Goal: Transaction & Acquisition: Purchase product/service

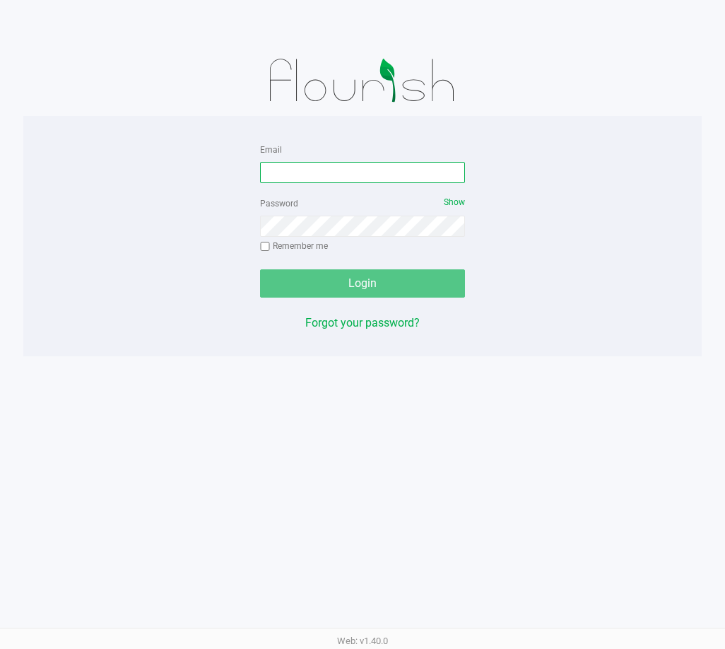
click at [338, 172] on input "Email" at bounding box center [362, 172] width 205 height 21
type input "[EMAIL_ADDRESS][DOMAIN_NAME]"
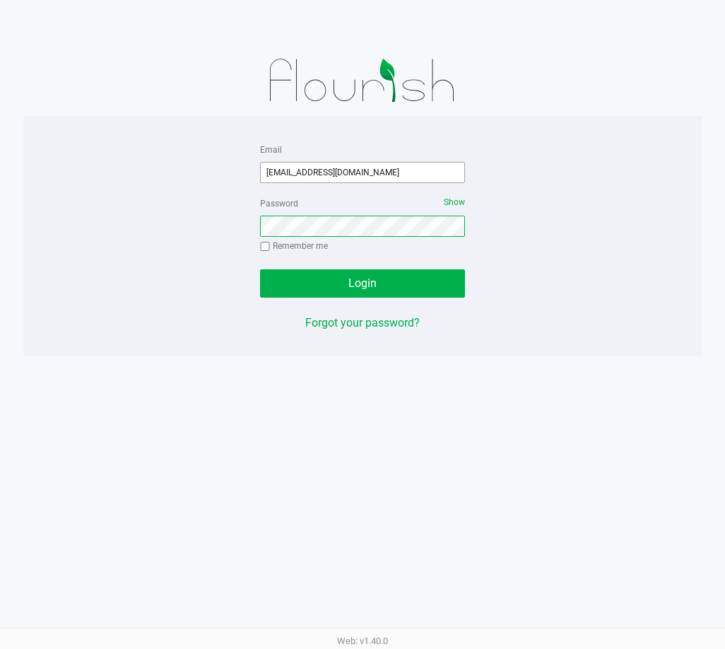
click at [260, 269] on button "Login" at bounding box center [362, 283] width 205 height 28
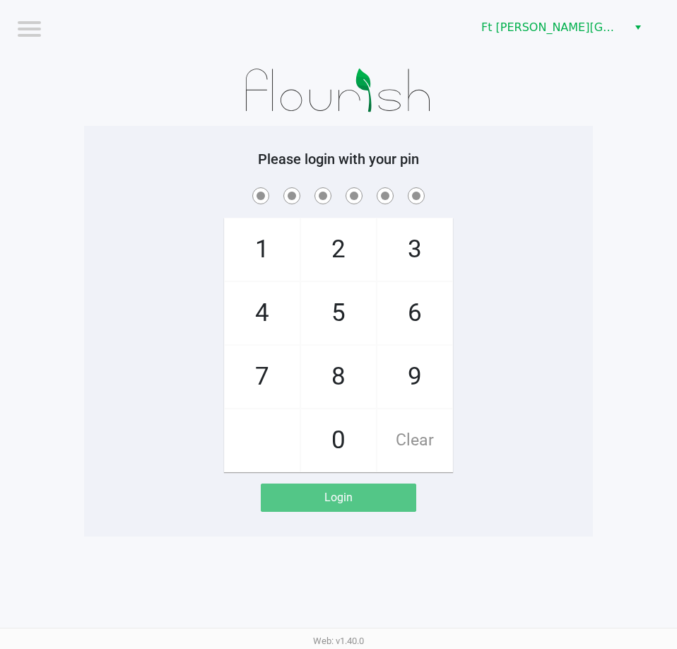
click at [492, 274] on div "1 4 7 2 5 8 0 3 6 9 Clear" at bounding box center [338, 328] width 509 height 288
checkbox input "true"
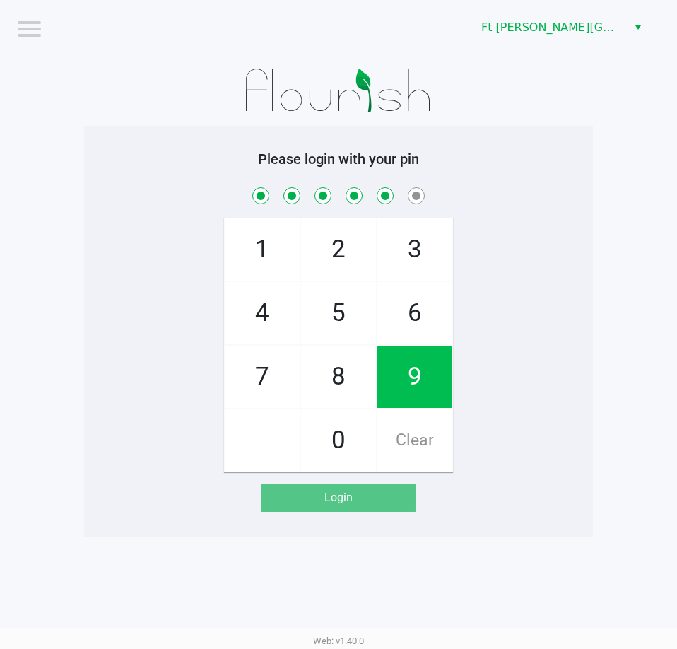
checkbox input "true"
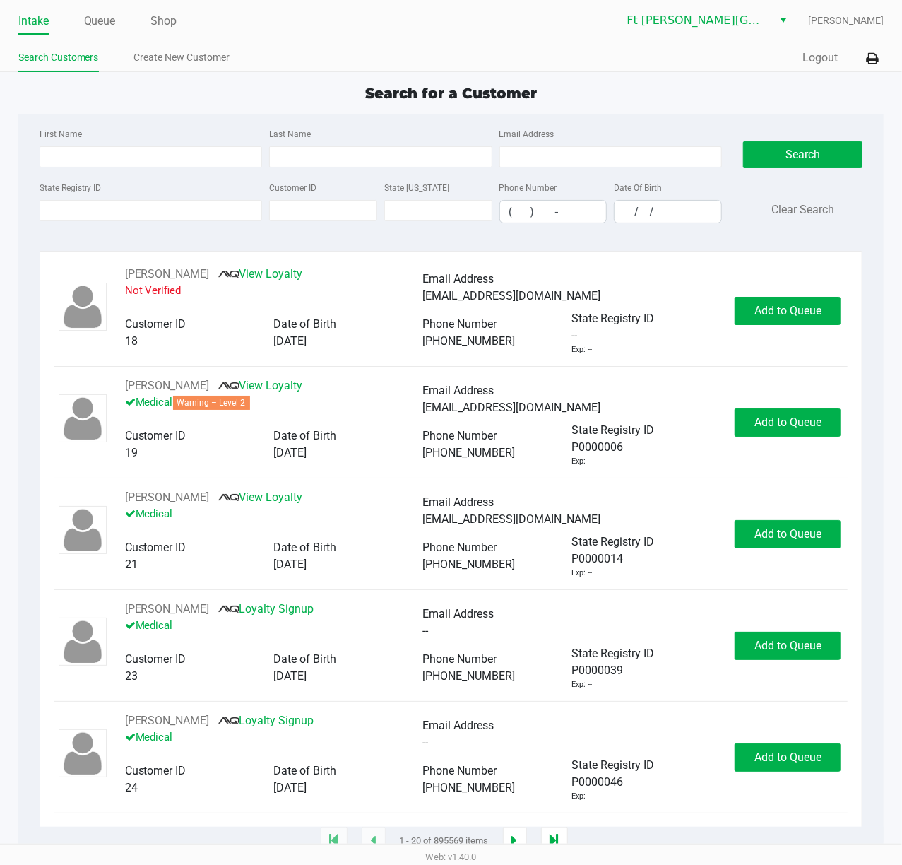
click at [227, 199] on div "State Registry ID" at bounding box center [151, 201] width 230 height 45
click at [229, 201] on input "State Registry ID" at bounding box center [151, 210] width 223 height 21
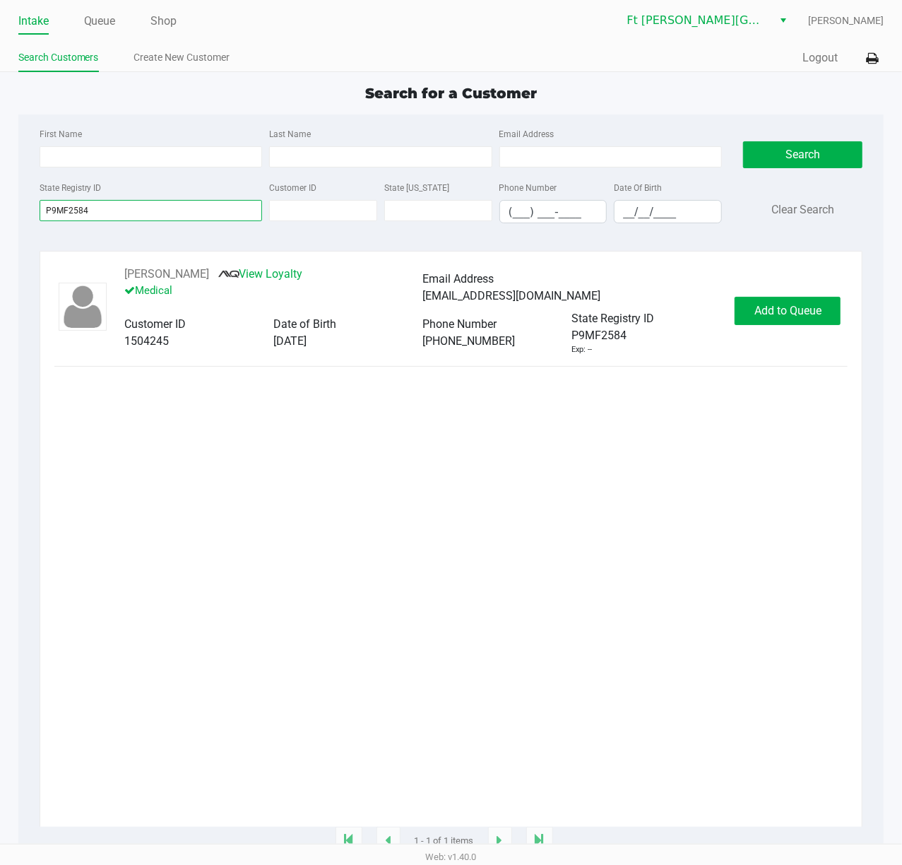
type input "P9MF2584"
drag, startPoint x: 745, startPoint y: 317, endPoint x: 762, endPoint y: 310, distance: 18.4
click at [724, 309] on span "Add to Queue" at bounding box center [788, 310] width 67 height 13
click at [724, 310] on div "Add to Queue" at bounding box center [788, 311] width 106 height 28
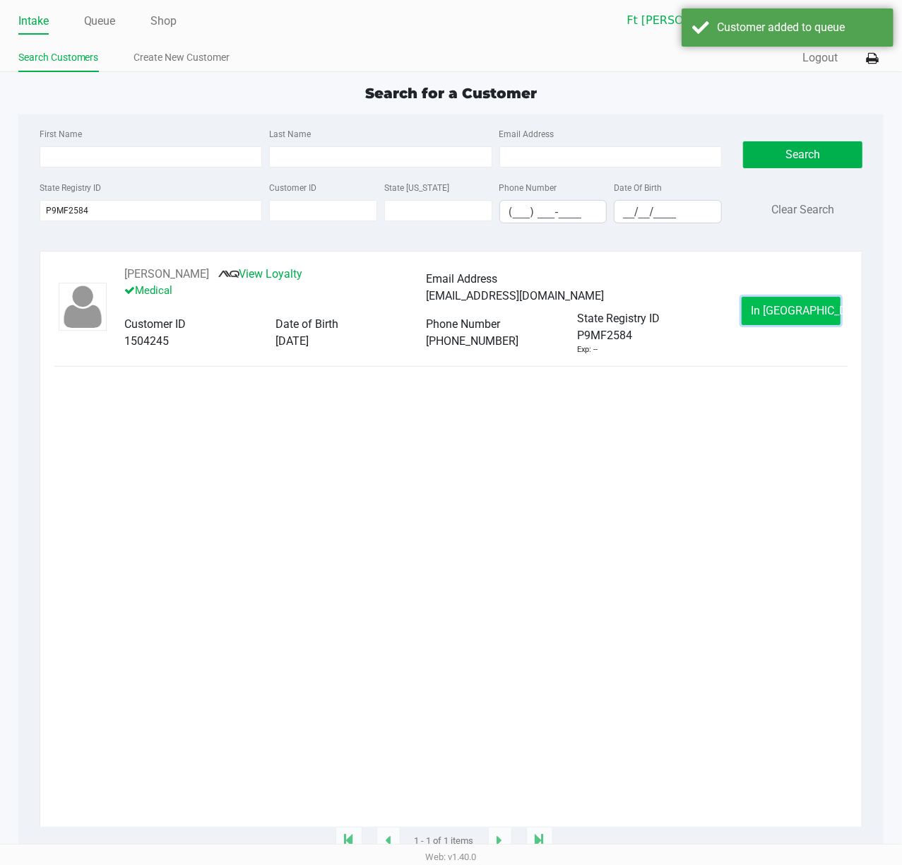
click at [724, 311] on button "In Queue" at bounding box center [791, 311] width 99 height 28
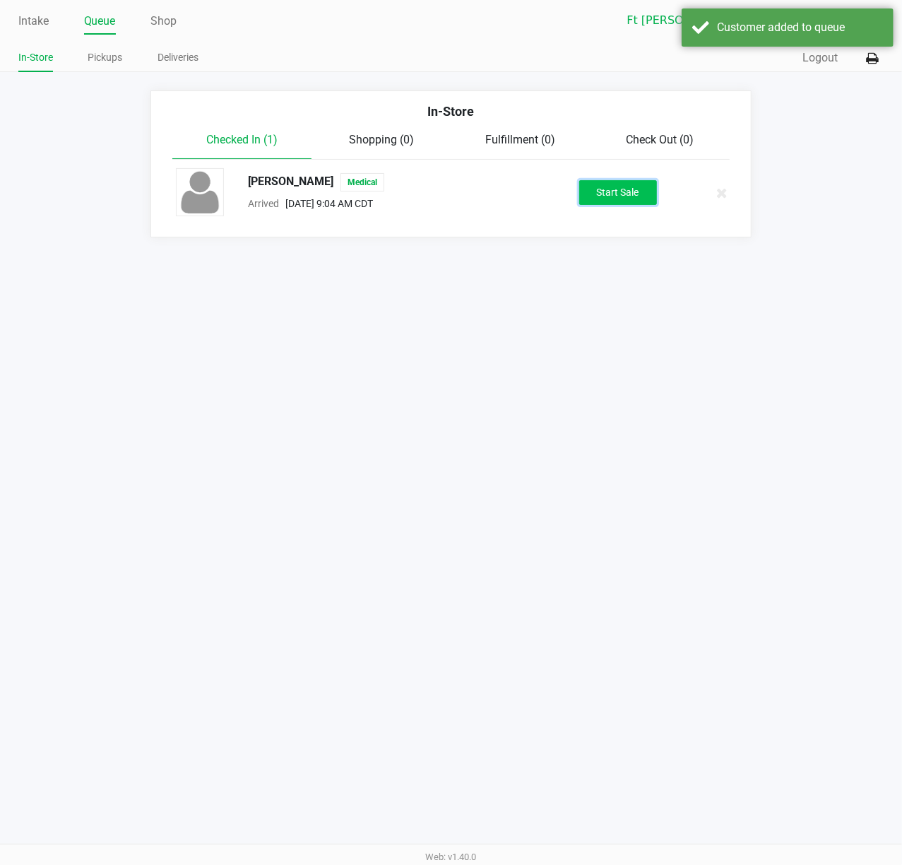
click at [606, 202] on button "Start Sale" at bounding box center [619, 192] width 78 height 25
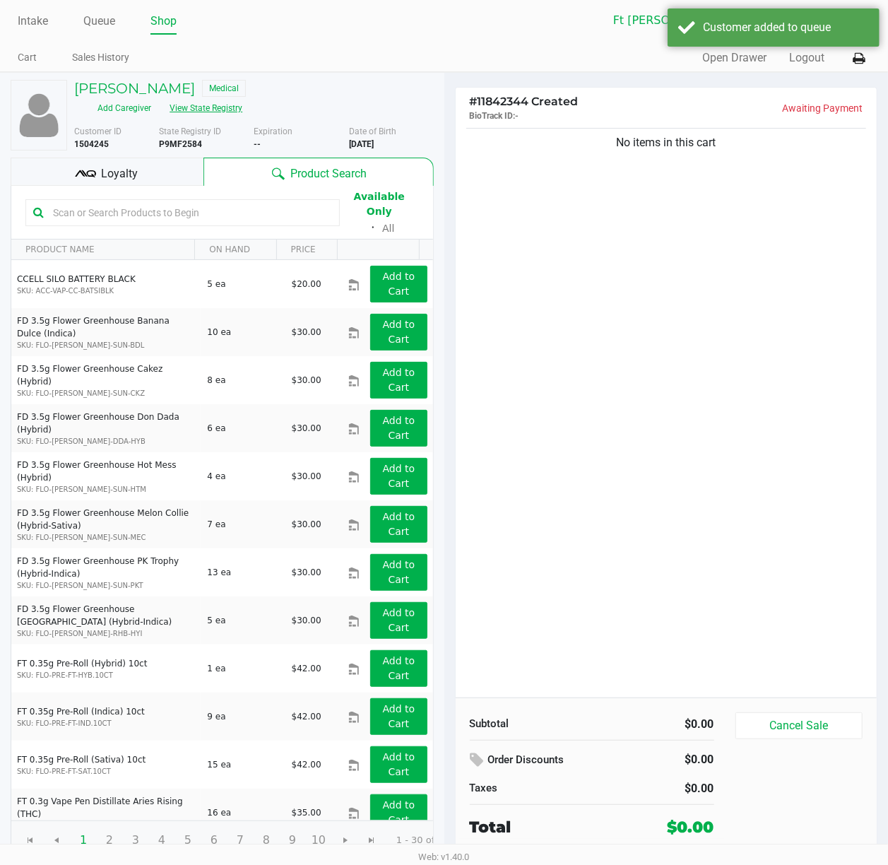
click at [196, 110] on button "View State Registry" at bounding box center [201, 108] width 83 height 23
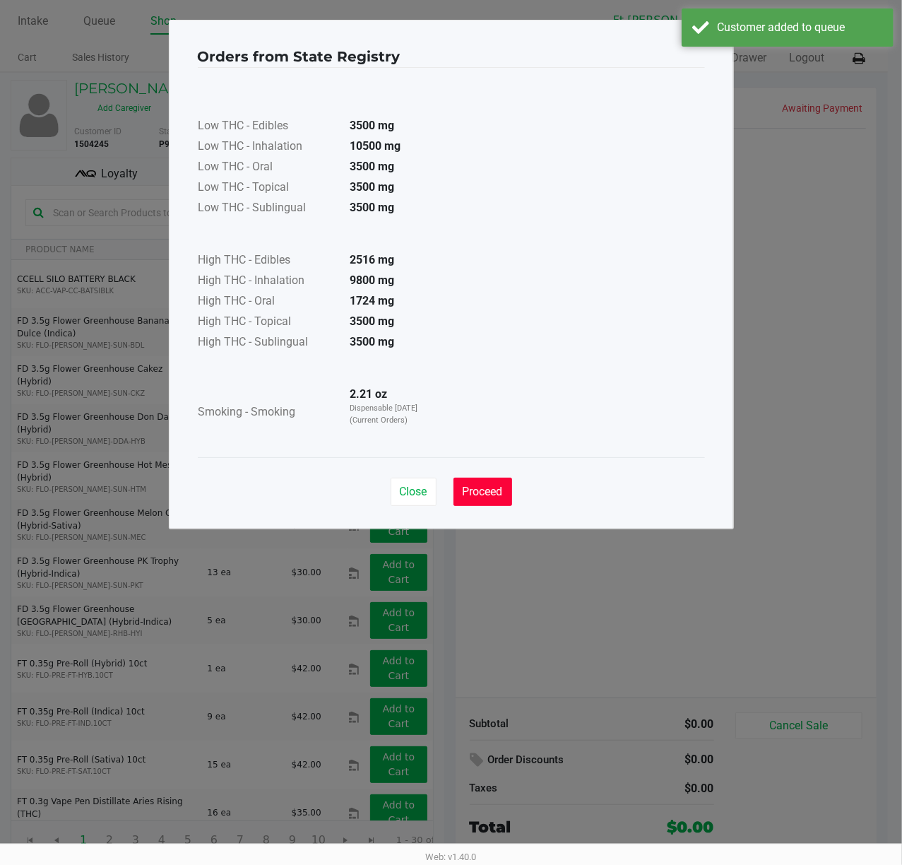
click at [495, 495] on span "Proceed" at bounding box center [483, 491] width 40 height 13
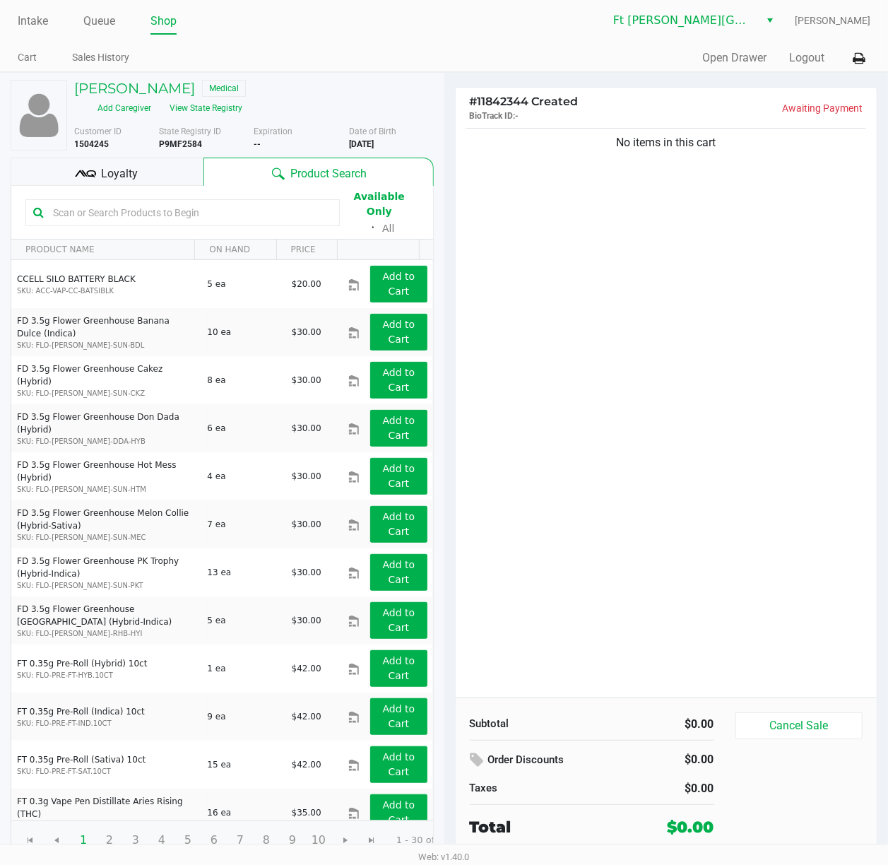
click at [188, 204] on input "text" at bounding box center [189, 212] width 285 height 21
click at [190, 205] on input "text" at bounding box center [189, 212] width 285 height 21
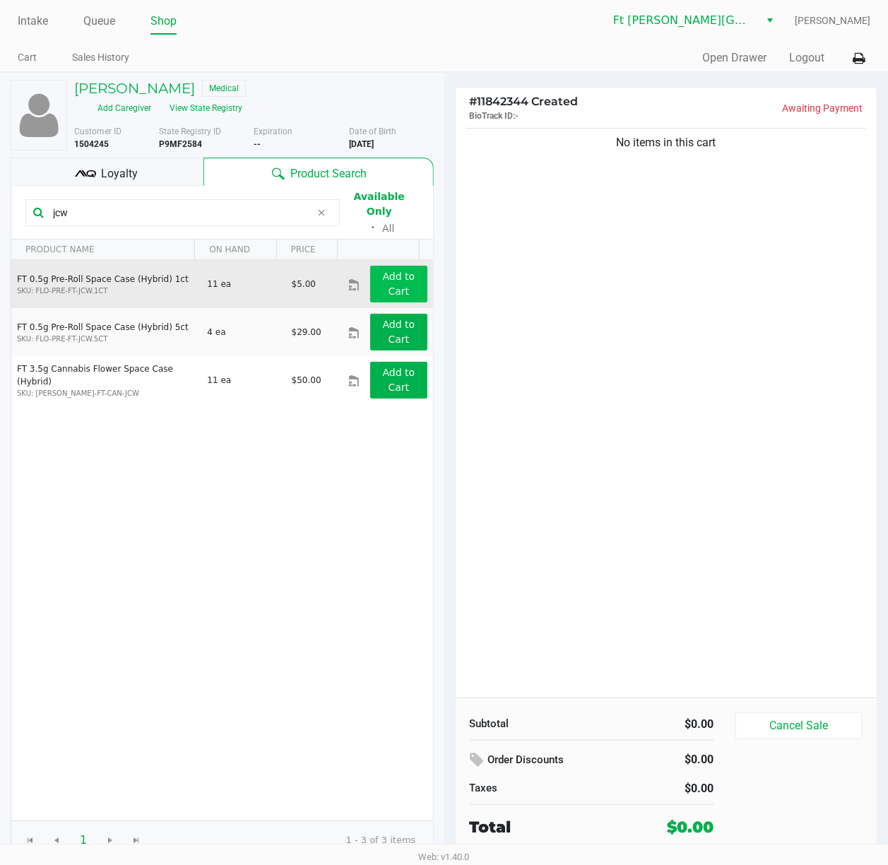
type input "jcw"
click at [397, 275] on button "Add to Cart" at bounding box center [398, 284] width 57 height 37
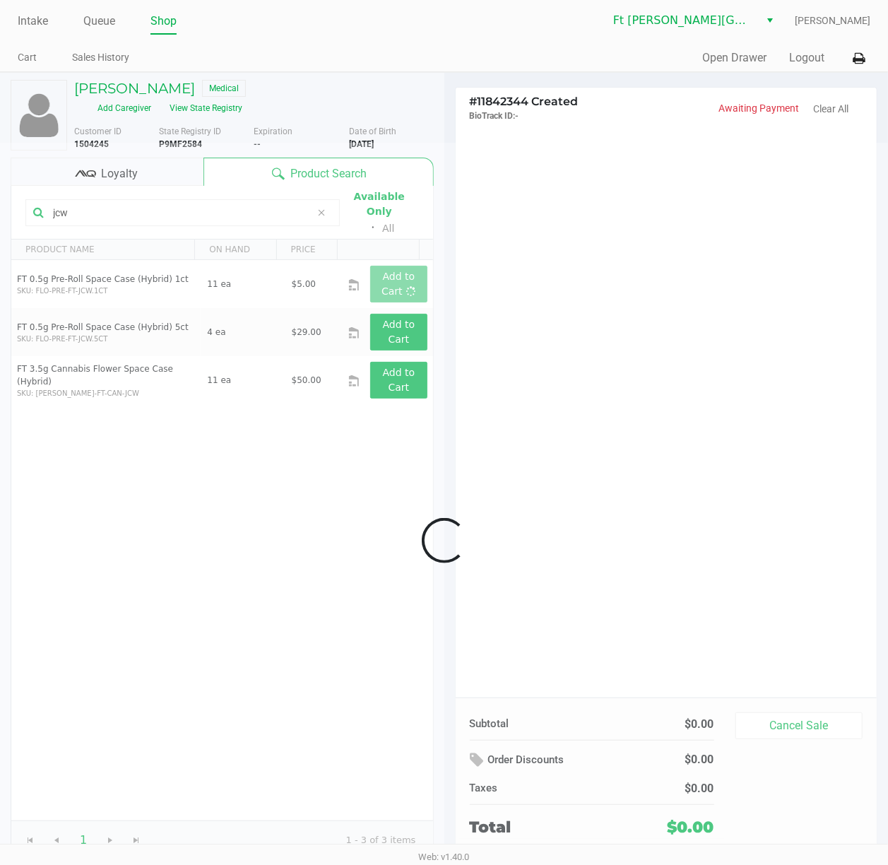
click at [620, 325] on div at bounding box center [444, 540] width 888 height 795
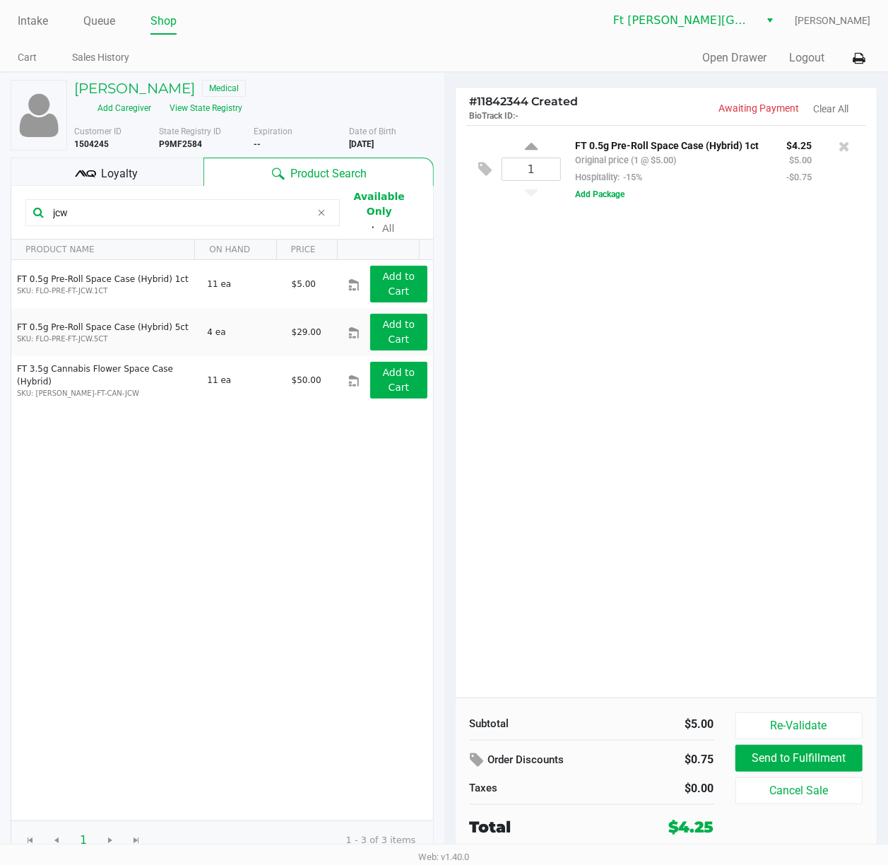
click at [144, 177] on div "Loyalty" at bounding box center [107, 172] width 193 height 28
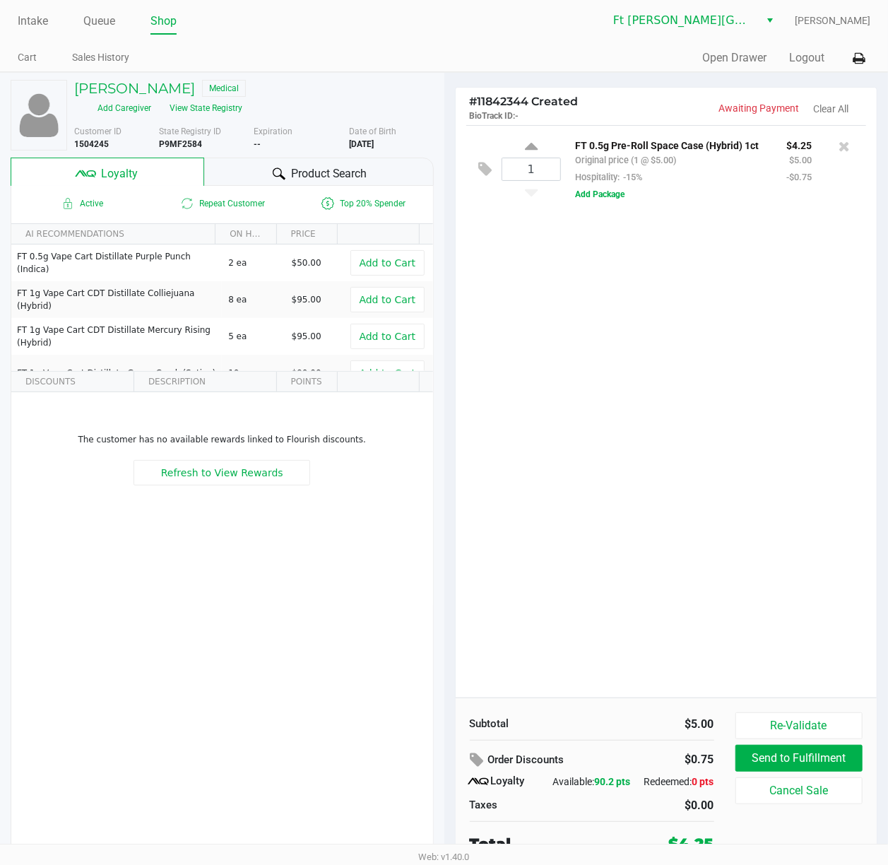
click at [264, 181] on div "Product Search" at bounding box center [319, 172] width 230 height 28
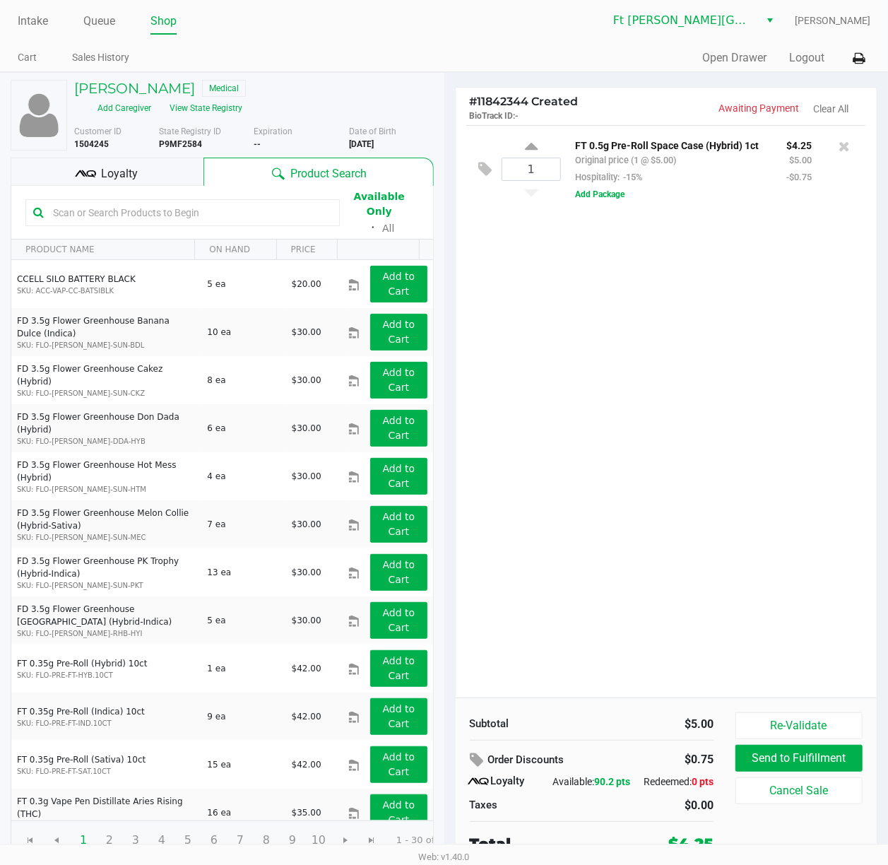
click at [625, 336] on div "1 FT 0.5g Pre-Roll Space Case (Hybrid) 1ct Original price (1 @ $5.00) Hospitali…" at bounding box center [667, 411] width 422 height 572
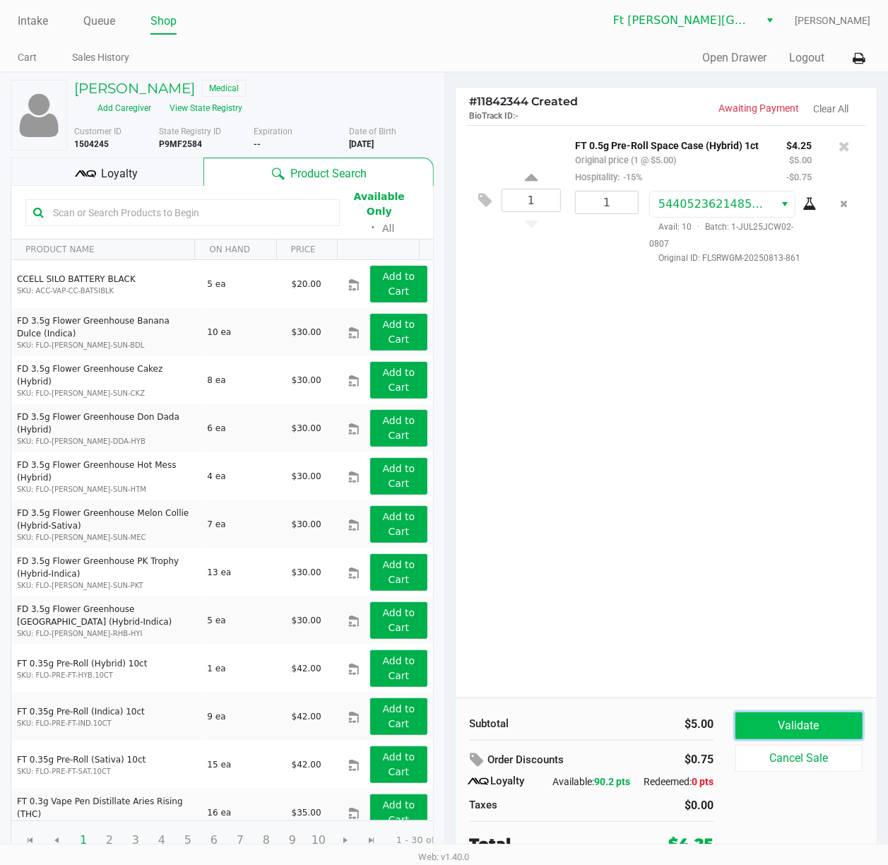
click at [724, 648] on button "Validate" at bounding box center [800, 725] width 128 height 27
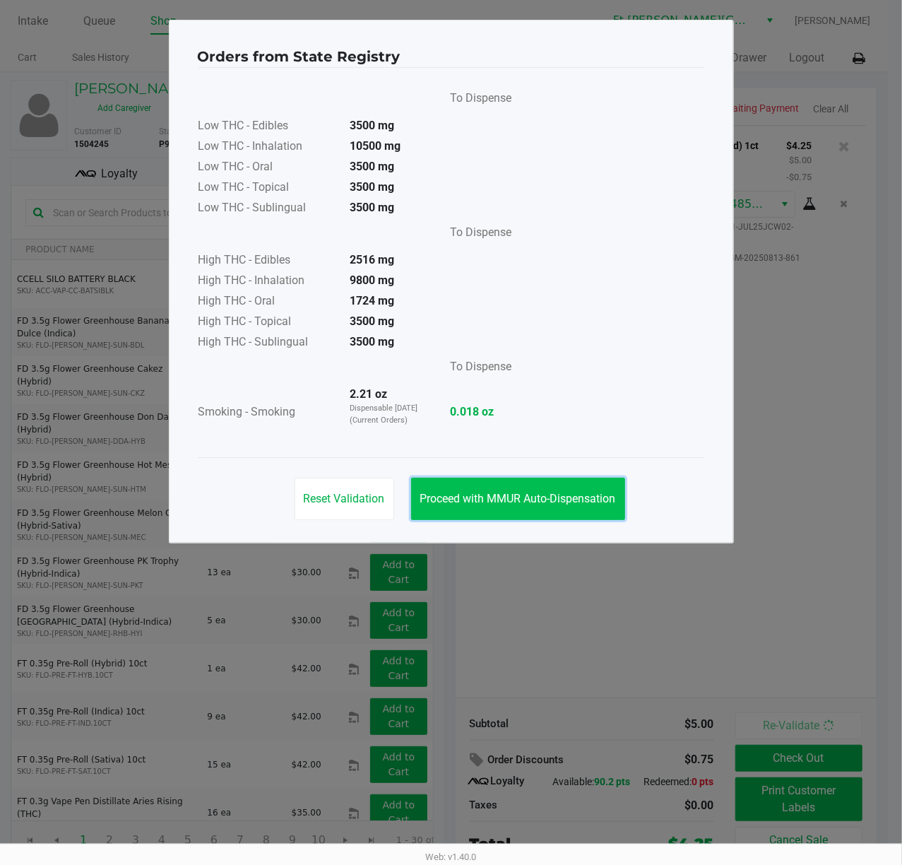
click at [575, 495] on span "Proceed with MMUR Auto-Dispensation" at bounding box center [518, 498] width 196 height 13
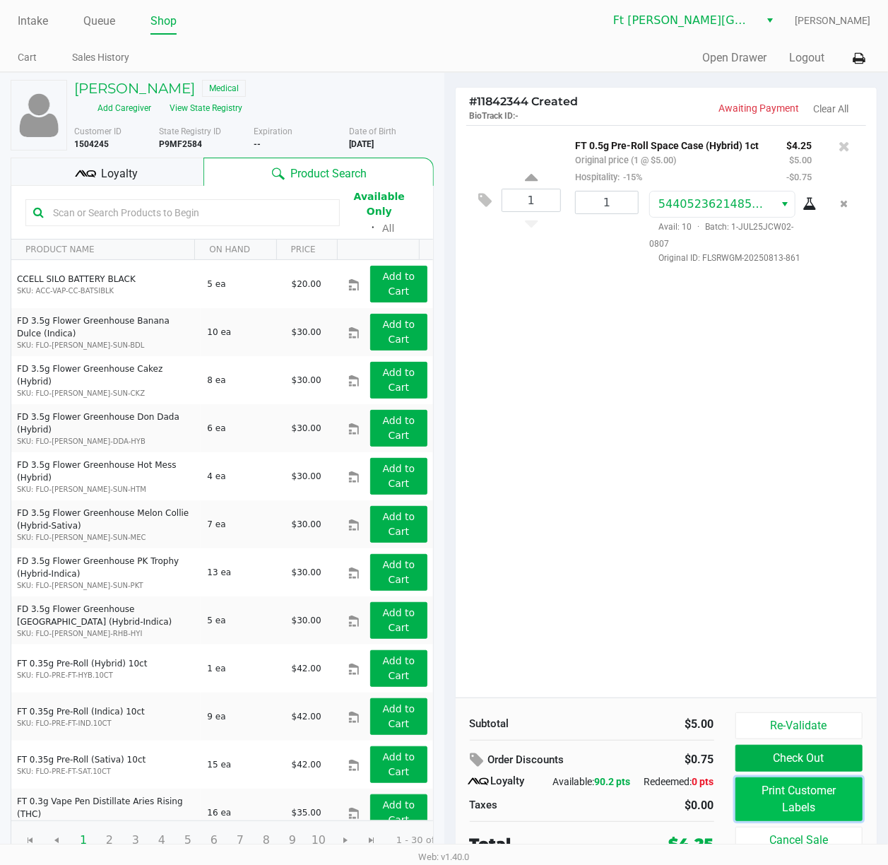
click at [724, 648] on button "Print Customer Labels" at bounding box center [800, 799] width 128 height 44
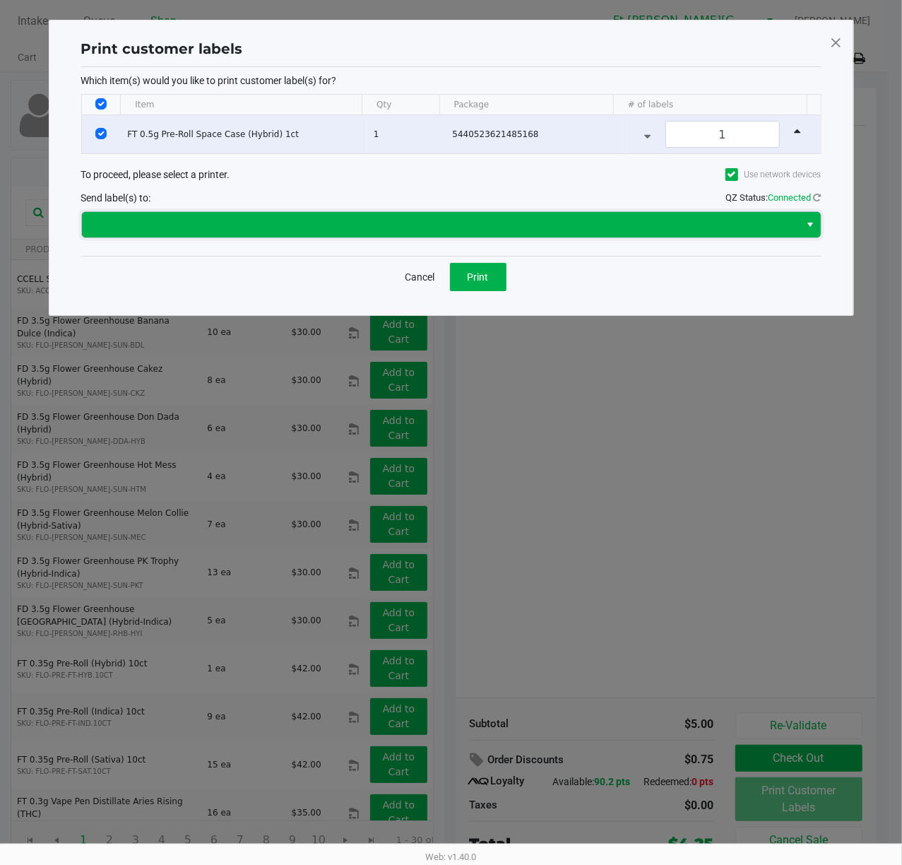
click at [510, 228] on span at bounding box center [441, 224] width 702 height 17
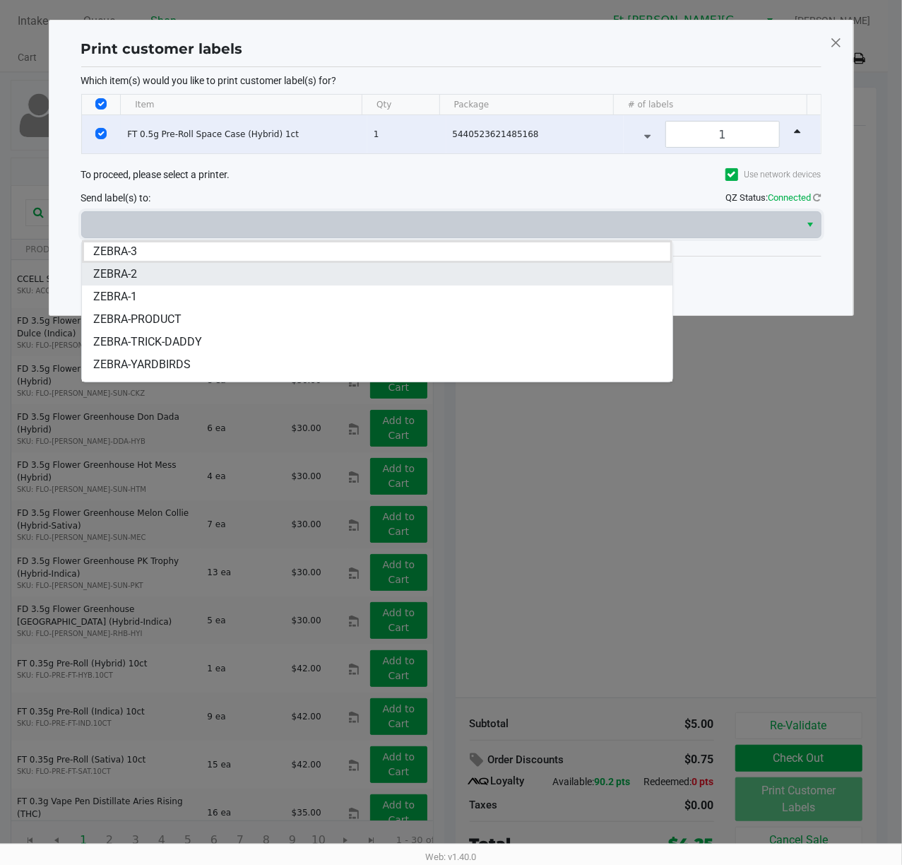
click at [280, 273] on li "ZEBRA-2" at bounding box center [377, 274] width 591 height 23
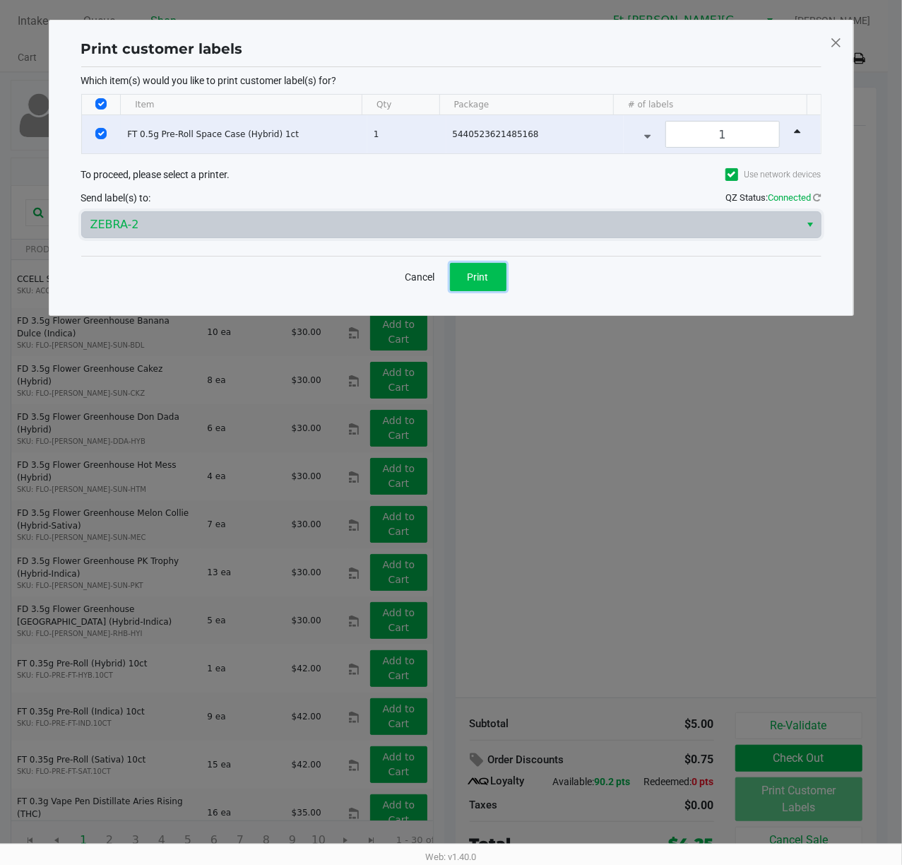
click at [478, 281] on span "Print" at bounding box center [478, 276] width 21 height 11
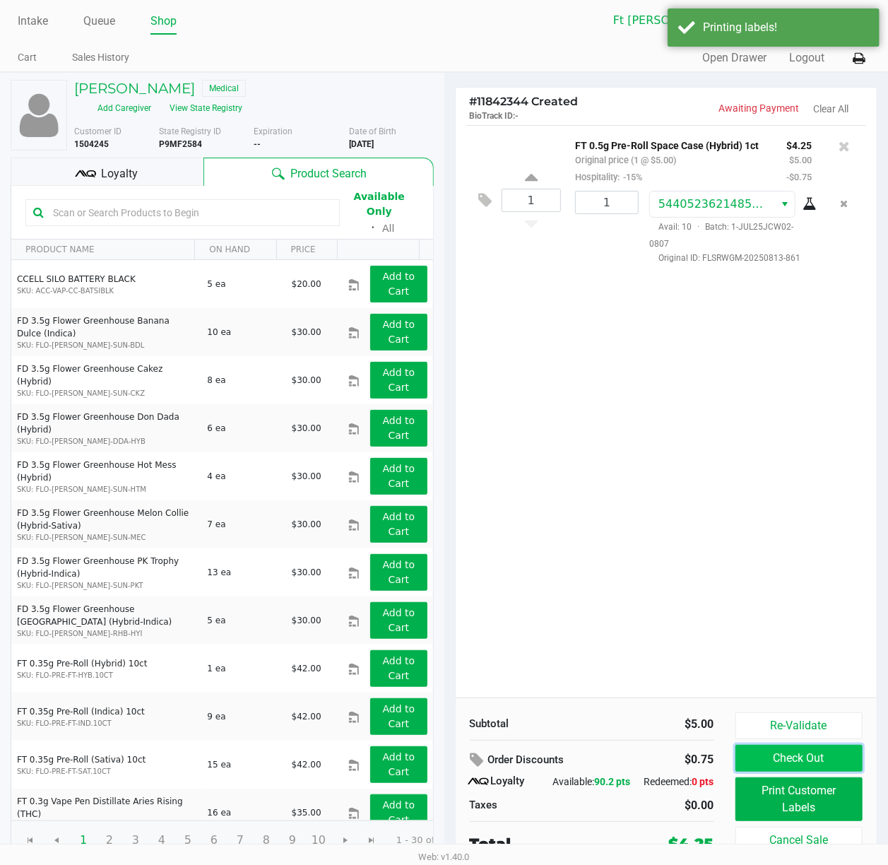
click at [724, 648] on button "Check Out" at bounding box center [800, 758] width 128 height 27
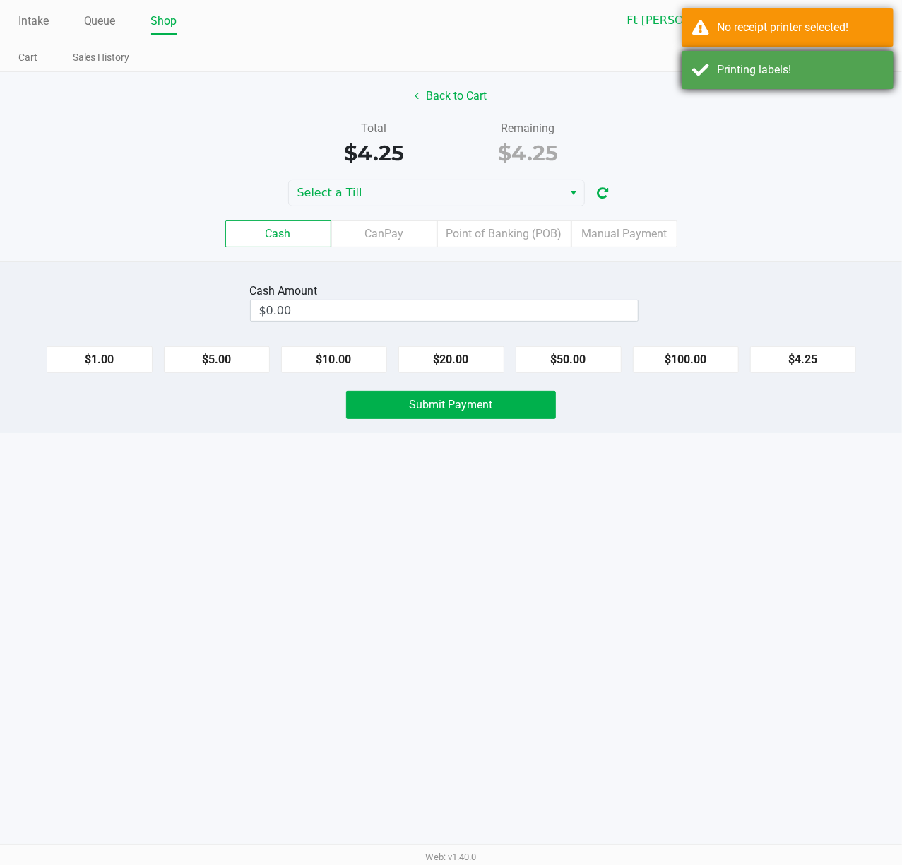
click at [724, 62] on div "Printing labels!" at bounding box center [800, 69] width 166 height 17
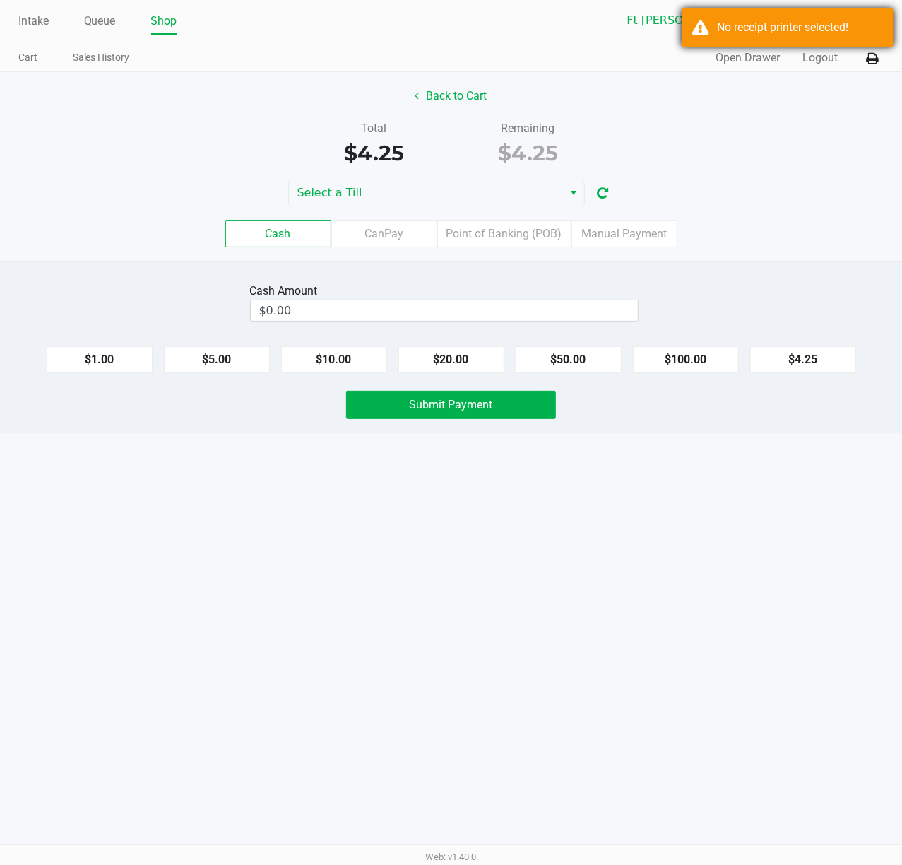
click at [724, 32] on div "No receipt printer selected!" at bounding box center [800, 27] width 166 height 17
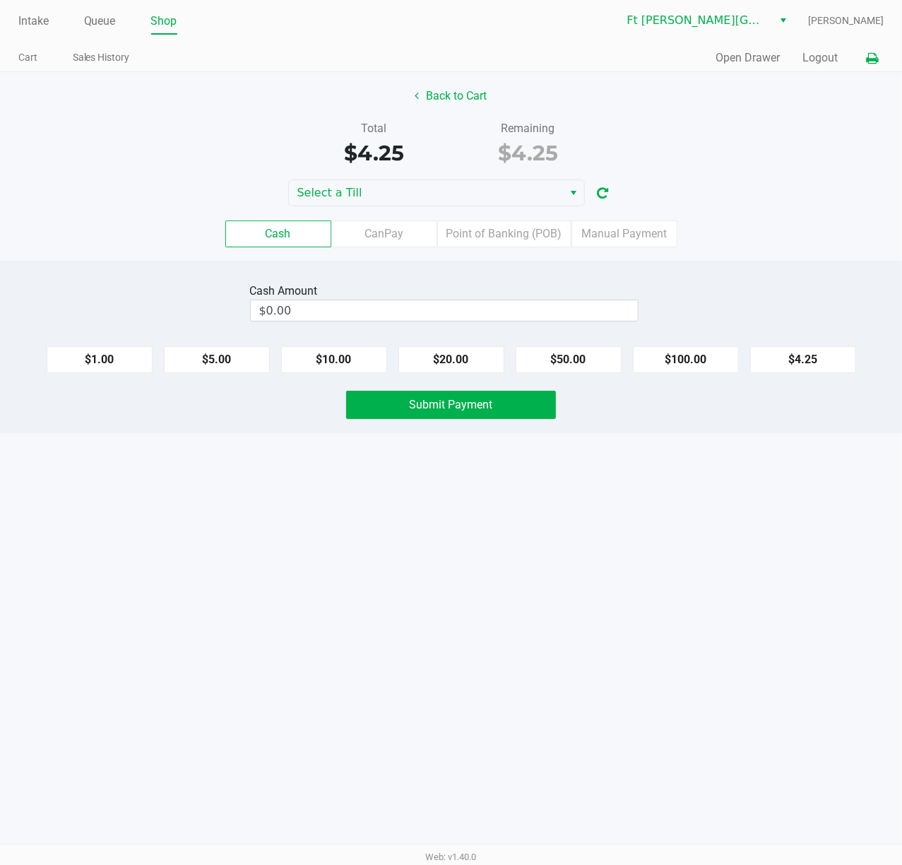
click at [724, 54] on icon at bounding box center [872, 59] width 12 height 10
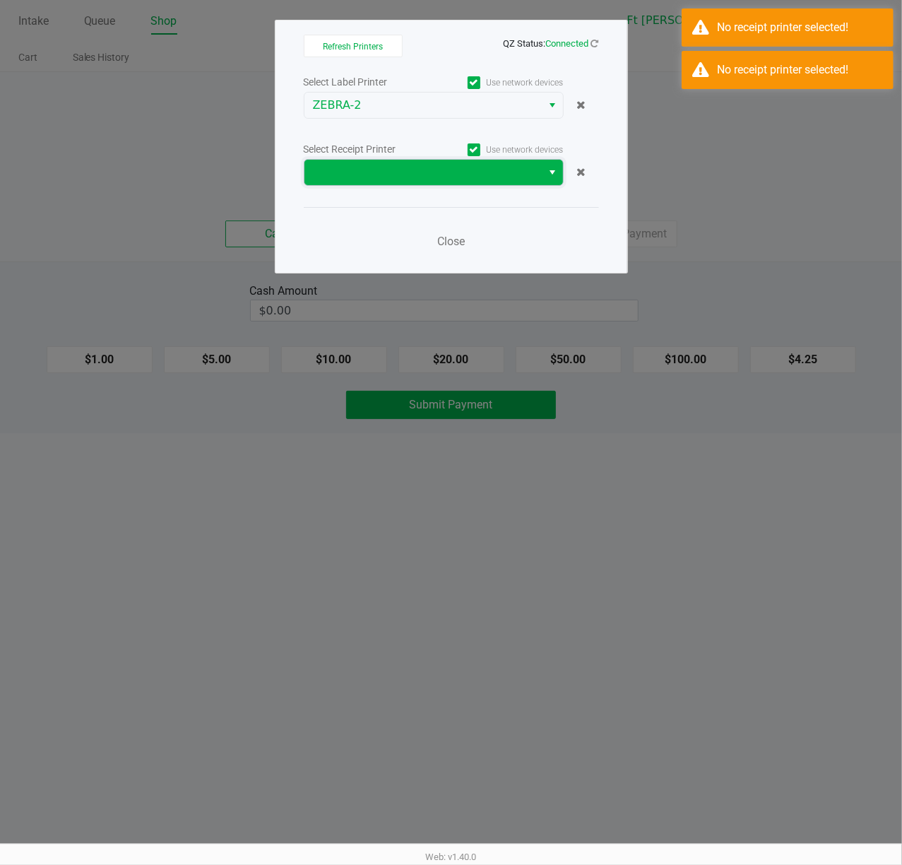
click at [473, 185] on span at bounding box center [424, 172] width 238 height 25
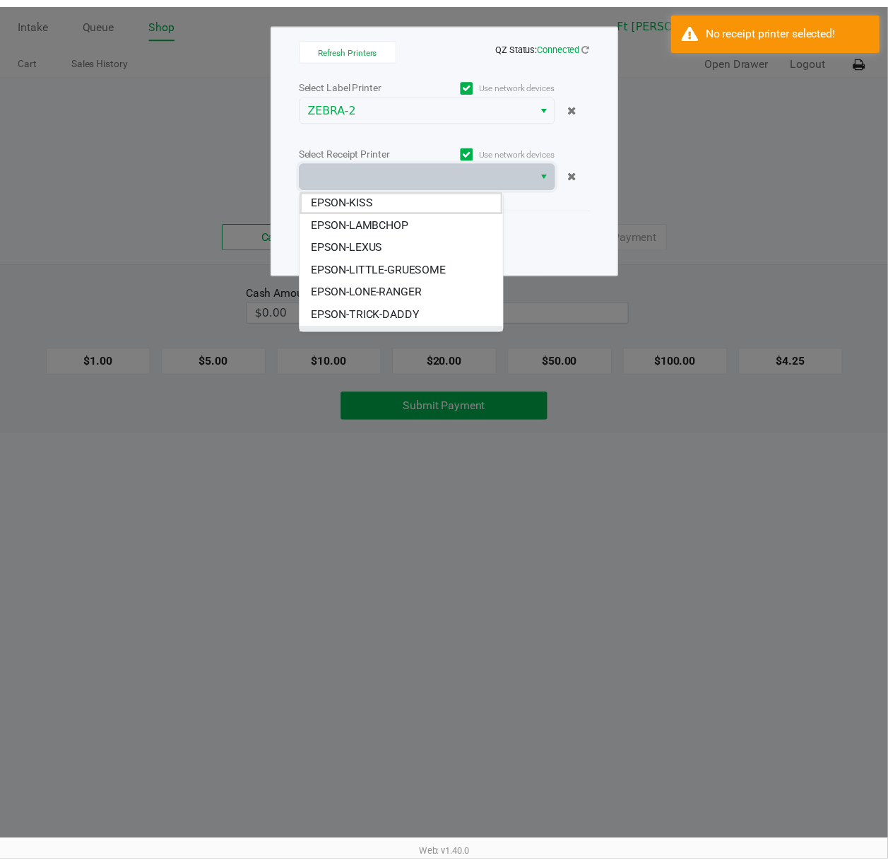
scroll to position [40, 0]
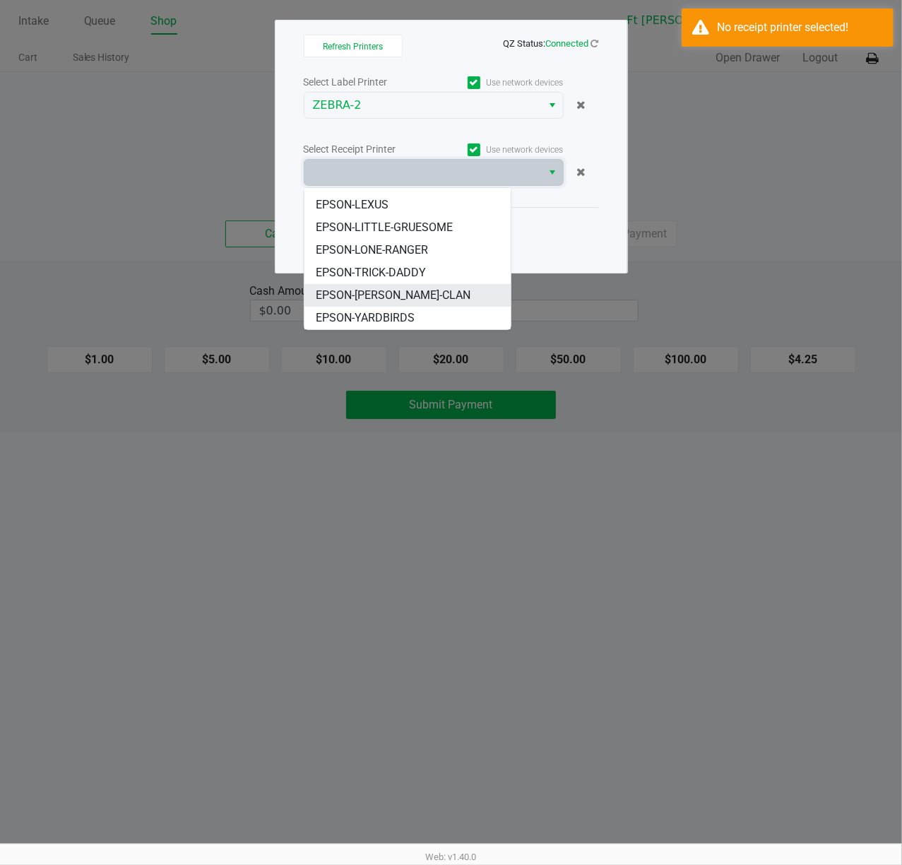
click at [408, 284] on li "EPSON-[PERSON_NAME]-CLAN" at bounding box center [408, 295] width 206 height 23
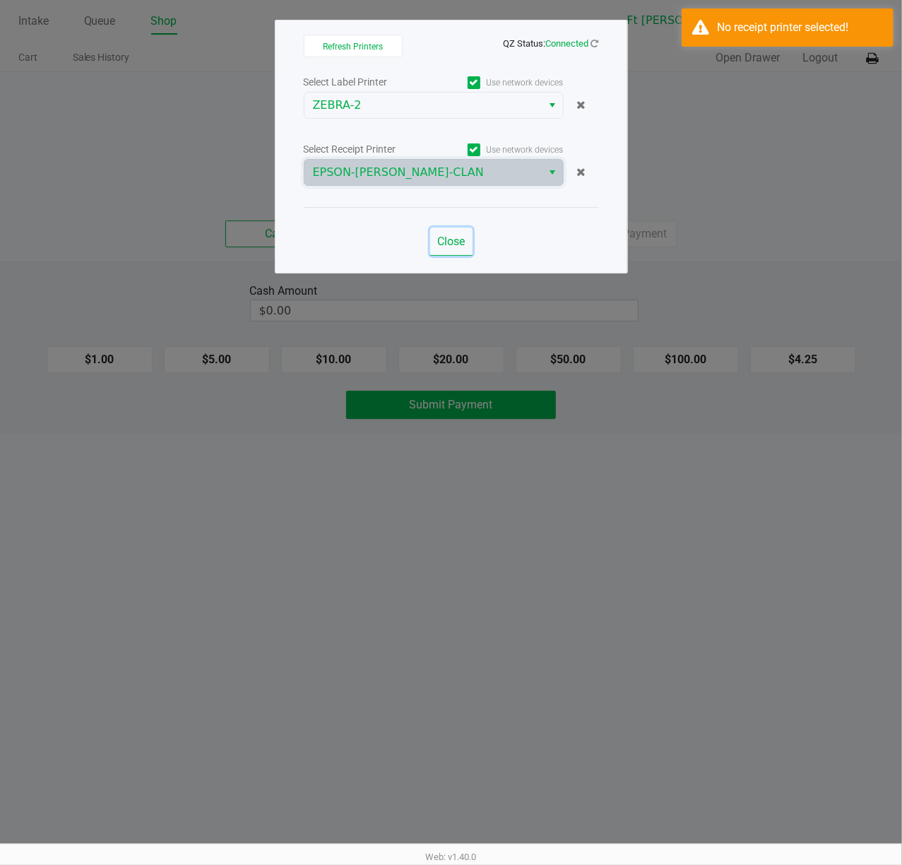
click at [439, 240] on span "Close" at bounding box center [451, 241] width 28 height 13
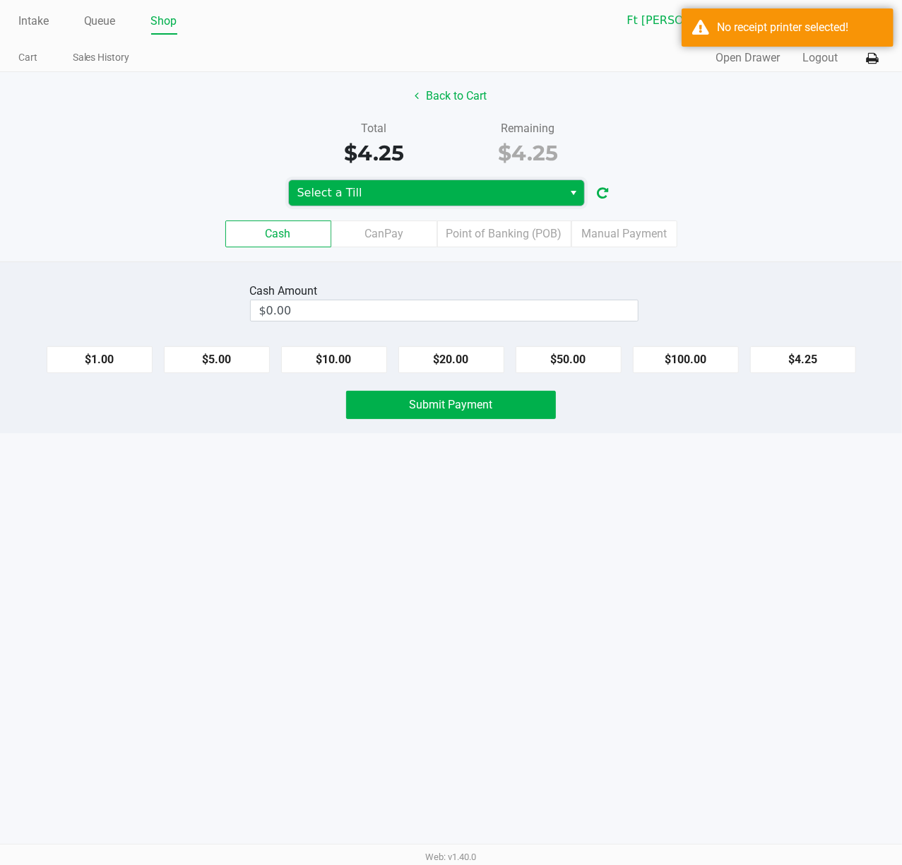
click at [451, 181] on span "Select a Till" at bounding box center [426, 192] width 275 height 25
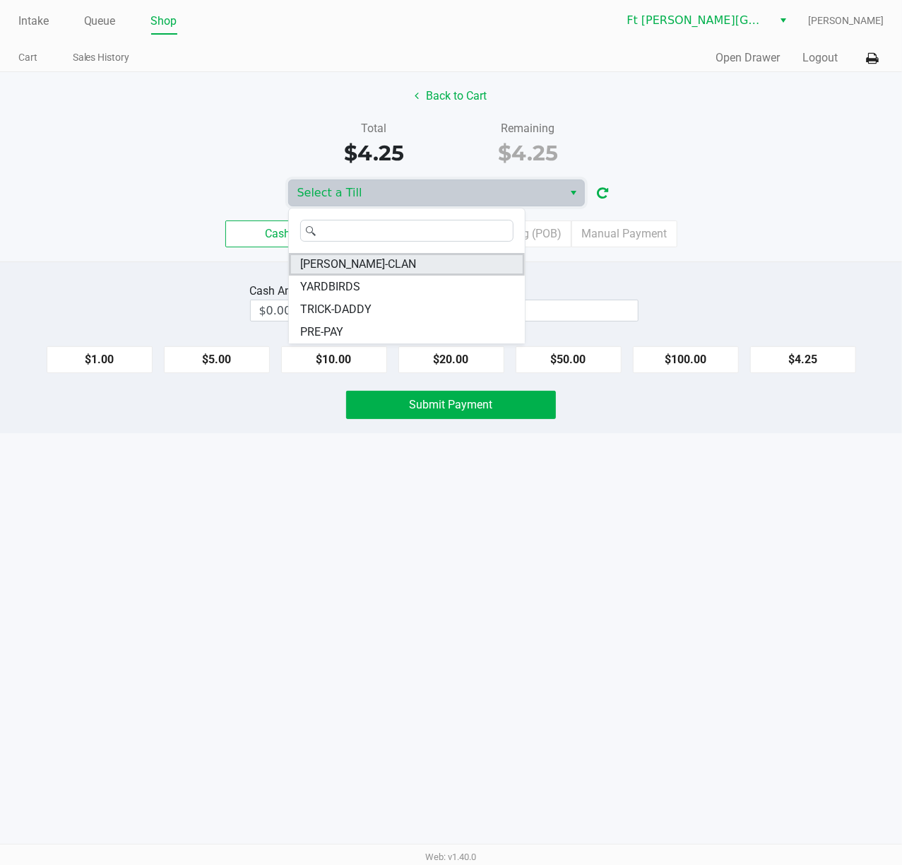
click at [428, 270] on li "WU-TANG-CLAN" at bounding box center [407, 264] width 236 height 23
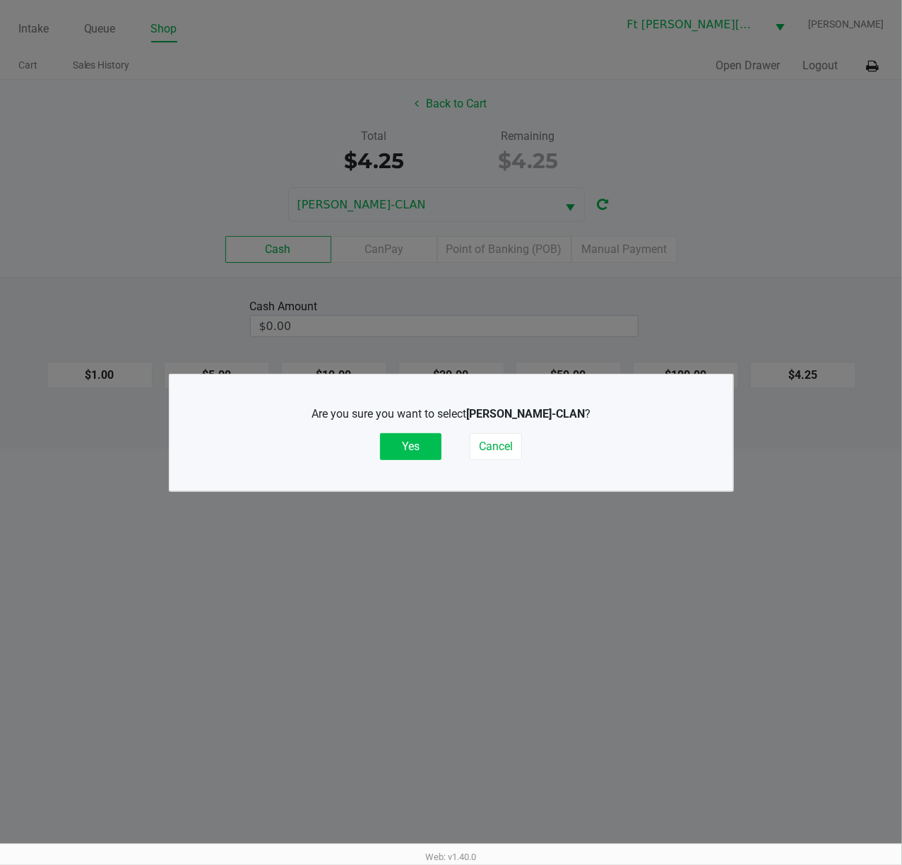
click at [403, 434] on button "Yes" at bounding box center [410, 446] width 61 height 27
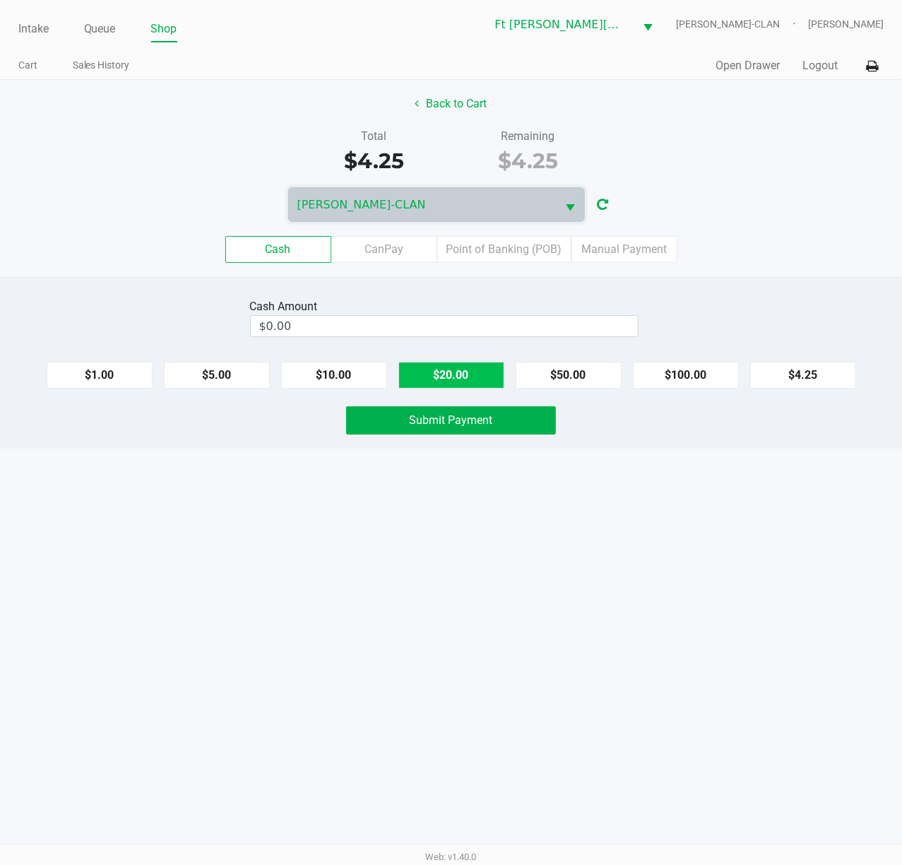
click at [444, 374] on button "$20.00" at bounding box center [452, 375] width 106 height 27
type input "$20.00"
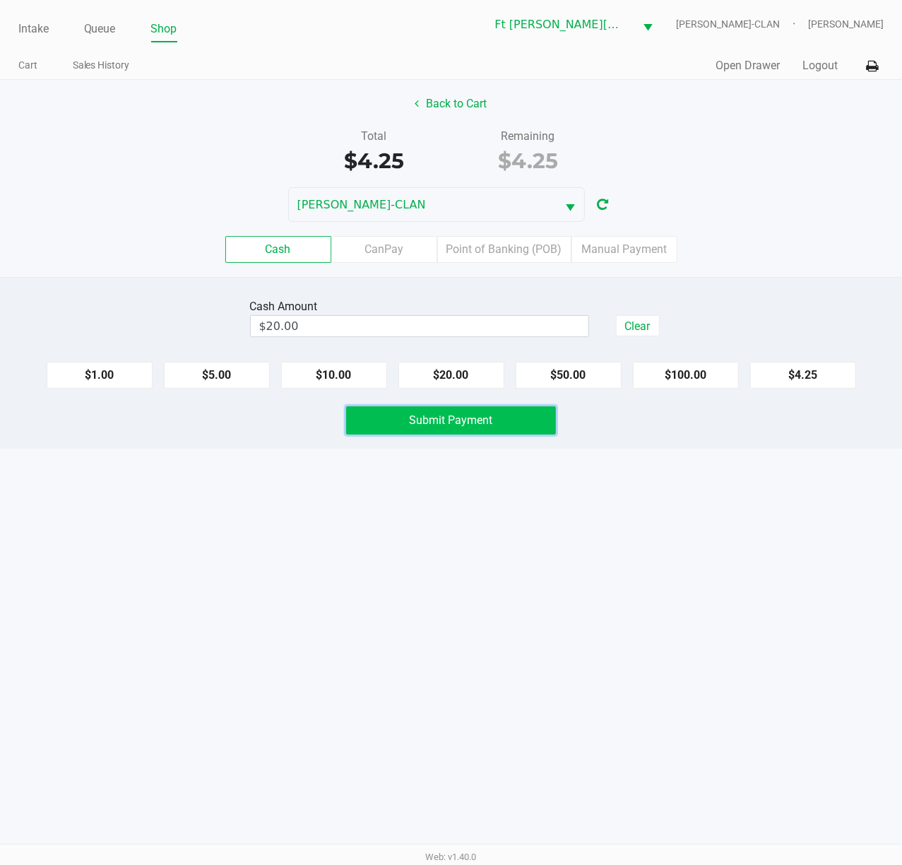
click at [438, 418] on span "Submit Payment" at bounding box center [451, 419] width 83 height 13
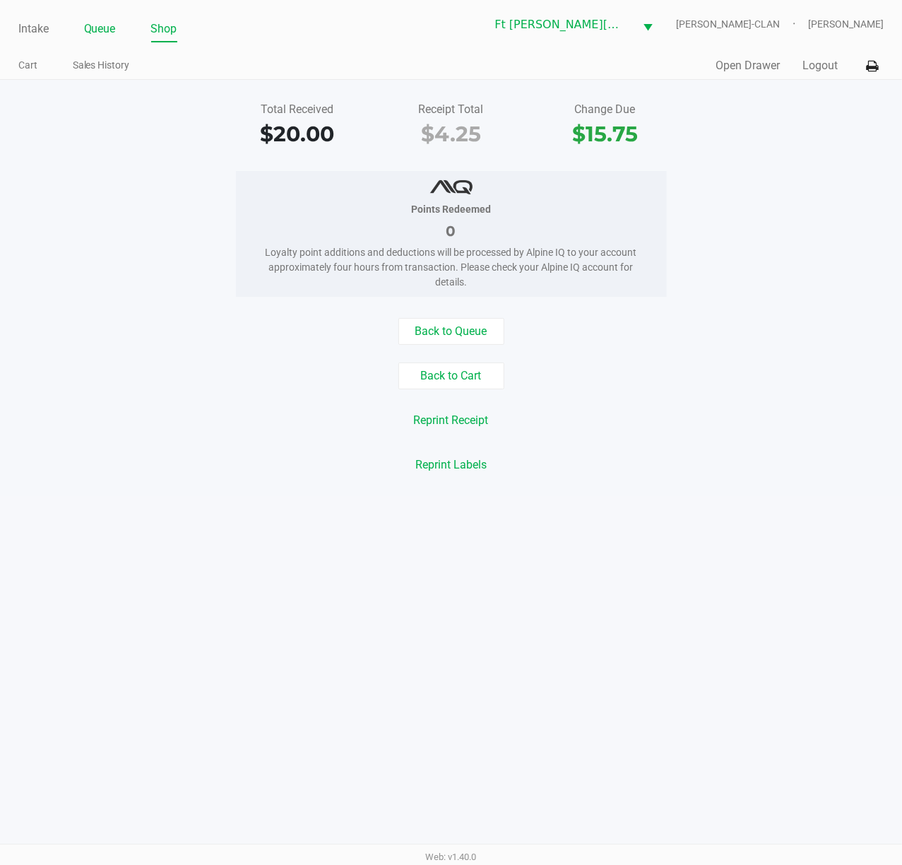
drag, startPoint x: 102, startPoint y: 28, endPoint x: 103, endPoint y: 38, distance: 10.0
click at [102, 28] on link "Queue" at bounding box center [100, 29] width 32 height 20
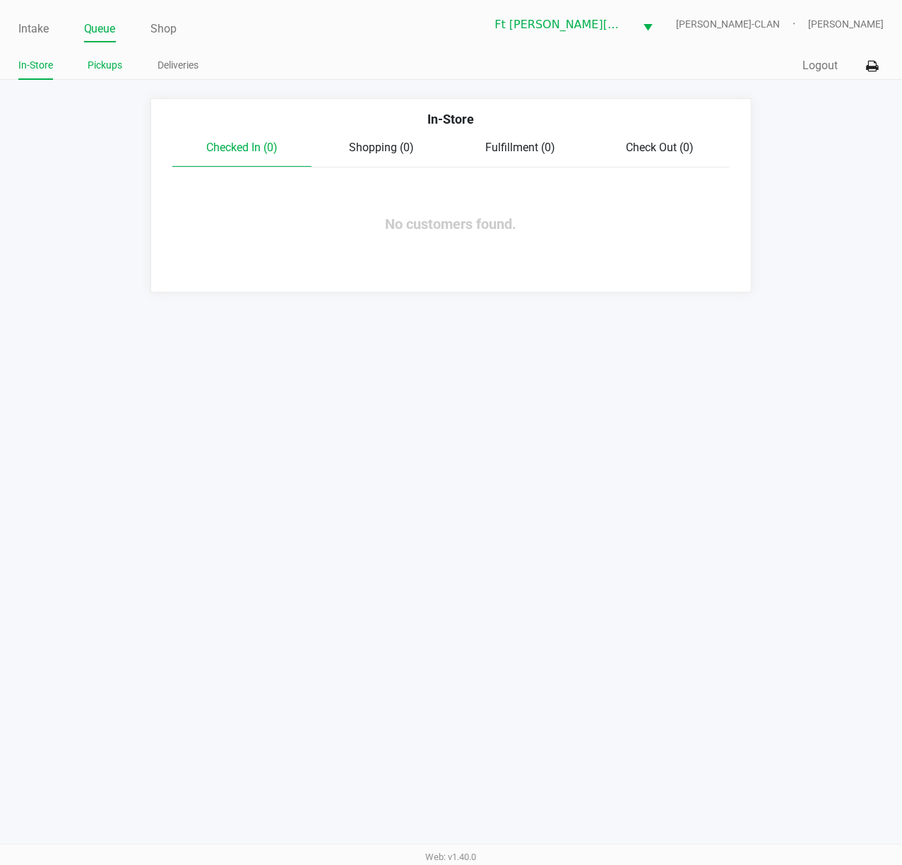
click at [107, 59] on link "Pickups" at bounding box center [105, 66] width 35 height 18
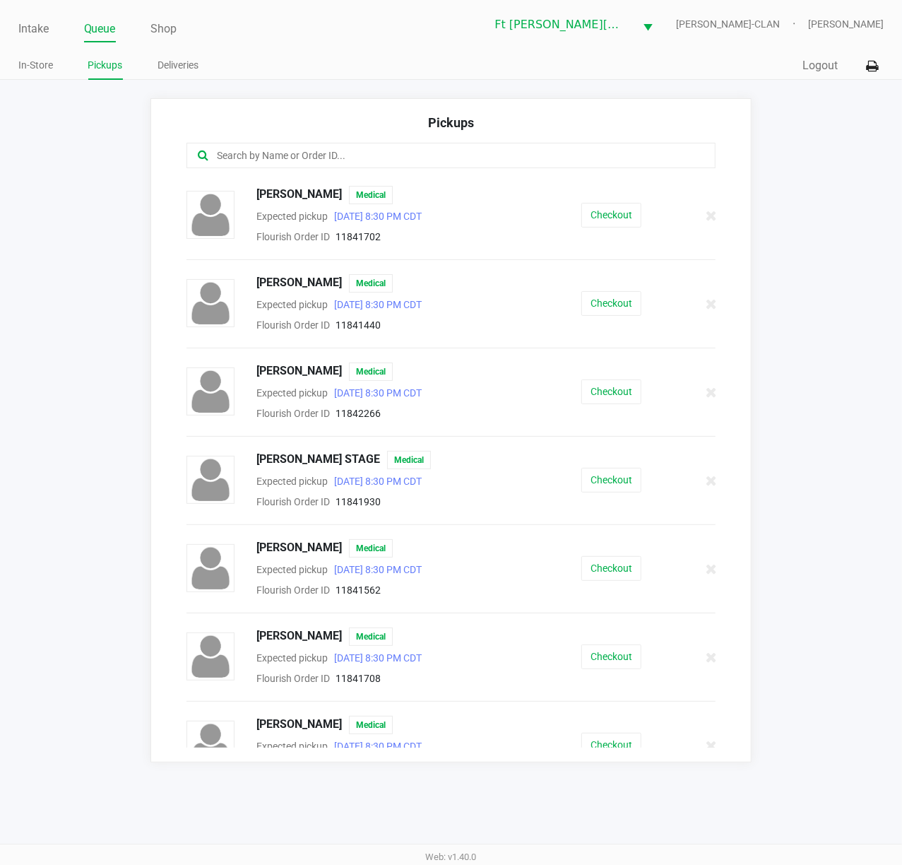
click at [382, 163] on input "text" at bounding box center [444, 156] width 457 height 16
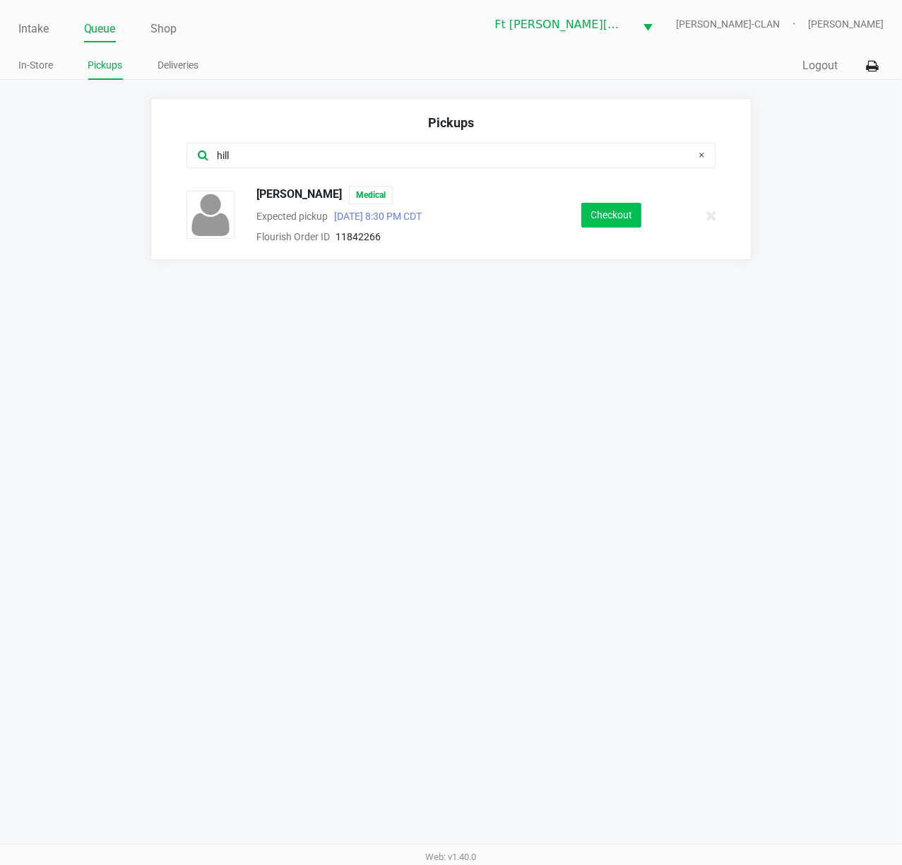
type input "hill"
click at [611, 216] on button "Checkout" at bounding box center [612, 215] width 60 height 25
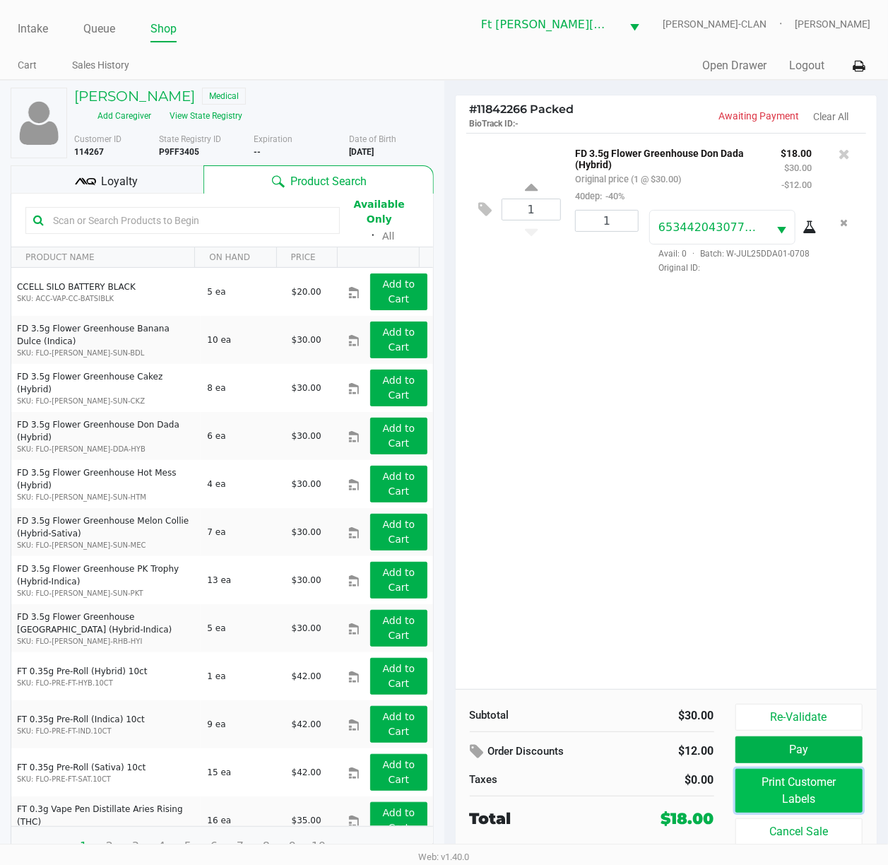
click at [724, 648] on button "Print Customer Labels" at bounding box center [800, 791] width 128 height 44
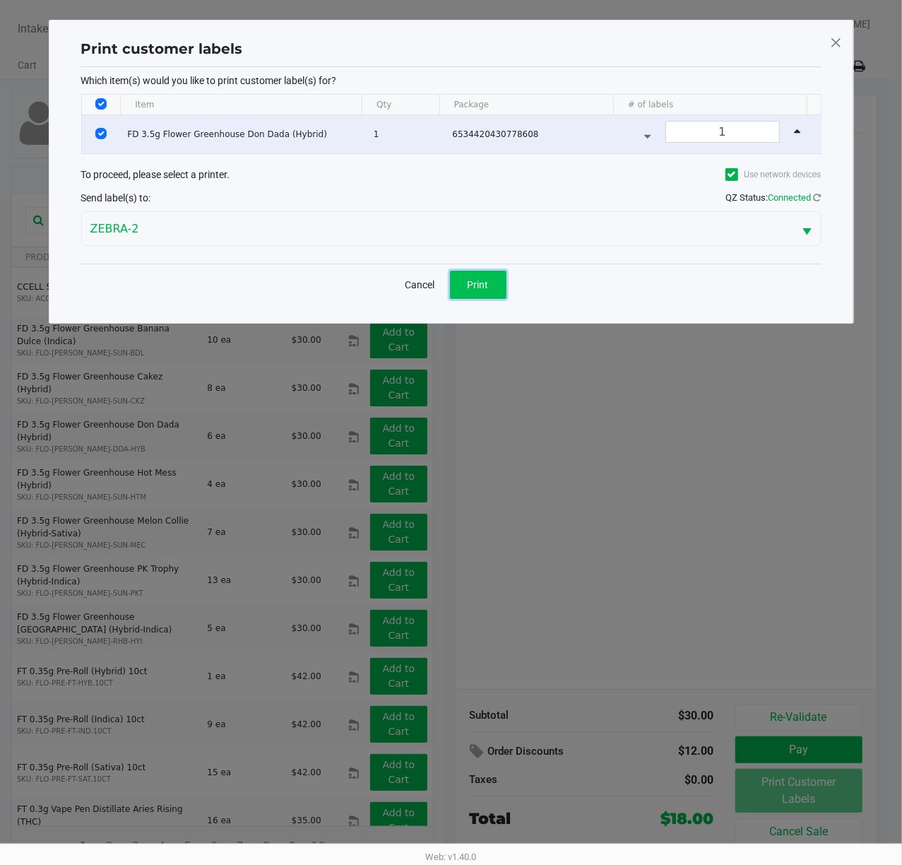
click at [486, 298] on button "Print" at bounding box center [478, 285] width 57 height 28
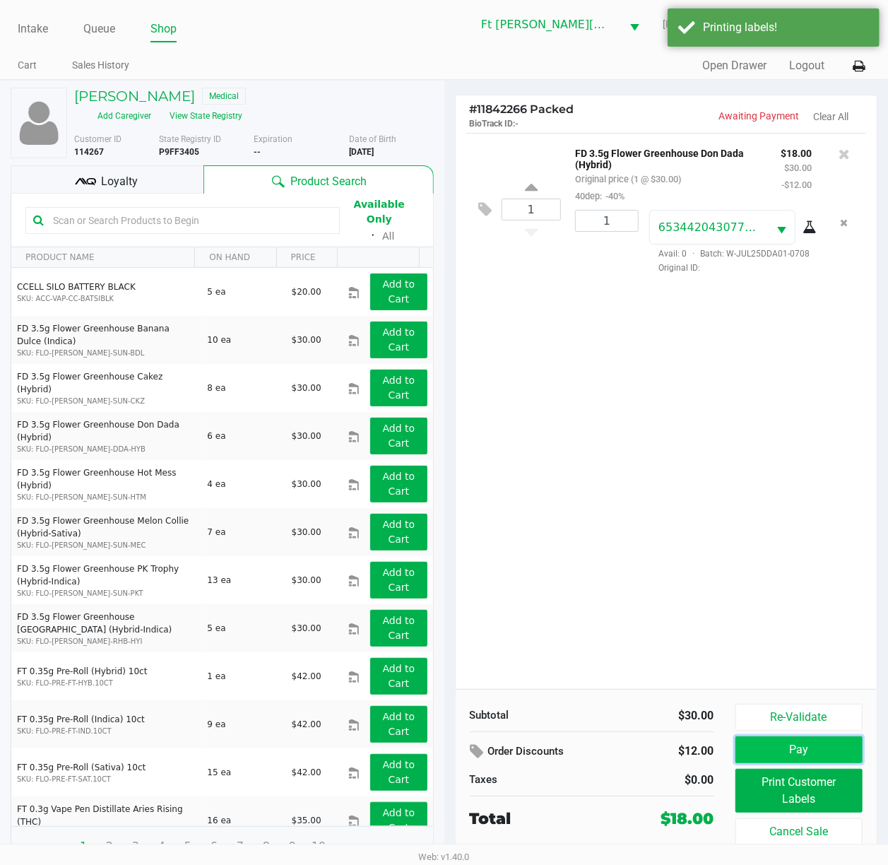
click at [724, 648] on button "Pay" at bounding box center [800, 749] width 128 height 27
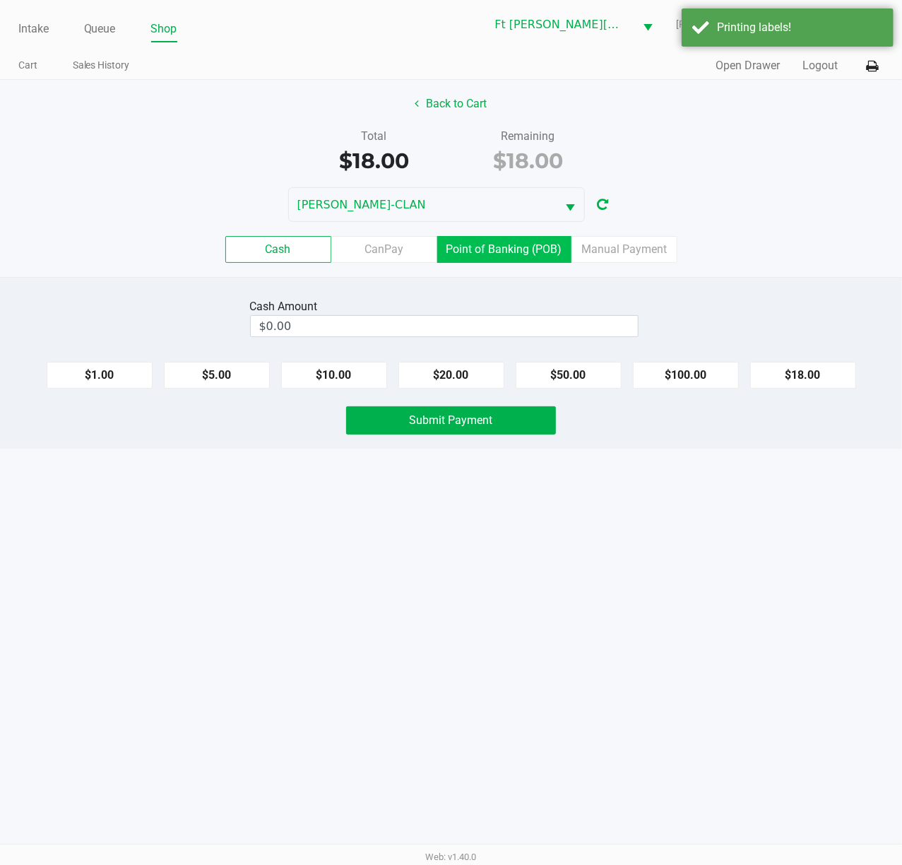
click at [488, 237] on label "Point of Banking (POB)" at bounding box center [504, 249] width 134 height 27
click at [0, 0] on 7 "Point of Banking (POB)" at bounding box center [0, 0] width 0 height 0
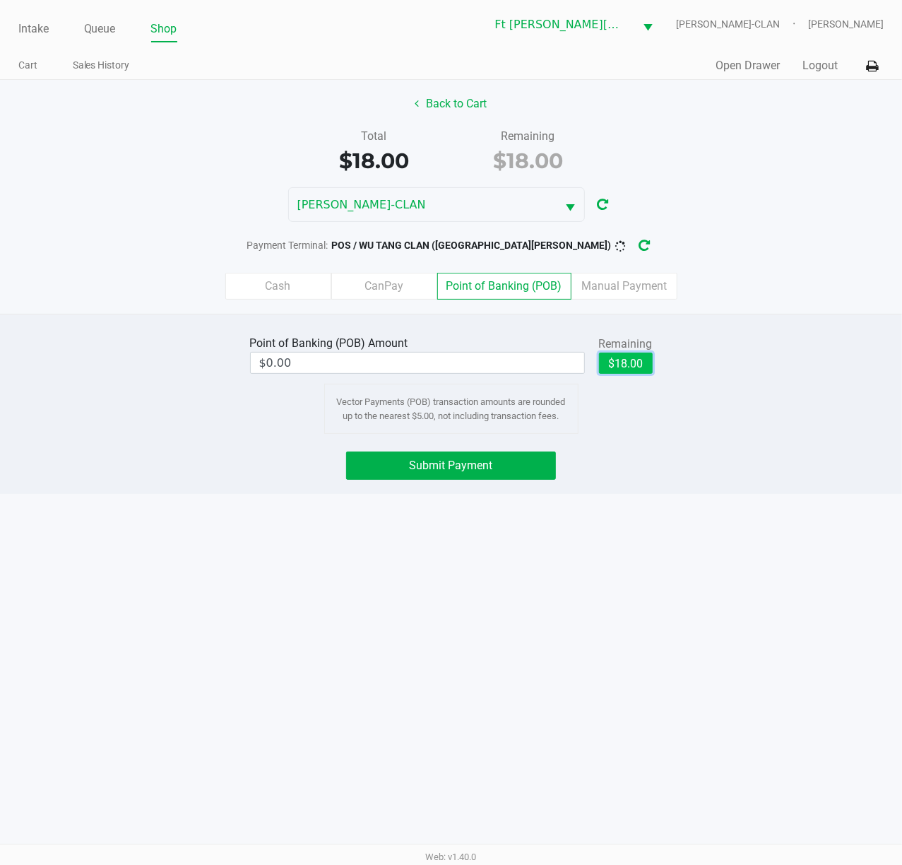
click at [611, 362] on button "$18.00" at bounding box center [626, 363] width 54 height 21
type input "$18.00"
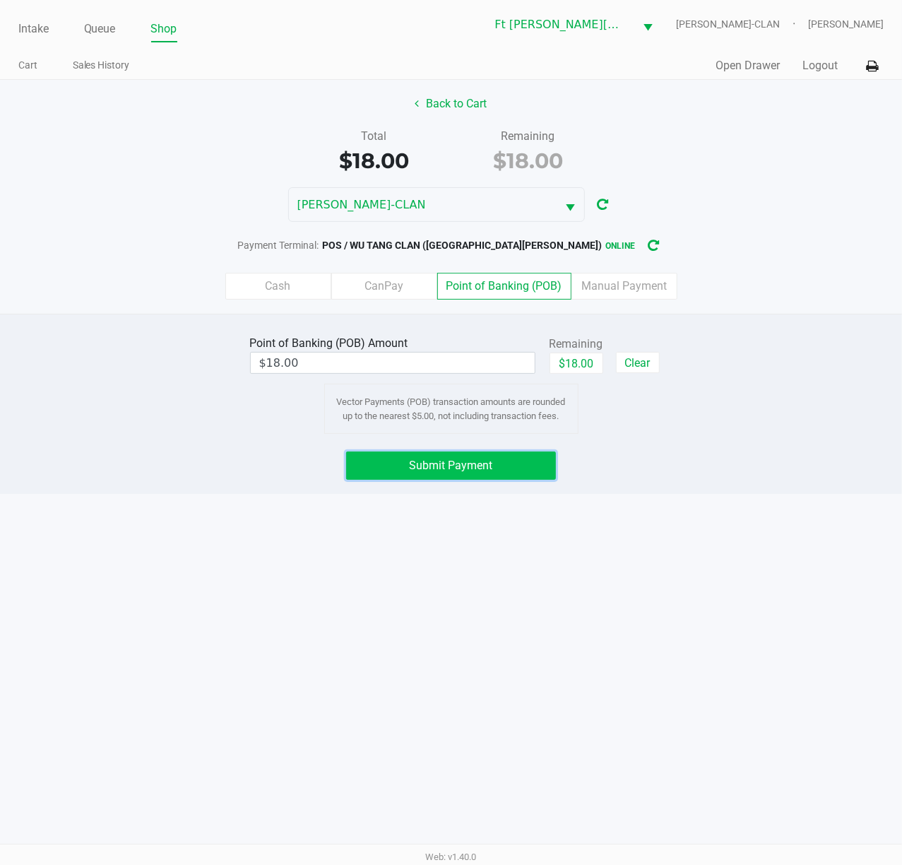
click at [452, 459] on button "Submit Payment" at bounding box center [451, 466] width 210 height 28
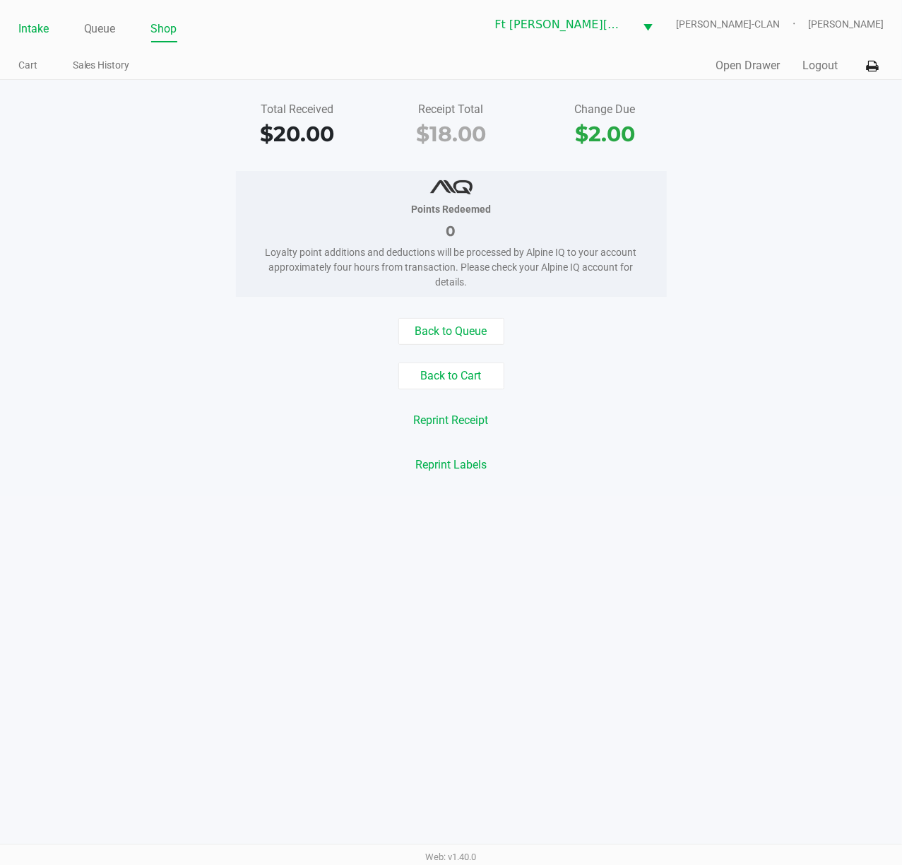
click at [44, 30] on link "Intake" at bounding box center [33, 29] width 30 height 20
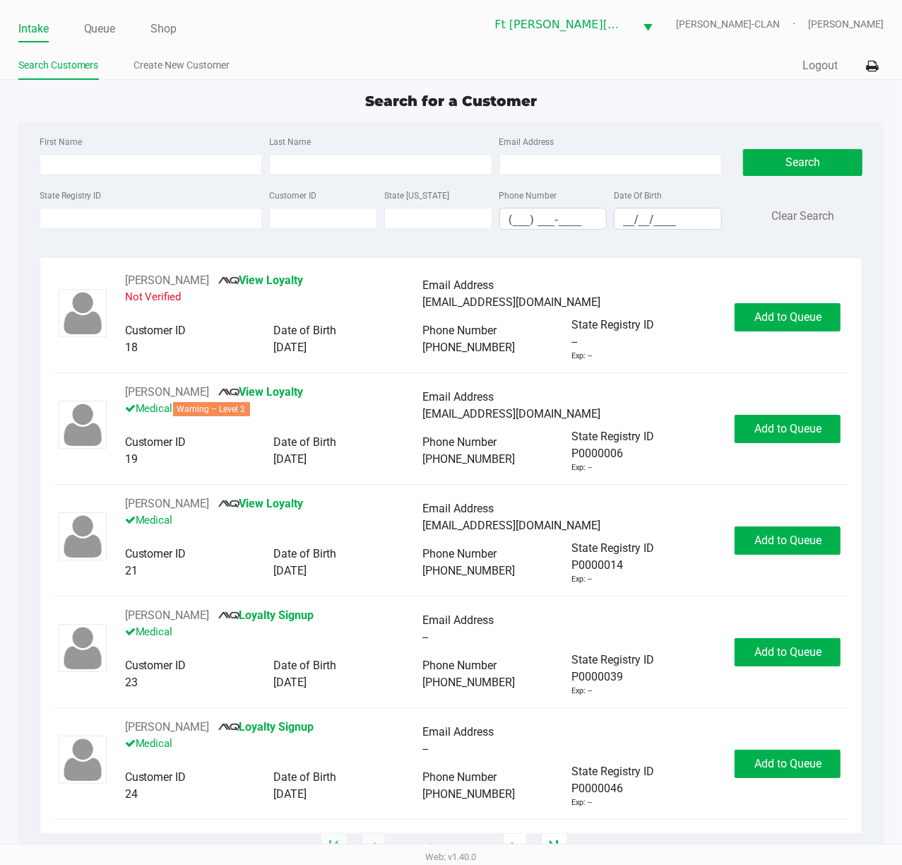
click at [625, 136] on div "Email Address" at bounding box center [611, 154] width 230 height 42
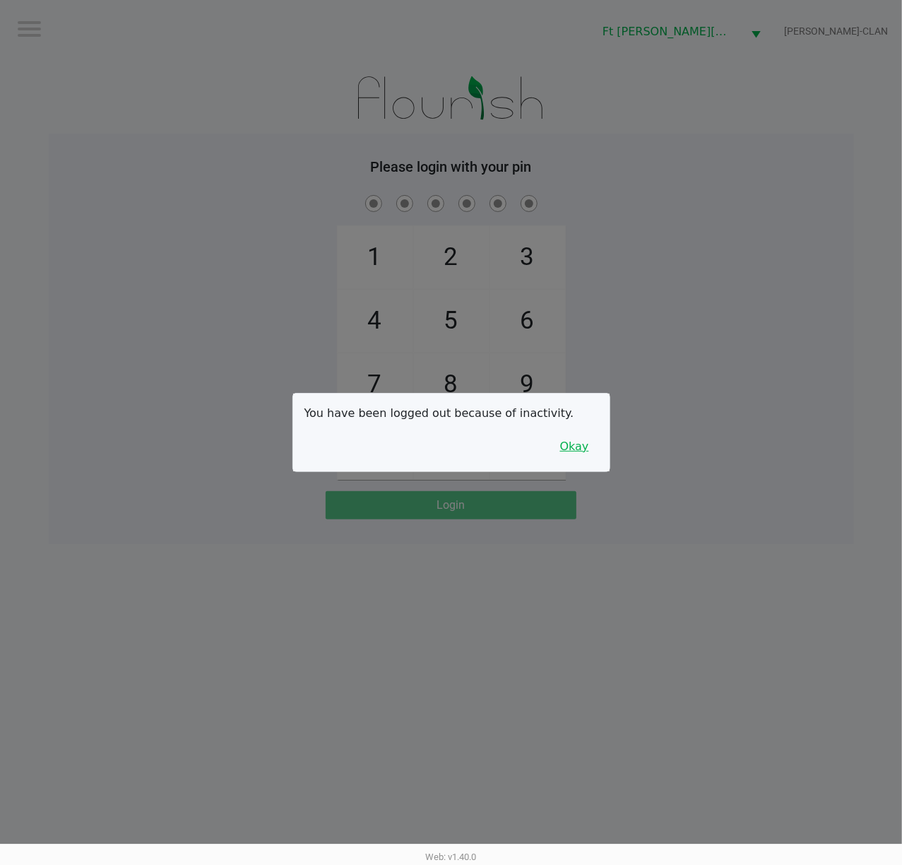
drag, startPoint x: 591, startPoint y: 454, endPoint x: 673, endPoint y: 452, distance: 82.0
click at [605, 454] on div "You have been logged out because of inactivity. Okay" at bounding box center [451, 433] width 317 height 78
click at [676, 451] on div at bounding box center [451, 432] width 902 height 865
click at [571, 451] on button "Okay" at bounding box center [574, 446] width 47 height 27
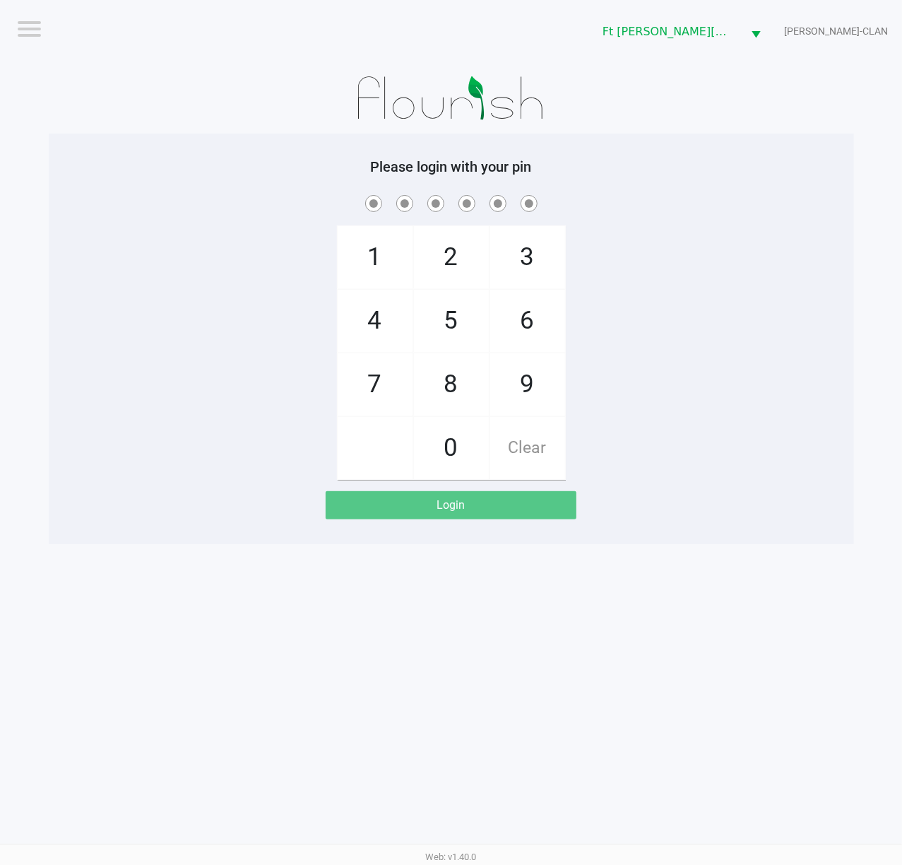
click at [620, 451] on div "1 4 7 2 5 8 0 3 6 9 Clear" at bounding box center [452, 336] width 806 height 288
checkbox input "true"
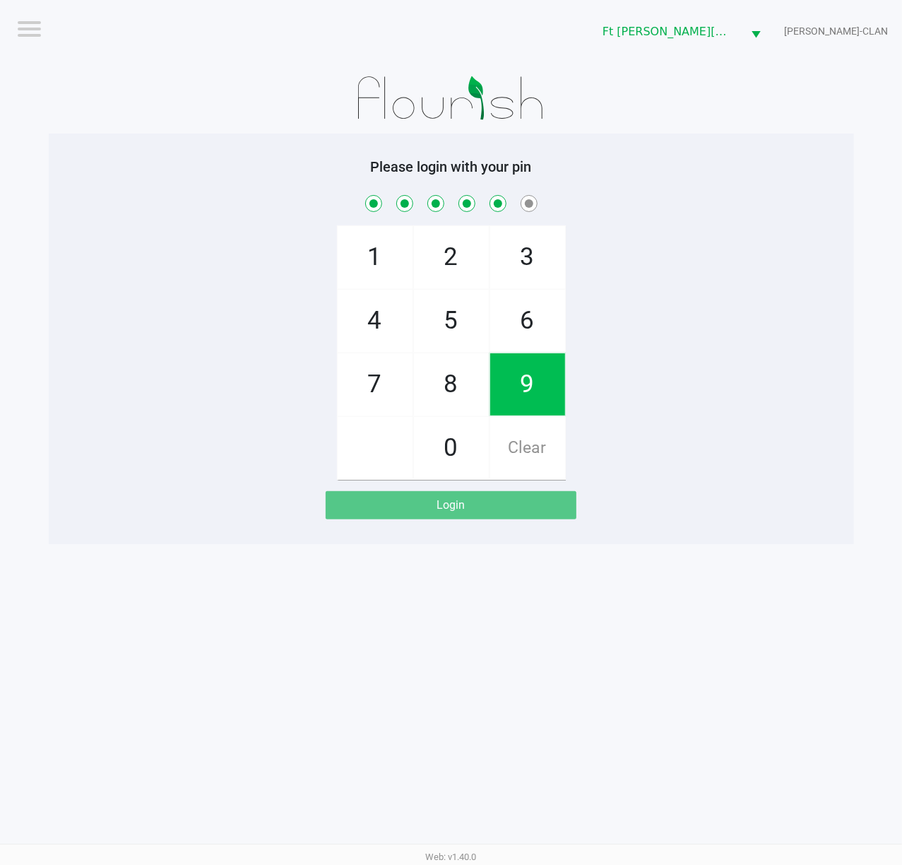
checkbox input "true"
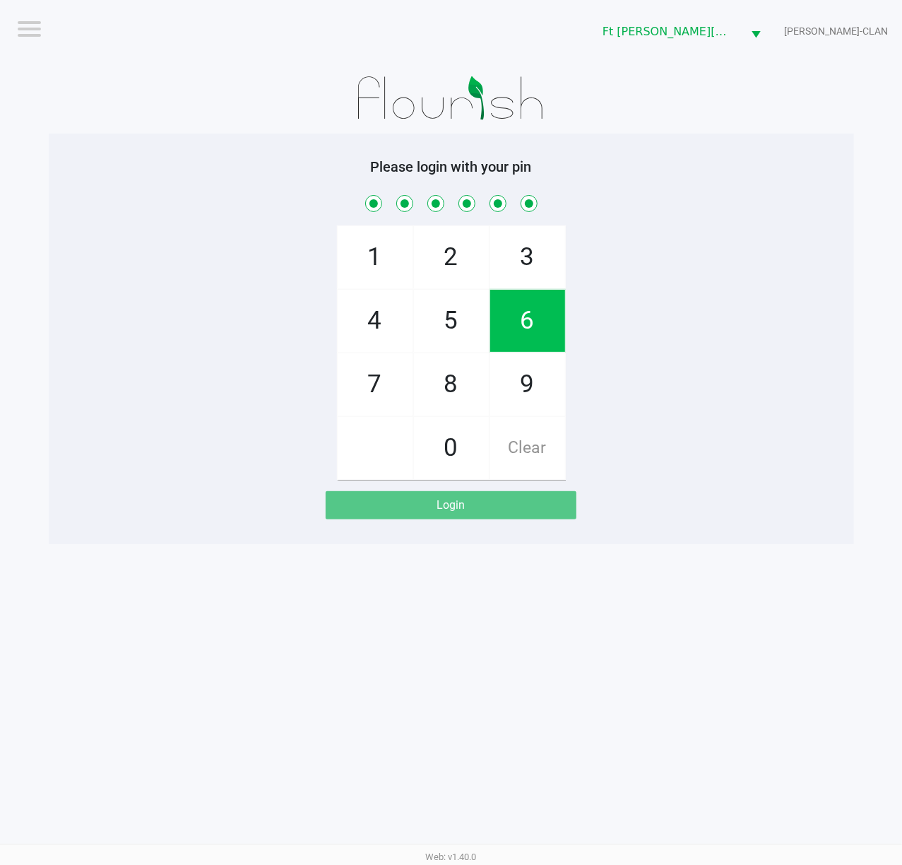
checkbox input "true"
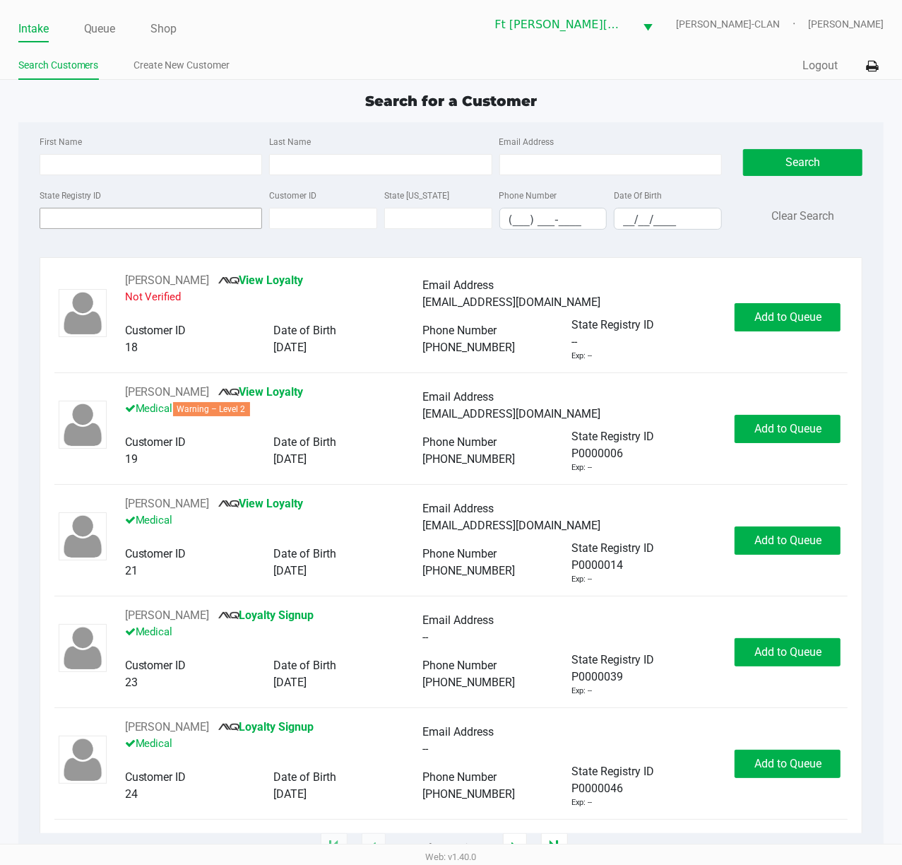
click at [119, 210] on div "State Registry ID" at bounding box center [151, 208] width 230 height 43
click at [119, 211] on input "State Registry ID" at bounding box center [151, 218] width 223 height 21
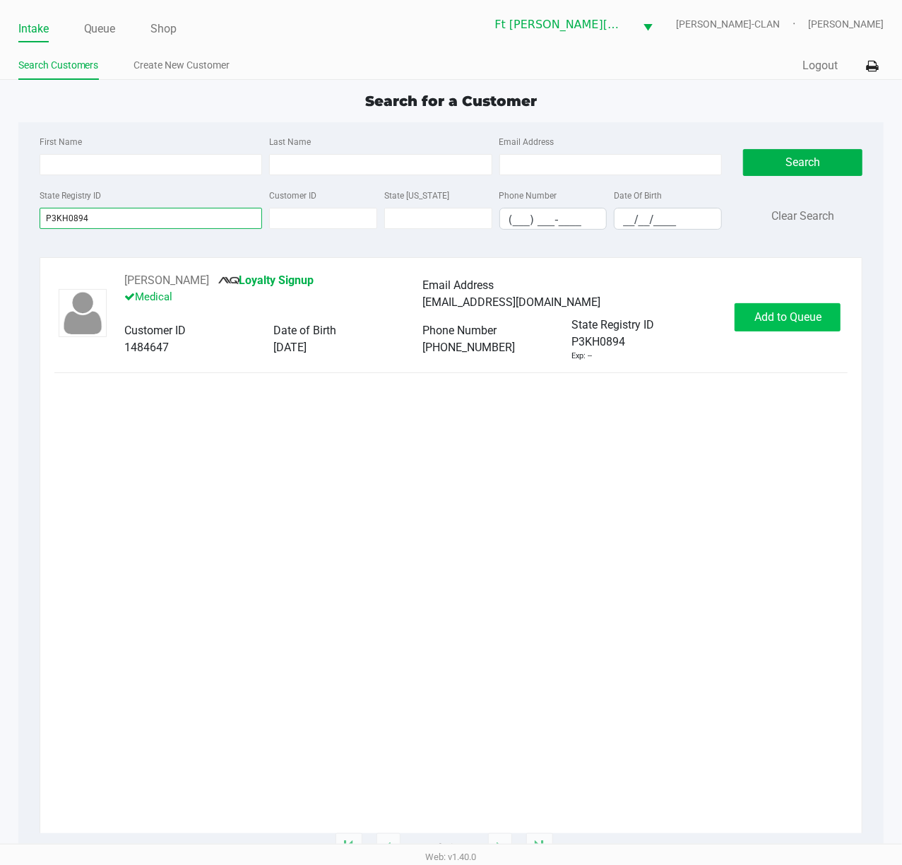
type input "P3KH0894"
click at [724, 318] on span "Add to Queue" at bounding box center [788, 316] width 67 height 13
click at [724, 318] on div "Add to Queue" at bounding box center [788, 317] width 106 height 28
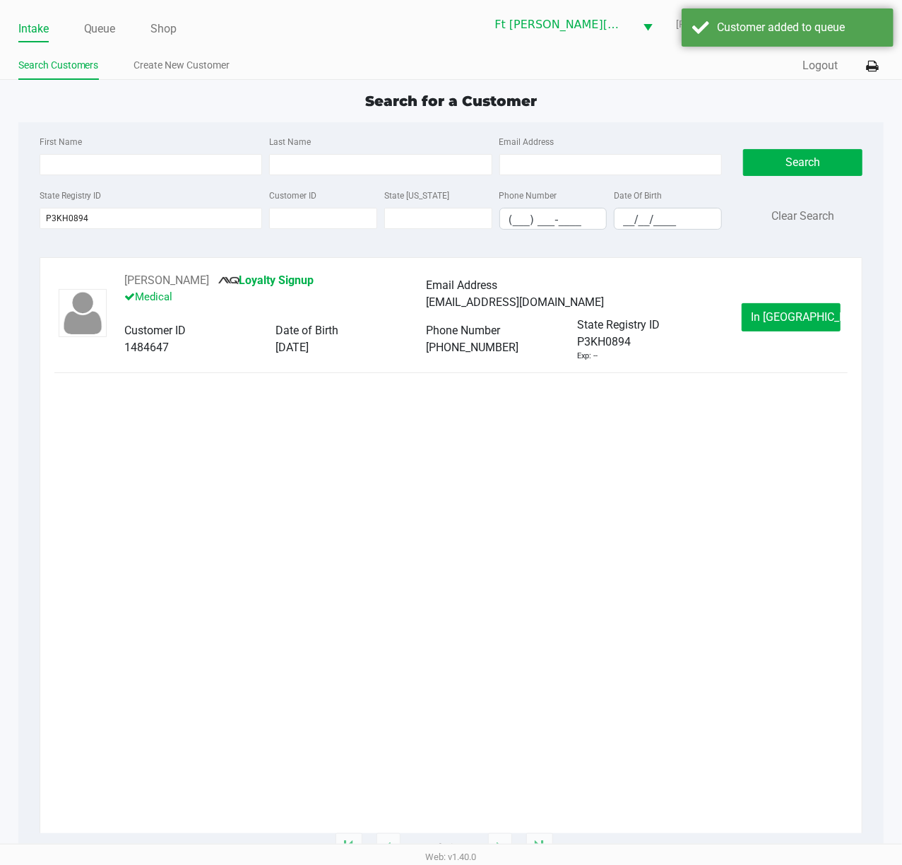
click at [724, 318] on button "In Queue" at bounding box center [791, 317] width 99 height 28
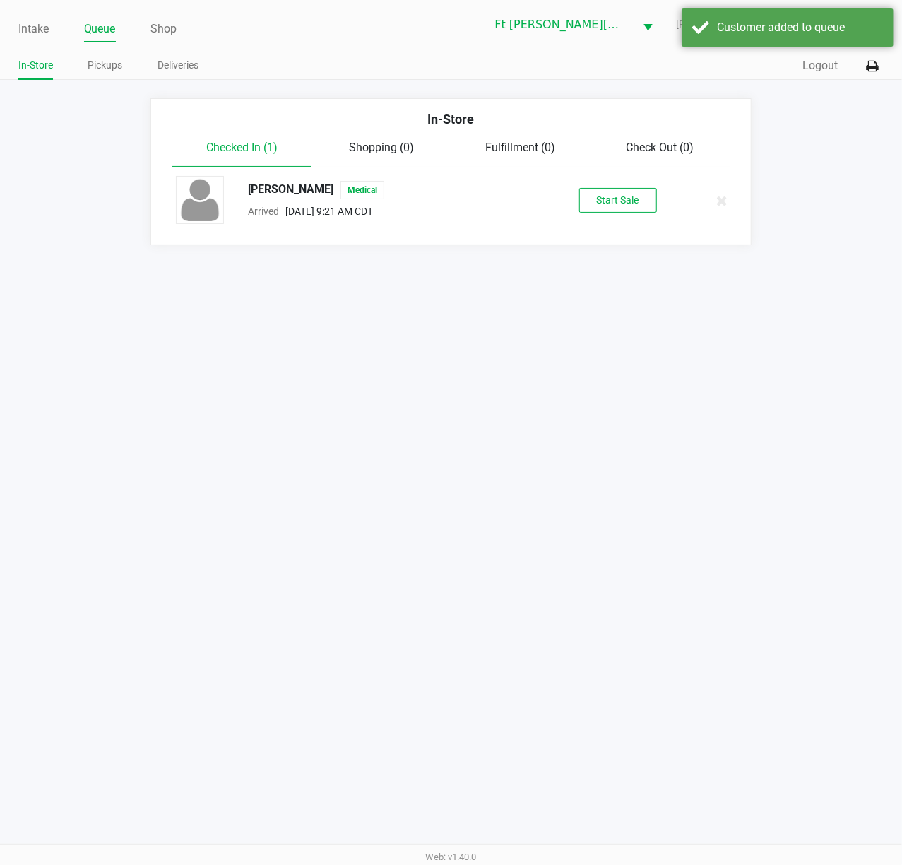
click at [617, 182] on div "ROBIN GRIFFITH Medical Arrived Aug 25, 2025 9:21 AM CDT Start Sale" at bounding box center [451, 200] width 572 height 49
click at [615, 199] on button "Start Sale" at bounding box center [619, 200] width 78 height 25
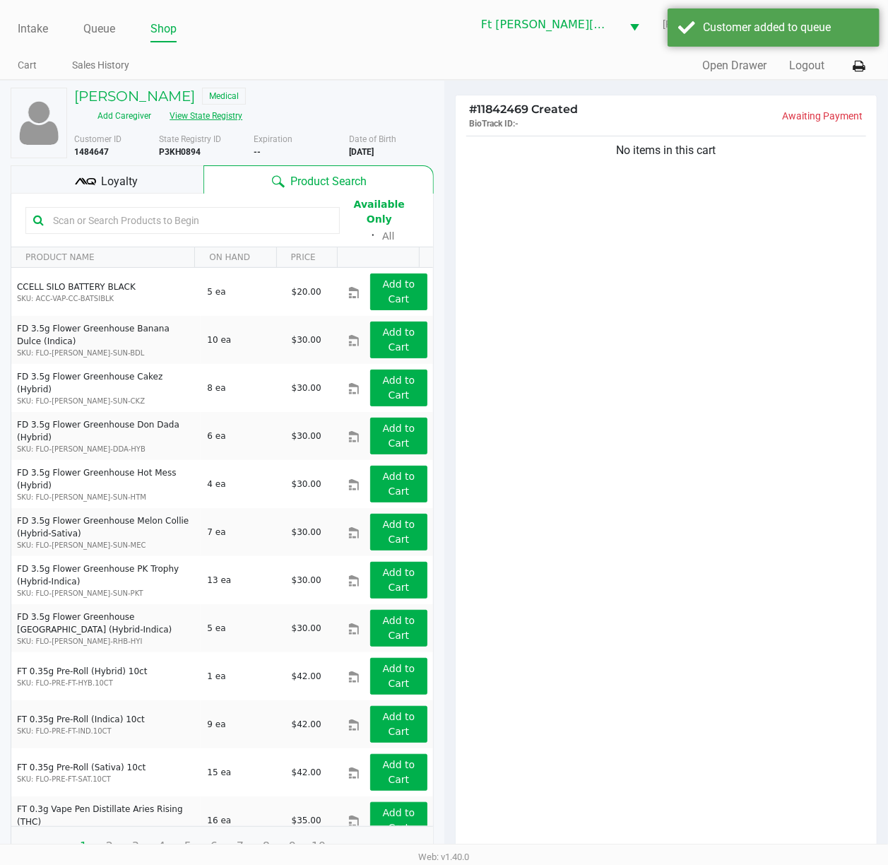
click at [238, 113] on button "View State Registry" at bounding box center [201, 116] width 83 height 23
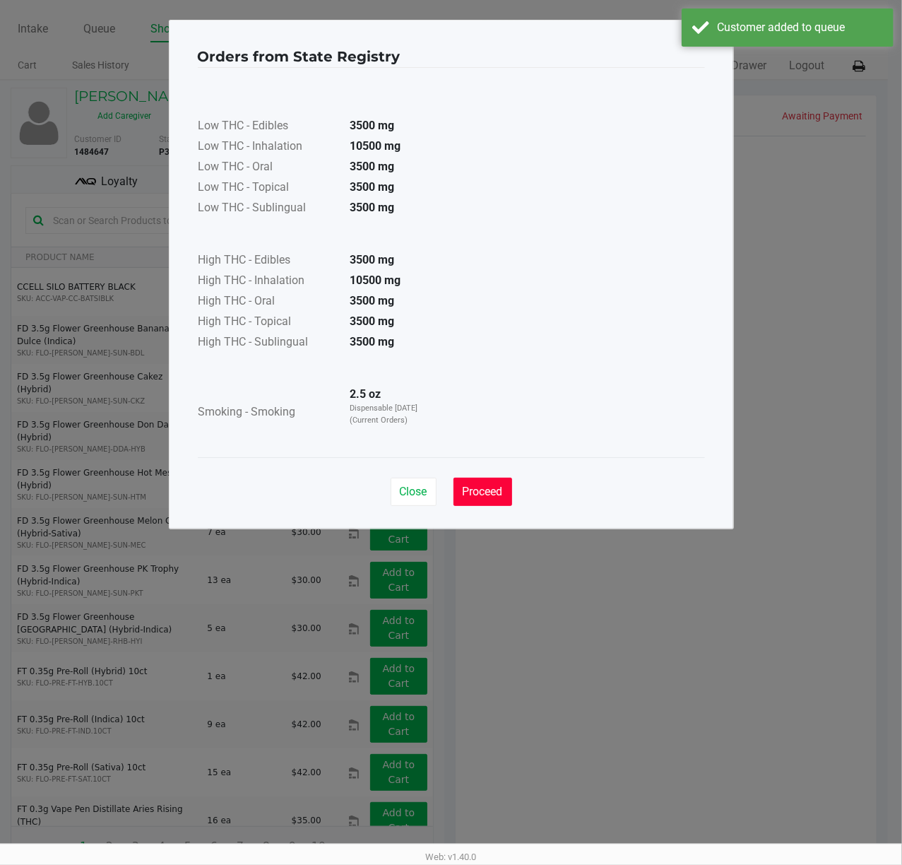
click at [476, 484] on button "Proceed" at bounding box center [483, 492] width 59 height 28
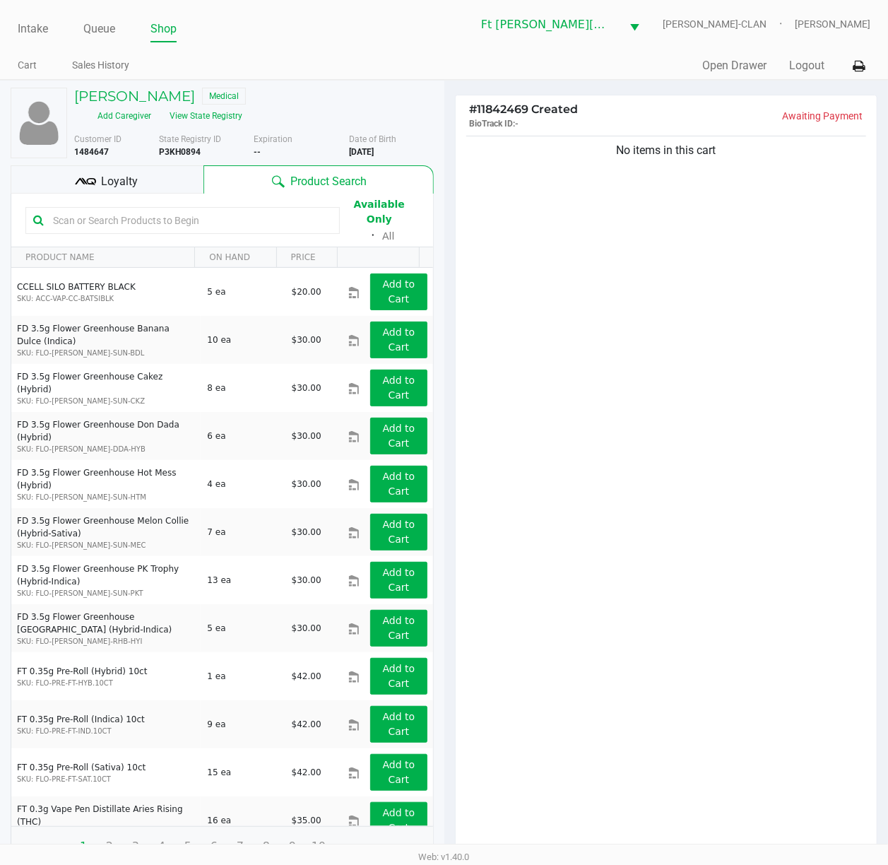
click at [170, 216] on input "text" at bounding box center [189, 220] width 285 height 21
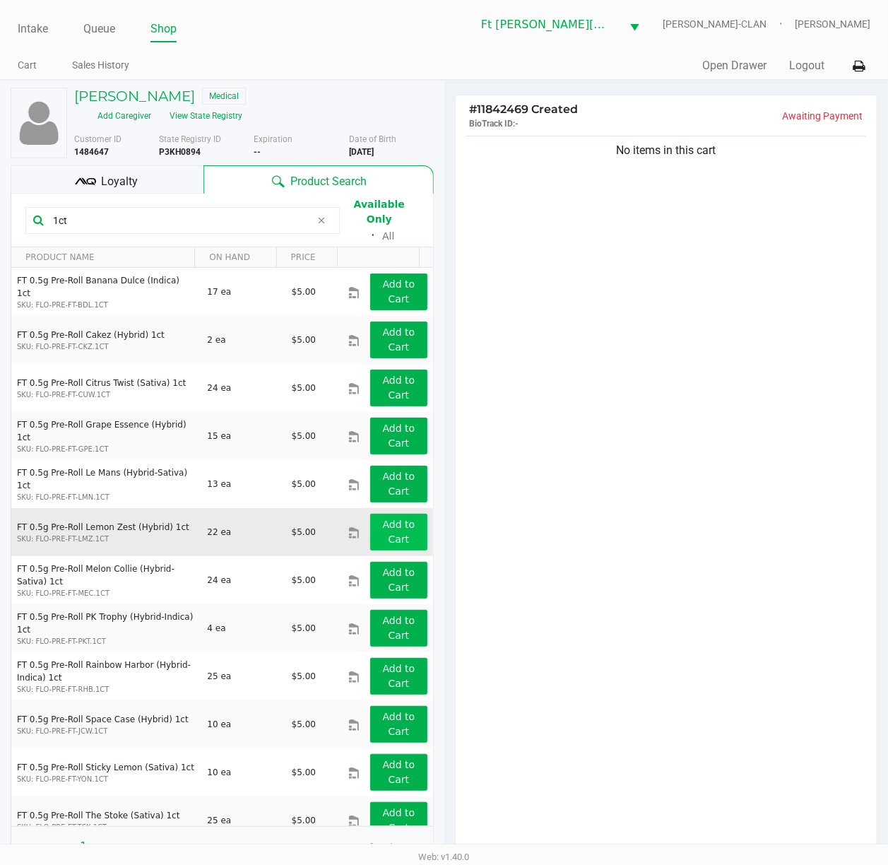
type input "1ct"
click at [383, 519] on app-button-loader "Add to Cart" at bounding box center [399, 532] width 33 height 26
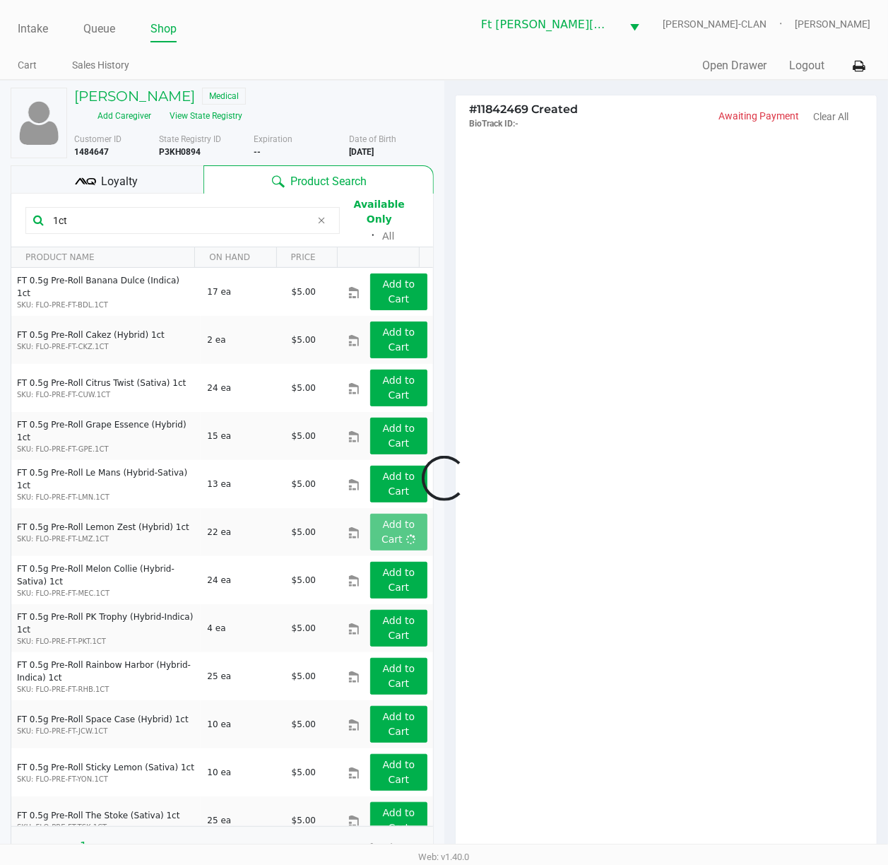
click at [724, 420] on div at bounding box center [444, 479] width 888 height 657
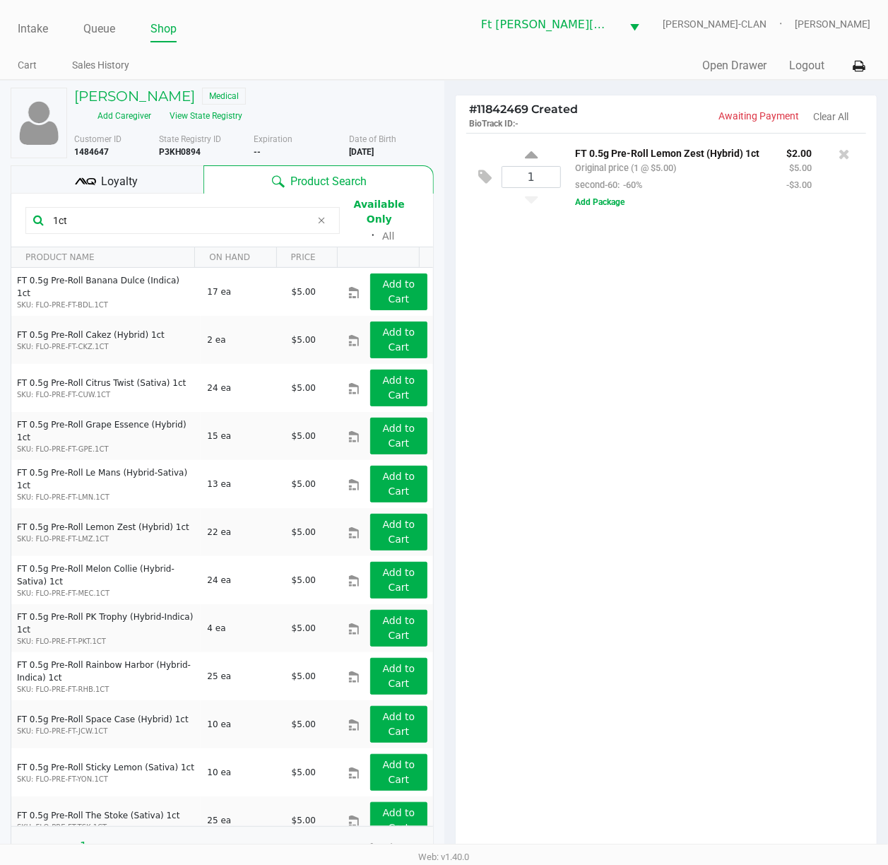
click at [724, 447] on div "1 FT 0.5g Pre-Roll Lemon Zest (Hybrid) 1ct Original price (1 @ $5.00) second-60…" at bounding box center [667, 497] width 422 height 729
click at [724, 157] on icon at bounding box center [844, 154] width 11 height 14
click at [724, 382] on div at bounding box center [444, 479] width 888 height 657
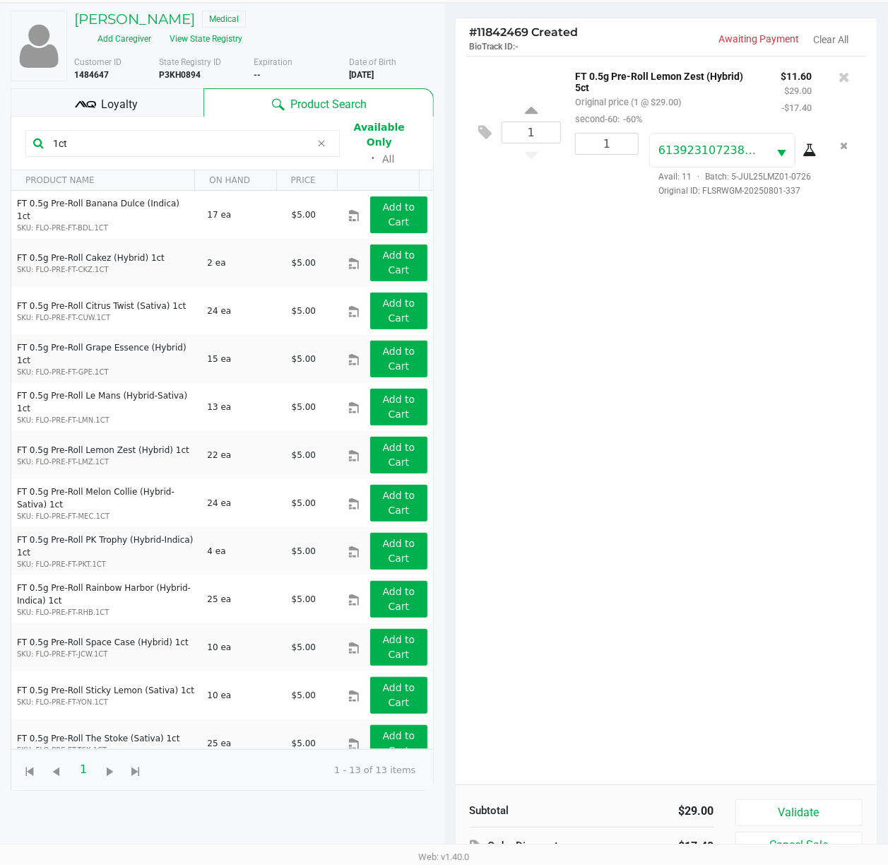
scroll to position [155, 0]
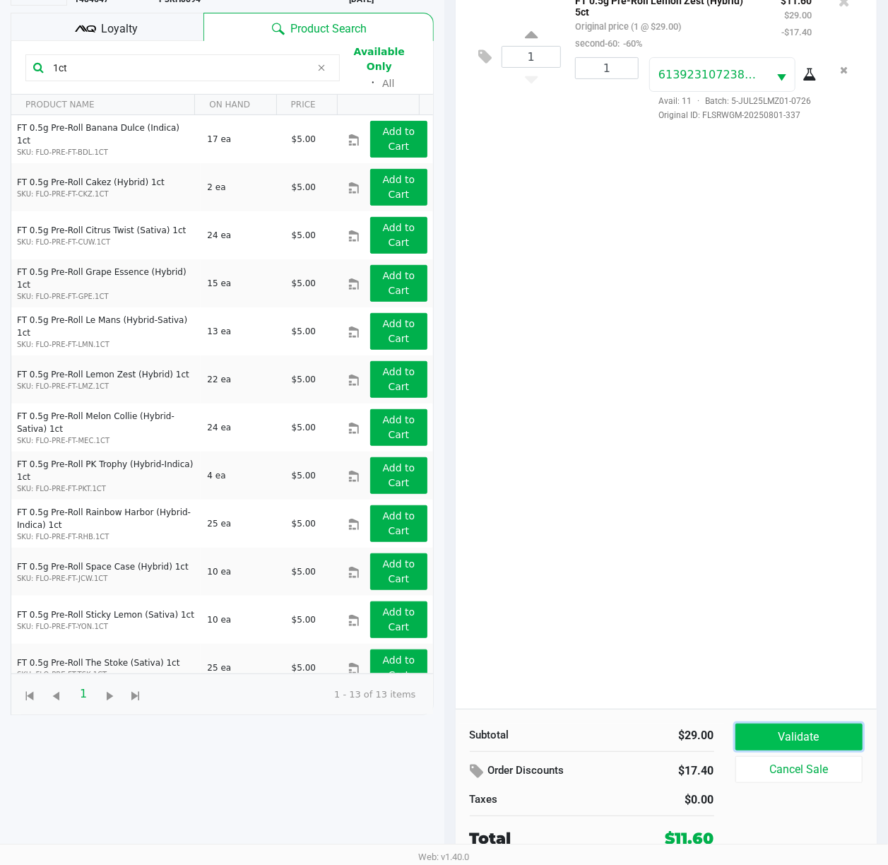
click at [724, 648] on button "Validate" at bounding box center [800, 737] width 128 height 27
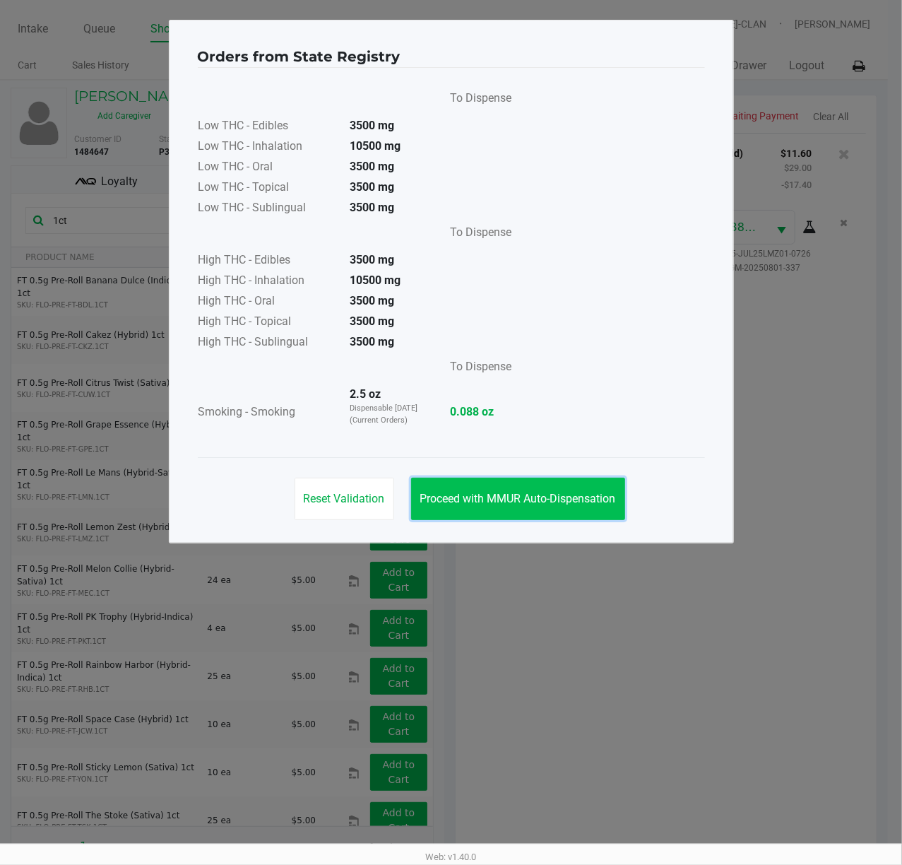
click at [596, 502] on span "Proceed with MMUR Auto-Dispensation" at bounding box center [518, 498] width 196 height 13
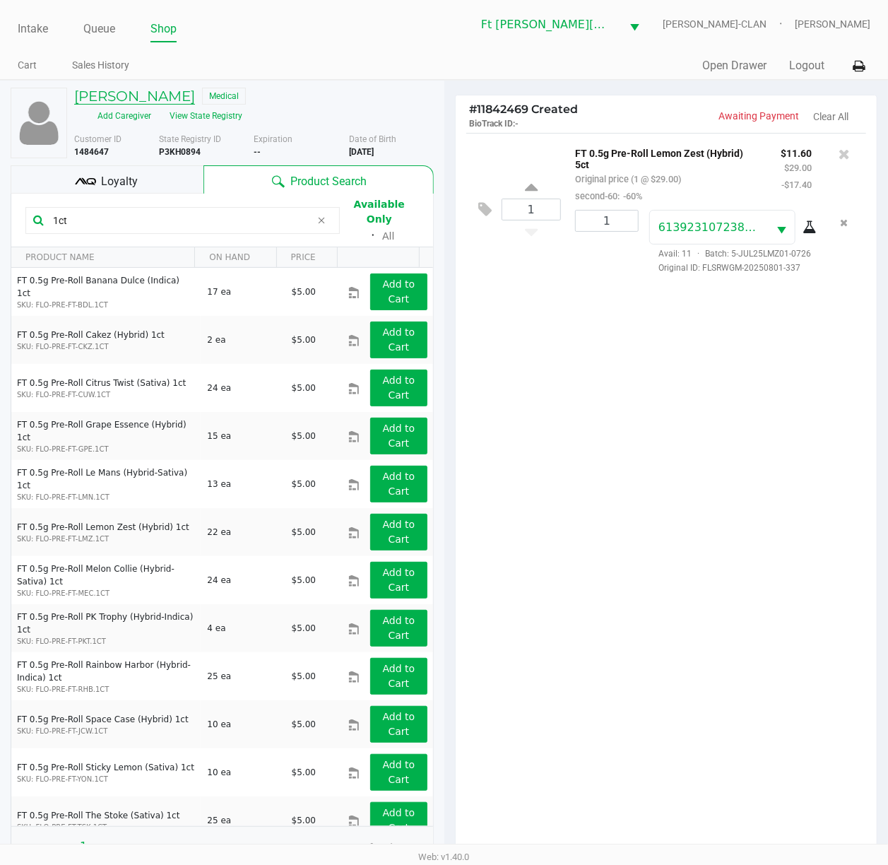
click at [148, 93] on h5 "ROBIN GRIFFITH" at bounding box center [134, 96] width 121 height 17
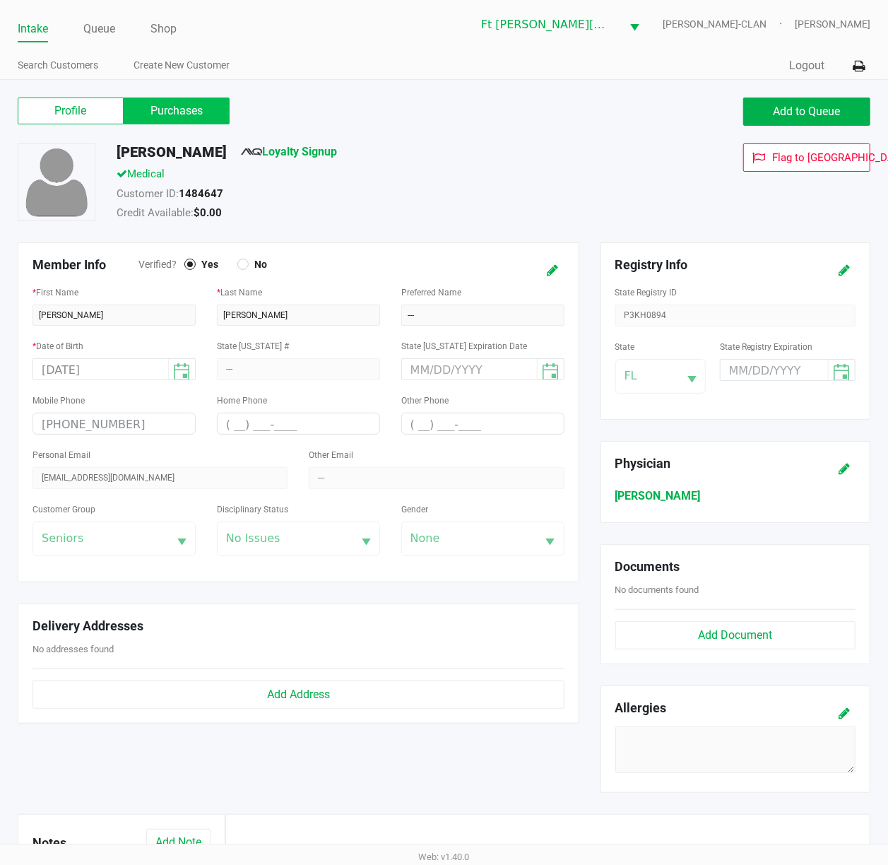
click at [181, 122] on label "Purchases" at bounding box center [177, 111] width 106 height 27
click at [0, 0] on 1 "Purchases" at bounding box center [0, 0] width 0 height 0
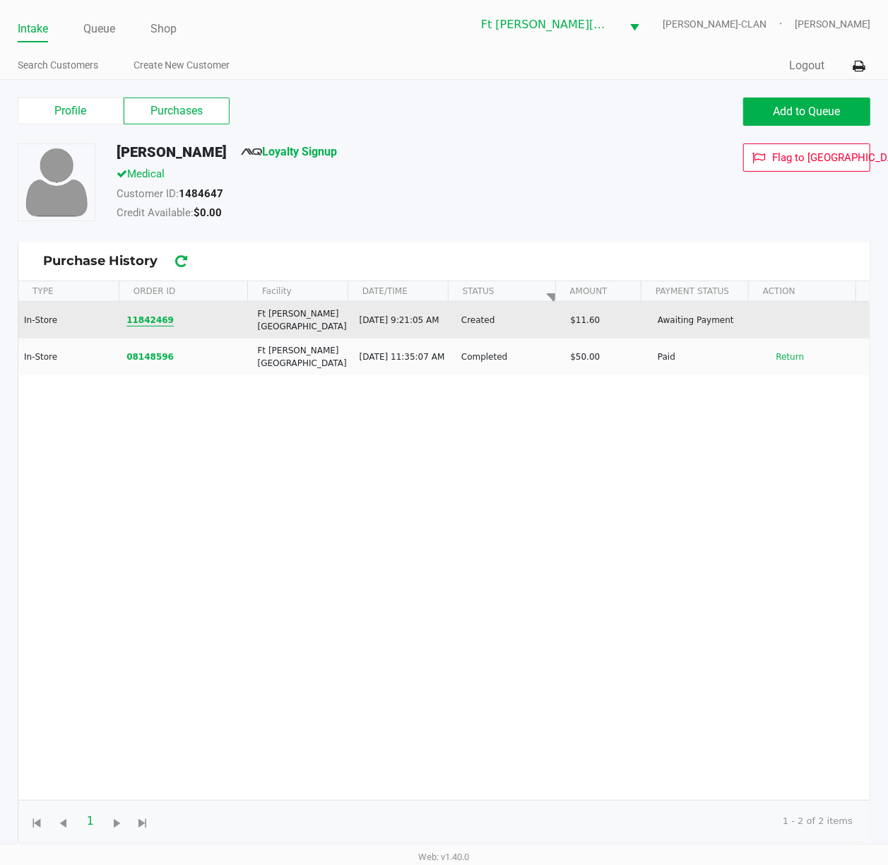
click at [148, 319] on button "11842469" at bounding box center [150, 320] width 47 height 13
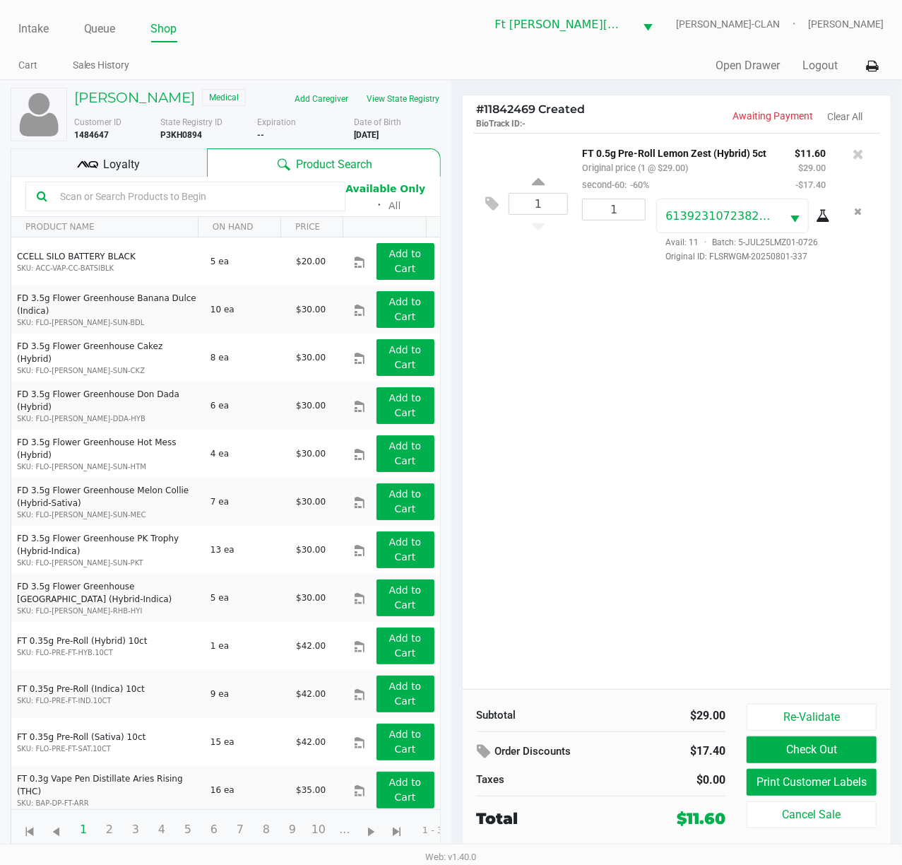
click at [599, 359] on div "1 FT 0.5g Pre-Roll Lemon Zest (Hybrid) 5ct Original price (1 @ $29.00) second-6…" at bounding box center [677, 411] width 429 height 556
click at [174, 207] on input "text" at bounding box center [194, 196] width 280 height 21
click at [629, 404] on div "1 FT 0.5g Pre-Roll Lemon Zest (Hybrid) 5ct Original price (1 @ $29.00) second-6…" at bounding box center [677, 411] width 429 height 556
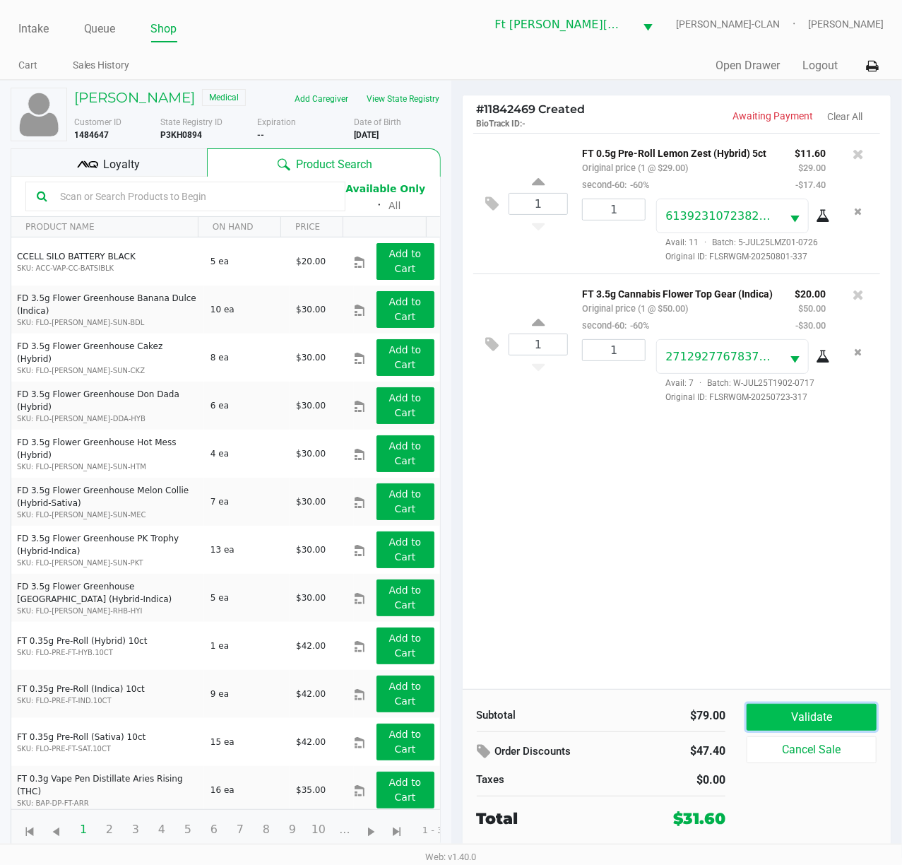
click at [724, 648] on button "Validate" at bounding box center [812, 717] width 130 height 27
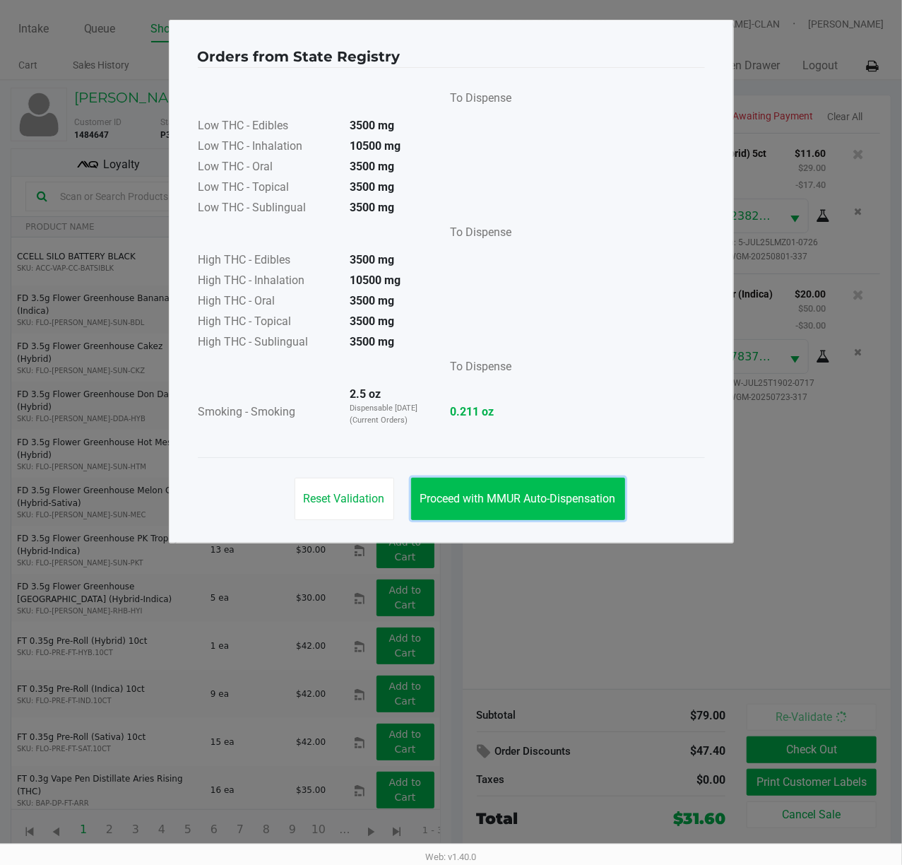
click at [513, 493] on span "Proceed with MMUR Auto-Dispensation" at bounding box center [518, 498] width 196 height 13
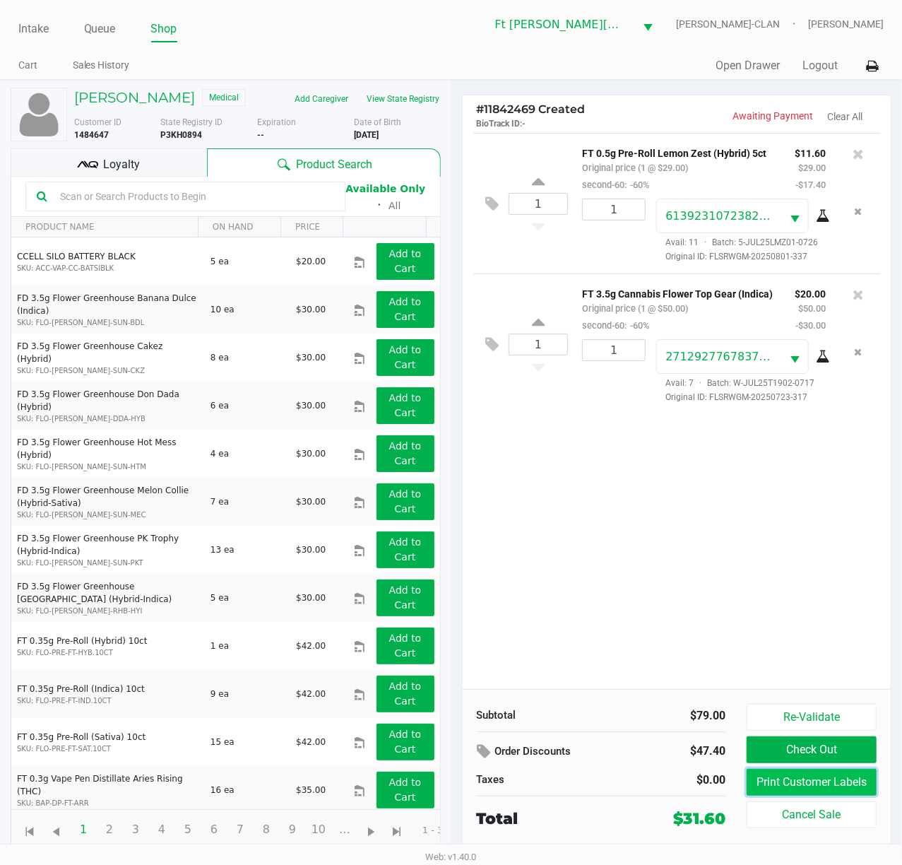
click at [724, 648] on button "Print Customer Labels" at bounding box center [812, 782] width 130 height 27
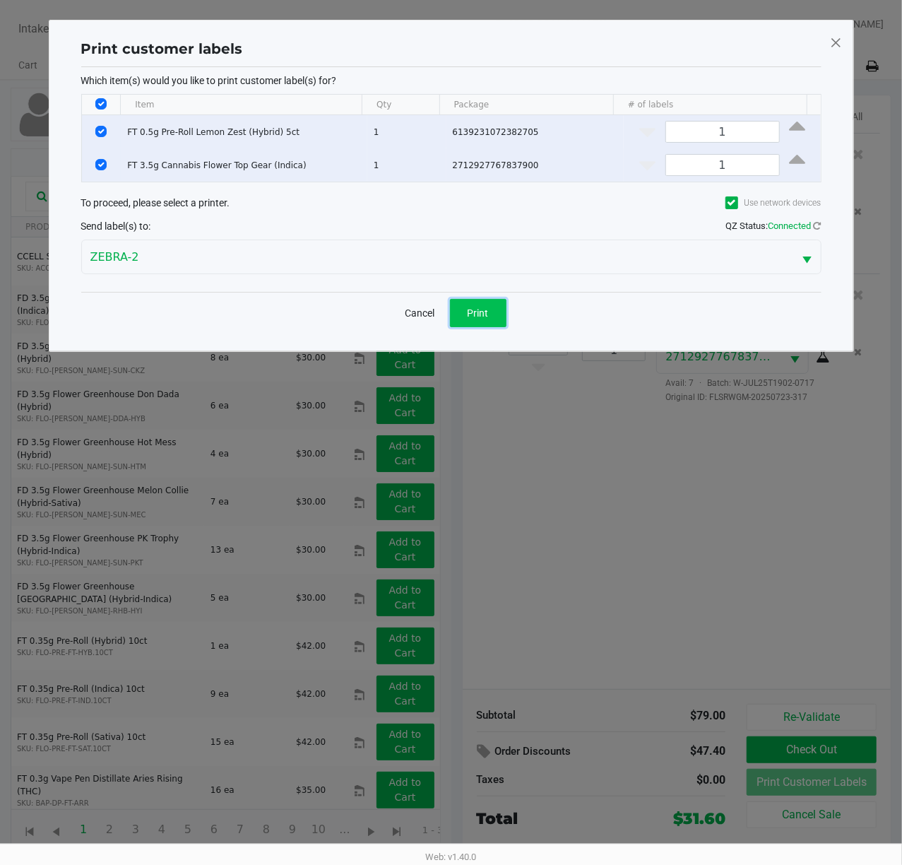
click at [478, 322] on button "Print" at bounding box center [478, 313] width 57 height 28
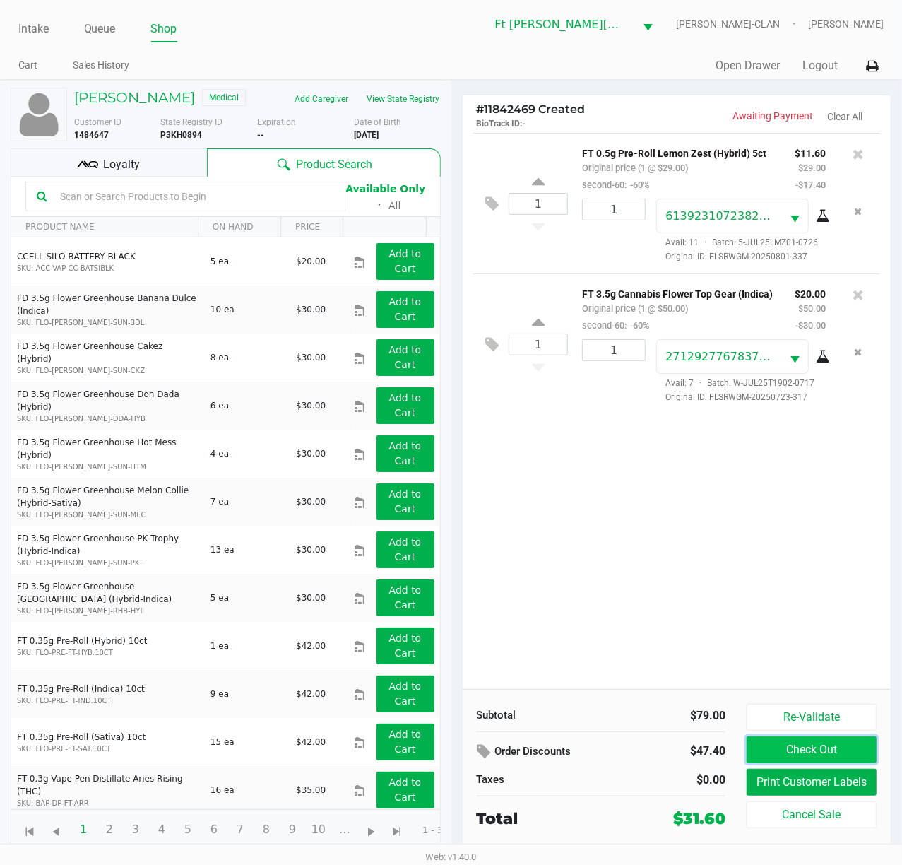
click at [724, 648] on button "Check Out" at bounding box center [812, 749] width 130 height 27
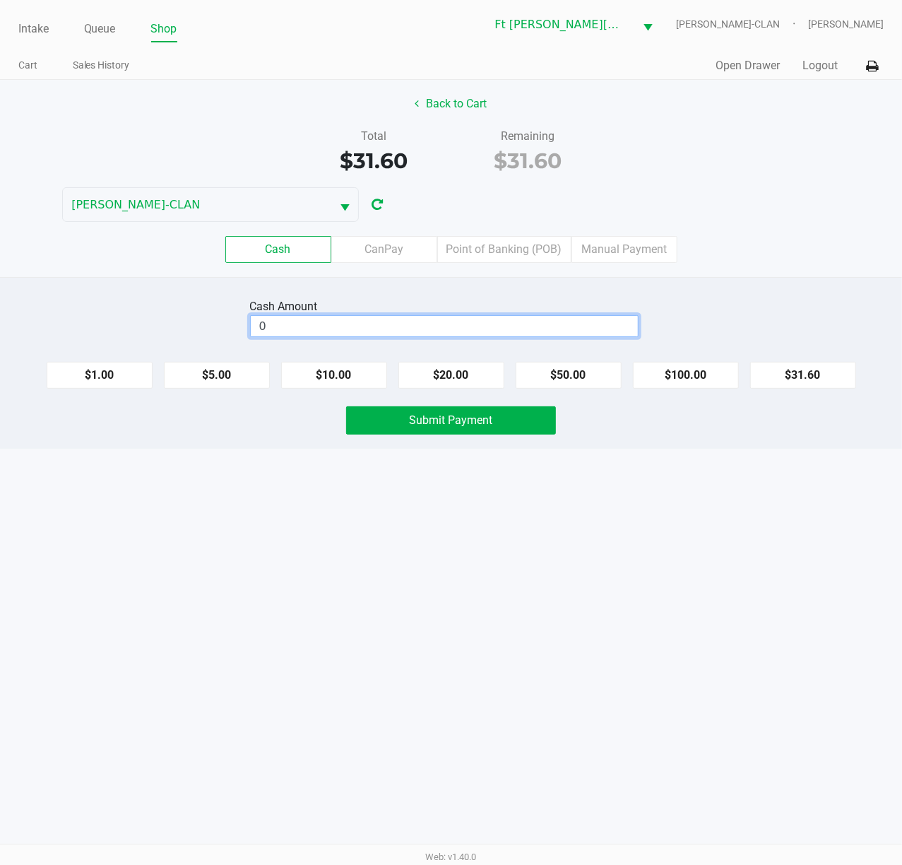
click at [530, 324] on input "0" at bounding box center [444, 326] width 387 height 20
type input "$40.00"
click at [510, 418] on button "Submit Payment" at bounding box center [451, 420] width 210 height 28
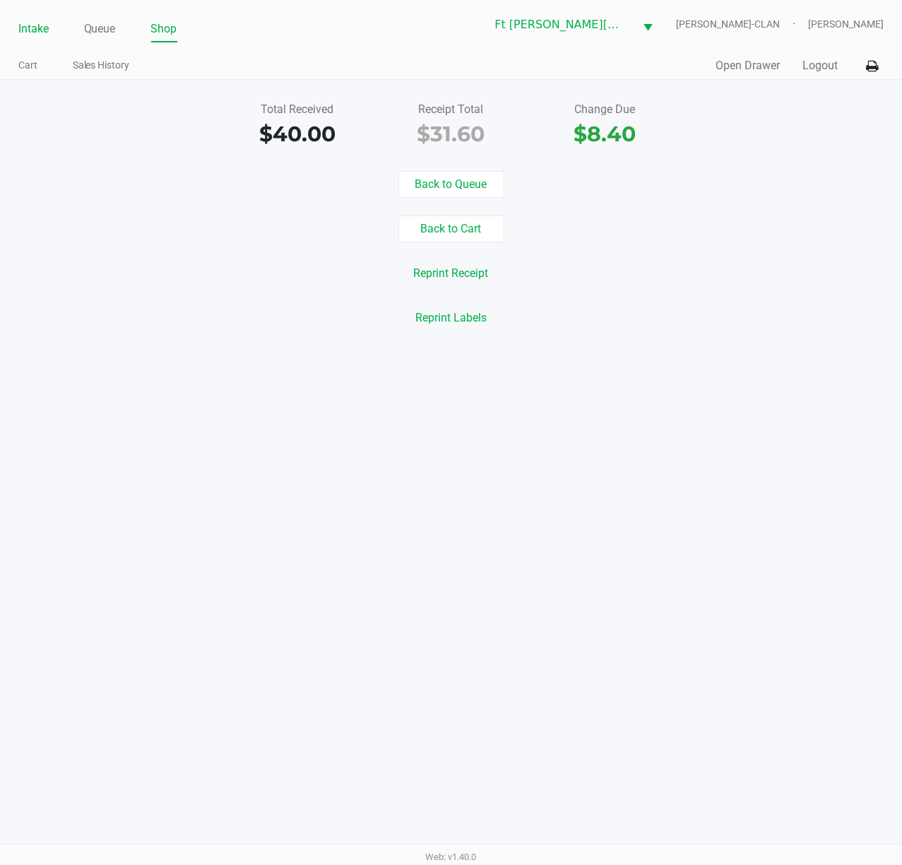
click at [30, 32] on link "Intake" at bounding box center [33, 29] width 30 height 20
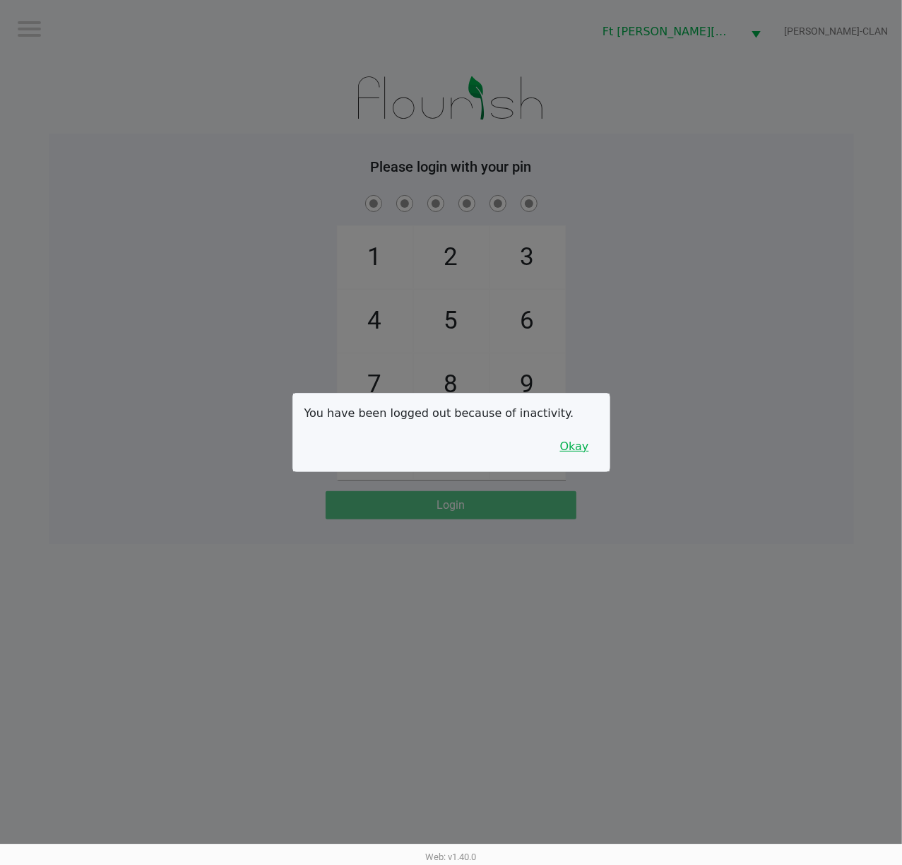
click at [577, 452] on button "Okay" at bounding box center [574, 446] width 47 height 27
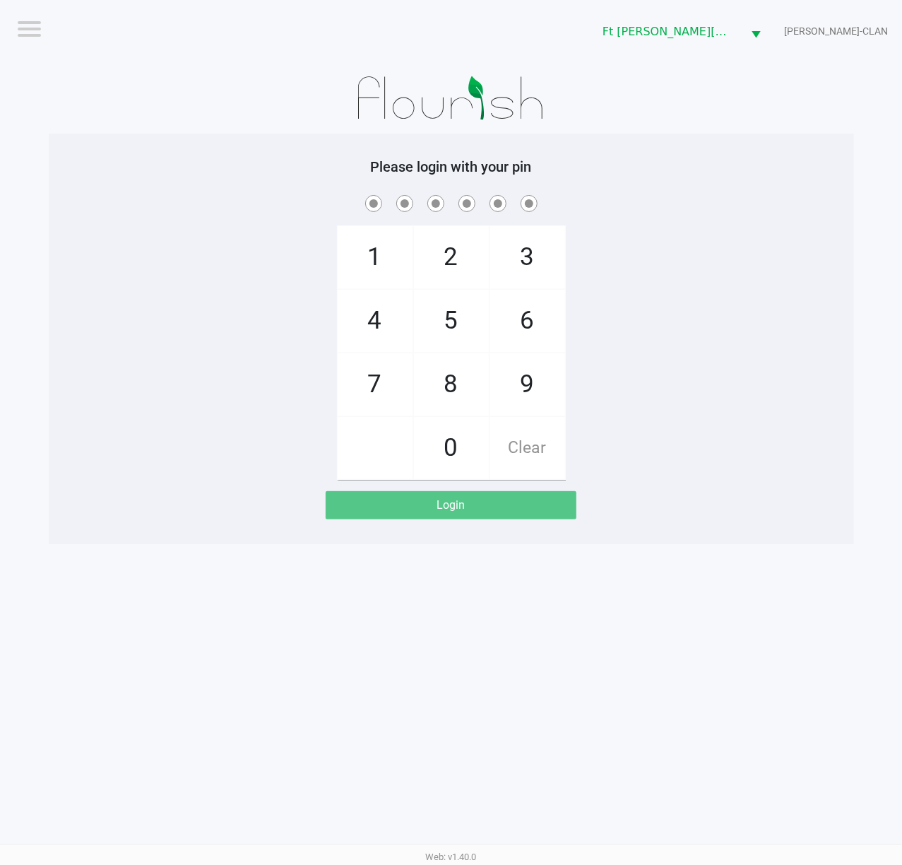
click at [666, 423] on div "1 4 7 2 5 8 0 3 6 9 Clear" at bounding box center [452, 336] width 806 height 288
checkbox input "true"
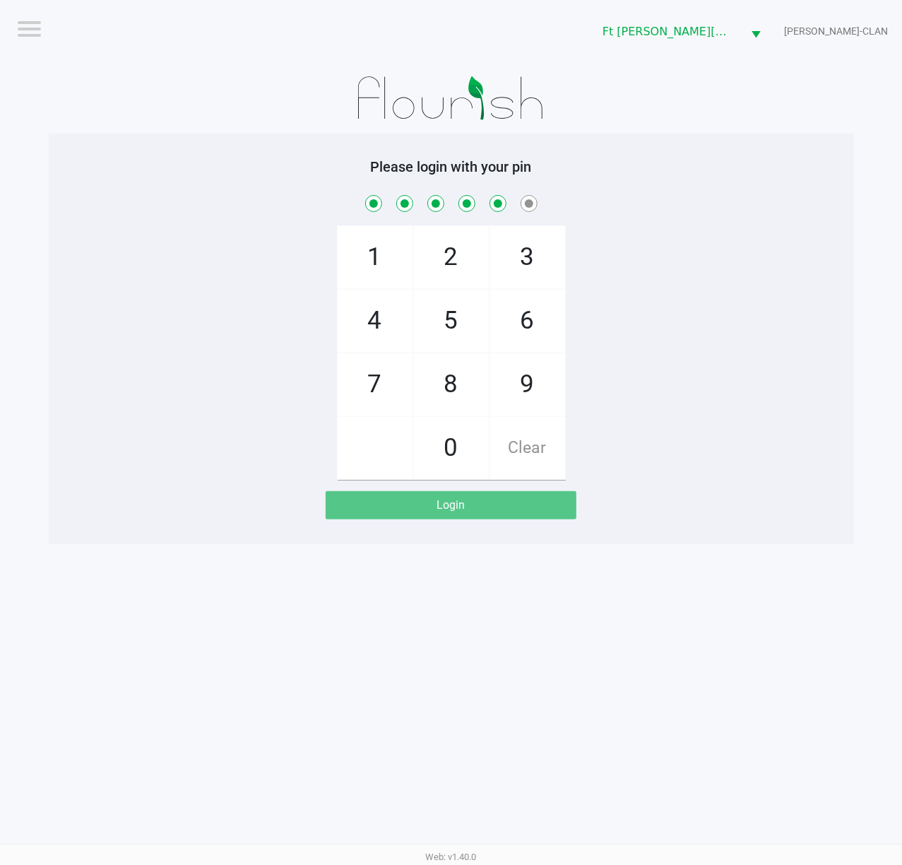
checkbox input "true"
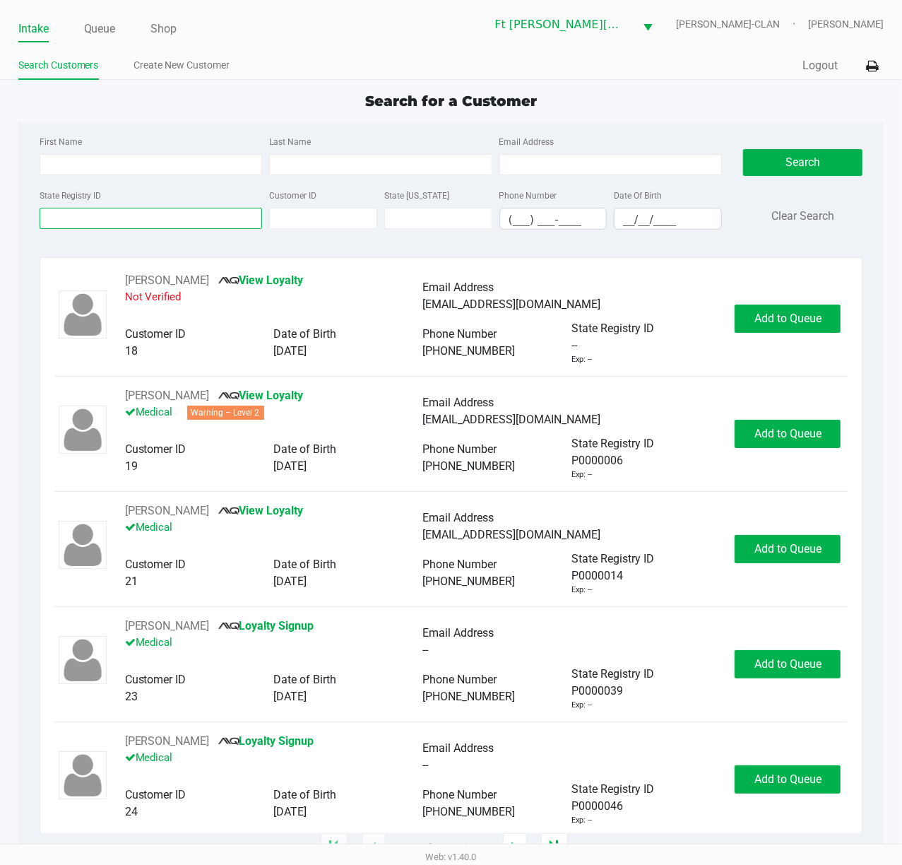
click at [154, 213] on input "State Registry ID" at bounding box center [151, 218] width 223 height 21
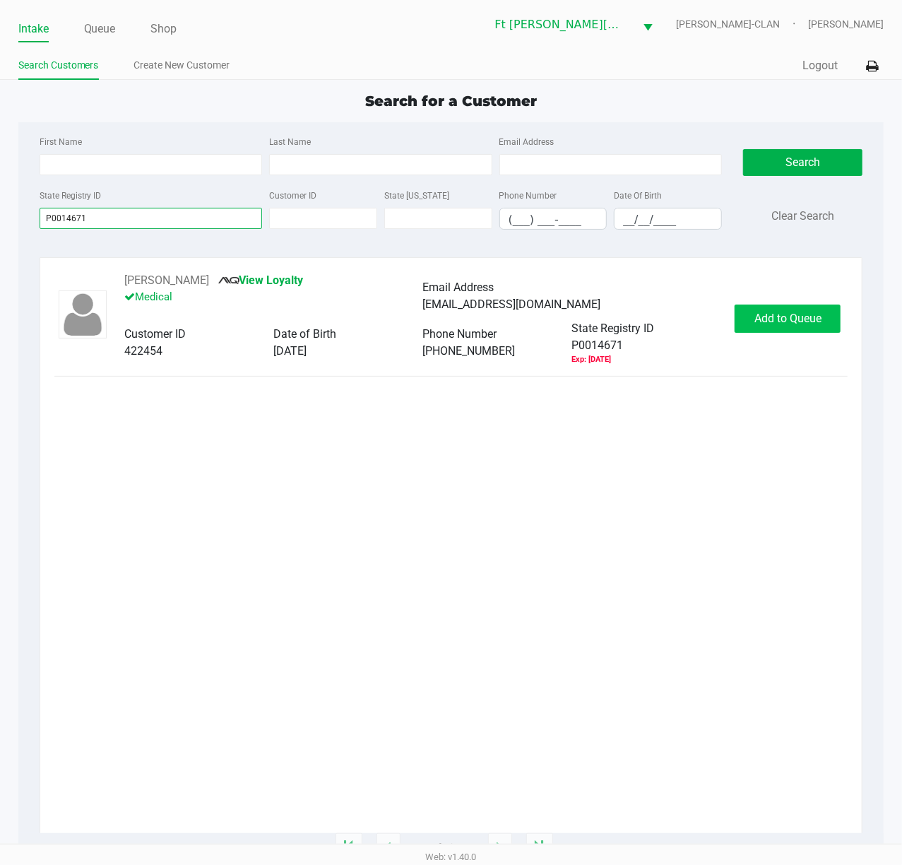
type input "P0014671"
click at [724, 314] on span "Add to Queue" at bounding box center [788, 318] width 67 height 13
click at [724, 314] on body "Intake Queue Shop Ft Walton Beach WC WU-TANG-CLAN Katrina Vasko Search Customer…" at bounding box center [451, 422] width 902 height 844
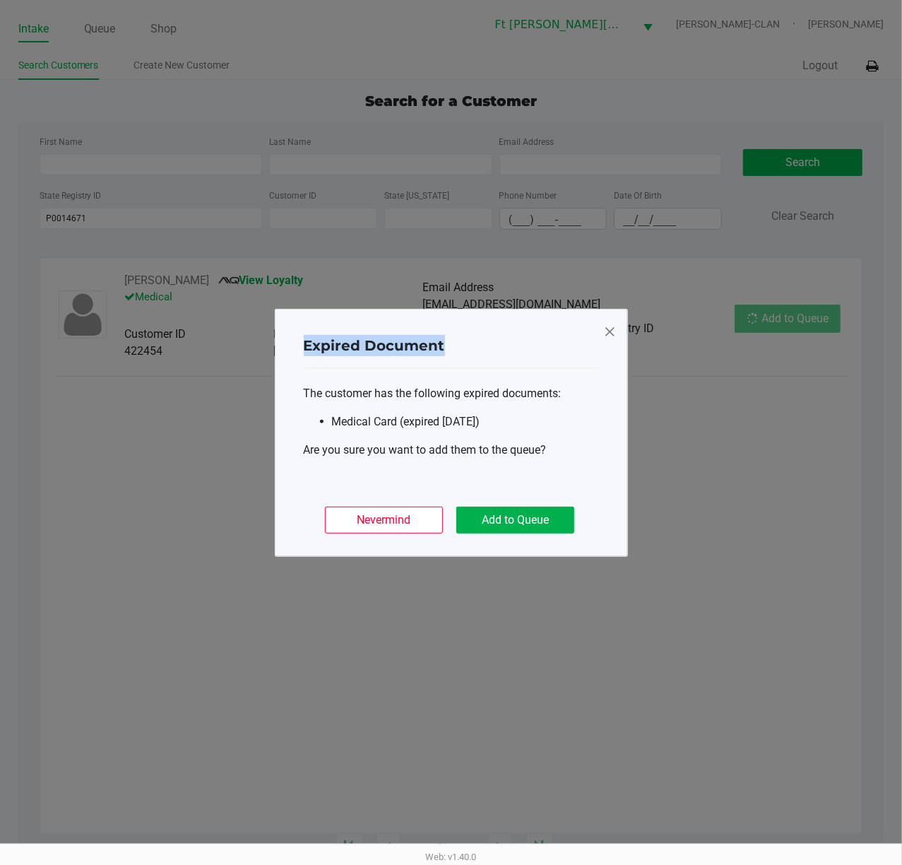
click at [724, 315] on ngb-modal-window "Expired Document The customer has the following expired documents: Medical Card…" at bounding box center [451, 432] width 902 height 865
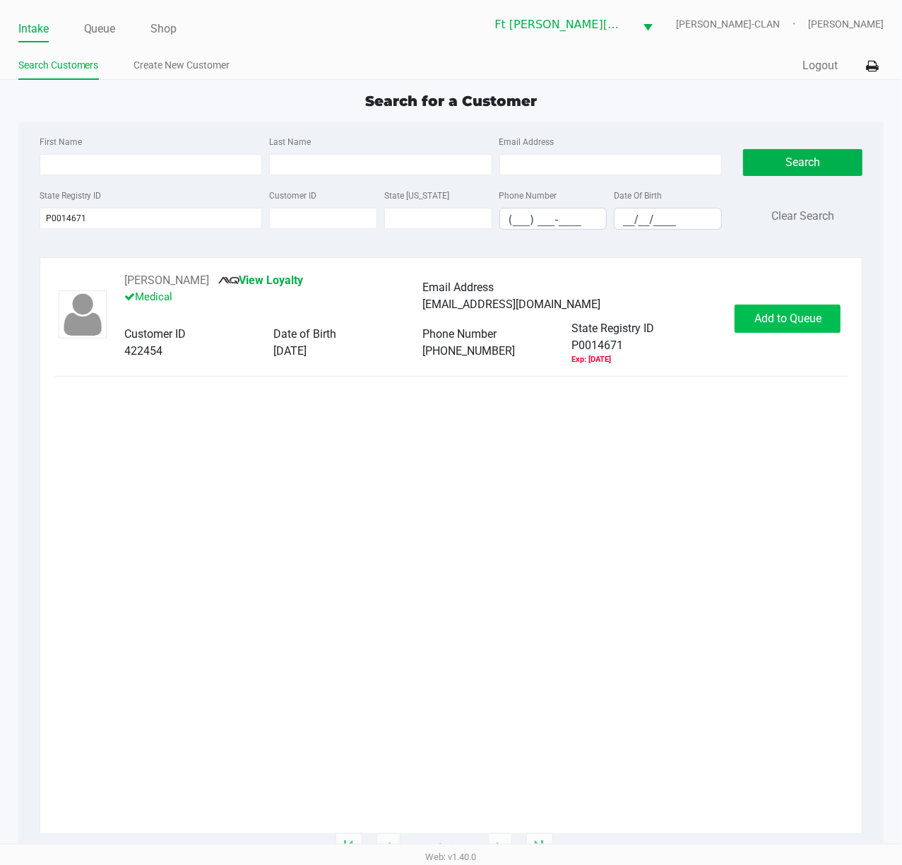
drag, startPoint x: 837, startPoint y: 300, endPoint x: 815, endPoint y: 311, distance: 25.3
click at [724, 303] on div "ANTHONY GUNDRUM View Loyalty Medical Email Address tonygun347@gmail.com Custome…" at bounding box center [451, 318] width 794 height 93
click at [724, 312] on button "Add to Queue" at bounding box center [788, 319] width 106 height 28
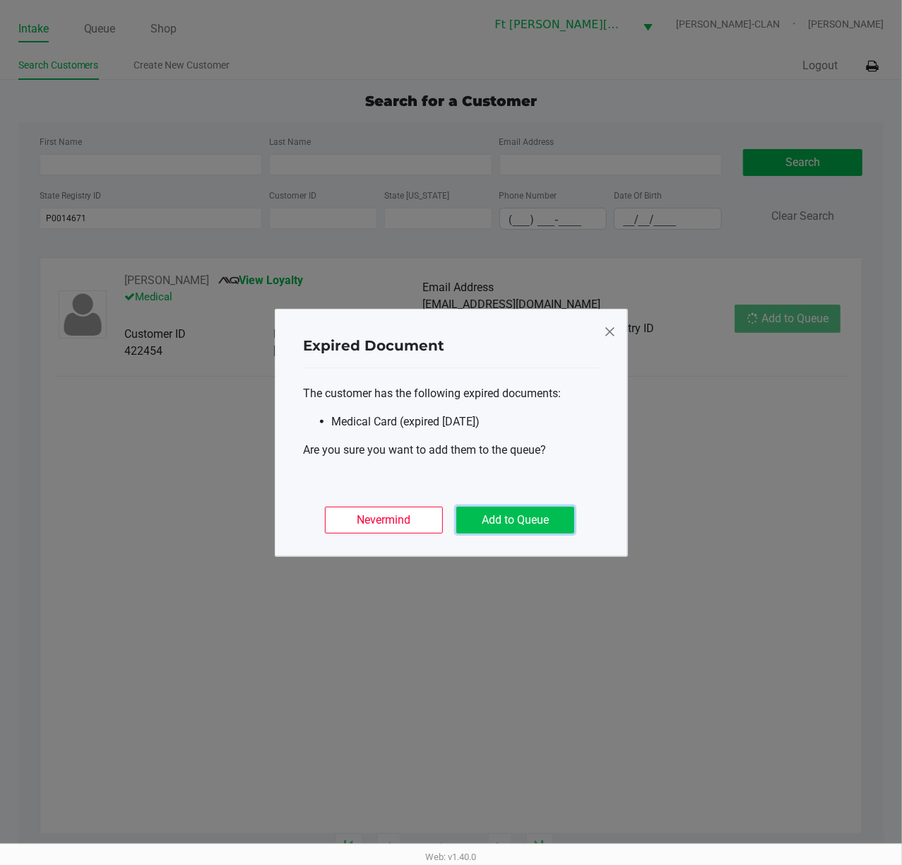
click at [538, 524] on button "Add to Queue" at bounding box center [516, 520] width 118 height 27
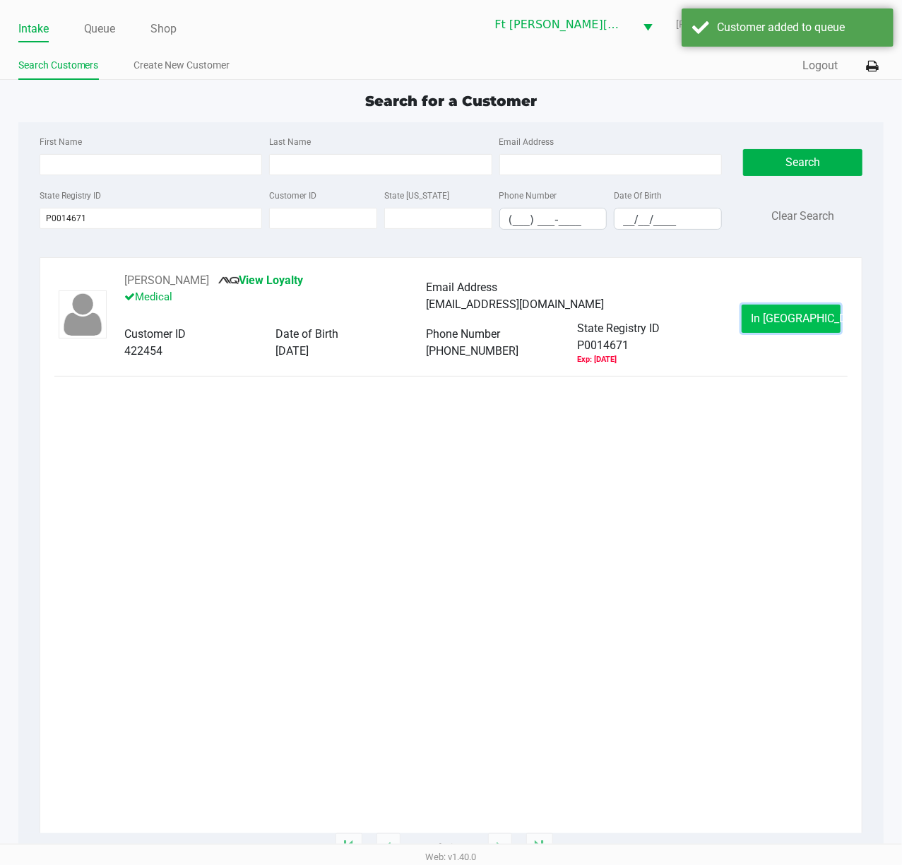
click at [724, 322] on span "In Queue" at bounding box center [810, 318] width 119 height 13
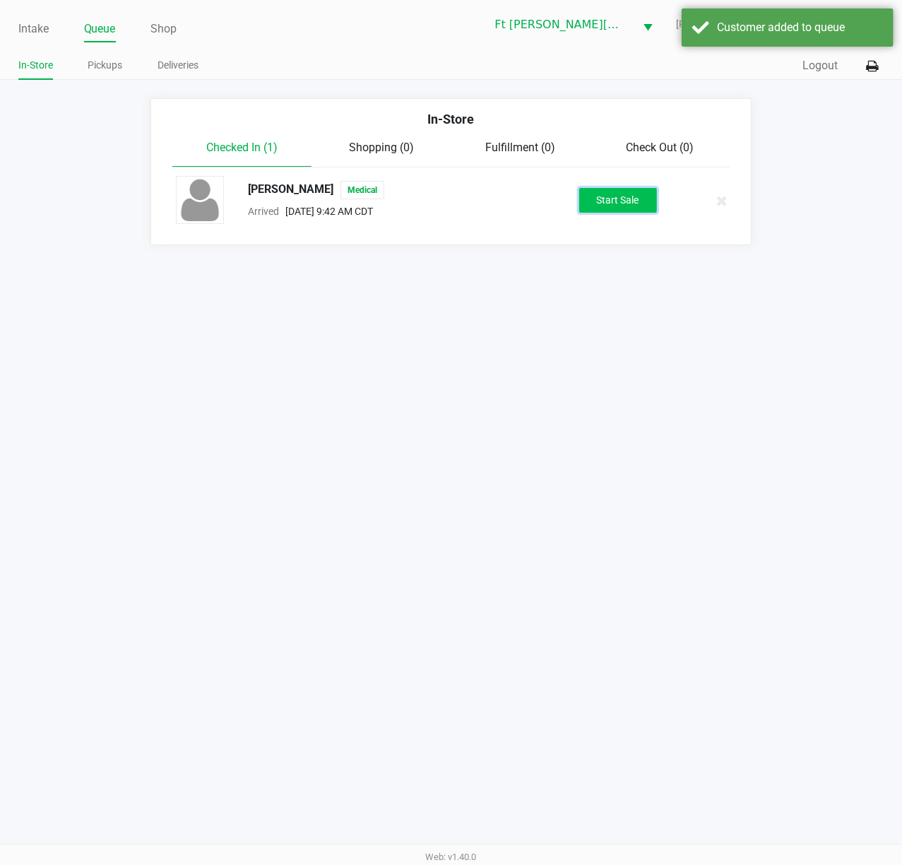
click at [634, 196] on button "Start Sale" at bounding box center [619, 200] width 78 height 25
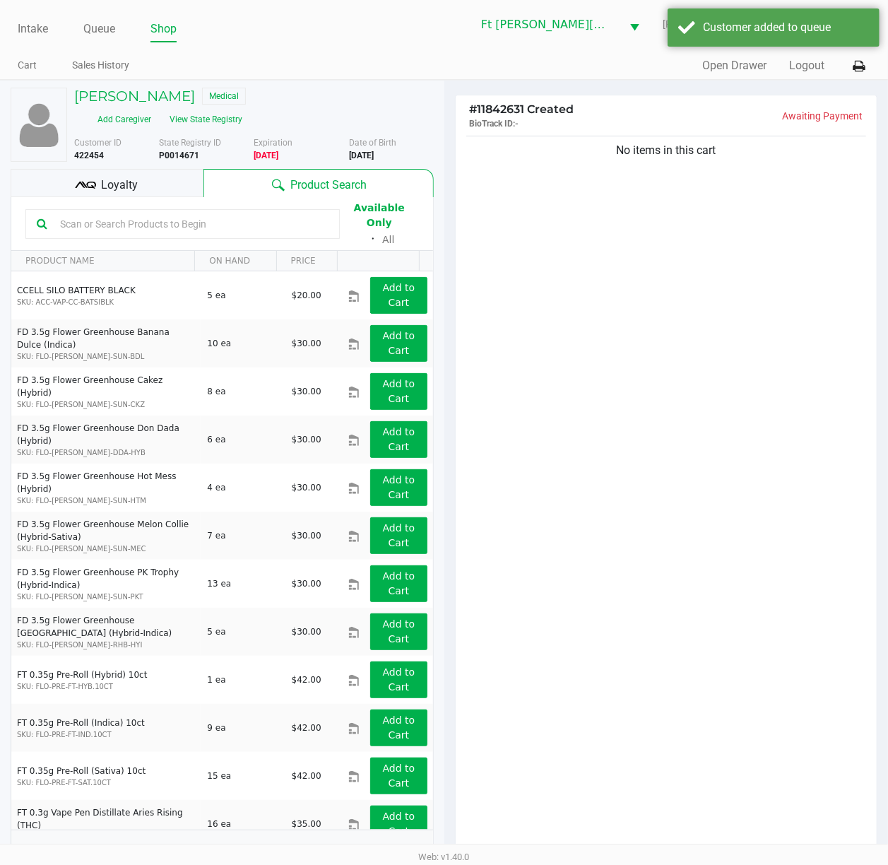
click at [168, 216] on input "text" at bounding box center [191, 223] width 274 height 21
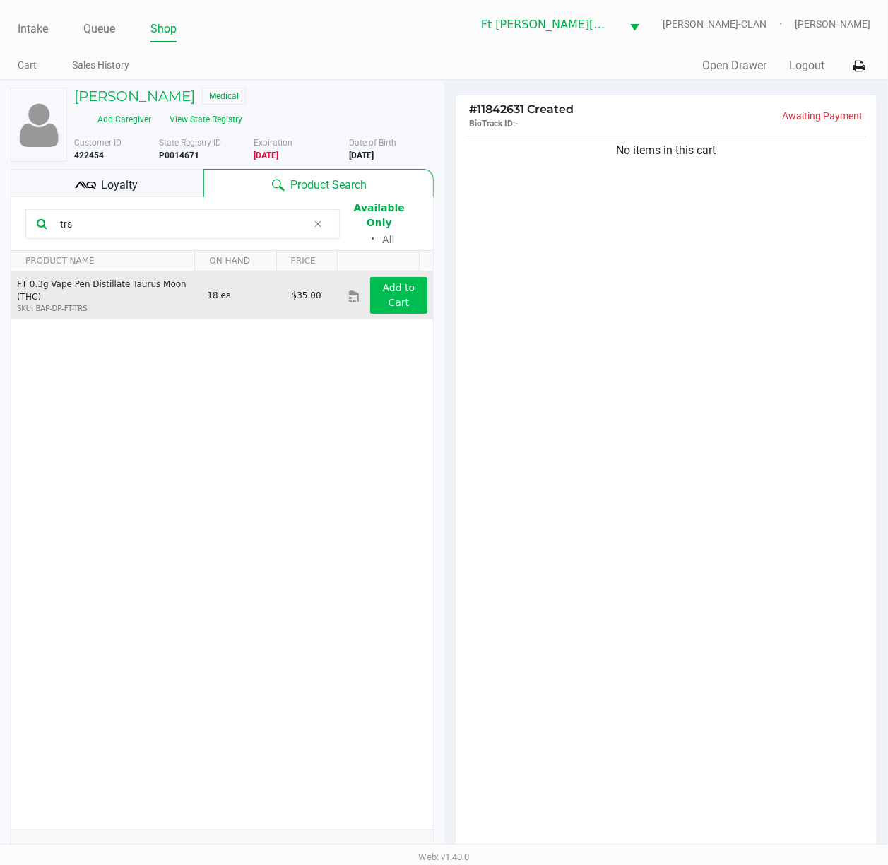
type input "trs"
click at [384, 282] on app-button-loader "Add to Cart" at bounding box center [399, 295] width 33 height 26
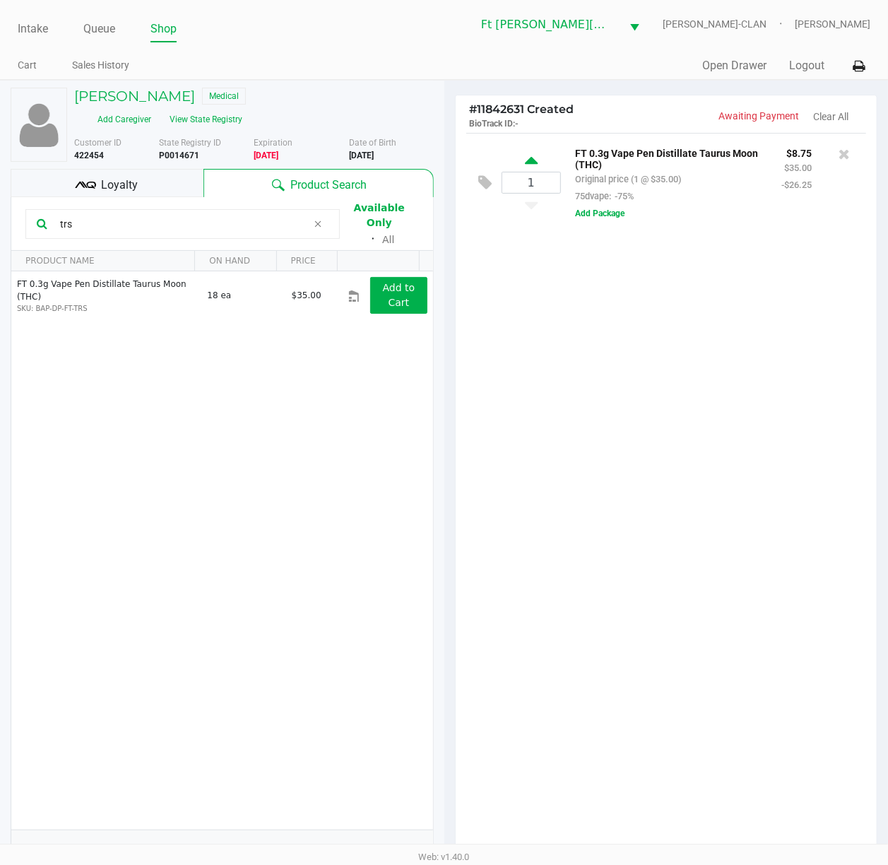
click at [532, 164] on icon at bounding box center [531, 163] width 13 height 18
type input "2"
drag, startPoint x: 594, startPoint y: 434, endPoint x: 608, endPoint y: 433, distance: 13.5
click at [606, 433] on div at bounding box center [444, 479] width 888 height 657
click at [608, 433] on div "2 FT 0.3g Vape Pen Distillate Taurus Moon (THC) Original price (2 @ $35.00) 75d…" at bounding box center [667, 497] width 422 height 729
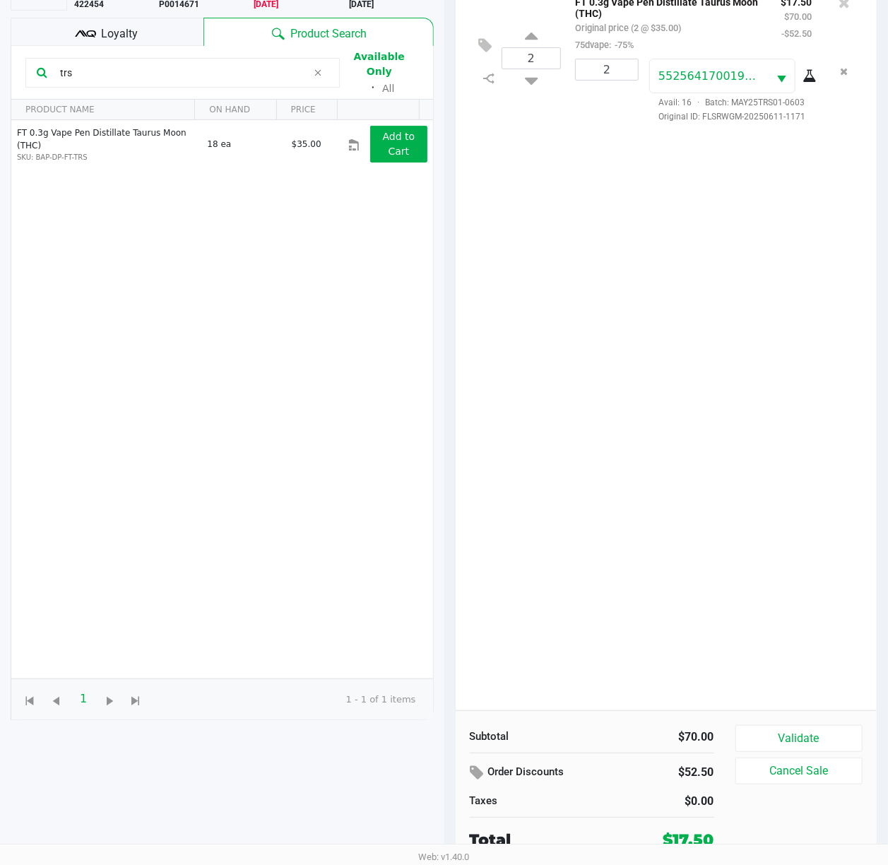
scroll to position [155, 0]
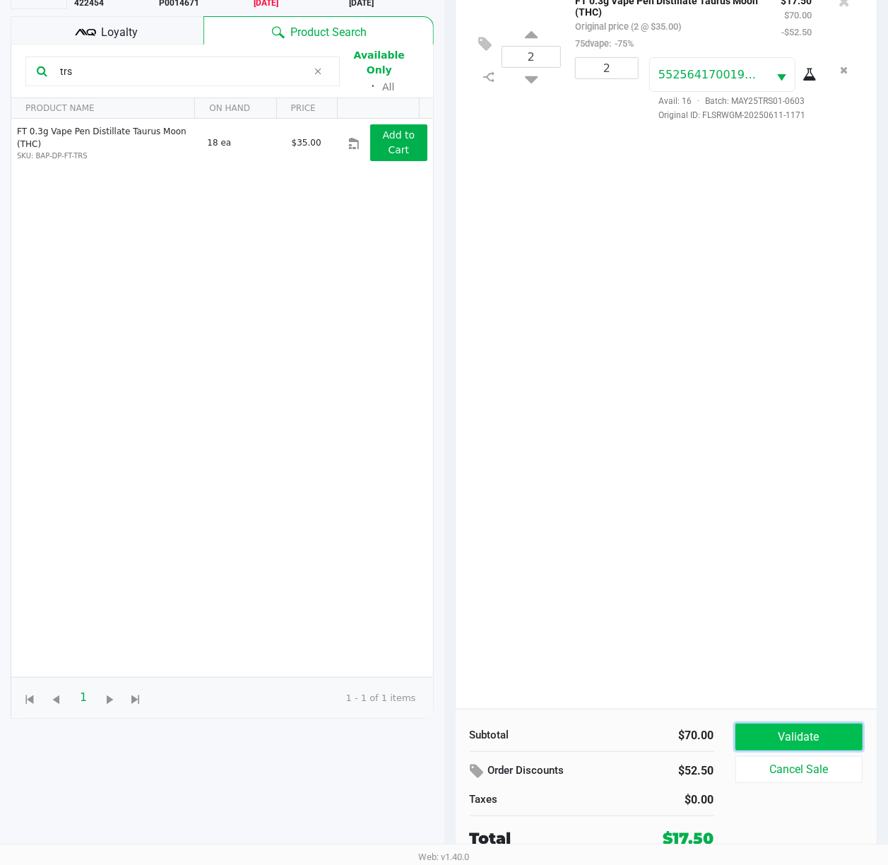
click at [724, 648] on button "Validate" at bounding box center [800, 737] width 128 height 27
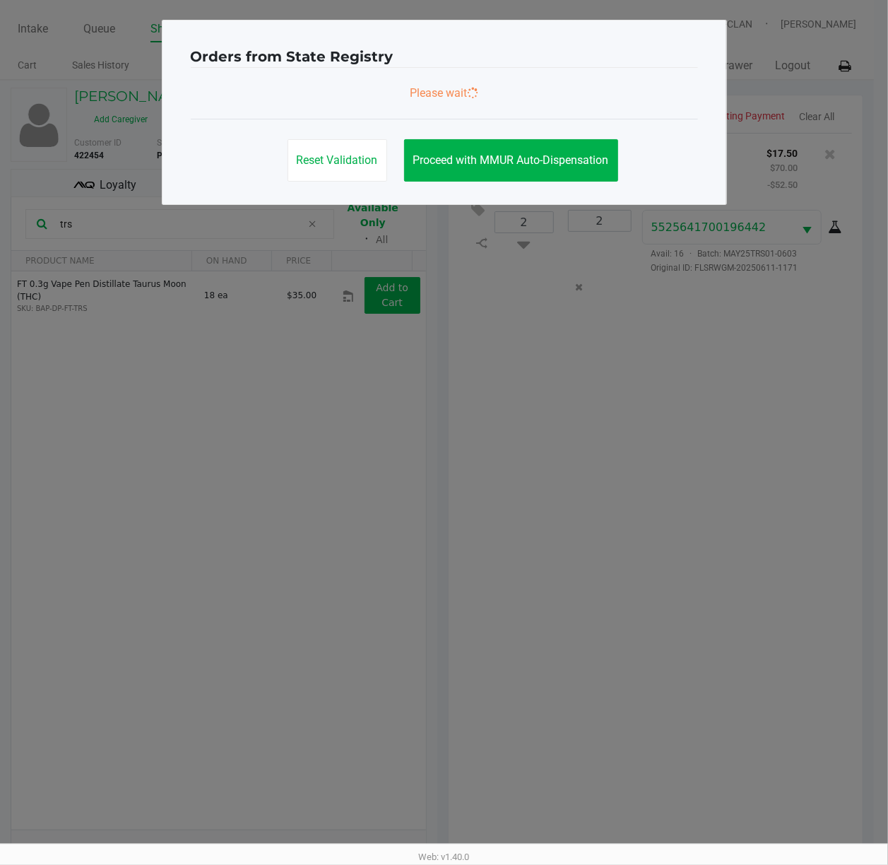
scroll to position [0, 0]
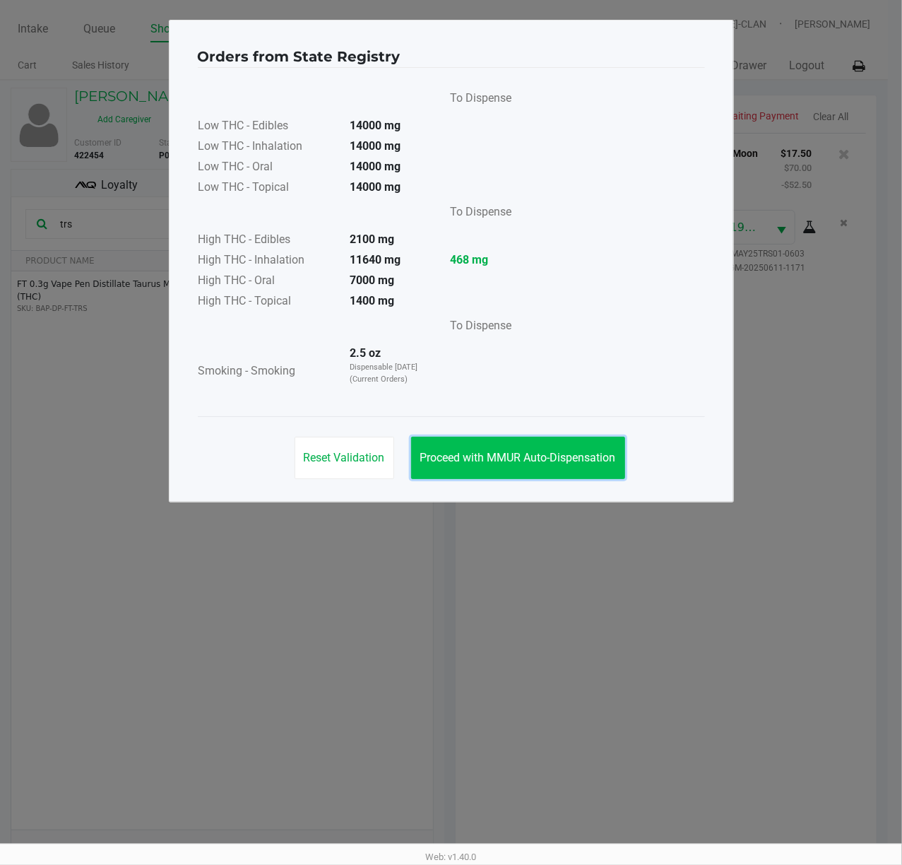
click at [564, 452] on span "Proceed with MMUR Auto-Dispensation" at bounding box center [518, 457] width 196 height 13
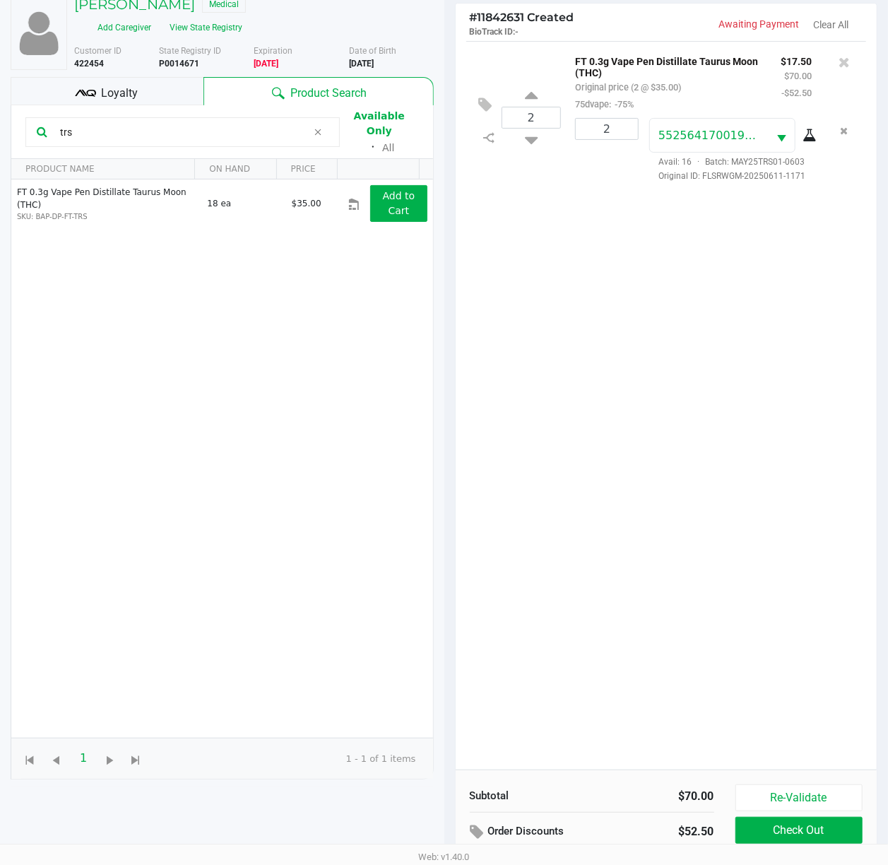
scroll to position [171, 0]
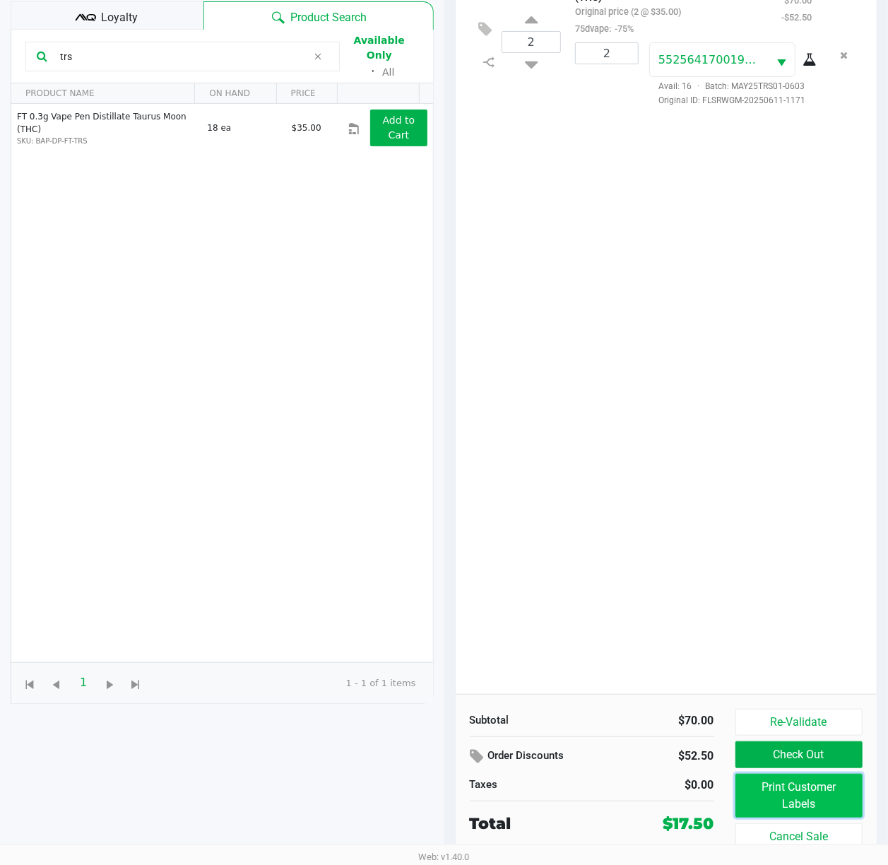
click at [724, 648] on button "Print Customer Labels" at bounding box center [800, 796] width 128 height 44
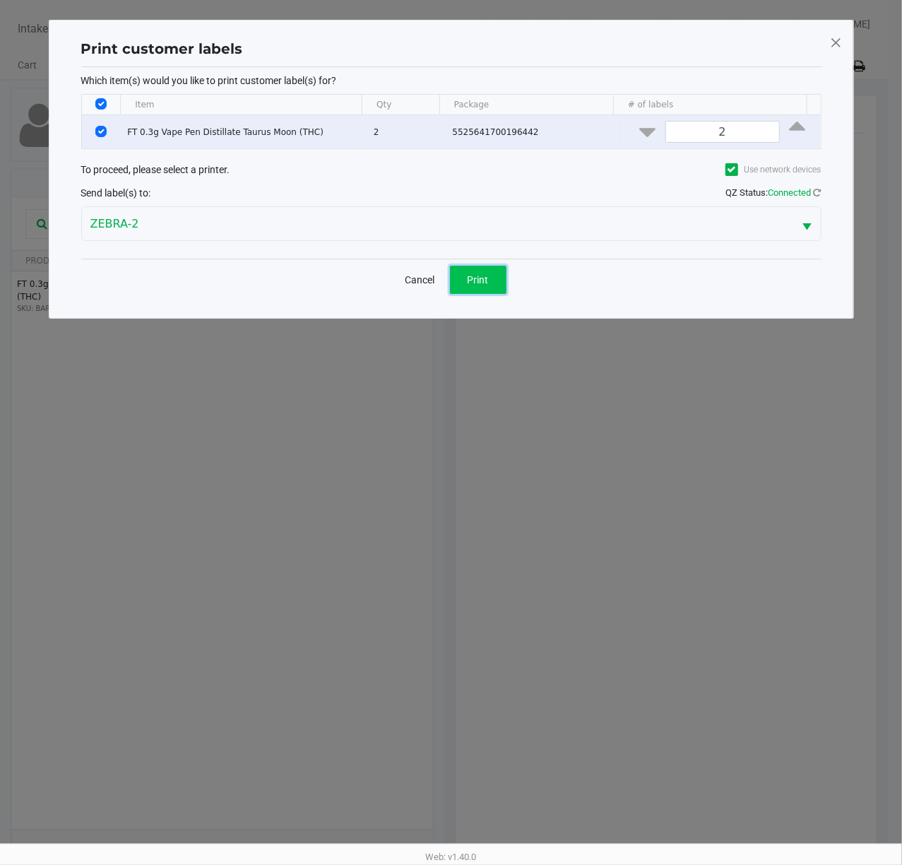
click at [490, 292] on button "Print" at bounding box center [478, 280] width 57 height 28
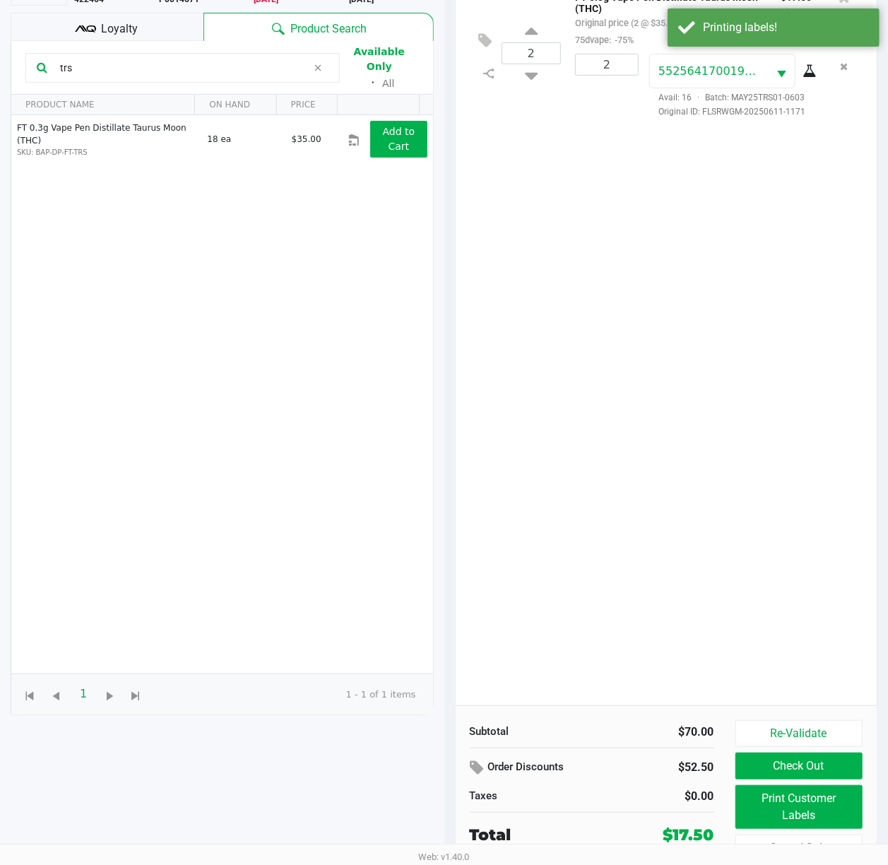
scroll to position [171, 0]
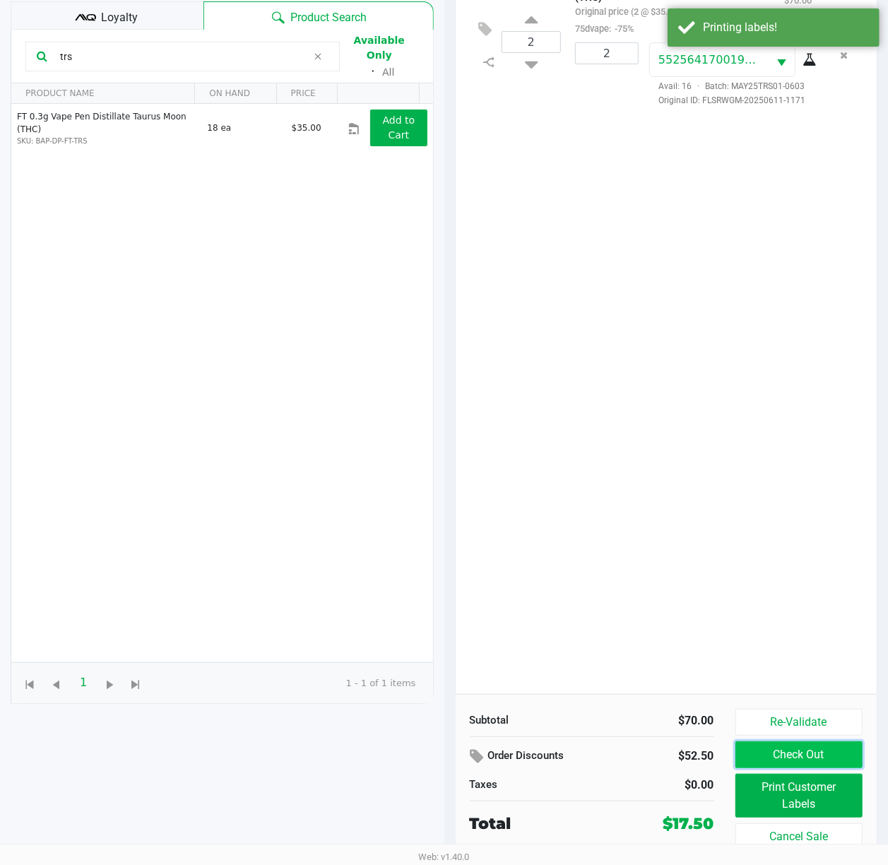
drag, startPoint x: 767, startPoint y: 752, endPoint x: 776, endPoint y: 749, distance: 9.6
click at [724, 648] on button "Check Out" at bounding box center [800, 754] width 128 height 27
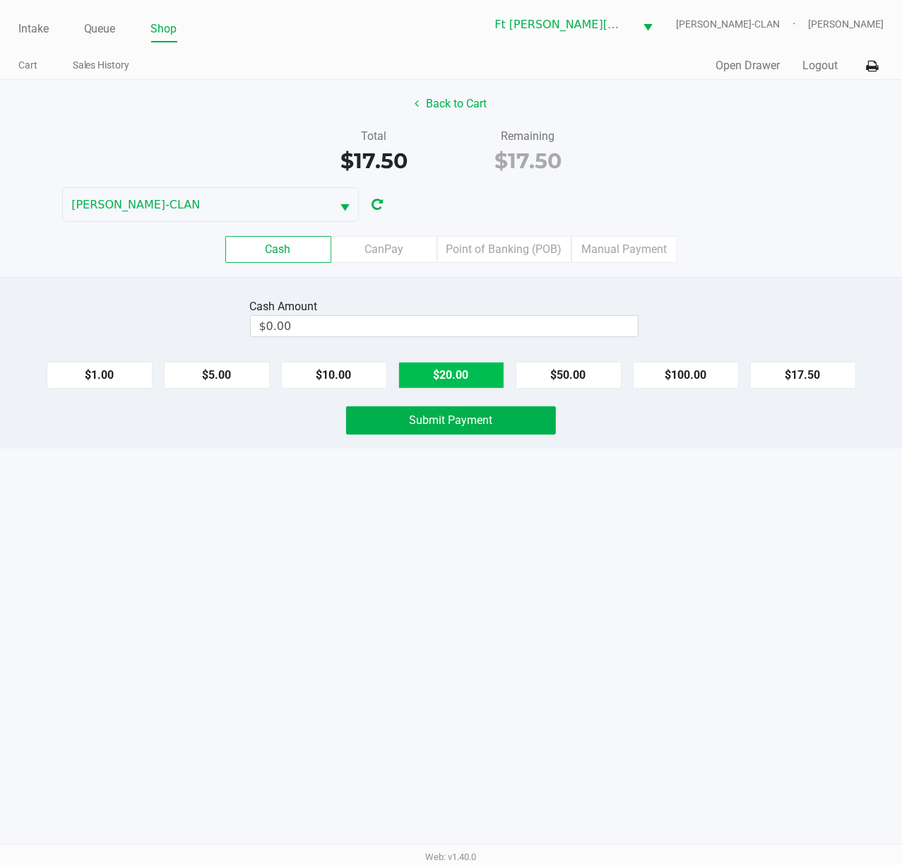
click at [492, 377] on button "$20.00" at bounding box center [452, 375] width 106 height 27
type input "$20.00"
click at [482, 427] on span "Submit Payment" at bounding box center [451, 419] width 83 height 13
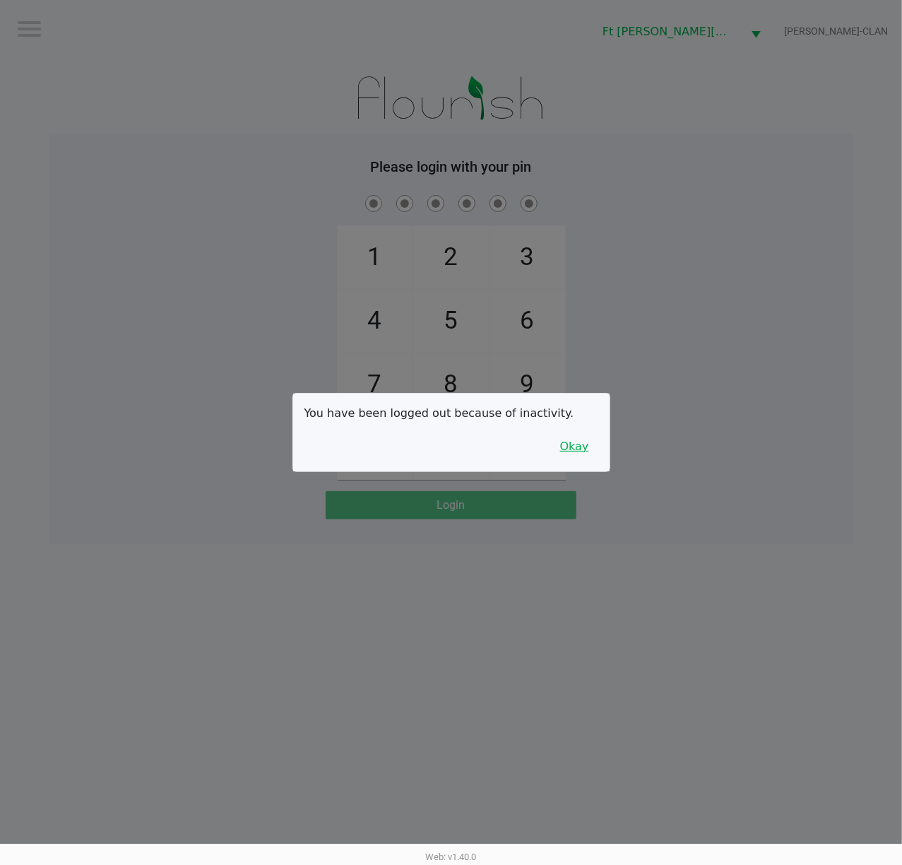
drag, startPoint x: 574, startPoint y: 445, endPoint x: 600, endPoint y: 428, distance: 31.2
click at [575, 444] on button "Okay" at bounding box center [574, 446] width 47 height 27
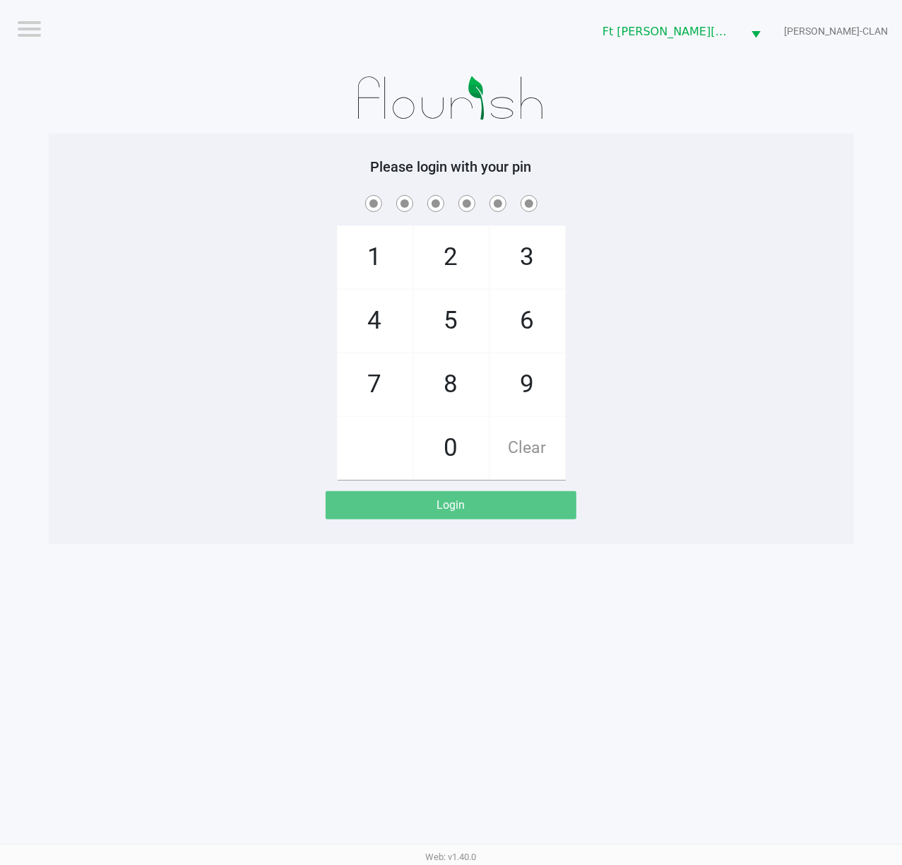
click at [600, 428] on div "1 4 7 2 5 8 0 3 6 9 Clear" at bounding box center [452, 336] width 806 height 288
checkbox input "true"
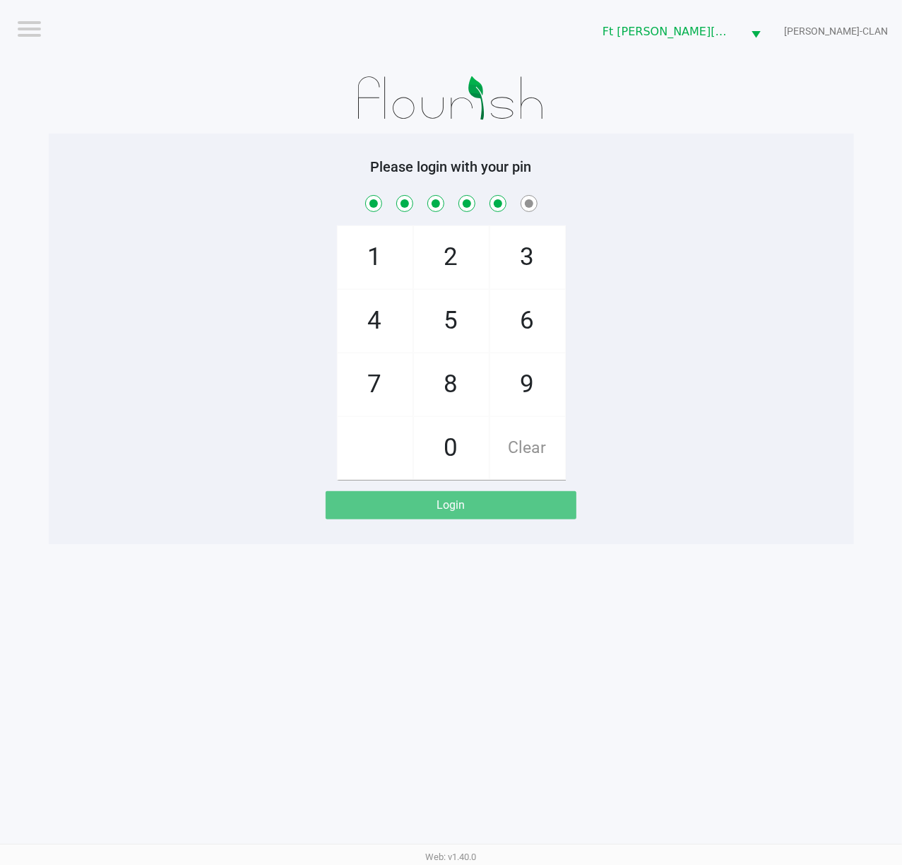
checkbox input "true"
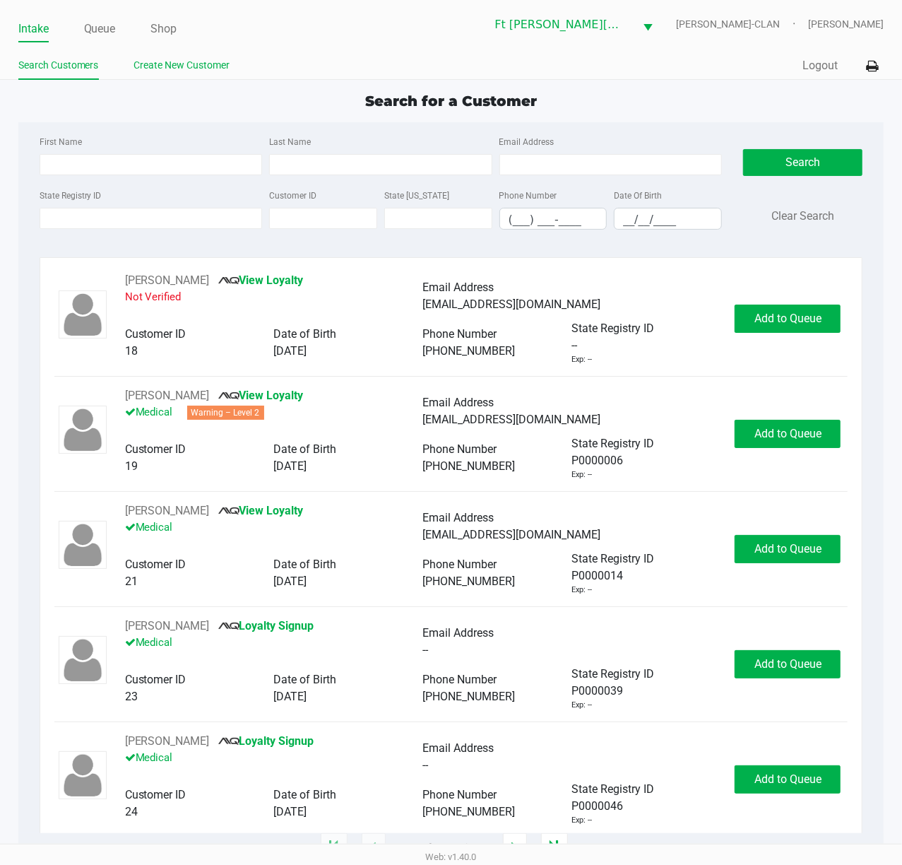
click at [182, 63] on link "Create New Customer" at bounding box center [182, 66] width 96 height 18
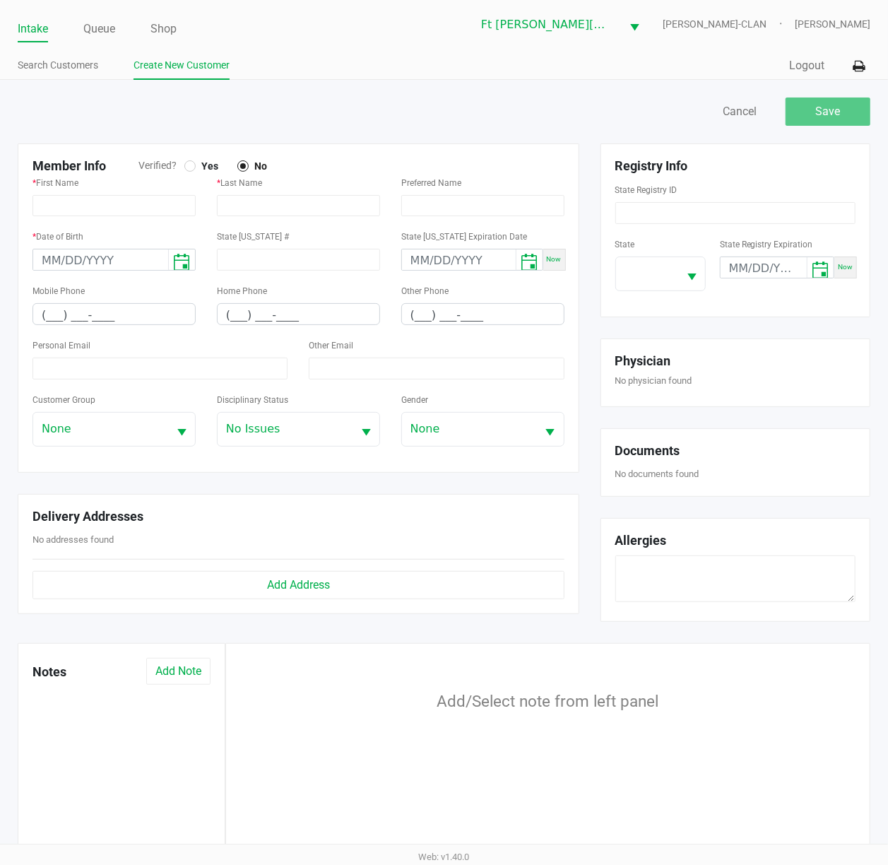
drag, startPoint x: 190, startPoint y: 158, endPoint x: 309, endPoint y: 154, distance: 118.8
click at [192, 158] on div "Member Info Verified? Yes No * First Name * Last Name Preferred Name * Date of …" at bounding box center [299, 307] width 562 height 329
click at [188, 163] on div at bounding box center [189, 165] width 11 height 11
type input "P8XK0087"
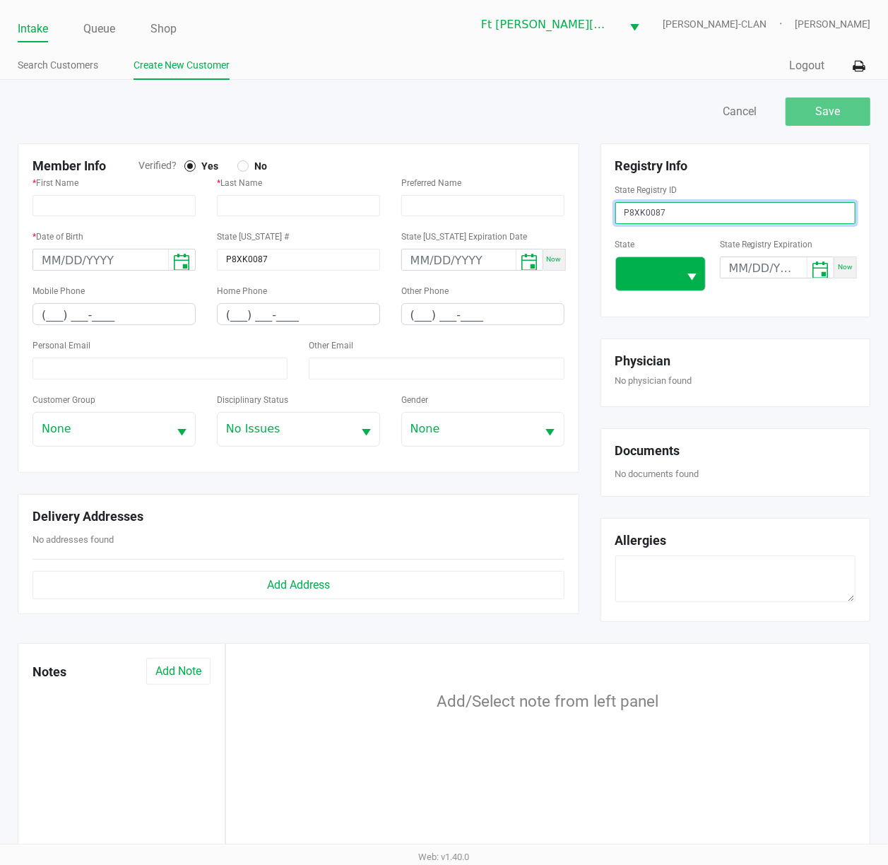
type input "P8XK0087"
click at [676, 267] on span at bounding box center [647, 273] width 62 height 33
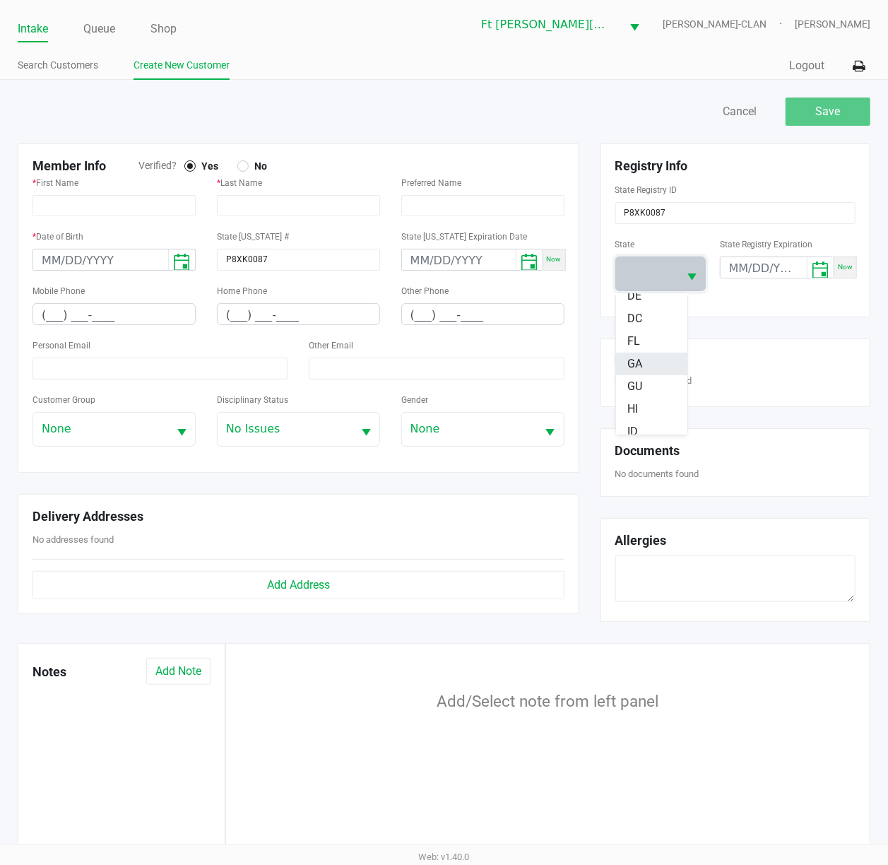
scroll to position [188, 0]
click at [640, 345] on span "FL" at bounding box center [634, 342] width 13 height 17
type input "ZOLTAN"
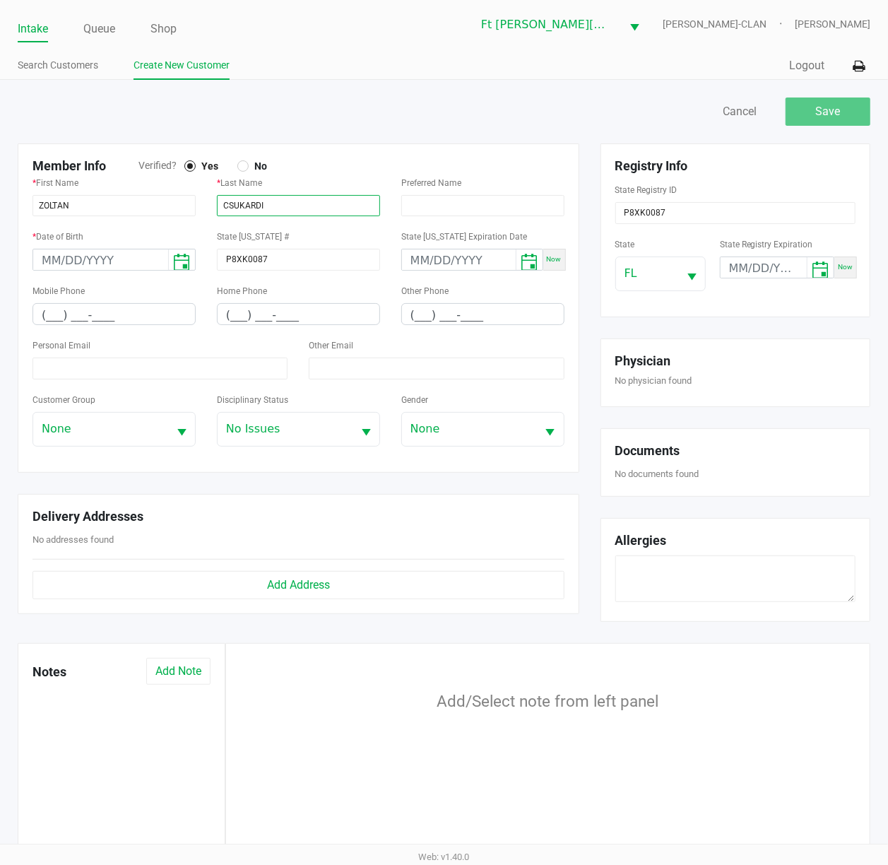
type input "CSUKARDI"
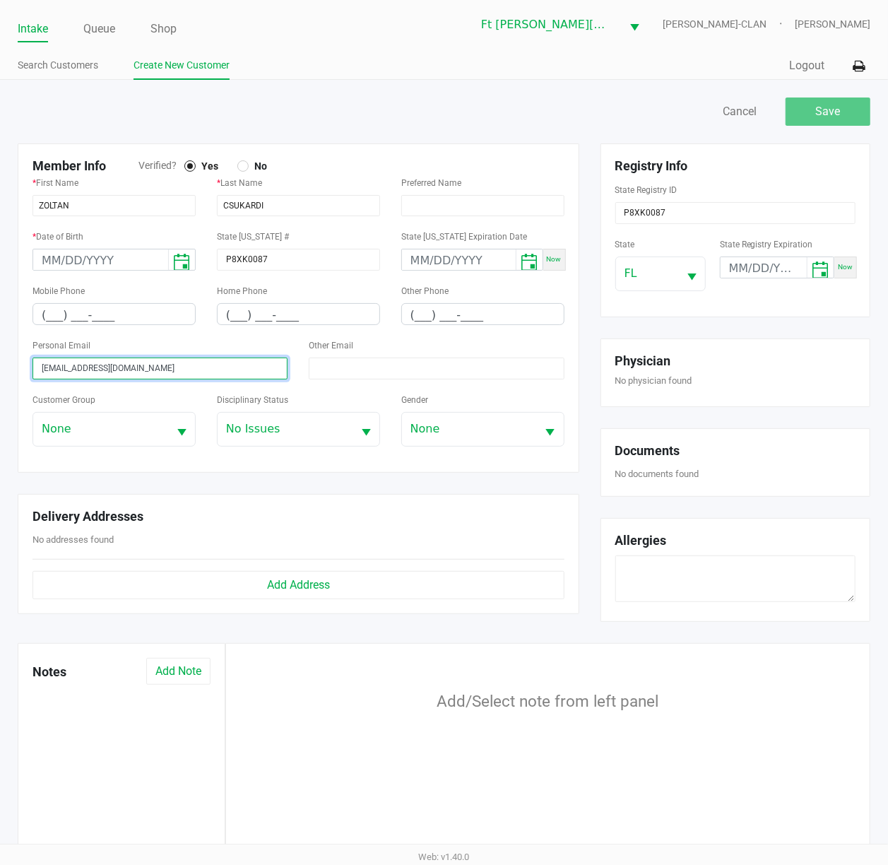
type input "zoltan.csukardi@gmail.com"
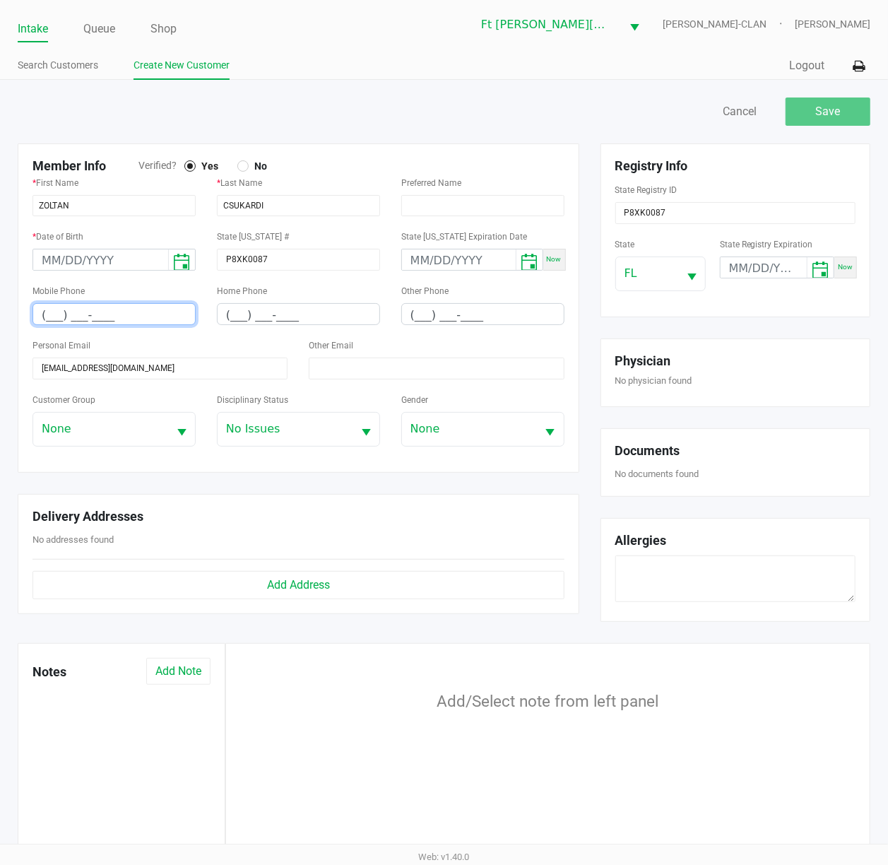
click at [48, 314] on input "(___) ___-____" at bounding box center [114, 315] width 162 height 22
type input "(602) 430-6801"
click at [159, 342] on div "Personal Email zoltan.csukardi@gmail.com" at bounding box center [160, 357] width 255 height 43
click at [37, 261] on input "month/day/year" at bounding box center [100, 260] width 135 height 22
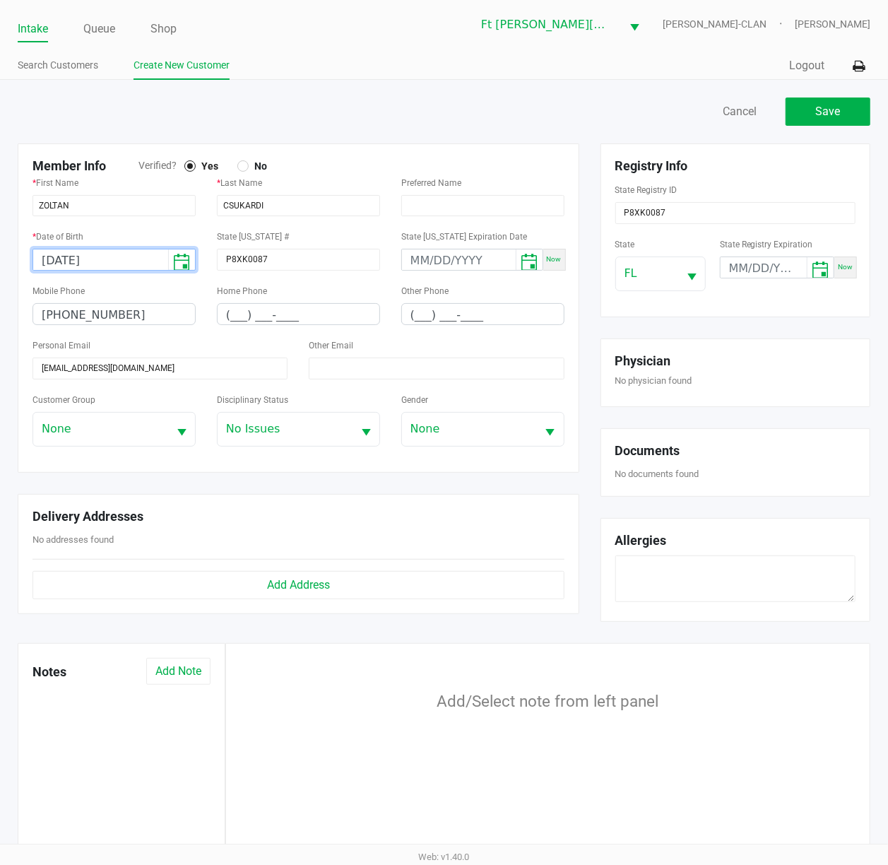
type input "08/02/1954"
click at [173, 243] on div "* Date of Birth 08/02/1954" at bounding box center [114, 249] width 163 height 43
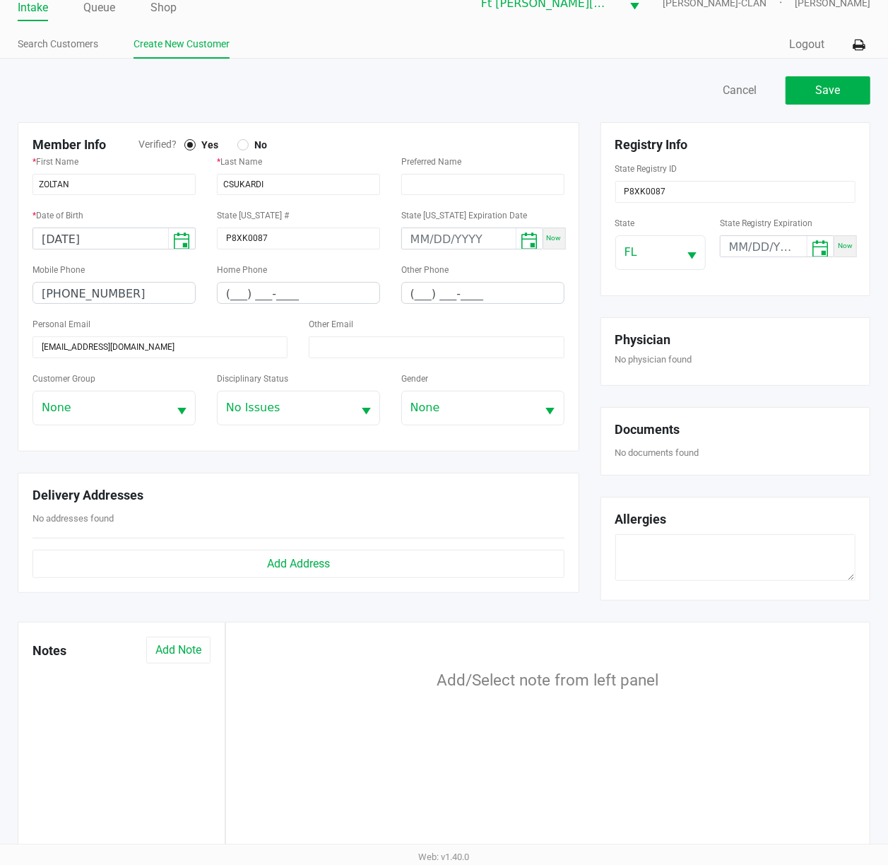
scroll to position [0, 0]
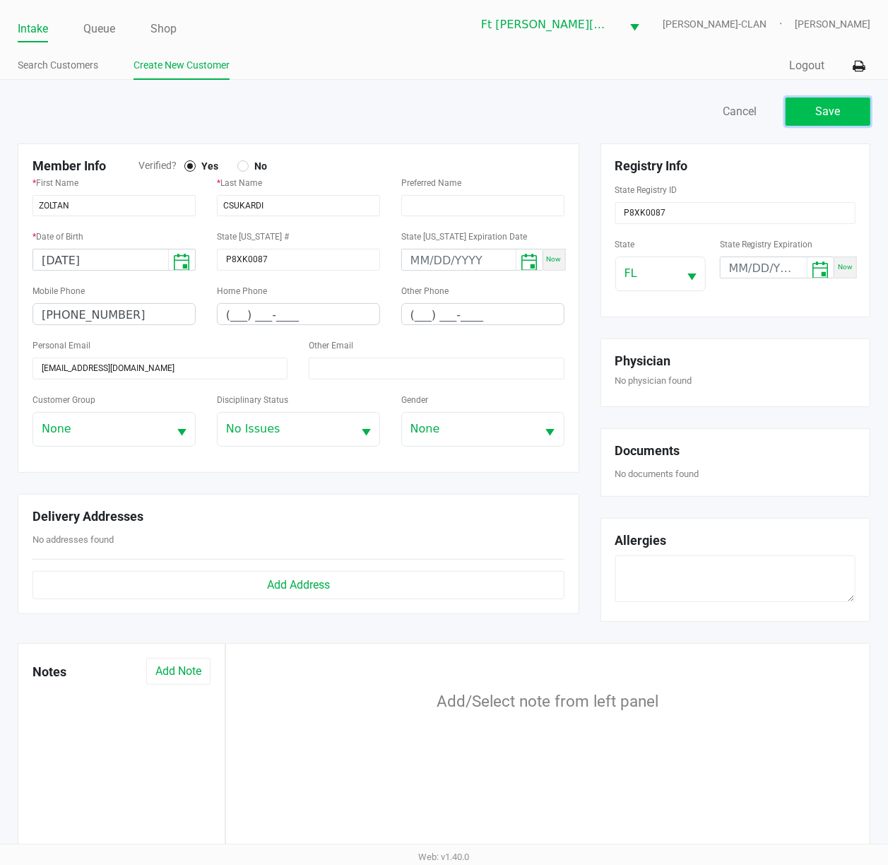
click at [724, 118] on span "Save" at bounding box center [828, 111] width 25 height 13
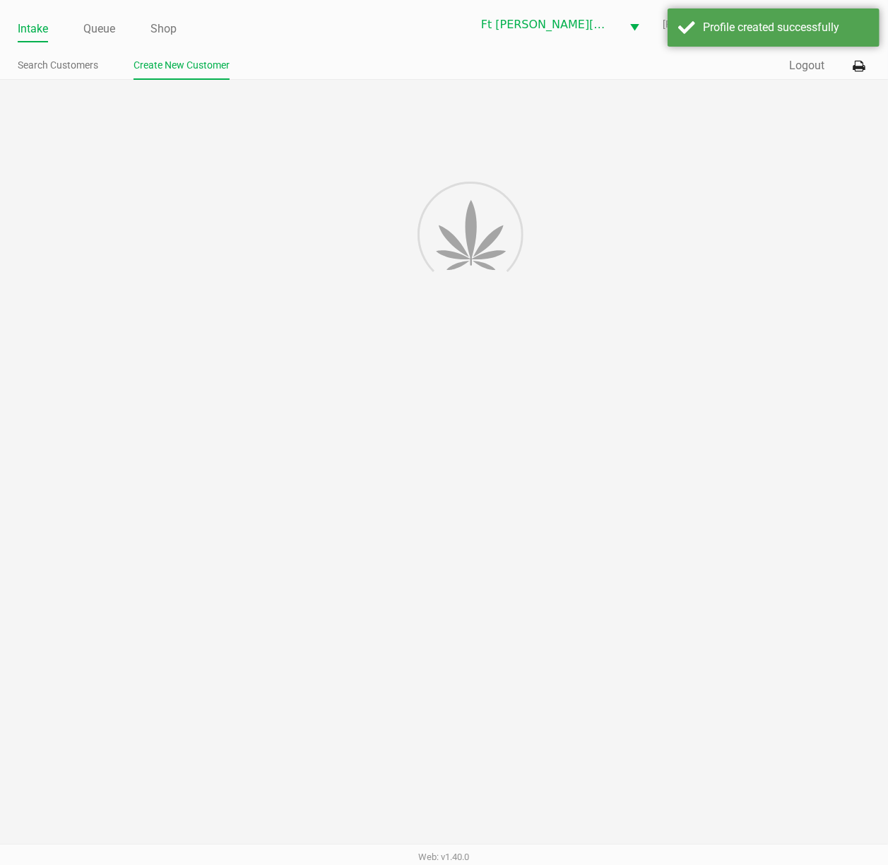
type input "---"
type input "( __) ___-____"
type input "---"
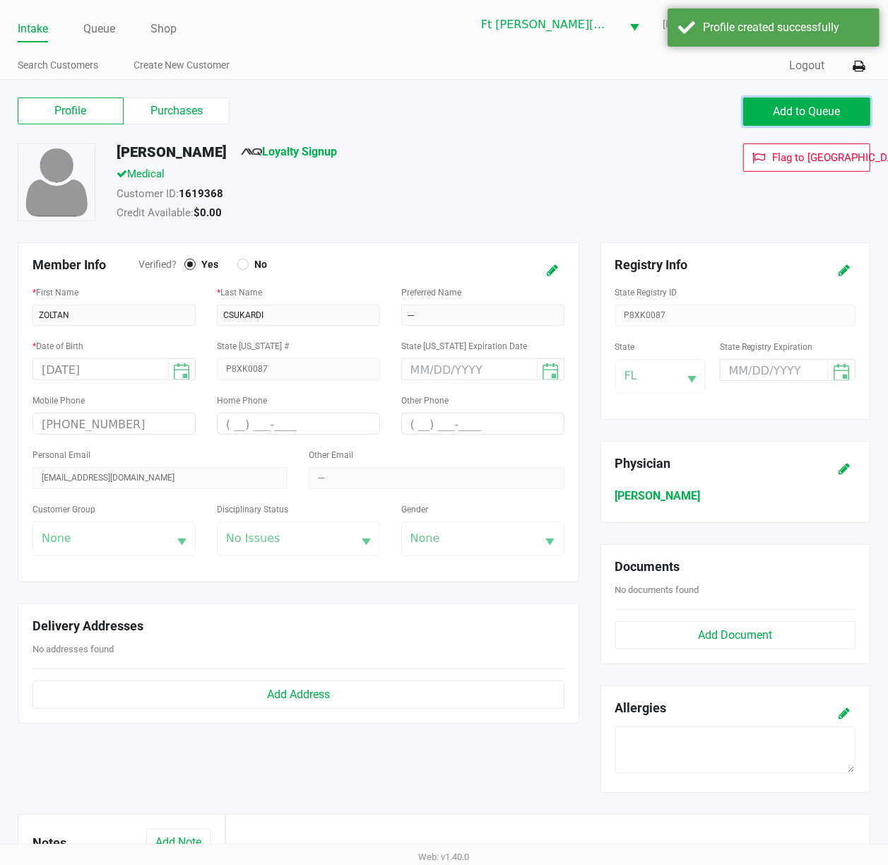
click at [724, 113] on span "Add to Queue" at bounding box center [807, 111] width 67 height 13
click at [314, 141] on div "Profile Purchases Add to Queue" at bounding box center [444, 118] width 874 height 49
click at [315, 153] on link "Loyalty Signup" at bounding box center [289, 151] width 96 height 13
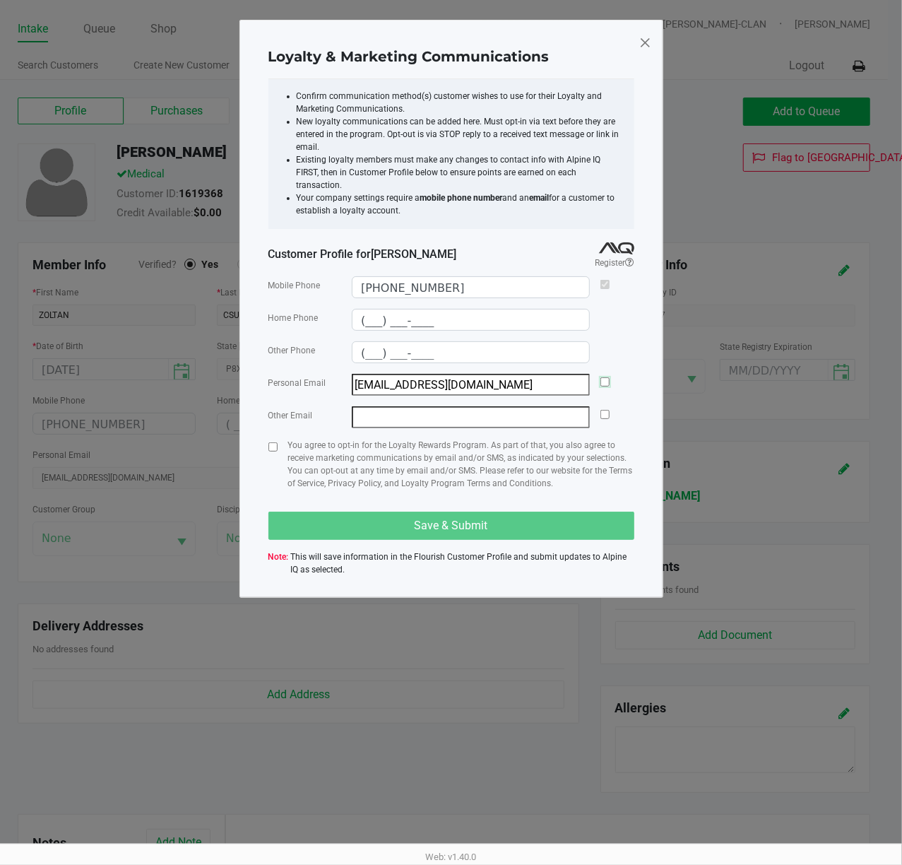
click at [602, 377] on input "checkbox" at bounding box center [605, 381] width 9 height 9
checkbox input "true"
click at [272, 442] on input "checkbox" at bounding box center [273, 446] width 9 height 9
checkbox input "true"
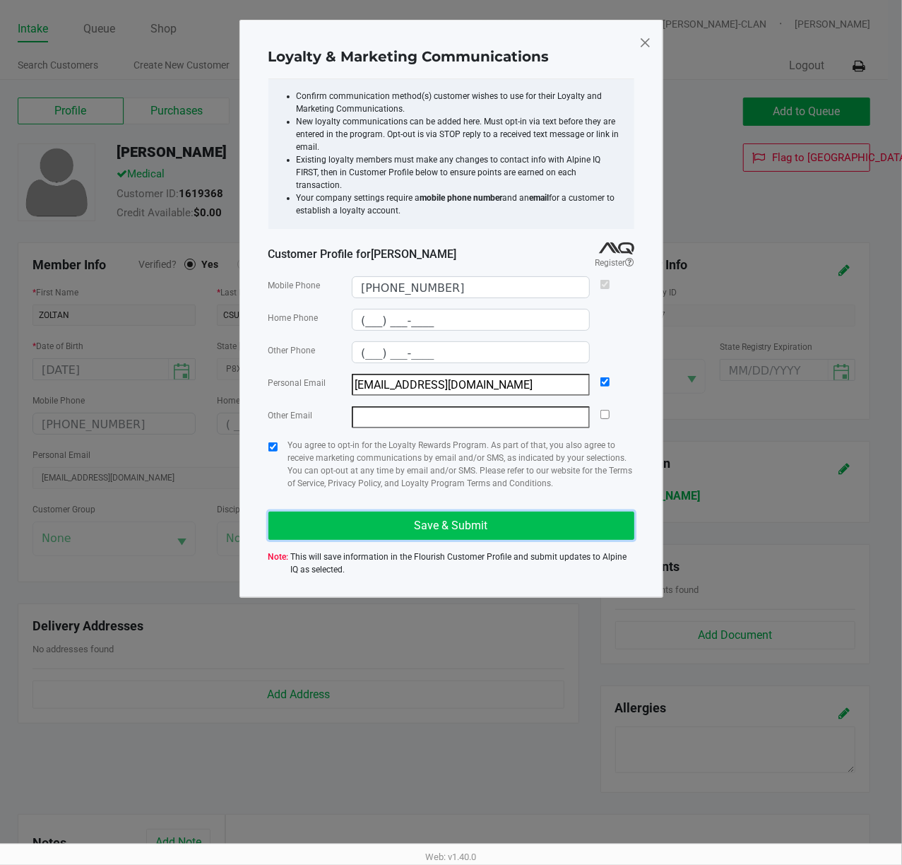
click at [342, 512] on button "Save & Submit" at bounding box center [452, 526] width 366 height 28
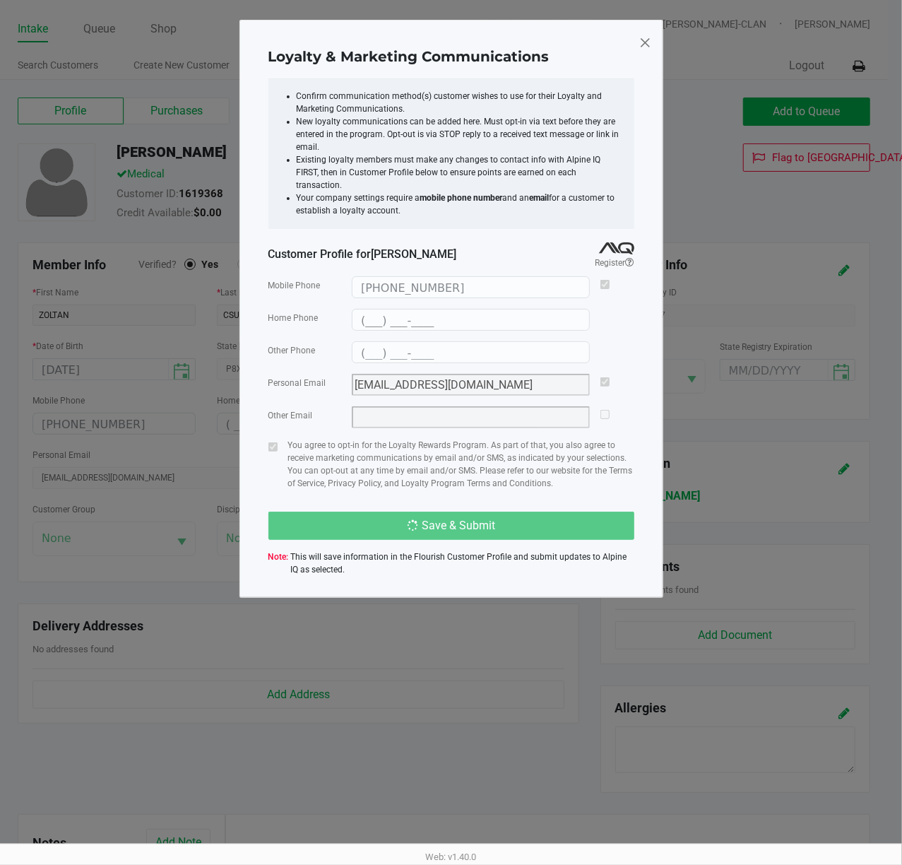
type input "(___) ___-____"
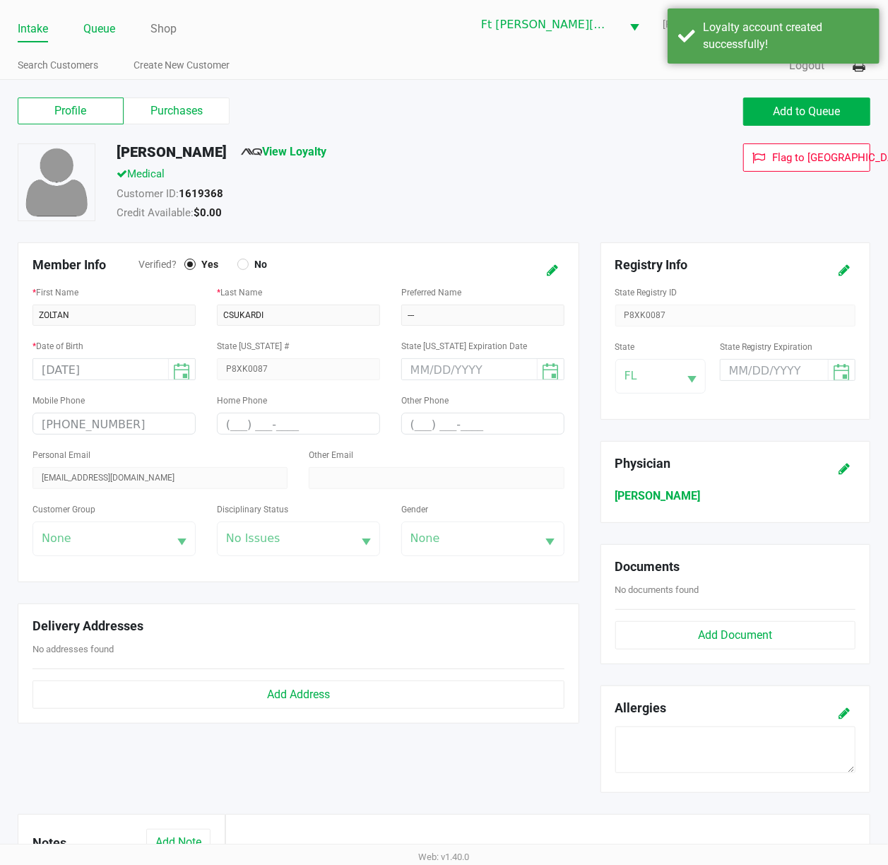
click at [98, 25] on link "Queue" at bounding box center [99, 29] width 32 height 20
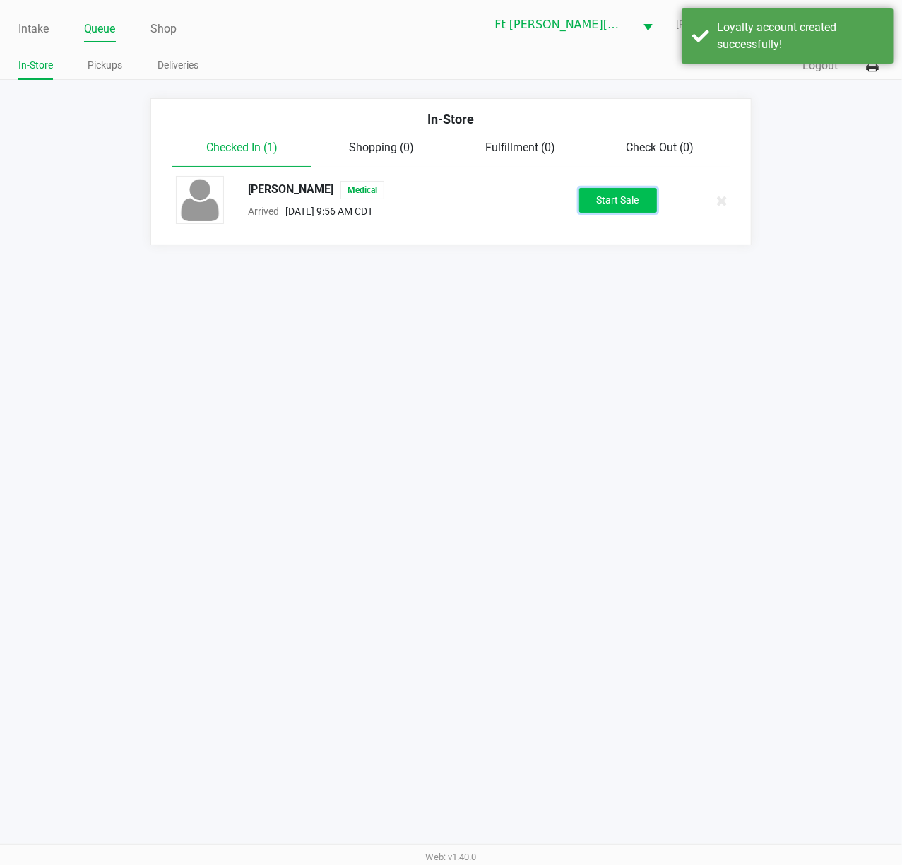
click at [619, 196] on button "Start Sale" at bounding box center [619, 200] width 78 height 25
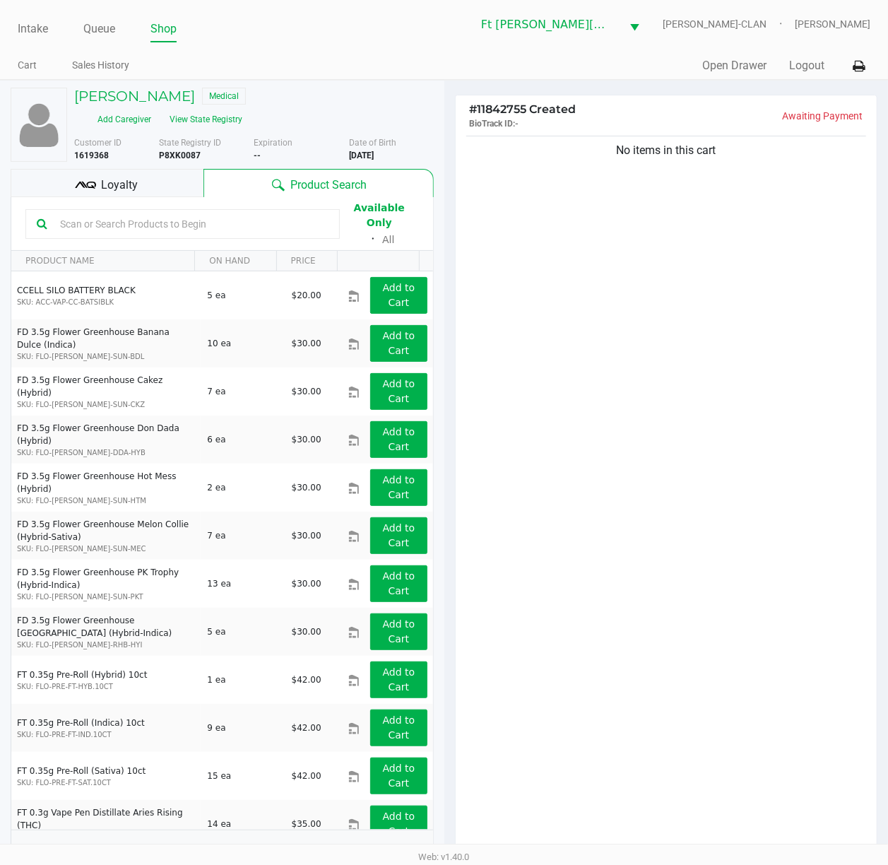
click at [184, 224] on input "text" at bounding box center [191, 223] width 274 height 21
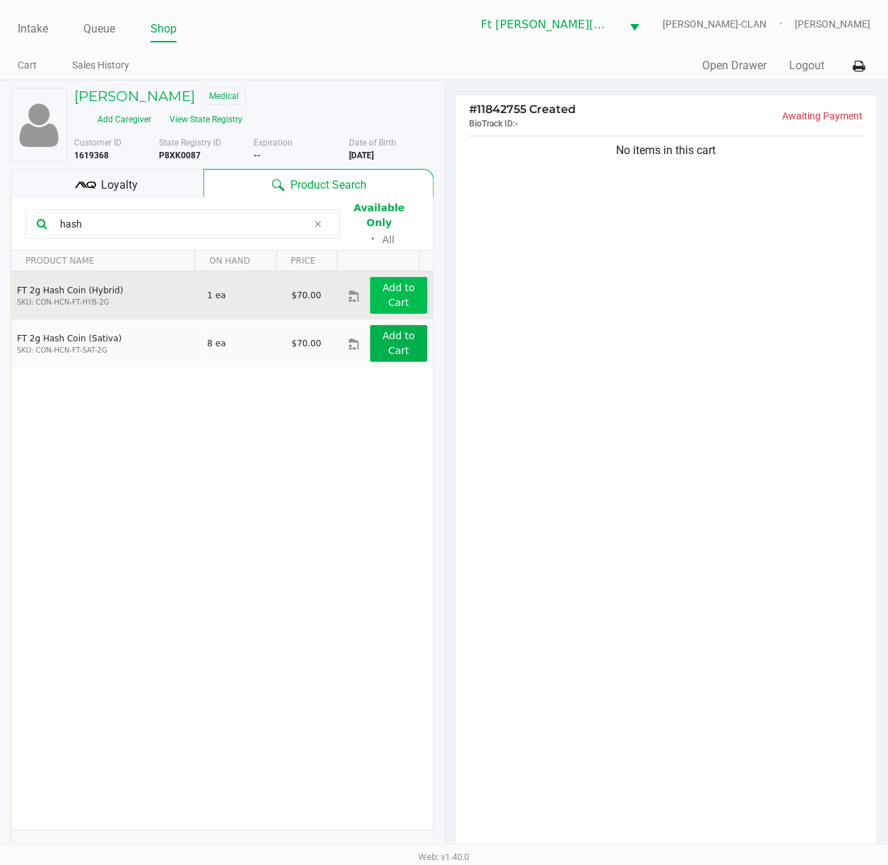
type input "hash"
click at [370, 277] on button "Add to Cart" at bounding box center [398, 295] width 57 height 37
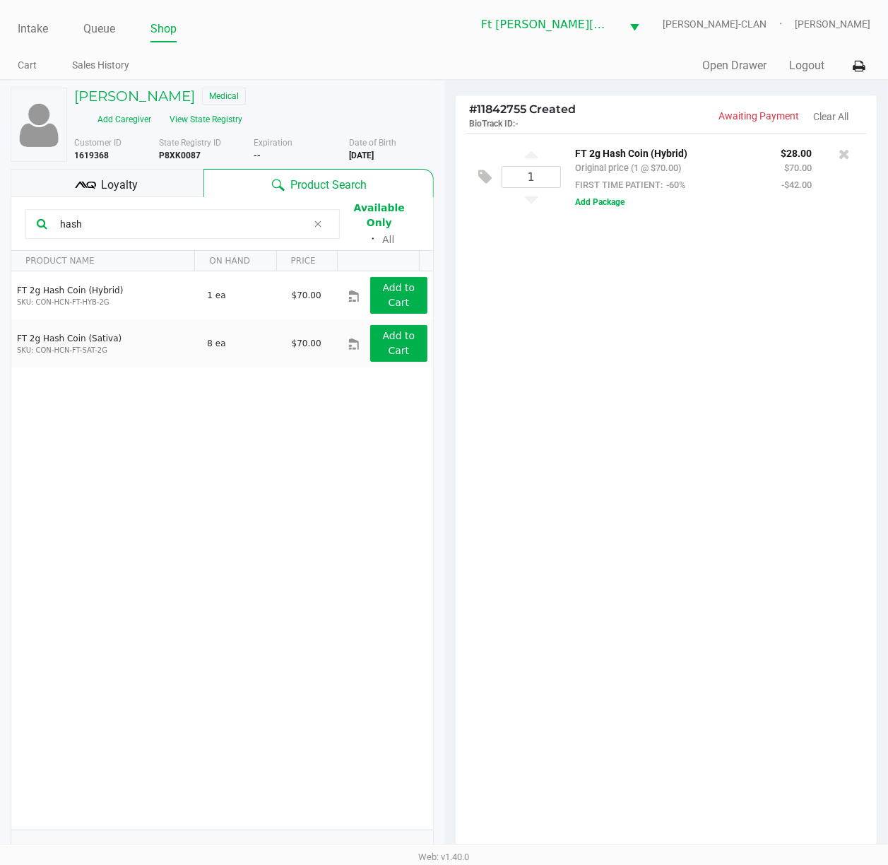
click at [724, 569] on div "1 FT 2g Hash Coin (Hybrid) Original price (1 @ $70.00) FIRST TIME PATIENT: -60%…" at bounding box center [667, 497] width 422 height 729
click at [724, 568] on div "1 FT 2g Hash Coin (Hybrid) Original price (1 @ $70.00) FIRST TIME PATIENT: -60%…" at bounding box center [667, 497] width 422 height 729
click at [211, 123] on button "View State Registry" at bounding box center [201, 119] width 83 height 23
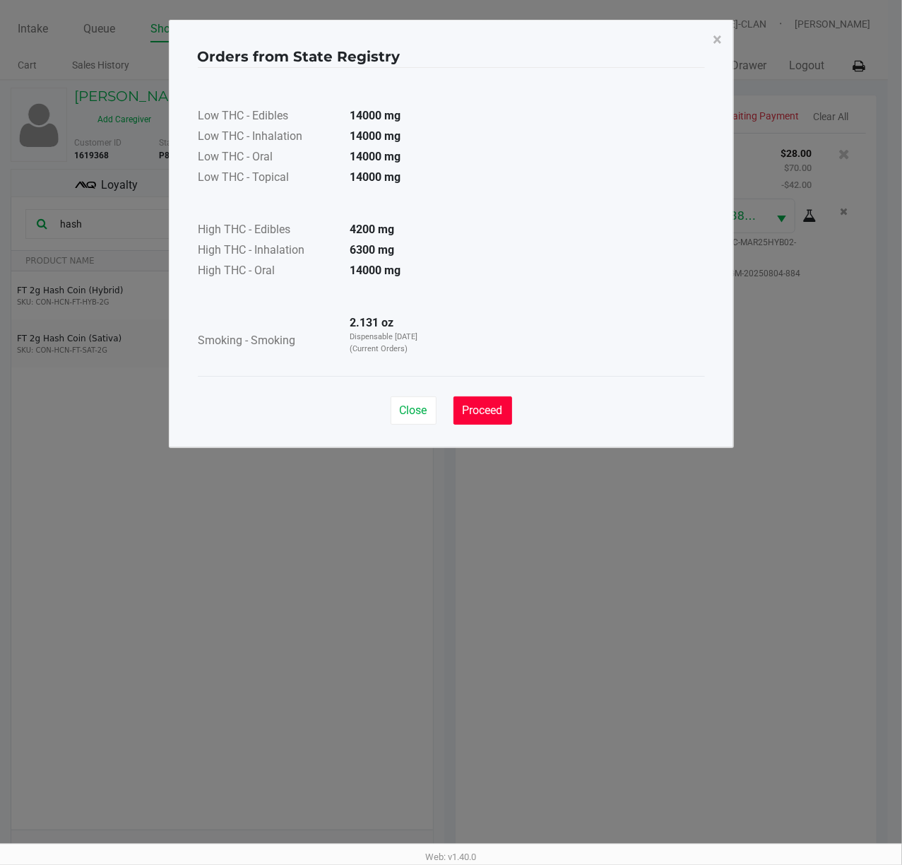
click at [493, 408] on span "Proceed" at bounding box center [483, 410] width 40 height 13
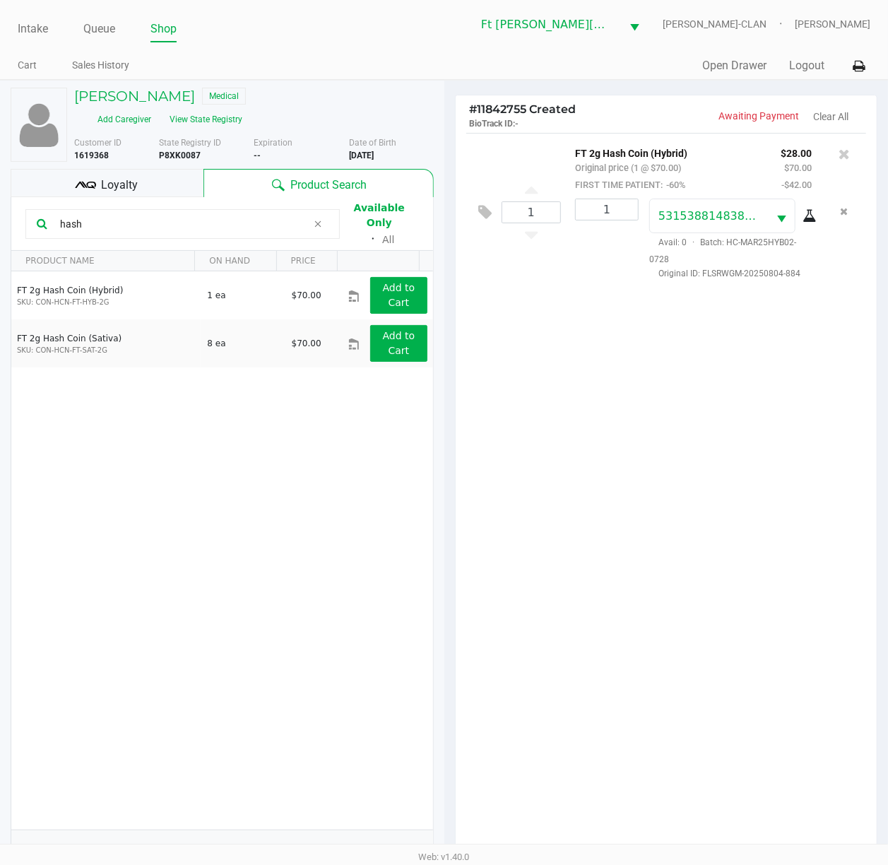
click at [705, 425] on div "1 FT 2g Hash Coin (Hybrid) Original price (1 @ $70.00) FIRST TIME PATIENT: -60%…" at bounding box center [667, 497] width 422 height 729
click at [724, 575] on div "1 FT 2g Hash Coin (Hybrid) Original price (1 @ $70.00) FIRST TIME PATIENT: -60%…" at bounding box center [667, 497] width 422 height 729
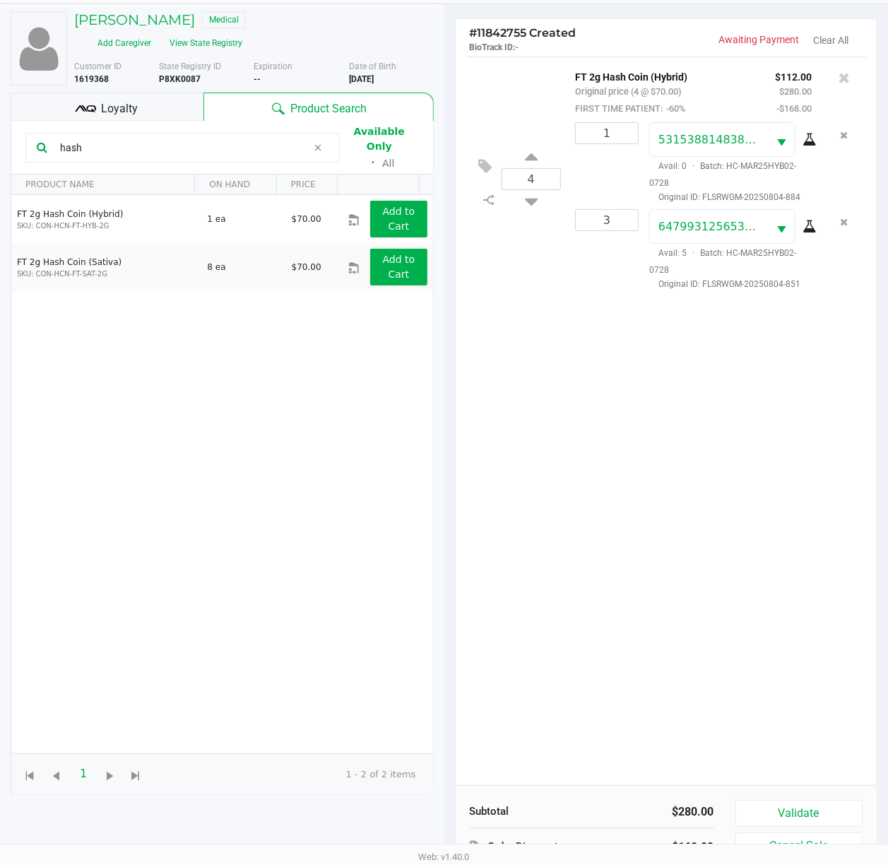
scroll to position [155, 0]
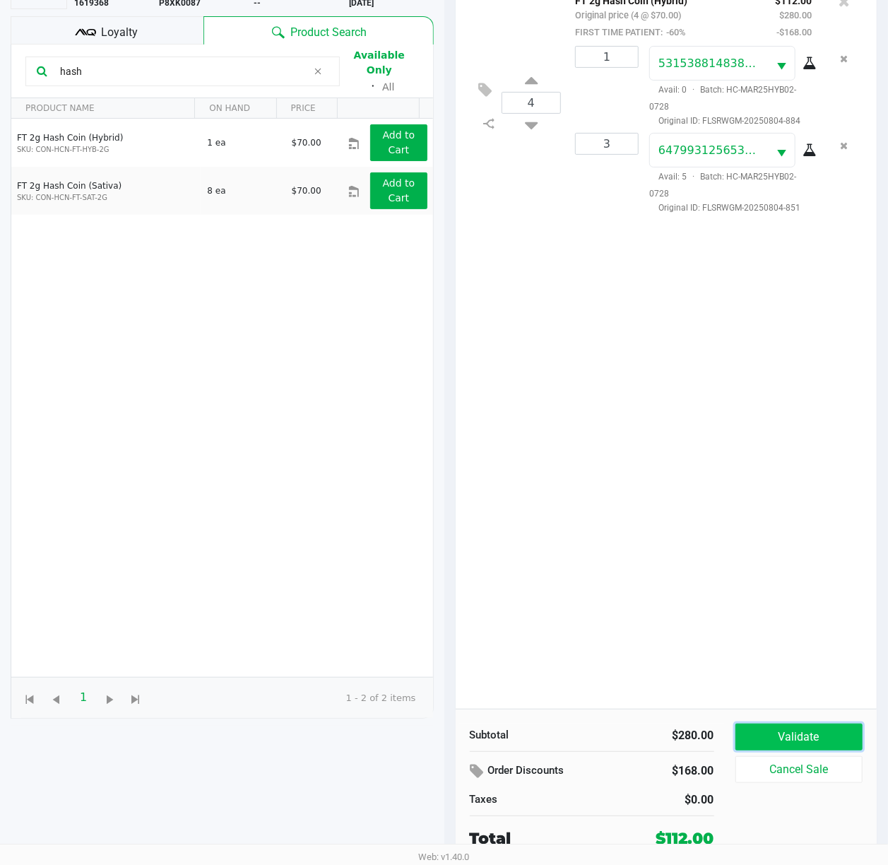
click at [724, 648] on button "Validate" at bounding box center [800, 737] width 128 height 27
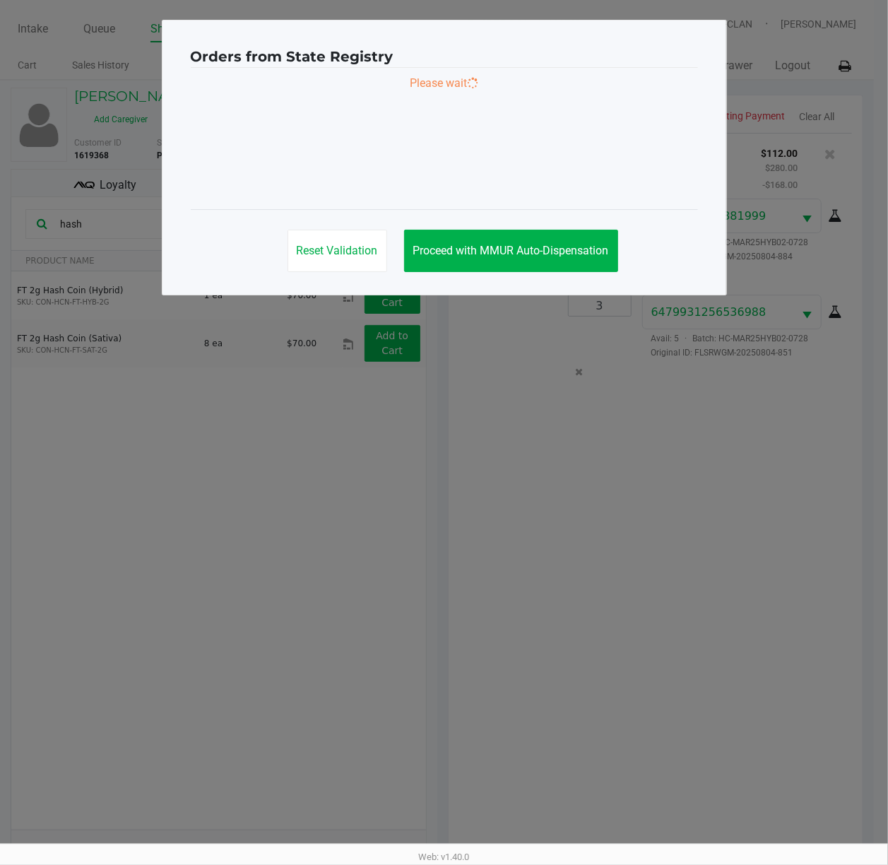
scroll to position [0, 0]
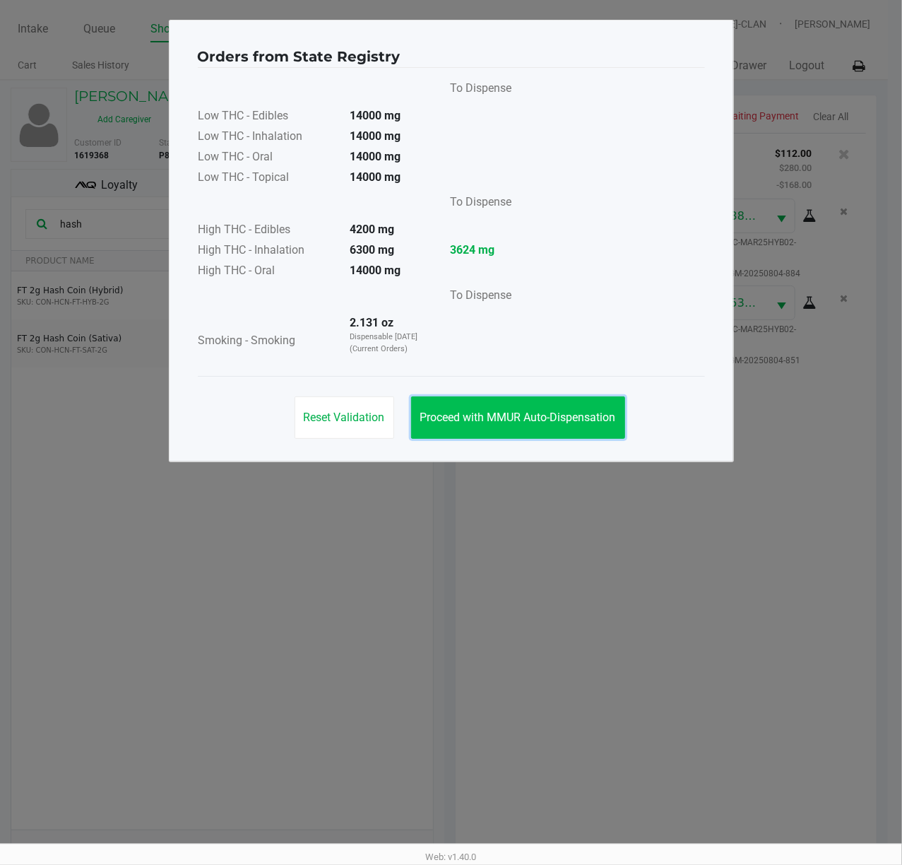
click at [585, 417] on span "Proceed with MMUR Auto-Dispensation" at bounding box center [518, 417] width 196 height 13
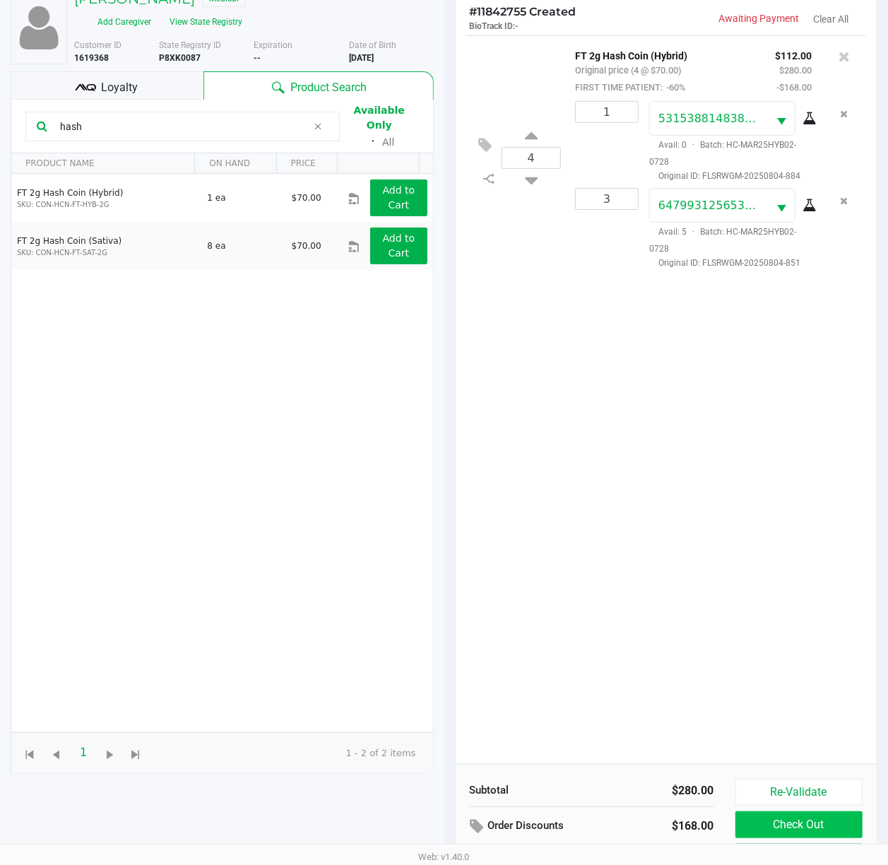
scroll to position [171, 0]
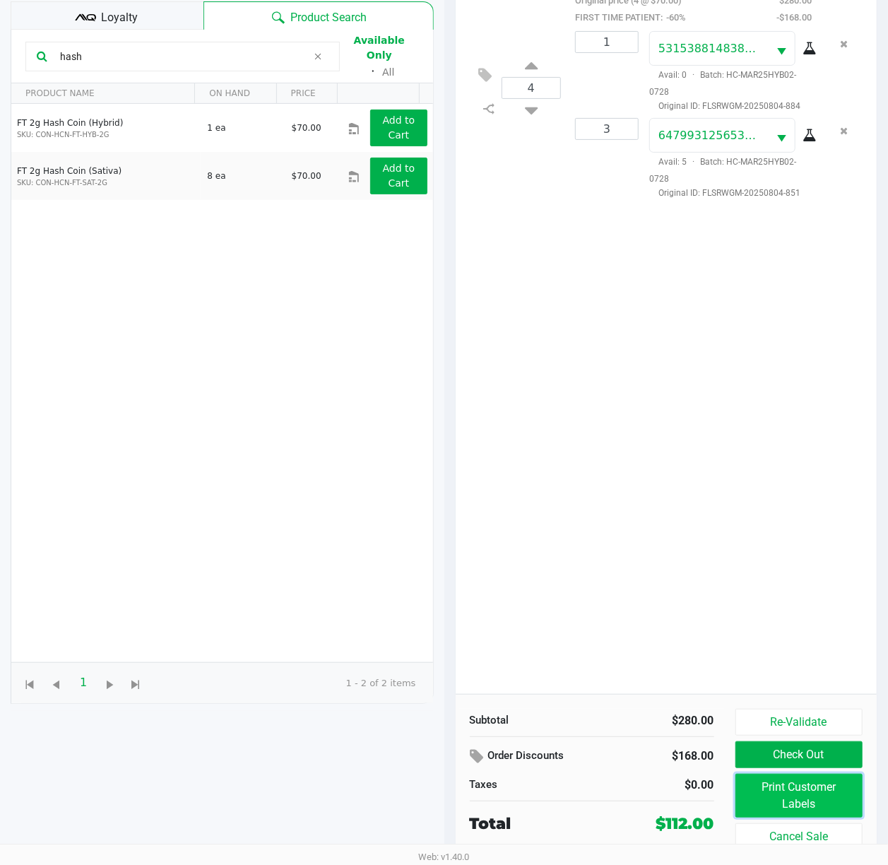
click at [724, 648] on button "Print Customer Labels" at bounding box center [800, 796] width 128 height 44
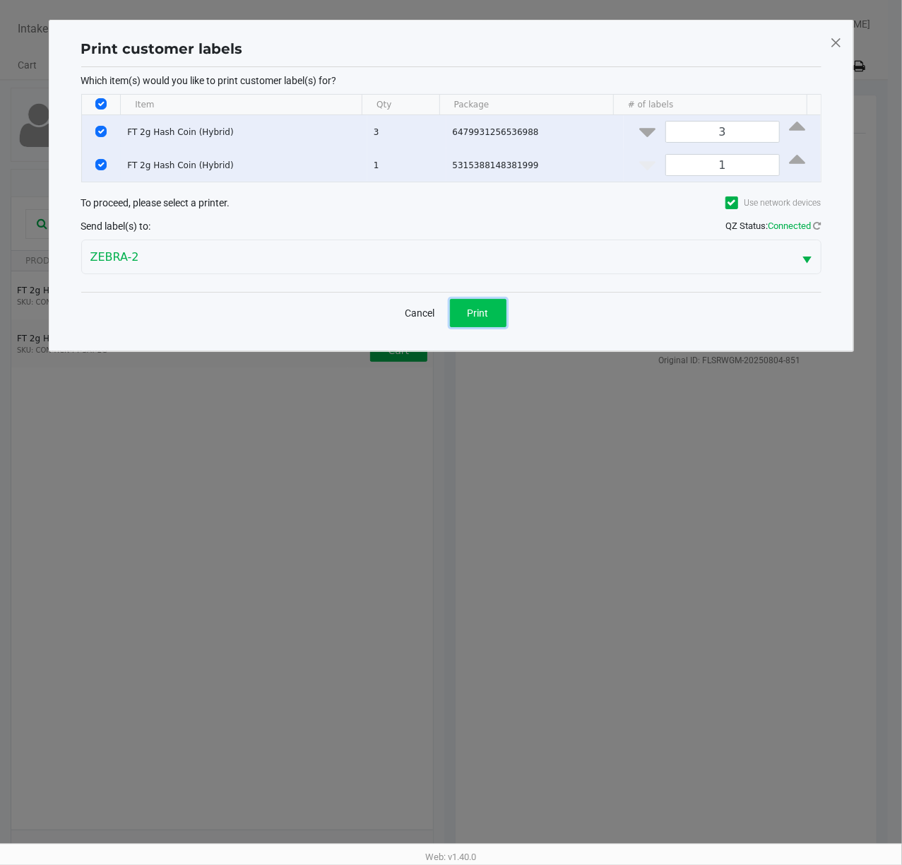
click at [458, 312] on button "Print" at bounding box center [478, 313] width 57 height 28
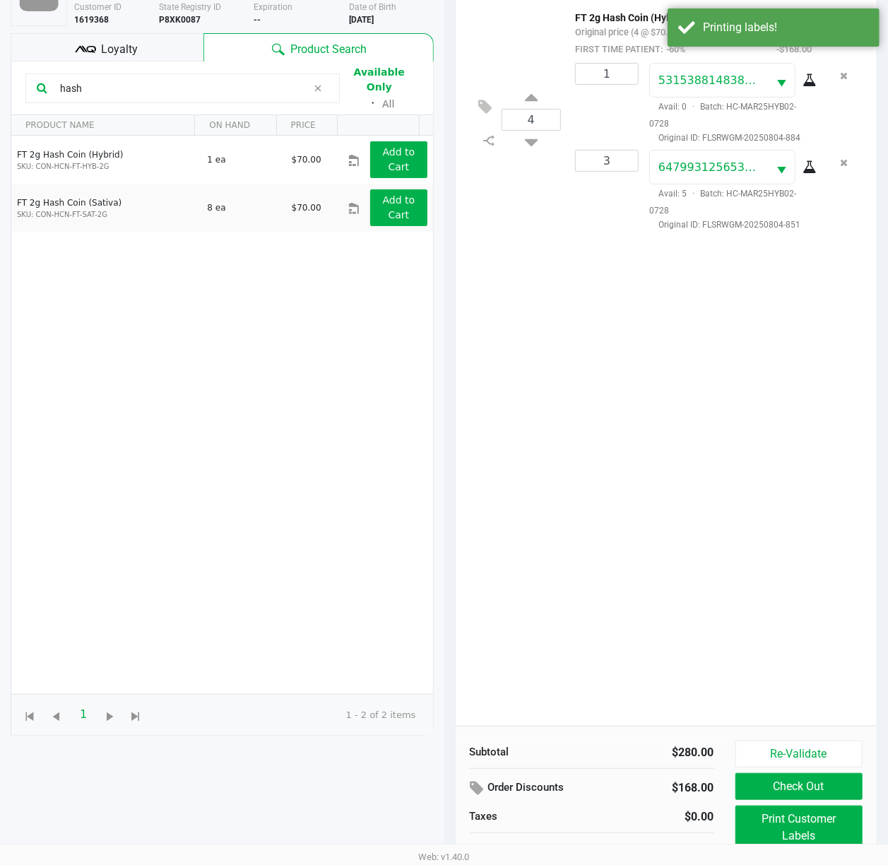
scroll to position [171, 0]
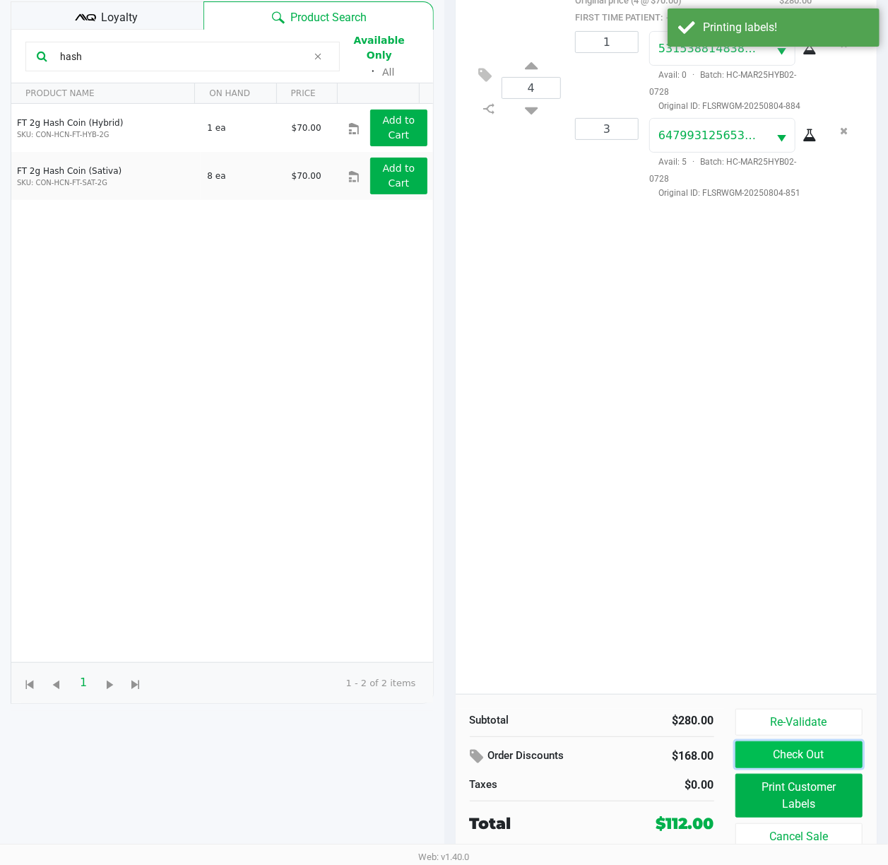
click at [724, 648] on button "Check Out" at bounding box center [800, 754] width 128 height 27
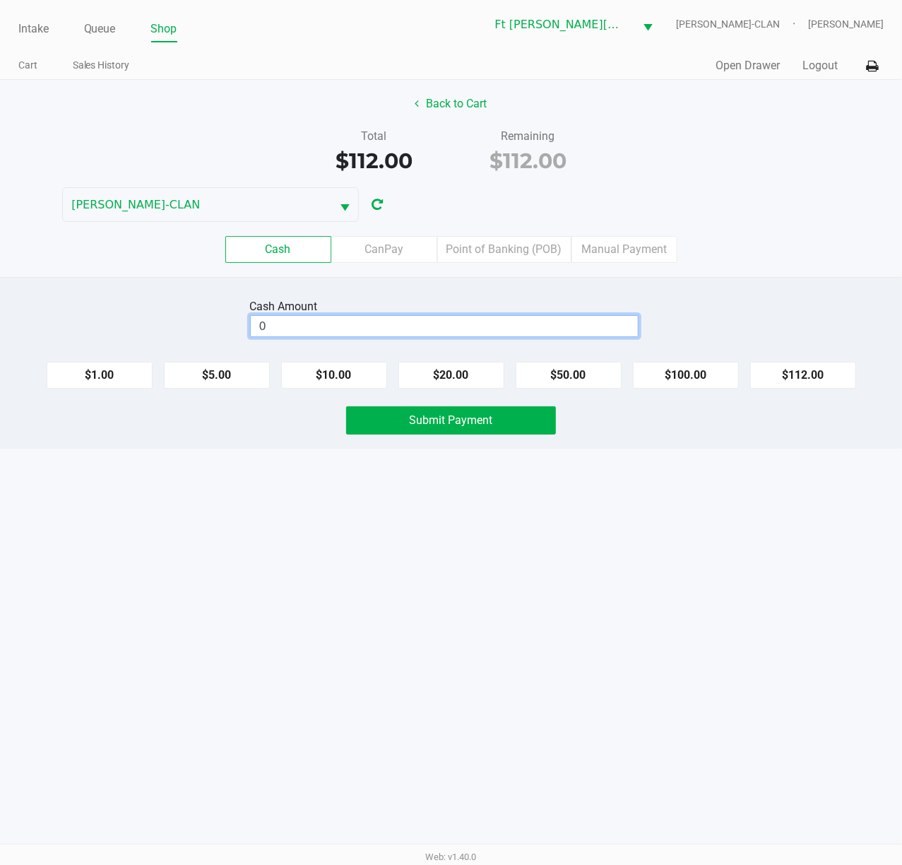
click at [560, 325] on input "0" at bounding box center [444, 326] width 387 height 20
type input "$120.00"
click at [502, 431] on button "Submit Payment" at bounding box center [451, 420] width 210 height 28
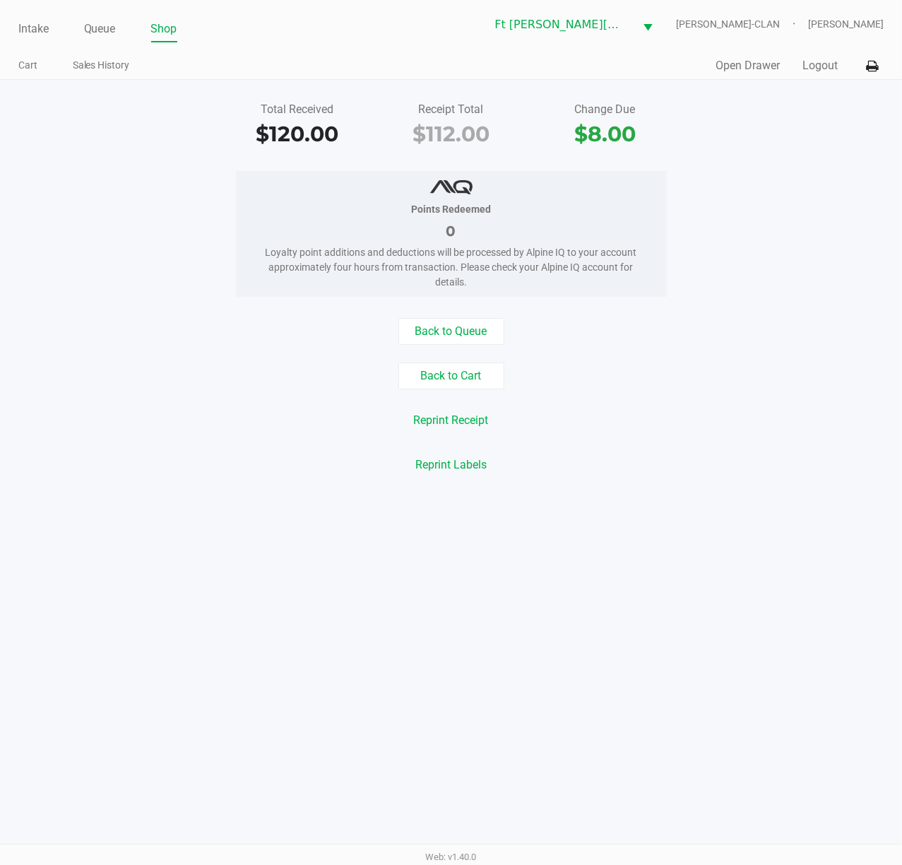
click at [120, 23] on ul "Intake Queue Shop" at bounding box center [234, 30] width 433 height 24
click at [97, 29] on link "Queue" at bounding box center [100, 29] width 32 height 20
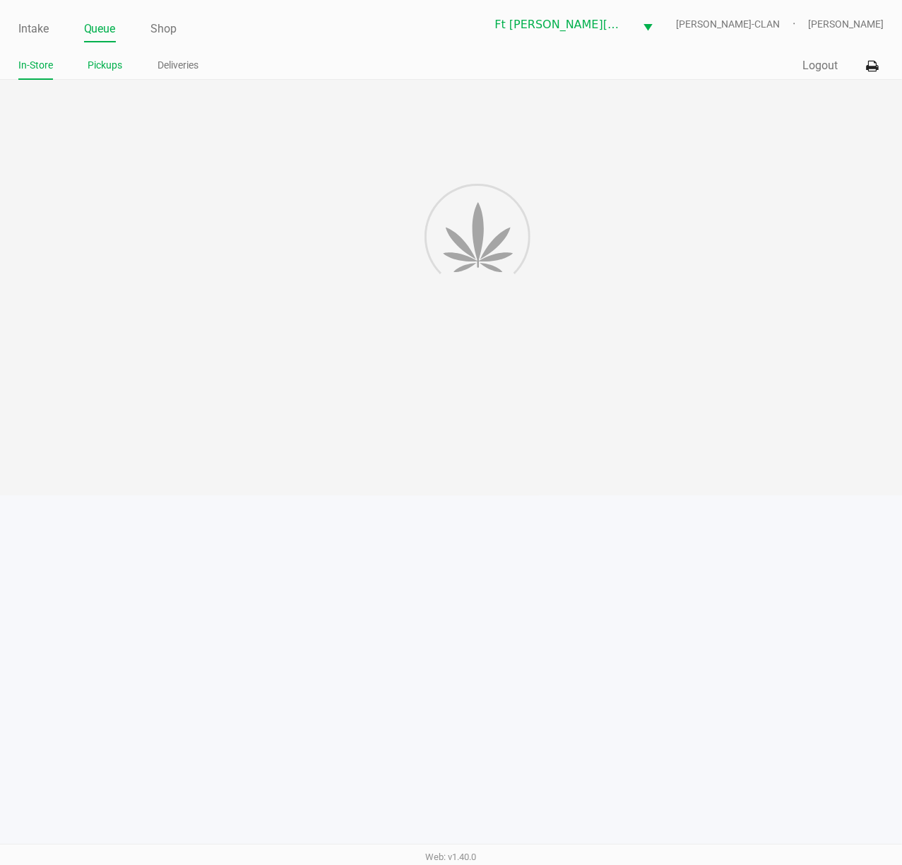
click at [109, 62] on link "Pickups" at bounding box center [105, 66] width 35 height 18
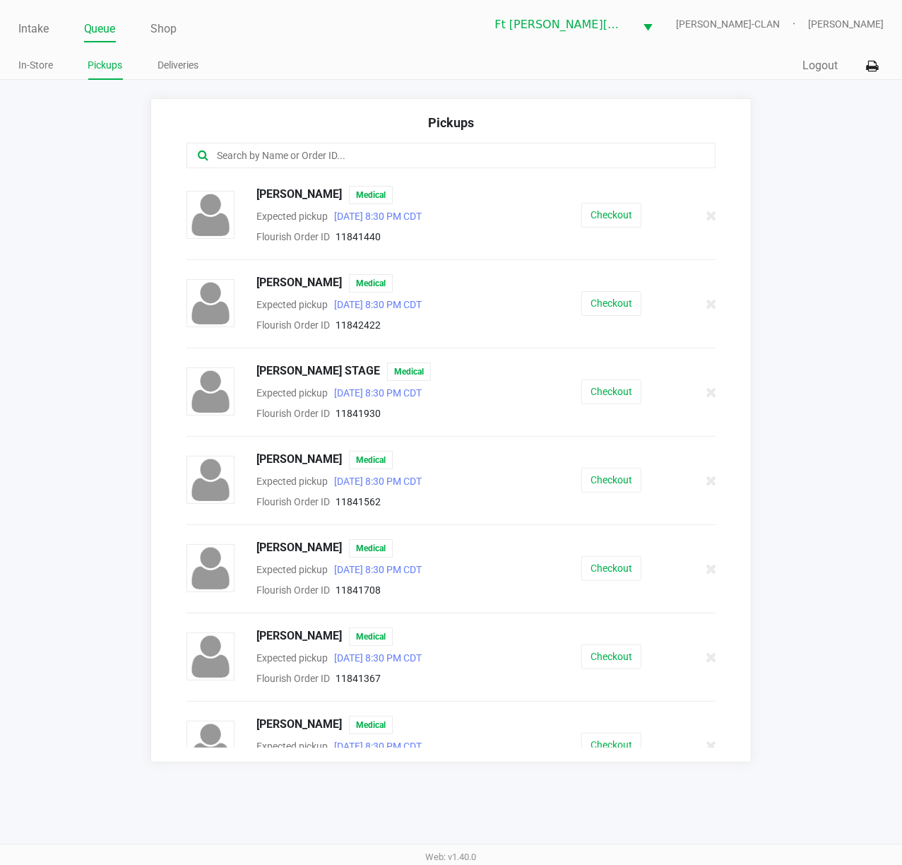
click at [534, 157] on input "text" at bounding box center [444, 156] width 457 height 16
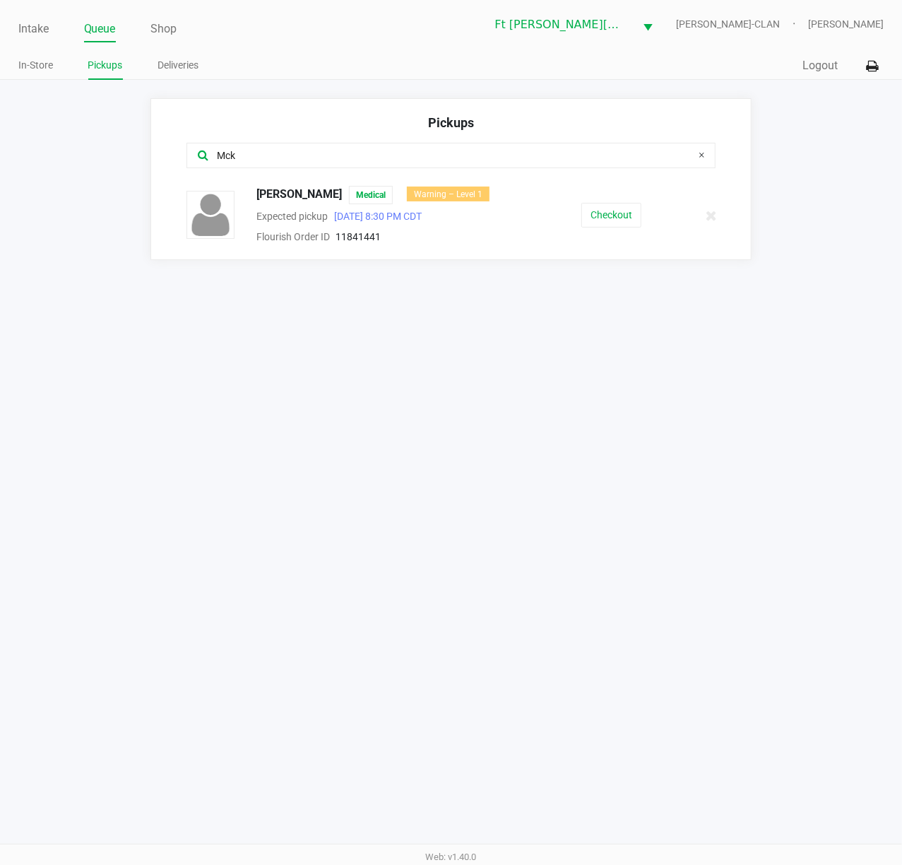
type input "Mck"
click at [569, 218] on div "Checkout" at bounding box center [612, 215] width 138 height 25
click at [592, 221] on button "Checkout" at bounding box center [612, 215] width 60 height 25
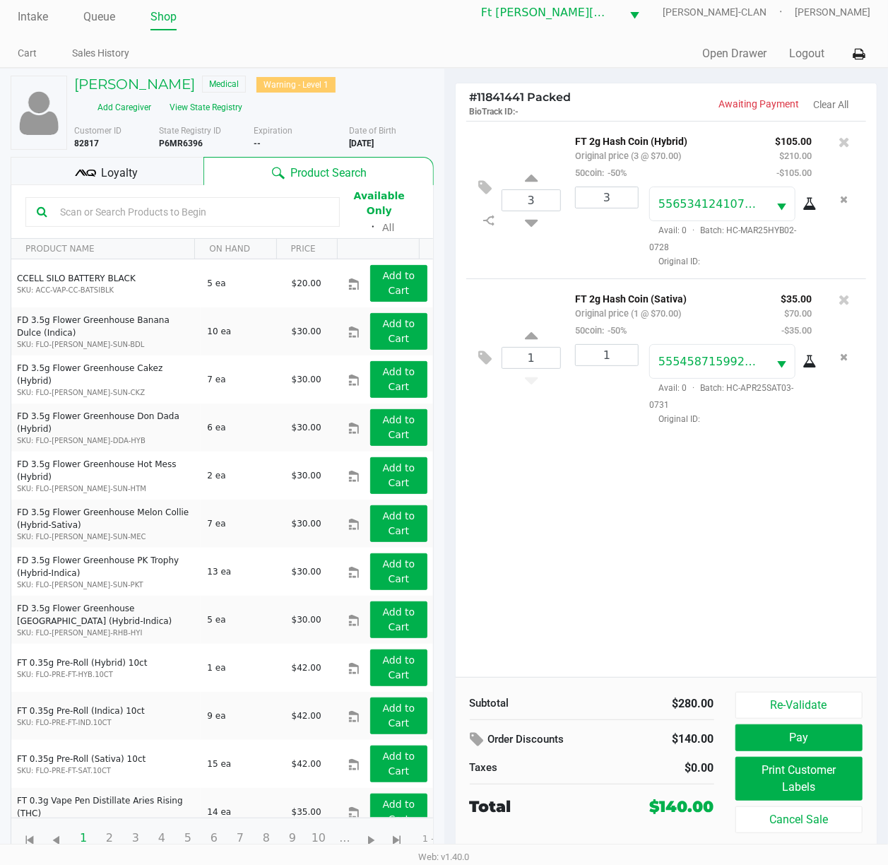
scroll to position [15, 0]
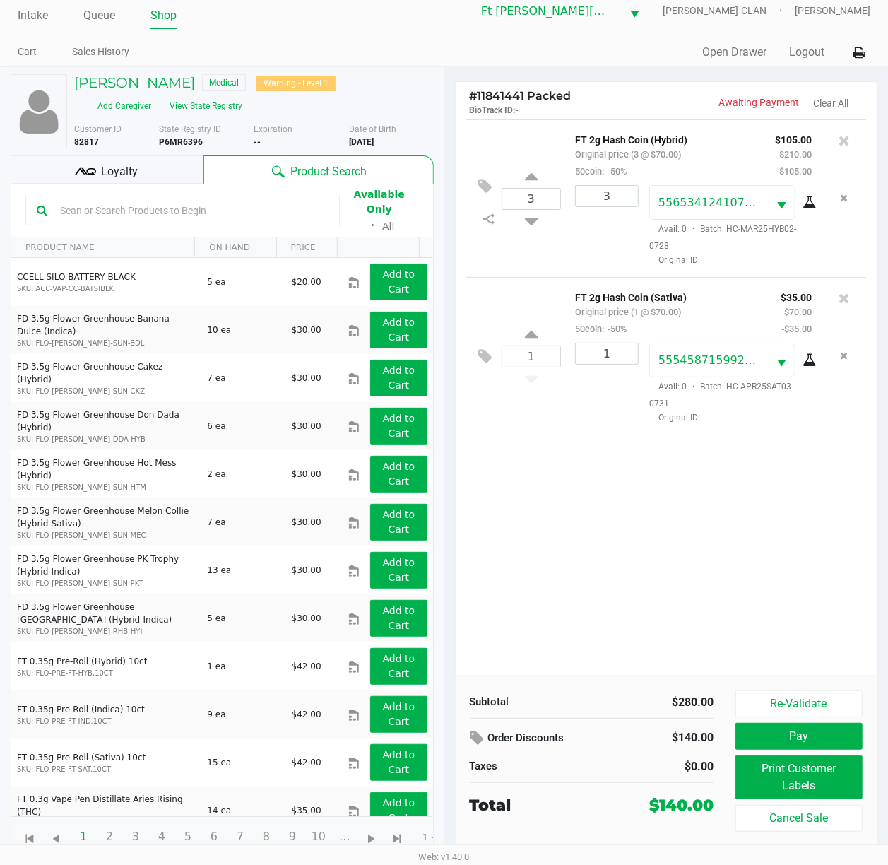
click at [196, 200] on input "text" at bounding box center [191, 210] width 274 height 21
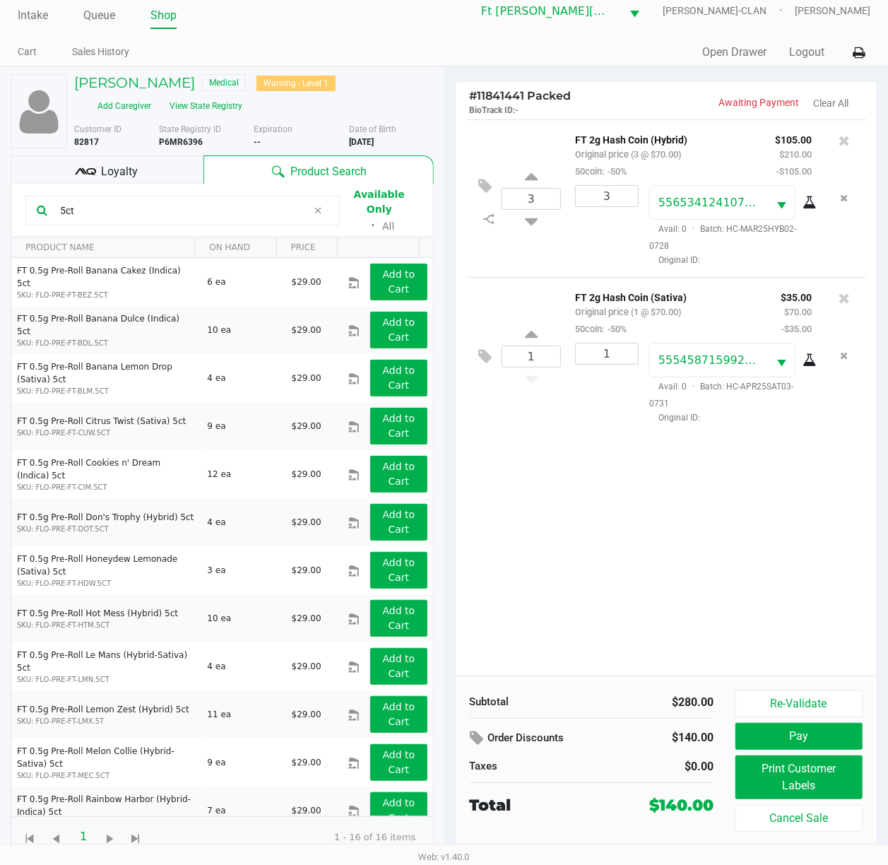
drag, startPoint x: 100, startPoint y: 205, endPoint x: 8, endPoint y: 208, distance: 91.2
click at [0, 208] on html "Intake Queue Shop Ft Walton Beach WC WU-TANG-CLAN Katrina Vasko Cart Sales Hist…" at bounding box center [444, 419] width 888 height 865
type input "5ct"
drag, startPoint x: 721, startPoint y: 510, endPoint x: 729, endPoint y: 501, distance: 12.5
click at [719, 506] on div "3 FT 2g Hash Coin (Hybrid) Original price (3 @ $70.00) 50coin: -50% $105.00 $21…" at bounding box center [667, 397] width 422 height 556
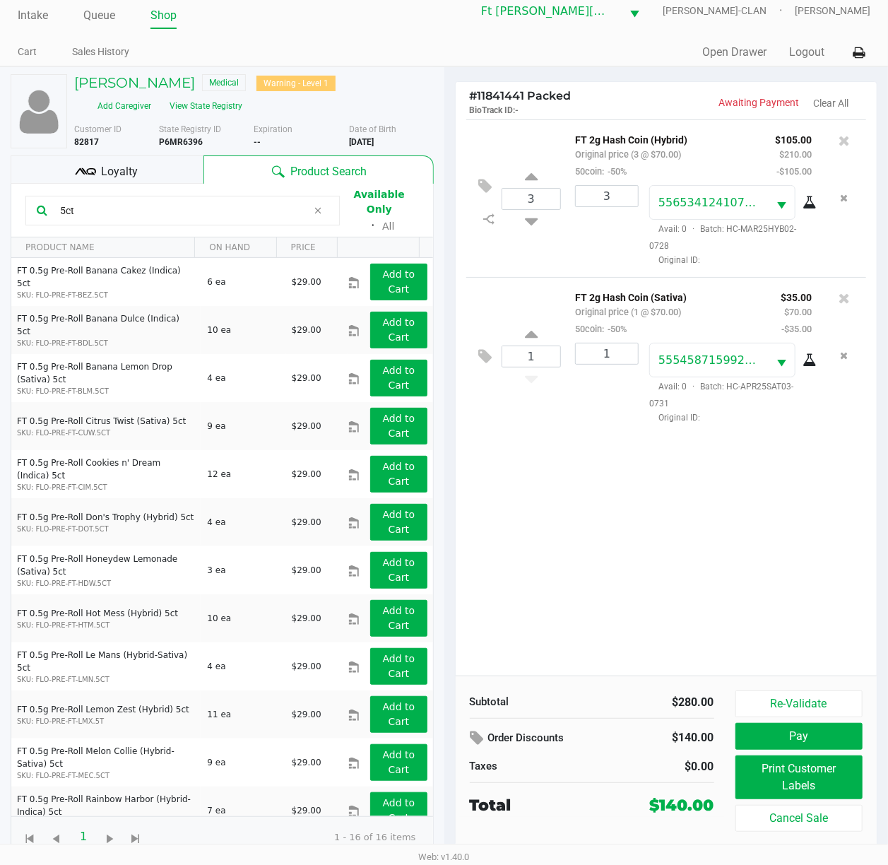
click at [724, 498] on div "3 FT 2g Hash Coin (Hybrid) Original price (3 @ $70.00) 50coin: -50% $105.00 $21…" at bounding box center [667, 397] width 422 height 556
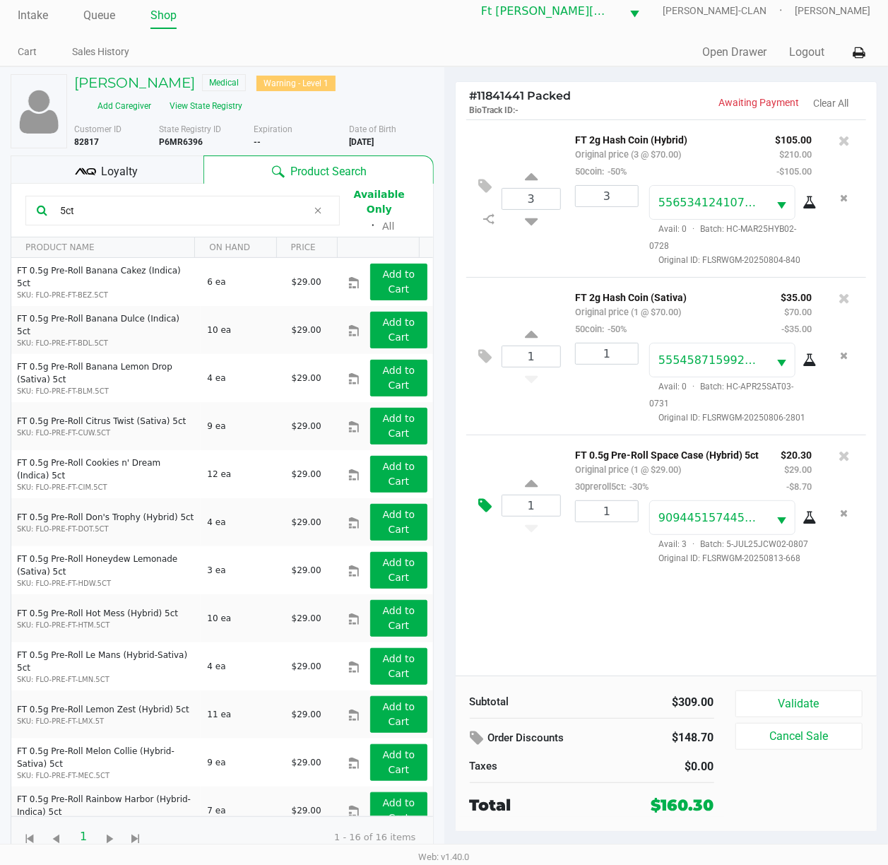
click at [483, 512] on icon at bounding box center [485, 506] width 13 height 16
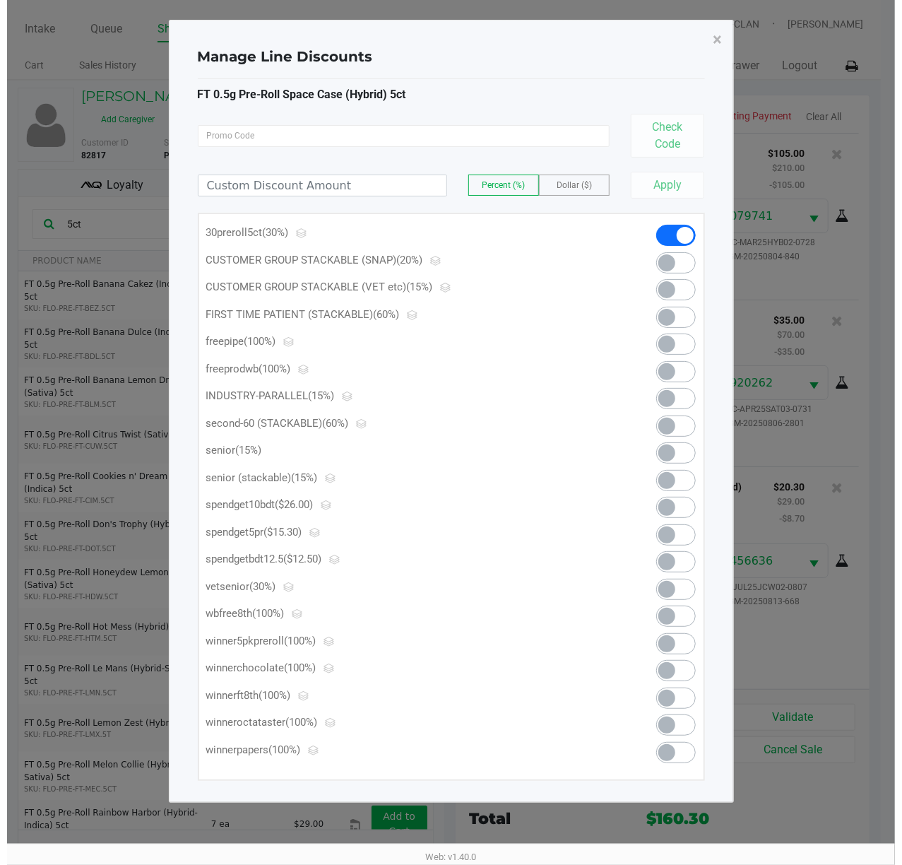
scroll to position [0, 0]
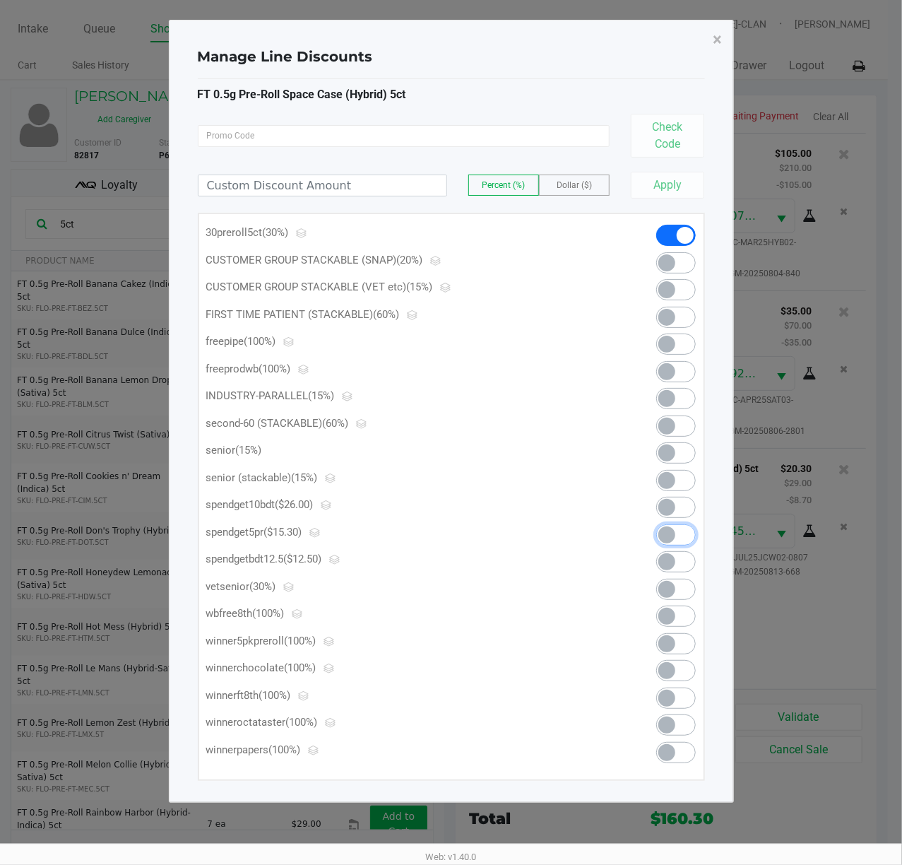
click at [667, 533] on span at bounding box center [667, 535] width 17 height 17
drag, startPoint x: 719, startPoint y: 40, endPoint x: 707, endPoint y: 557, distance: 517.5
click at [719, 40] on span "×" at bounding box center [718, 40] width 9 height 20
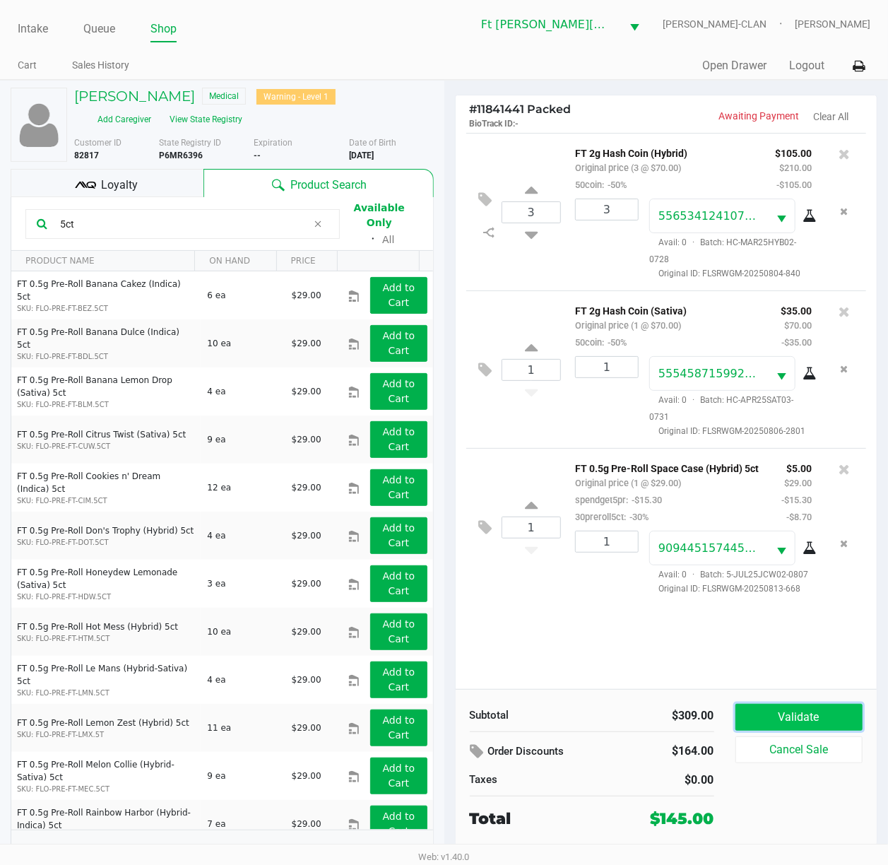
click at [724, 648] on button "Validate" at bounding box center [800, 717] width 128 height 27
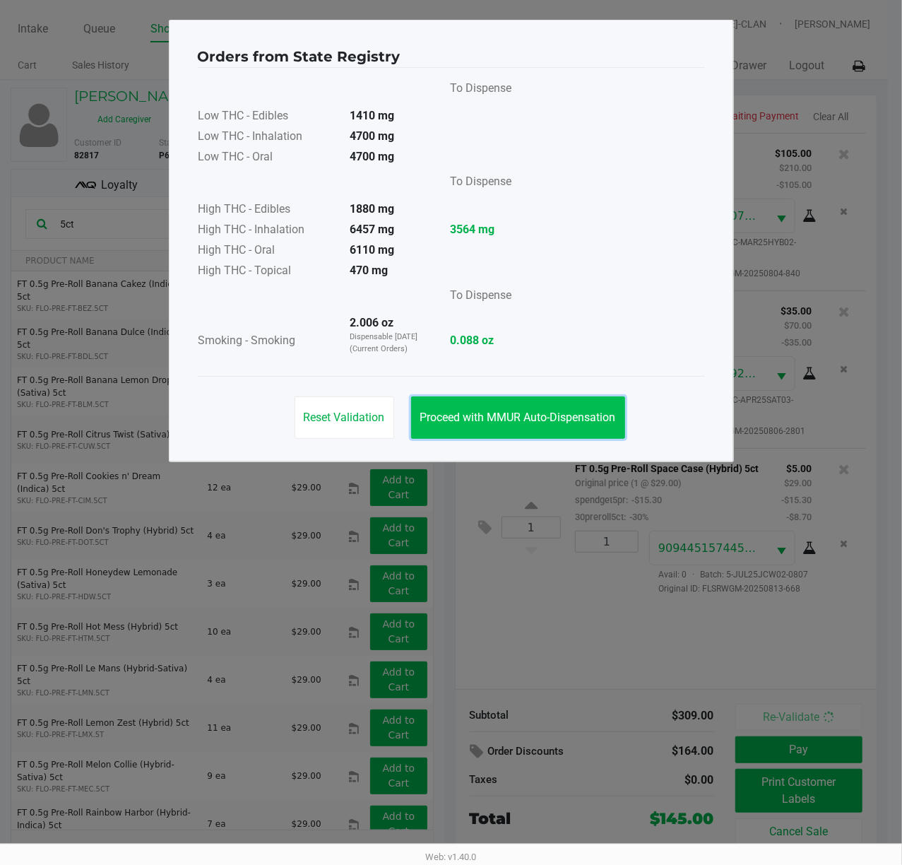
click at [546, 422] on span "Proceed with MMUR Auto-Dispensation" at bounding box center [518, 417] width 196 height 13
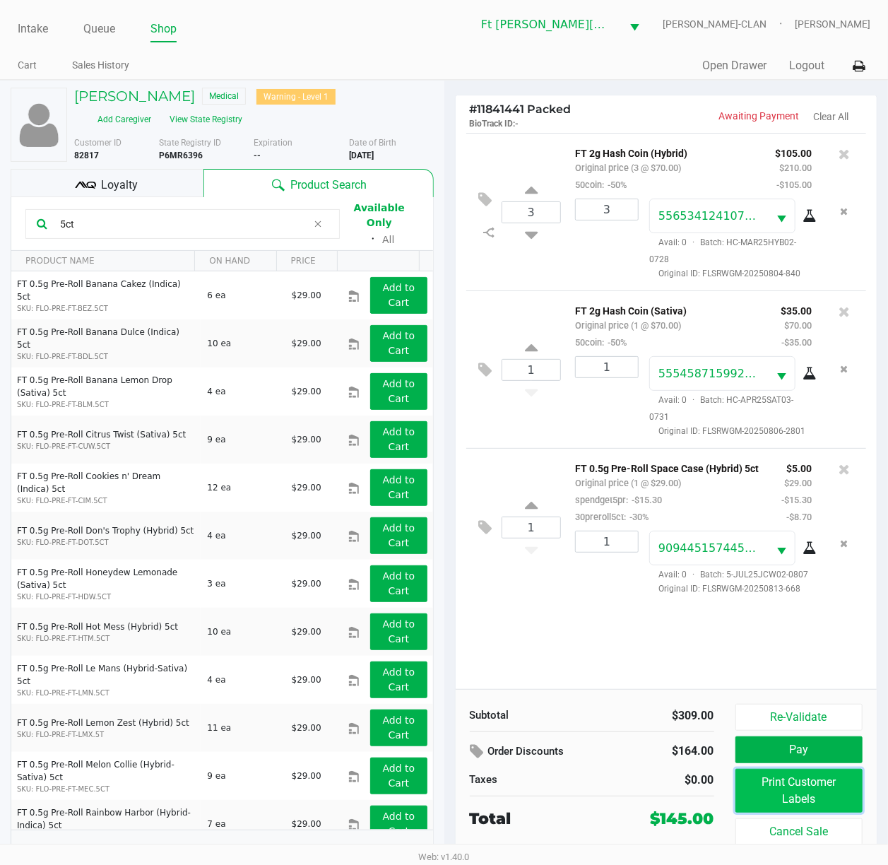
click at [724, 648] on button "Print Customer Labels" at bounding box center [800, 791] width 128 height 44
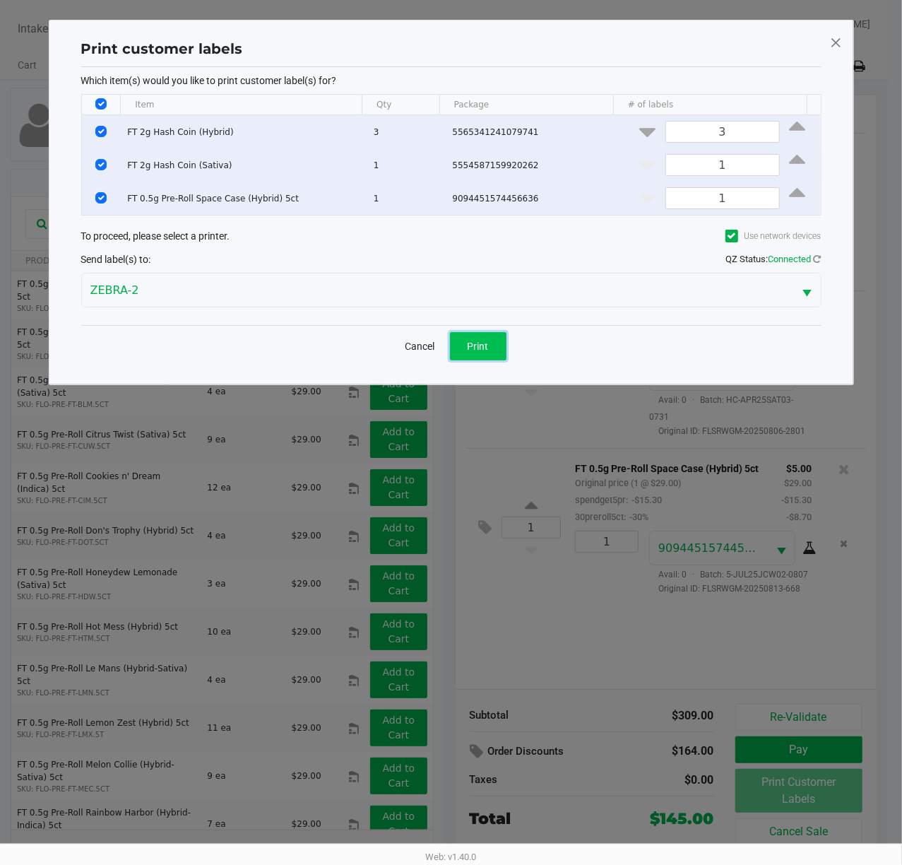
click at [483, 349] on span "Print" at bounding box center [478, 346] width 21 height 11
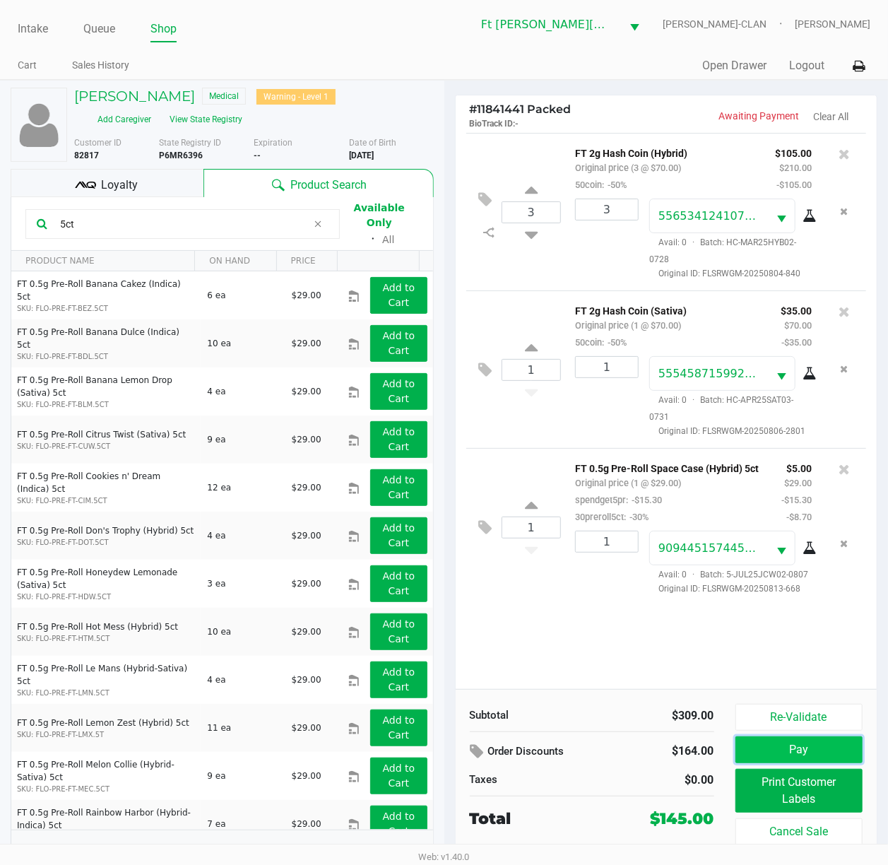
click at [724, 648] on button "Pay" at bounding box center [800, 749] width 128 height 27
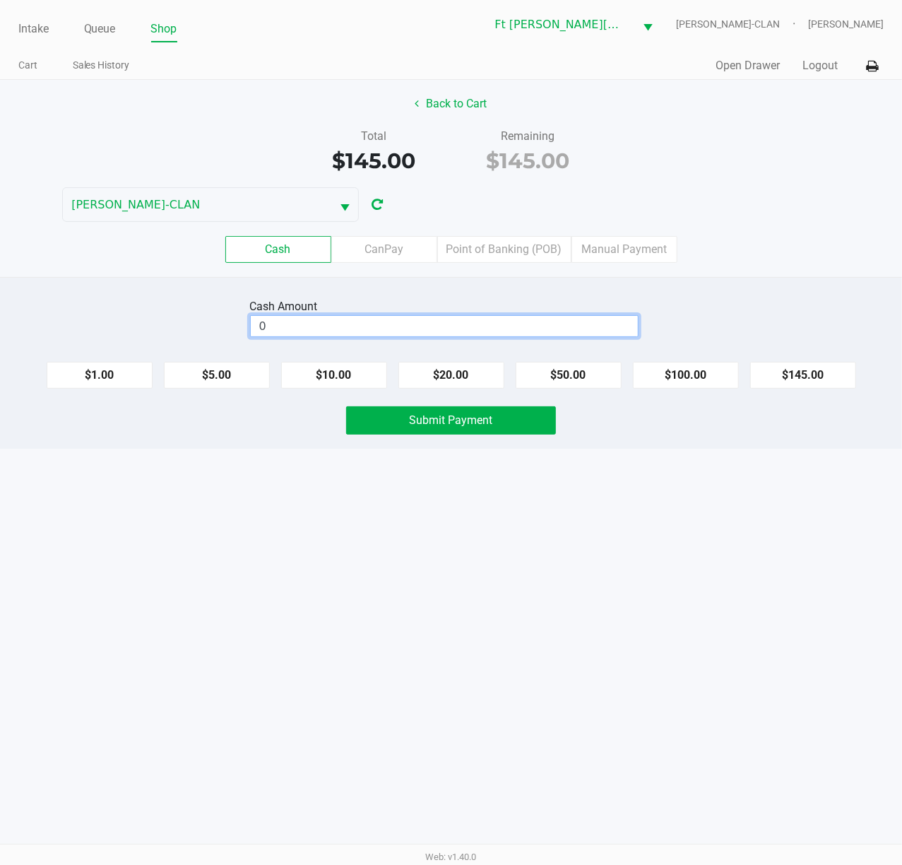
click at [544, 326] on input "0" at bounding box center [444, 326] width 387 height 20
type input "$150.00"
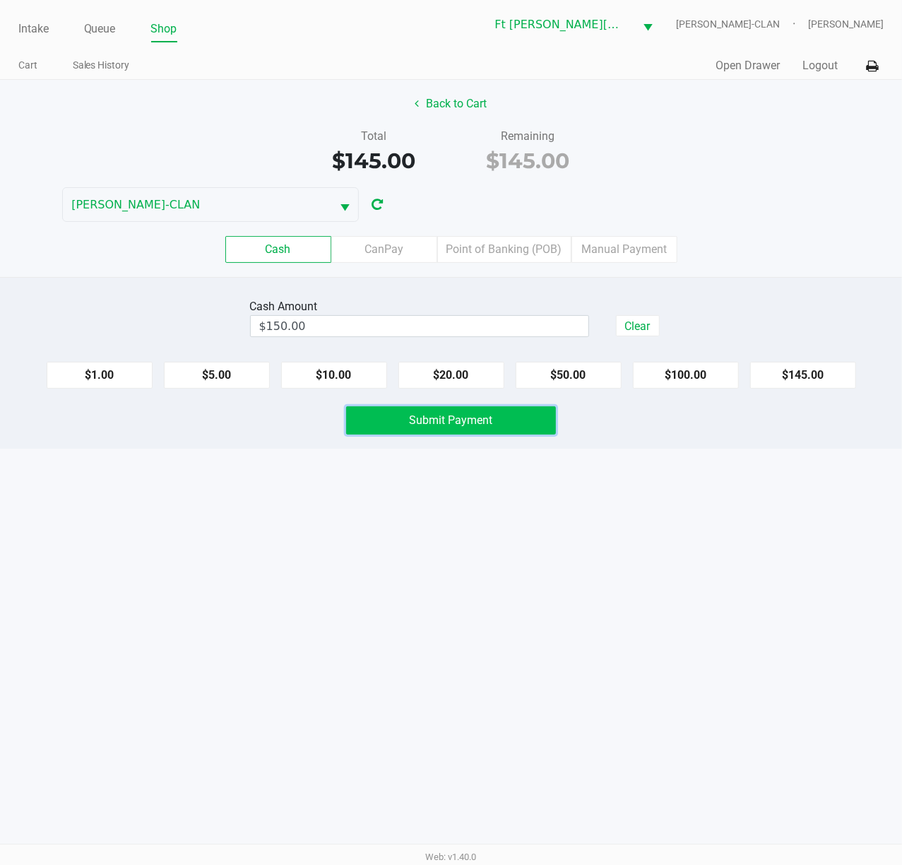
click at [434, 423] on span "Submit Payment" at bounding box center [451, 419] width 83 height 13
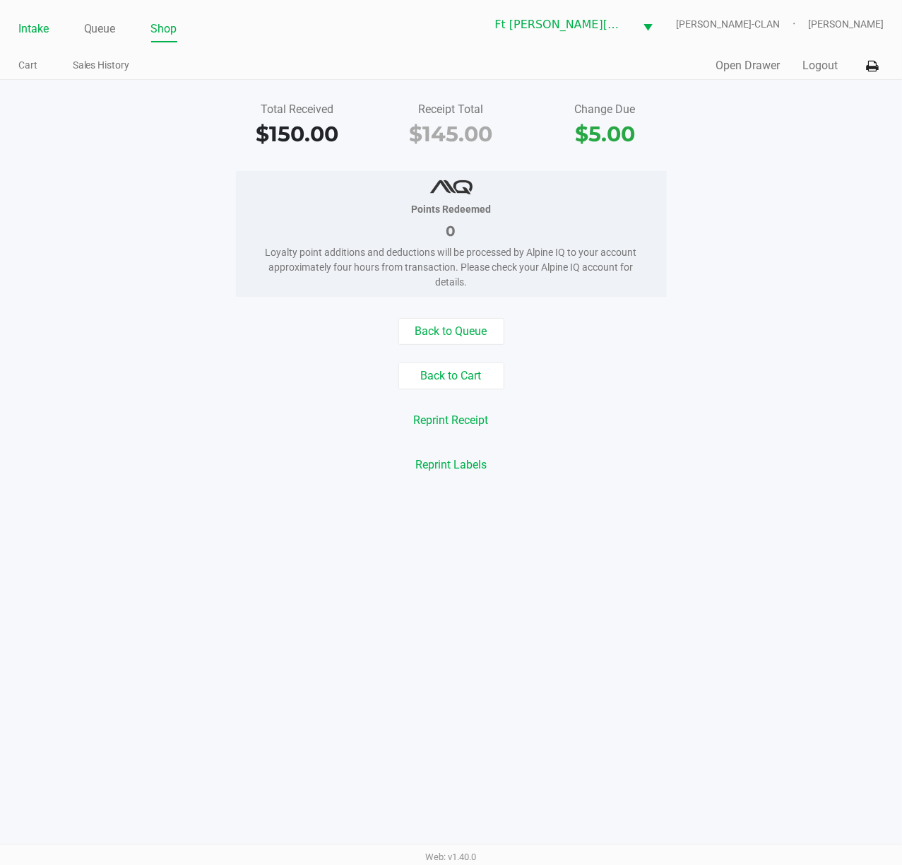
click at [18, 30] on link "Intake" at bounding box center [33, 29] width 30 height 20
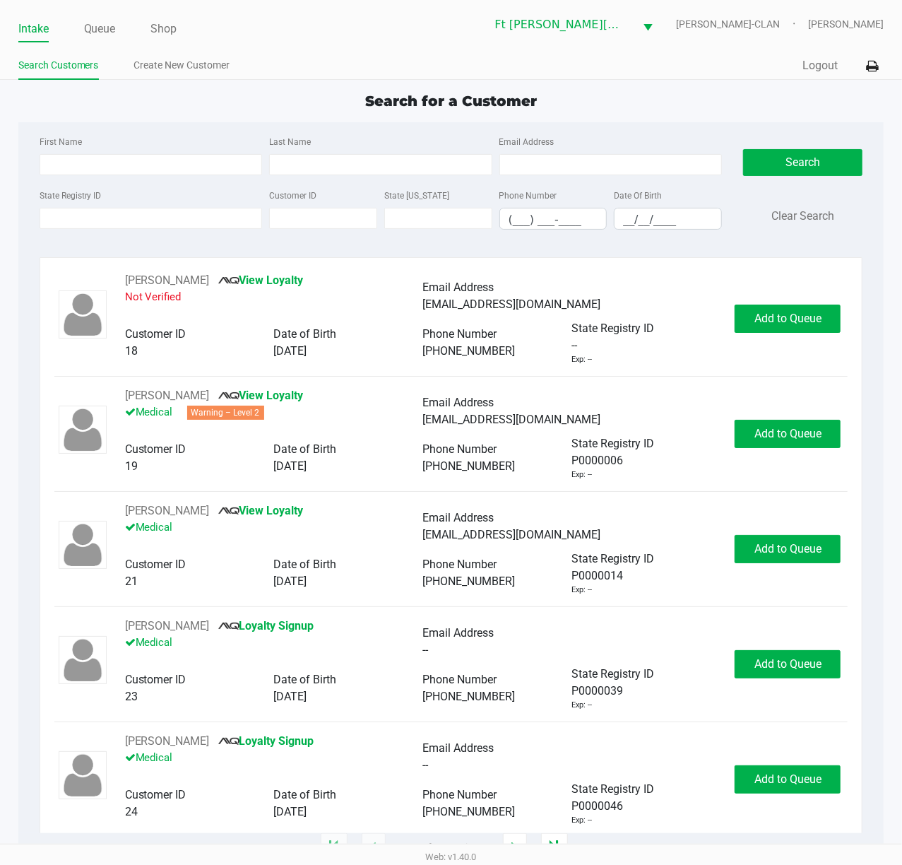
click at [233, 230] on div "State Registry ID" at bounding box center [151, 208] width 230 height 43
click at [226, 218] on input "State Registry ID" at bounding box center [151, 218] width 223 height 21
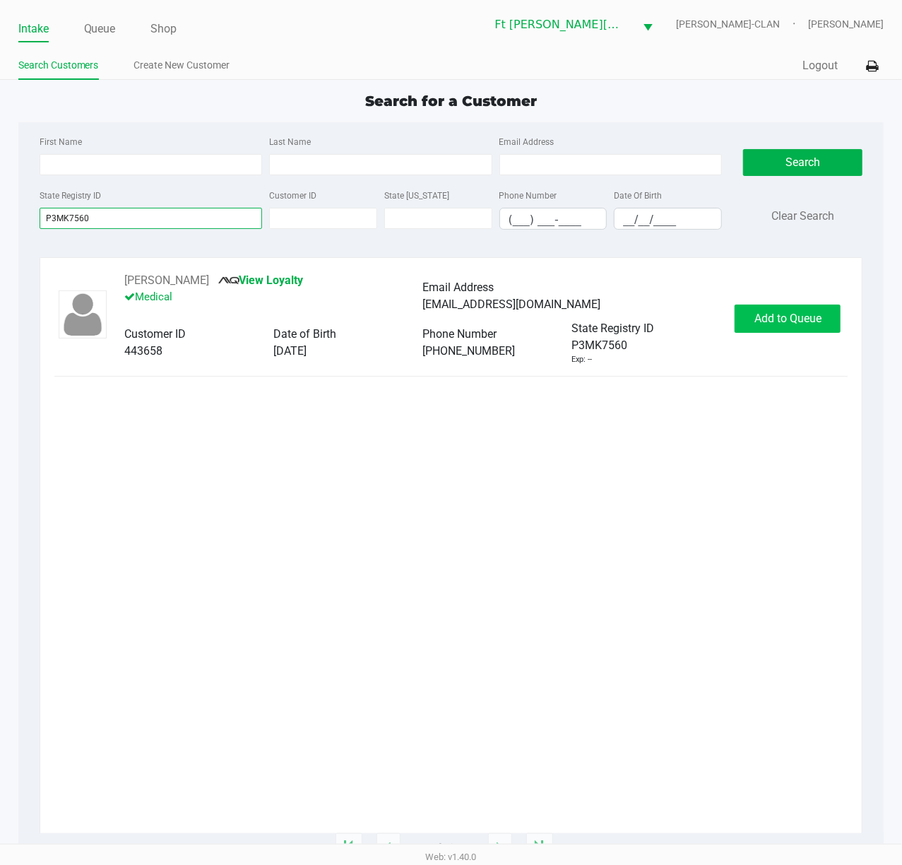
type input "P3MK7560"
click at [724, 321] on span "Add to Queue" at bounding box center [788, 318] width 67 height 13
click at [724, 321] on div "Add to Queue" at bounding box center [788, 319] width 106 height 28
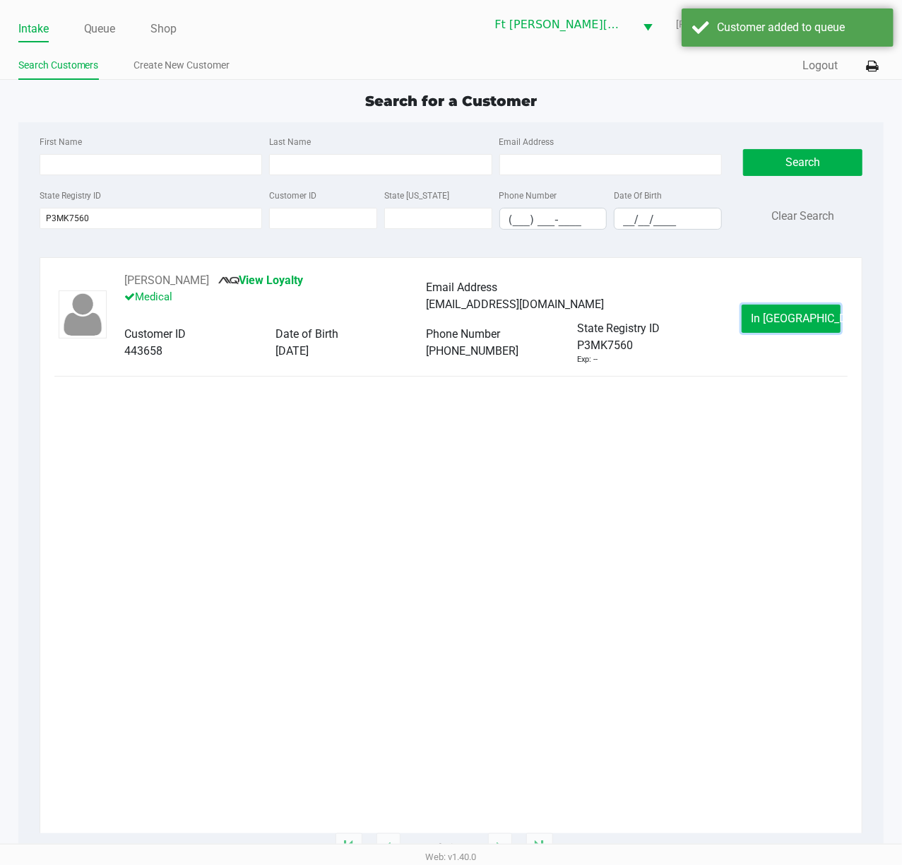
click at [724, 321] on span "In Queue" at bounding box center [810, 318] width 119 height 13
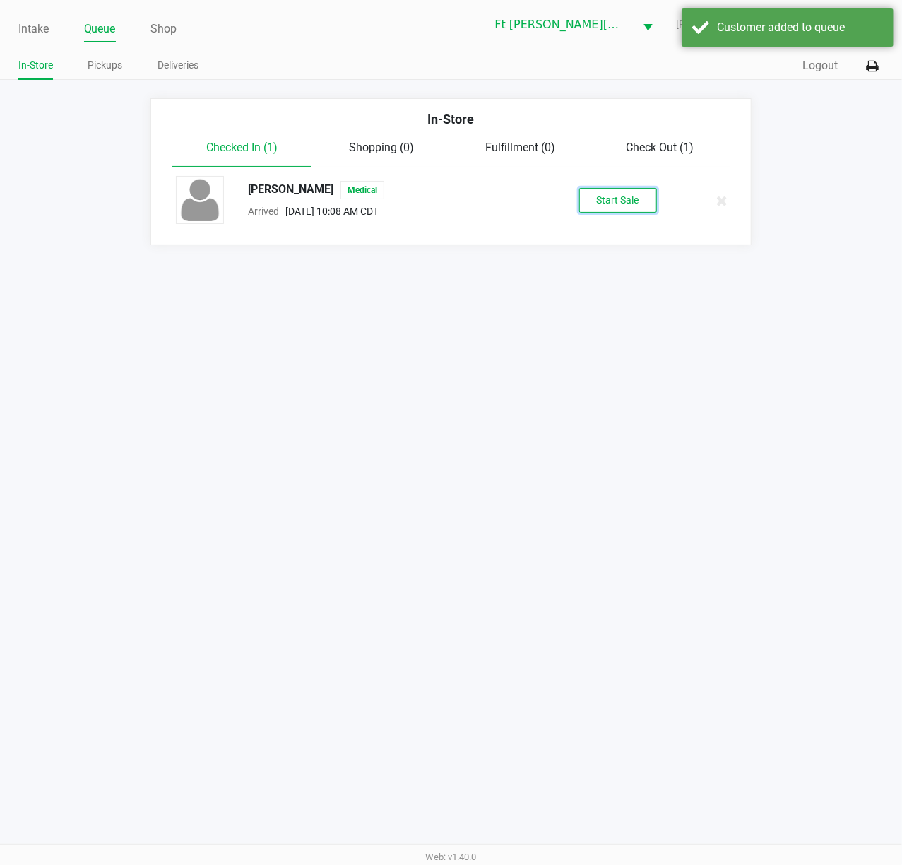
click at [648, 204] on button "Start Sale" at bounding box center [619, 200] width 78 height 25
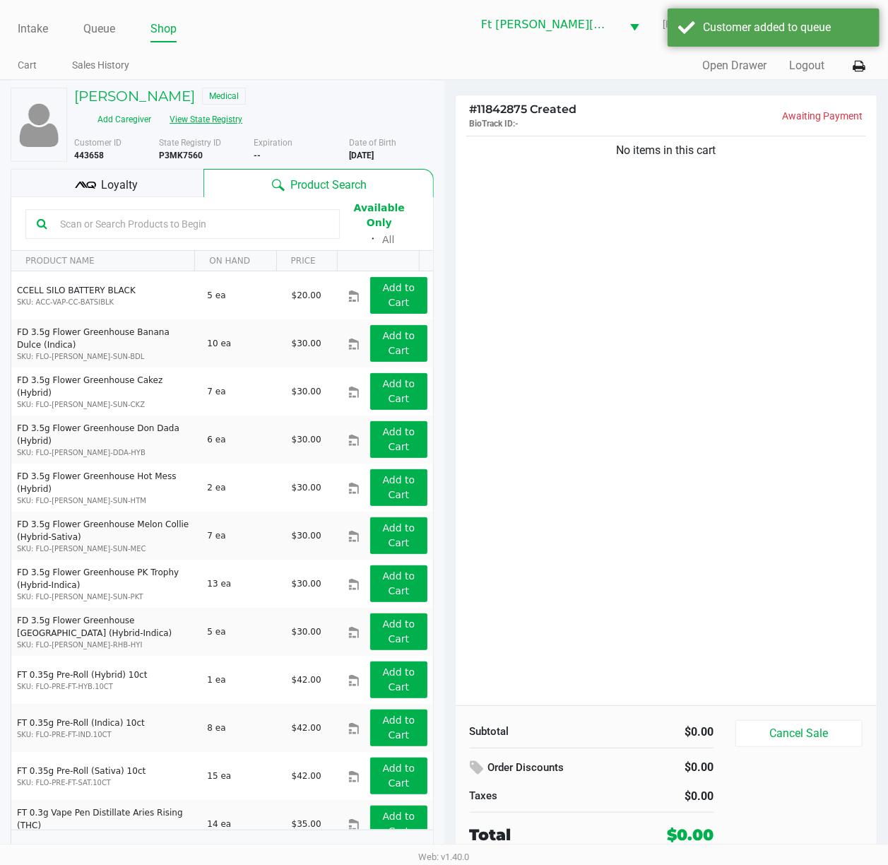
click at [225, 120] on button "View State Registry" at bounding box center [201, 119] width 83 height 23
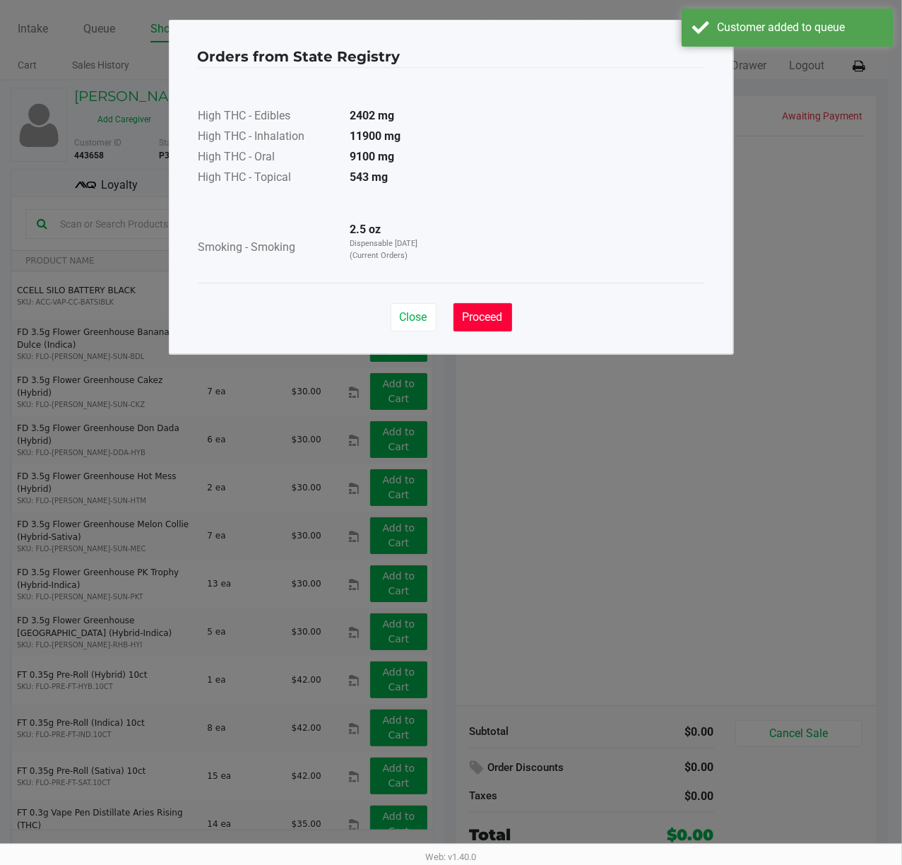
drag, startPoint x: 492, startPoint y: 319, endPoint x: 158, endPoint y: 295, distance: 334.4
click at [475, 314] on span "Proceed" at bounding box center [483, 316] width 40 height 13
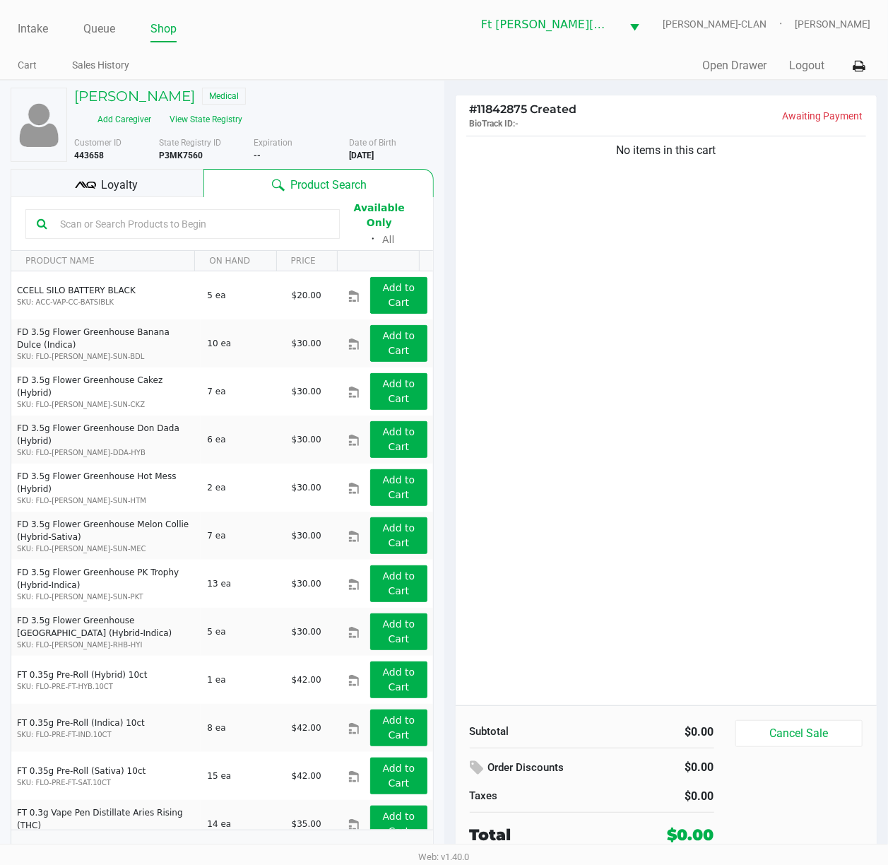
click at [106, 224] on input "text" at bounding box center [191, 223] width 274 height 21
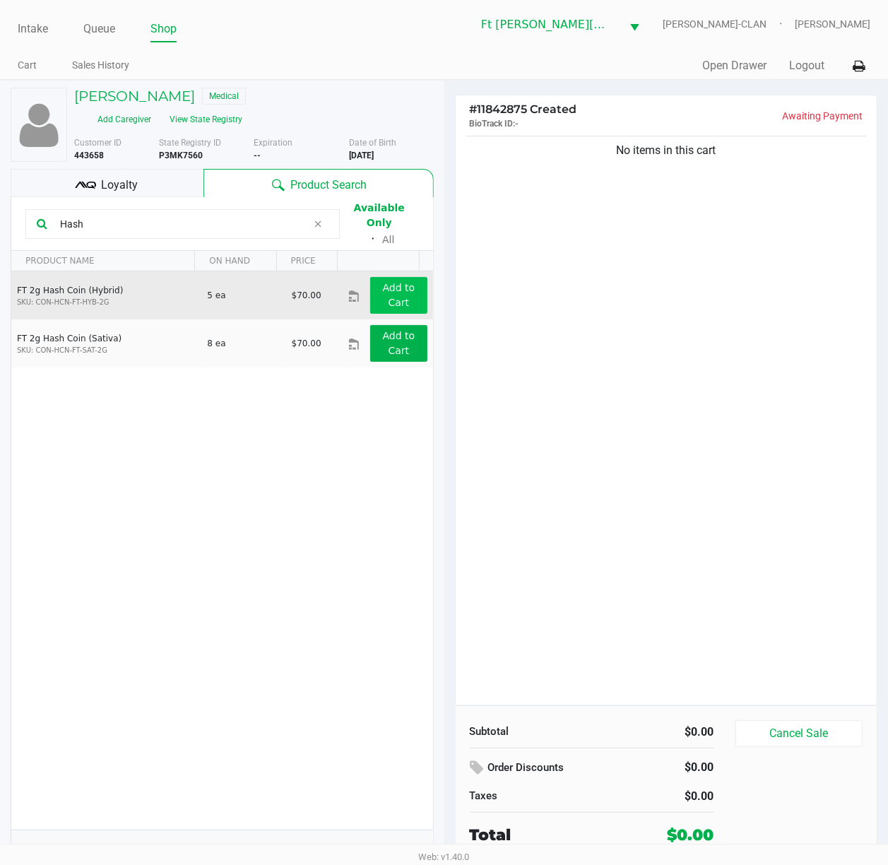
type input "Hash"
click at [393, 282] on app-button-loader "Add to Cart" at bounding box center [399, 295] width 33 height 26
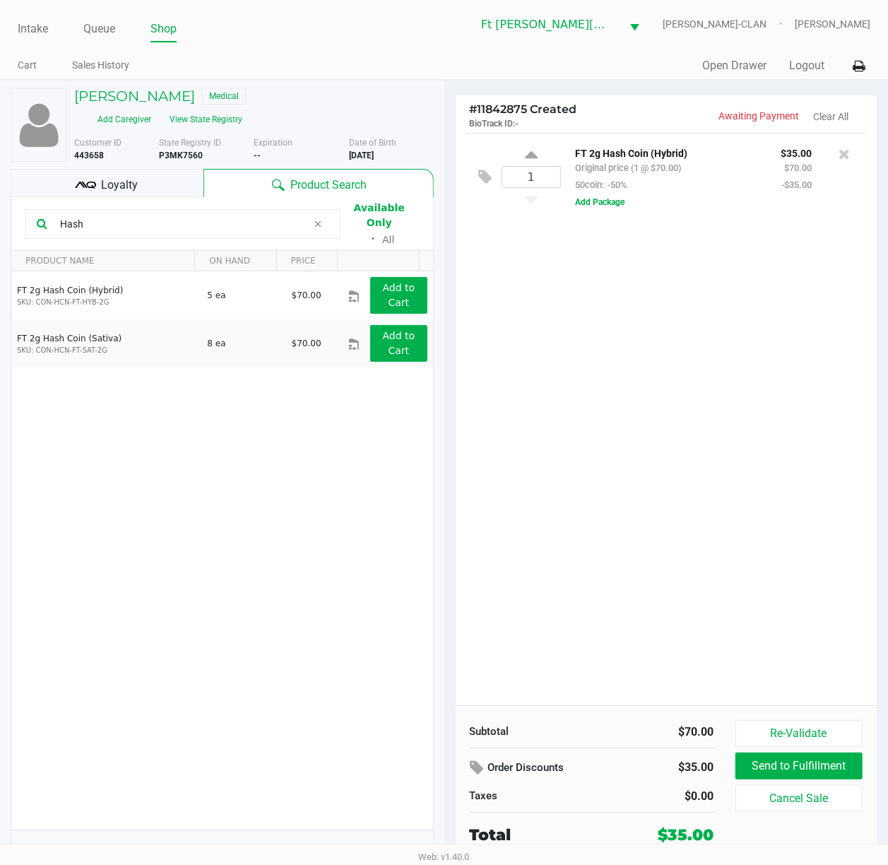
click at [649, 314] on div "1 FT 2g Hash Coin (Hybrid) Original price (1 @ $70.00) 50coin: -50% $35.00 $70.…" at bounding box center [667, 419] width 422 height 572
click at [653, 355] on div "1 FT 2g Hash Coin (Hybrid) Original price (1 @ $70.00) 50coin: -50% $35.00 $70.…" at bounding box center [667, 419] width 422 height 572
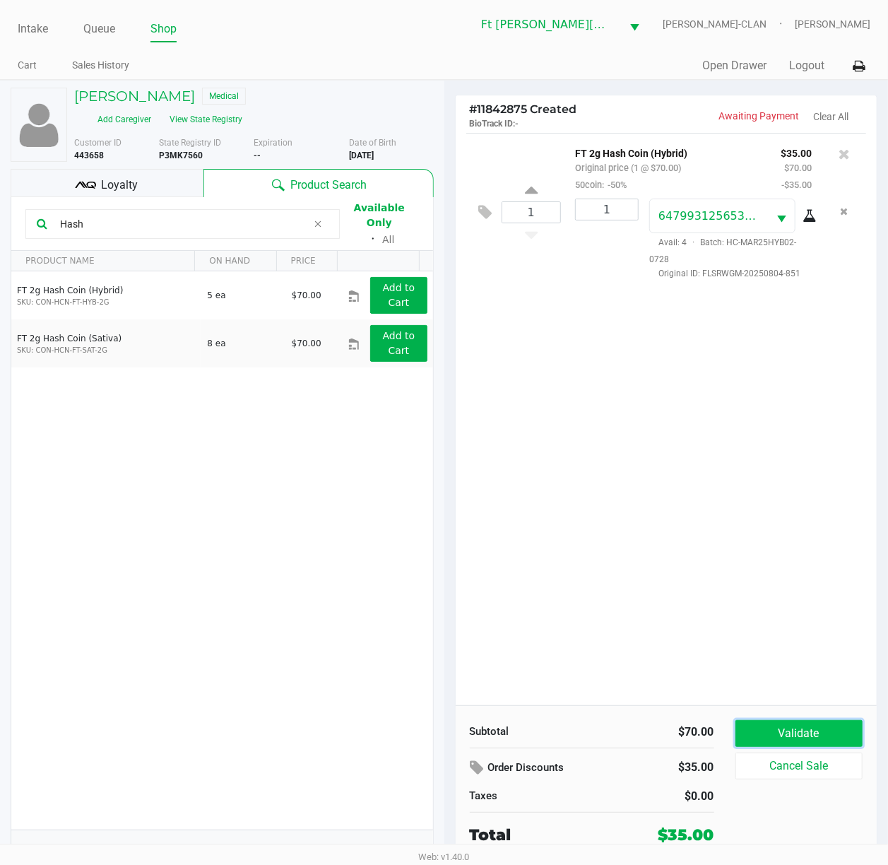
click at [724, 648] on button "Validate" at bounding box center [800, 733] width 128 height 27
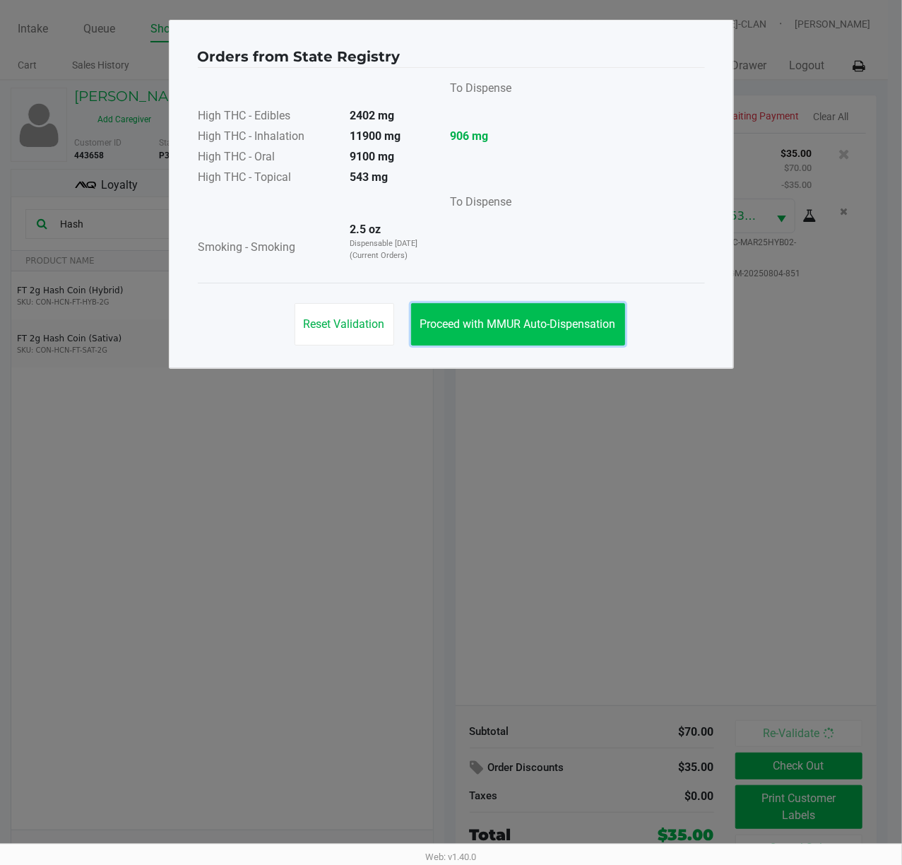
click at [504, 307] on button "Proceed with MMUR Auto-Dispensation" at bounding box center [518, 324] width 214 height 42
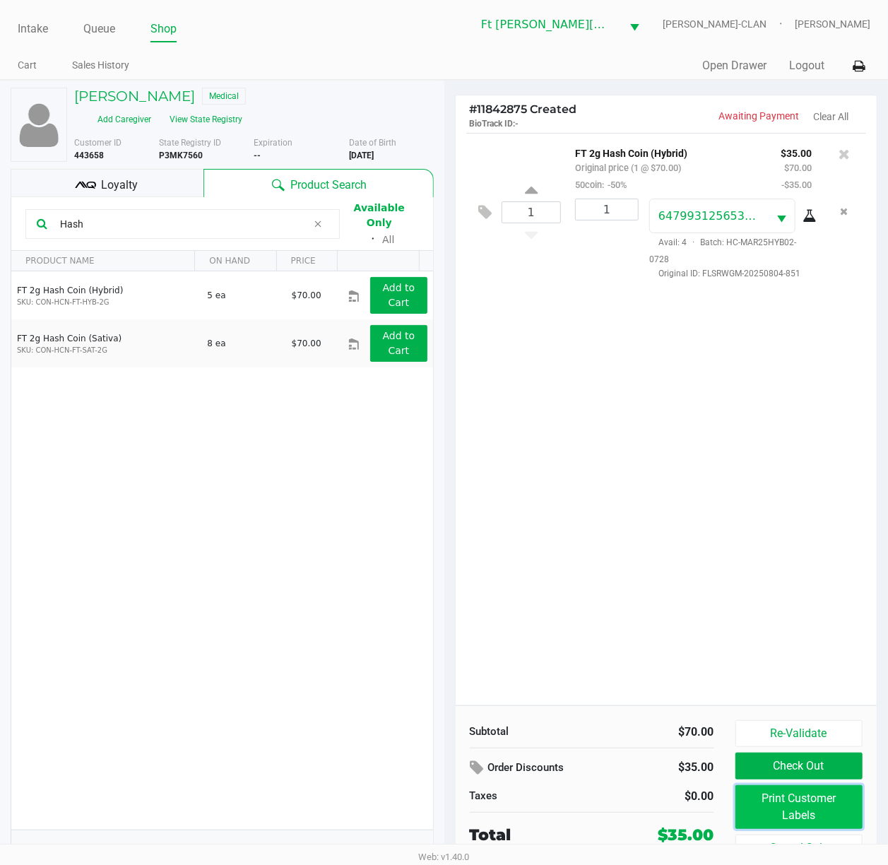
click at [724, 648] on button "Print Customer Labels" at bounding box center [800, 807] width 128 height 44
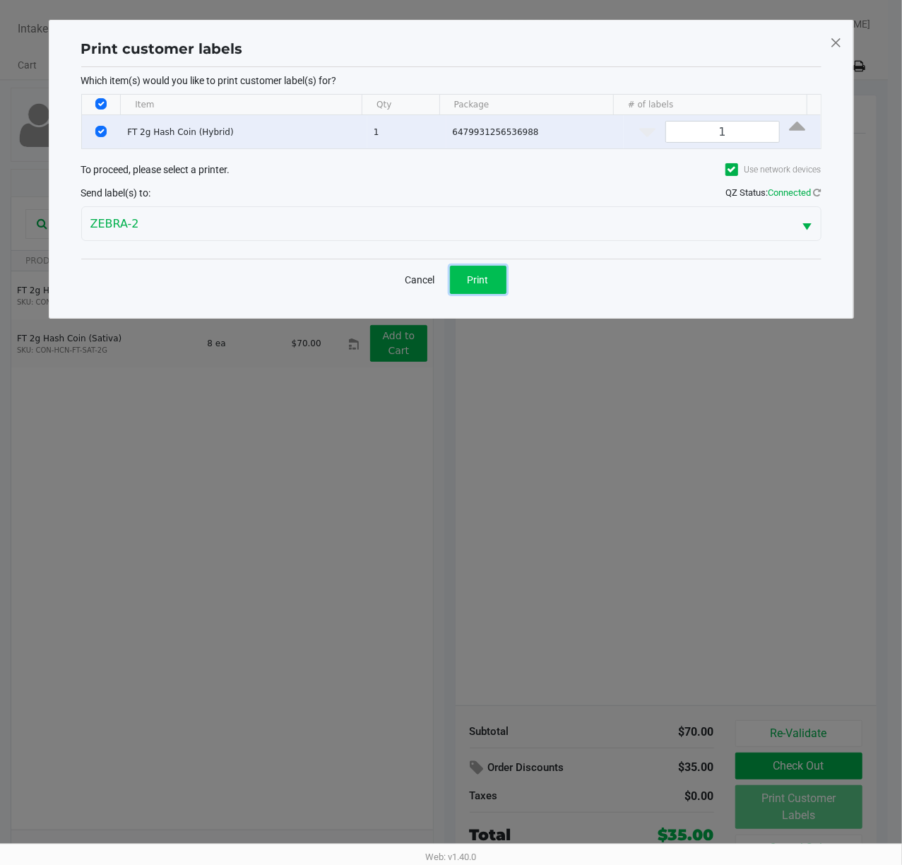
click at [479, 266] on button "Print" at bounding box center [478, 280] width 57 height 28
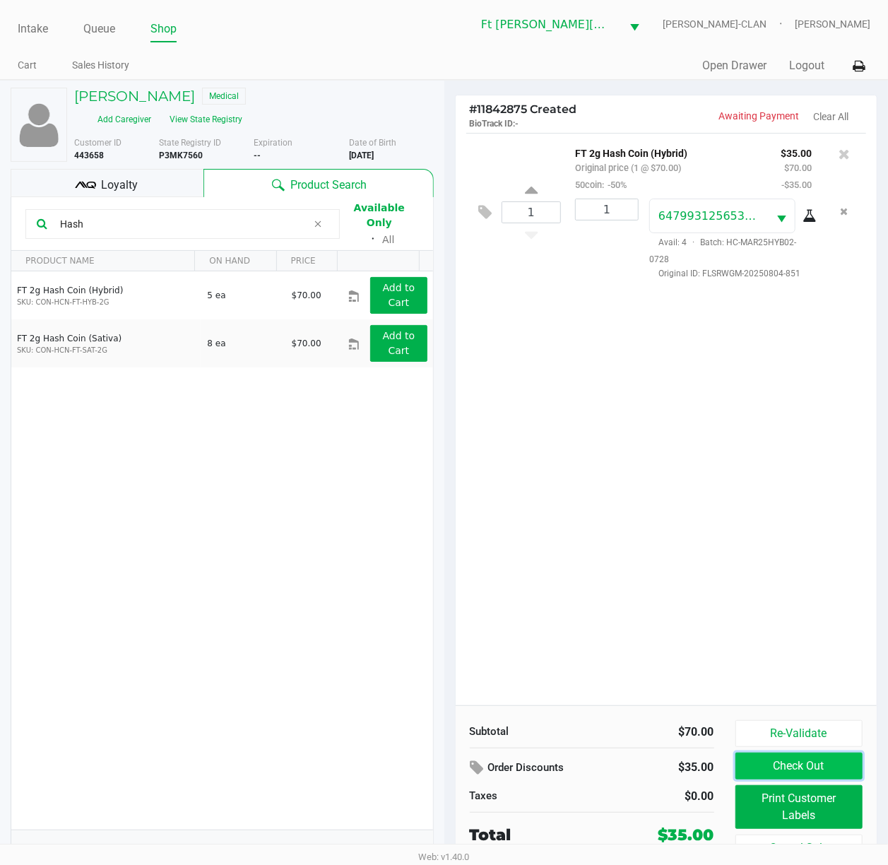
click at [724, 648] on button "Check Out" at bounding box center [800, 766] width 128 height 27
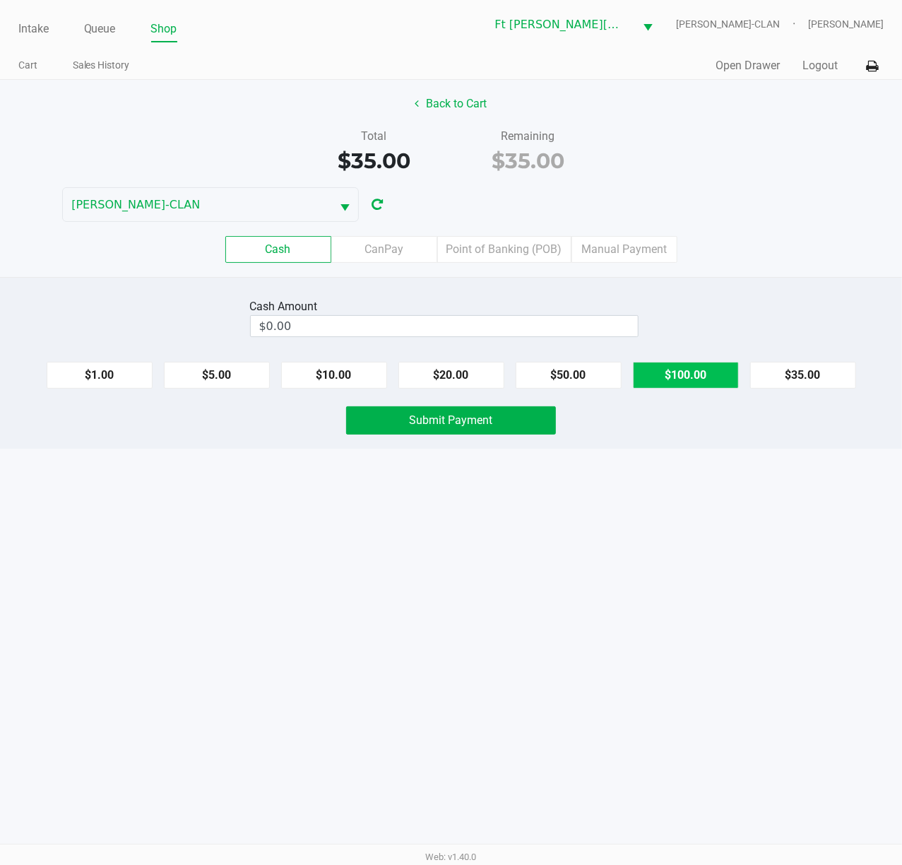
click at [695, 389] on button "$100.00" at bounding box center [686, 375] width 106 height 27
type input "$100.00"
click at [532, 425] on button "Submit Payment" at bounding box center [451, 420] width 210 height 28
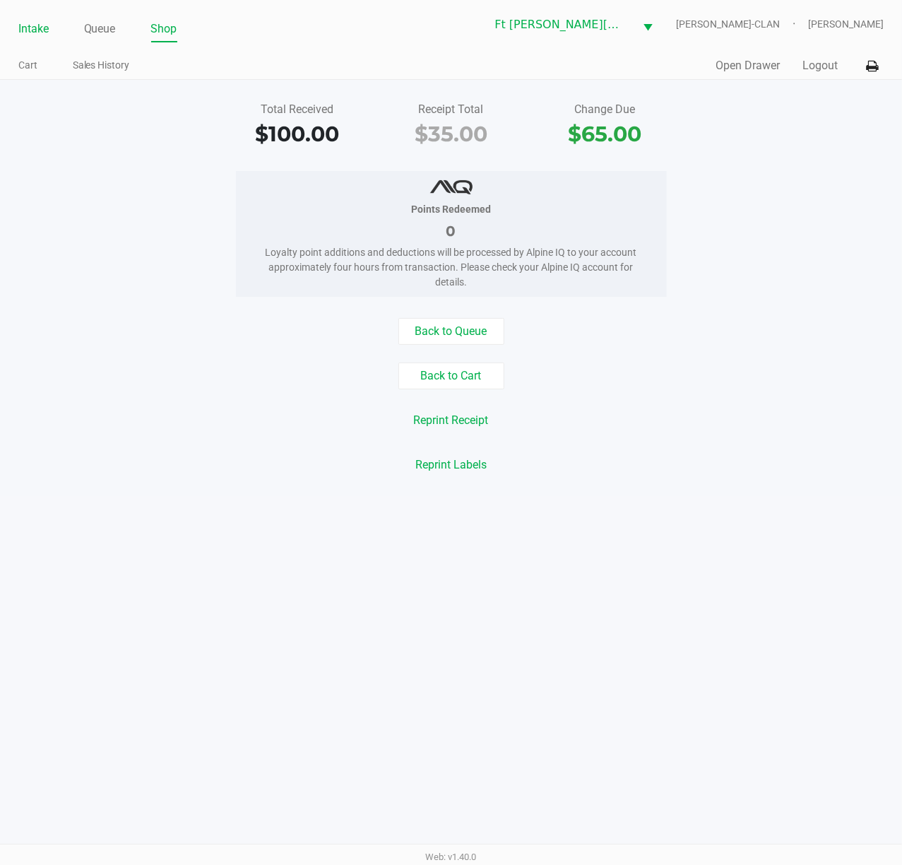
click at [44, 33] on link "Intake" at bounding box center [33, 29] width 30 height 20
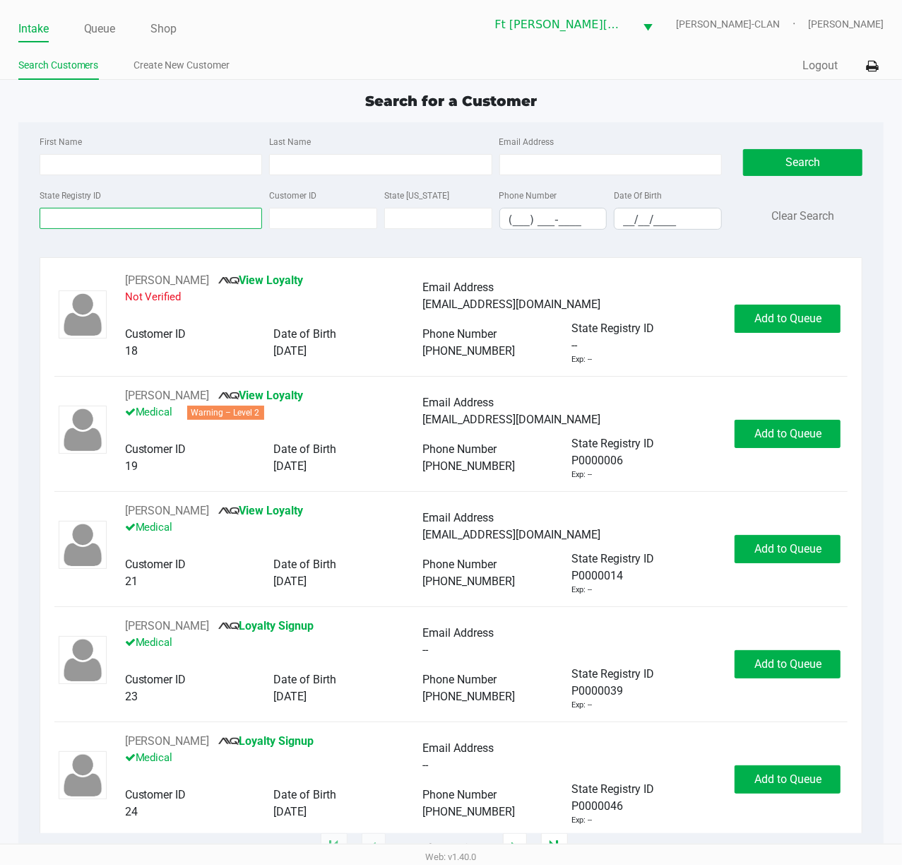
click at [139, 216] on input "State Registry ID" at bounding box center [151, 218] width 223 height 21
click at [90, 16] on div "Intake Queue Shop" at bounding box center [234, 29] width 433 height 26
click at [90, 28] on link "Queue" at bounding box center [100, 29] width 32 height 20
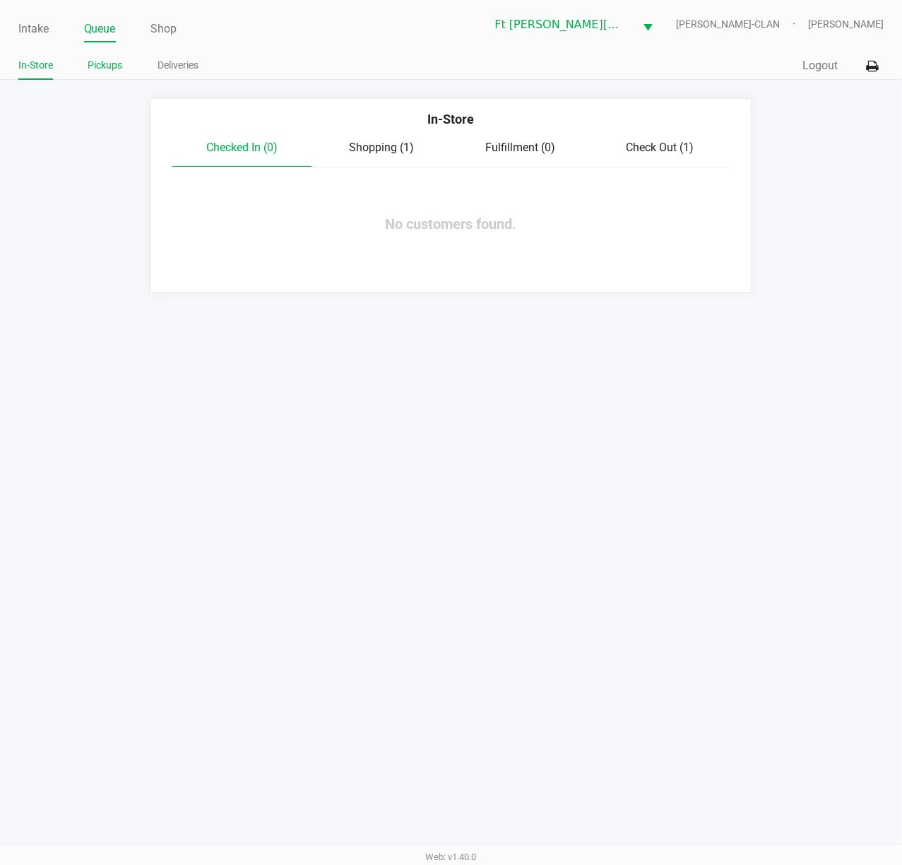
click at [122, 76] on li "Pickups" at bounding box center [105, 67] width 35 height 25
click at [105, 58] on link "Pickups" at bounding box center [105, 66] width 35 height 18
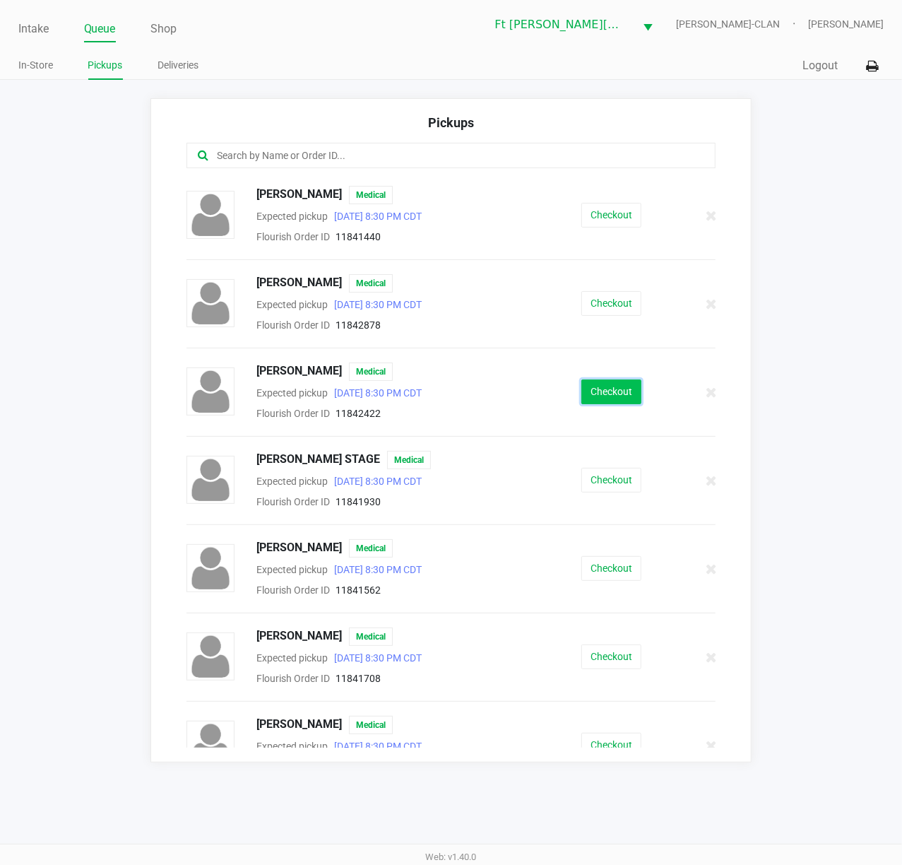
click at [582, 388] on button "Checkout" at bounding box center [612, 392] width 60 height 25
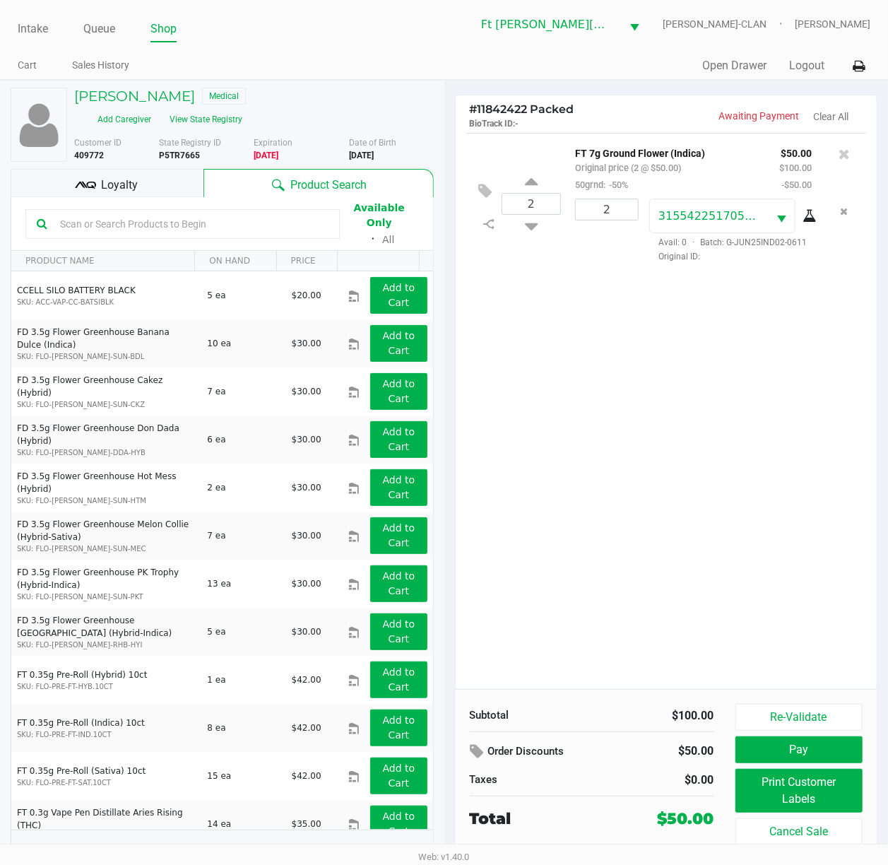
click at [724, 492] on div "2 FT 7g Ground Flower (Indica) Original price (2 @ $50.00) 50grnd: -50% $50.00 …" at bounding box center [667, 411] width 422 height 556
click at [724, 648] on button "Print Customer Labels" at bounding box center [800, 791] width 128 height 44
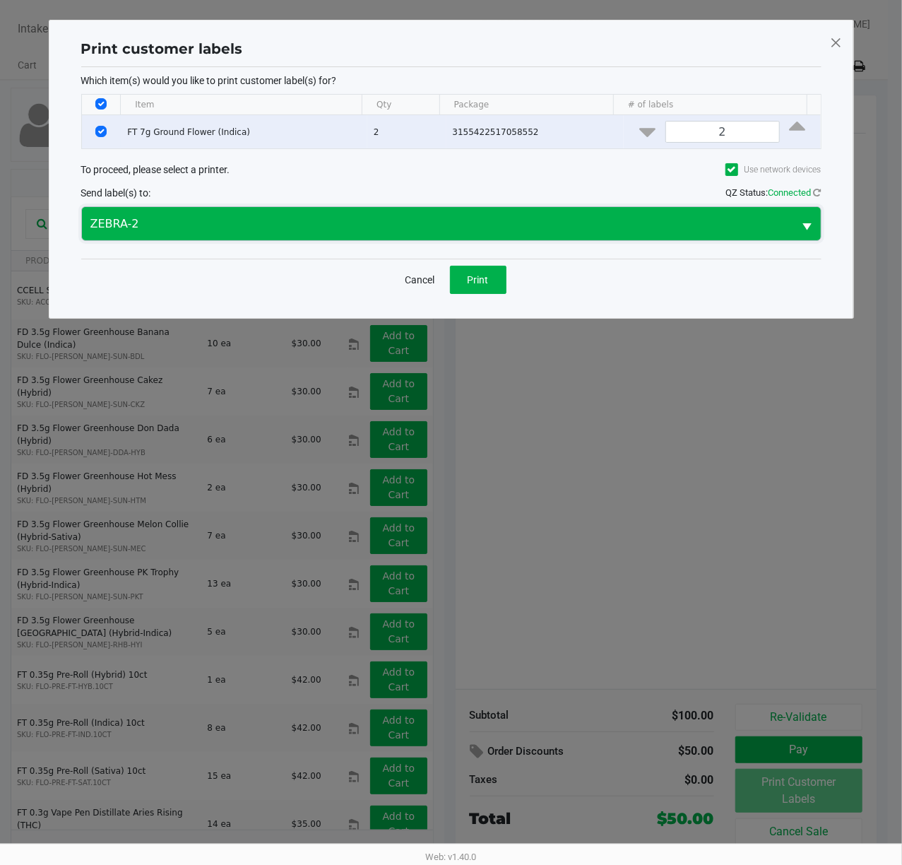
click at [462, 209] on span "ZEBRA-2" at bounding box center [438, 223] width 712 height 33
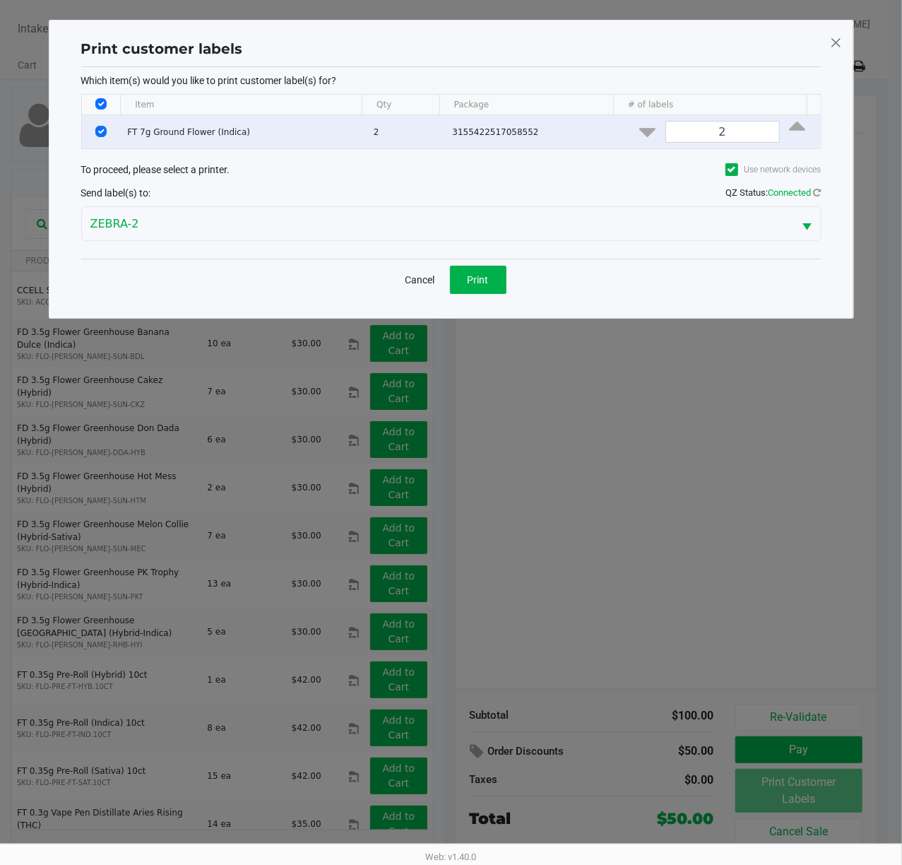
click at [473, 179] on div "To proceed, please select a printer. Use network devices" at bounding box center [451, 169] width 741 height 26
click at [479, 286] on span "Print" at bounding box center [478, 279] width 21 height 11
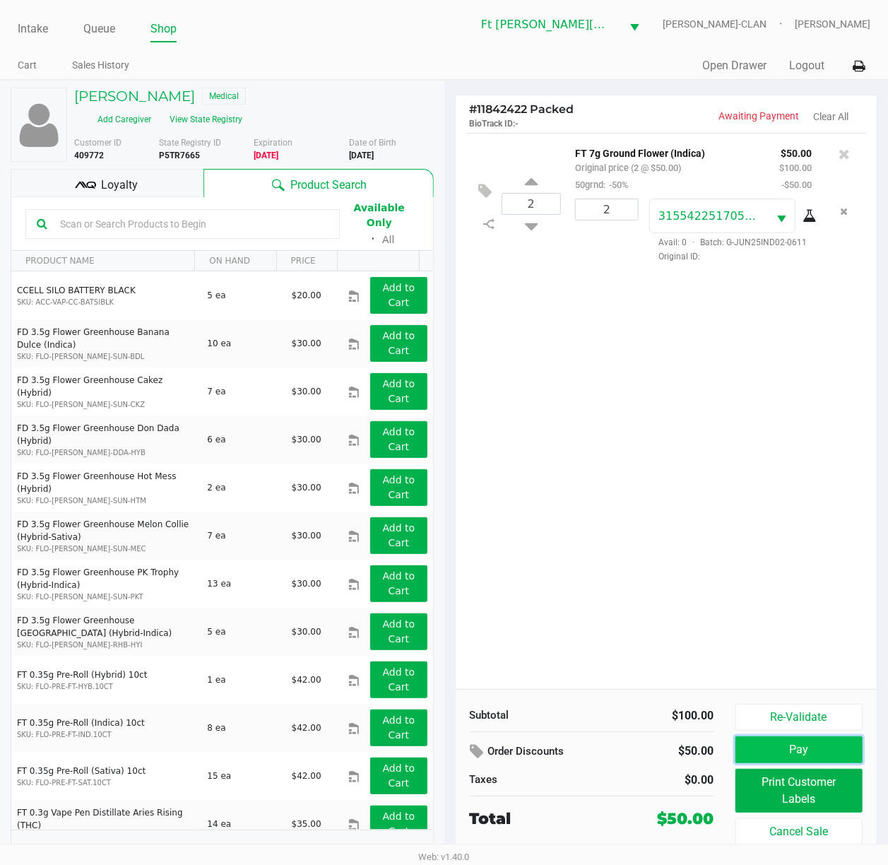
click at [724, 648] on button "Pay" at bounding box center [800, 749] width 128 height 27
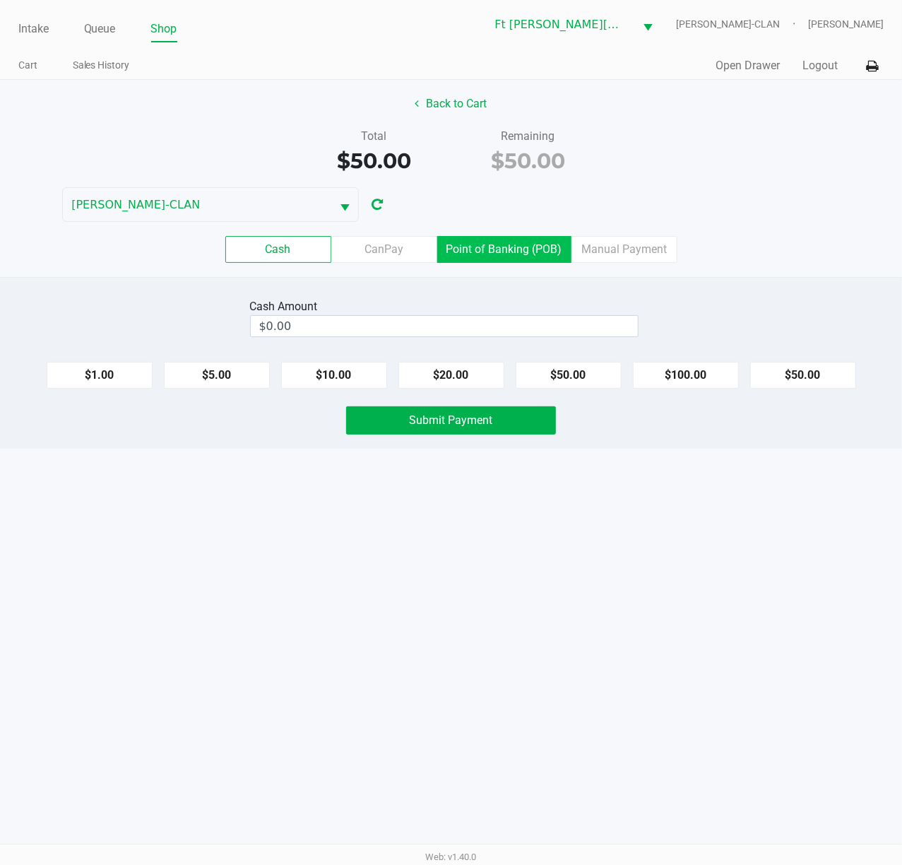
click at [550, 260] on label "Point of Banking (POB)" at bounding box center [504, 249] width 134 height 27
click at [0, 0] on 7 "Point of Banking (POB)" at bounding box center [0, 0] width 0 height 0
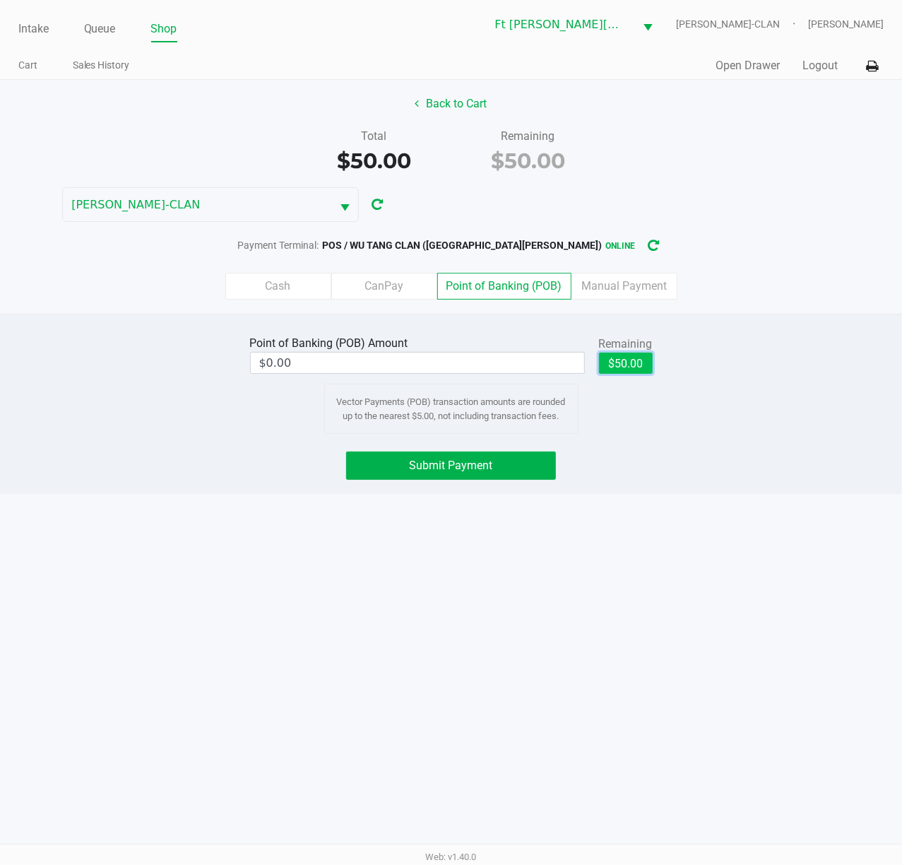
click at [635, 354] on button "$50.00" at bounding box center [626, 363] width 54 height 21
type input "$50.00"
click at [499, 476] on button "Submit Payment" at bounding box center [451, 466] width 210 height 28
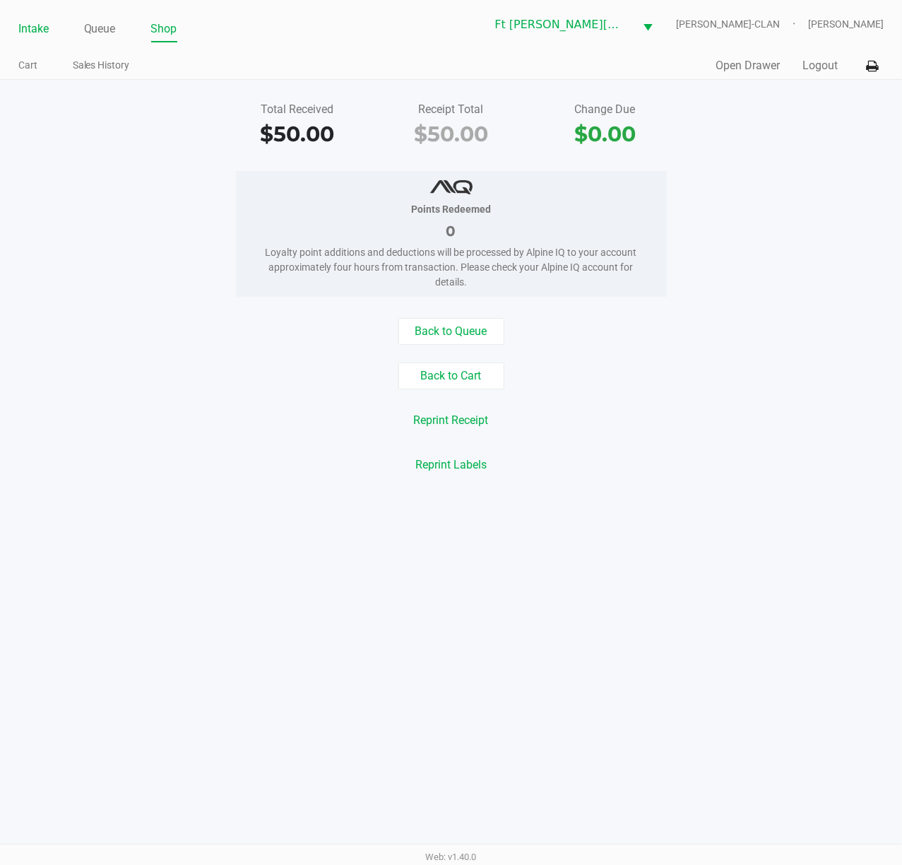
click at [28, 20] on link "Intake" at bounding box center [33, 29] width 30 height 20
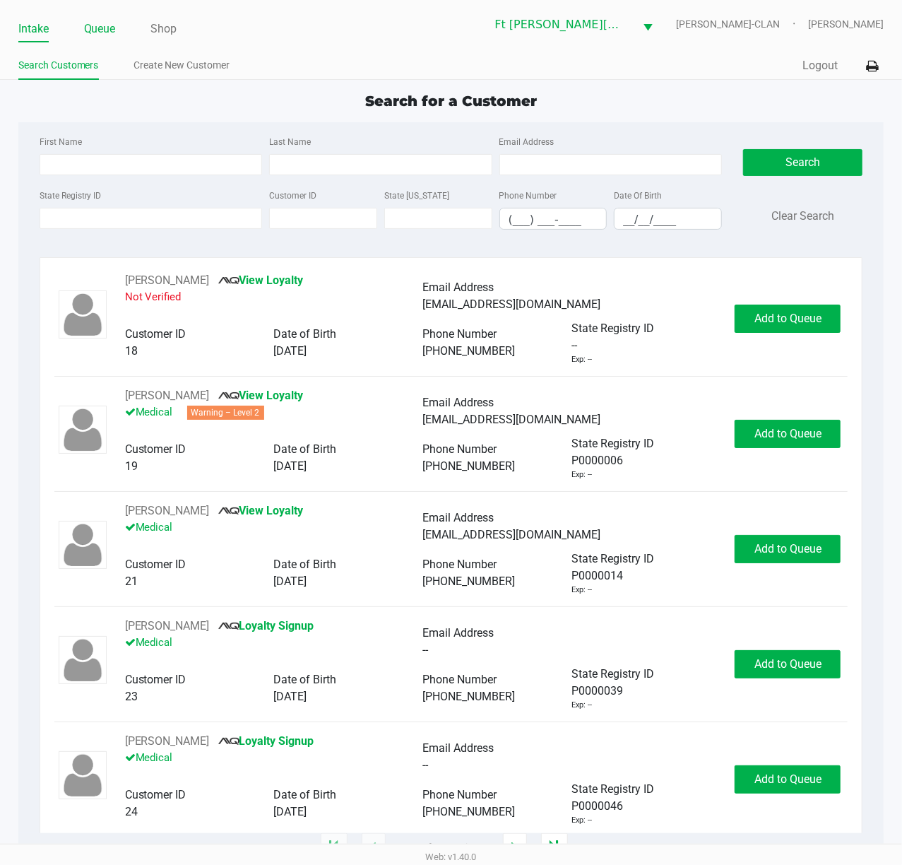
click at [89, 23] on link "Queue" at bounding box center [100, 29] width 32 height 20
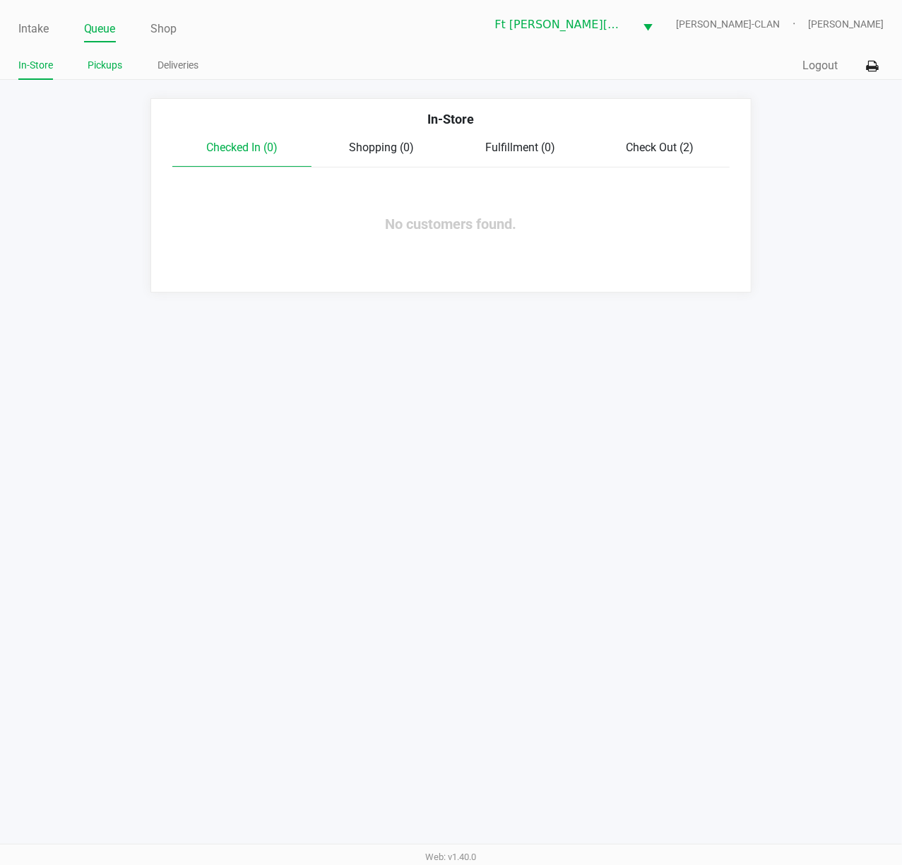
click at [117, 58] on link "Pickups" at bounding box center [105, 66] width 35 height 18
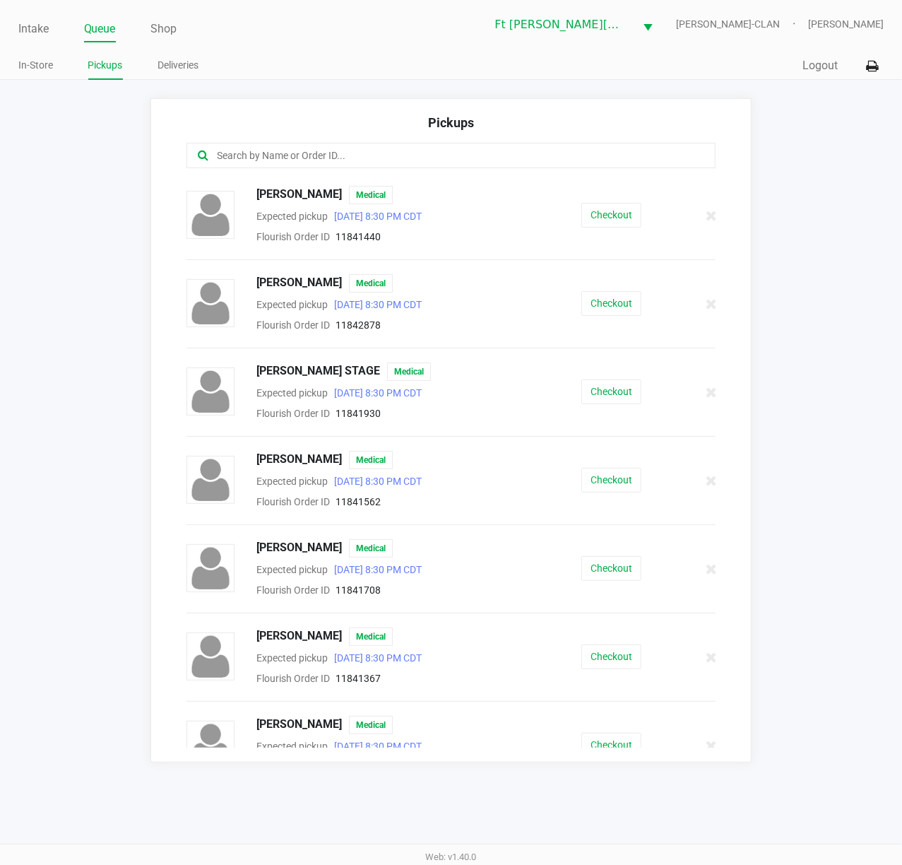
click at [414, 156] on input "text" at bounding box center [444, 156] width 457 height 16
click at [110, 35] on link "Queue" at bounding box center [100, 29] width 32 height 20
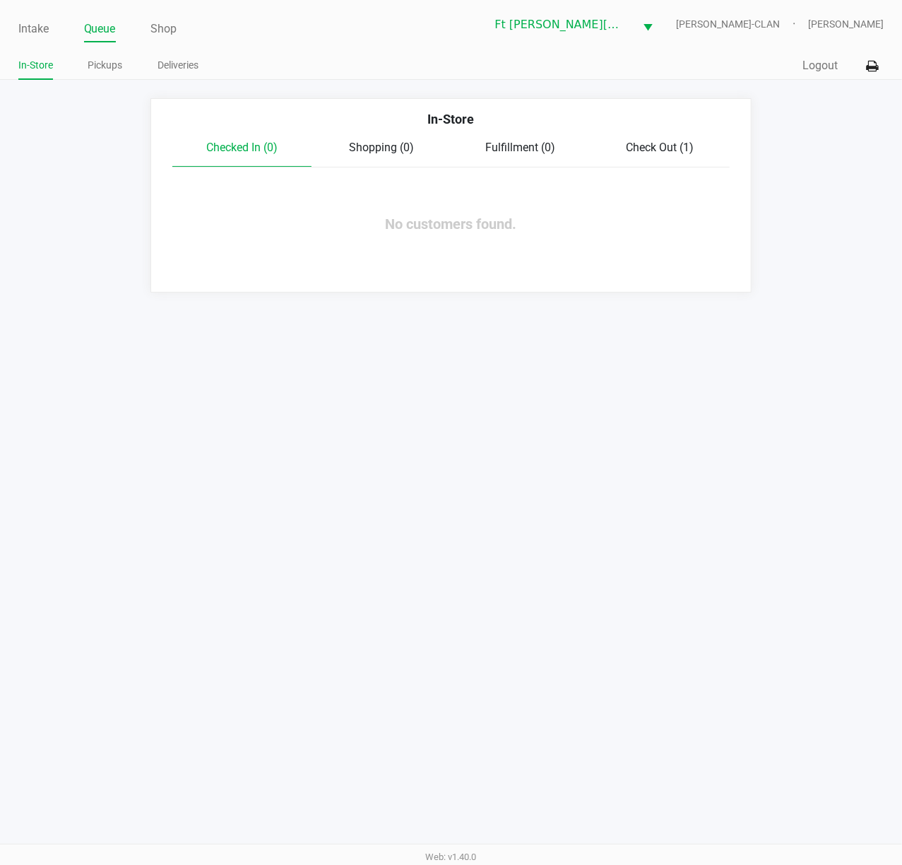
click at [679, 151] on span "Check Out (1)" at bounding box center [660, 147] width 68 height 13
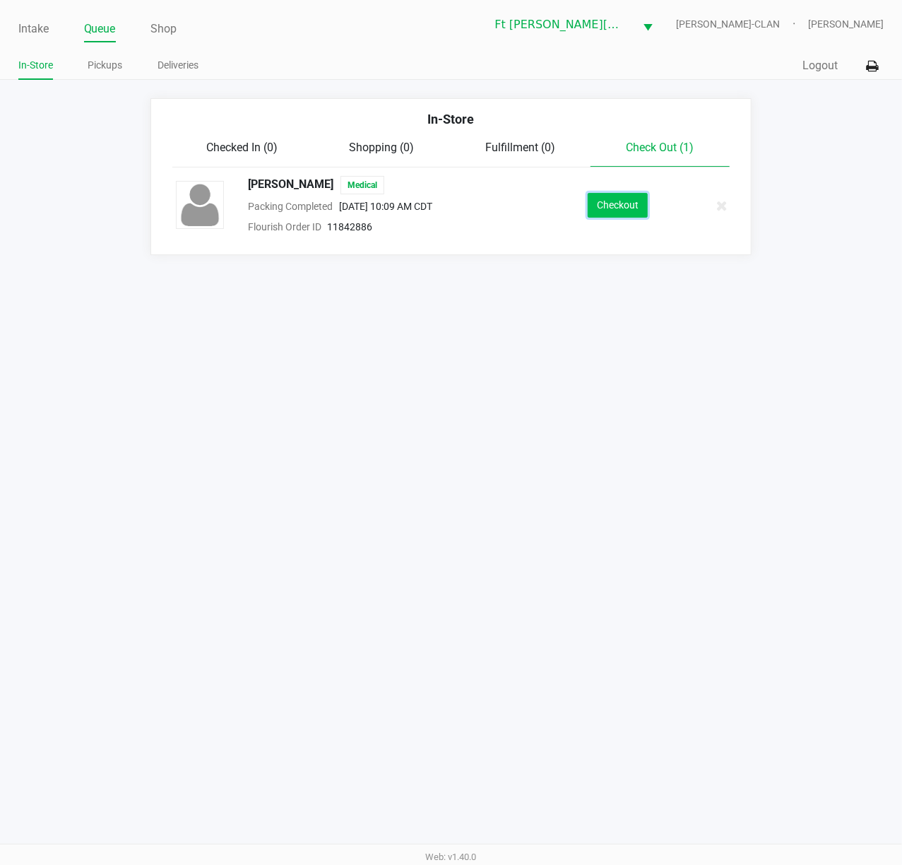
click at [635, 208] on button "Checkout" at bounding box center [618, 205] width 60 height 25
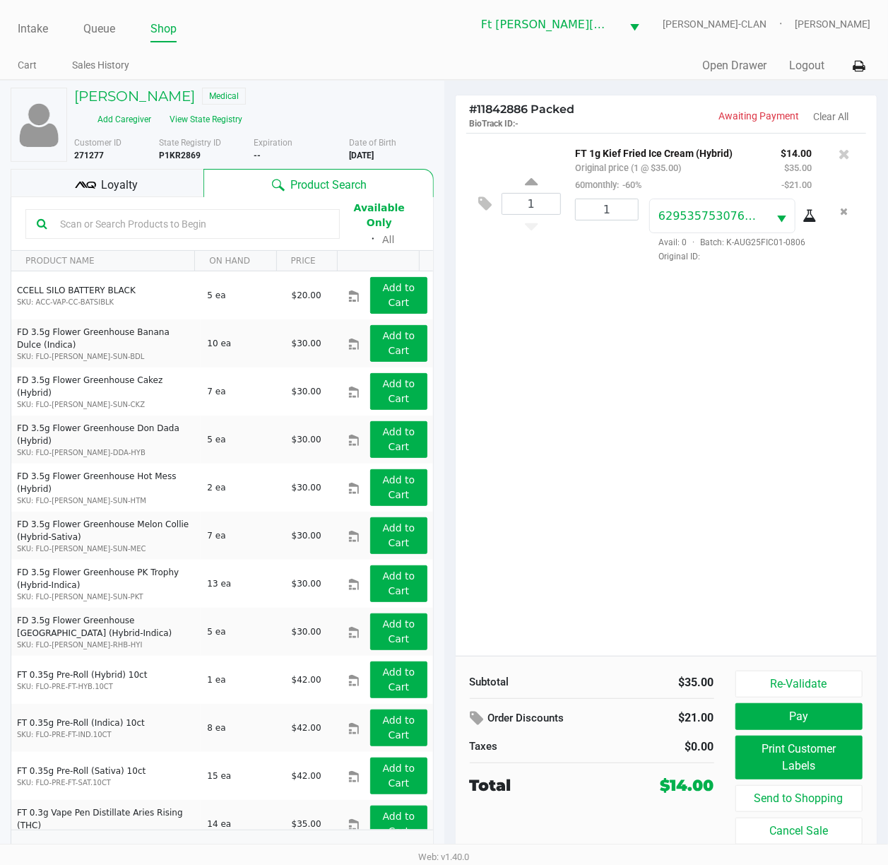
click at [724, 461] on div "1 FT 1g Kief Fried Ice Cream (Hybrid) Original price (1 @ $35.00) 60monthly: -6…" at bounding box center [667, 394] width 422 height 523
click at [724, 648] on button "Pay" at bounding box center [800, 716] width 128 height 27
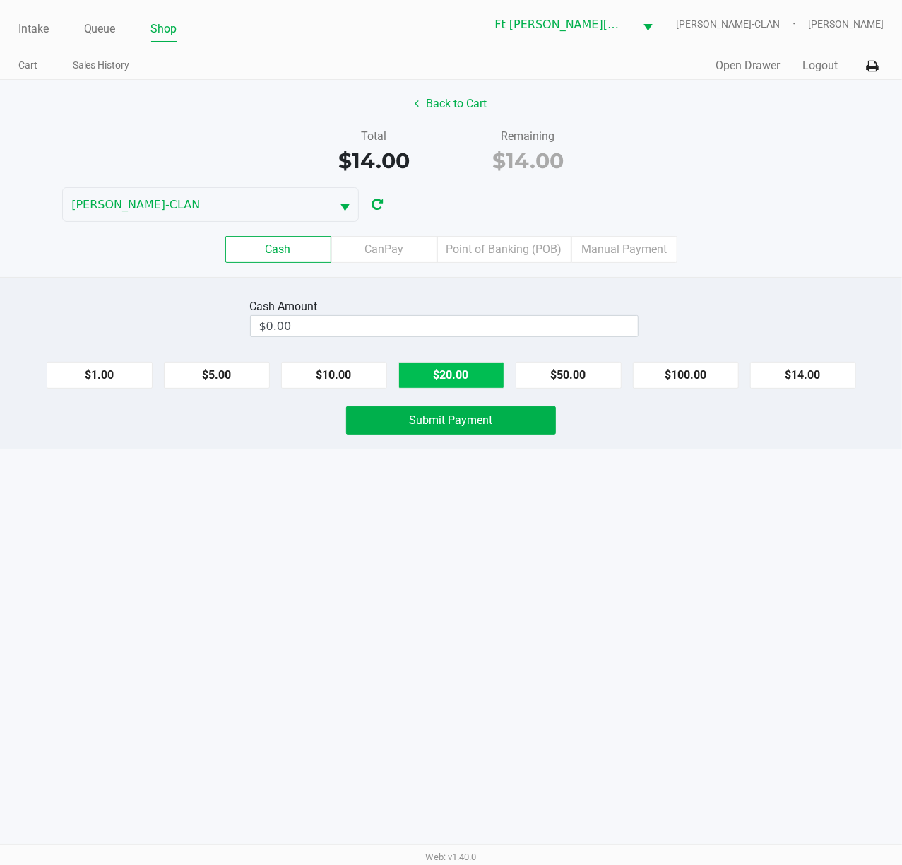
click at [472, 371] on button "$20.00" at bounding box center [452, 375] width 106 height 27
type input "$20.00"
click at [473, 427] on span "Submit Payment" at bounding box center [451, 419] width 83 height 13
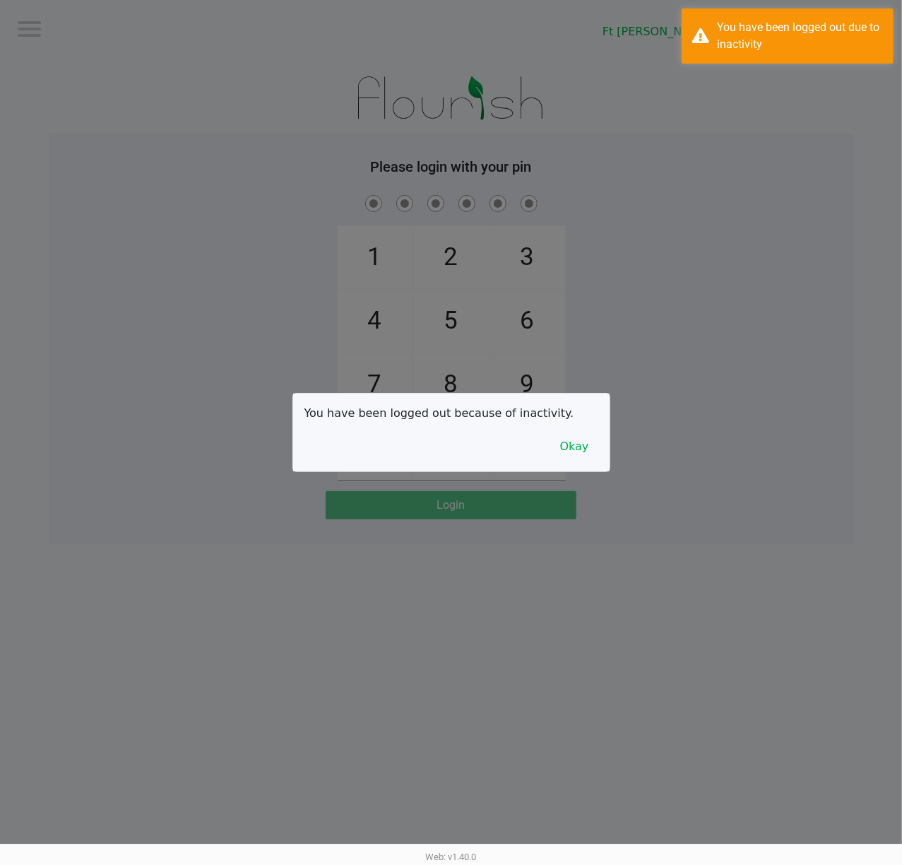
click at [721, 212] on div at bounding box center [451, 432] width 902 height 865
click at [594, 453] on button "Okay" at bounding box center [574, 446] width 47 height 27
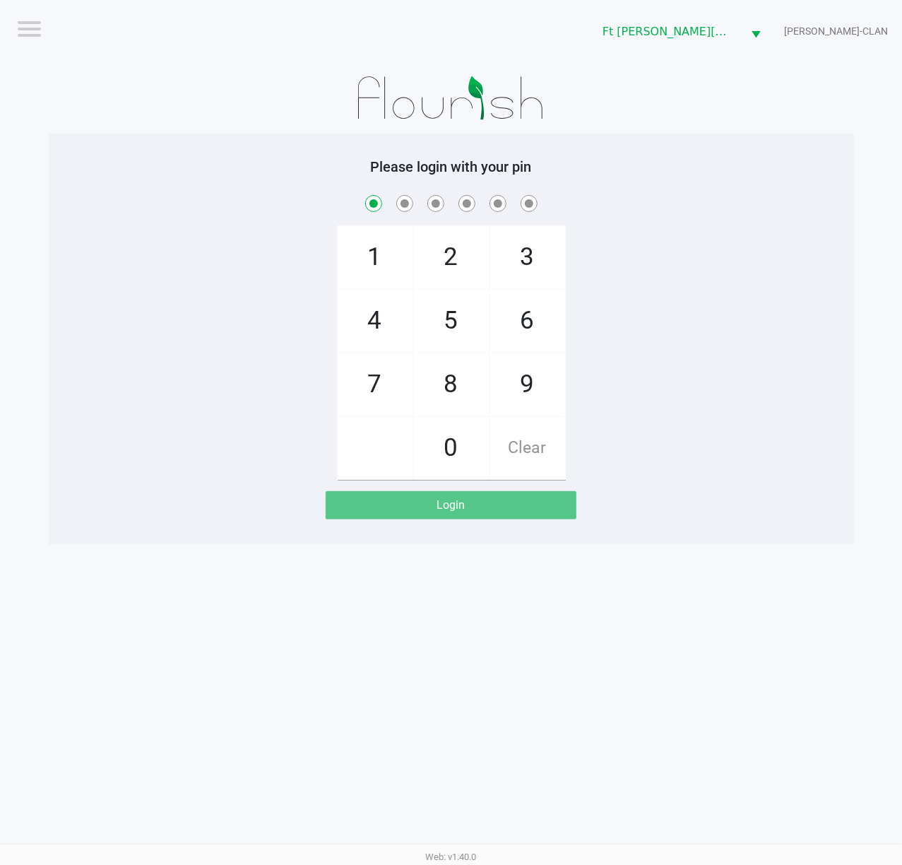
checkbox input "true"
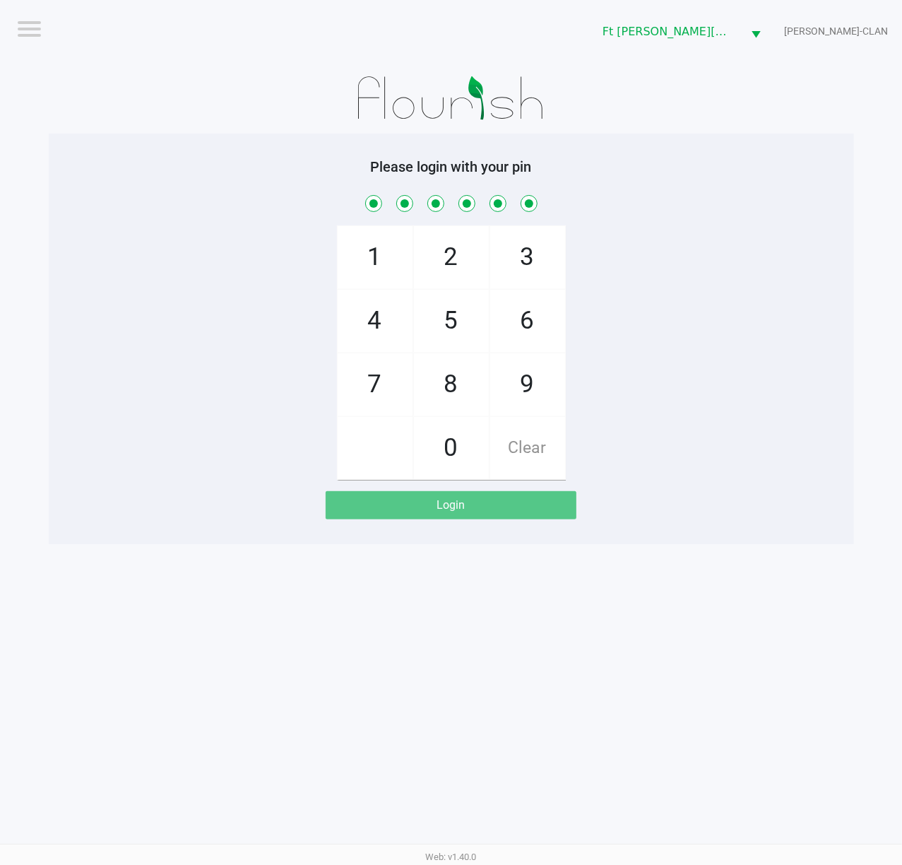
checkbox input "true"
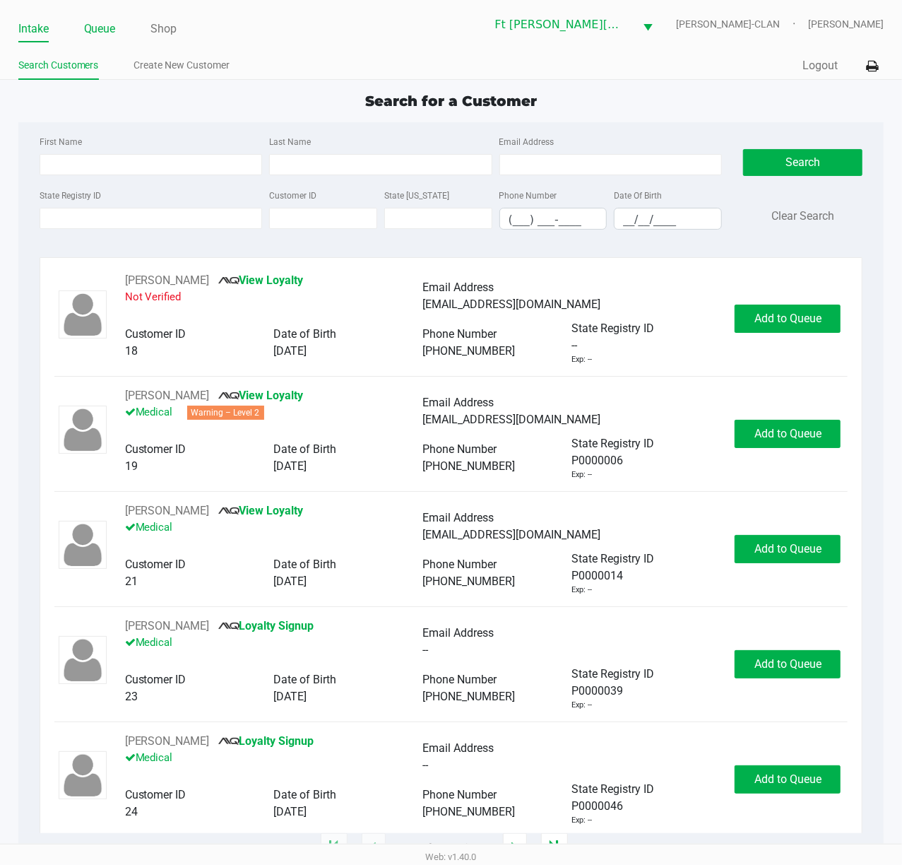
click at [89, 20] on link "Queue" at bounding box center [100, 29] width 32 height 20
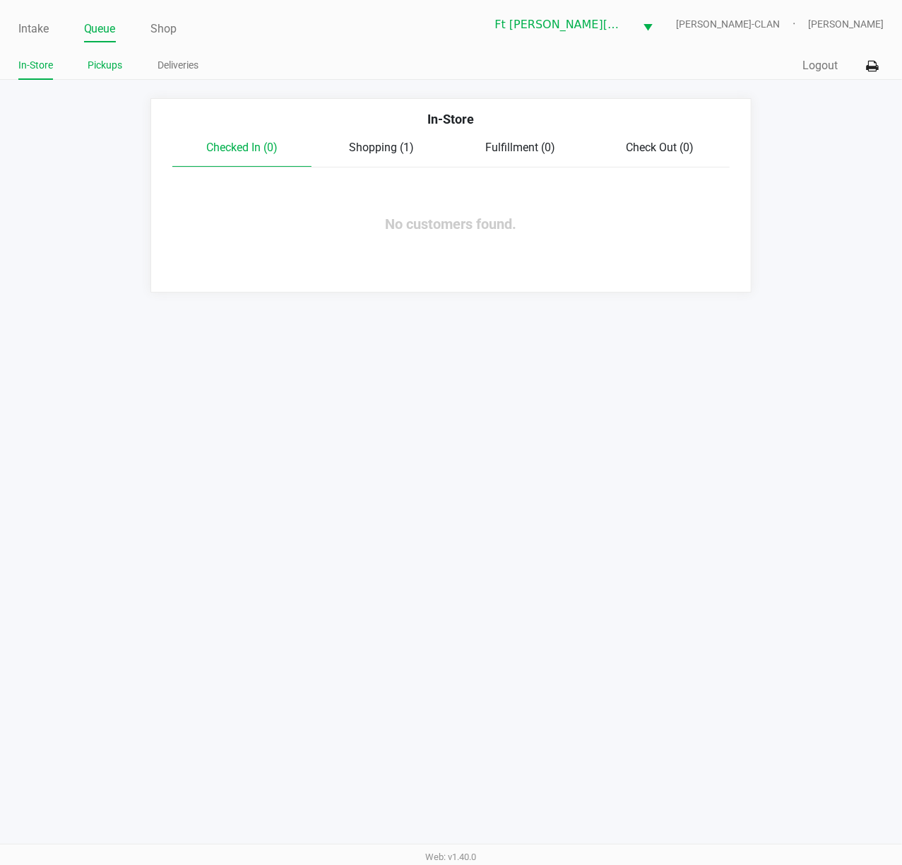
click at [114, 65] on link "Pickups" at bounding box center [105, 66] width 35 height 18
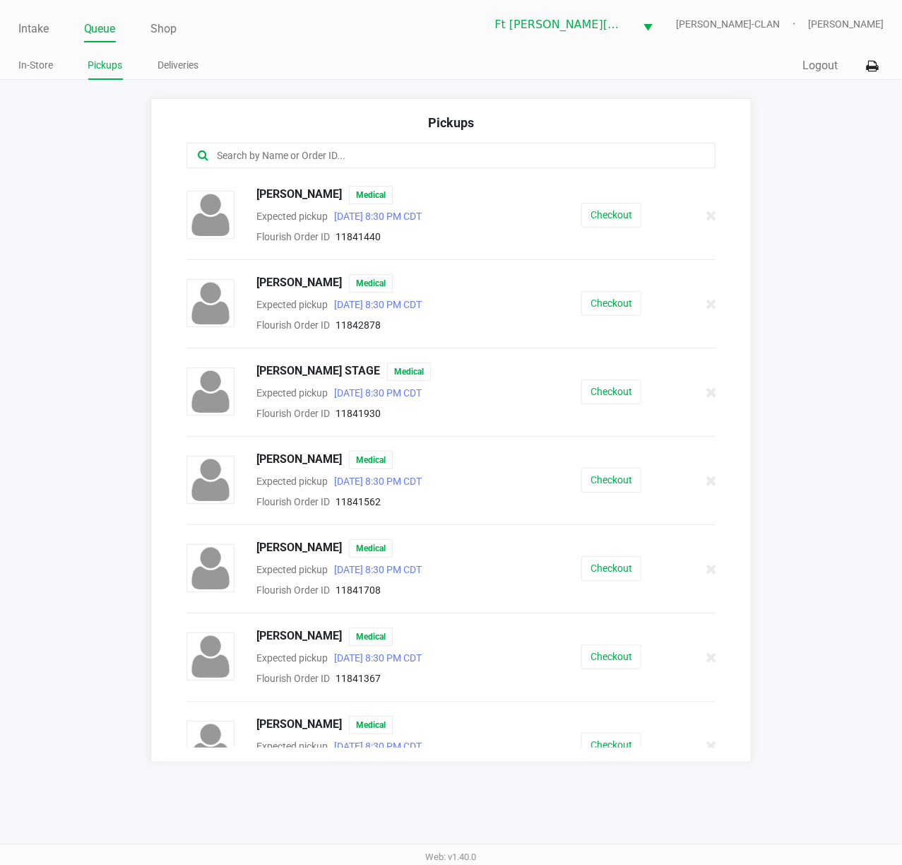
click at [402, 157] on input "text" at bounding box center [444, 156] width 457 height 16
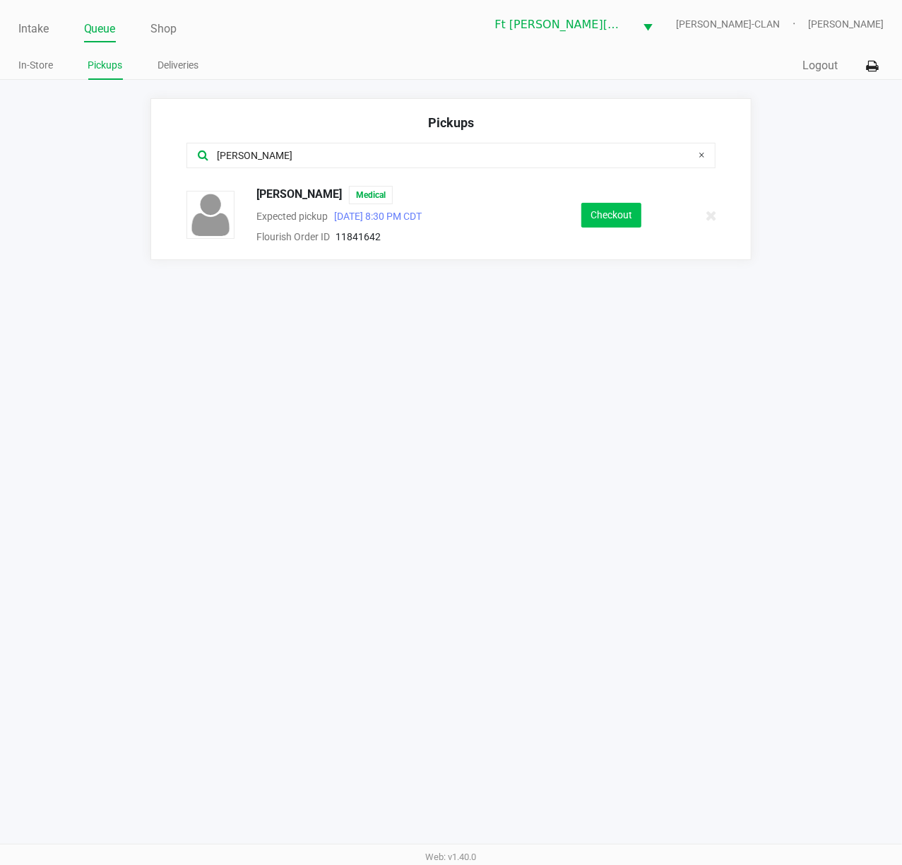
type input "lope"
click at [595, 222] on button "Checkout" at bounding box center [612, 215] width 60 height 25
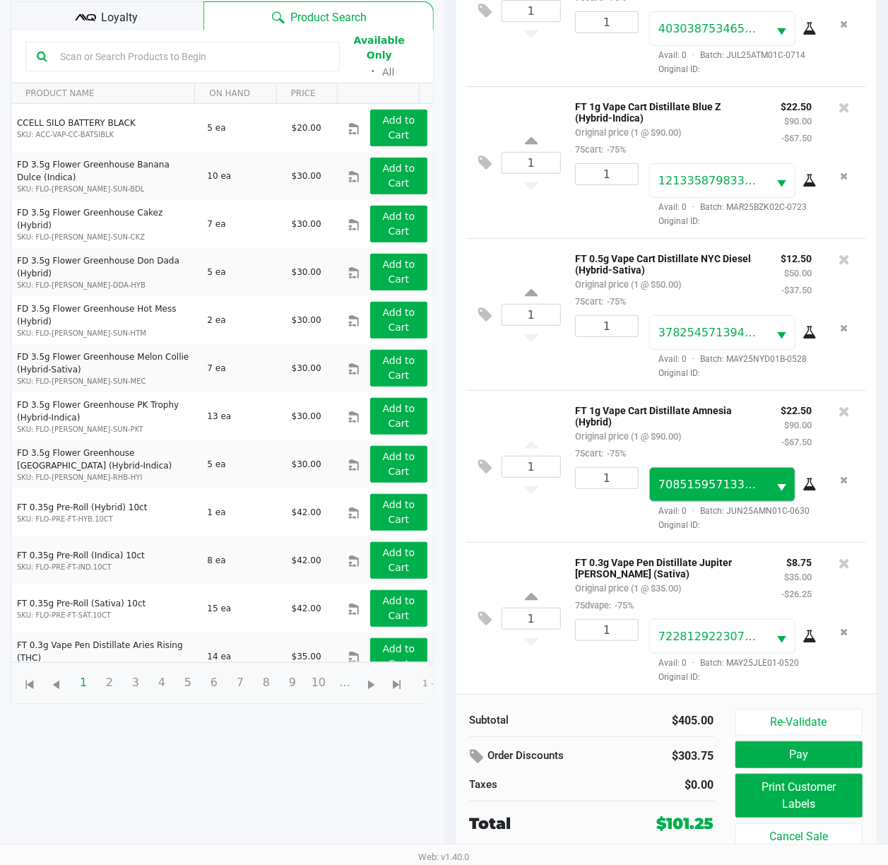
scroll to position [300, 0]
click at [180, 46] on input "text" at bounding box center [191, 56] width 274 height 21
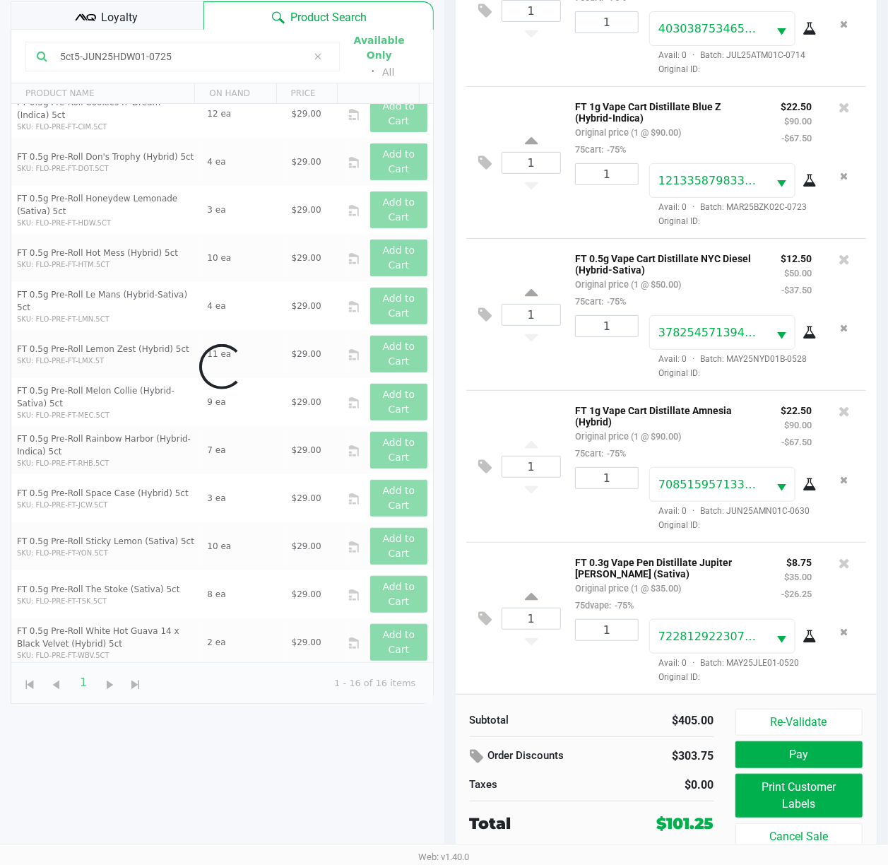
scroll to position [0, 0]
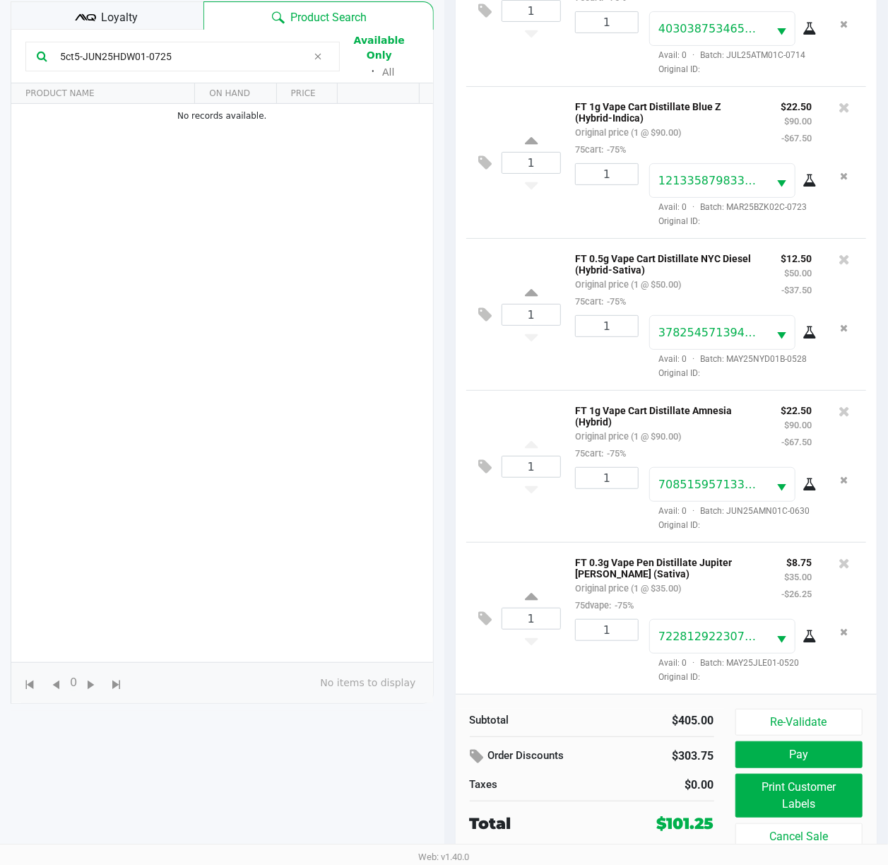
type input "5ct5-JUN25HDW01-0725"
click at [524, 390] on div "1 FT 1g Vape Cart Distillate Amnesia (Hybrid) Original price (1 @ $90.00) 75car…" at bounding box center [666, 466] width 401 height 152
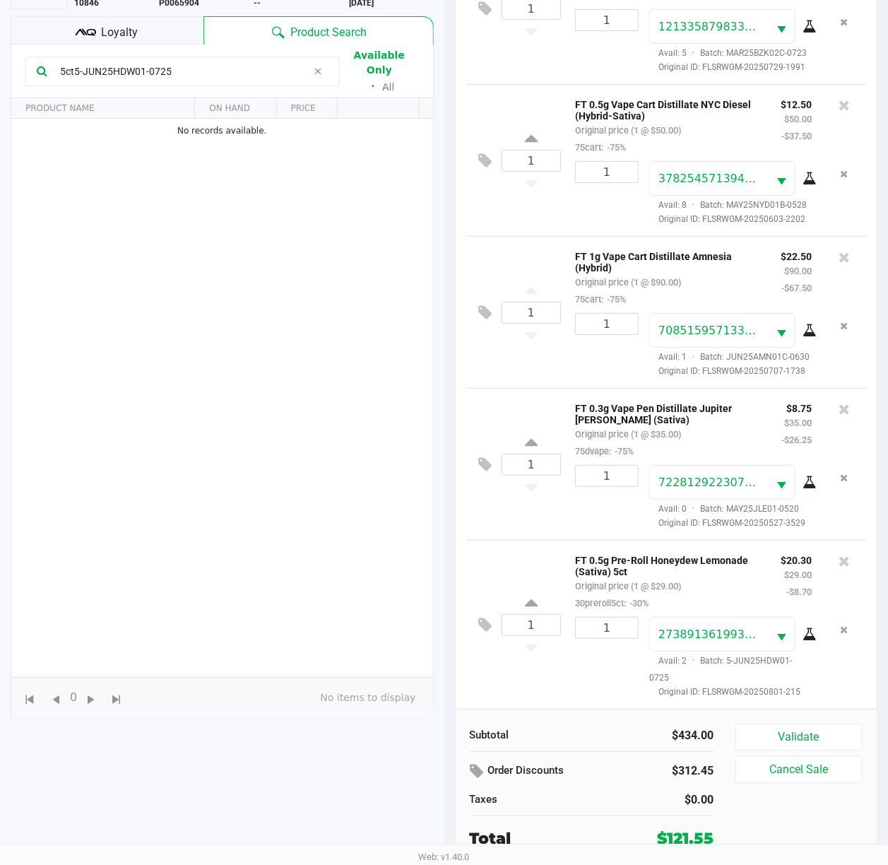
scroll to position [560, 0]
click at [481, 617] on icon at bounding box center [485, 625] width 13 height 16
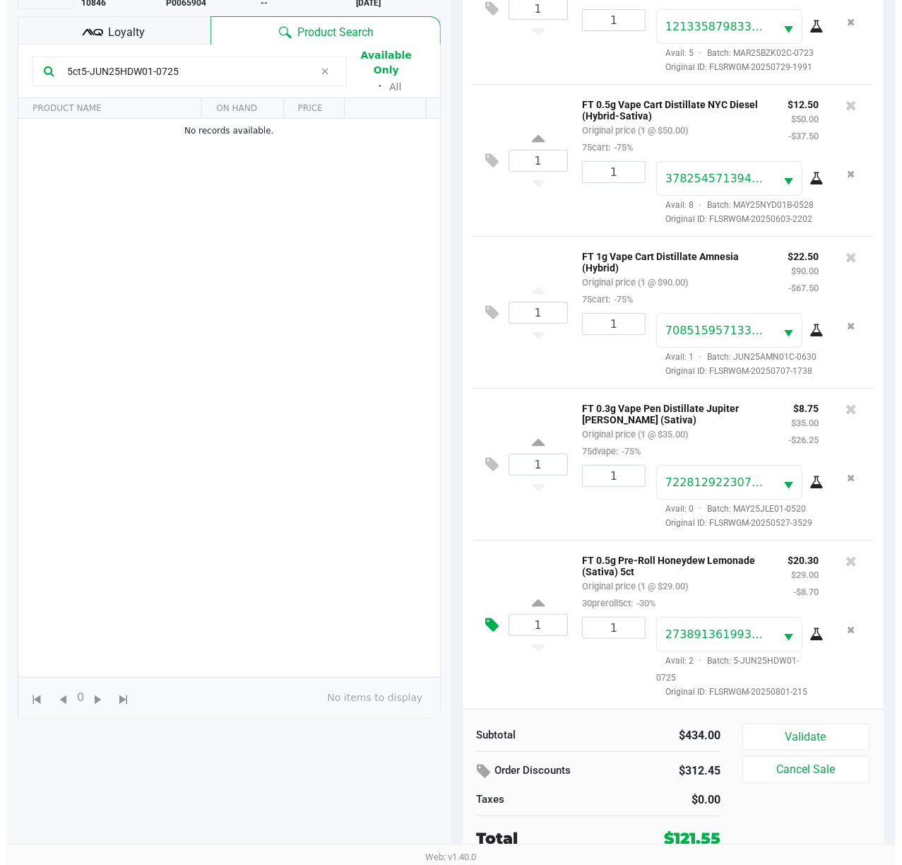
scroll to position [0, 0]
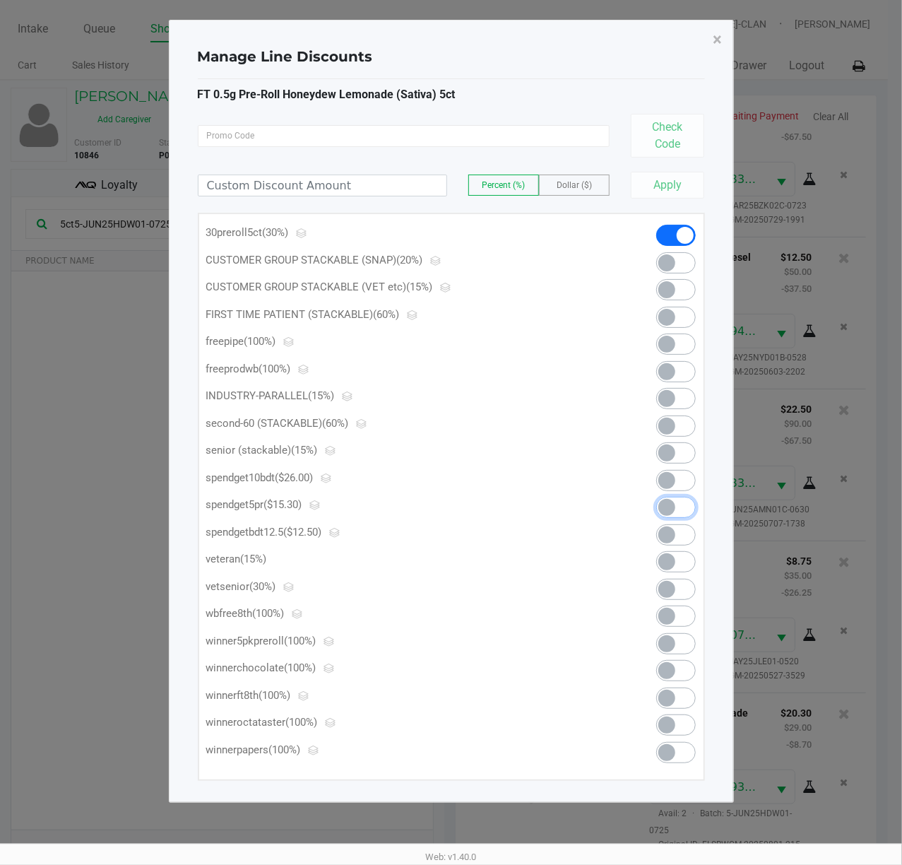
click at [695, 509] on span at bounding box center [677, 507] width 40 height 21
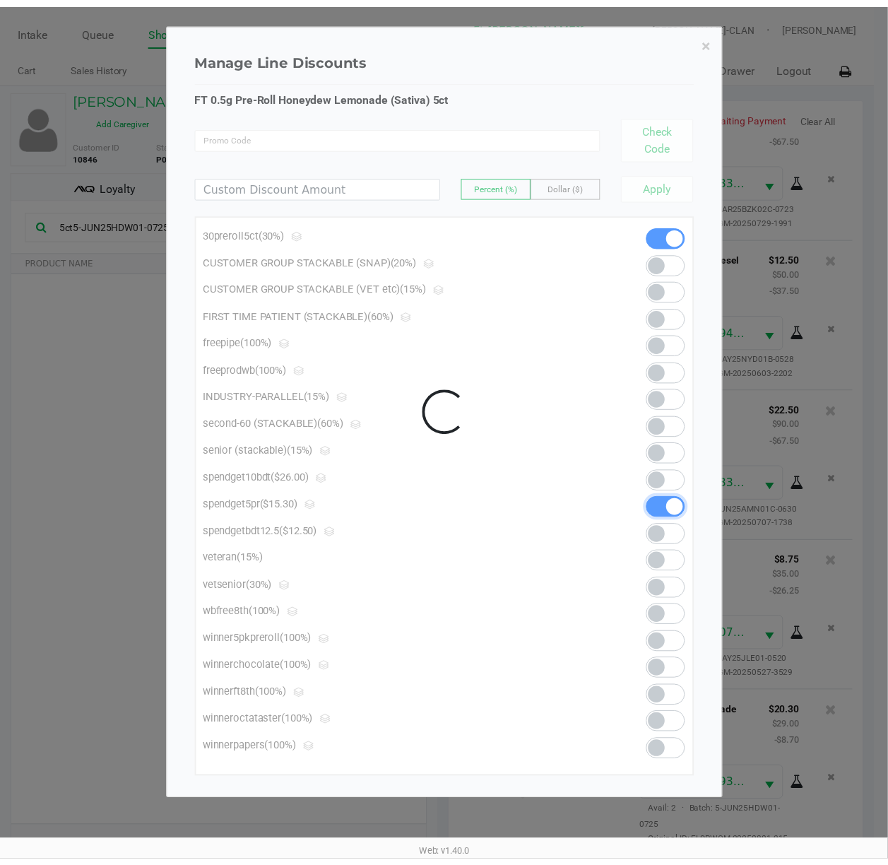
scroll to position [561, 0]
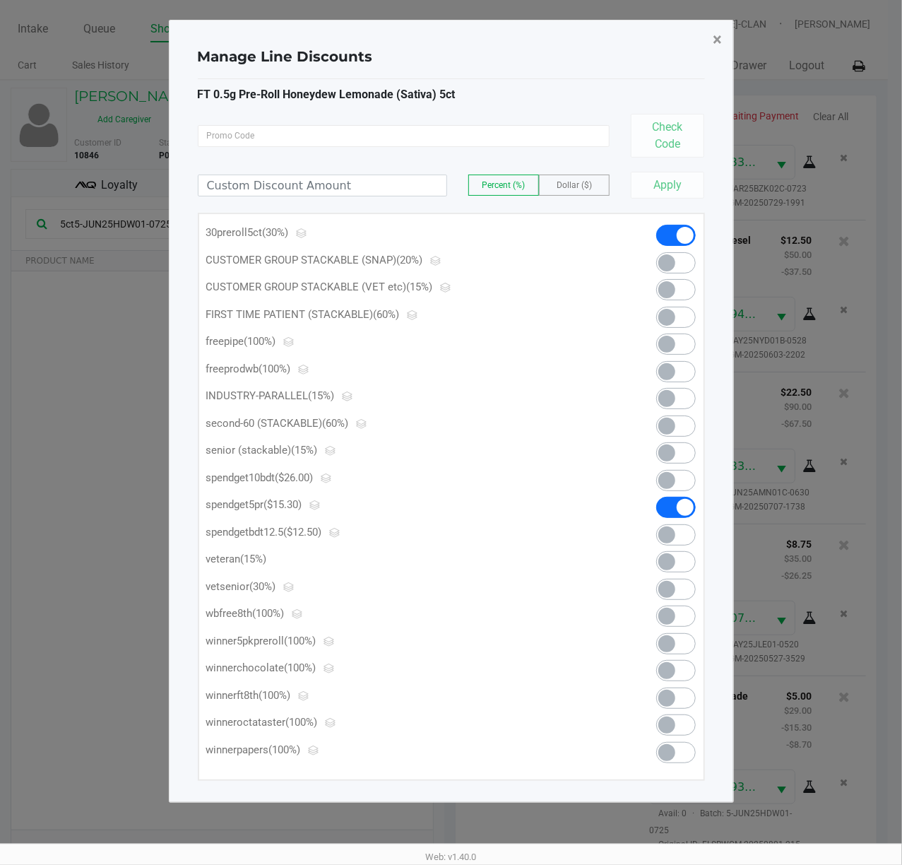
drag, startPoint x: 727, startPoint y: 43, endPoint x: 717, endPoint y: 151, distance: 107.9
click at [724, 43] on button "×" at bounding box center [718, 40] width 32 height 40
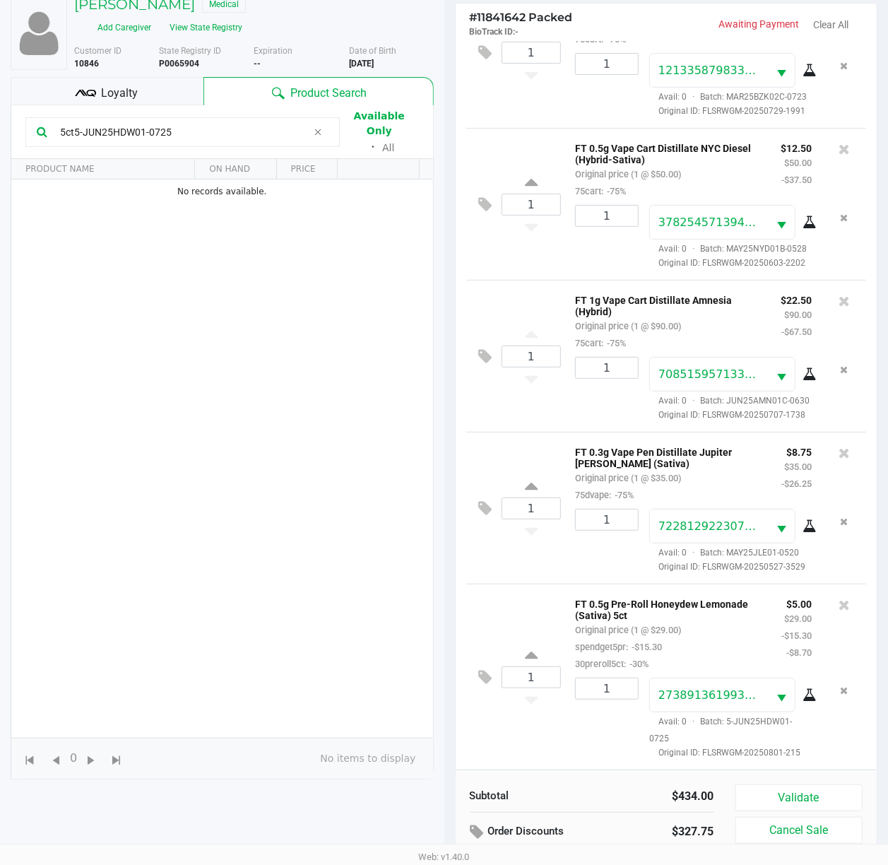
scroll to position [155, 0]
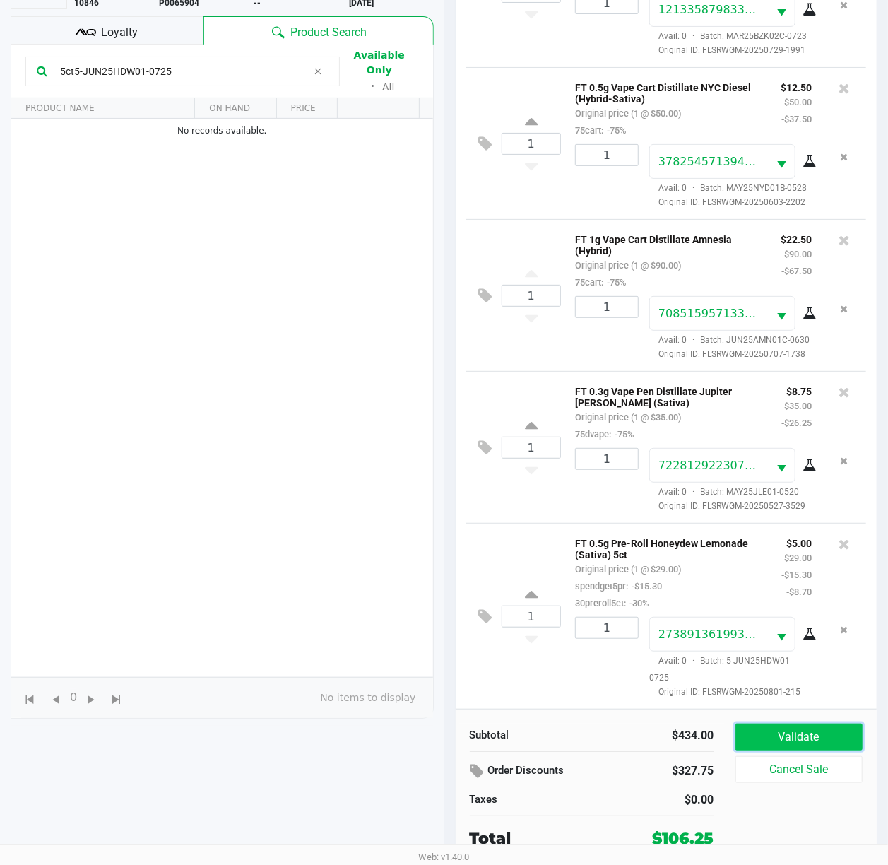
click at [724, 648] on button "Validate" at bounding box center [800, 737] width 128 height 27
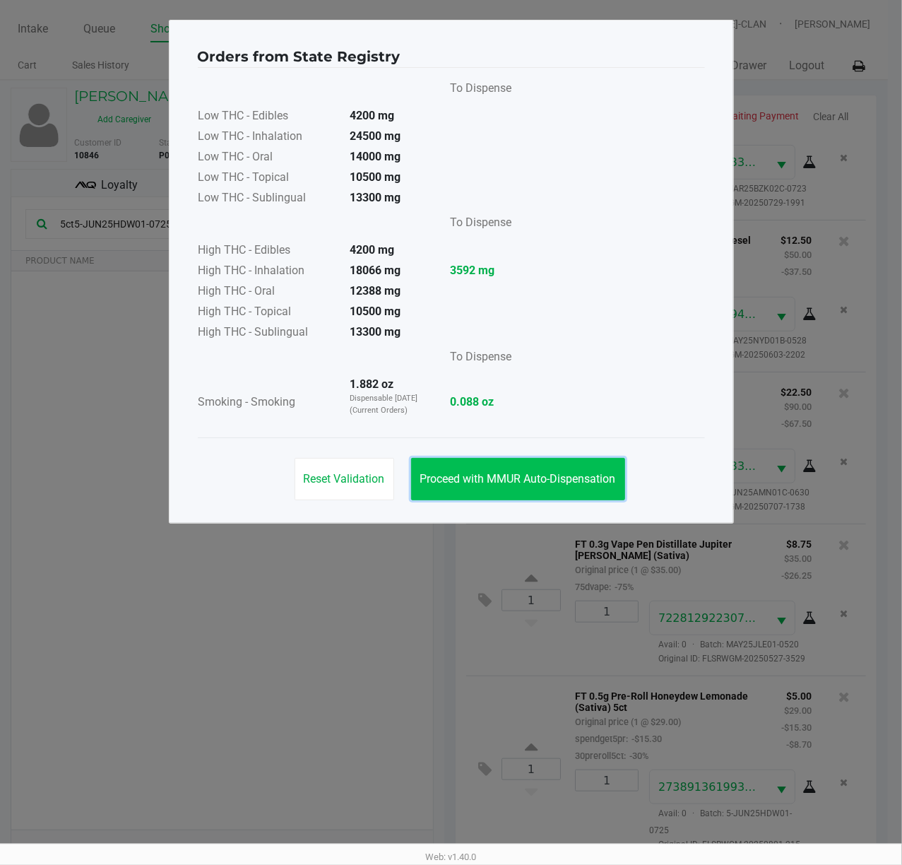
click at [540, 466] on button "Proceed with MMUR Auto-Dispensation" at bounding box center [518, 479] width 214 height 42
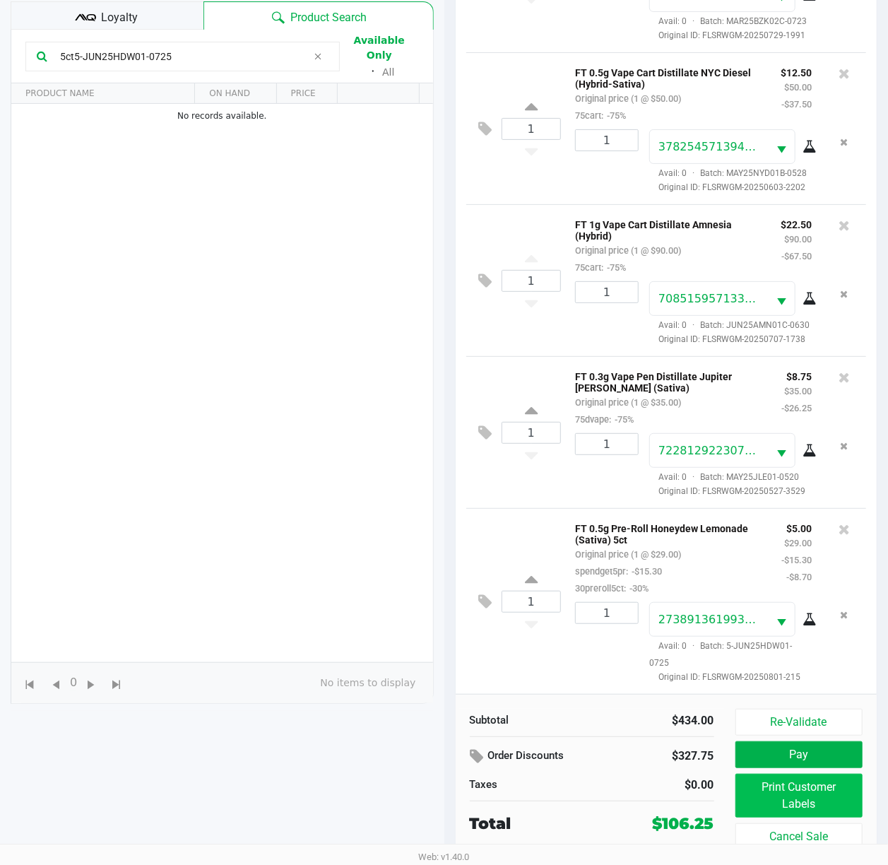
scroll to position [171, 0]
click at [724, 648] on button "Pay" at bounding box center [800, 754] width 128 height 27
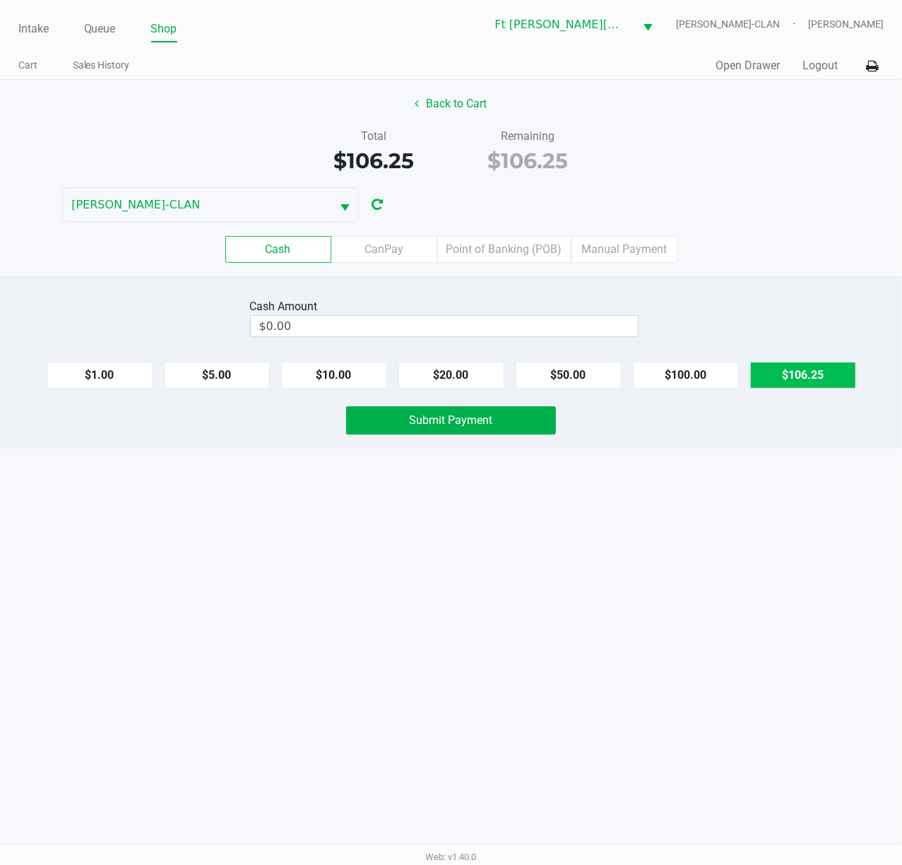
click at [724, 367] on button "$106.25" at bounding box center [804, 375] width 106 height 27
type input "$106.25"
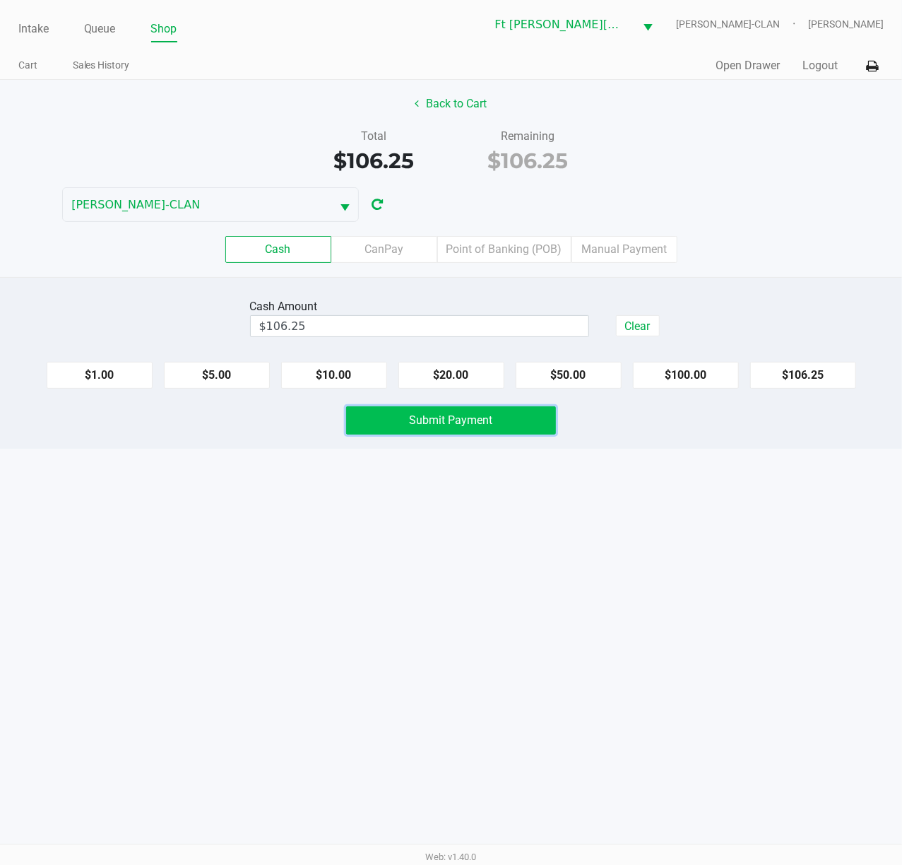
click at [516, 419] on button "Submit Payment" at bounding box center [451, 420] width 210 height 28
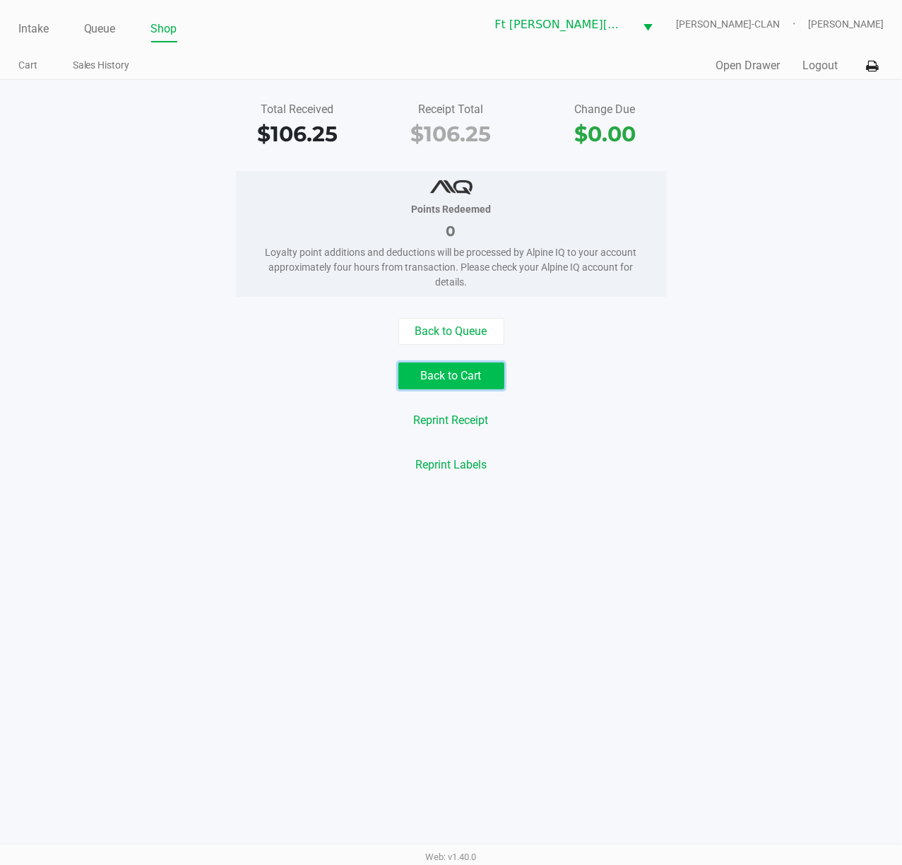
click at [476, 380] on button "Back to Cart" at bounding box center [452, 376] width 106 height 27
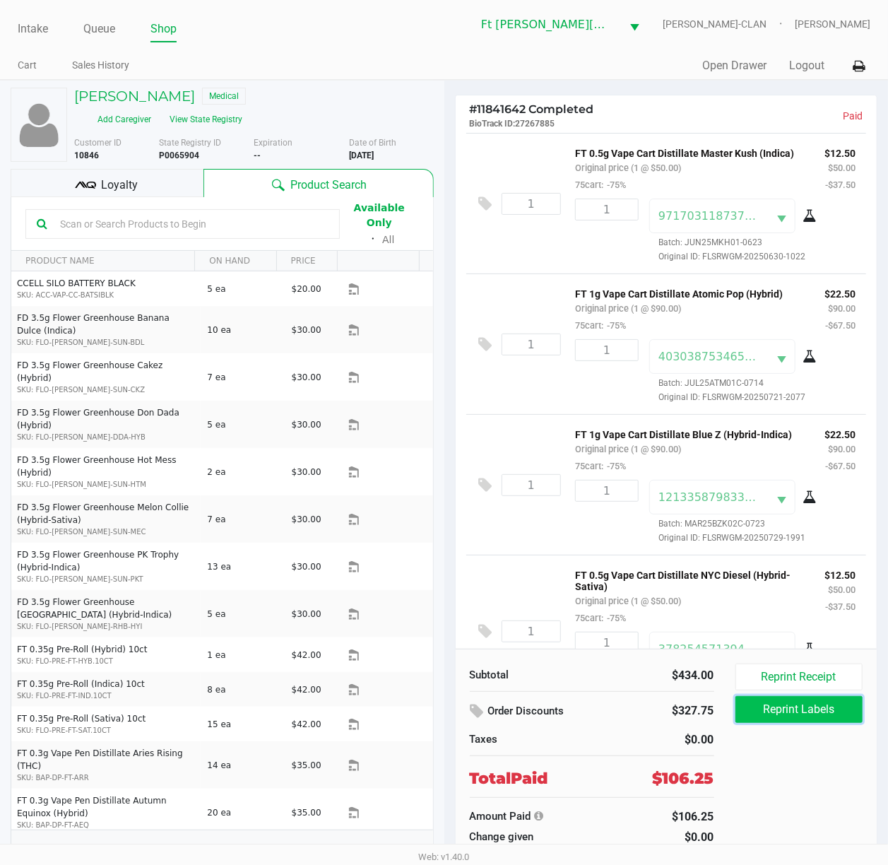
click at [724, 648] on button "Reprint Labels" at bounding box center [800, 709] width 128 height 27
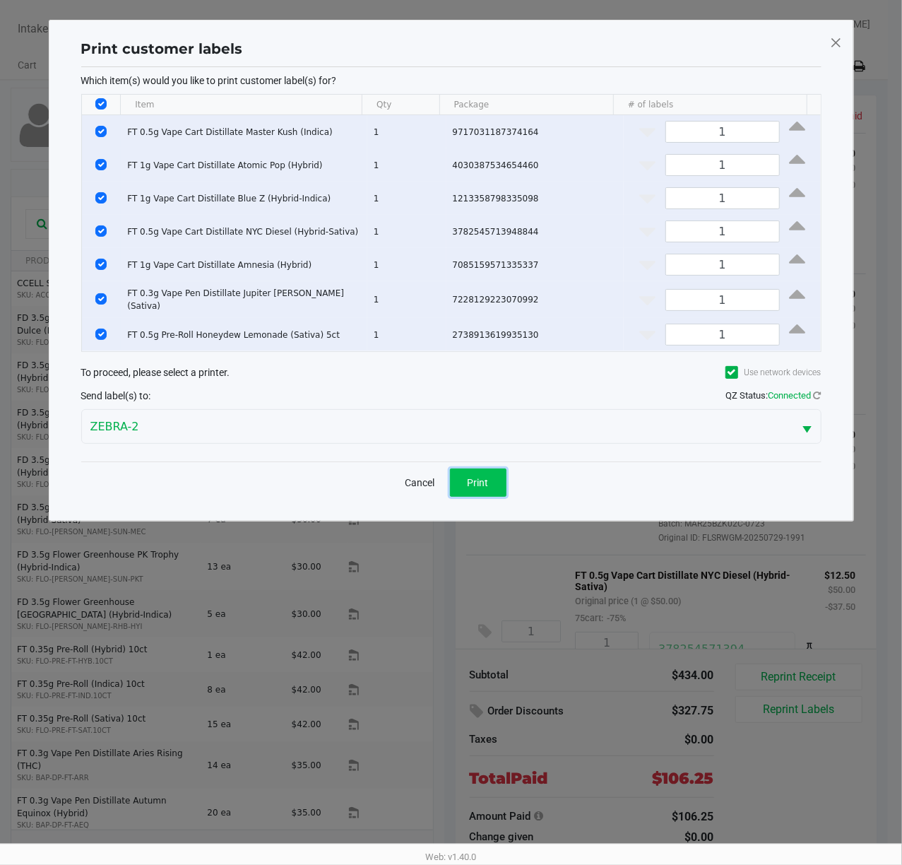
click at [476, 472] on button "Print" at bounding box center [478, 483] width 57 height 28
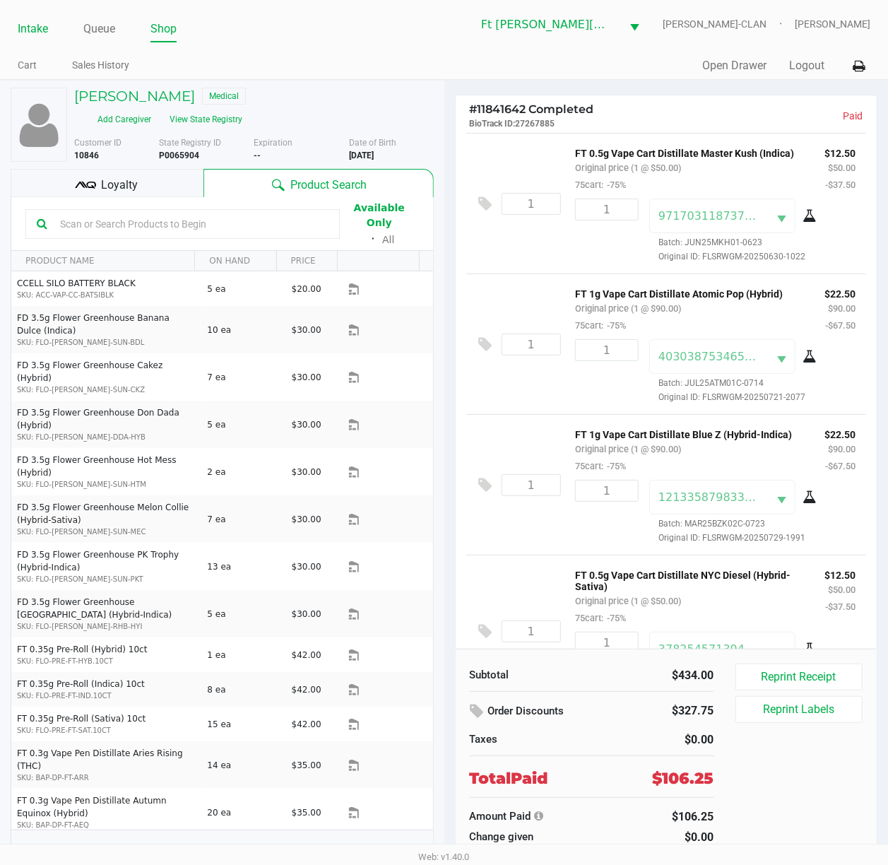
click at [47, 34] on link "Intake" at bounding box center [33, 29] width 30 height 20
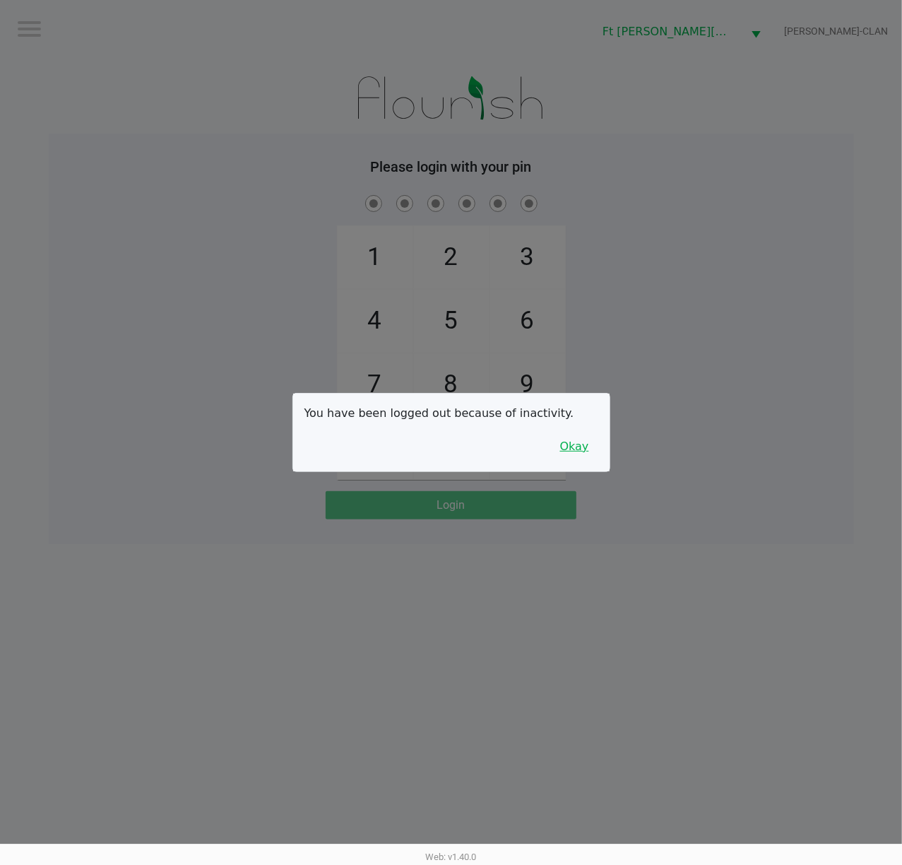
drag, startPoint x: 577, startPoint y: 440, endPoint x: 588, endPoint y: 438, distance: 10.7
click at [580, 440] on button "Okay" at bounding box center [574, 446] width 47 height 27
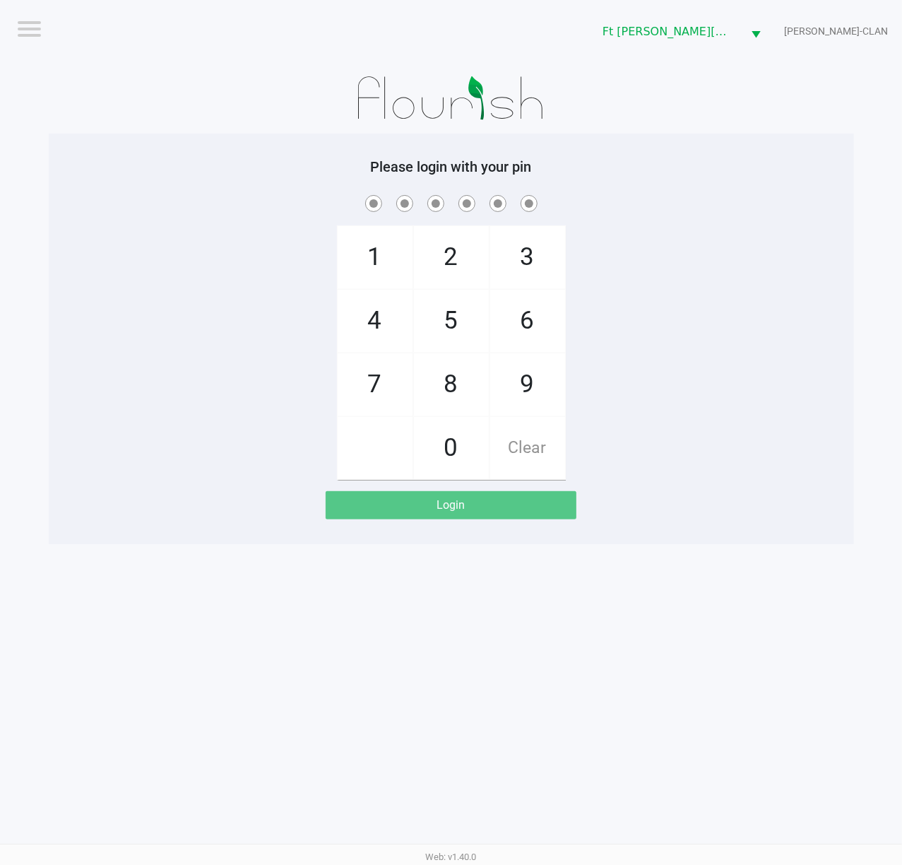
click at [681, 427] on div "1 4 7 2 5 8 0 3 6 9 Clear" at bounding box center [452, 336] width 806 height 288
click at [724, 423] on div "1 4 7 2 5 8 0 3 6 9 Clear" at bounding box center [452, 336] width 806 height 288
checkbox input "true"
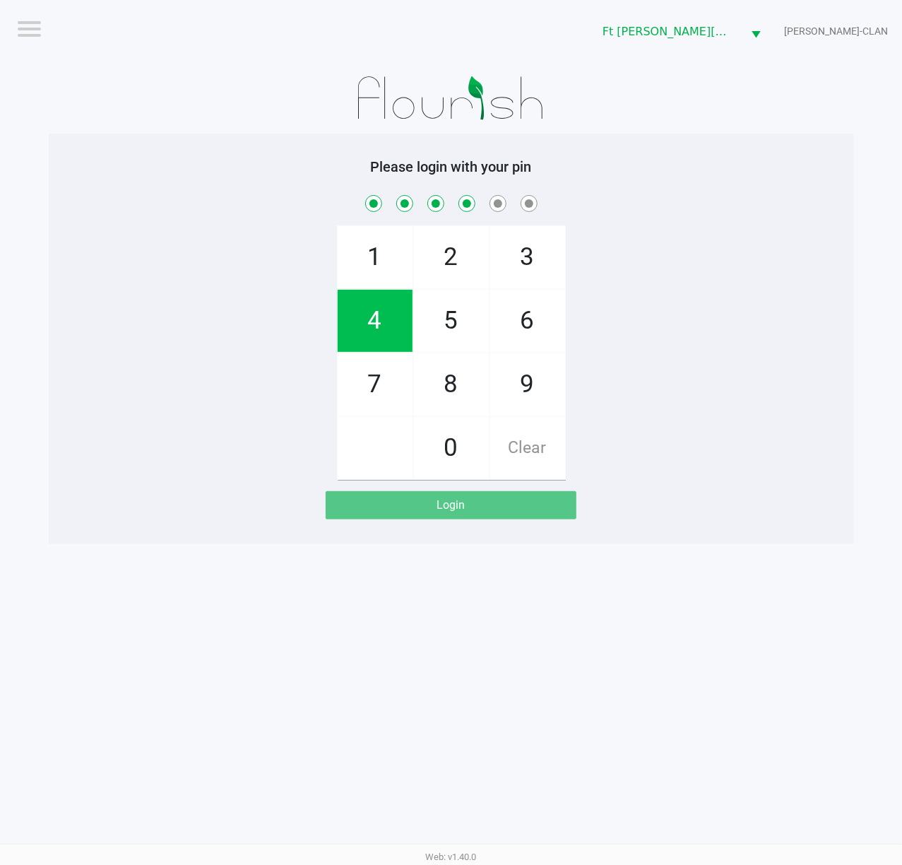
checkbox input "true"
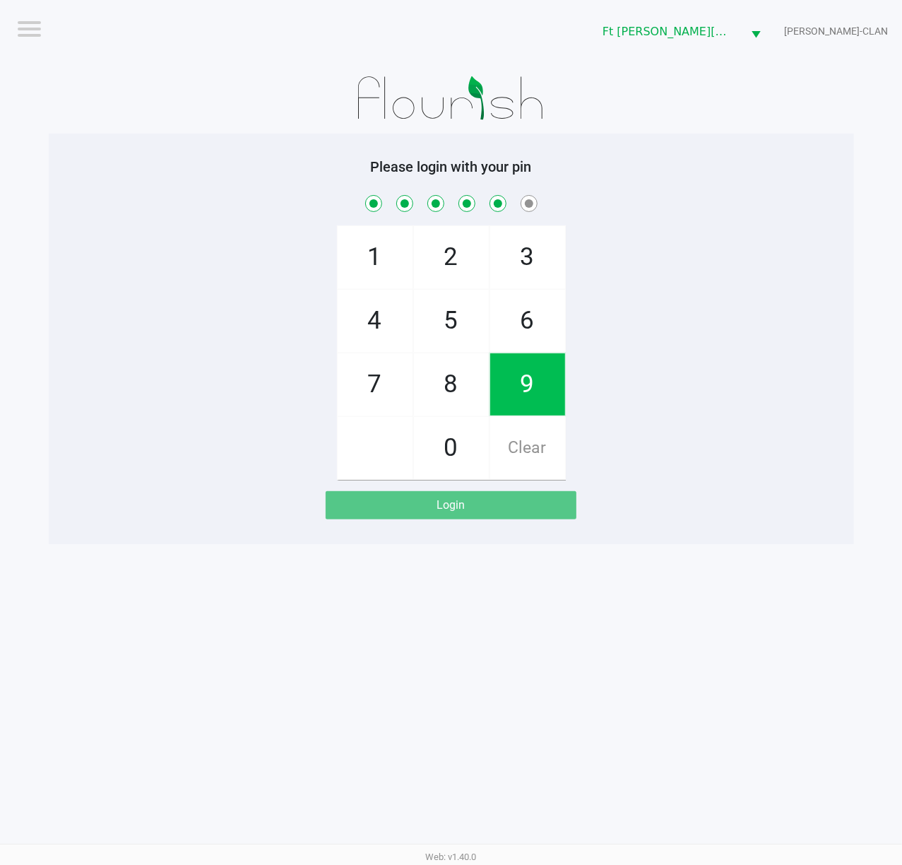
checkbox input "true"
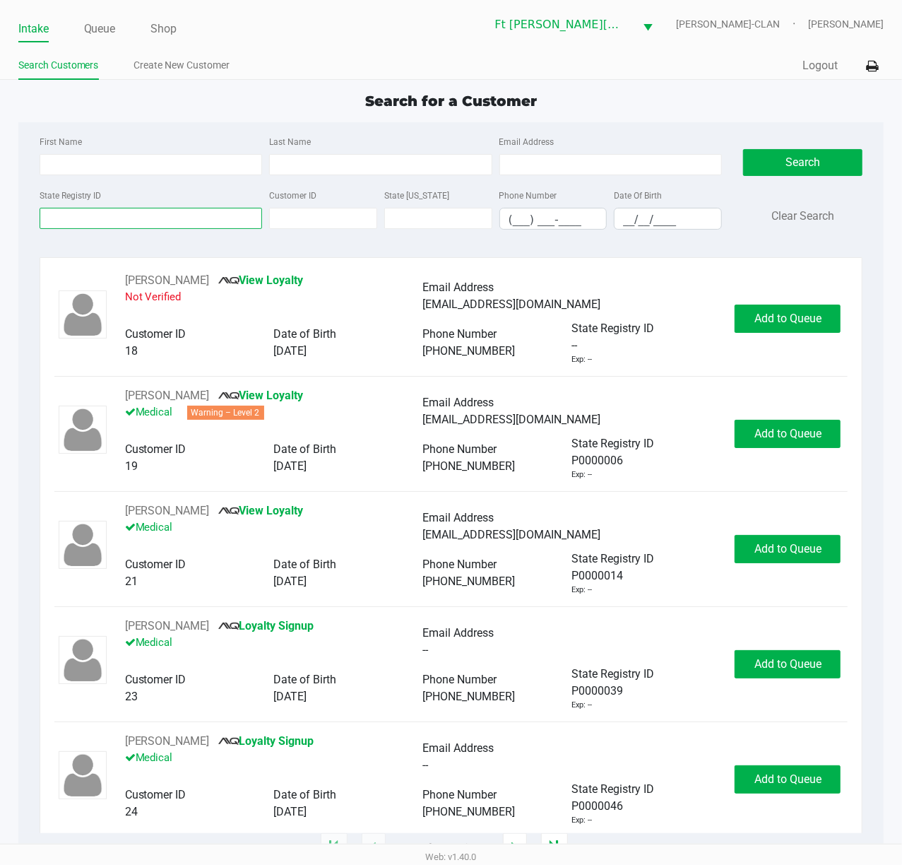
click at [66, 209] on input "State Registry ID" at bounding box center [151, 218] width 223 height 21
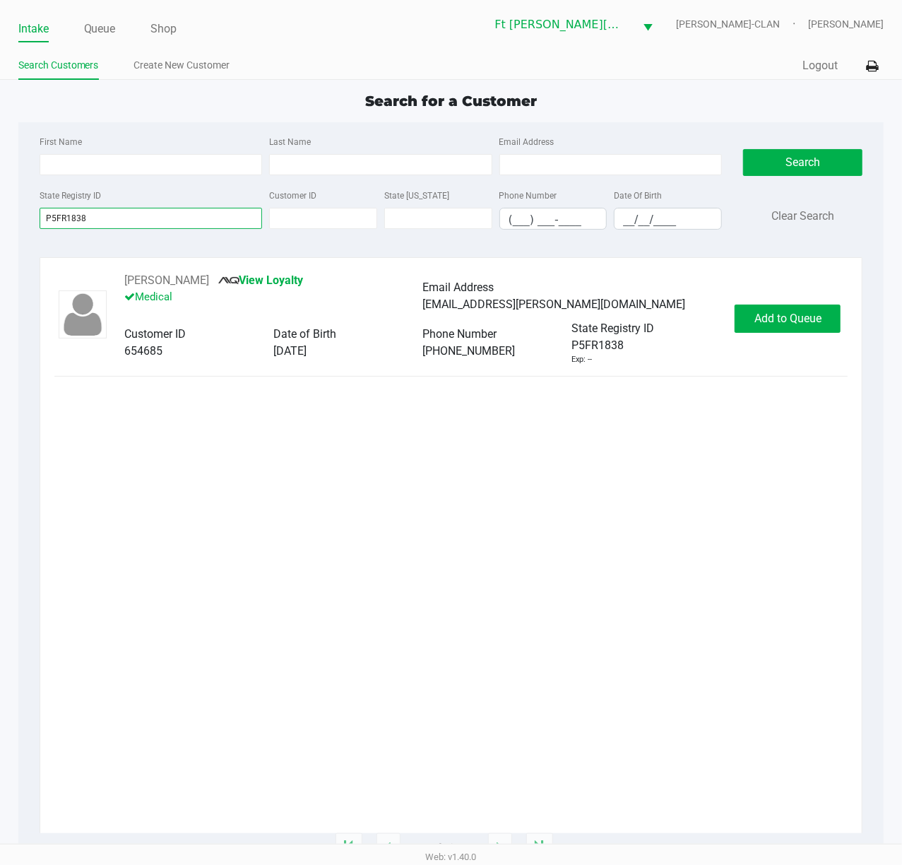
type input "P5FR1838"
click at [724, 305] on button "Add to Queue" at bounding box center [788, 319] width 106 height 28
click at [724, 305] on div "Add to Queue" at bounding box center [788, 319] width 106 height 28
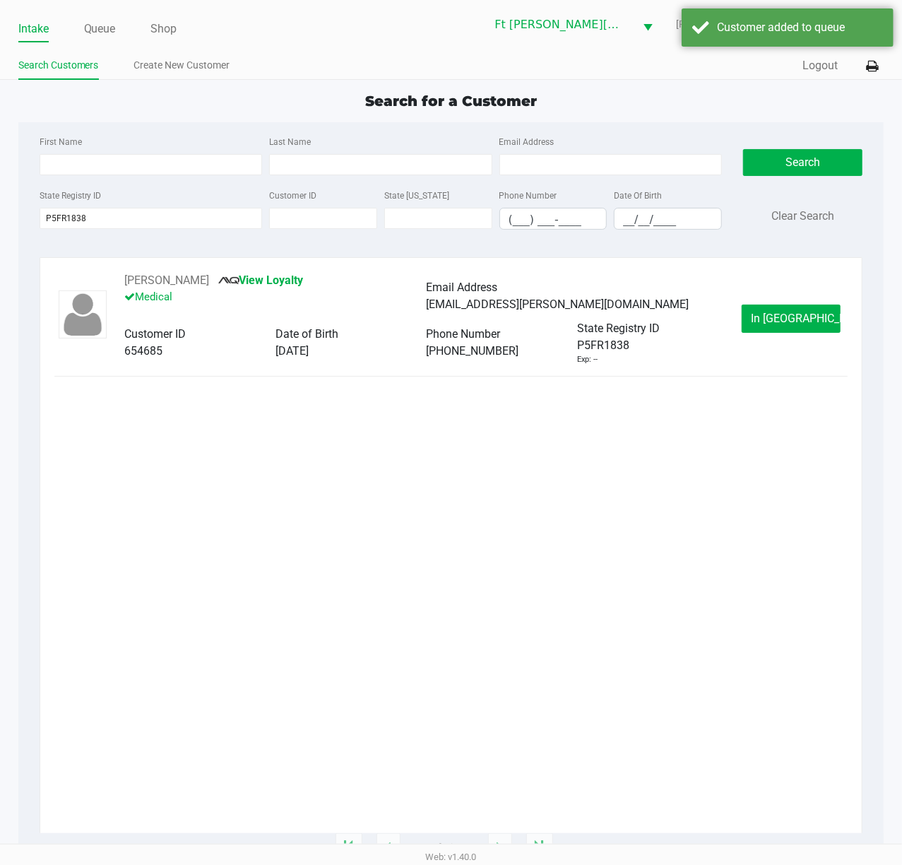
click at [724, 310] on button "In Queue" at bounding box center [791, 319] width 99 height 28
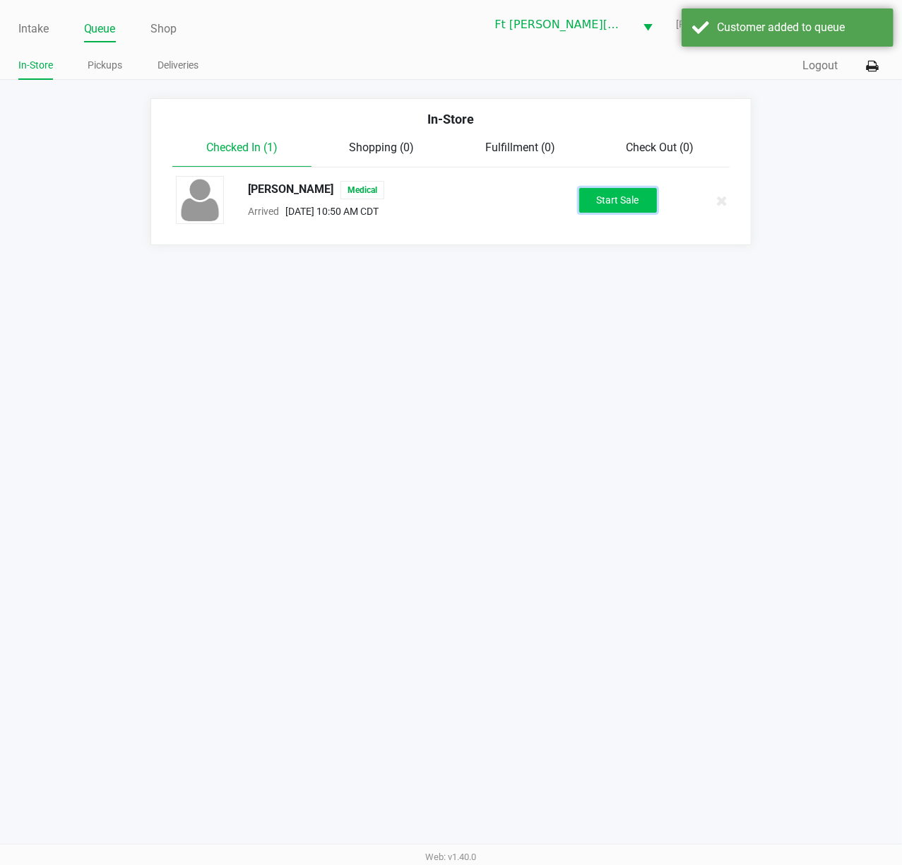
click at [603, 208] on button "Start Sale" at bounding box center [619, 200] width 78 height 25
click at [603, 204] on div "Start Sale" at bounding box center [619, 200] width 78 height 25
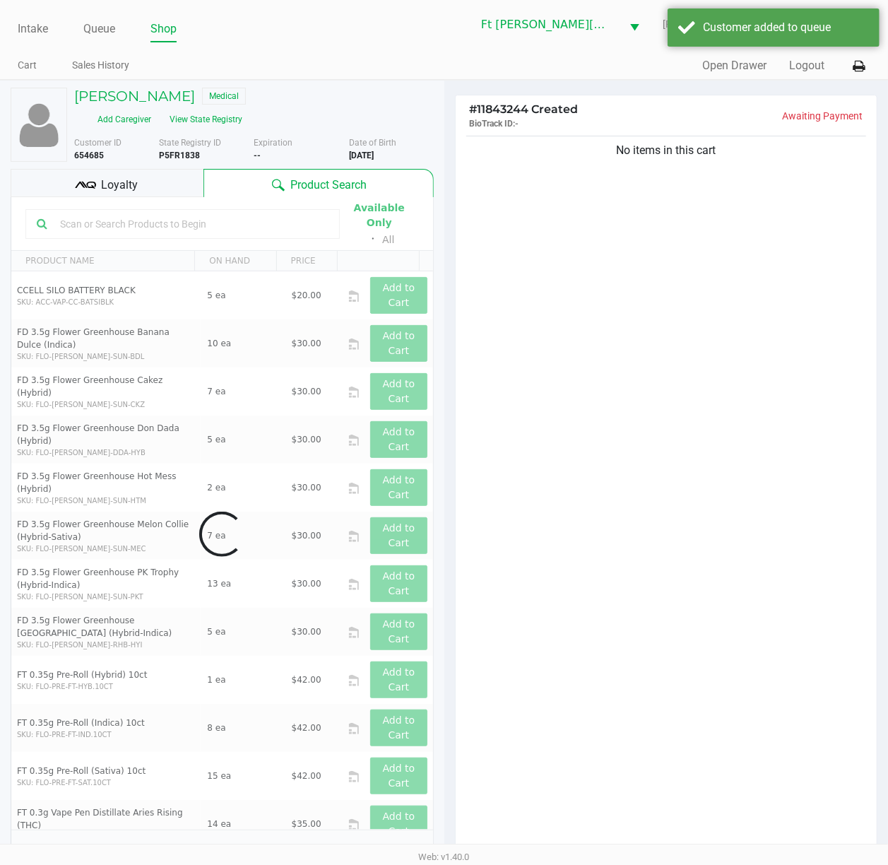
click at [182, 213] on input "text" at bounding box center [191, 223] width 274 height 21
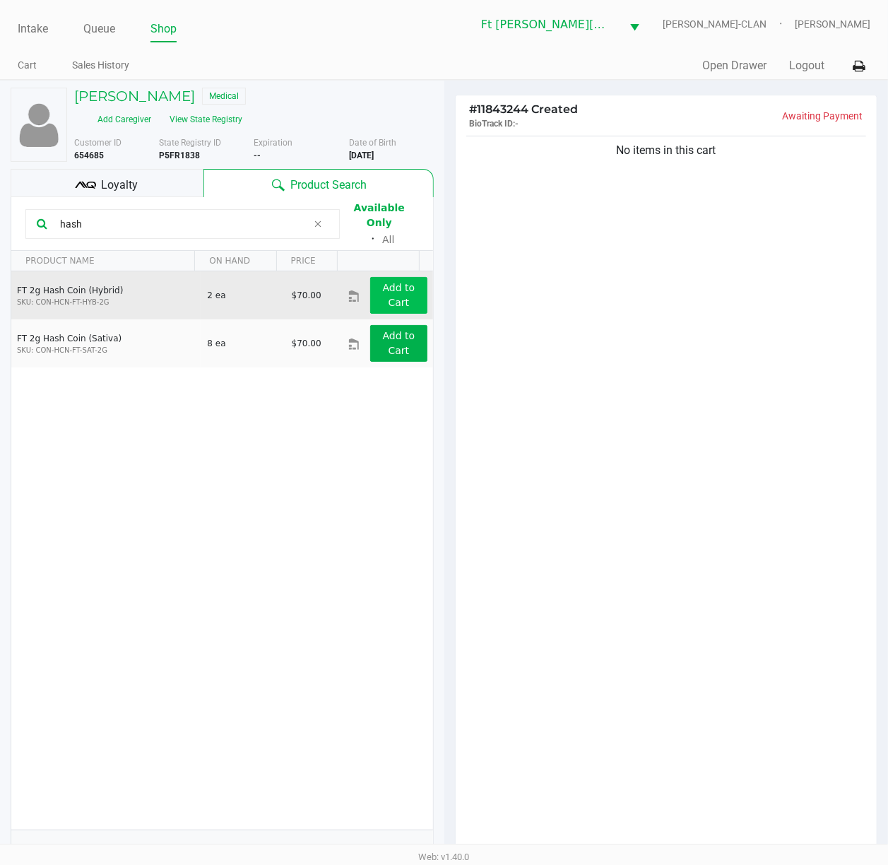
type input "hash"
click at [388, 293] on app-button-loader "Add to Cart" at bounding box center [399, 295] width 33 height 26
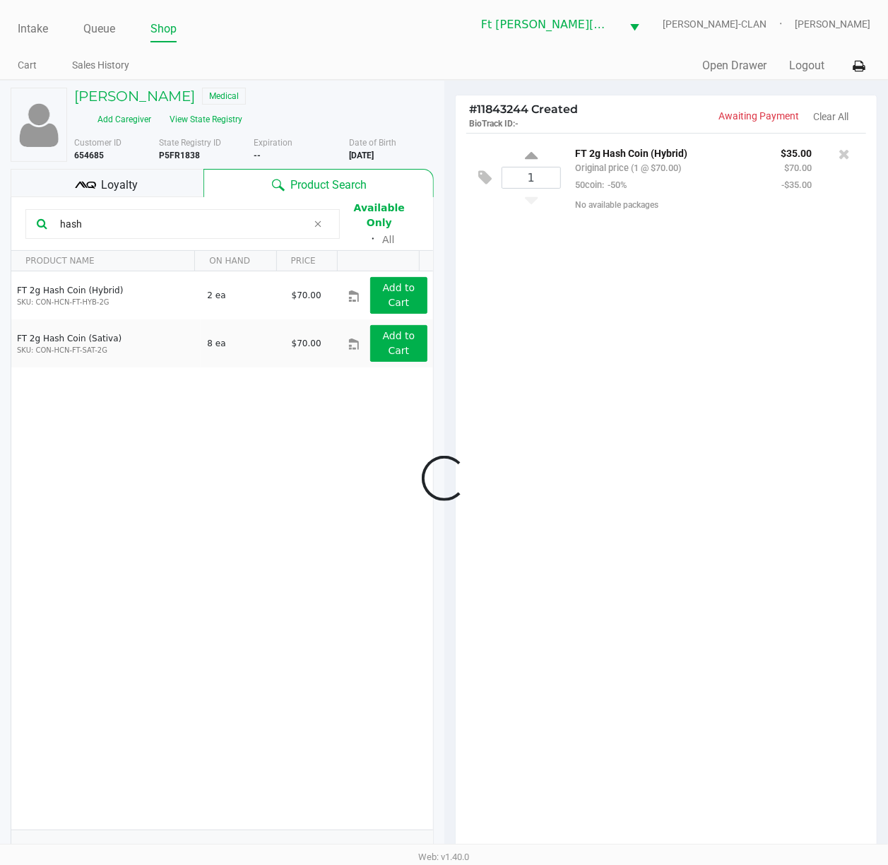
click at [532, 160] on div at bounding box center [444, 479] width 888 height 657
click at [532, 156] on icon at bounding box center [531, 157] width 13 height 18
type input "2"
drag, startPoint x: 156, startPoint y: 238, endPoint x: 122, endPoint y: 225, distance: 37.1
click at [126, 236] on kendo-grid-toolbar "hash Available Only ᛫ All" at bounding box center [222, 224] width 422 height 54
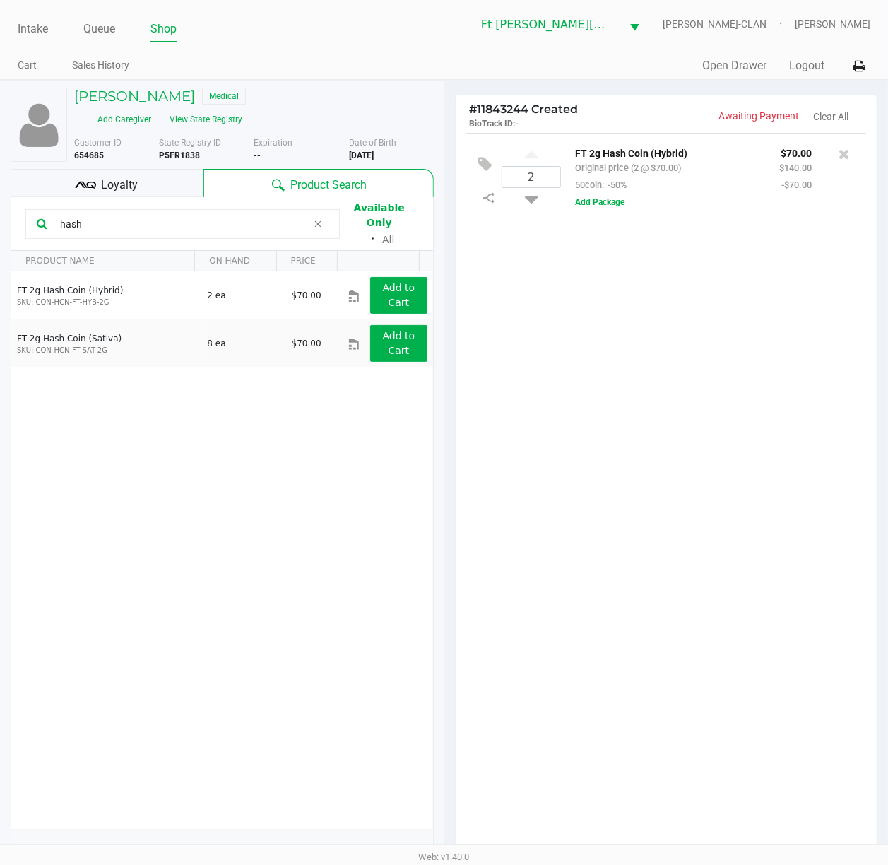
drag, startPoint x: 116, startPoint y: 219, endPoint x: 16, endPoint y: 213, distance: 100.5
click at [0, 219] on html "Intake Queue Shop Ft Walton Beach WC WU-TANG-CLAN Katrina Vasko Cart Sales Hist…" at bounding box center [444, 432] width 888 height 865
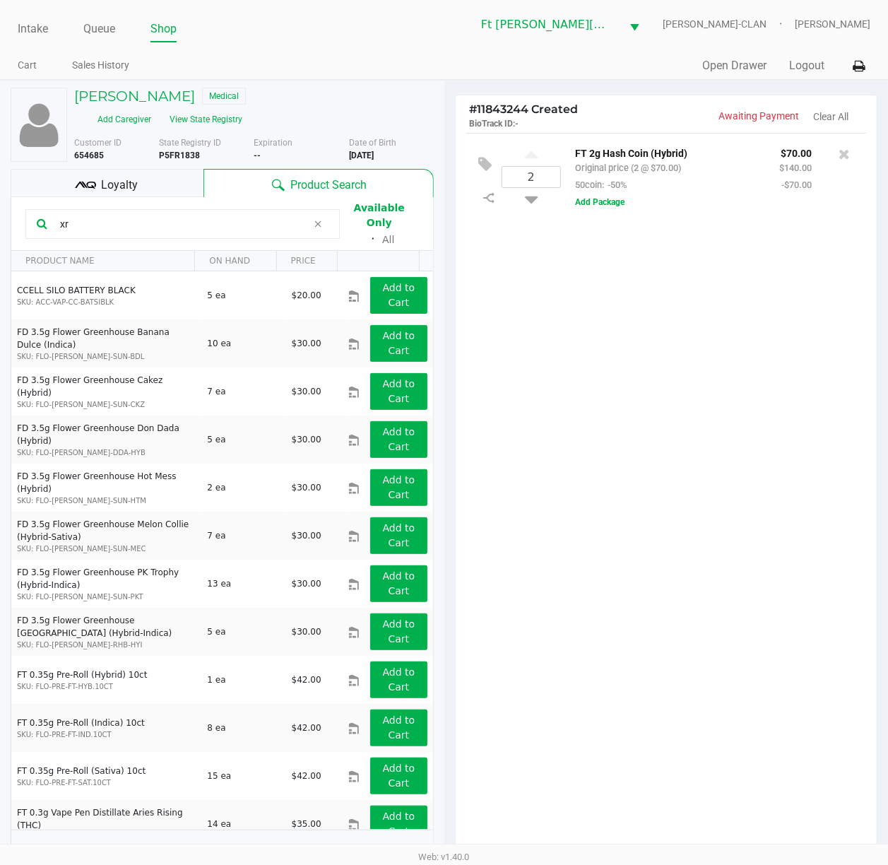
type input "xrl"
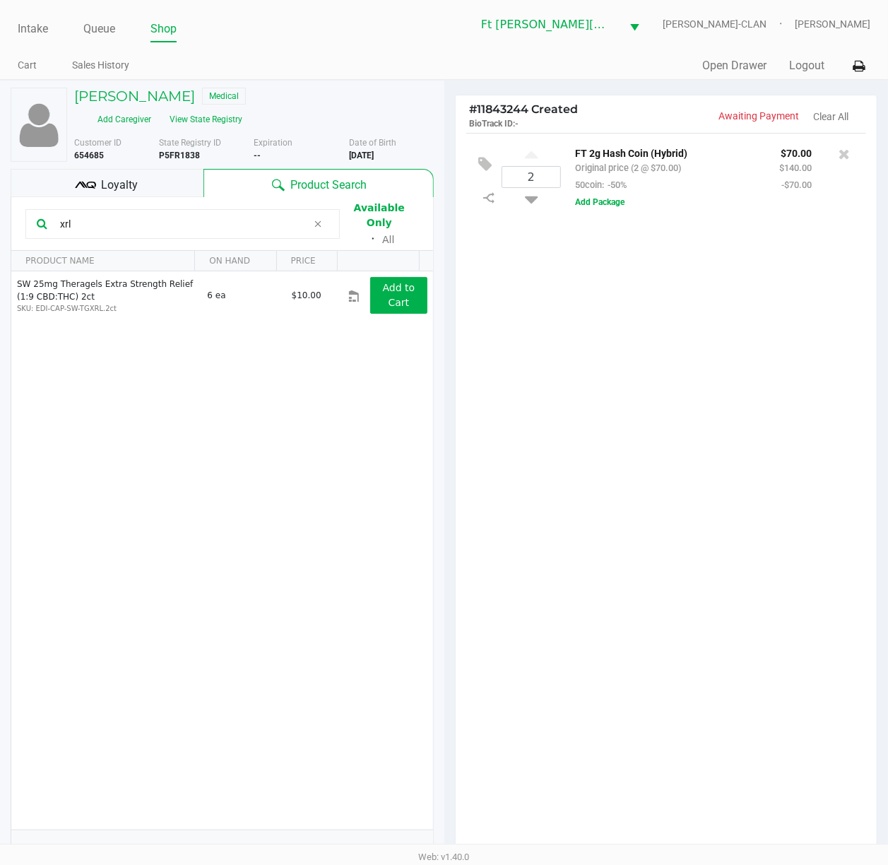
drag, startPoint x: 117, startPoint y: 212, endPoint x: -1, endPoint y: 219, distance: 118.2
click at [0, 219] on html "Intake Queue Shop Ft Walton Beach WC WU-TANG-CLAN Katrina Vasko Cart Sales Hist…" at bounding box center [444, 432] width 888 height 865
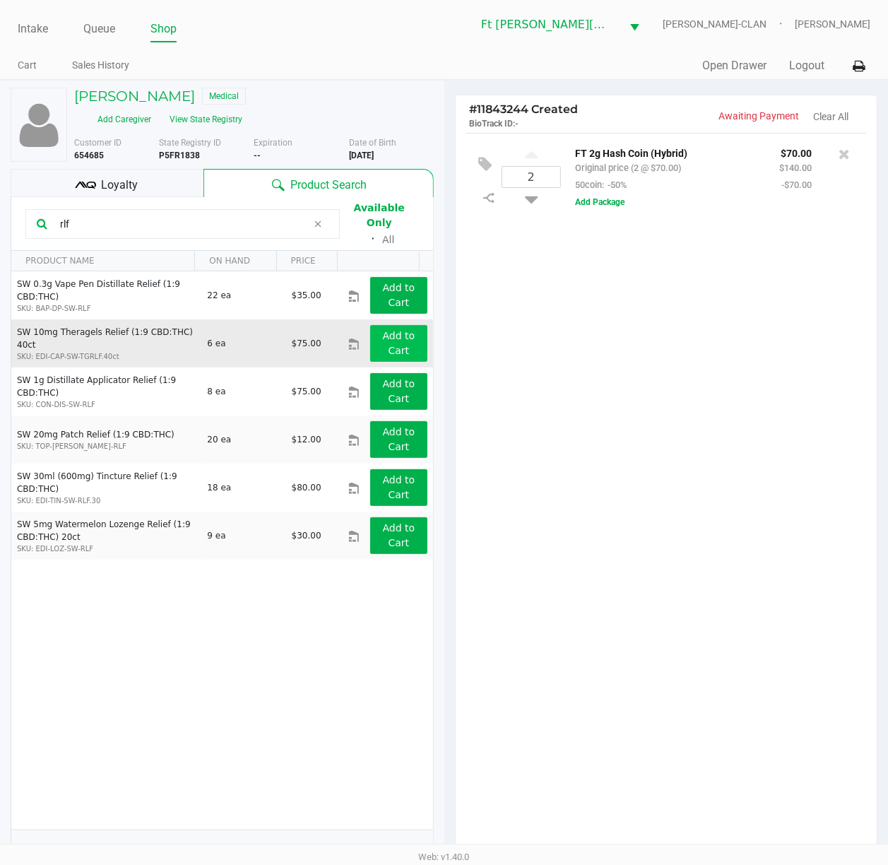
type input "rlf"
click at [399, 330] on app-button-loader "Add to Cart" at bounding box center [399, 343] width 33 height 26
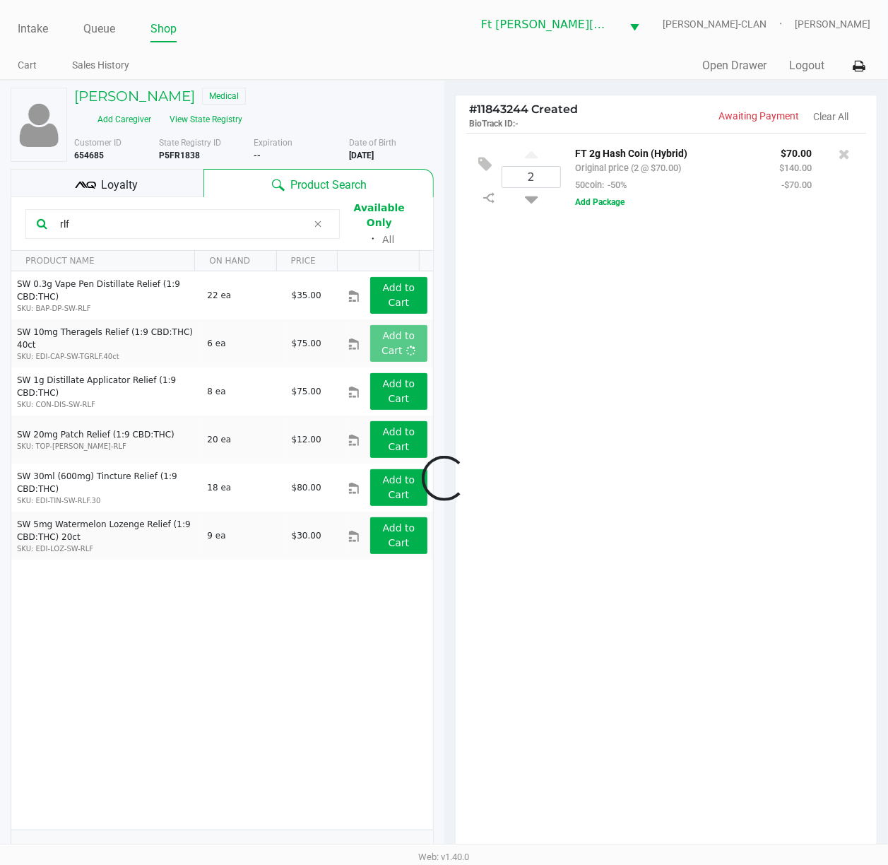
click at [588, 382] on div at bounding box center [444, 479] width 888 height 657
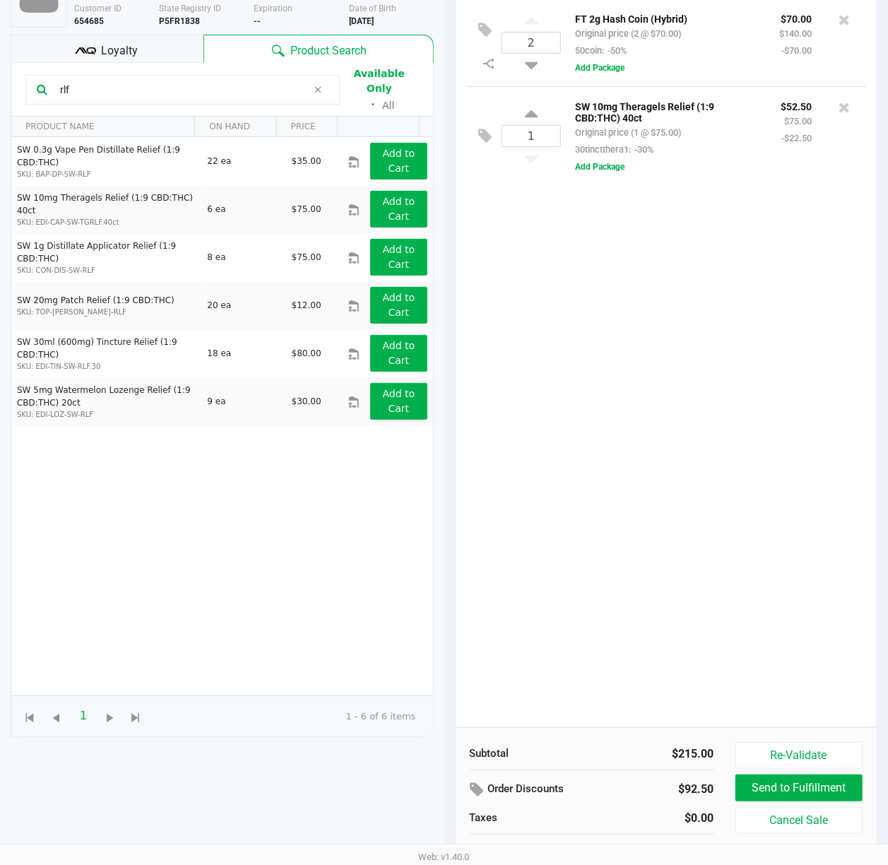
scroll to position [155, 0]
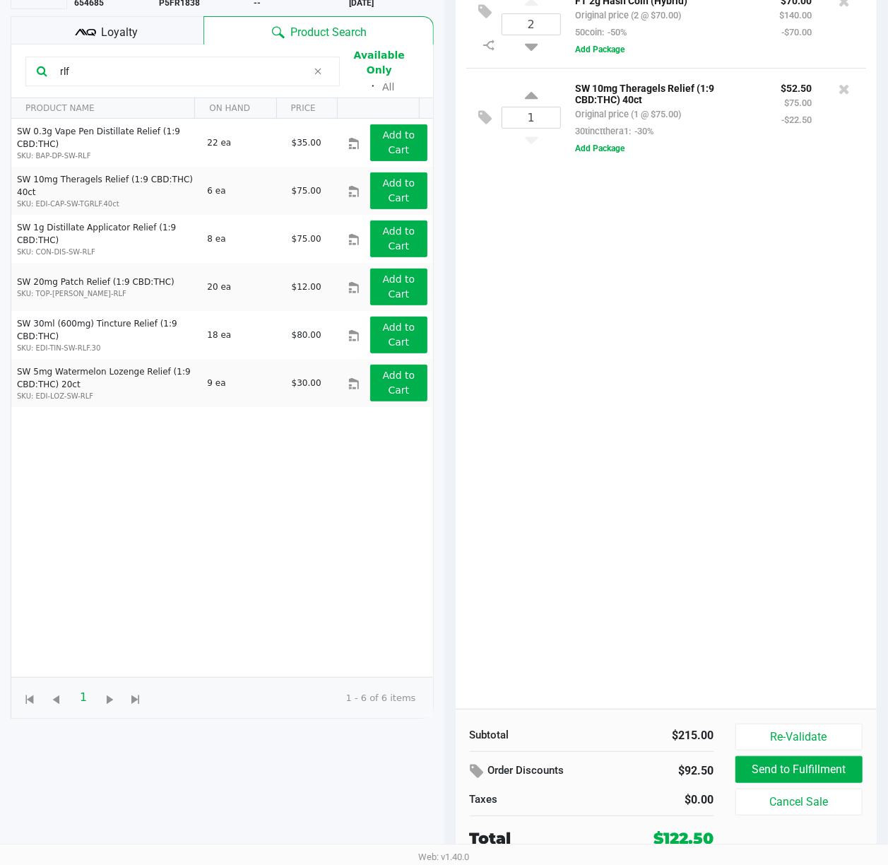
click at [611, 382] on div "2 FT 2g Hash Coin (Hybrid) Original price (2 @ $70.00) 50coin: -50% $70.00 $140…" at bounding box center [667, 344] width 422 height 729
drag, startPoint x: 81, startPoint y: 65, endPoint x: -1, endPoint y: 54, distance: 82.8
click at [0, 54] on html "Intake Queue Shop Ft Walton Beach WC WU-TANG-CLAN Katrina Vasko Cart Sales Hist…" at bounding box center [444, 279] width 888 height 865
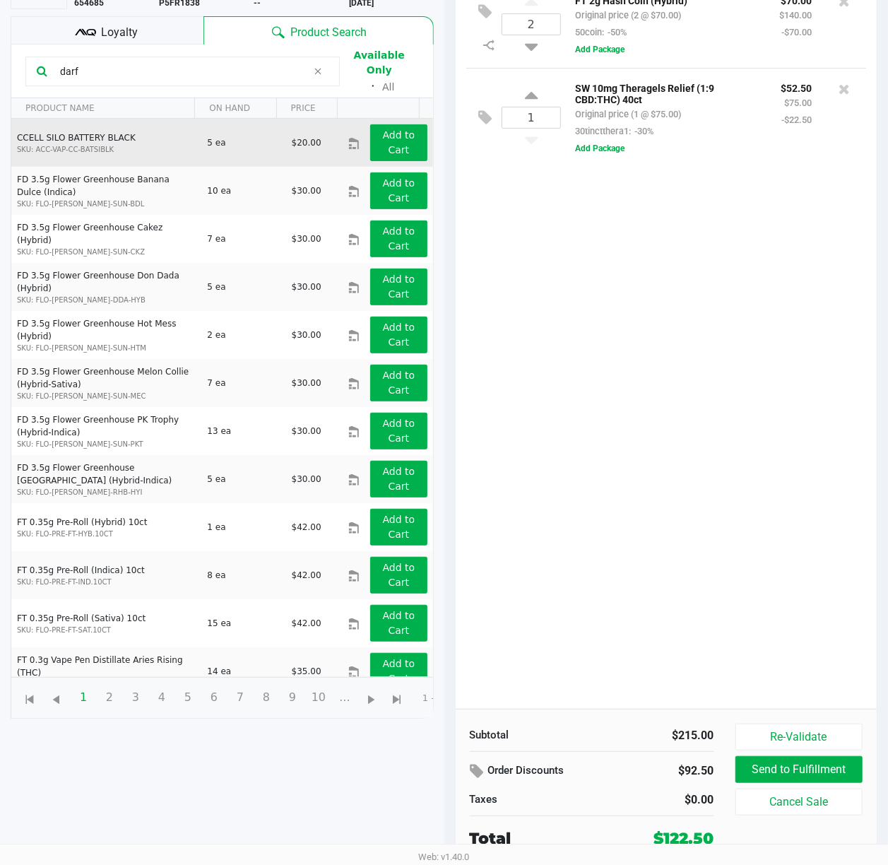
type input "darfk"
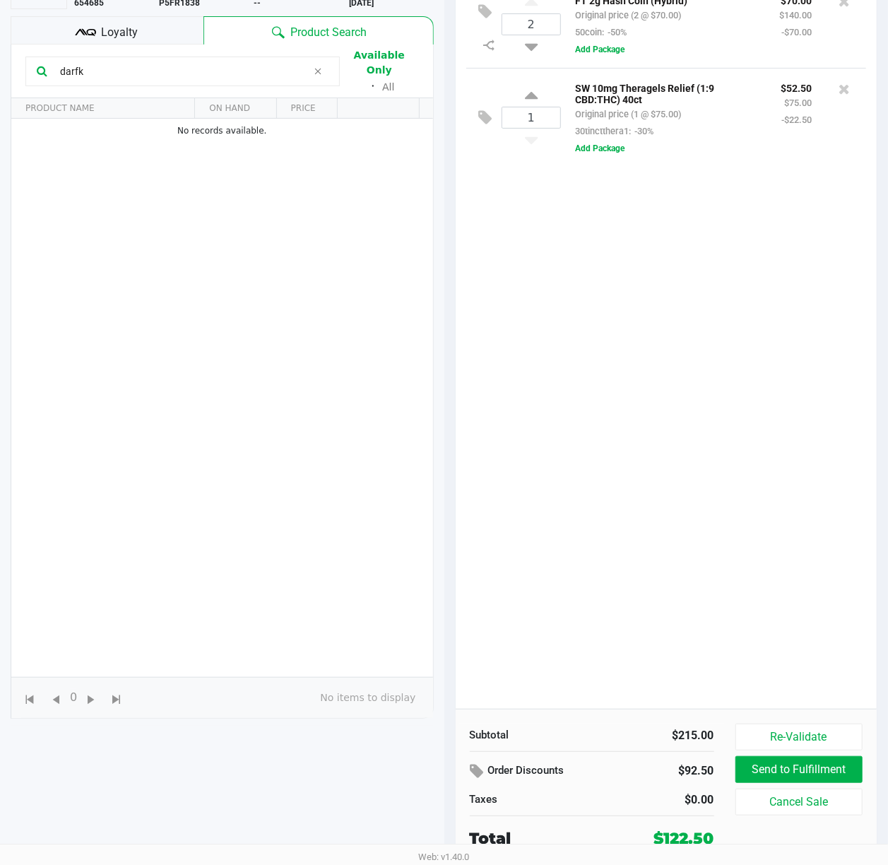
drag, startPoint x: 76, startPoint y: 65, endPoint x: 97, endPoint y: 69, distance: 20.8
click at [3, 71] on div "CHAD CRANDALL Medical Add Caregiver View State Registry Customer ID 654685 Stat…" at bounding box center [222, 396] width 445 height 937
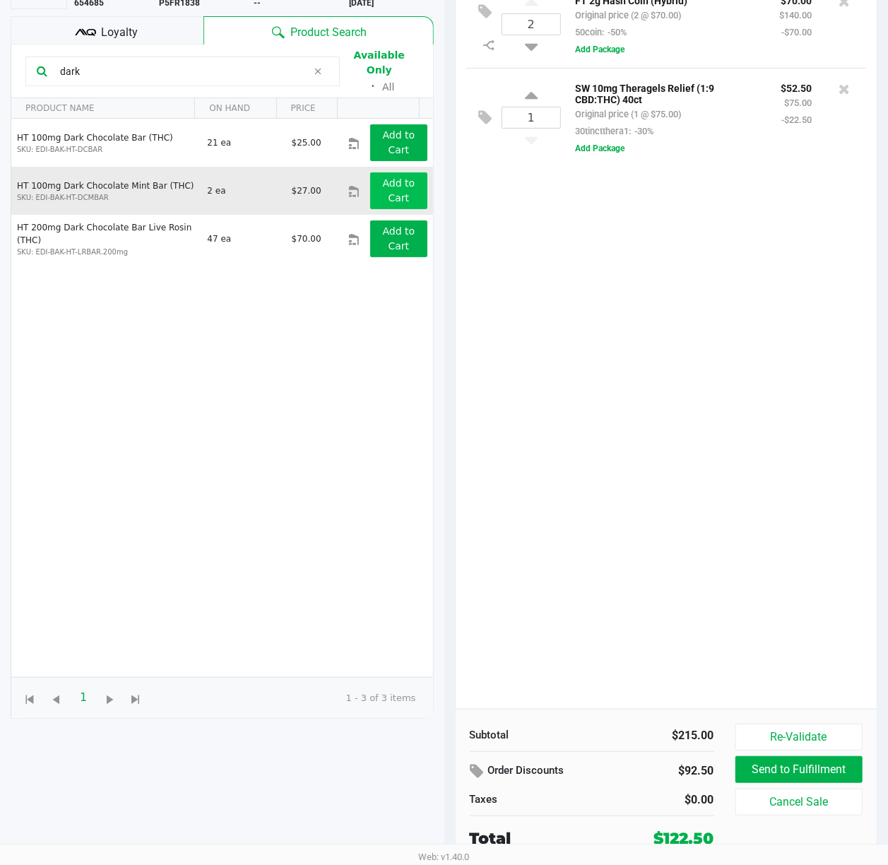
type input "dark"
click at [384, 172] on button "Add to Cart" at bounding box center [398, 190] width 57 height 37
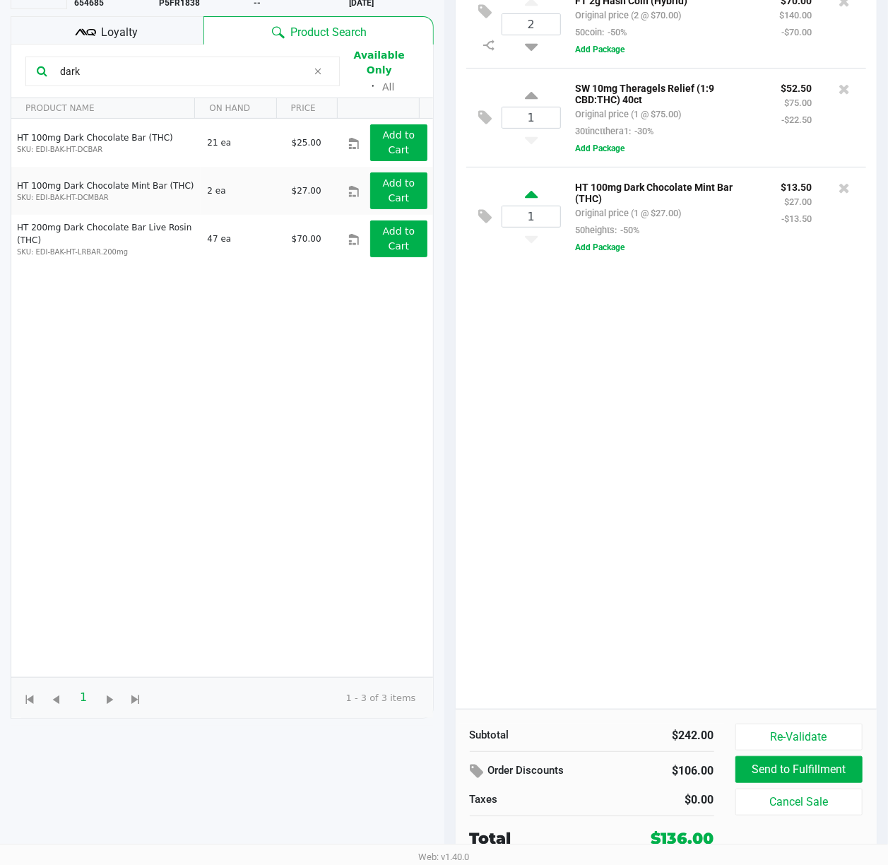
click at [530, 201] on icon at bounding box center [531, 197] width 13 height 18
type input "2"
click at [563, 430] on div "2 FT 2g Hash Coin (Hybrid) Original price (2 @ $70.00) 50coin: -50% $70.00 $140…" at bounding box center [667, 344] width 422 height 729
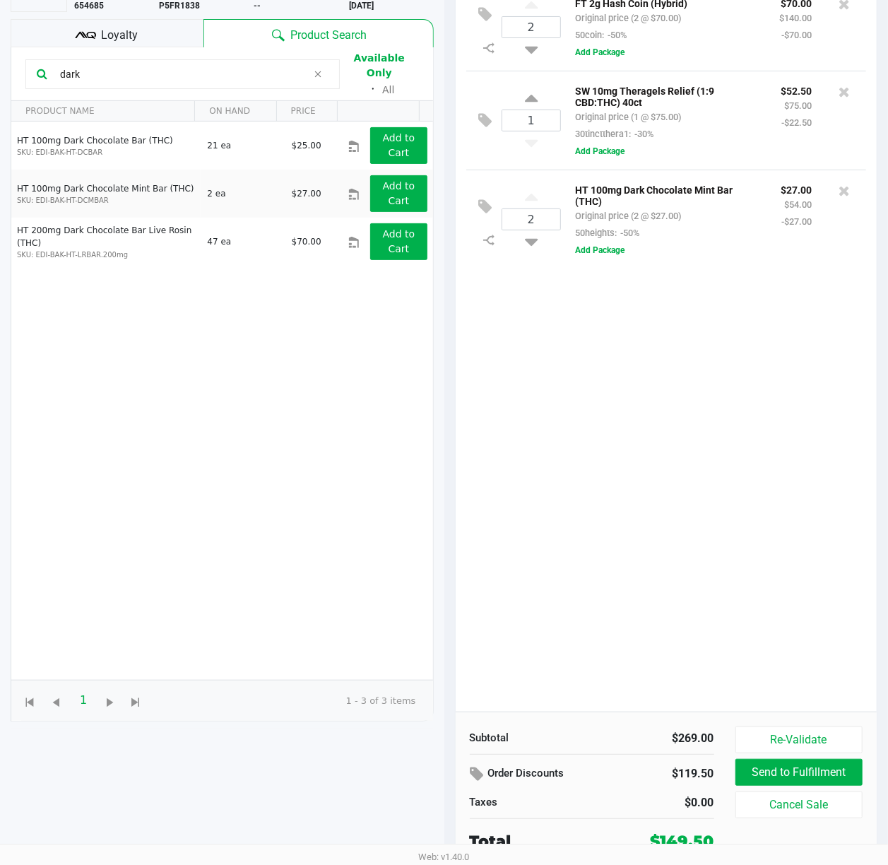
scroll to position [0, 0]
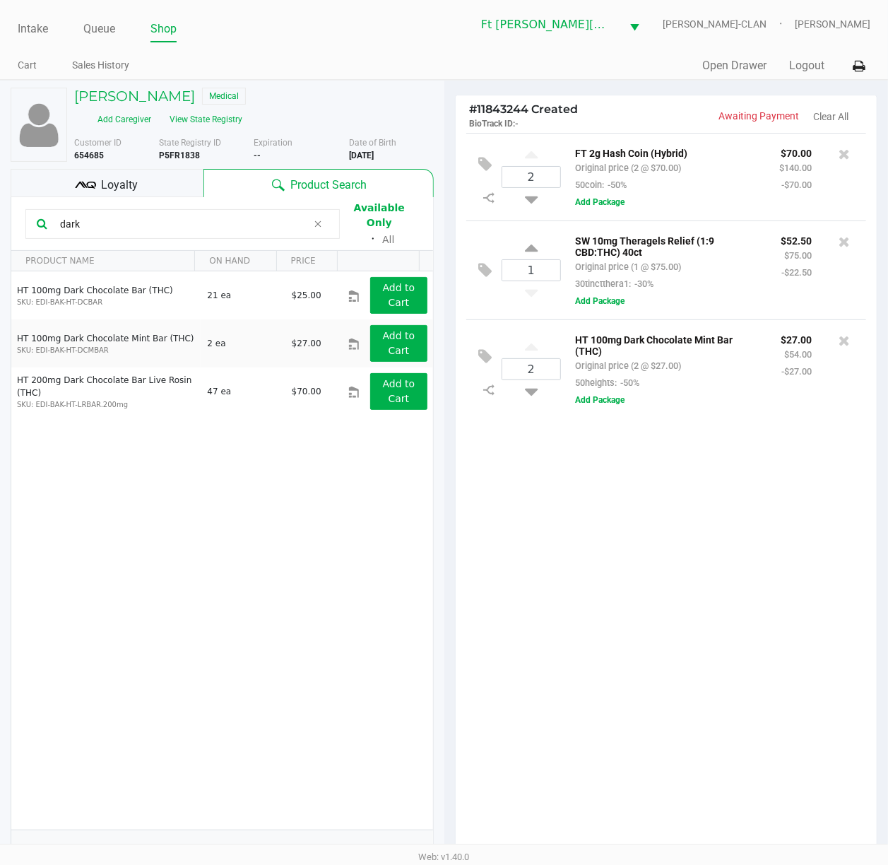
drag, startPoint x: 170, startPoint y: 223, endPoint x: -1, endPoint y: 219, distance: 171.1
click at [0, 219] on html "Intake Queue Shop Ft Walton Beach WC WU-TANG-CLAN Katrina Vasko Cart Sales Hist…" at bounding box center [444, 432] width 888 height 865
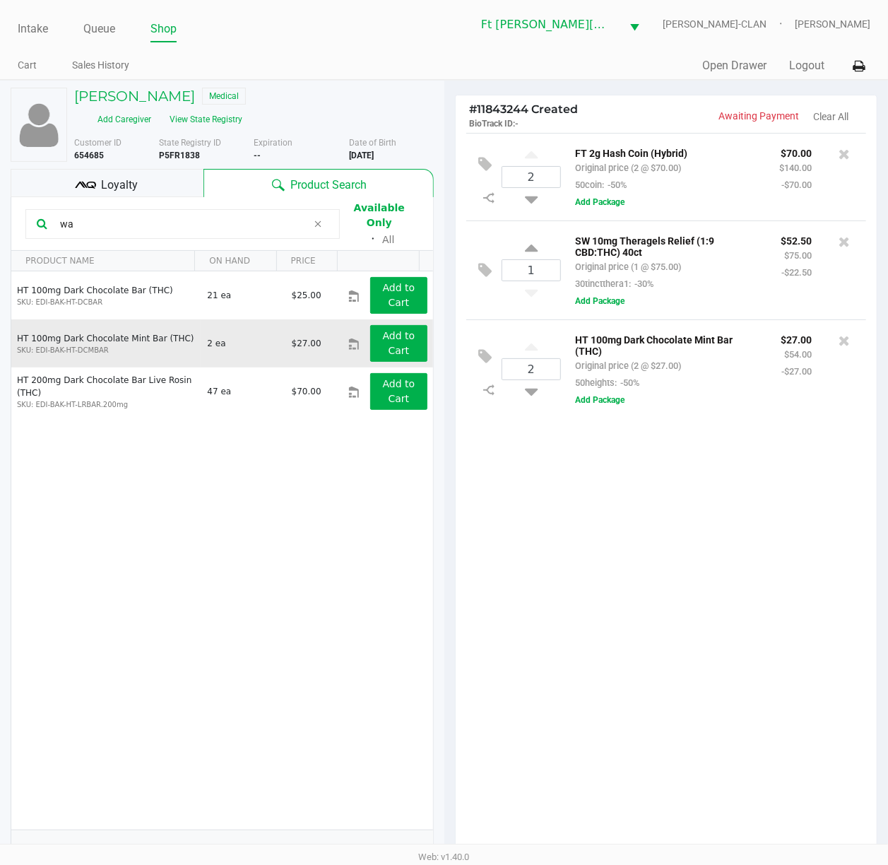
type input "w"
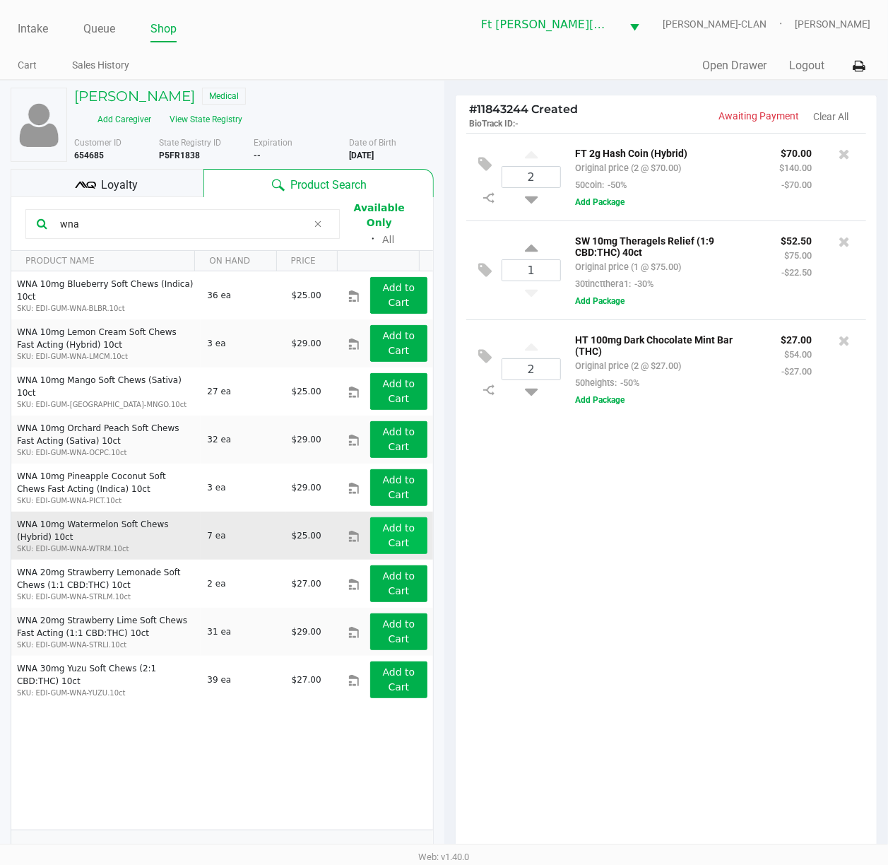
type input "wna"
click at [394, 522] on app-button-loader "Add to Cart" at bounding box center [399, 535] width 33 height 26
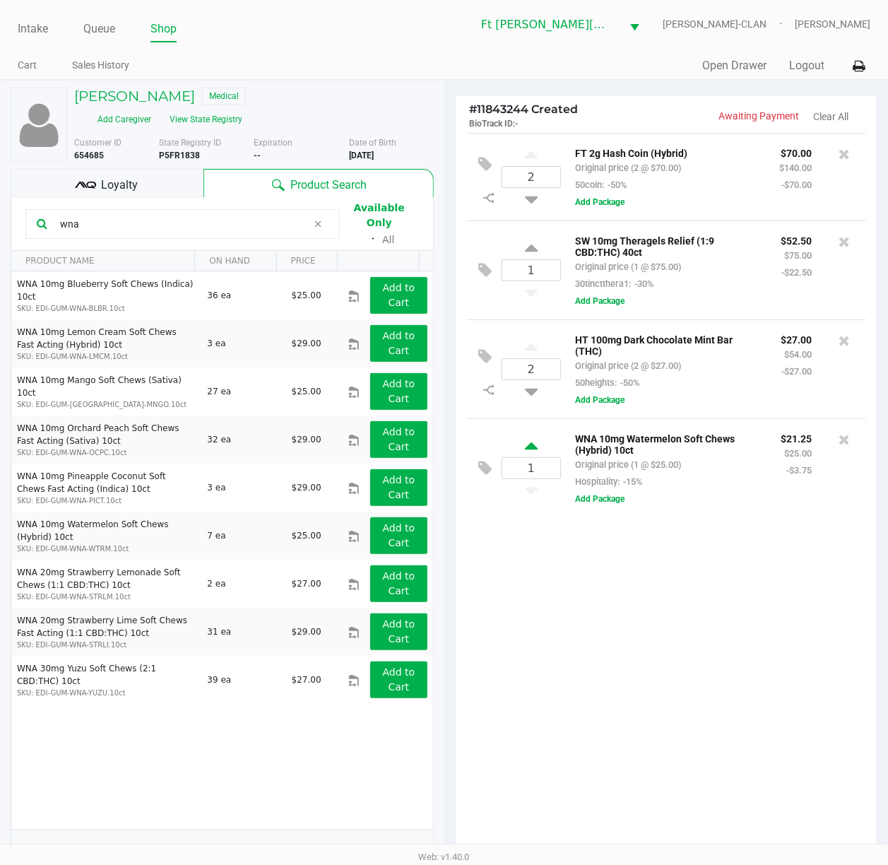
click at [537, 456] on icon at bounding box center [531, 449] width 13 height 18
type input "2"
click at [218, 122] on button "View State Registry" at bounding box center [201, 119] width 83 height 23
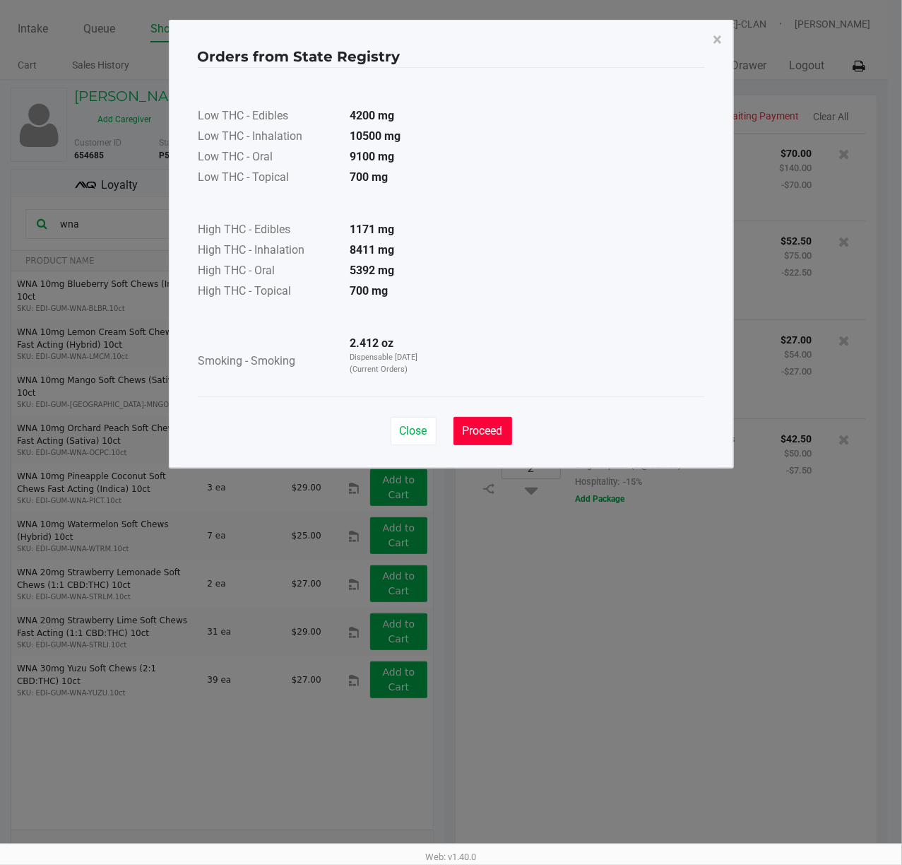
drag, startPoint x: 484, startPoint y: 430, endPoint x: 512, endPoint y: 433, distance: 27.7
click at [485, 430] on span "Proceed" at bounding box center [483, 430] width 40 height 13
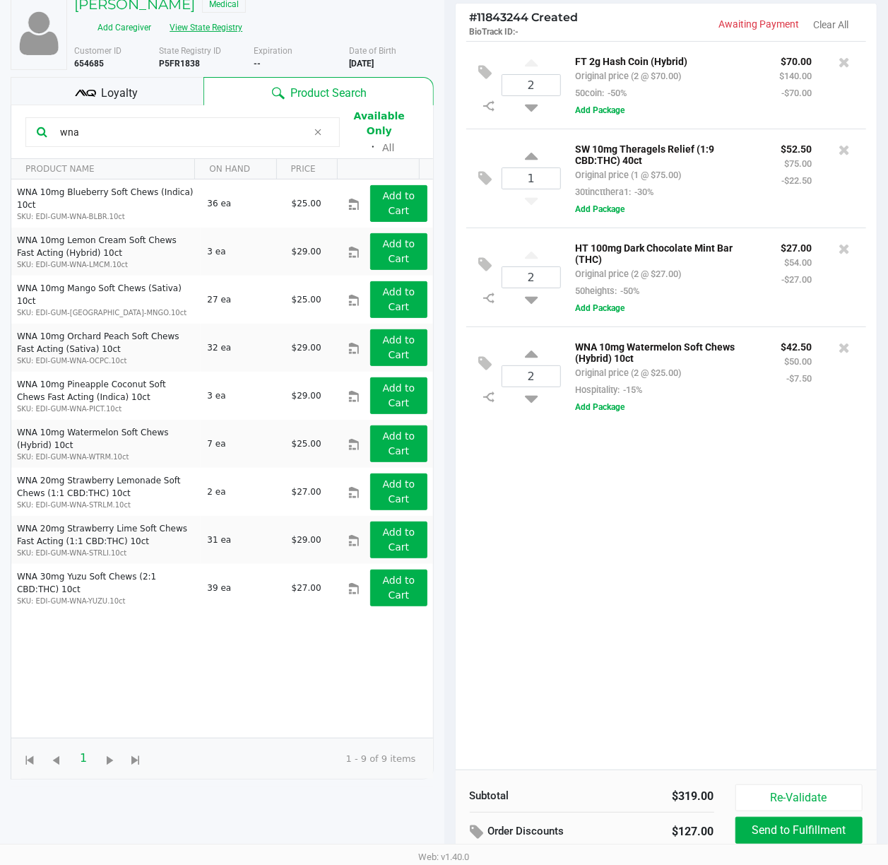
scroll to position [155, 0]
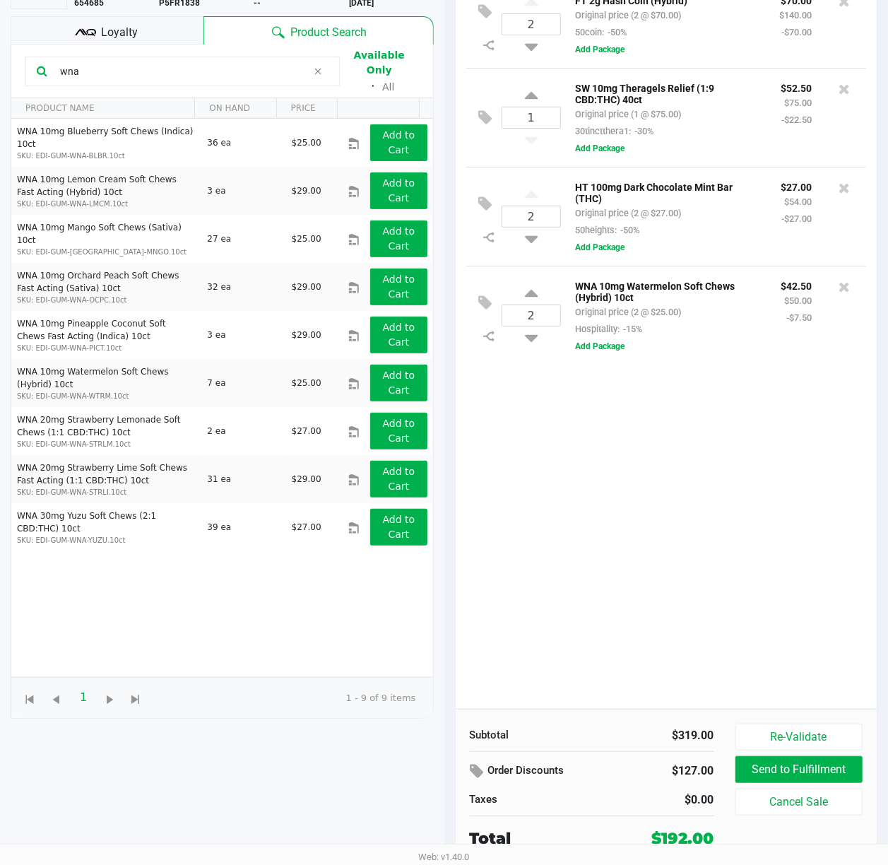
click at [95, 18] on div "Loyalty" at bounding box center [107, 30] width 193 height 28
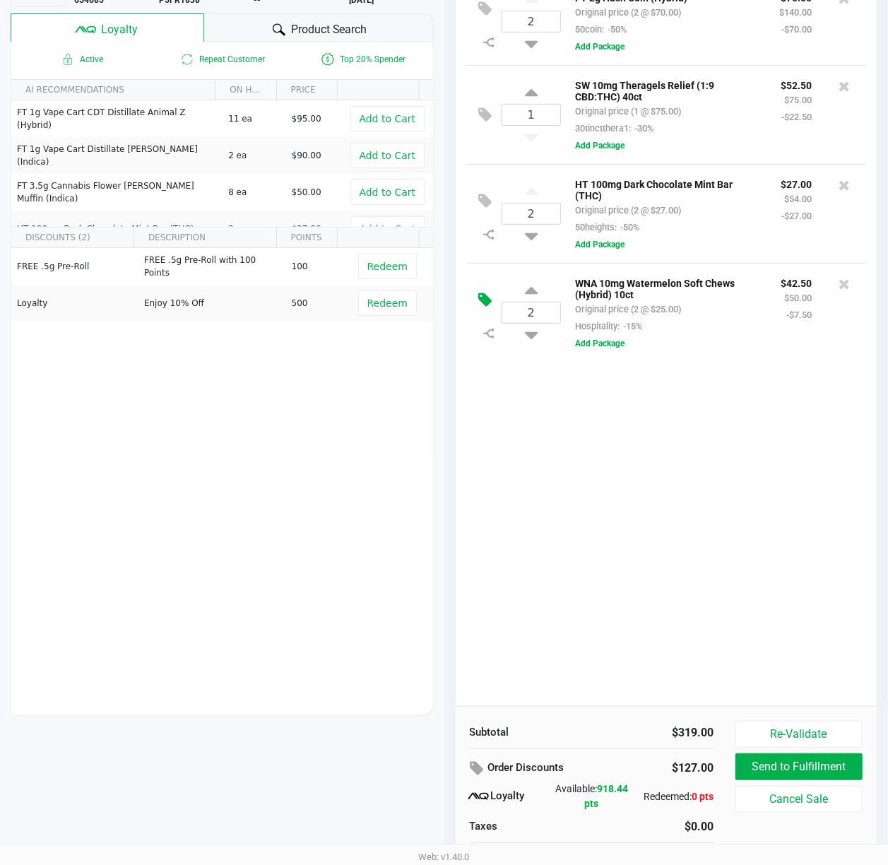
click at [490, 308] on icon at bounding box center [485, 300] width 13 height 16
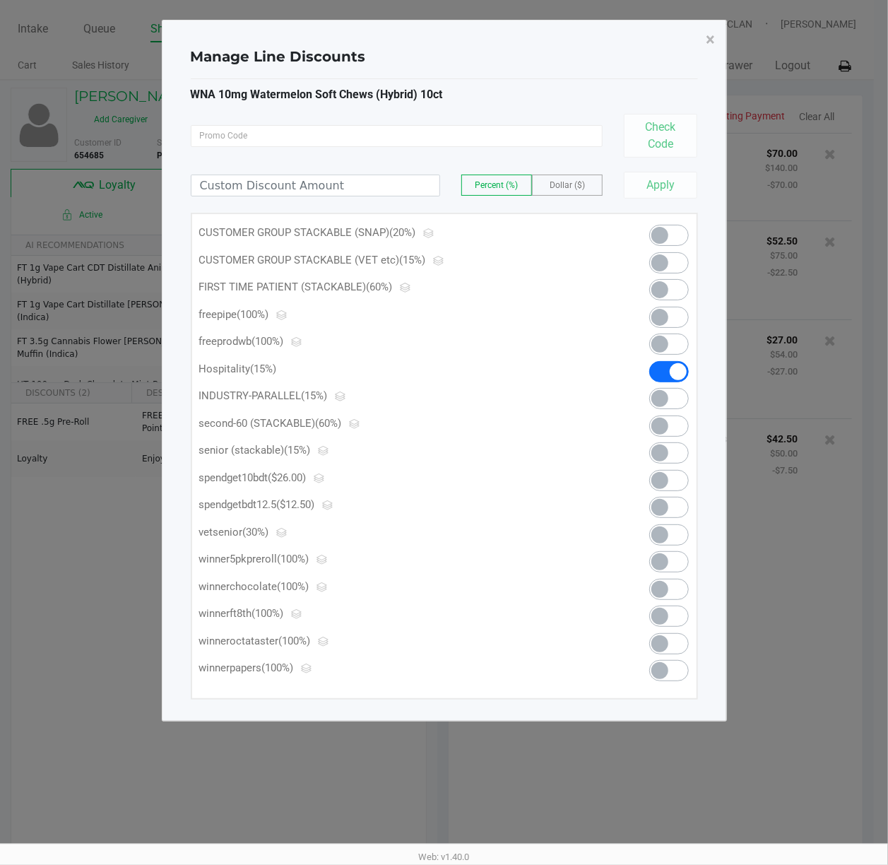
scroll to position [0, 0]
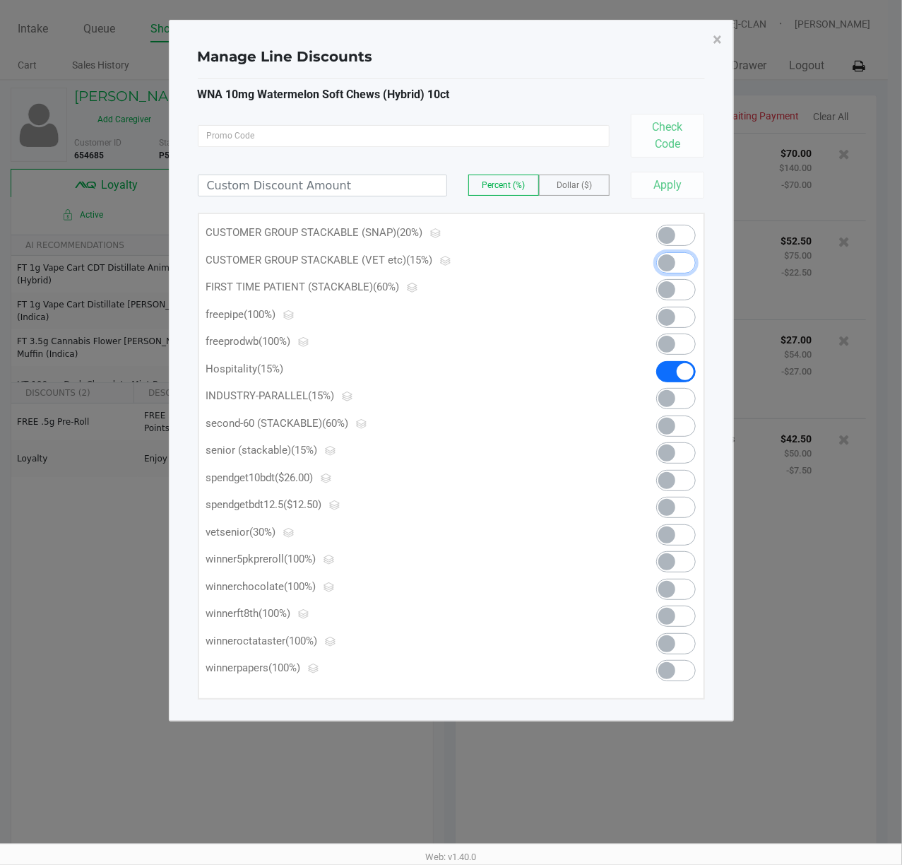
click at [671, 264] on span at bounding box center [667, 262] width 17 height 17
click at [716, 40] on span "×" at bounding box center [718, 40] width 9 height 20
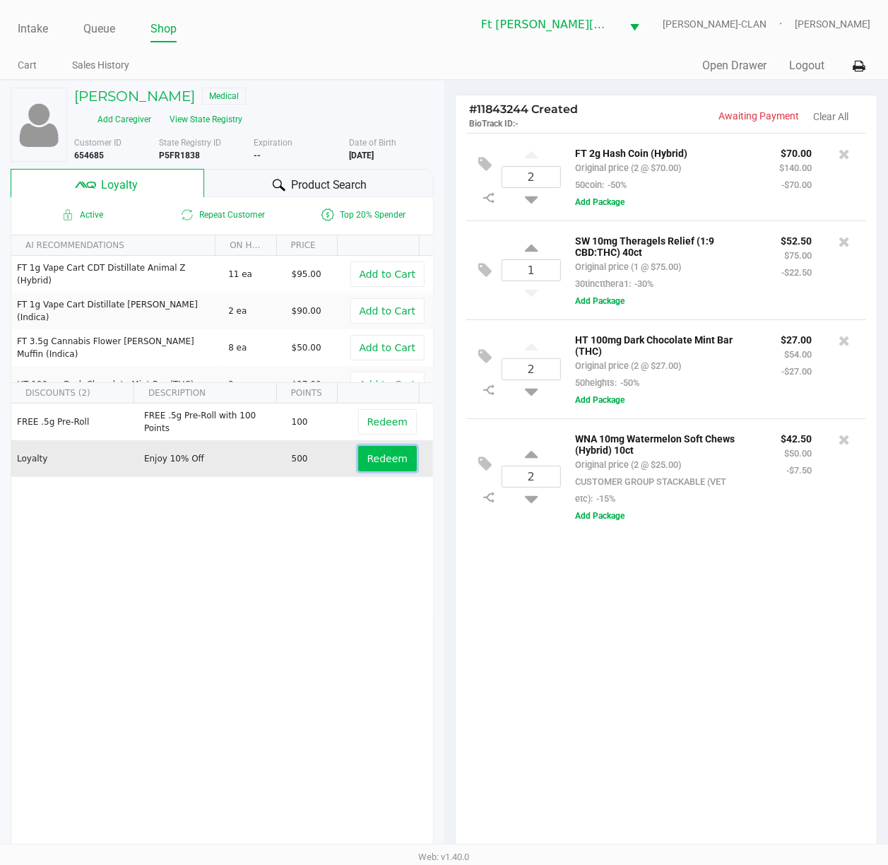
click at [374, 459] on span "Redeem" at bounding box center [387, 458] width 40 height 11
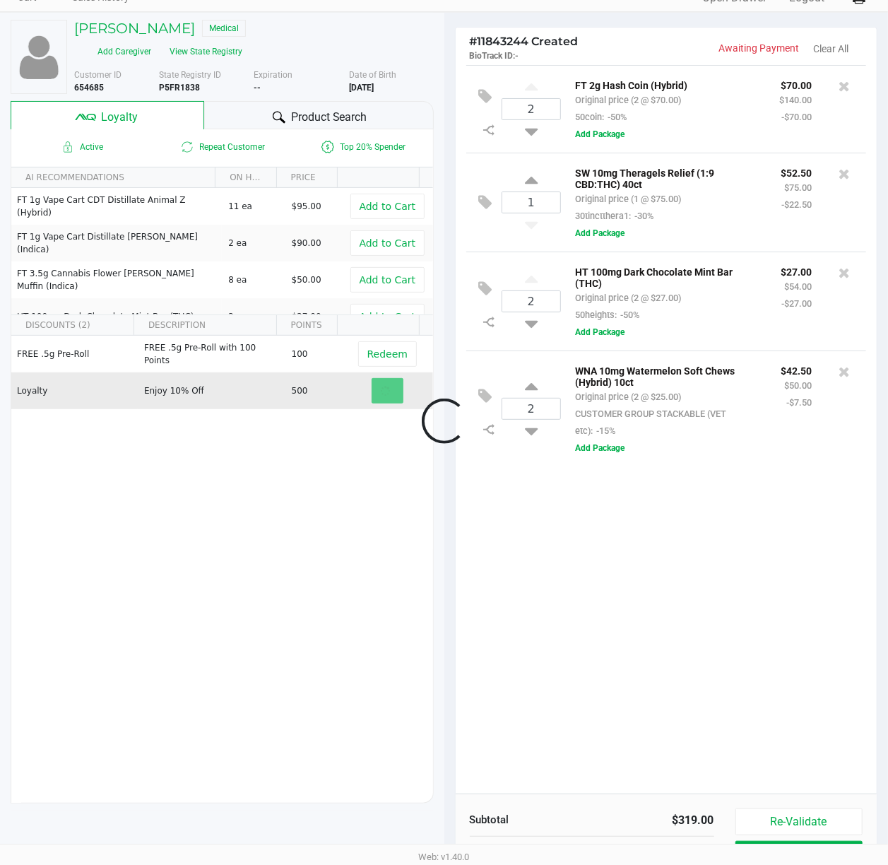
scroll to position [184, 0]
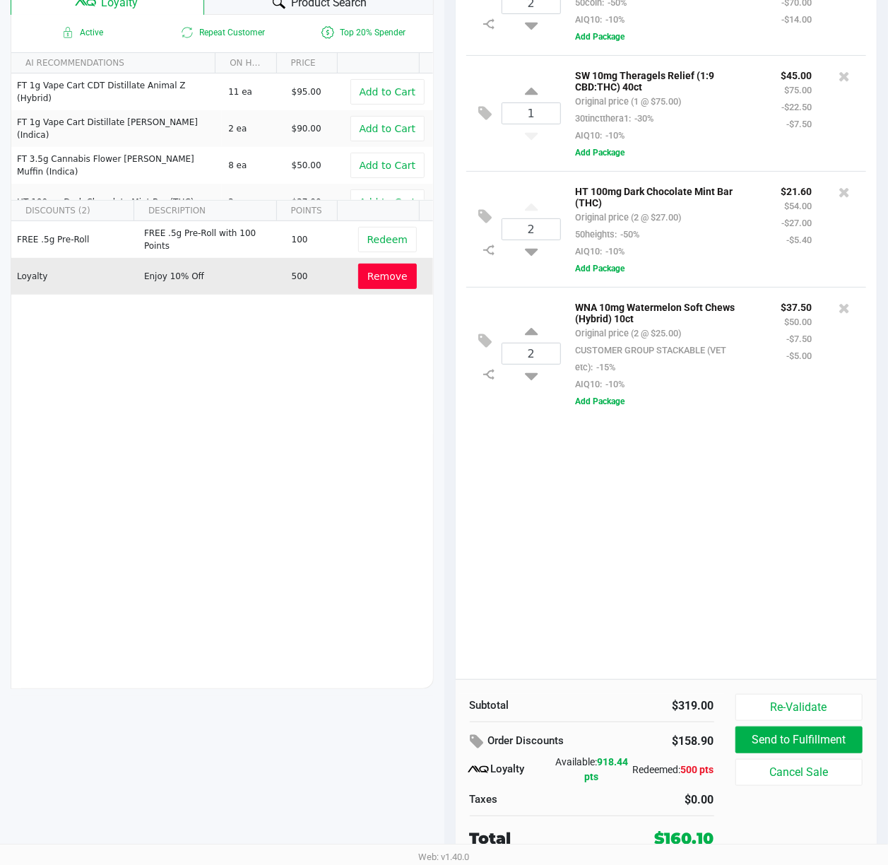
click at [696, 514] on div "2 FT 2g Hash Coin (Hybrid) Original price (2 @ $70.00) 50coin: -50% AIQ10: -10%…" at bounding box center [667, 315] width 422 height 729
drag, startPoint x: 749, startPoint y: 548, endPoint x: 741, endPoint y: 533, distance: 17.7
click at [724, 551] on div "2 FT 2g Hash Coin (Hybrid) Original price (2 @ $70.00) 50coin: -50% AIQ10: -10%…" at bounding box center [667, 315] width 422 height 729
click at [281, 13] on div "Product Search" at bounding box center [319, 1] width 230 height 28
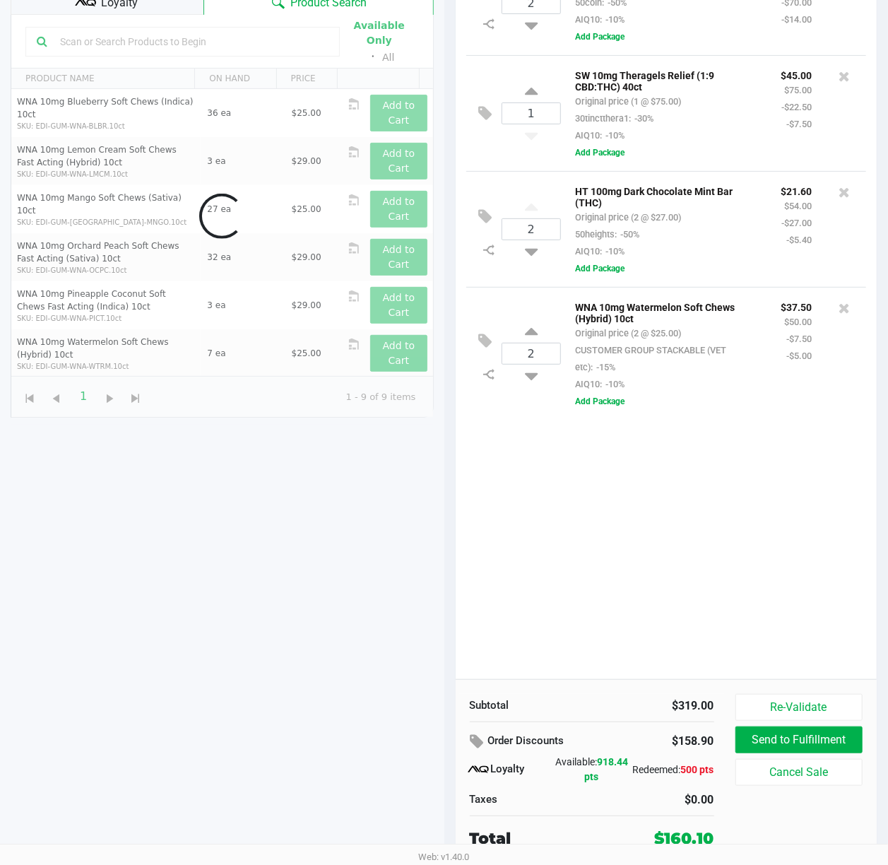
scroll to position [184, 0]
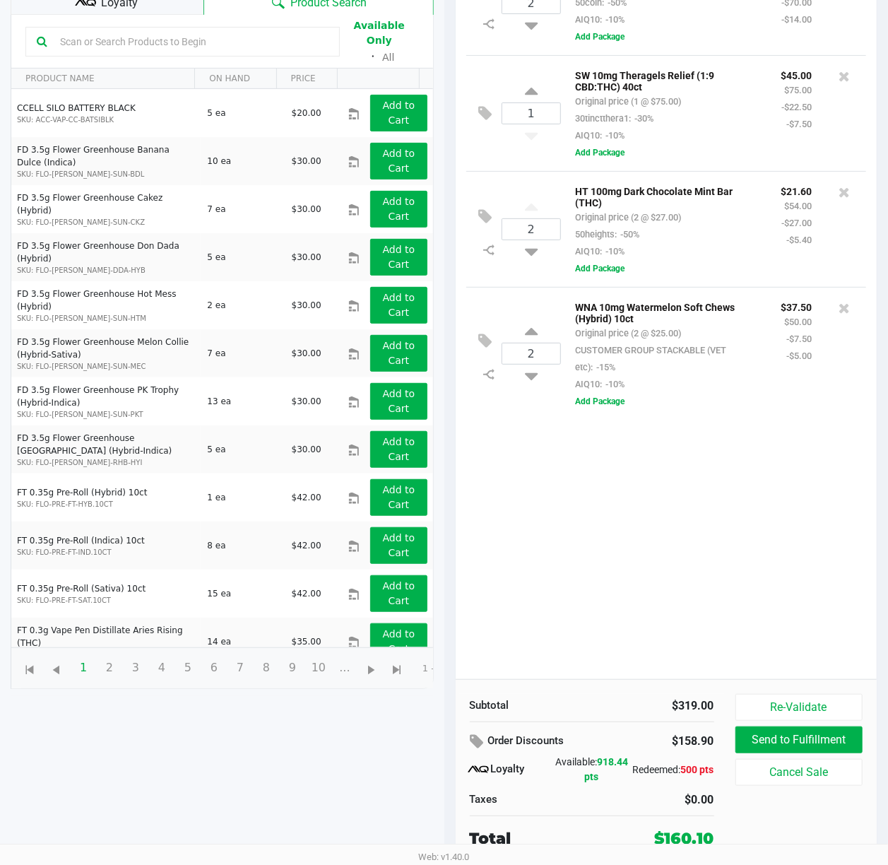
click at [78, 38] on input "text" at bounding box center [191, 41] width 274 height 21
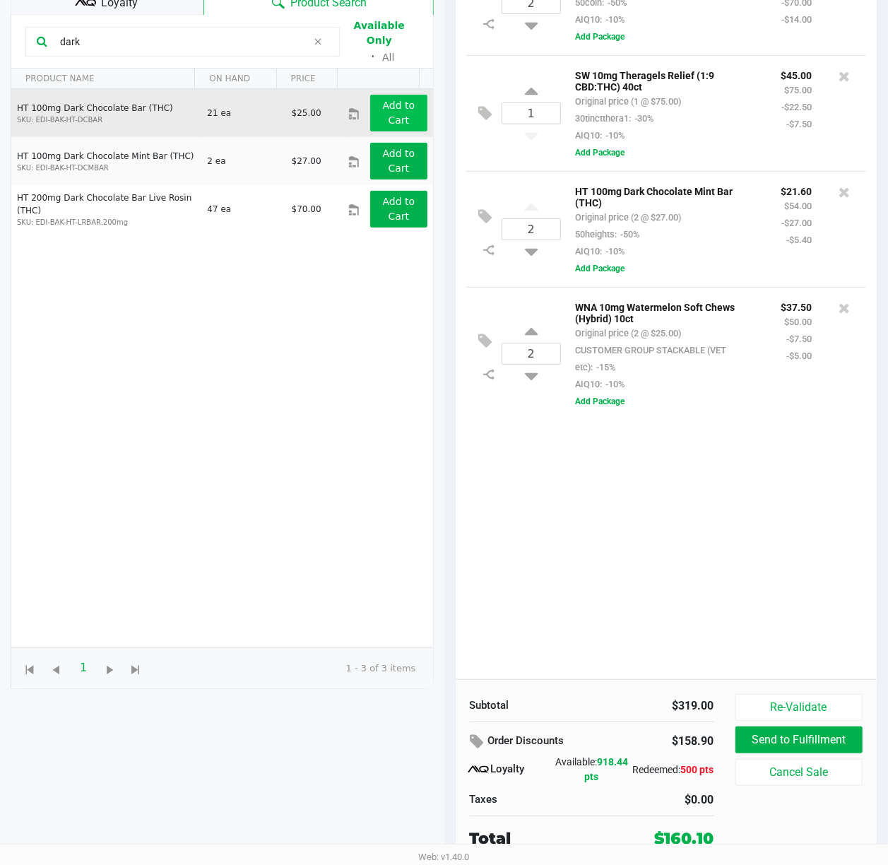
type input "dark"
click at [385, 100] on app-button-loader "Add to Cart" at bounding box center [399, 113] width 33 height 26
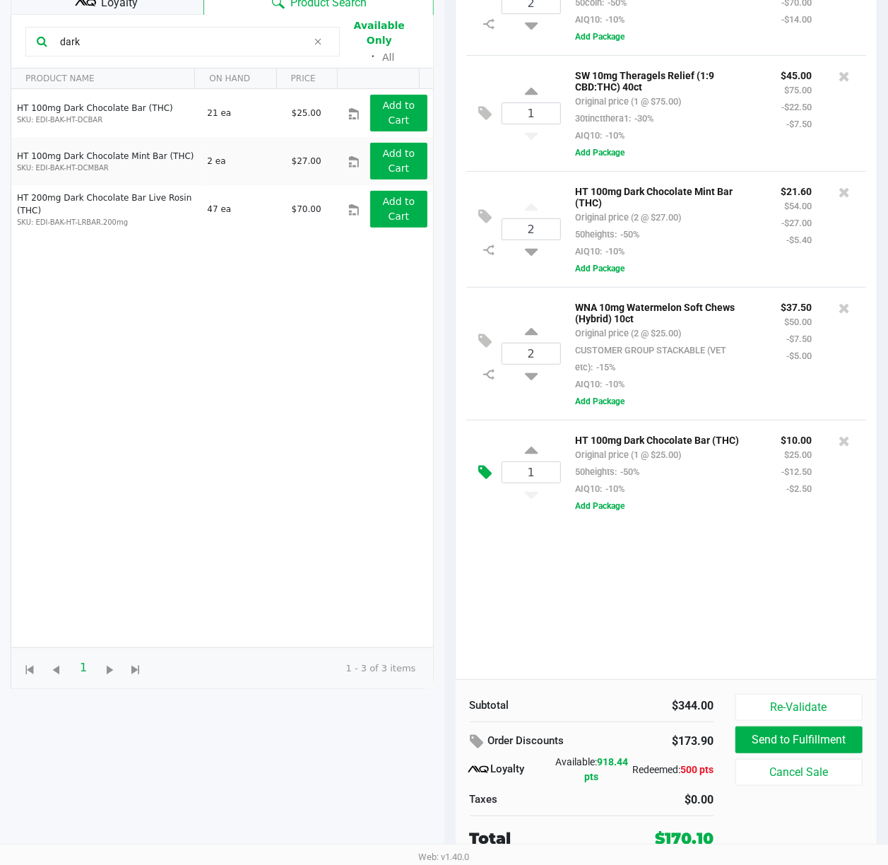
click at [490, 481] on icon at bounding box center [485, 472] width 13 height 16
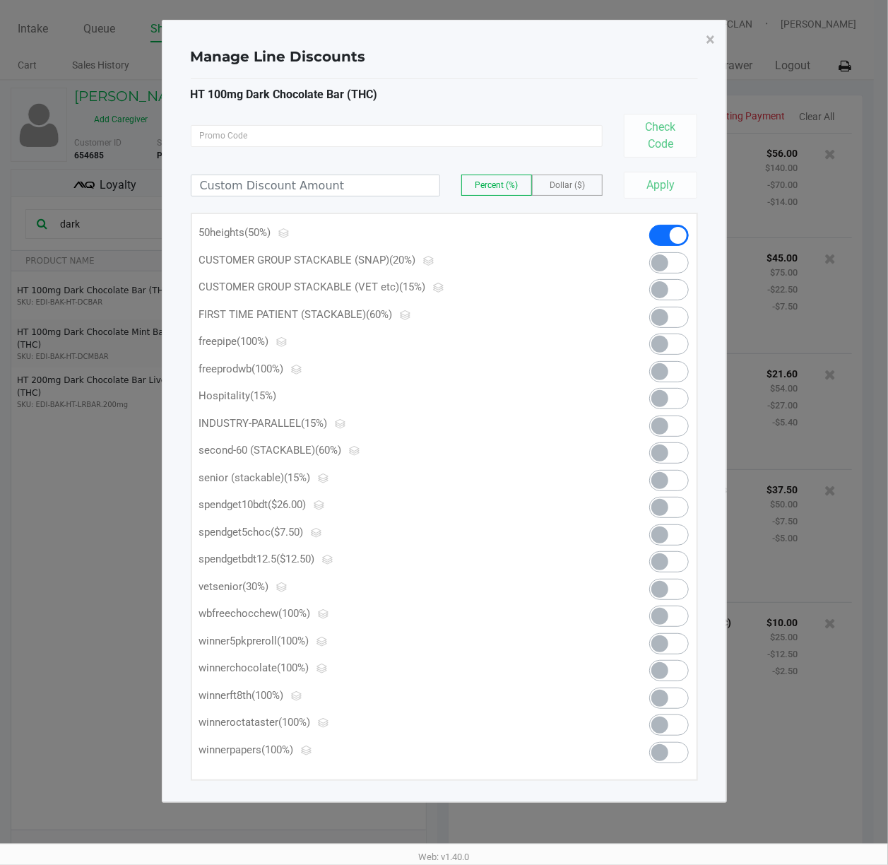
scroll to position [0, 0]
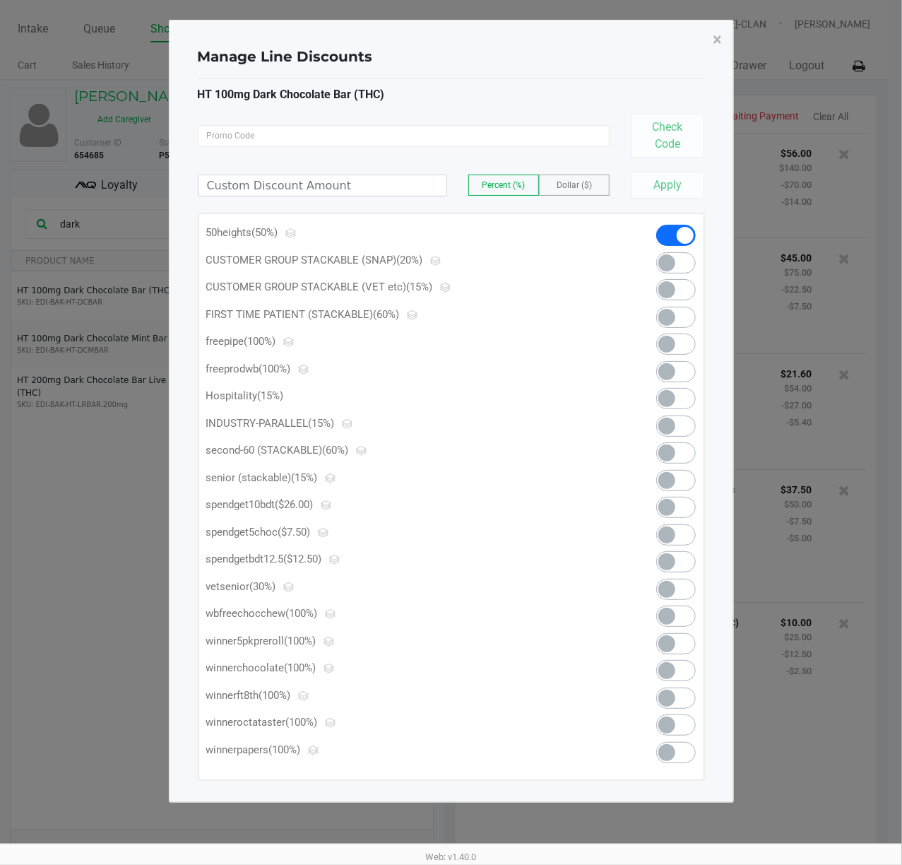
click at [695, 533] on span at bounding box center [677, 534] width 40 height 21
click at [719, 34] on span "×" at bounding box center [718, 40] width 9 height 20
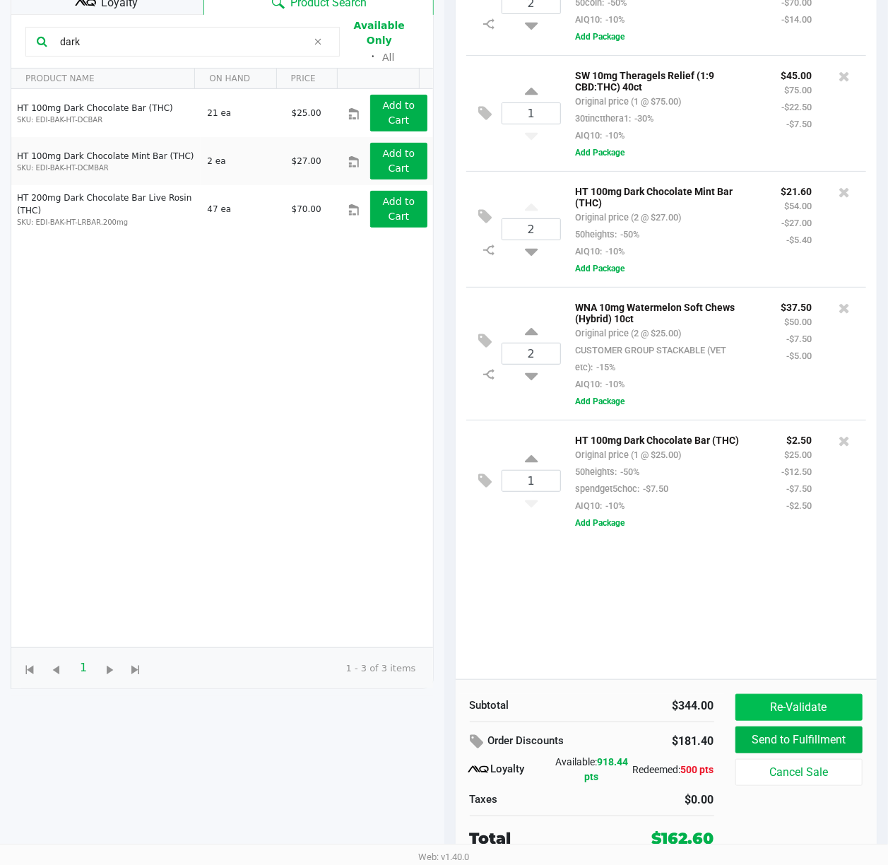
scroll to position [184, 0]
click at [719, 619] on div "2 FT 2g Hash Coin (Hybrid) Original price (2 @ $70.00) 50coin: -50% AIQ10: -10%…" at bounding box center [667, 315] width 422 height 729
click at [716, 626] on div "2 FT 2g Hash Coin (Hybrid) Original price (2 @ $70.00) 50coin: -50% AIQ10: -10%…" at bounding box center [667, 315] width 422 height 729
click at [642, 623] on div "2 FT 2g Hash Coin (Hybrid) Original price (2 @ $70.00) 50coin: -50% AIQ10: -10%…" at bounding box center [667, 315] width 422 height 729
click at [668, 636] on div "2 FT 2g Hash Coin (Hybrid) Original price (2 @ $70.00) 50coin: -50% AIQ10: -10%…" at bounding box center [667, 315] width 422 height 729
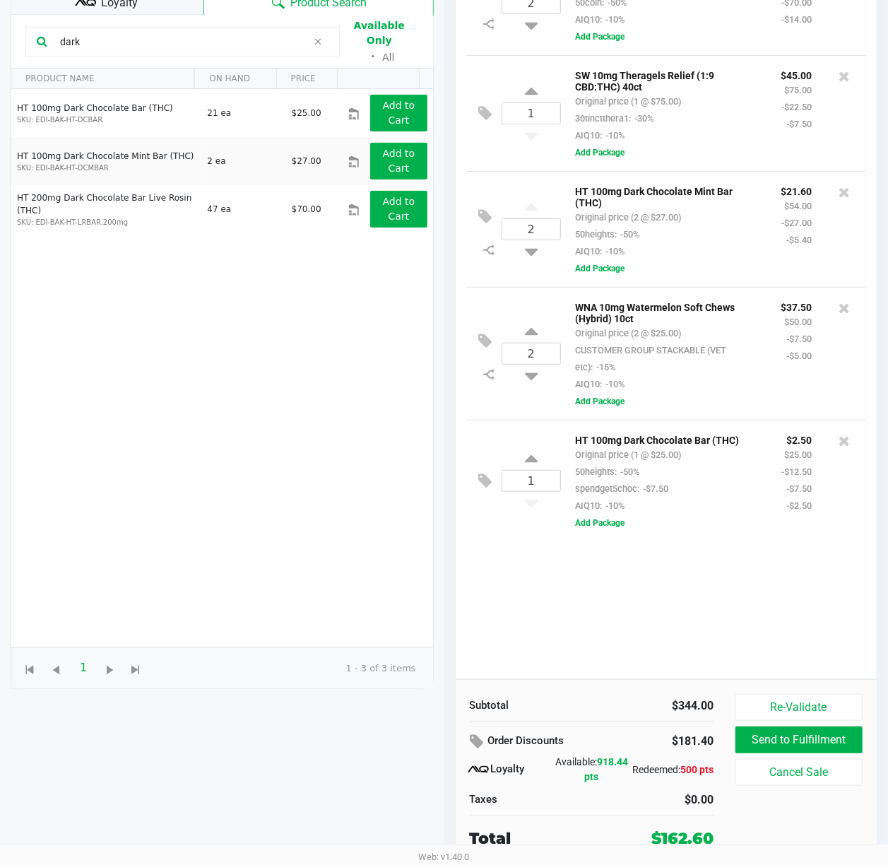
drag, startPoint x: 606, startPoint y: 651, endPoint x: 604, endPoint y: 659, distance: 8.9
click at [606, 648] on div "2 FT 2g Hash Coin (Hybrid) Original price (2 @ $70.00) 50coin: -50% AIQ10: -10%…" at bounding box center [667, 315] width 422 height 729
click at [631, 648] on div "2 FT 2g Hash Coin (Hybrid) Original price (2 @ $70.00) 50coin: -50% AIQ10: -10%…" at bounding box center [667, 315] width 422 height 729
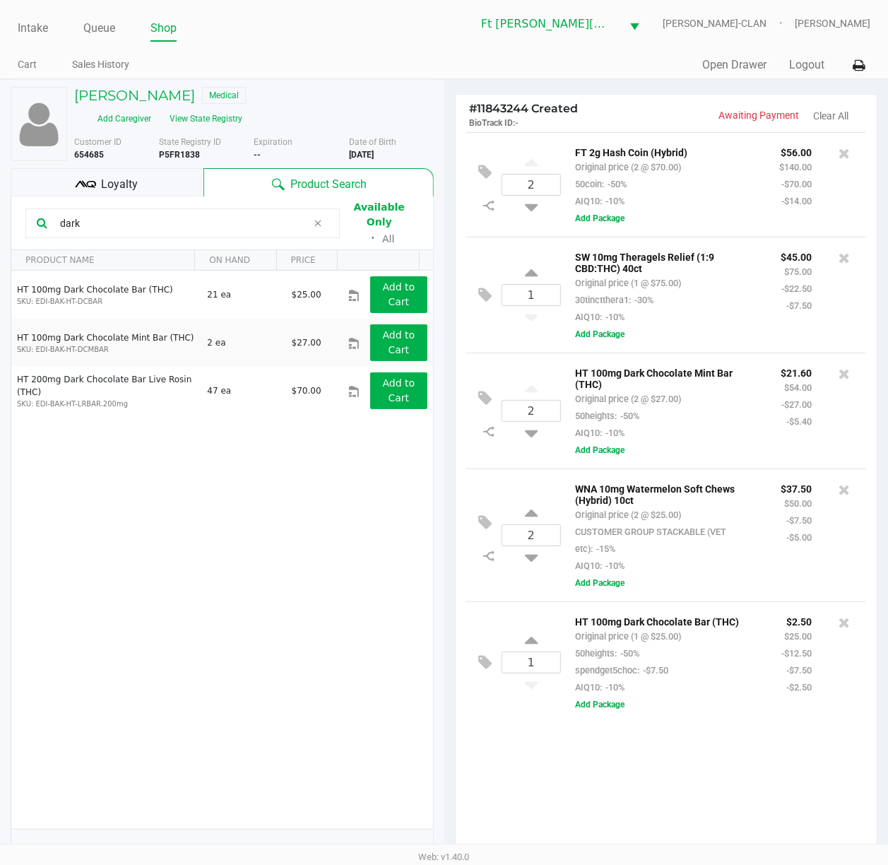
scroll to position [0, 0]
click at [698, 648] on div "1 HT 100mg Dark Chocolate Bar (THC) Original price (1 @ $25.00) 50heights: -50%…" at bounding box center [666, 663] width 401 height 122
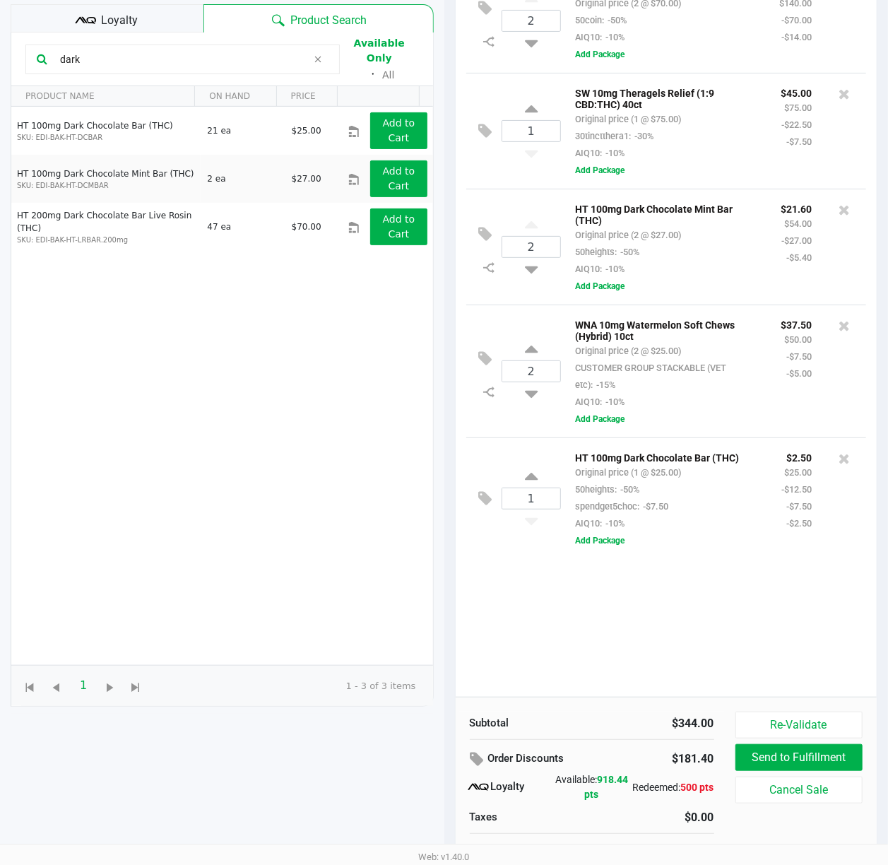
scroll to position [184, 0]
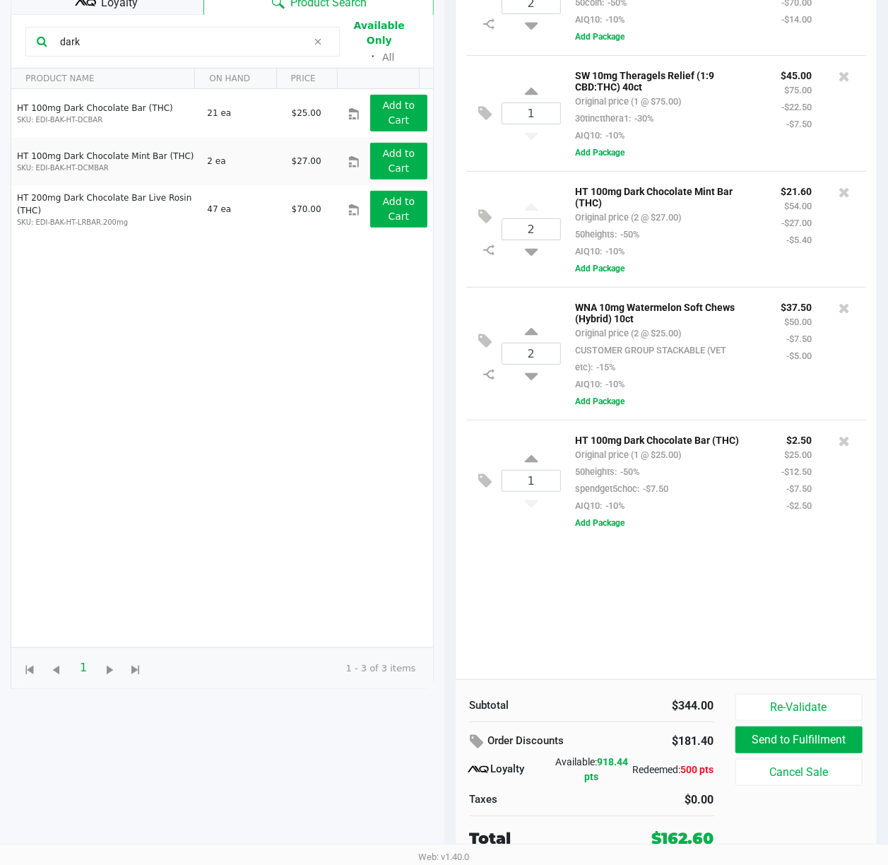
click at [716, 643] on div "2 FT 2g Hash Coin (Hybrid) Original price (2 @ $70.00) 50coin: -50% AIQ10: -10%…" at bounding box center [667, 315] width 422 height 729
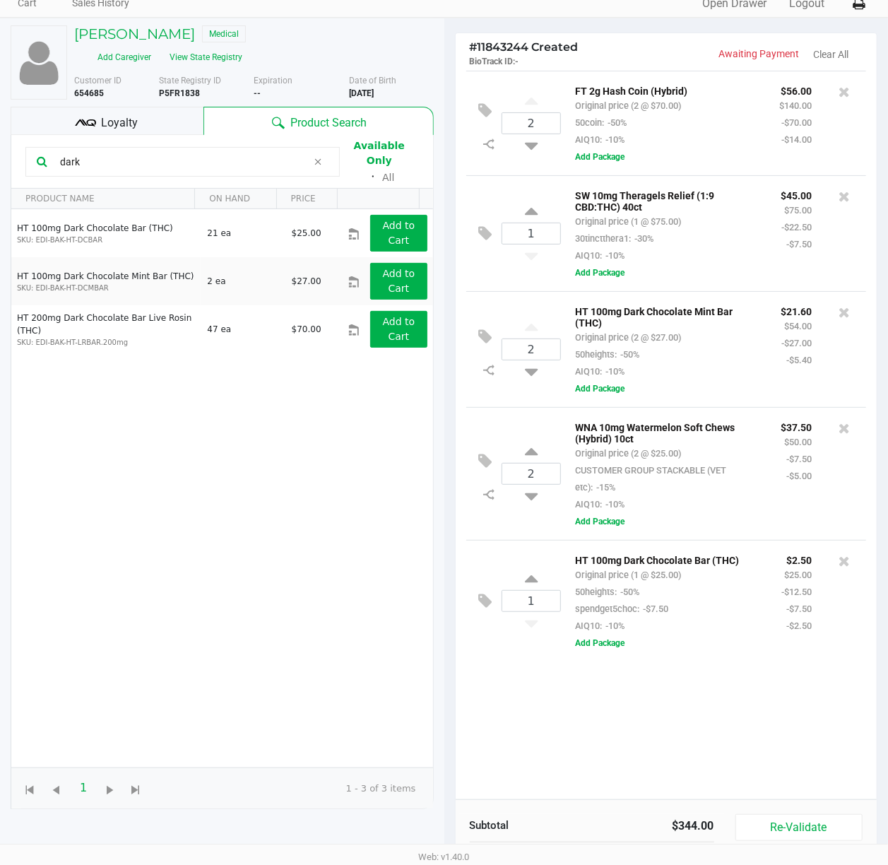
scroll to position [94, 0]
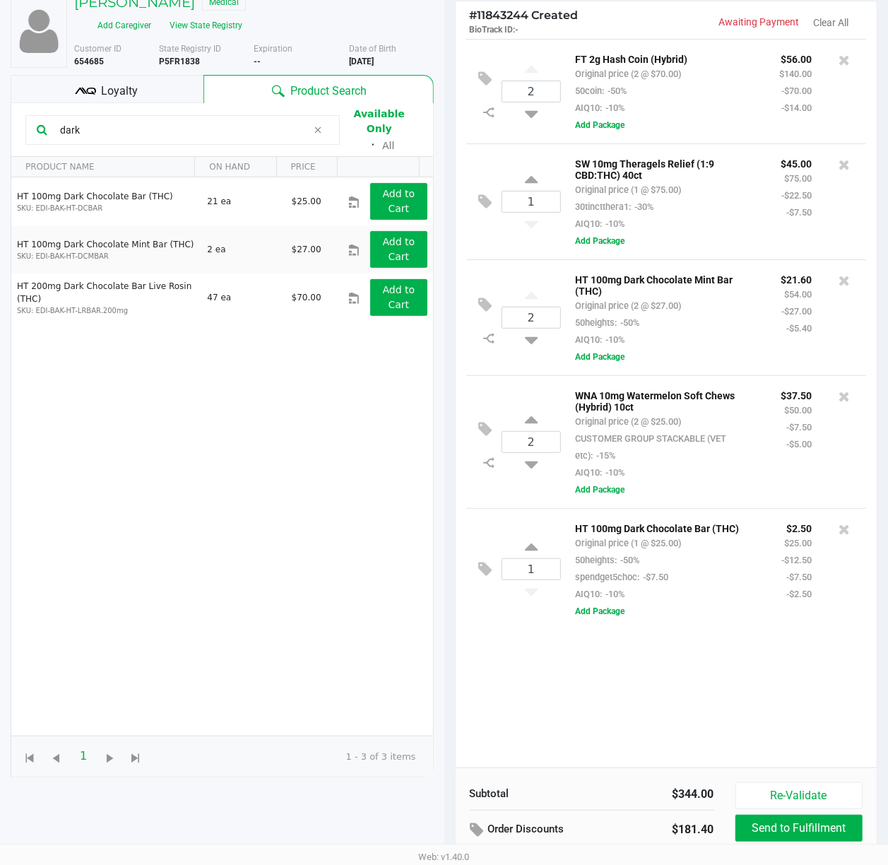
click at [724, 648] on div "2 FT 2g Hash Coin (Hybrid) Original price (2 @ $70.00) 50coin: -50% AIQ10: -10%…" at bounding box center [667, 403] width 422 height 729
drag, startPoint x: 758, startPoint y: 727, endPoint x: 761, endPoint y: 719, distance: 9.2
click at [724, 648] on div "2 FT 2g Hash Coin (Hybrid) Original price (2 @ $70.00) 50coin: -50% AIQ10: -10%…" at bounding box center [667, 403] width 422 height 729
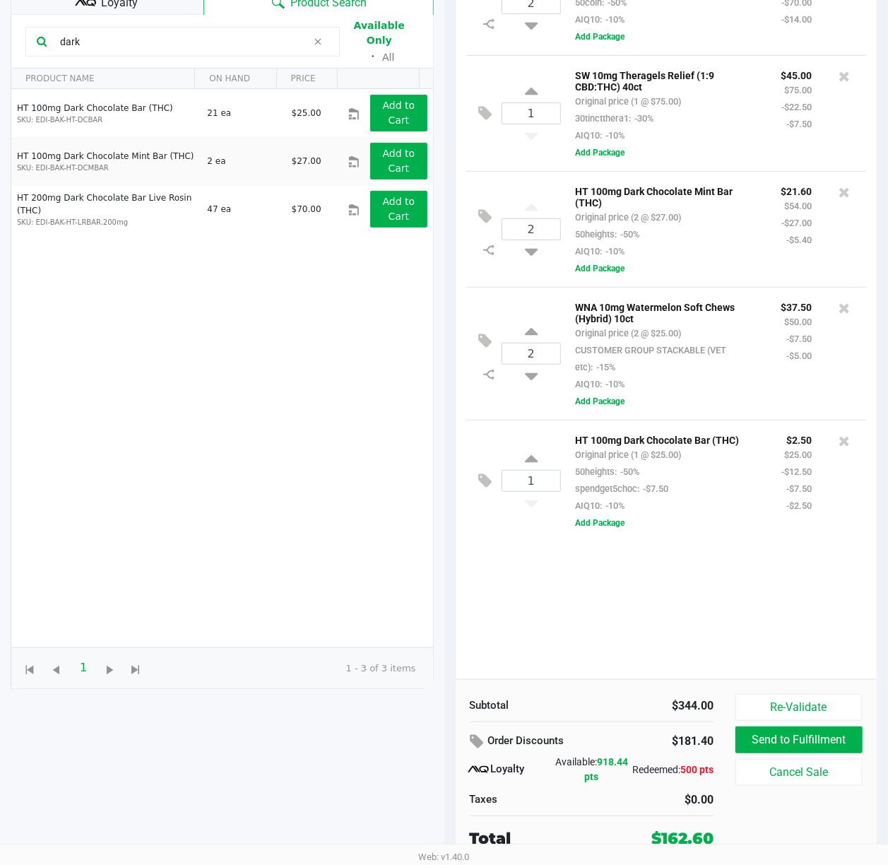
click at [637, 629] on div "2 FT 2g Hash Coin (Hybrid) Original price (2 @ $70.00) 50coin: -50% AIQ10: -10%…" at bounding box center [667, 315] width 422 height 729
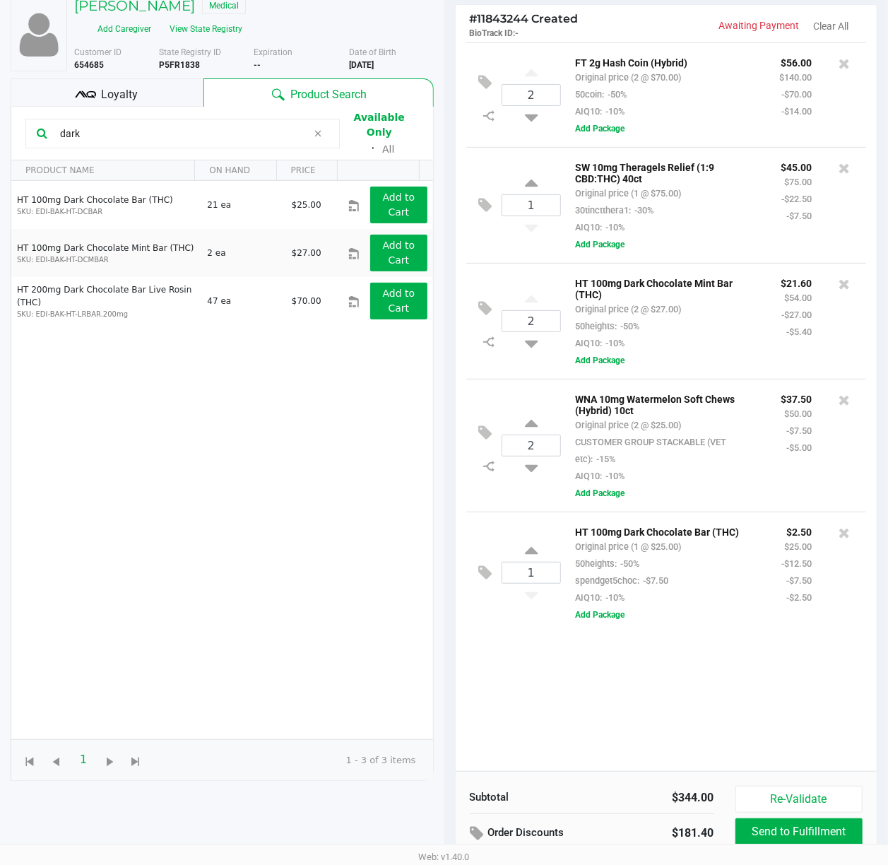
click at [640, 648] on div "2 FT 2g Hash Coin (Hybrid) Original price (2 @ $70.00) 50coin: -50% AIQ10: -10%…" at bounding box center [667, 406] width 422 height 729
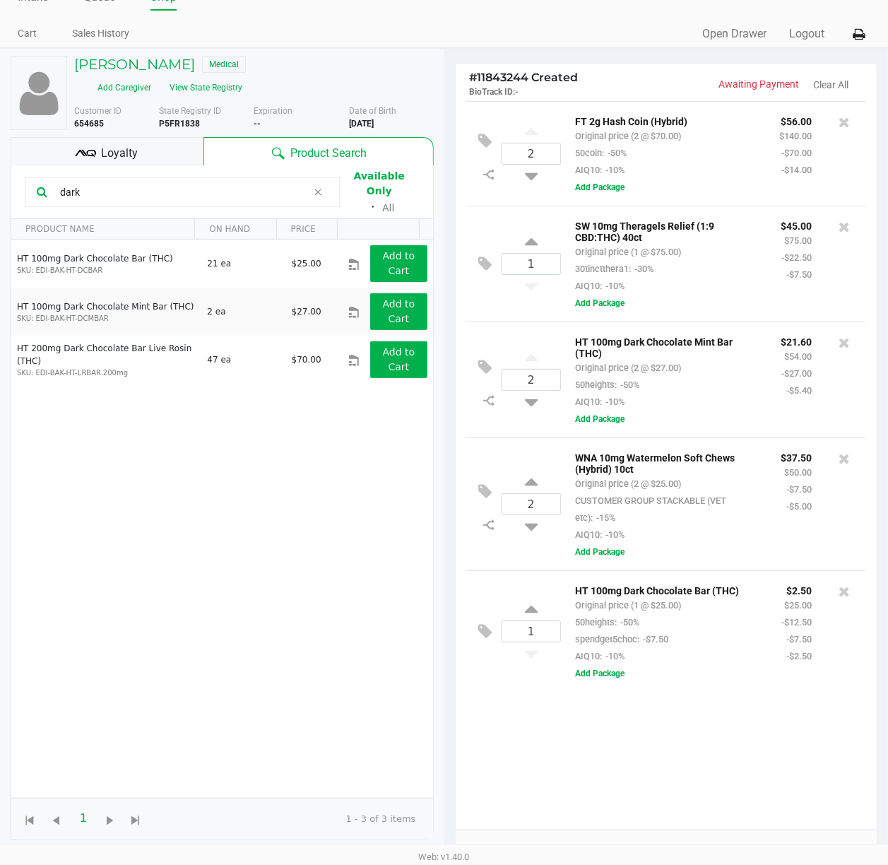
scroll to position [0, 0]
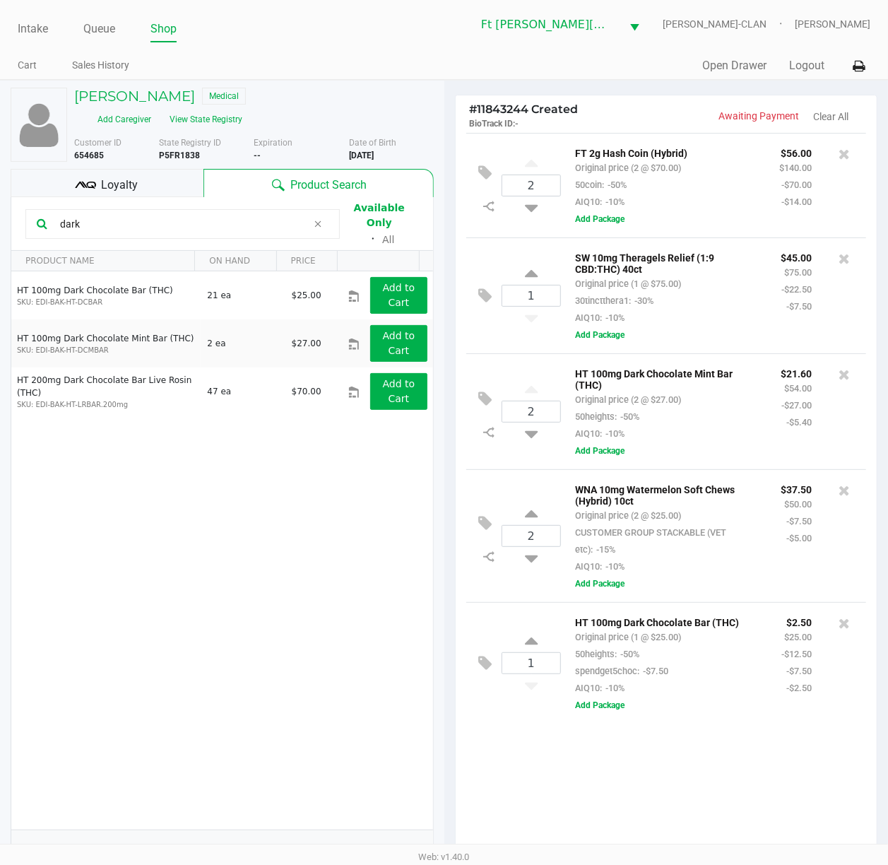
click at [722, 648] on div "2 FT 2g Hash Coin (Hybrid) Original price (2 @ $70.00) 50coin: -50% AIQ10: -10%…" at bounding box center [667, 497] width 422 height 729
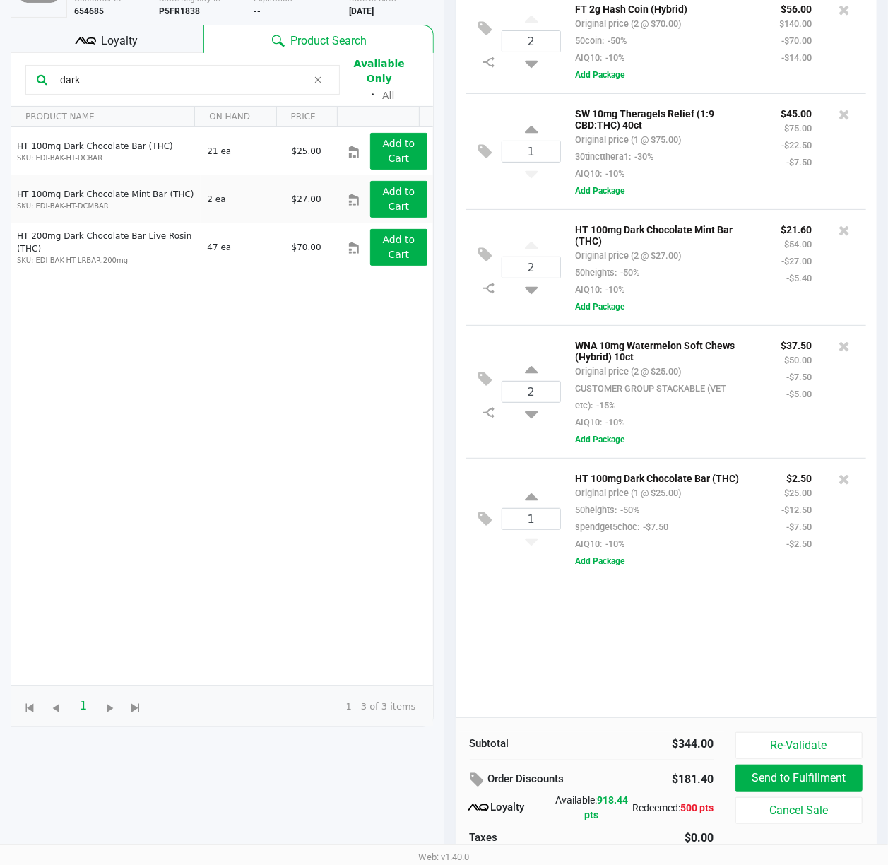
scroll to position [184, 0]
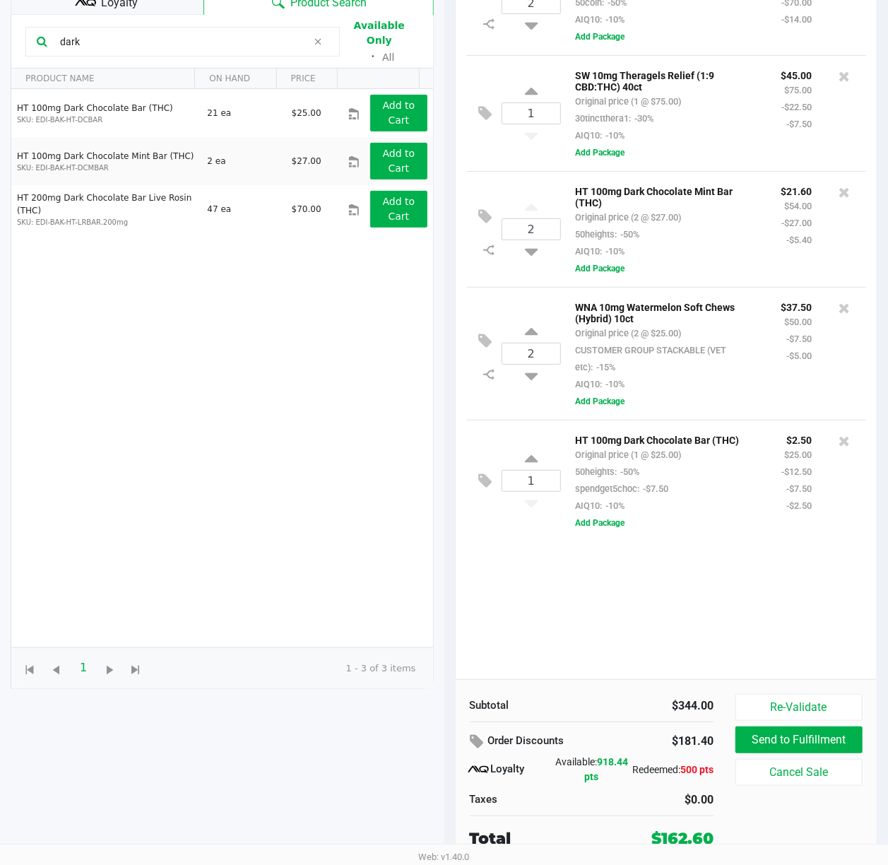
drag, startPoint x: 711, startPoint y: 654, endPoint x: 695, endPoint y: 654, distance: 15.5
click at [708, 648] on div "2 FT 2g Hash Coin (Hybrid) Original price (2 @ $70.00) 50coin: -50% AIQ10: -10%…" at bounding box center [667, 315] width 422 height 729
drag, startPoint x: 622, startPoint y: 596, endPoint x: 618, endPoint y: 604, distance: 8.2
click at [618, 601] on div "2 FT 2g Hash Coin (Hybrid) Original price (2 @ $70.00) 50coin: -50% AIQ10: -10%…" at bounding box center [667, 315] width 422 height 729
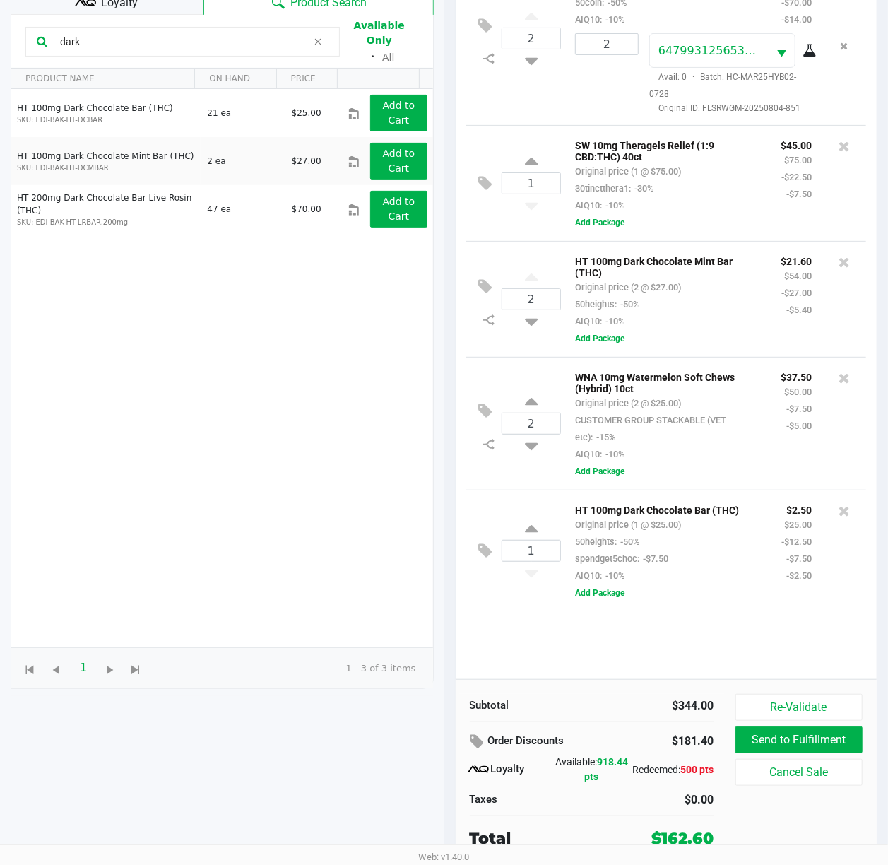
click at [724, 629] on div "2 FT 2g Hash Coin (Hybrid) Original price (2 @ $70.00) 50coin: -50% AIQ10: -10%…" at bounding box center [667, 315] width 422 height 729
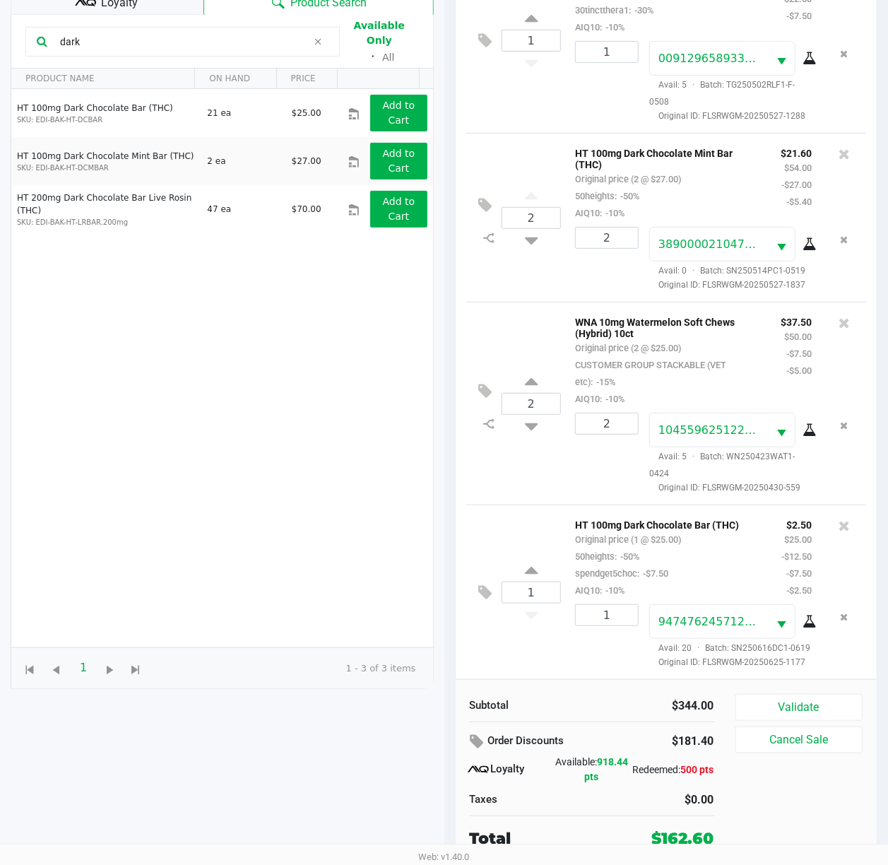
scroll to position [286, 0]
click at [724, 648] on button "Validate" at bounding box center [800, 707] width 128 height 27
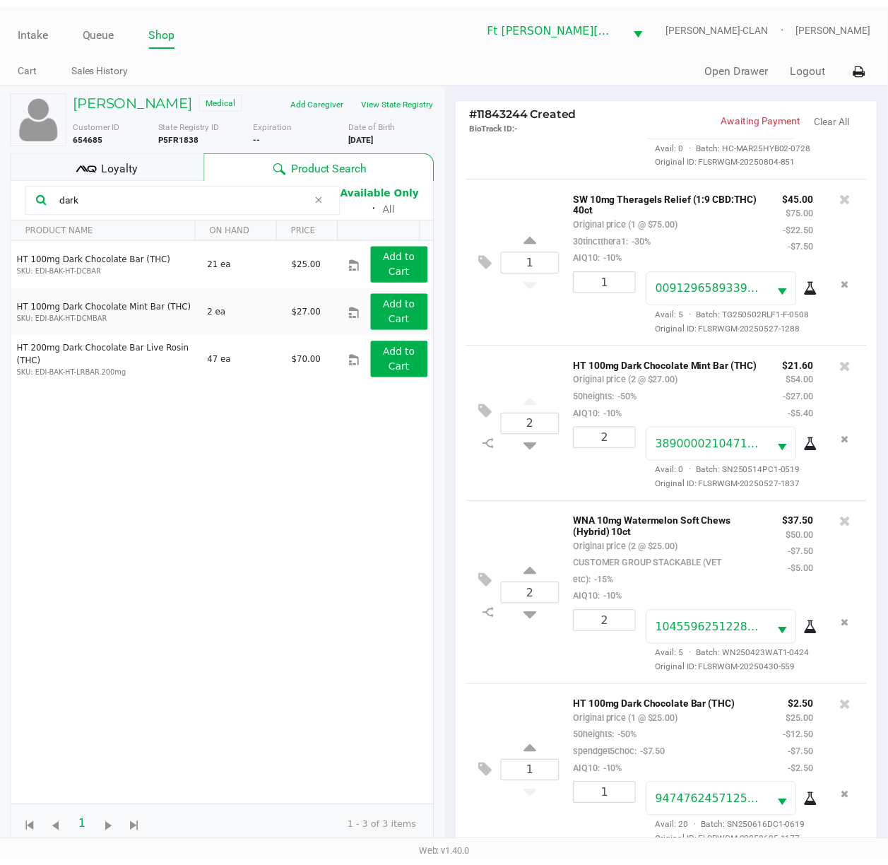
scroll to position [287, 0]
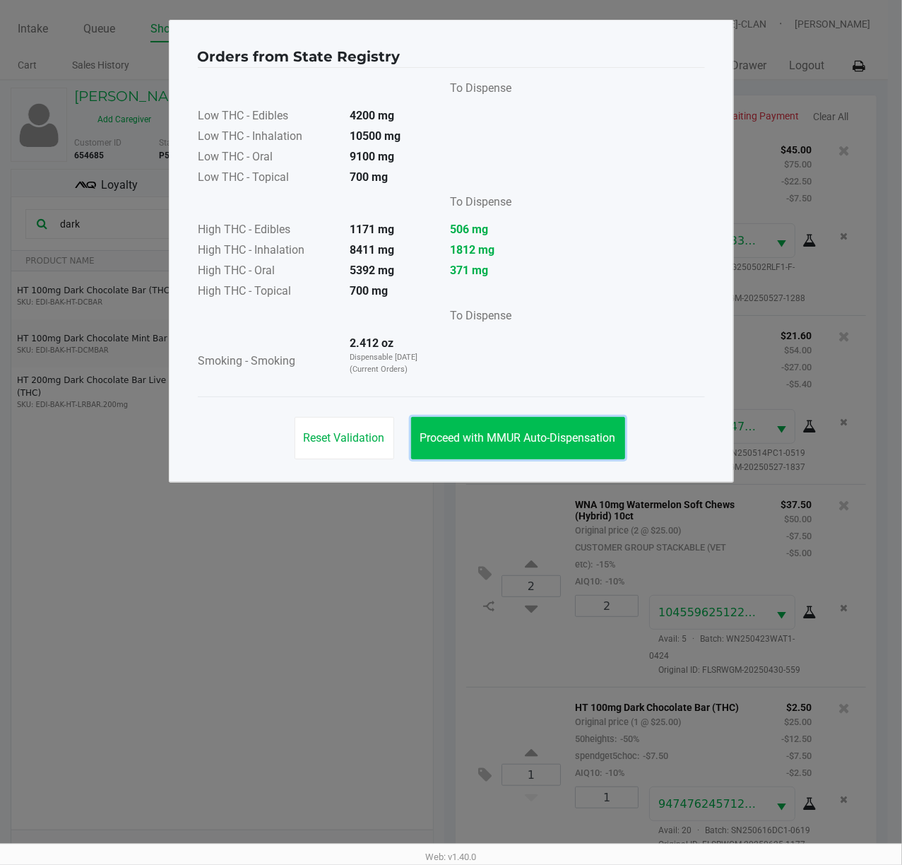
click at [580, 444] on span "Proceed with MMUR Auto-Dispensation" at bounding box center [518, 437] width 196 height 13
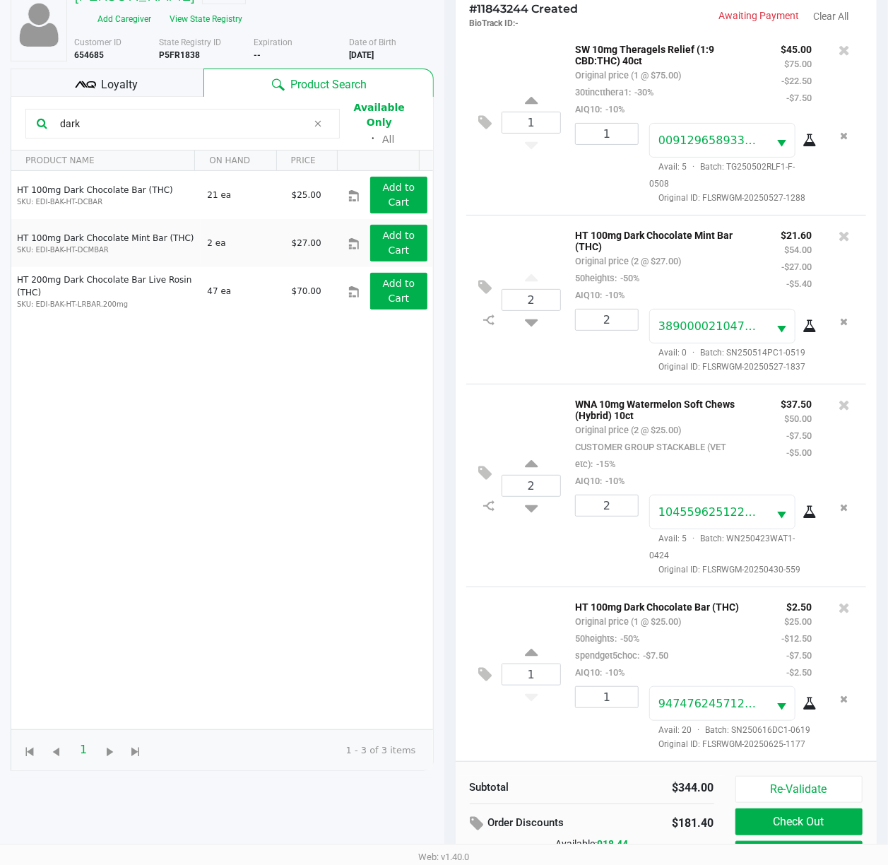
scroll to position [184, 0]
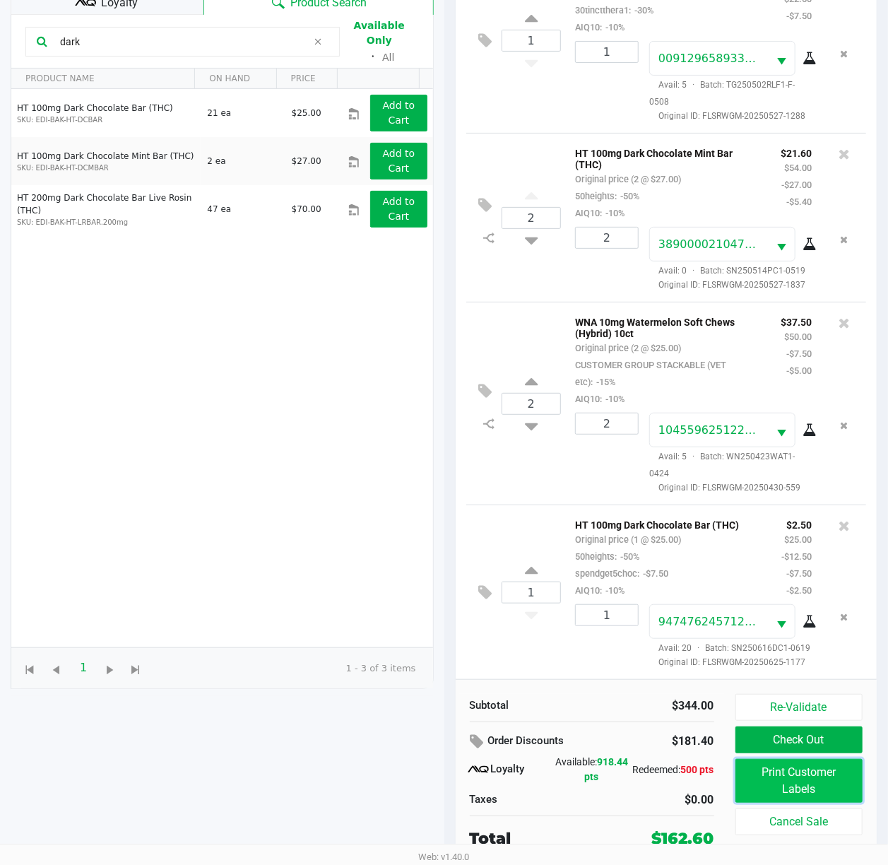
click at [724, 648] on button "Print Customer Labels" at bounding box center [800, 781] width 128 height 44
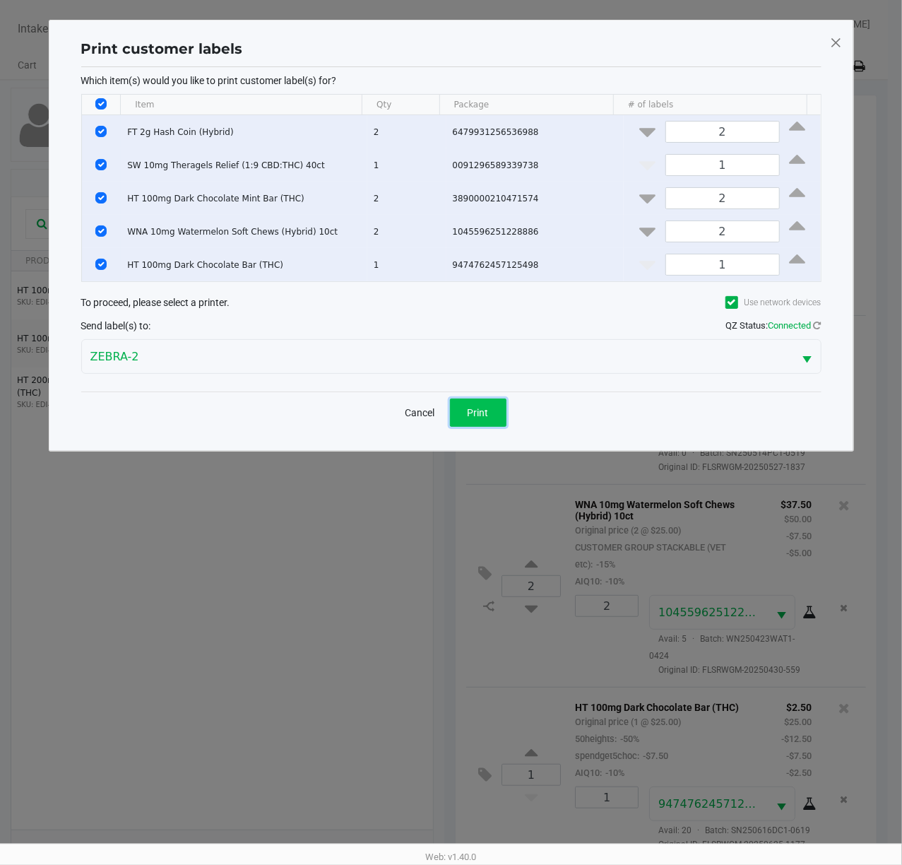
click at [478, 416] on span "Print" at bounding box center [478, 412] width 21 height 11
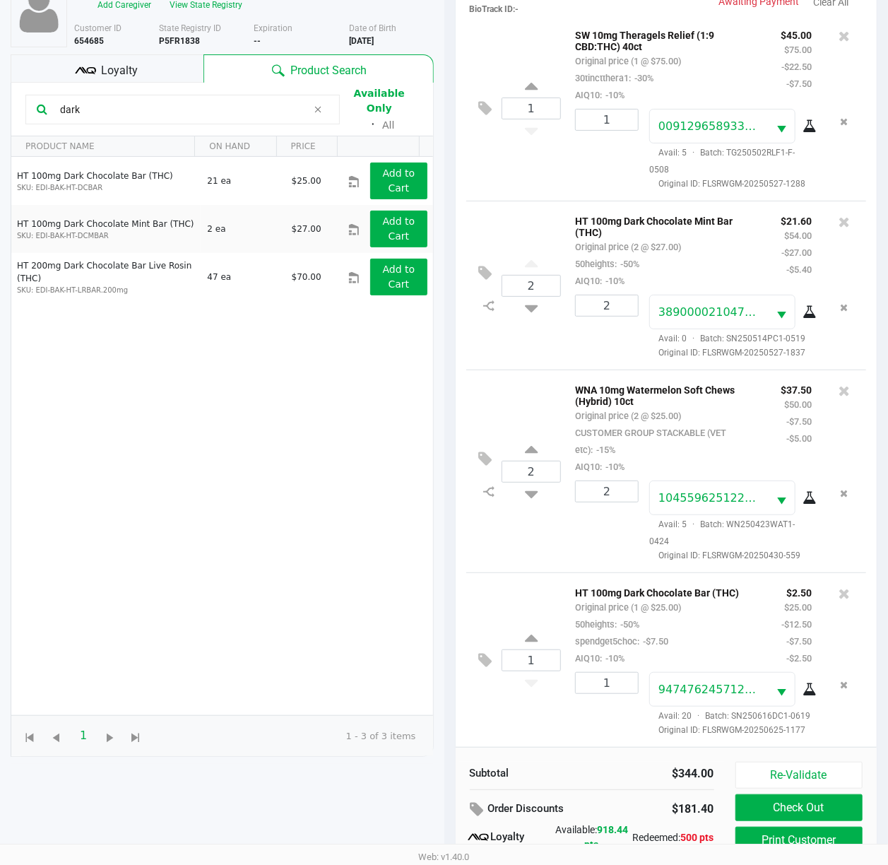
scroll to position [184, 0]
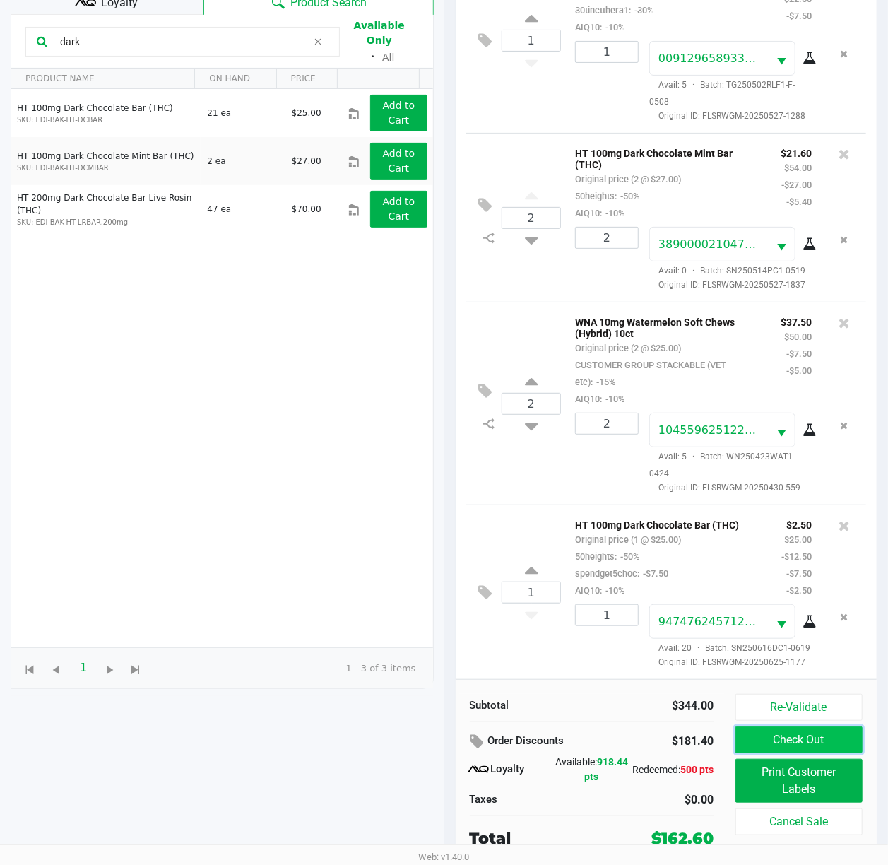
click at [724, 648] on button "Check Out" at bounding box center [800, 740] width 128 height 27
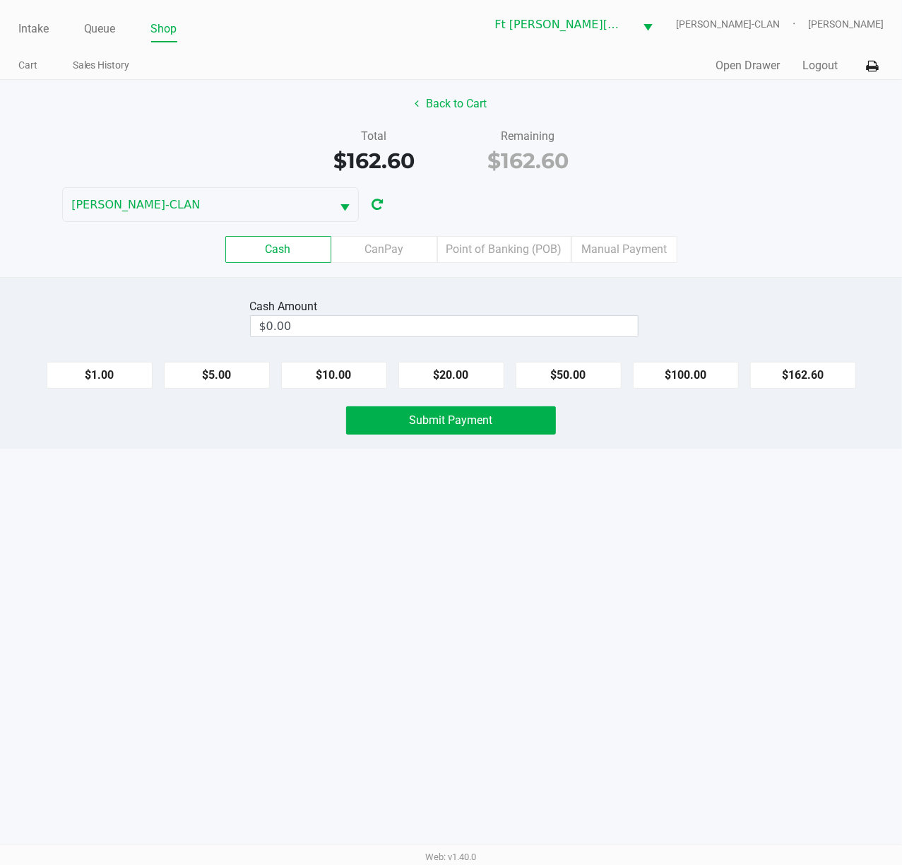
click at [696, 550] on div "Intake Queue Shop Ft Walton Beach WC WU-TANG-CLAN Katrina Vasko Cart Sales Hist…" at bounding box center [451, 432] width 902 height 865
click at [560, 247] on label "Point of Banking (POB)" at bounding box center [504, 249] width 134 height 27
click at [0, 0] on 7 "Point of Banking (POB)" at bounding box center [0, 0] width 0 height 0
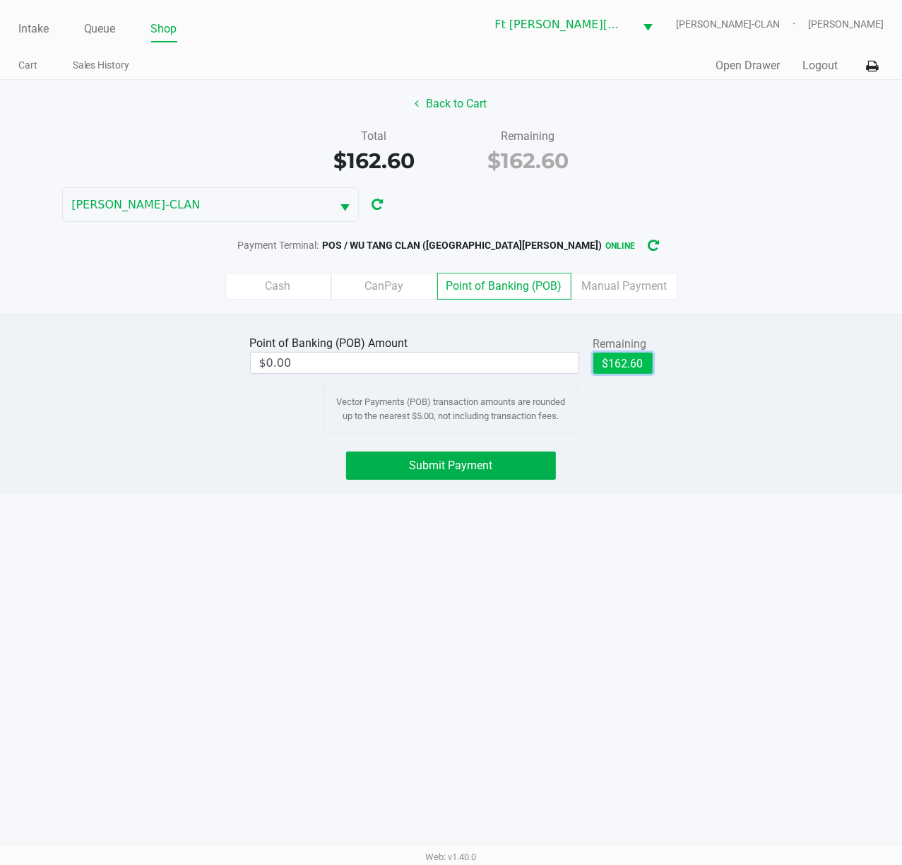
click at [620, 359] on button "$162.60" at bounding box center [623, 363] width 59 height 21
type input "$162.60"
click at [534, 465] on button "Submit Payment" at bounding box center [451, 466] width 210 height 28
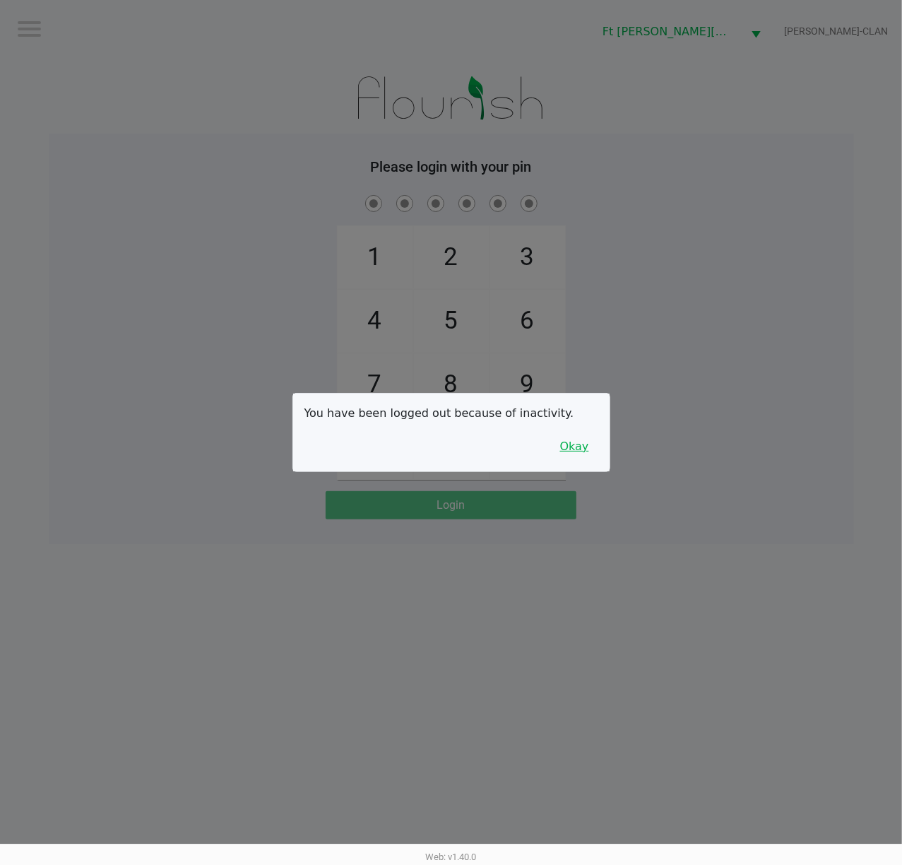
click at [570, 450] on button "Okay" at bounding box center [574, 446] width 47 height 27
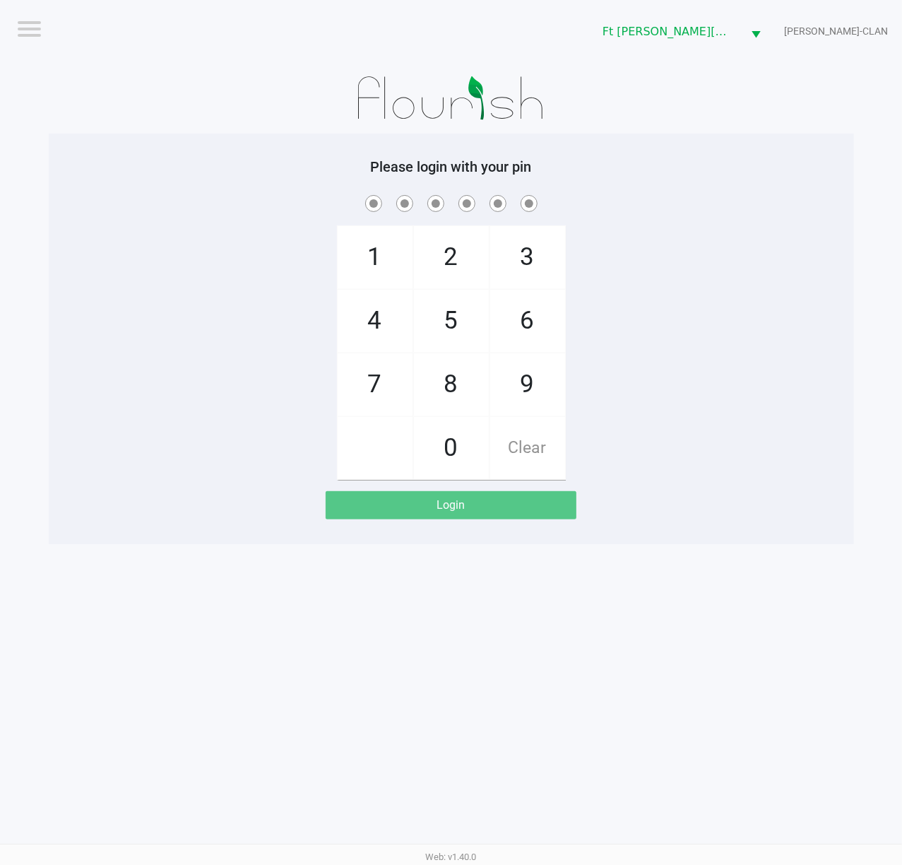
click at [637, 455] on div "1 4 7 2 5 8 0 3 6 9 Clear" at bounding box center [452, 336] width 806 height 288
checkbox input "true"
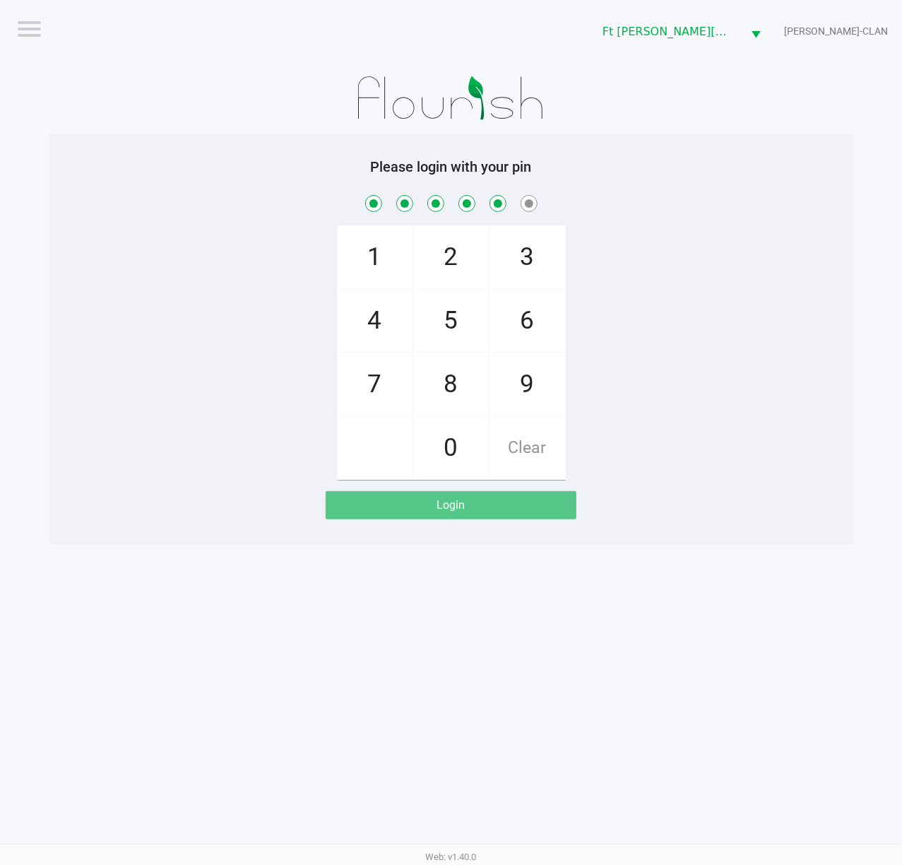
checkbox input "true"
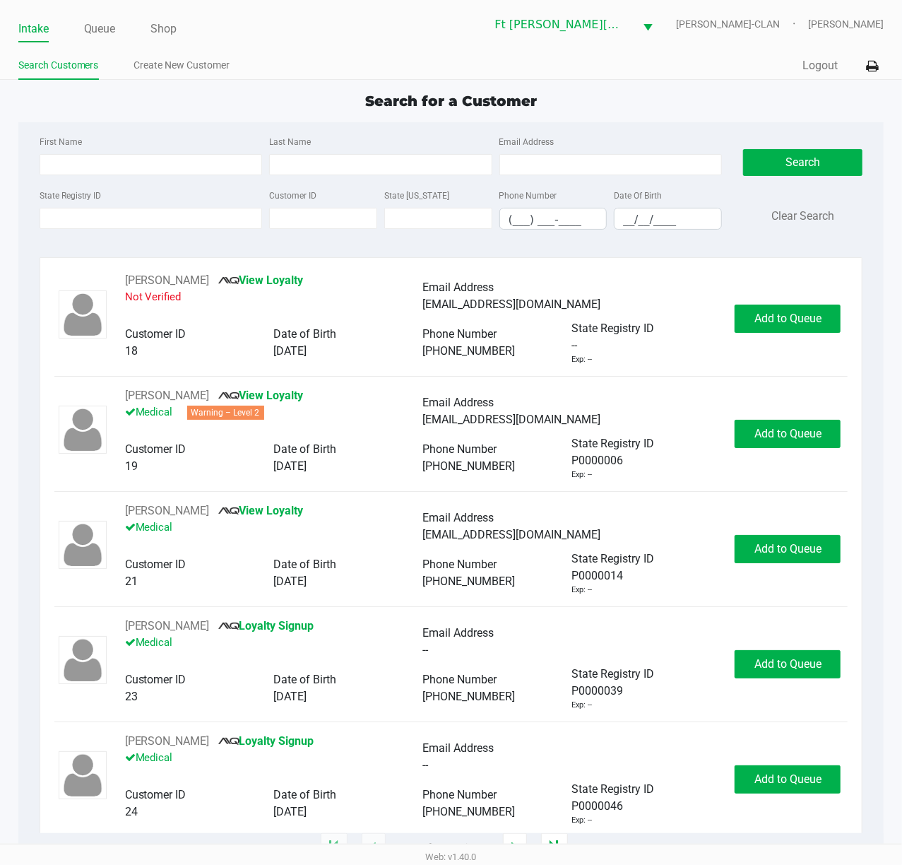
drag, startPoint x: 102, startPoint y: 25, endPoint x: 83, endPoint y: 54, distance: 35.1
click at [100, 26] on link "Queue" at bounding box center [100, 29] width 32 height 20
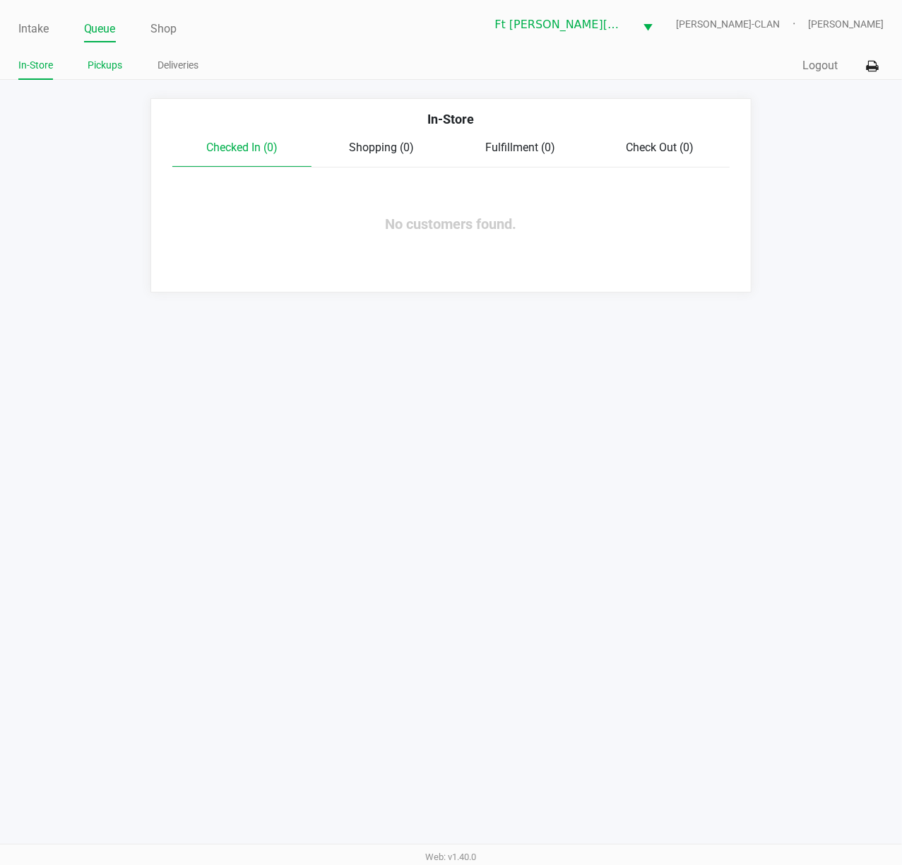
click at [113, 61] on link "Pickups" at bounding box center [105, 66] width 35 height 18
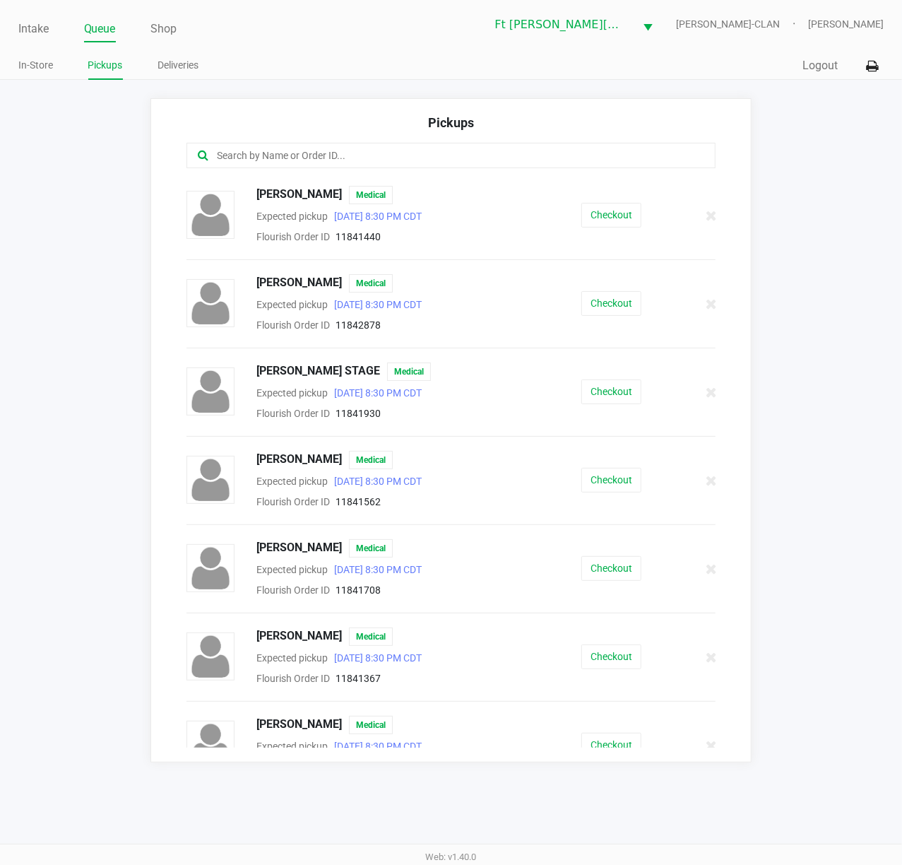
click at [329, 153] on input "text" at bounding box center [444, 156] width 457 height 16
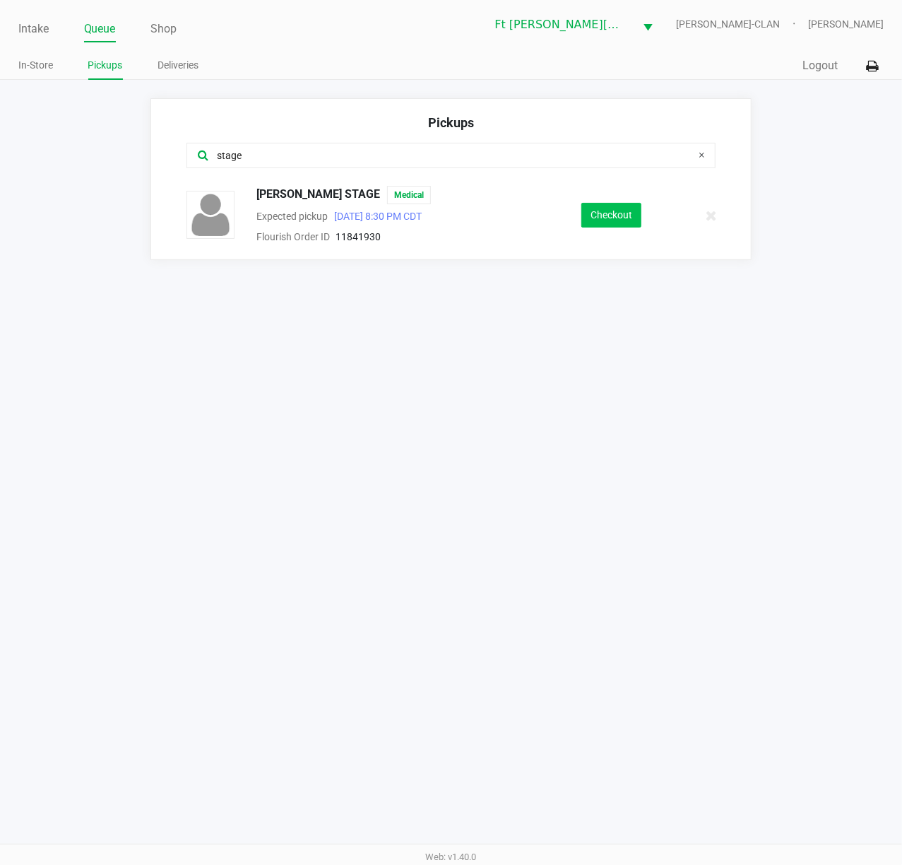
type input "stage"
click at [613, 219] on button "Checkout" at bounding box center [612, 215] width 60 height 25
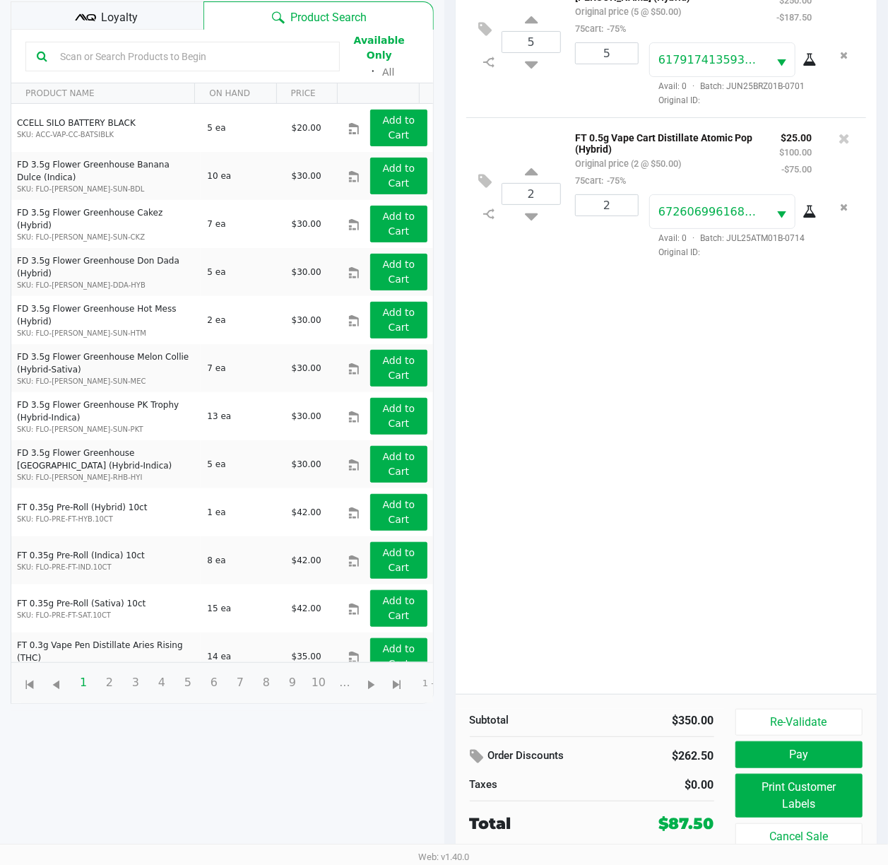
scroll to position [171, 0]
click at [724, 648] on button "Re-Validate" at bounding box center [800, 722] width 128 height 27
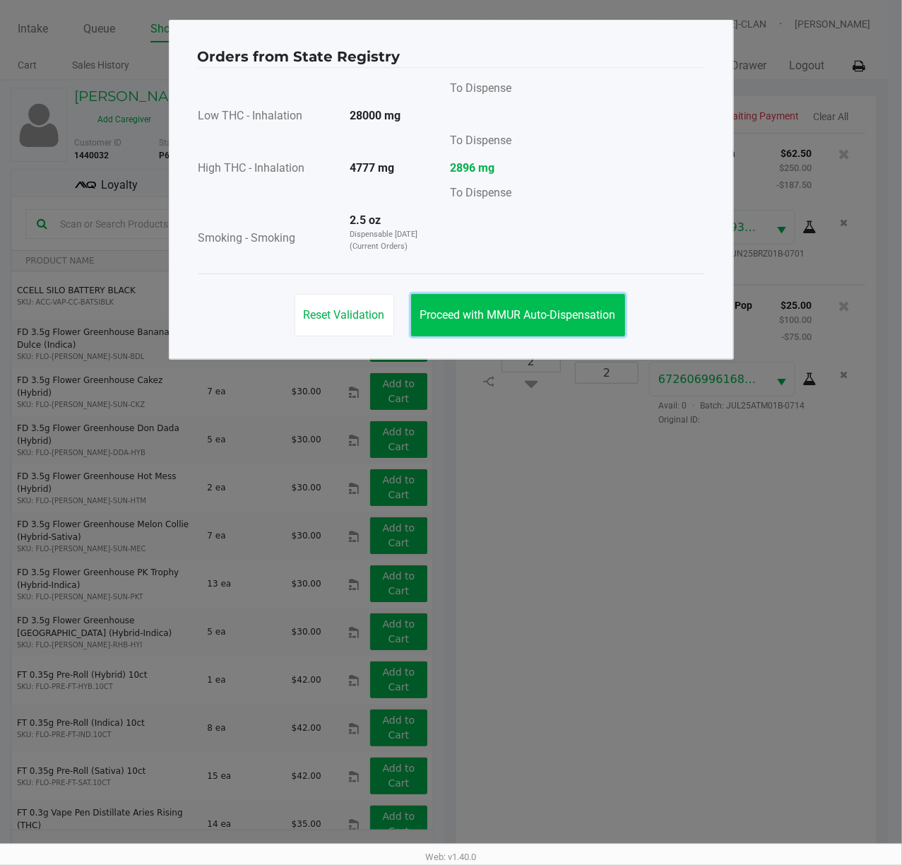
click at [582, 325] on button "Proceed with MMUR Auto-Dispensation" at bounding box center [518, 315] width 214 height 42
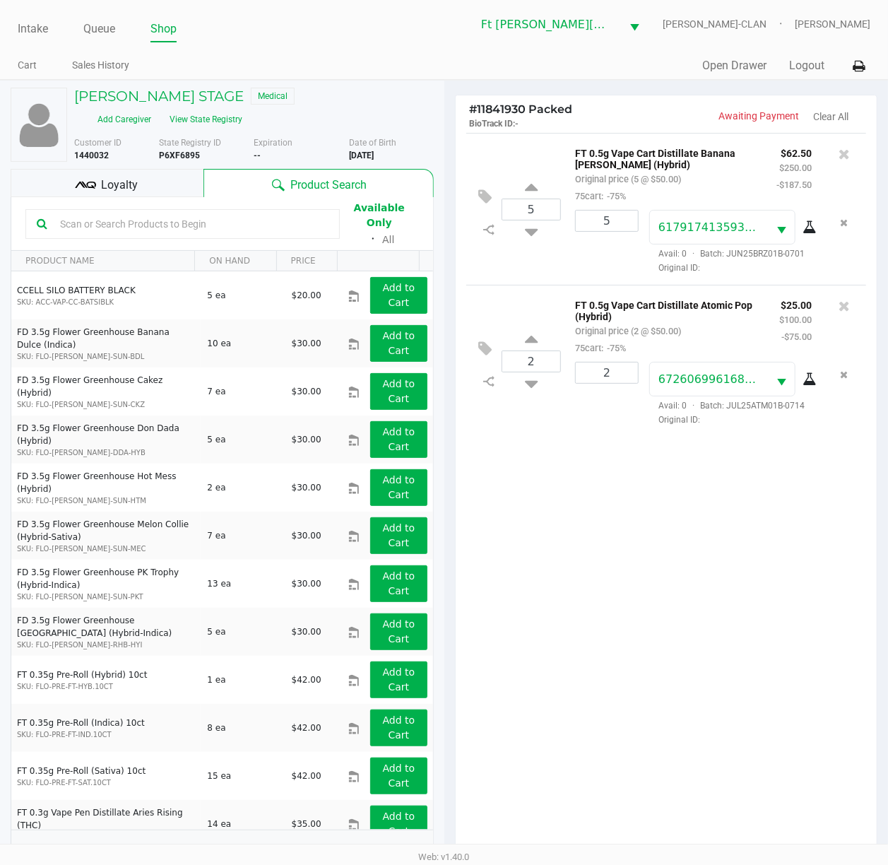
click at [724, 516] on div "5 FT 0.5g Vape Cart Distillate Banana Runtz (Hybrid) Original price (5 @ $50.00…" at bounding box center [667, 497] width 422 height 729
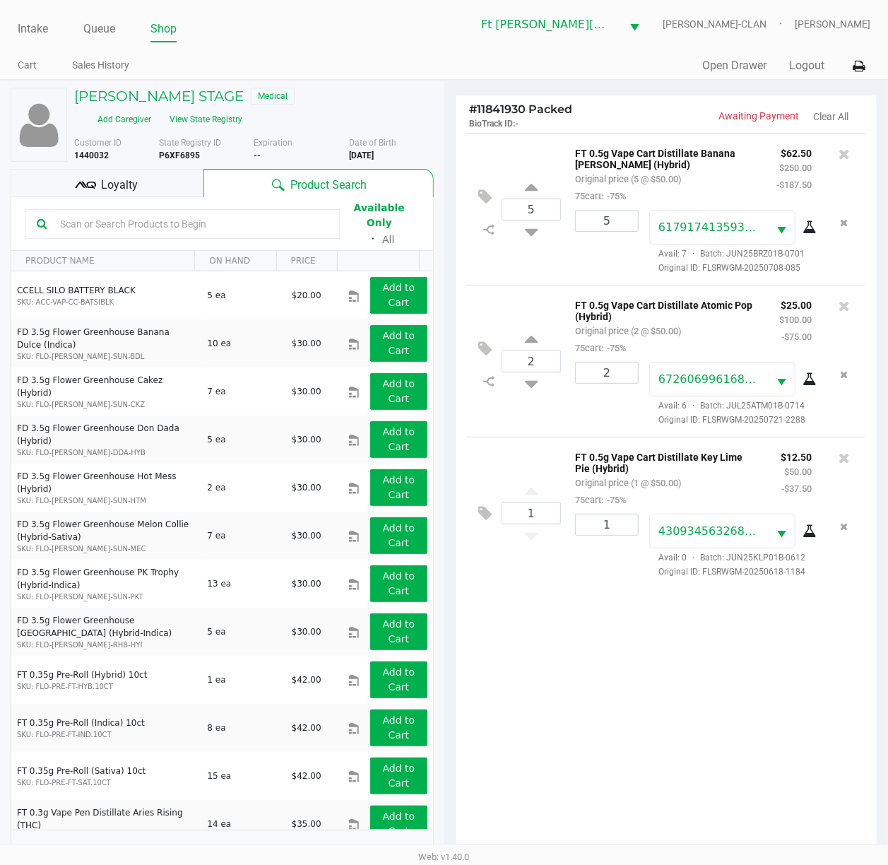
click at [541, 648] on div "5 FT 0.5g Vape Cart Distillate Banana Runtz (Hybrid) Original price (5 @ $50.00…" at bounding box center [667, 497] width 422 height 729
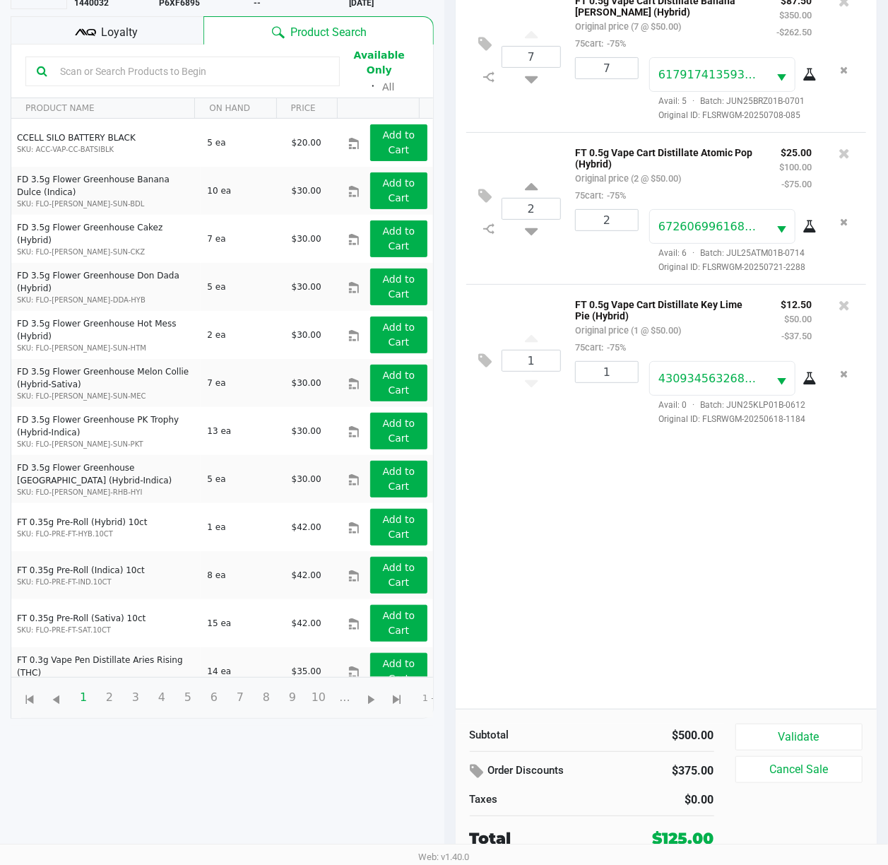
scroll to position [155, 0]
click at [724, 648] on button "Validate" at bounding box center [800, 737] width 128 height 27
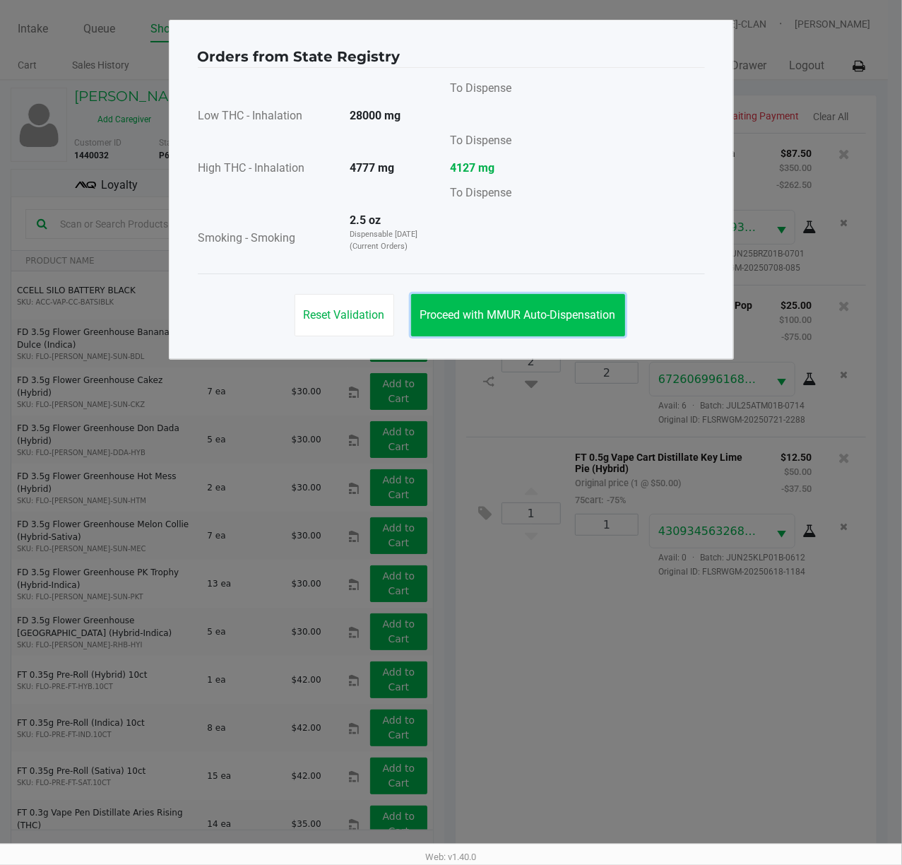
click at [507, 314] on span "Proceed with MMUR Auto-Dispensation" at bounding box center [518, 314] width 196 height 13
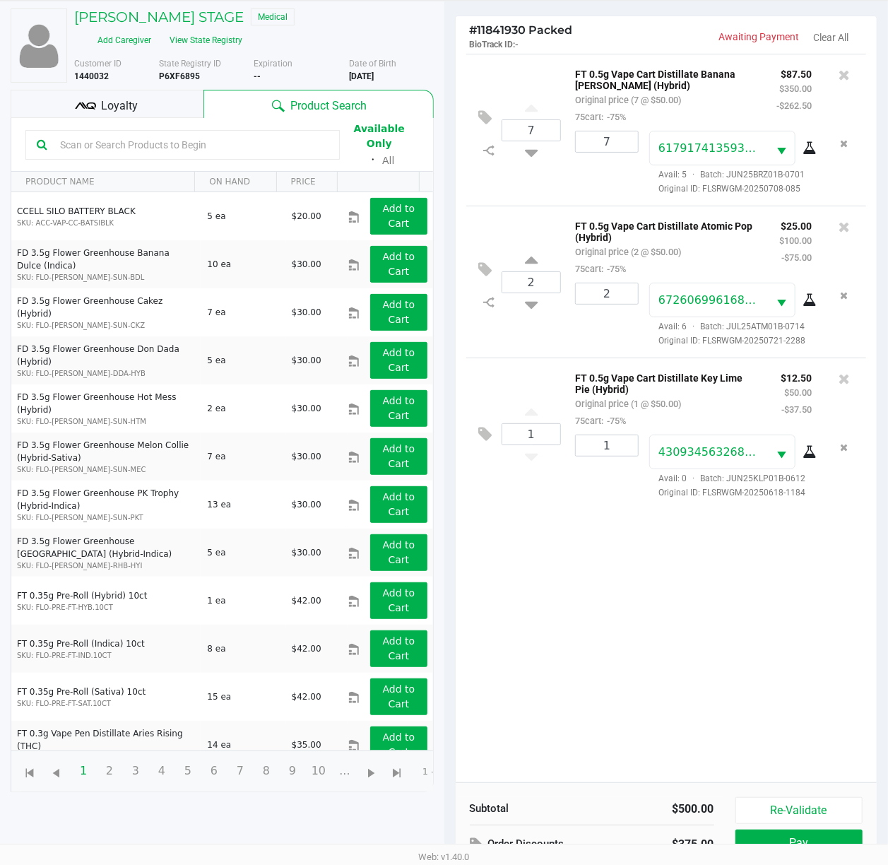
scroll to position [171, 0]
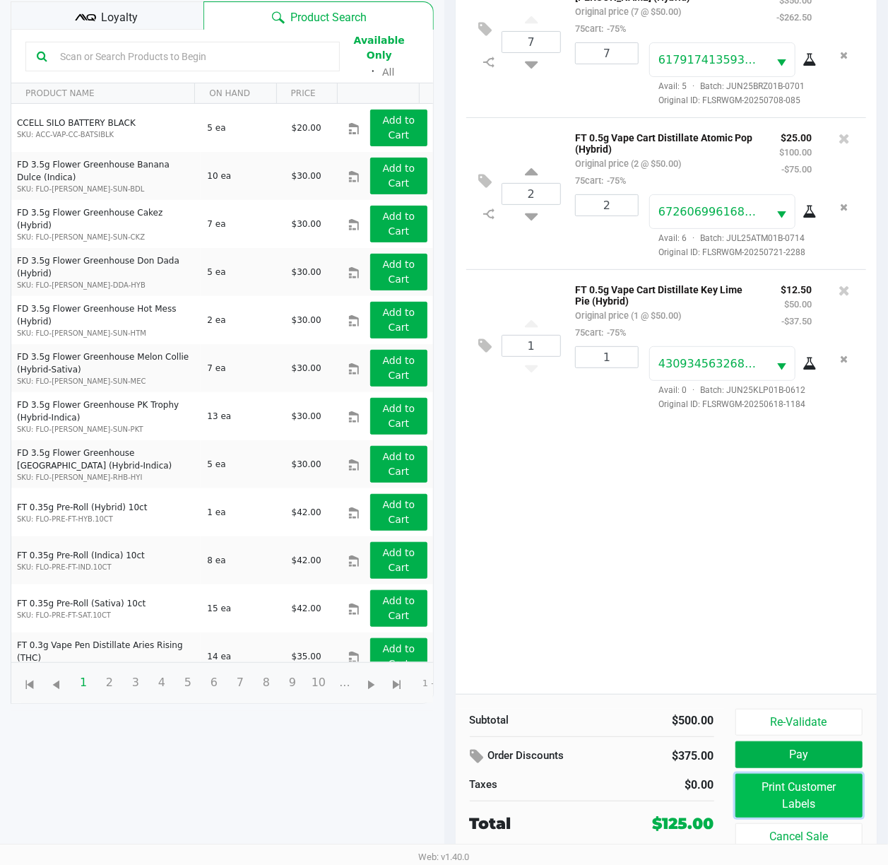
click at [724, 648] on button "Print Customer Labels" at bounding box center [800, 796] width 128 height 44
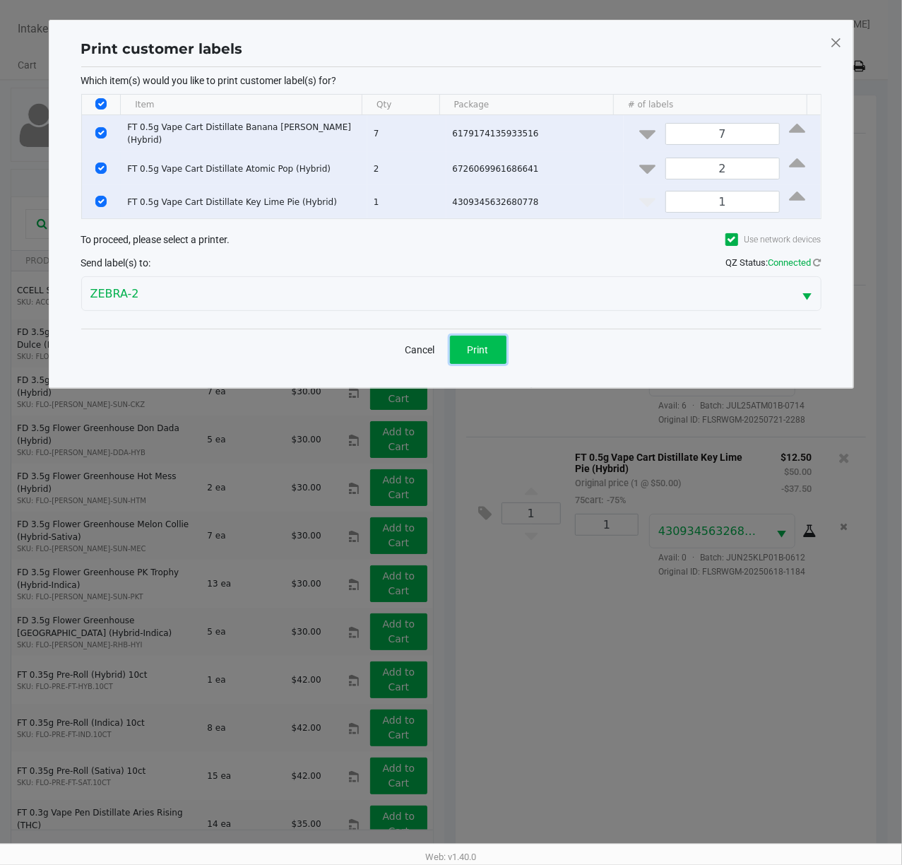
click at [487, 344] on span "Print" at bounding box center [478, 349] width 21 height 11
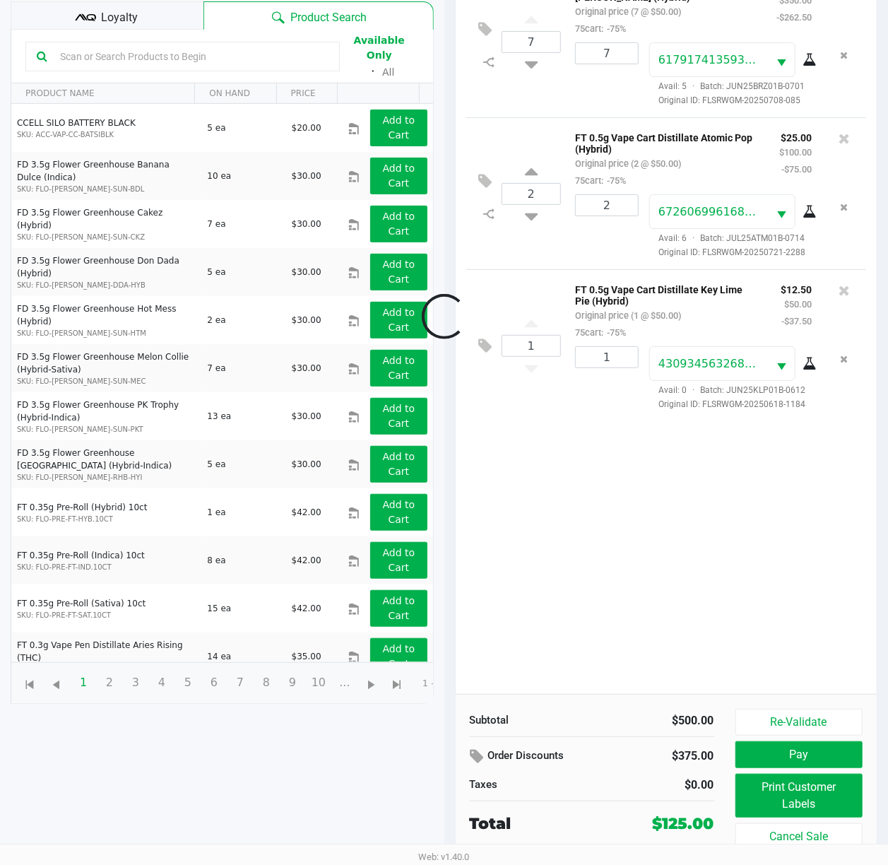
scroll to position [155, 0]
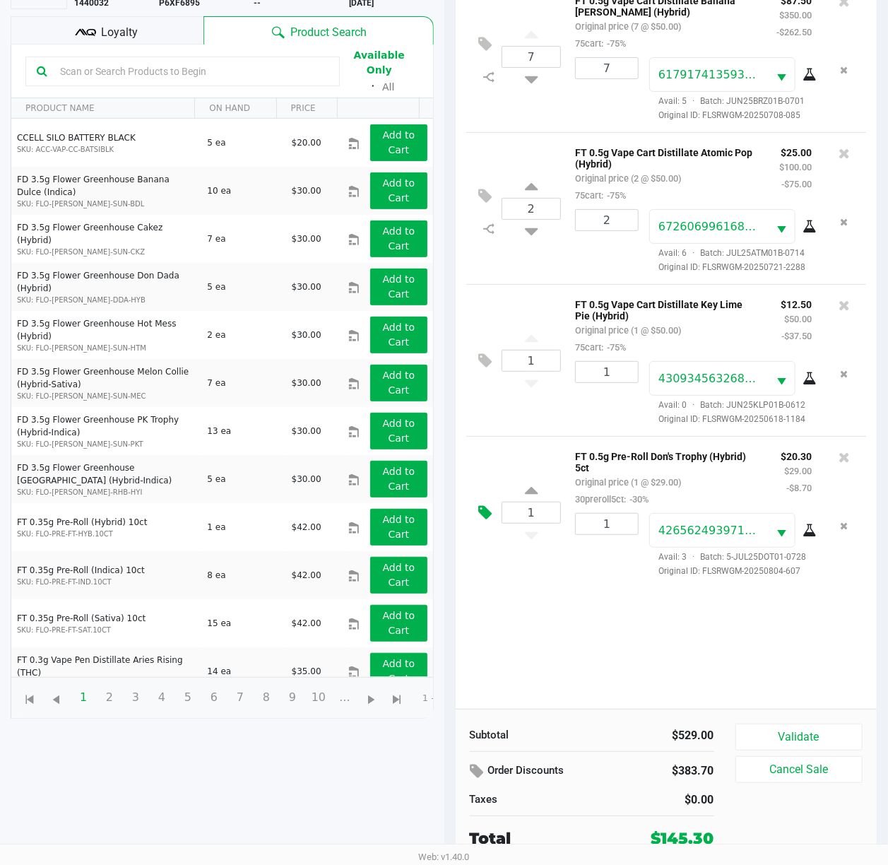
click at [488, 521] on icon at bounding box center [485, 513] width 13 height 16
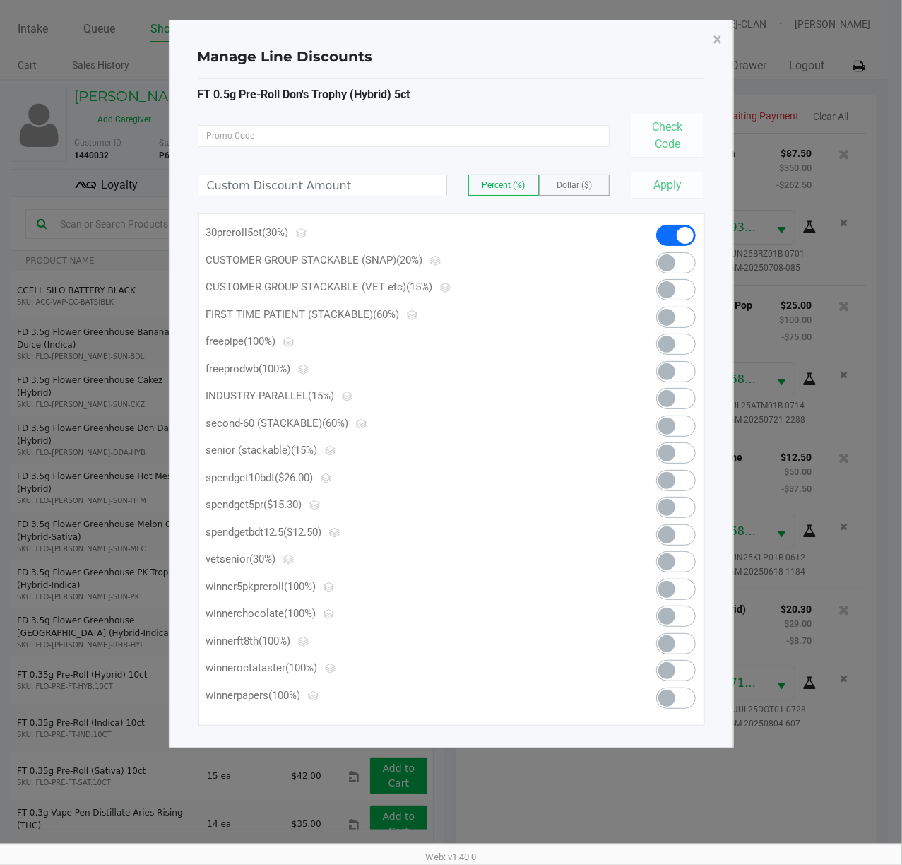
click at [671, 502] on span at bounding box center [667, 507] width 17 height 17
click at [711, 35] on button "×" at bounding box center [718, 40] width 32 height 40
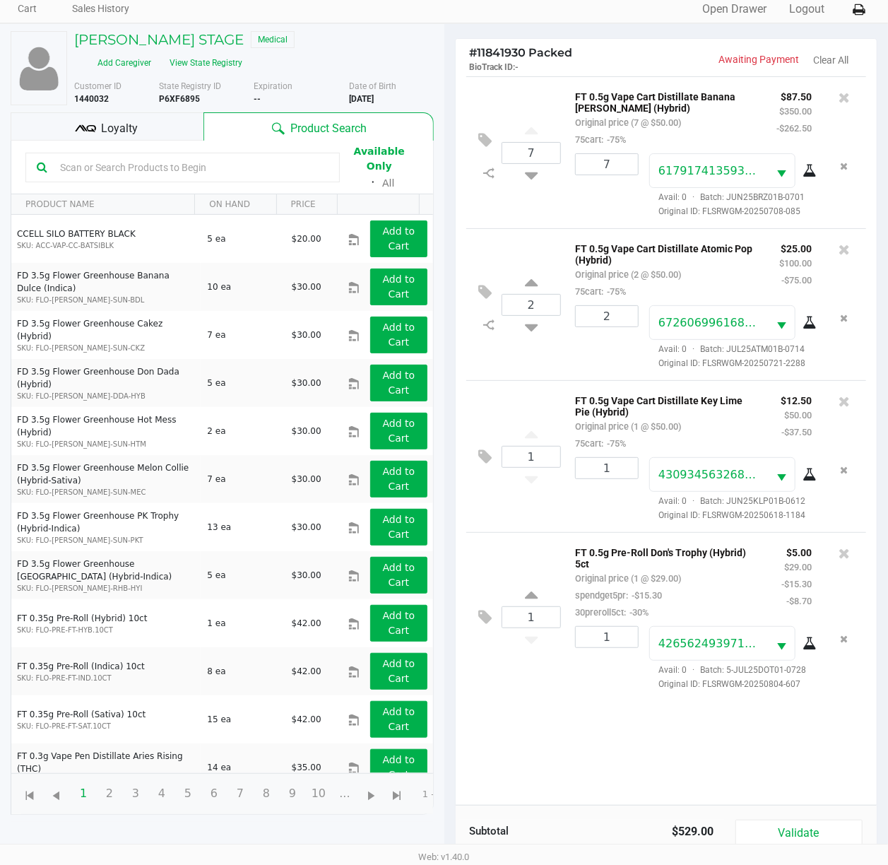
scroll to position [155, 0]
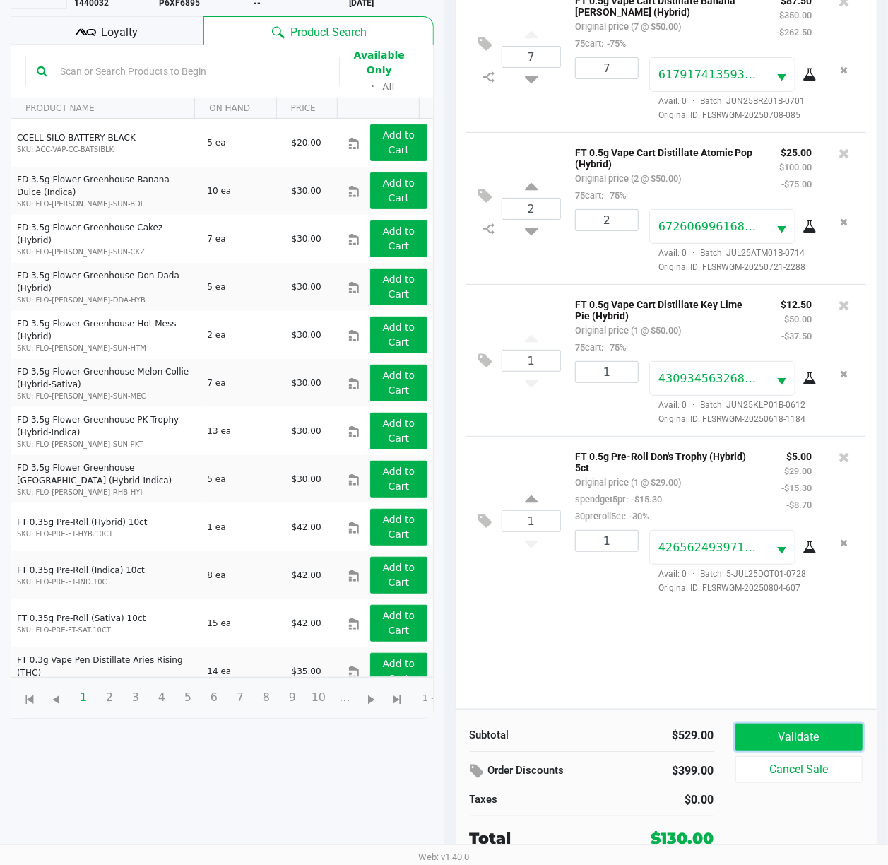
click at [724, 648] on button "Validate" at bounding box center [800, 737] width 128 height 27
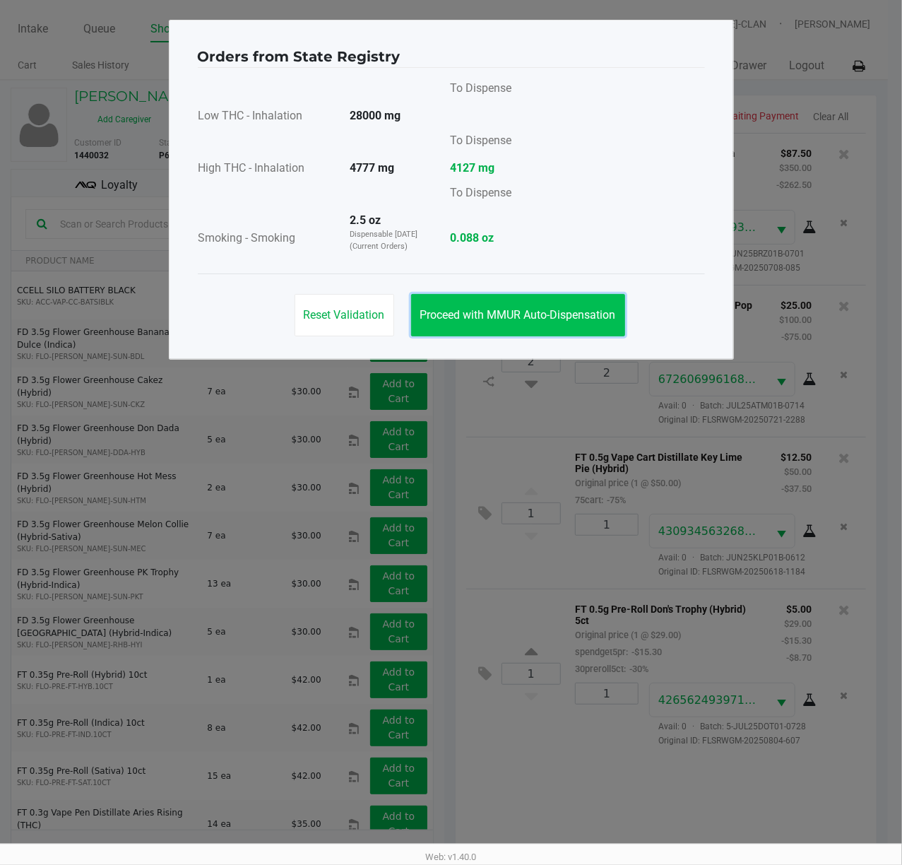
click at [517, 324] on button "Proceed with MMUR Auto-Dispensation" at bounding box center [518, 315] width 214 height 42
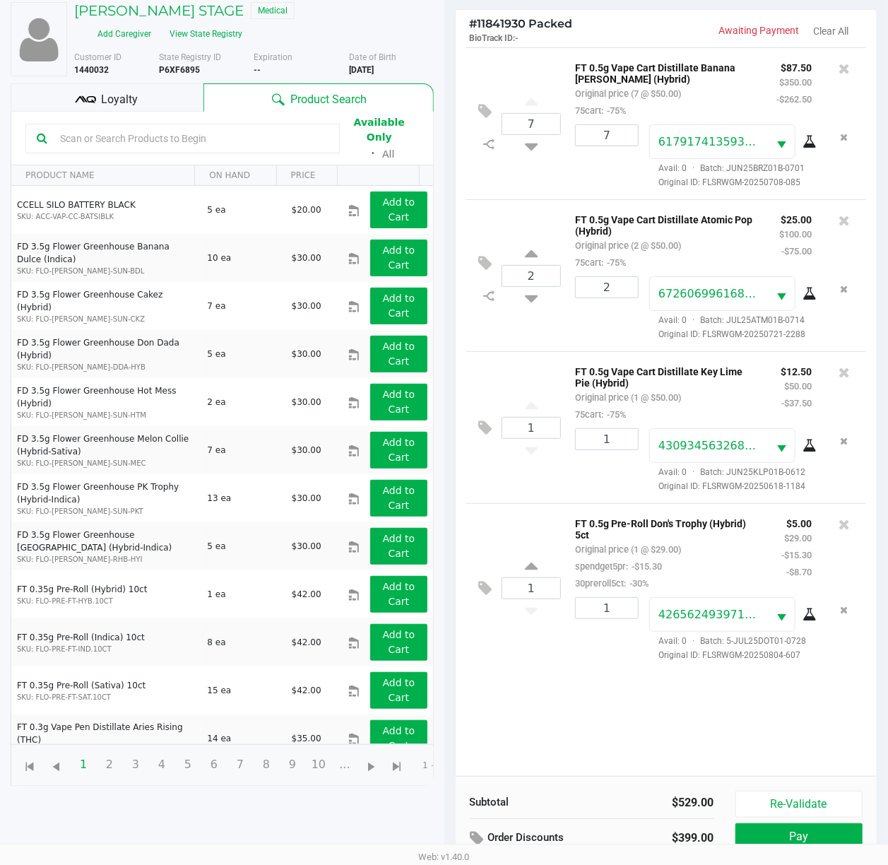
scroll to position [171, 0]
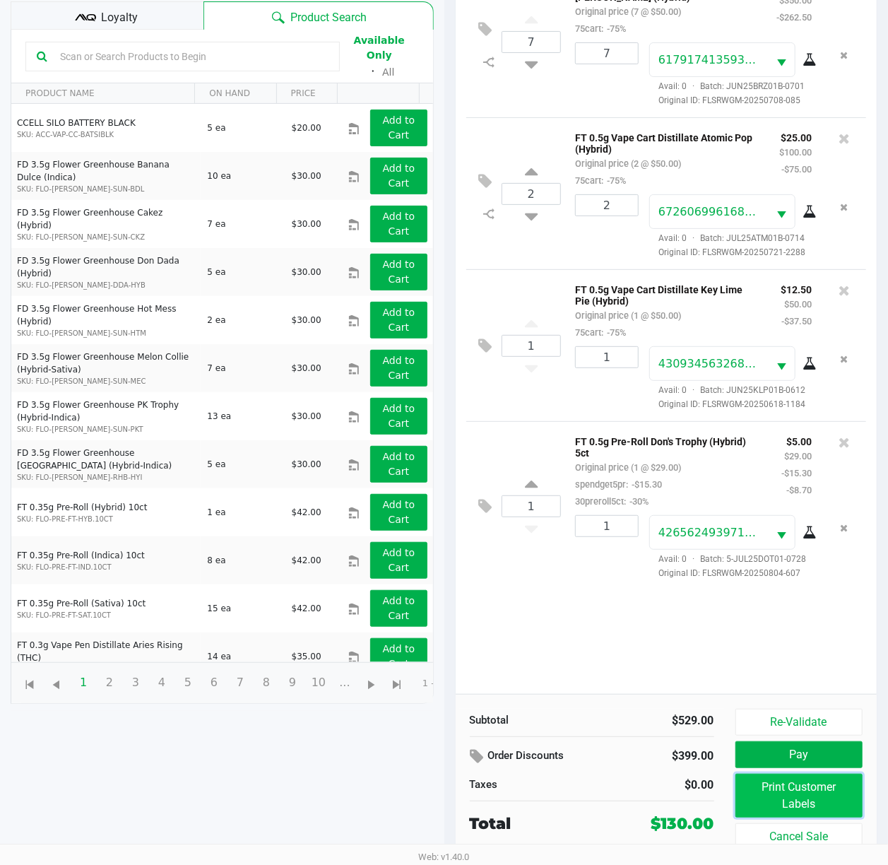
click at [724, 648] on button "Print Customer Labels" at bounding box center [800, 796] width 128 height 44
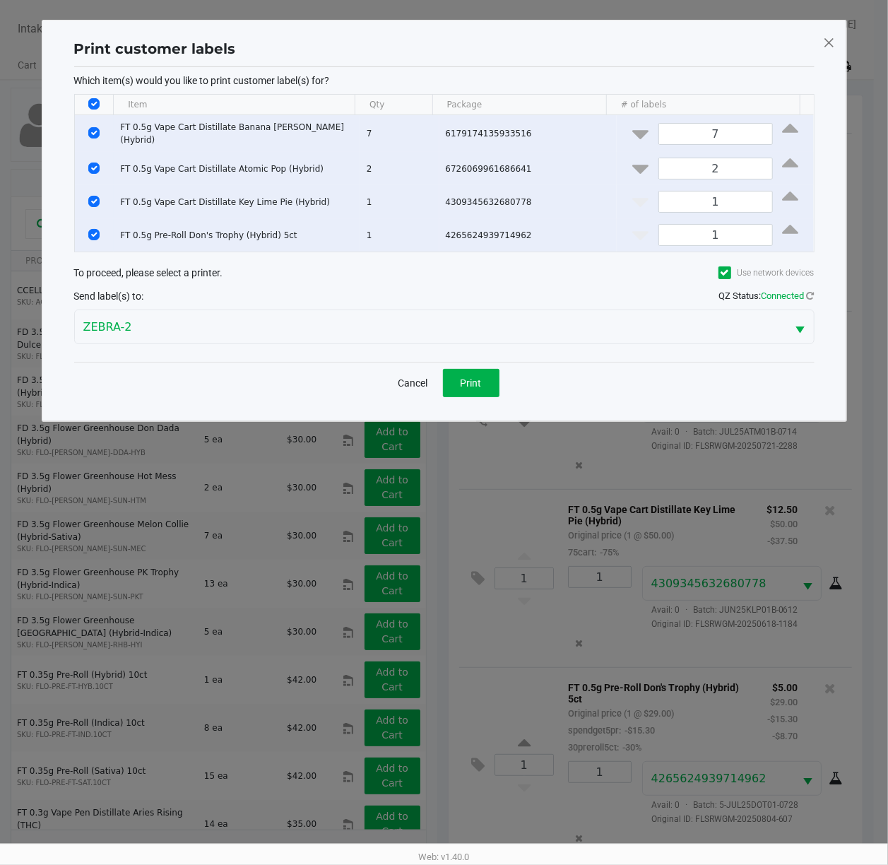
scroll to position [0, 0]
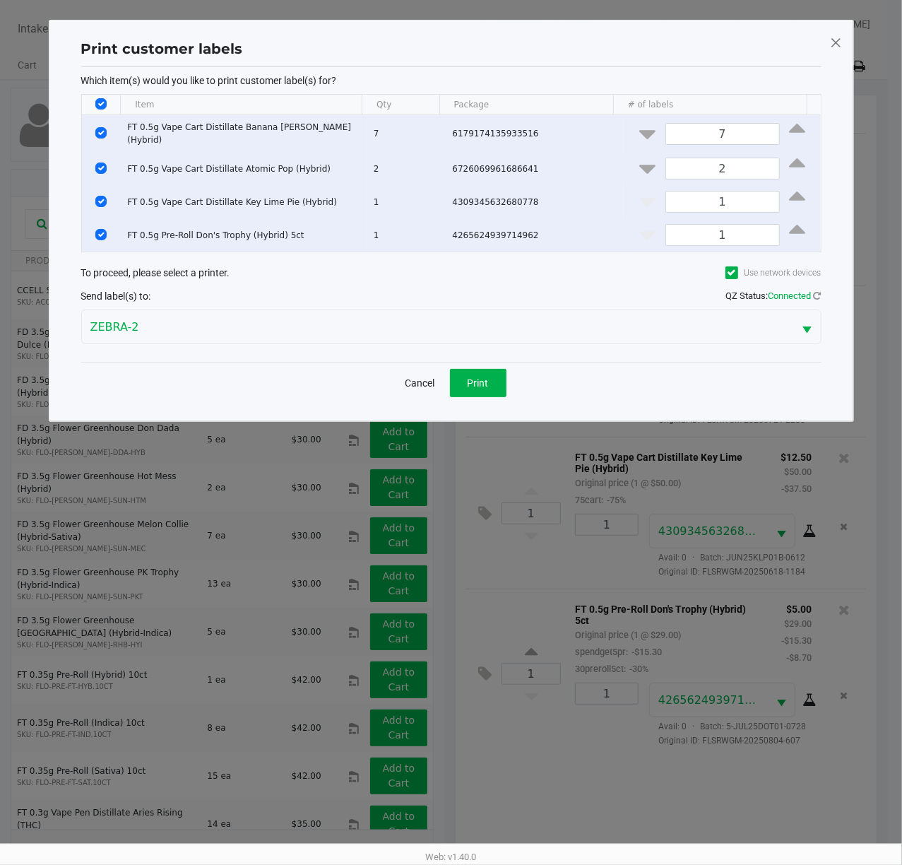
click at [98, 102] on input "Select All Rows" at bounding box center [100, 103] width 11 height 11
checkbox input "false"
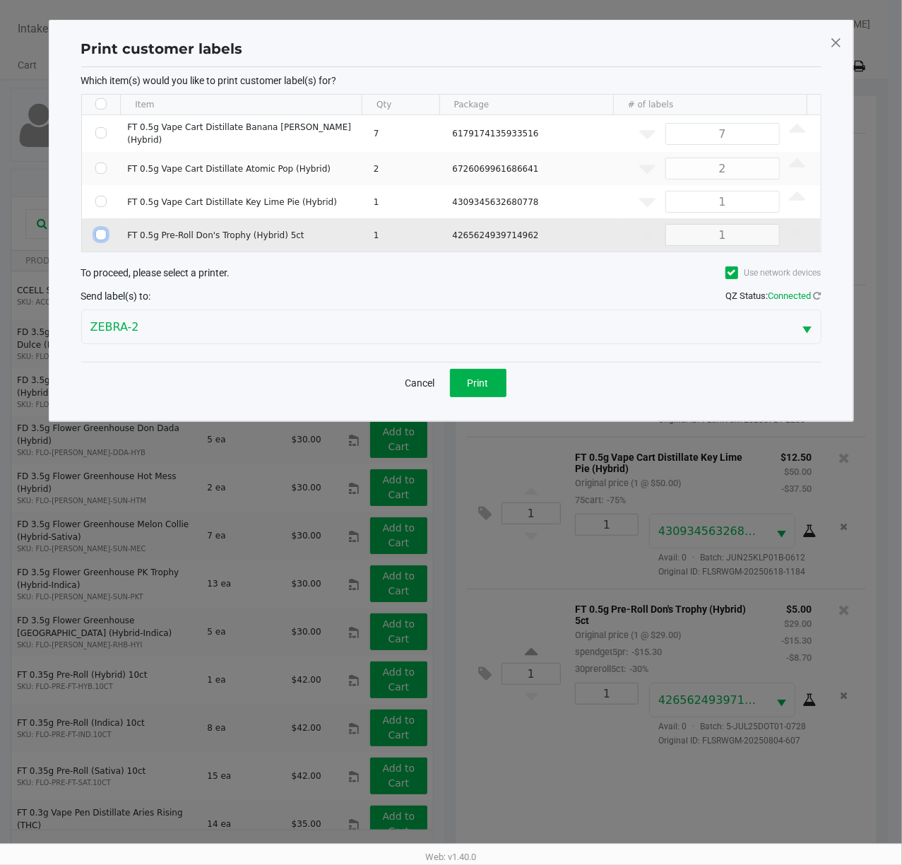
click at [105, 235] on input "Select Row" at bounding box center [100, 234] width 11 height 11
checkbox input "true"
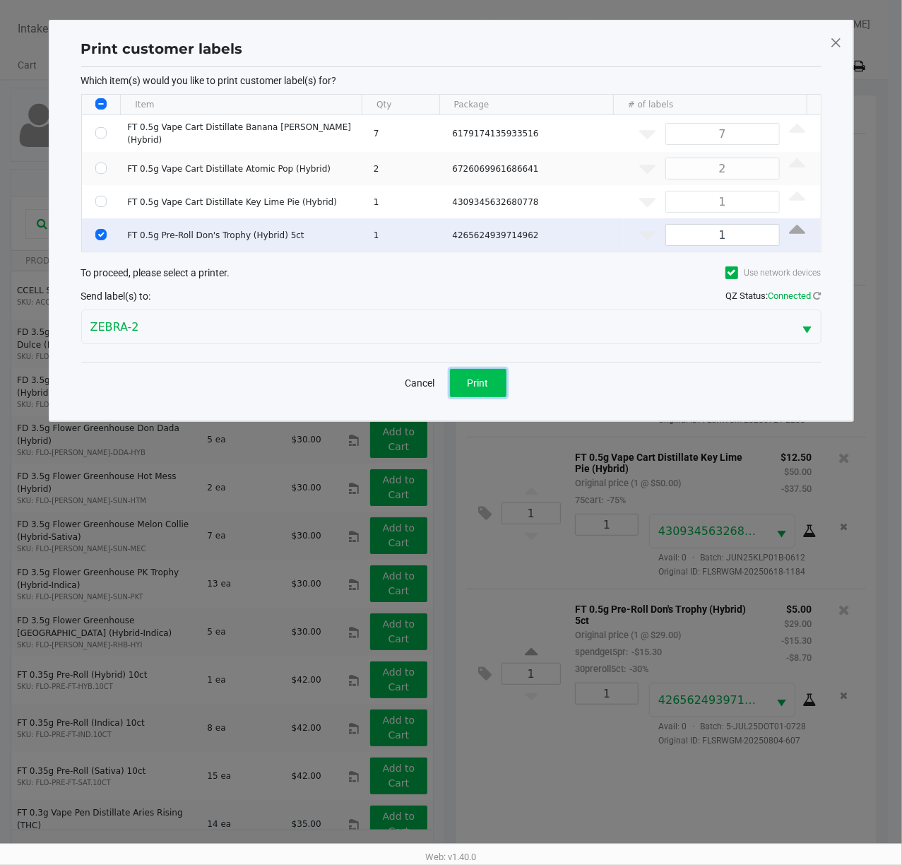
click at [481, 389] on button "Print" at bounding box center [478, 383] width 57 height 28
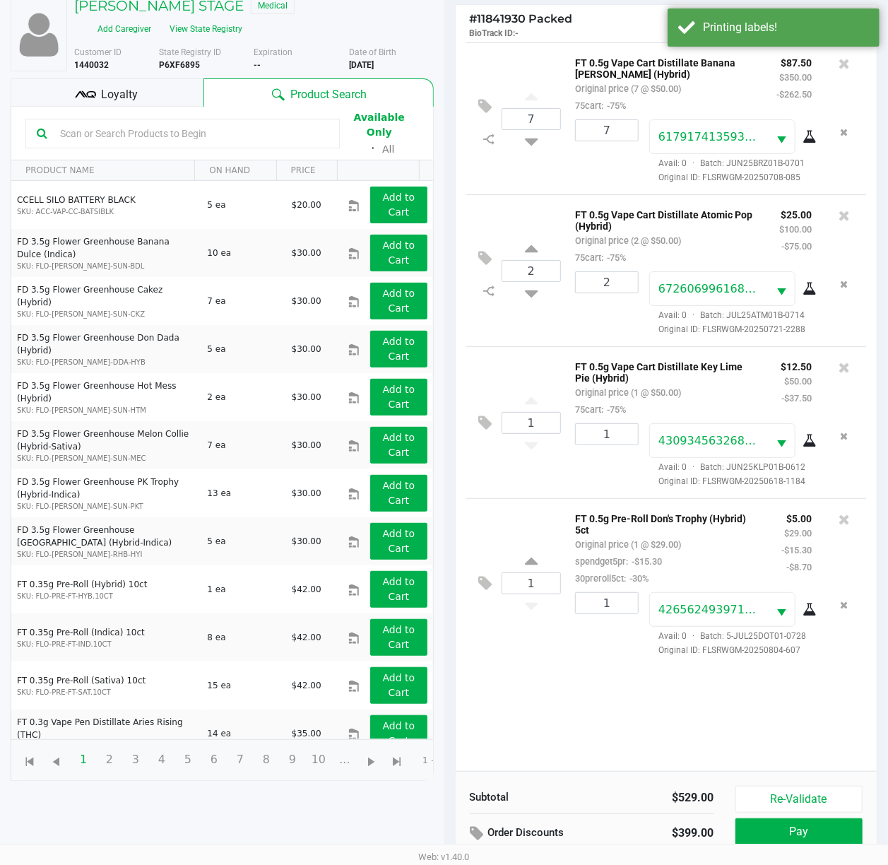
scroll to position [171, 0]
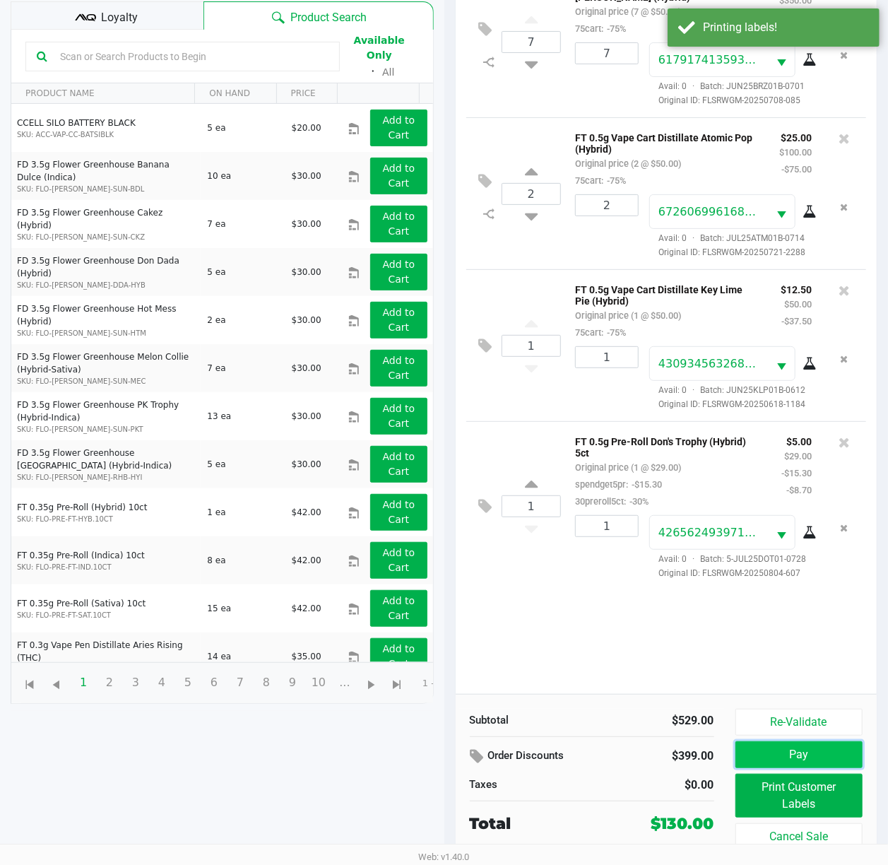
click at [724, 648] on button "Pay" at bounding box center [800, 754] width 128 height 27
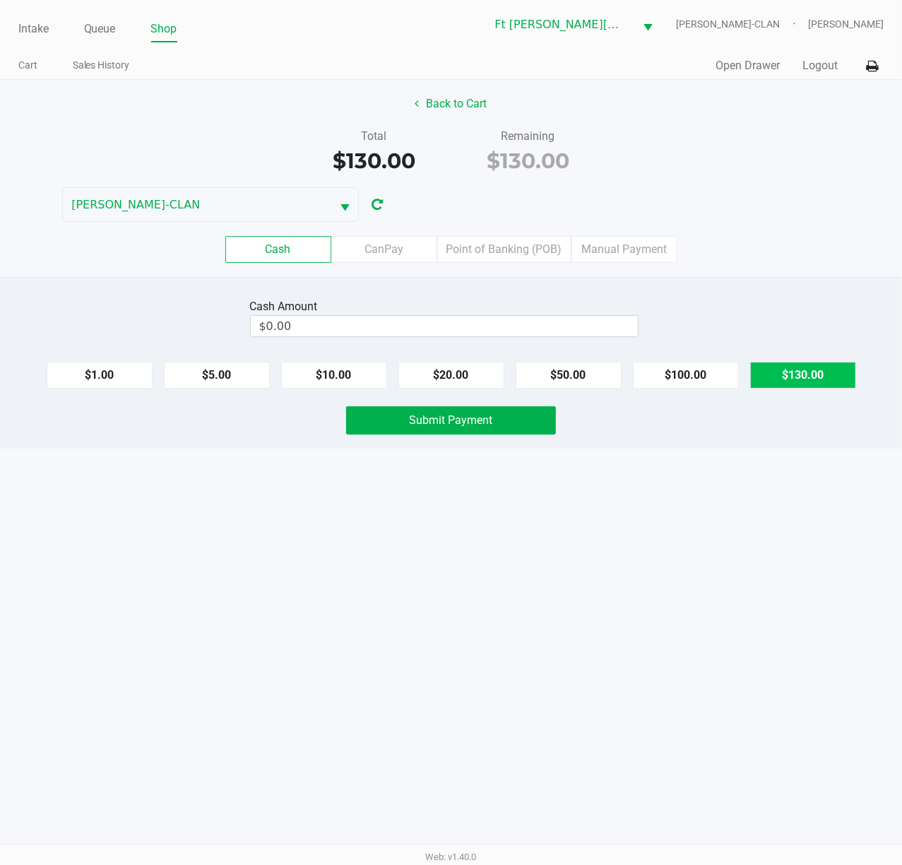
click at [724, 382] on button "$130.00" at bounding box center [804, 375] width 106 height 27
type input "$130.00"
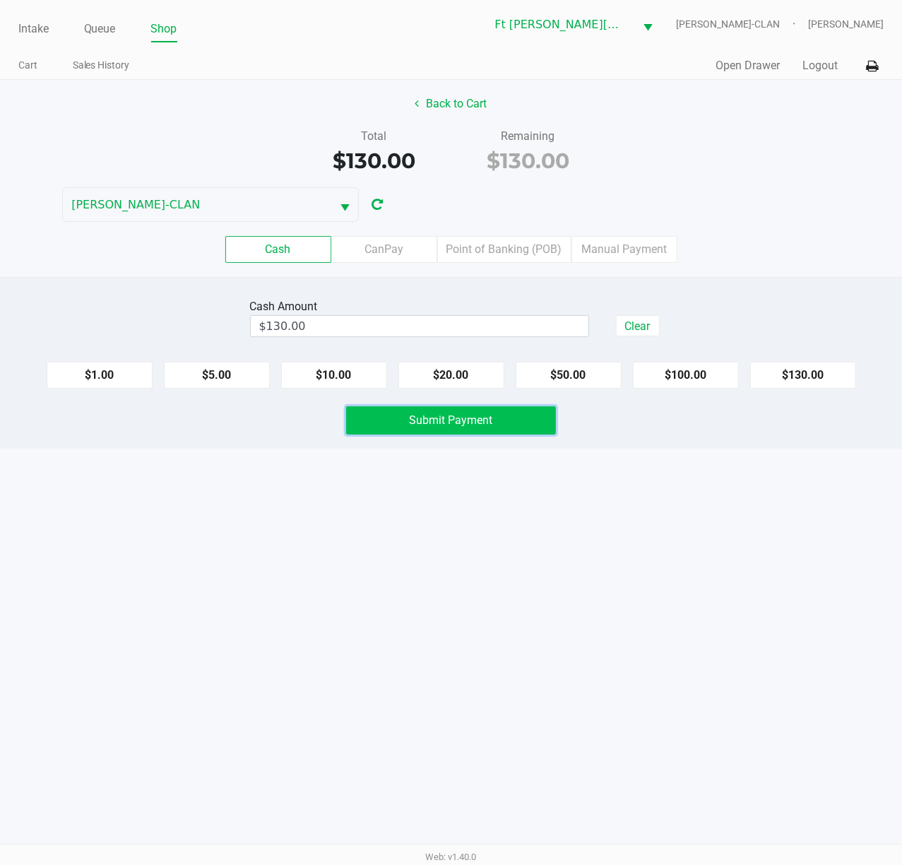
click at [507, 422] on button "Submit Payment" at bounding box center [451, 420] width 210 height 28
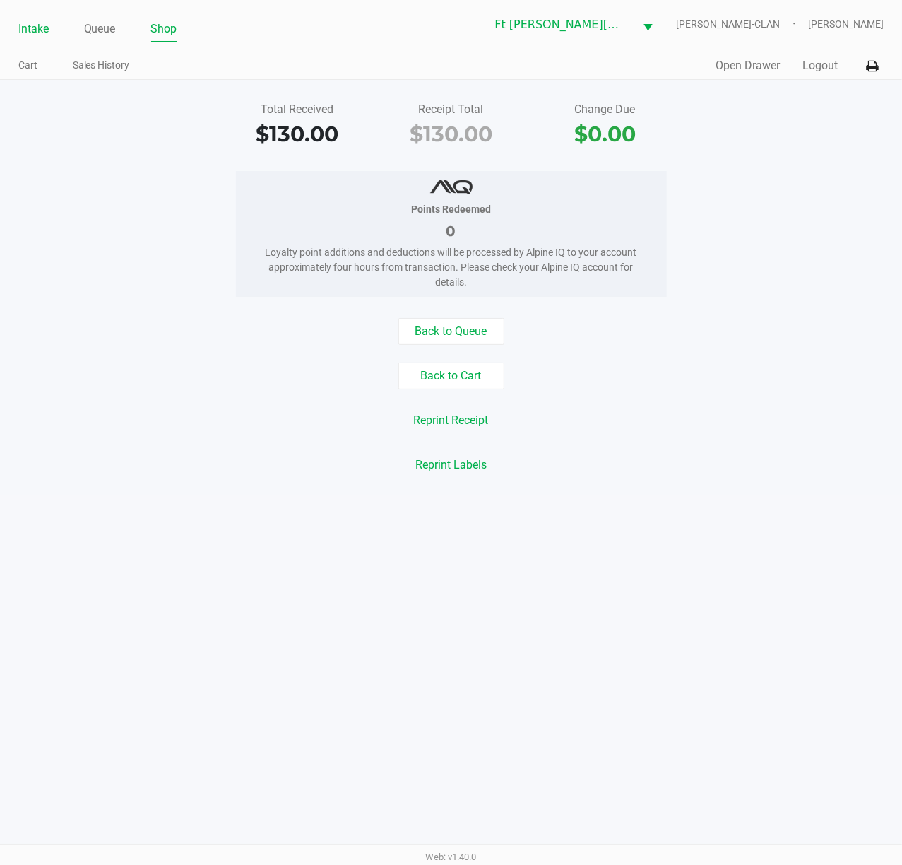
click at [41, 31] on link "Intake" at bounding box center [33, 29] width 30 height 20
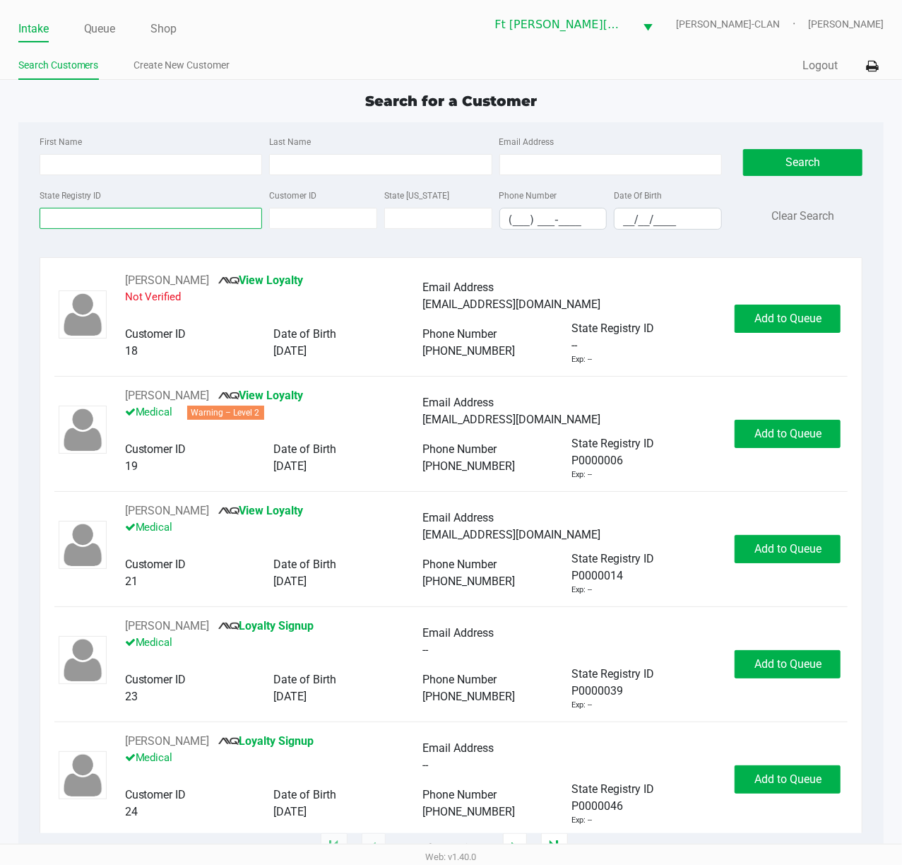
click at [227, 213] on input "State Registry ID" at bounding box center [151, 218] width 223 height 21
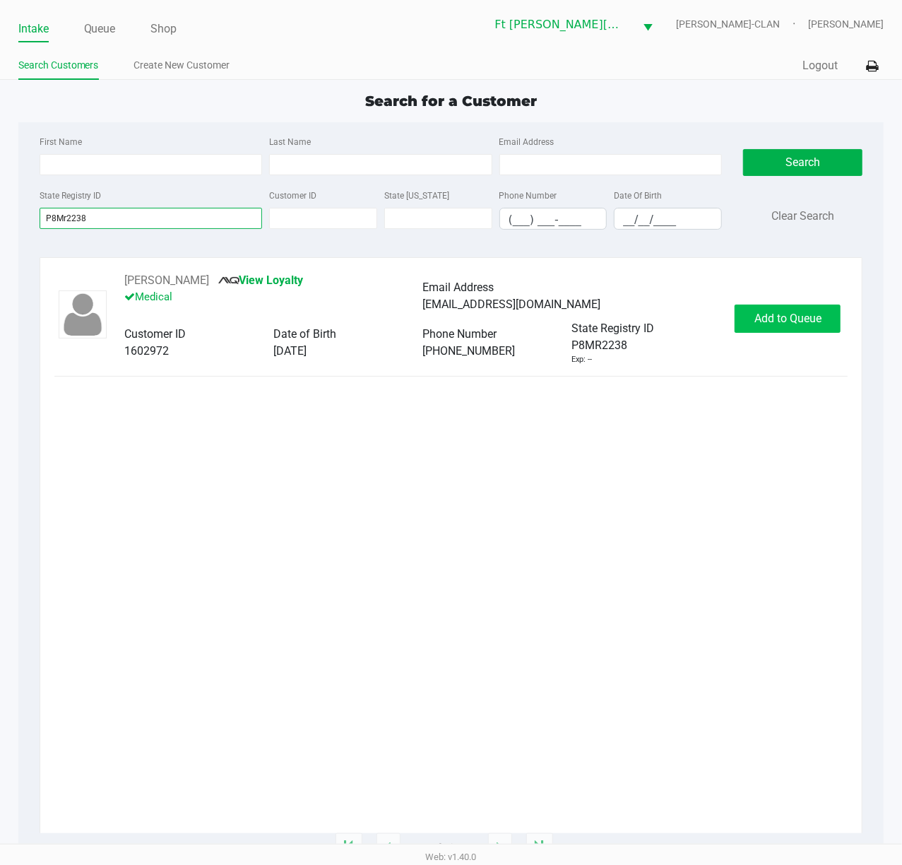
type input "P8Mr2238"
click at [724, 329] on button "Add to Queue" at bounding box center [788, 319] width 106 height 28
click at [724, 329] on div "Add to Queue" at bounding box center [788, 319] width 106 height 28
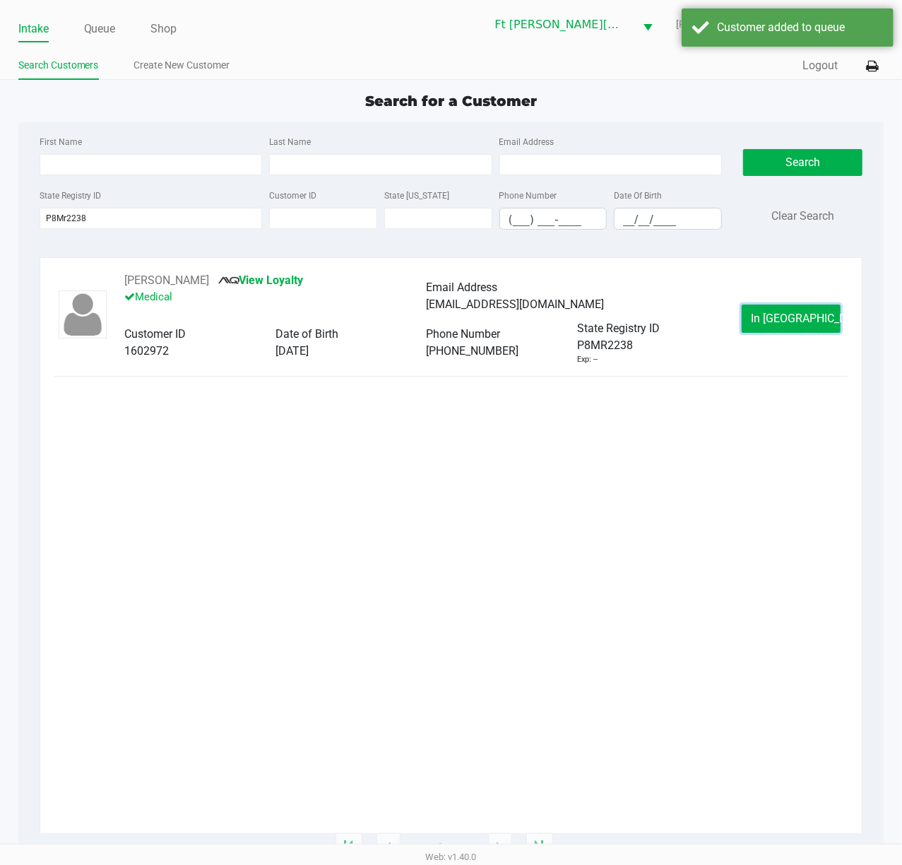
click at [724, 329] on button "In Queue" at bounding box center [791, 319] width 99 height 28
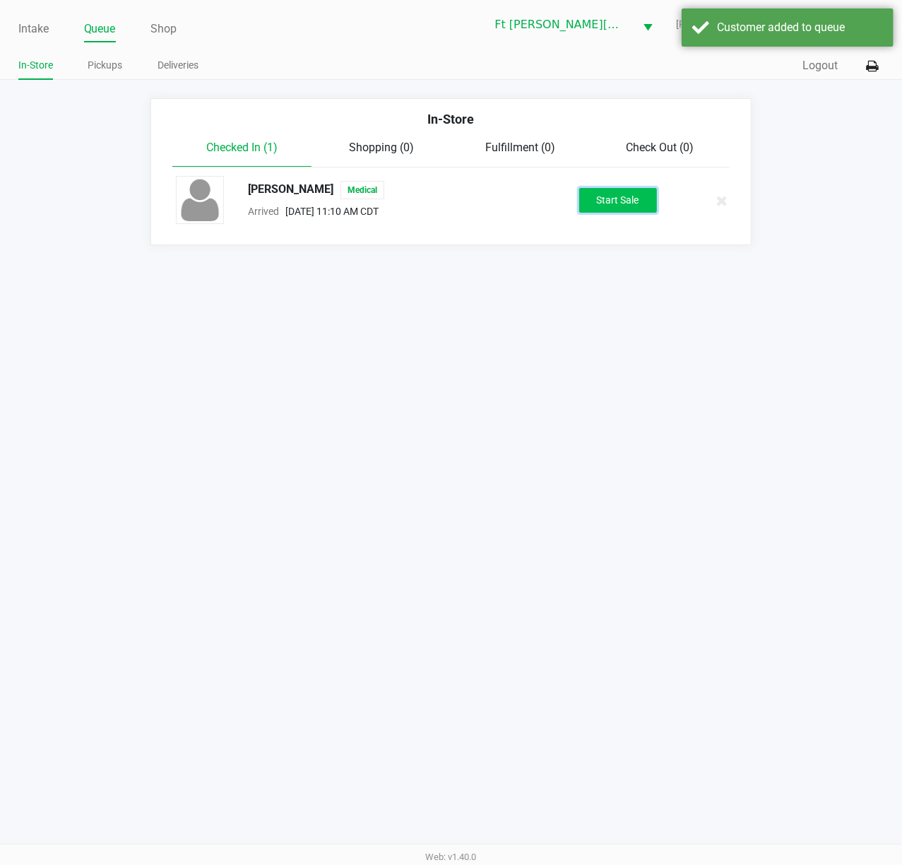
click at [612, 190] on button "Start Sale" at bounding box center [619, 200] width 78 height 25
click at [612, 187] on div "LEE HOCKERSMITH Medical Arrived Aug 25, 2025 11:10 AM CDT Start Sale" at bounding box center [451, 200] width 572 height 49
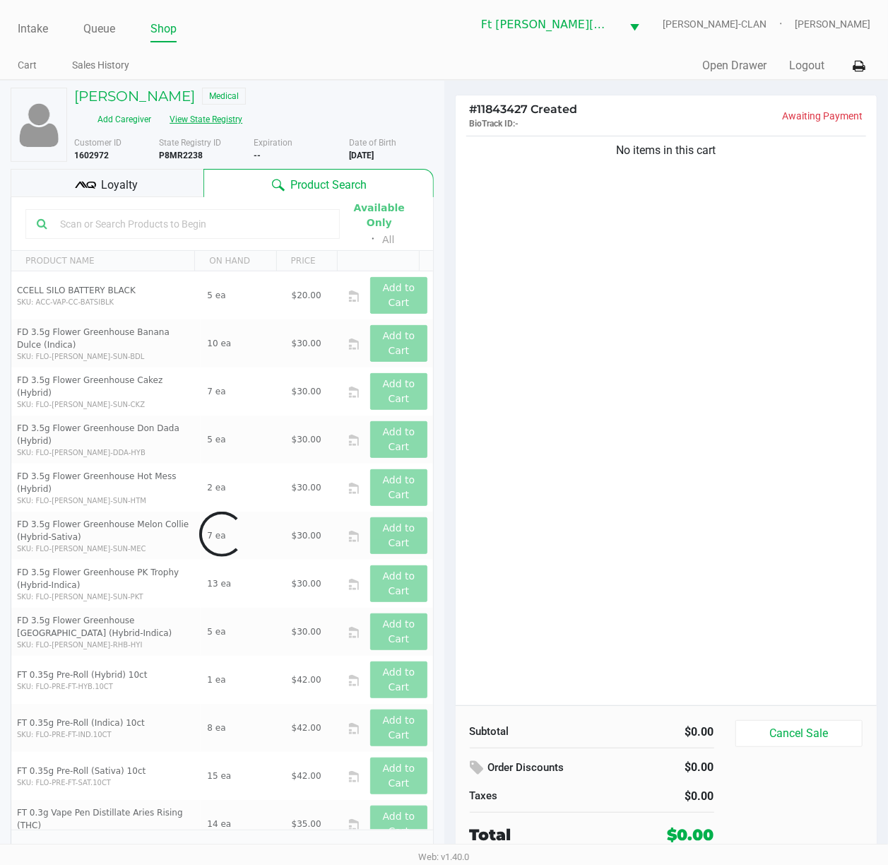
click at [225, 130] on button "View State Registry" at bounding box center [201, 119] width 83 height 23
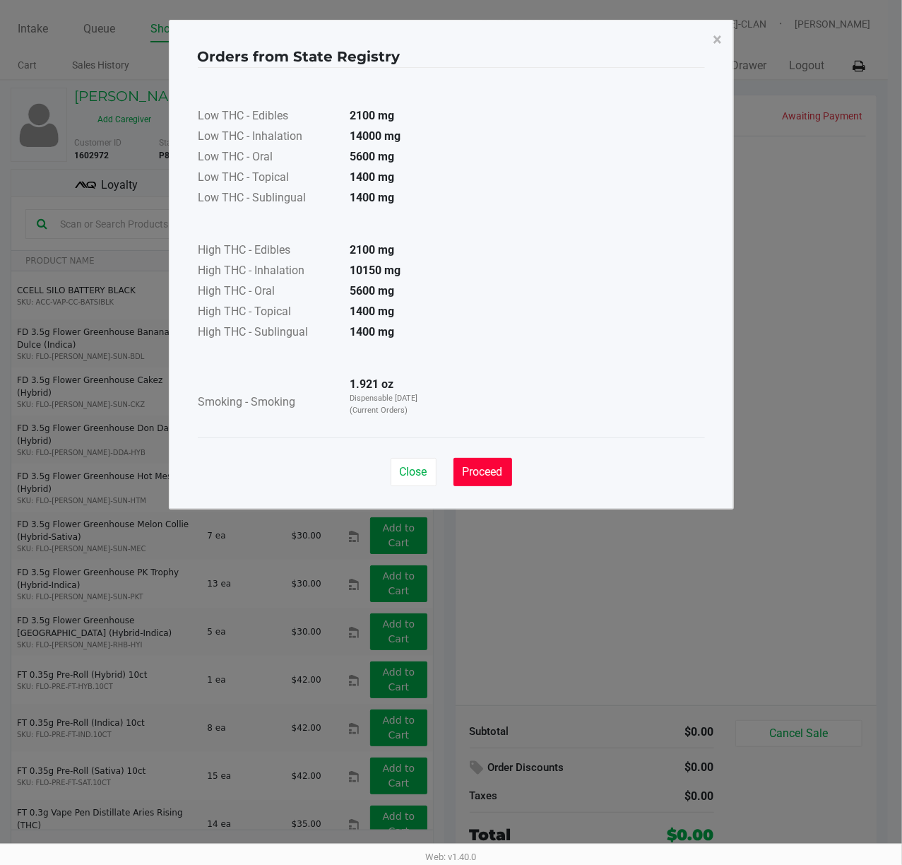
click at [498, 478] on span "Proceed" at bounding box center [483, 471] width 40 height 13
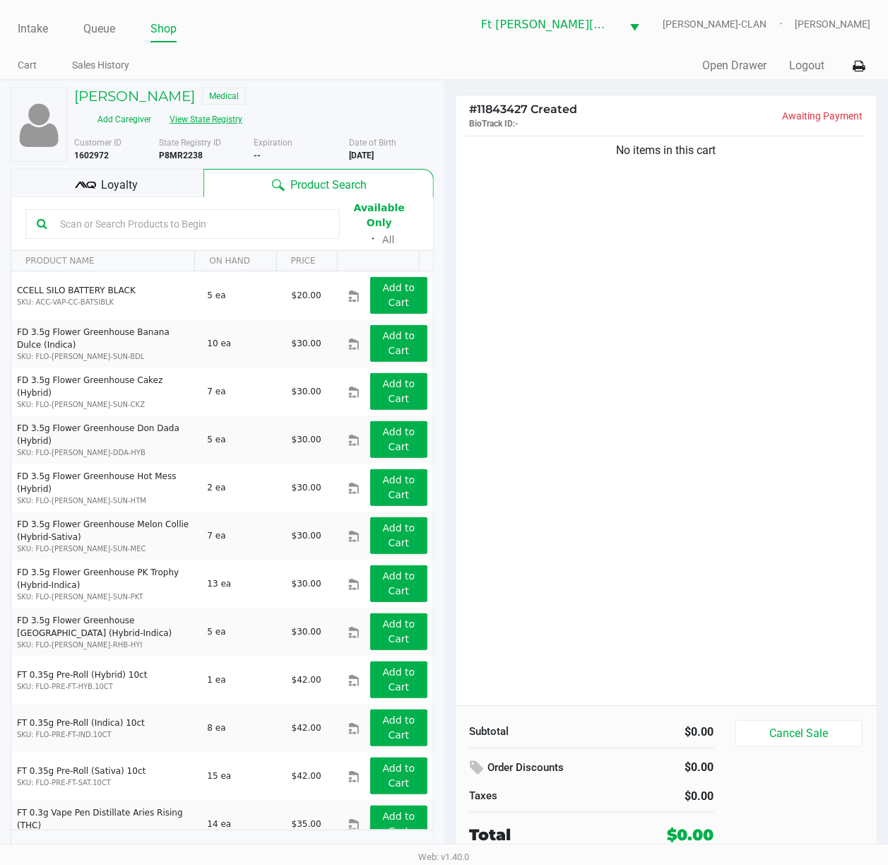
click at [222, 113] on button "View State Registry" at bounding box center [201, 119] width 83 height 23
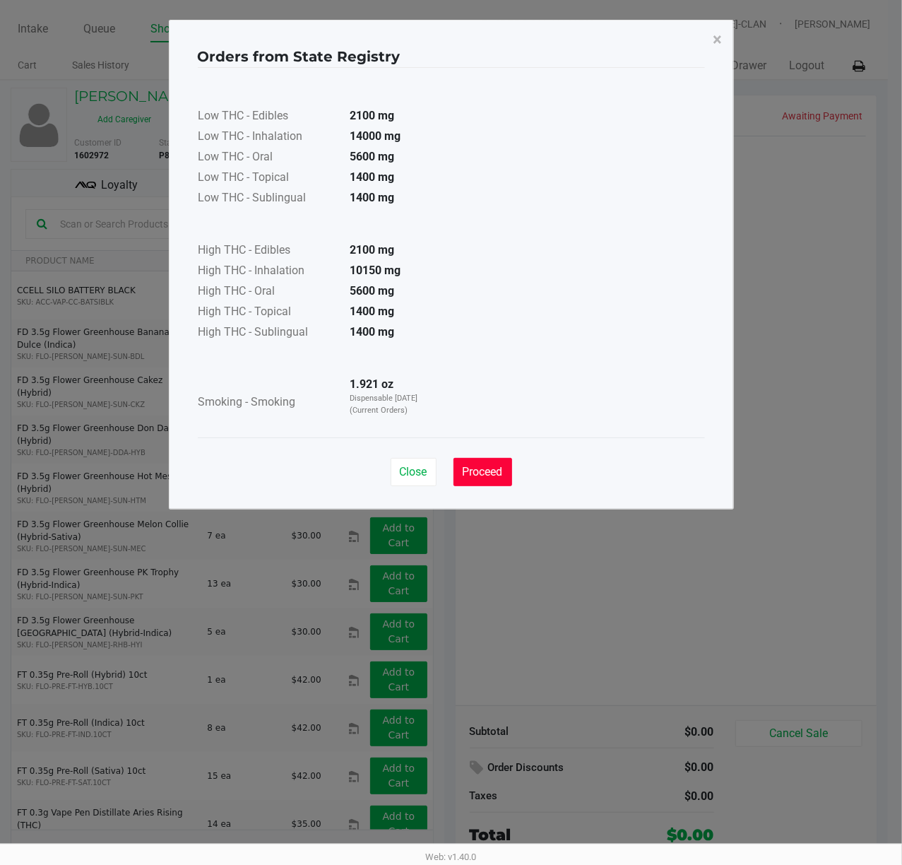
click at [489, 473] on span "Proceed" at bounding box center [483, 471] width 40 height 13
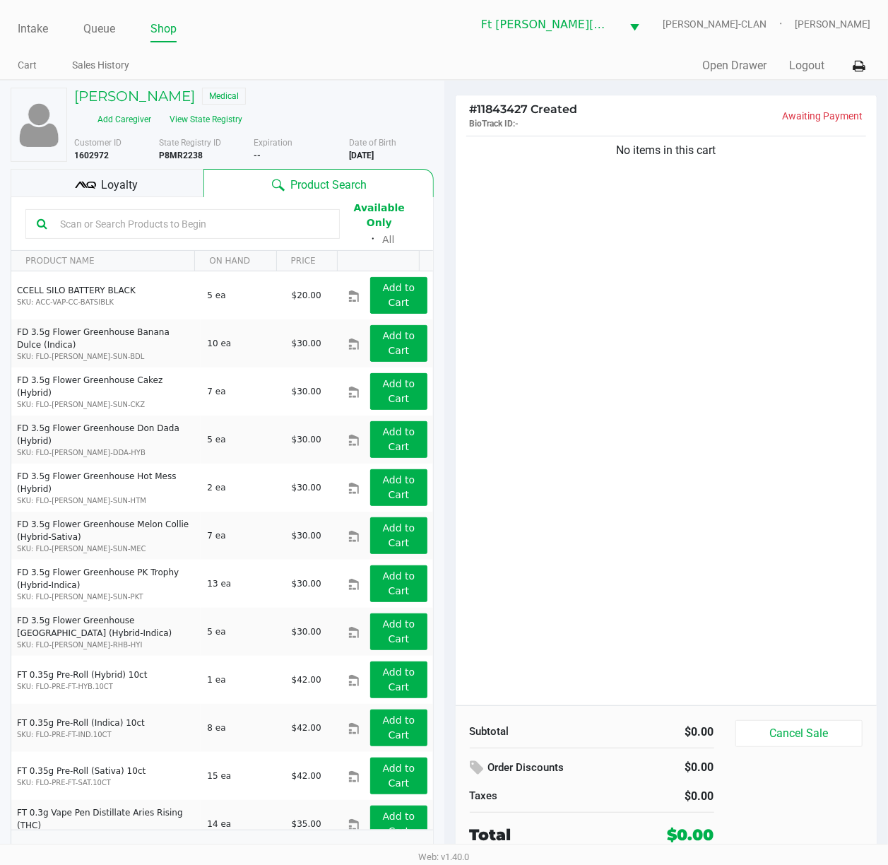
drag, startPoint x: 238, startPoint y: 225, endPoint x: 238, endPoint y: 216, distance: 8.5
click at [238, 221] on input "text" at bounding box center [191, 223] width 274 height 21
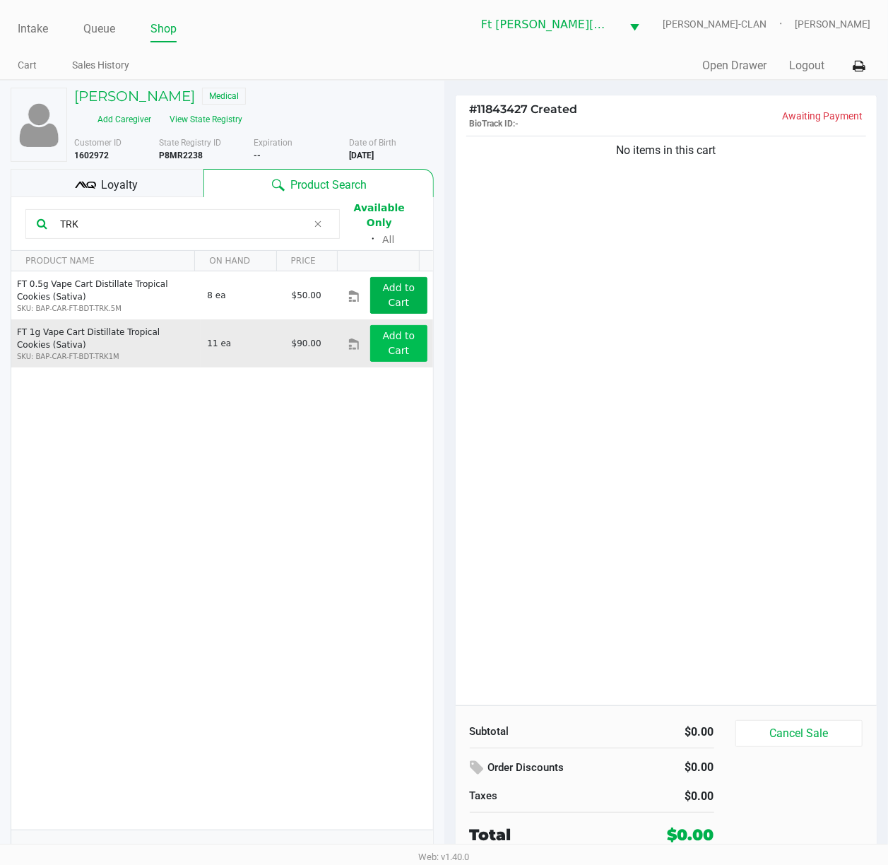
type input "TRK"
click at [386, 332] on button "Add to Cart" at bounding box center [398, 343] width 57 height 37
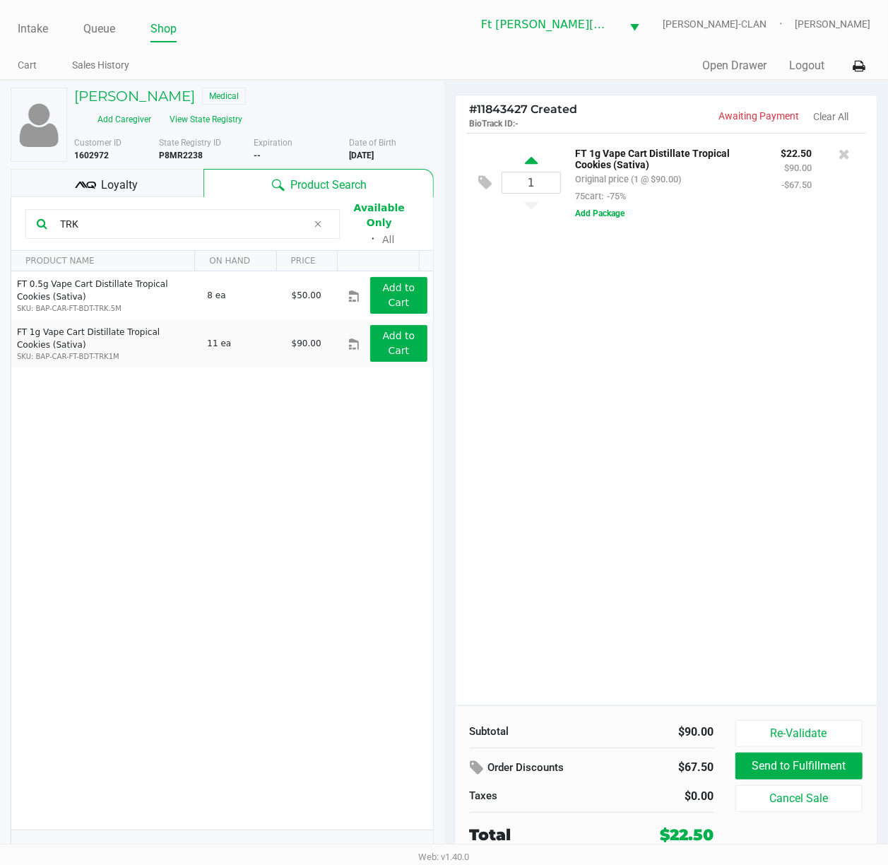
click at [530, 167] on icon at bounding box center [531, 163] width 13 height 18
type input "2"
click at [106, 219] on div at bounding box center [444, 430] width 888 height 559
drag, startPoint x: 107, startPoint y: 220, endPoint x: -1, endPoint y: 222, distance: 108.8
click at [0, 222] on html "Intake Queue Shop Ft Walton Beach WC WU-TANG-CLAN Katrina Vasko Cart Sales Hist…" at bounding box center [444, 432] width 888 height 865
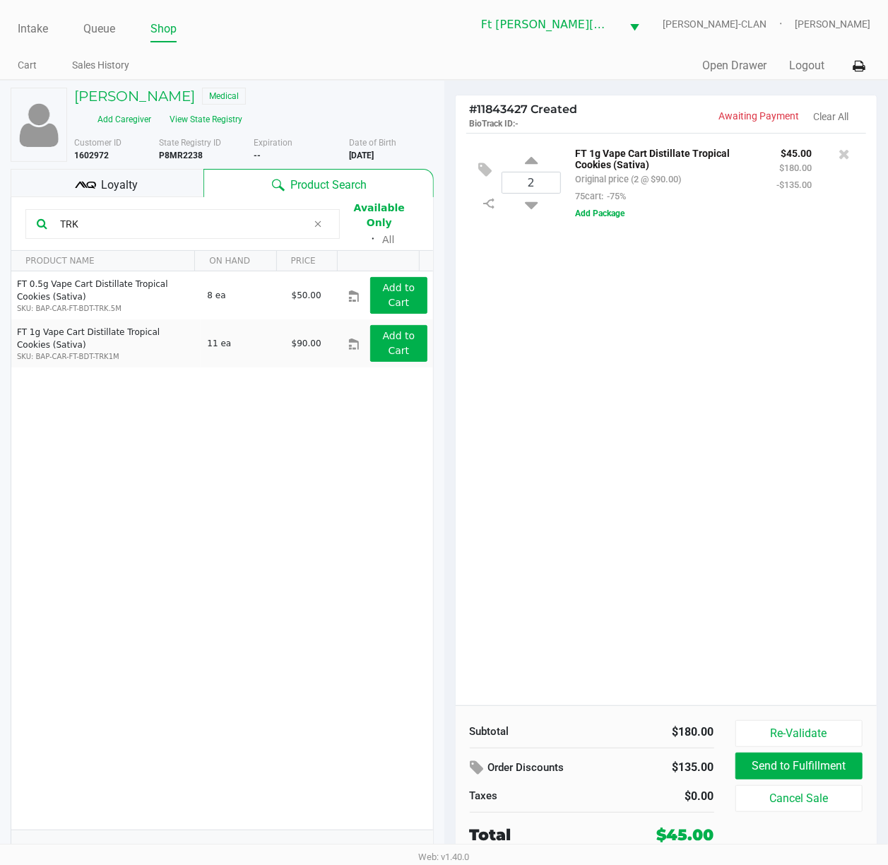
click at [664, 527] on div "2 FT 1g Vape Cart Distillate Tropical Cookies (Sativa) Original price (2 @ $90.…" at bounding box center [667, 419] width 422 height 572
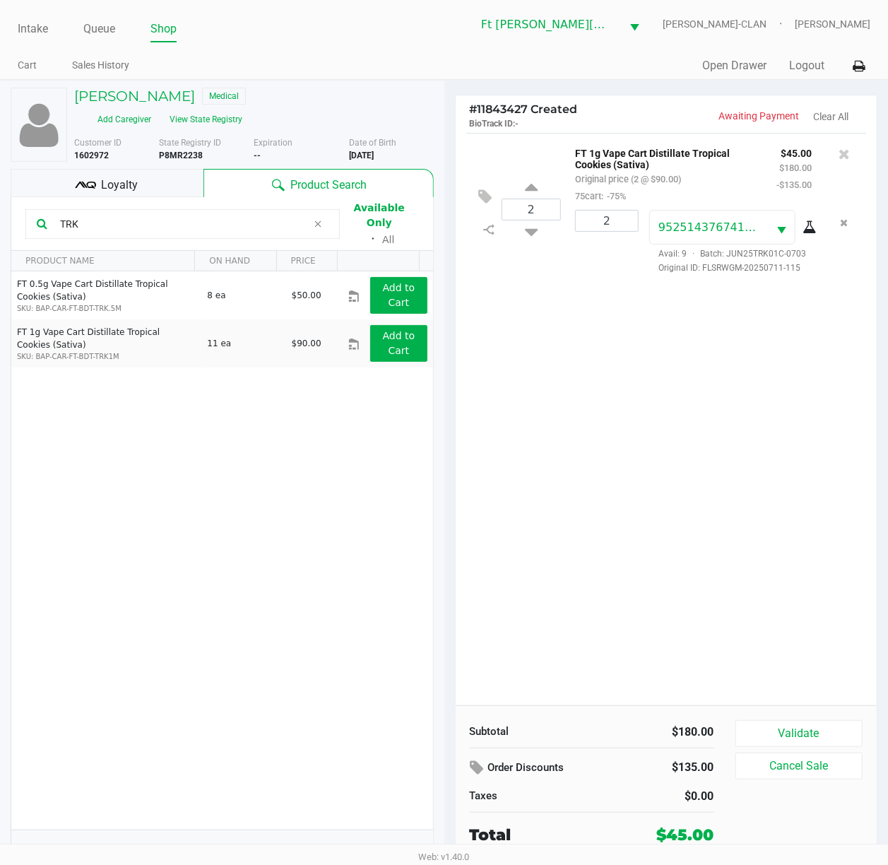
click at [0, 244] on html "Intake Queue Shop Ft Walton Beach WC WU-TANG-CLAN Katrina Vasko Cart Sales Hist…" at bounding box center [444, 432] width 888 height 865
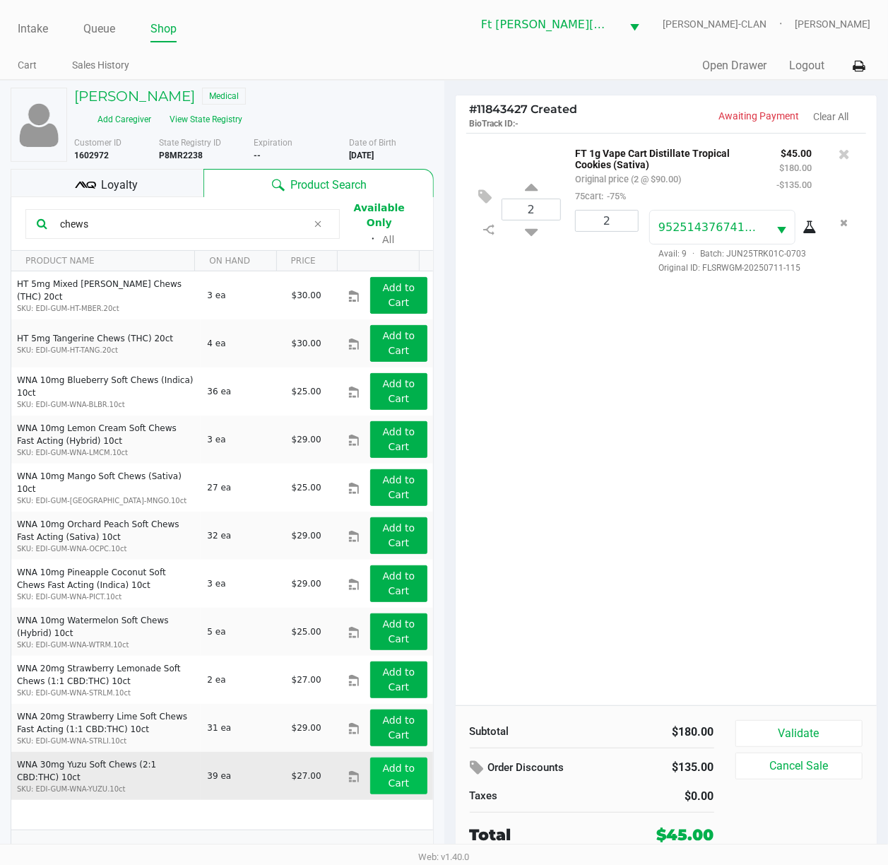
type input "chews"
click at [370, 648] on button "Add to Cart" at bounding box center [398, 776] width 57 height 37
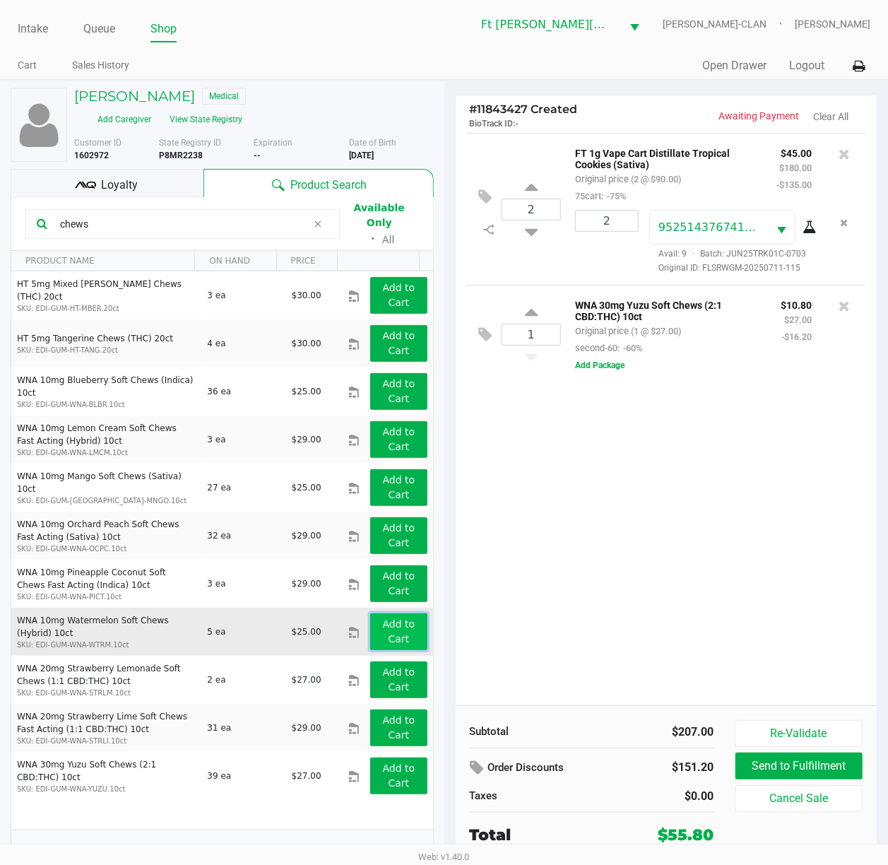
click at [382, 623] on button "Add to Cart" at bounding box center [398, 631] width 57 height 37
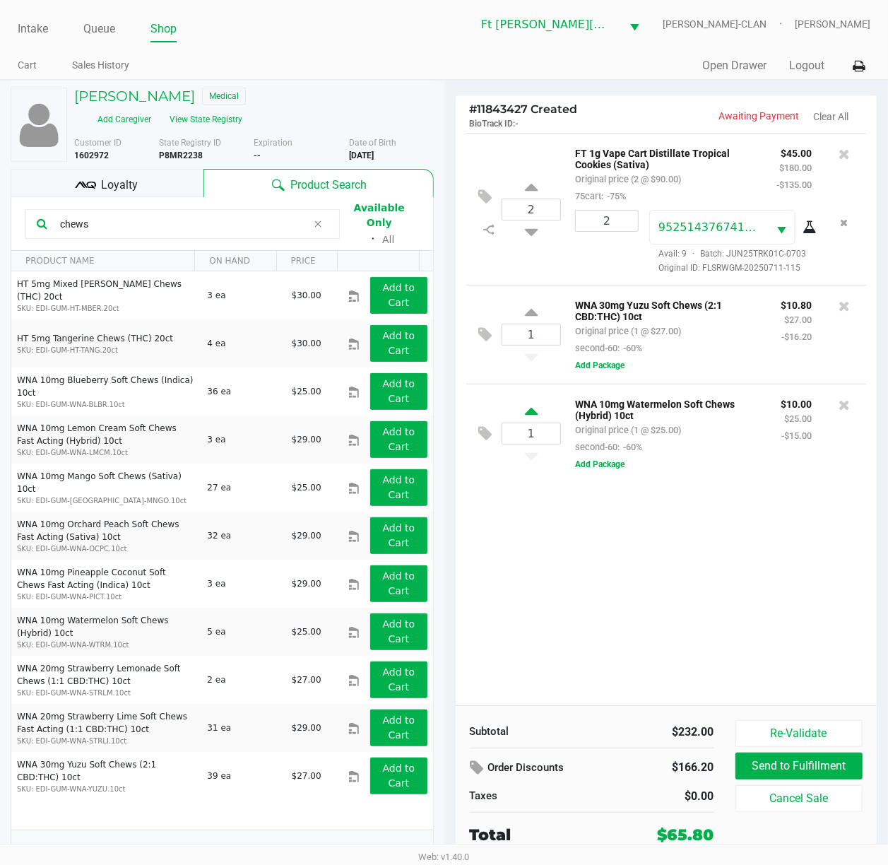
click at [538, 419] on icon at bounding box center [531, 414] width 13 height 18
type input "2"
click at [597, 623] on div "2 FT 1g Vape Cart Distillate Tropical Cookies (Sativa) Original price (2 @ $90.…" at bounding box center [667, 419] width 422 height 572
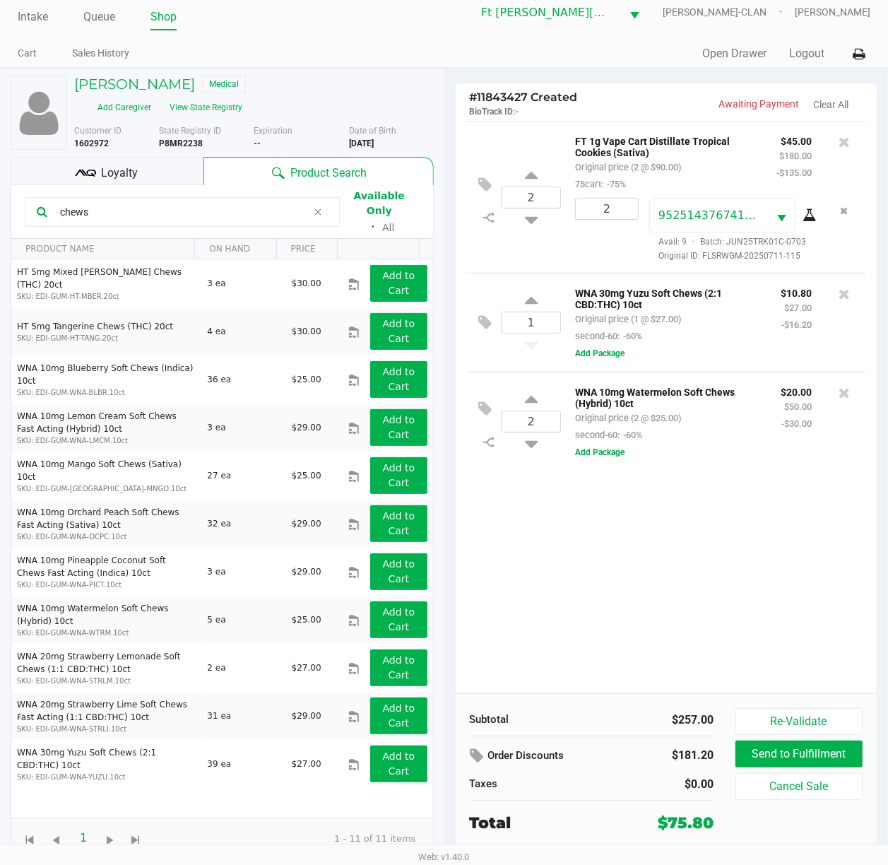
scroll to position [15, 0]
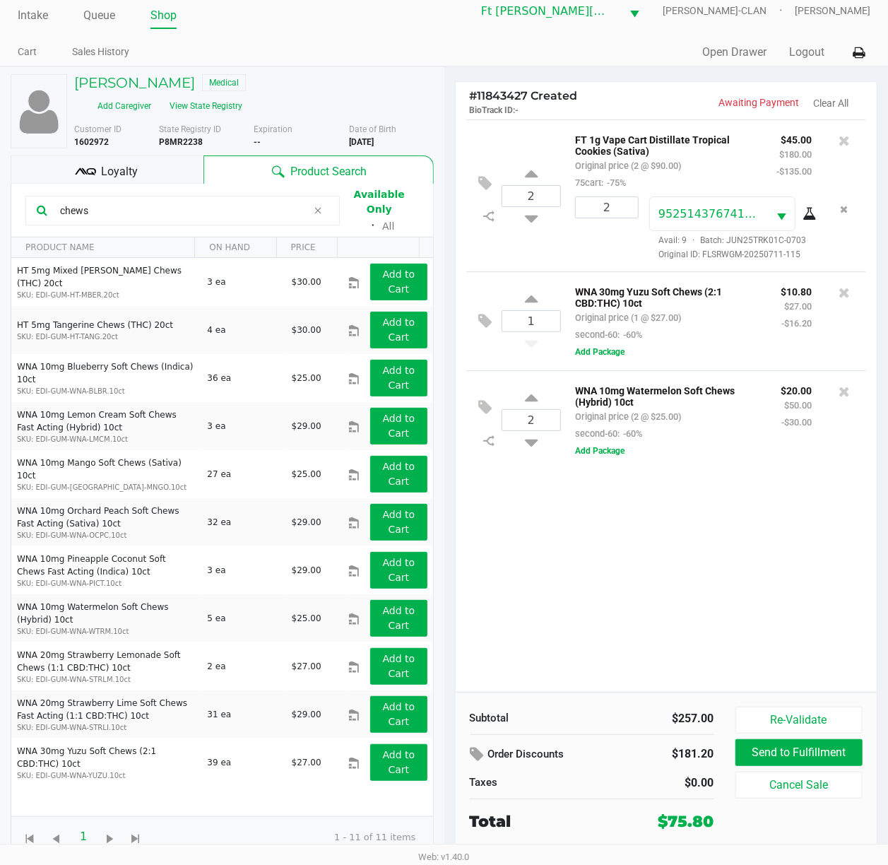
click at [73, 180] on div "Loyalty" at bounding box center [107, 169] width 193 height 28
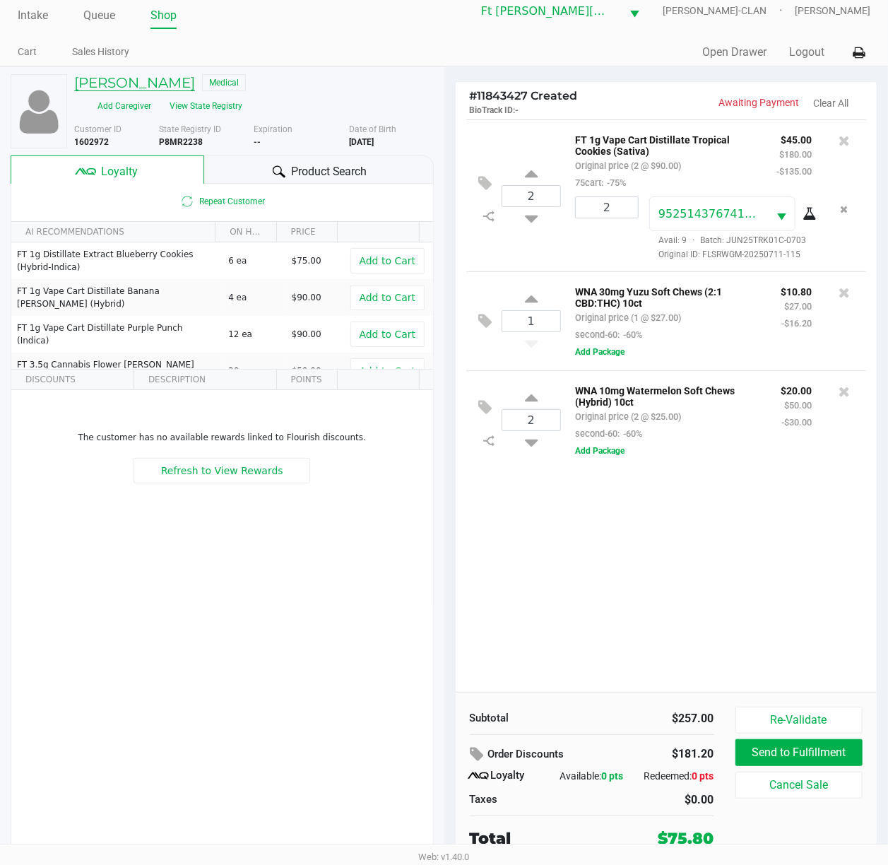
click at [174, 76] on h5 "LEE HOCKERSMITH" at bounding box center [134, 82] width 121 height 17
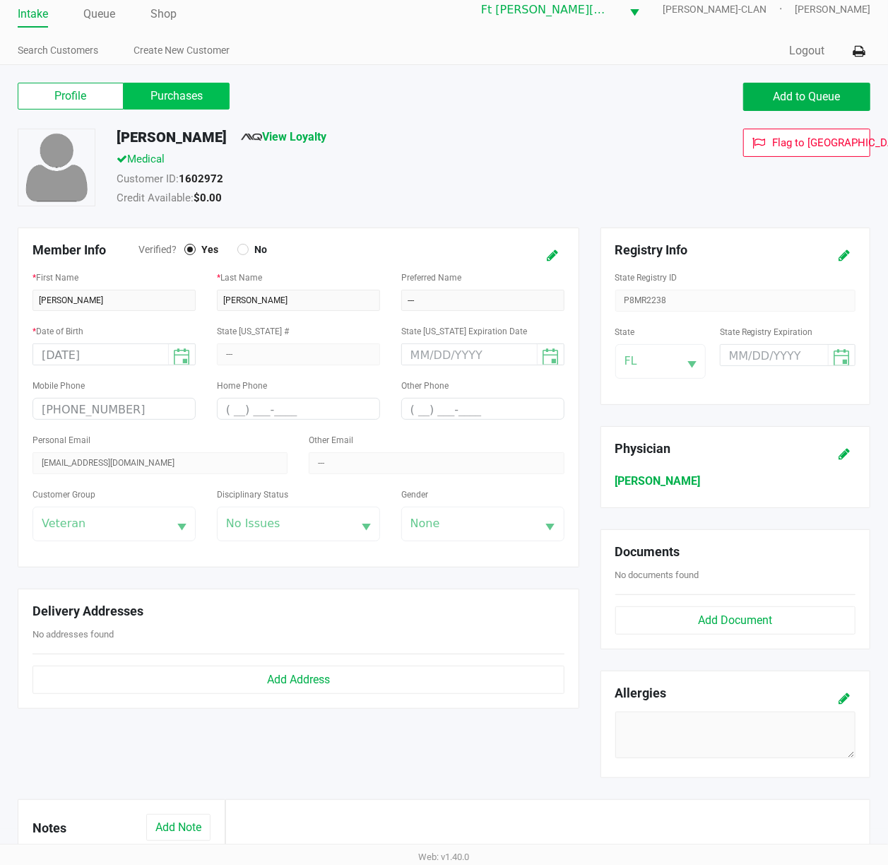
click at [207, 96] on label "Purchases" at bounding box center [177, 96] width 106 height 27
click at [0, 0] on 1 "Purchases" at bounding box center [0, 0] width 0 height 0
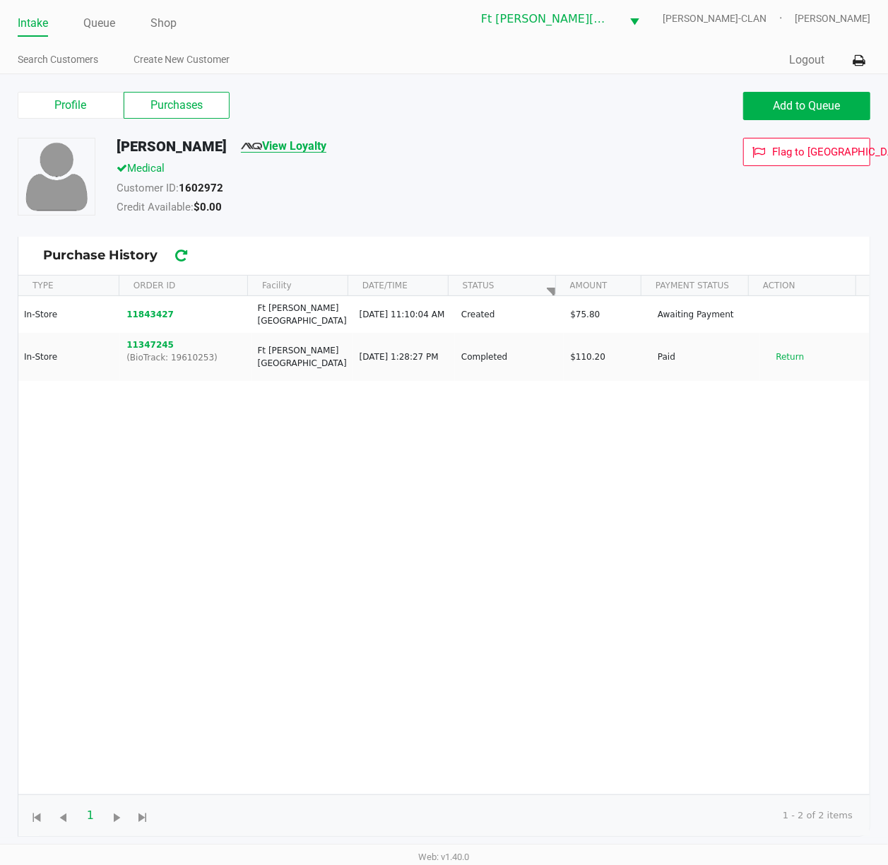
click at [300, 148] on link "View Loyalty" at bounding box center [284, 145] width 86 height 13
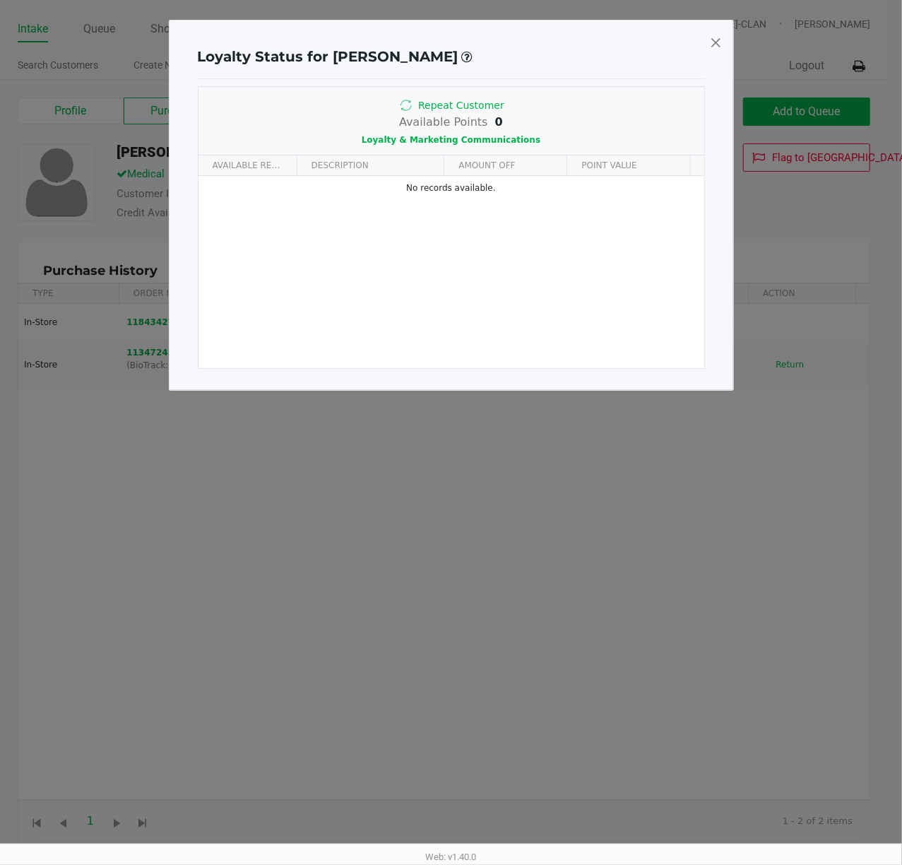
click at [715, 42] on span at bounding box center [716, 42] width 13 height 23
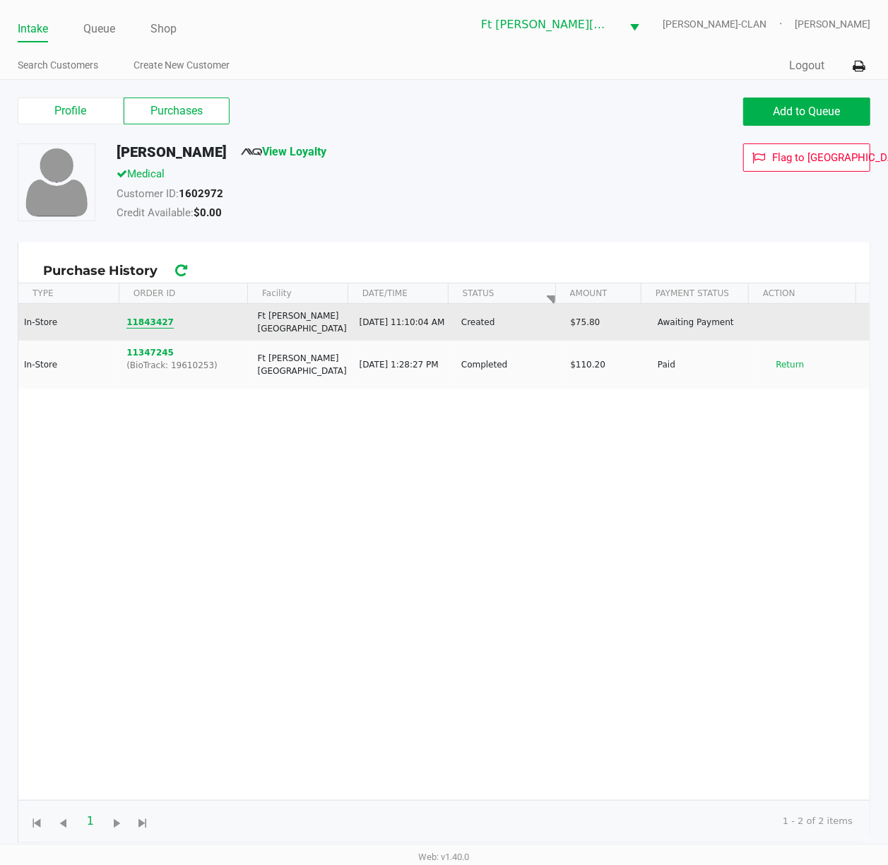
click at [143, 324] on button "11843427" at bounding box center [150, 322] width 47 height 13
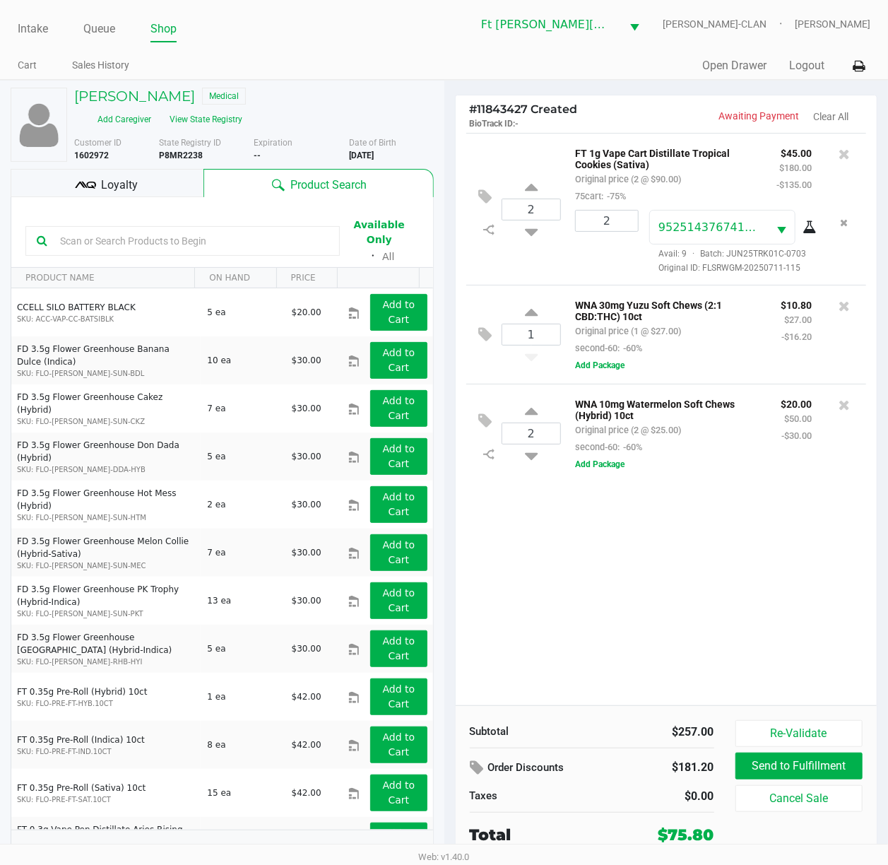
click at [580, 634] on div "2 FT 1g Vape Cart Distillate Tropical Cookies (Sativa) Original price (2 @ $90.…" at bounding box center [667, 419] width 422 height 572
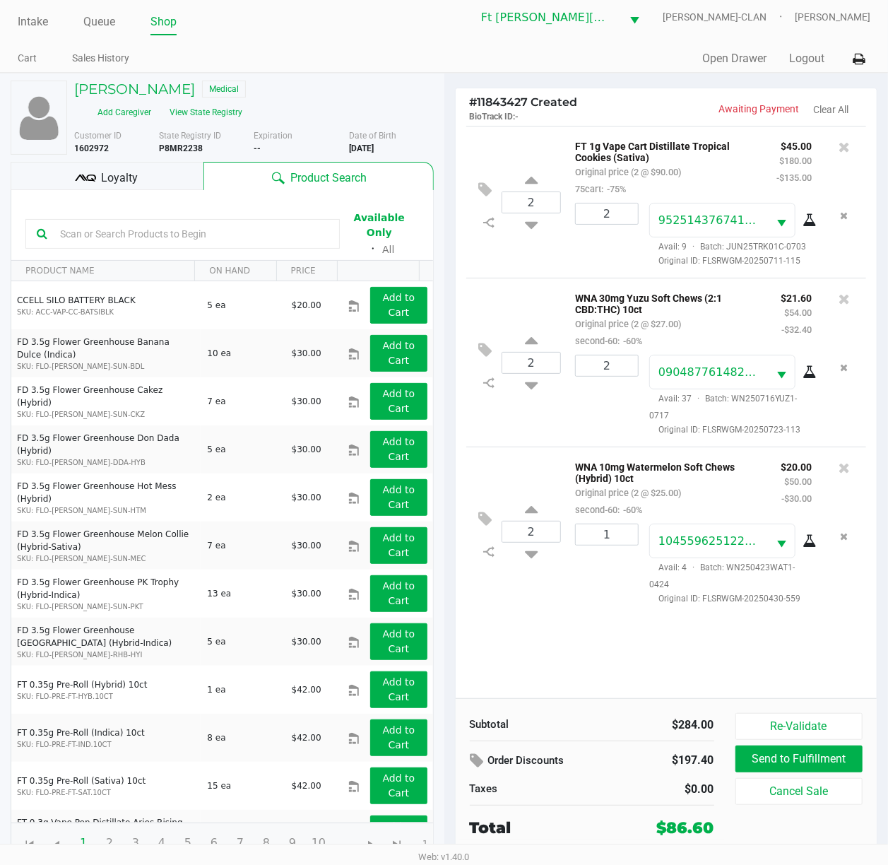
scroll to position [15, 0]
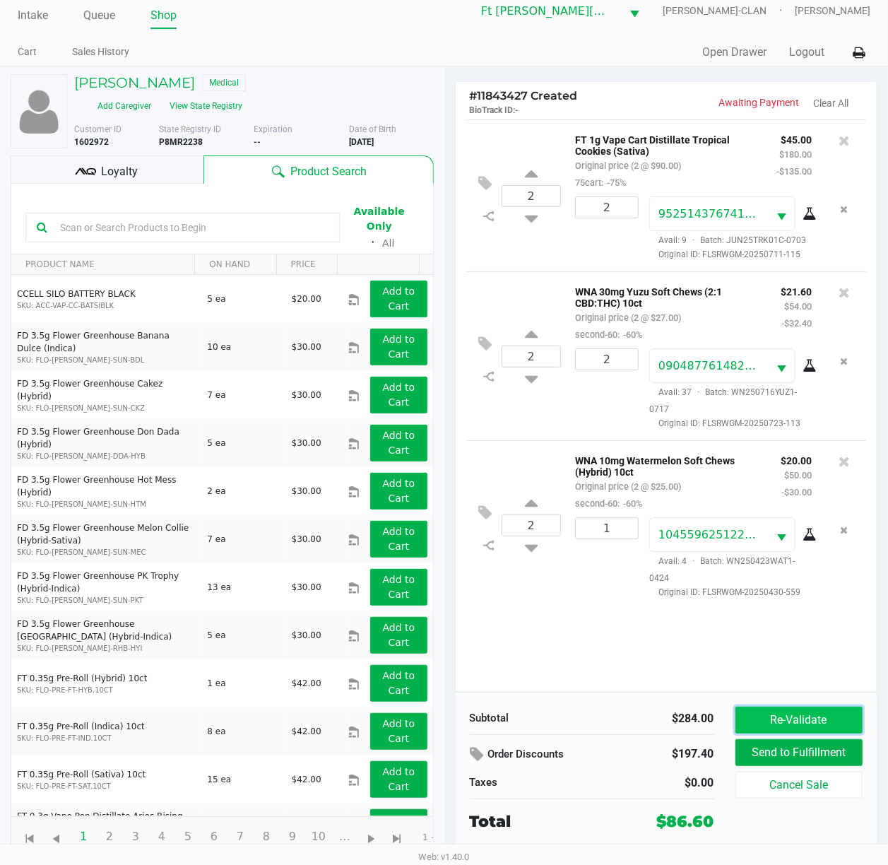
click at [724, 648] on button "Re-Validate" at bounding box center [800, 720] width 128 height 27
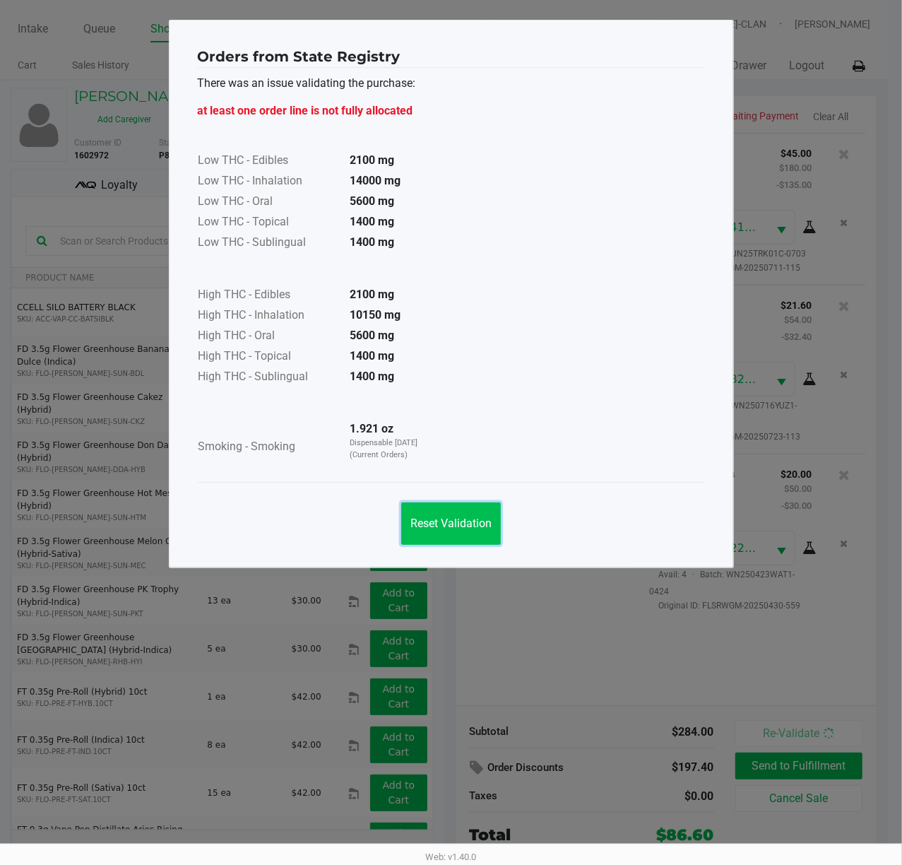
click at [461, 513] on button "Reset Validation" at bounding box center [451, 523] width 100 height 42
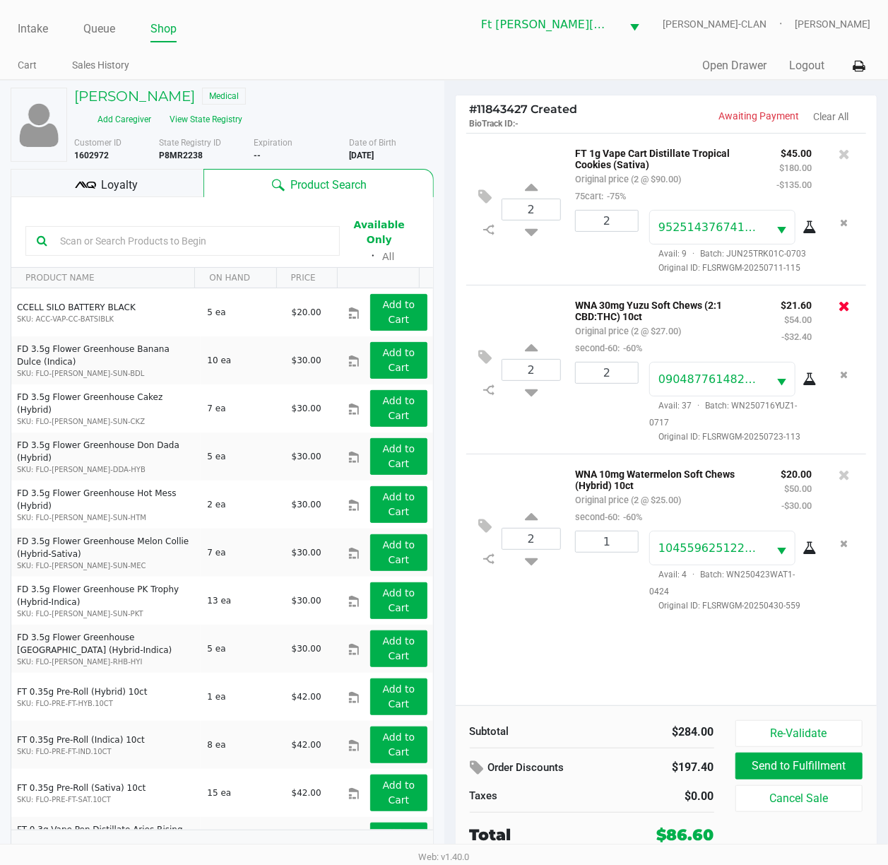
click at [724, 309] on icon at bounding box center [844, 306] width 11 height 14
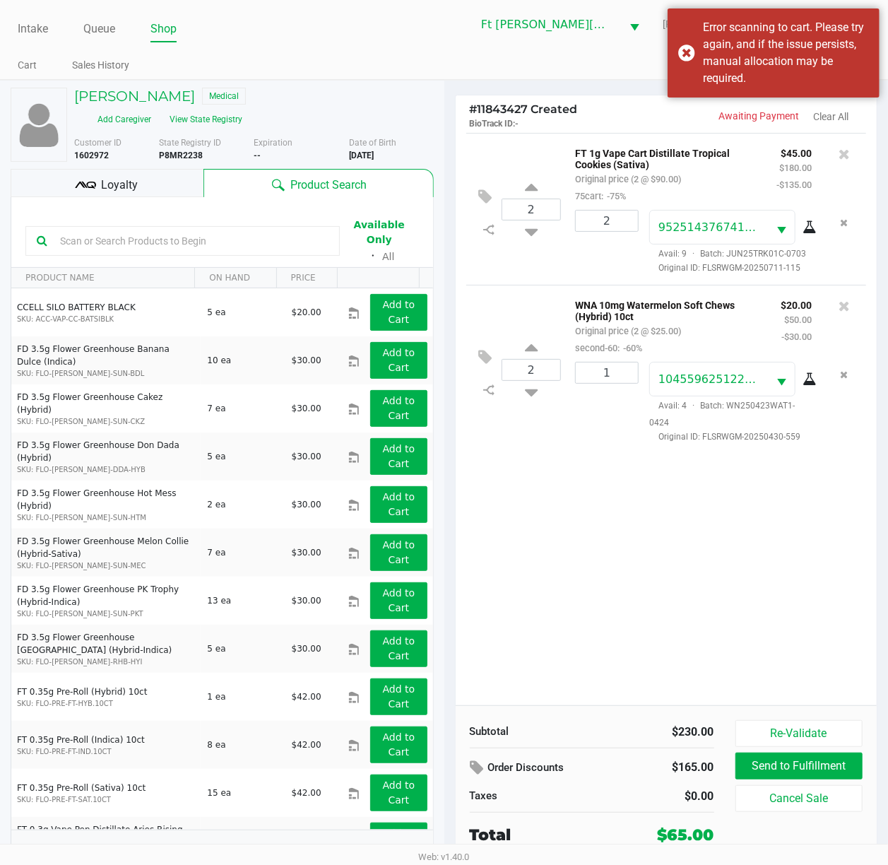
click at [671, 637] on div "2 FT 1g Vape Cart Distillate Tropical Cookies (Sativa) Original price (2 @ $90.…" at bounding box center [667, 419] width 422 height 572
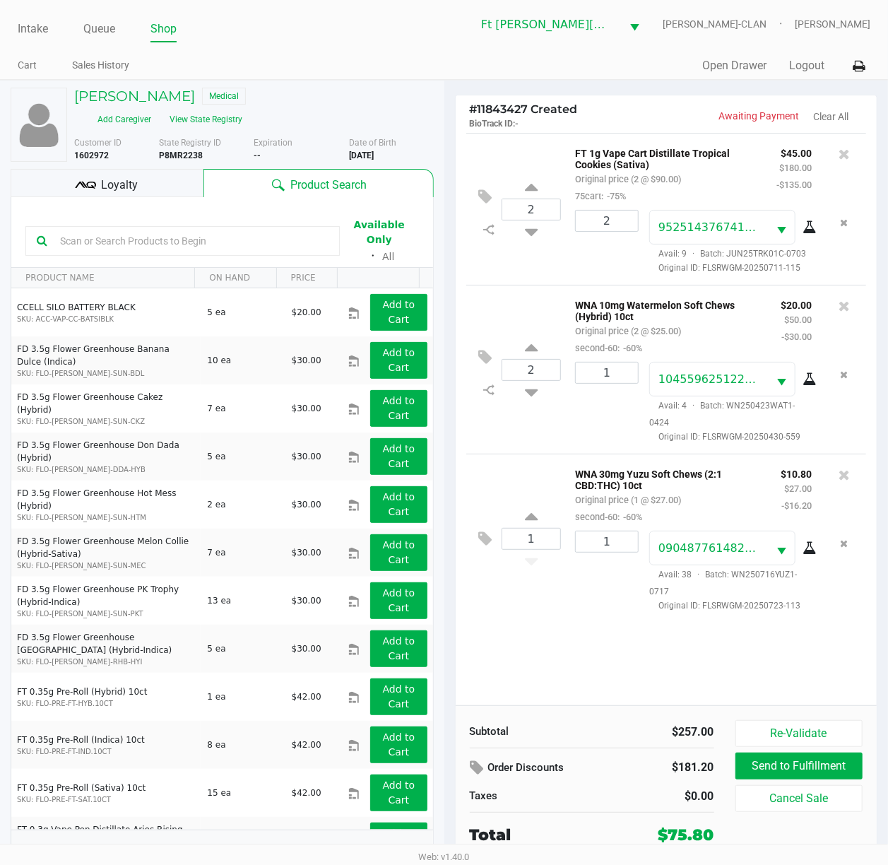
drag, startPoint x: 552, startPoint y: 668, endPoint x: 453, endPoint y: 560, distance: 146.6
click at [550, 648] on div "2 FT 1g Vape Cart Distillate Tropical Cookies (Sativa) Original price (2 @ $90.…" at bounding box center [667, 419] width 422 height 572
click at [168, 187] on div "Loyalty" at bounding box center [107, 183] width 193 height 28
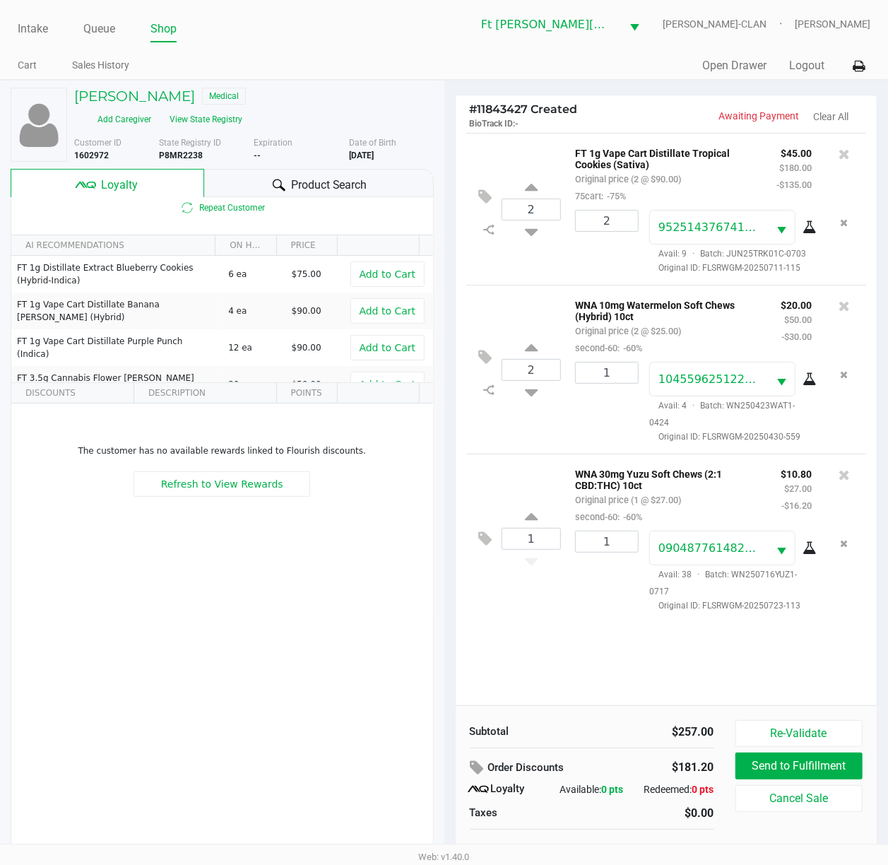
click at [295, 187] on span "Product Search" at bounding box center [329, 185] width 76 height 17
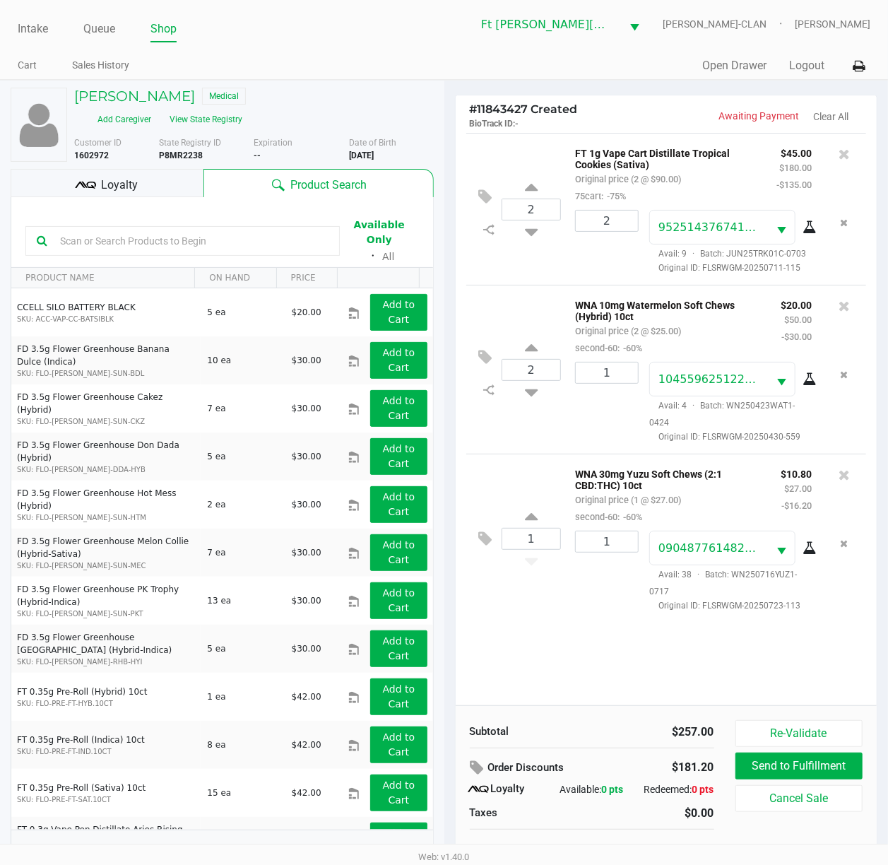
click at [534, 623] on div "1 WNA 30mg Yuzu Soft Chews (2:1 CBD:THC) 10ct Original price (1 @ $27.00) secon…" at bounding box center [666, 538] width 401 height 169
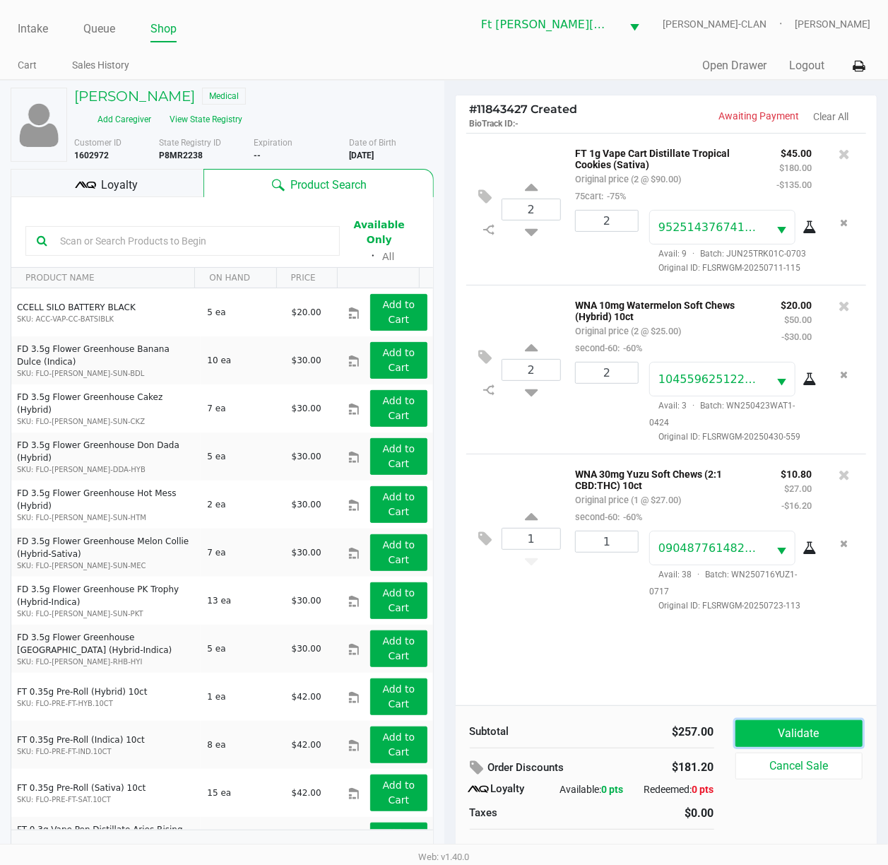
click at [724, 648] on button "Validate" at bounding box center [800, 733] width 128 height 27
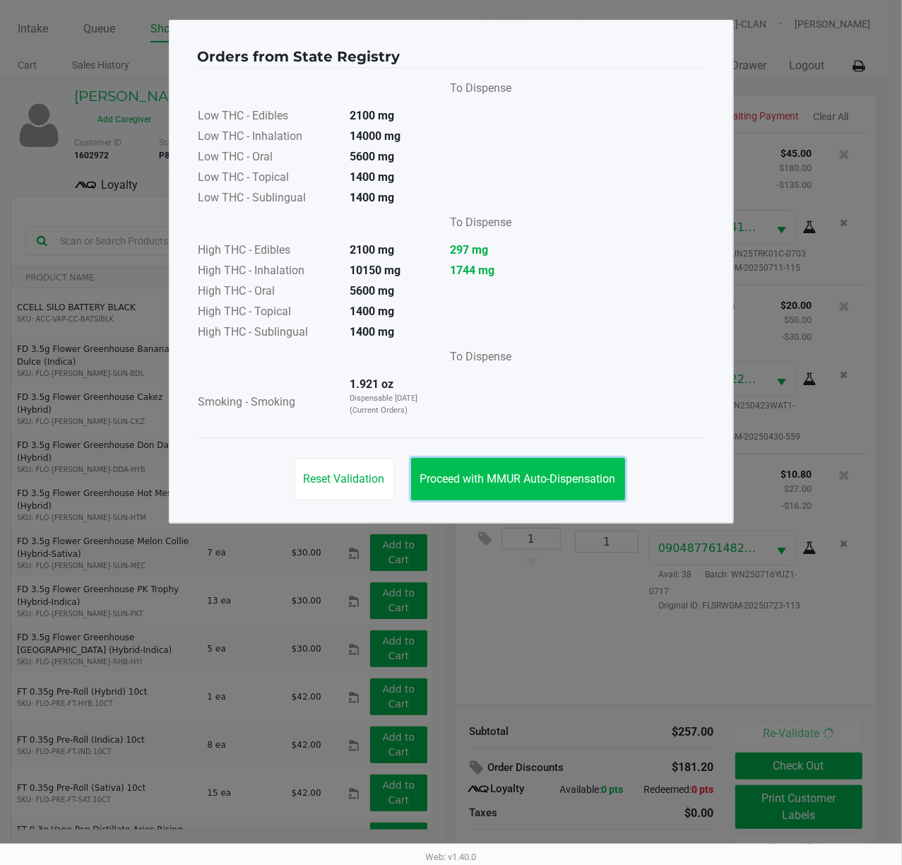
click at [546, 481] on span "Proceed with MMUR Auto-Dispensation" at bounding box center [518, 478] width 196 height 13
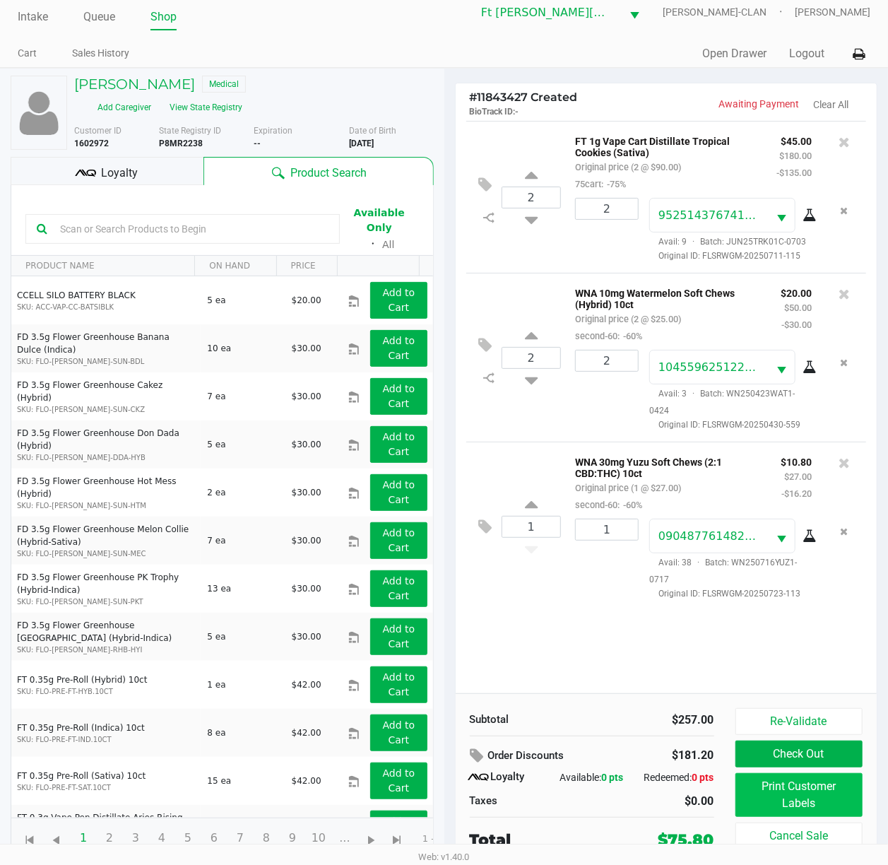
scroll to position [16, 0]
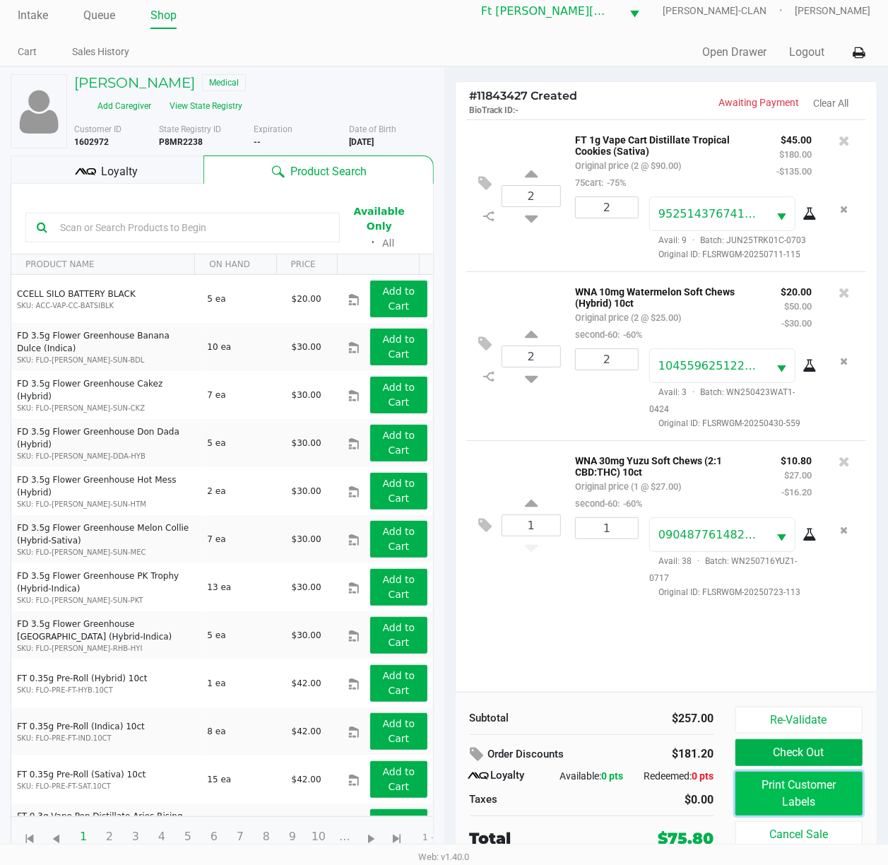
click at [724, 648] on button "Print Customer Labels" at bounding box center [800, 794] width 128 height 44
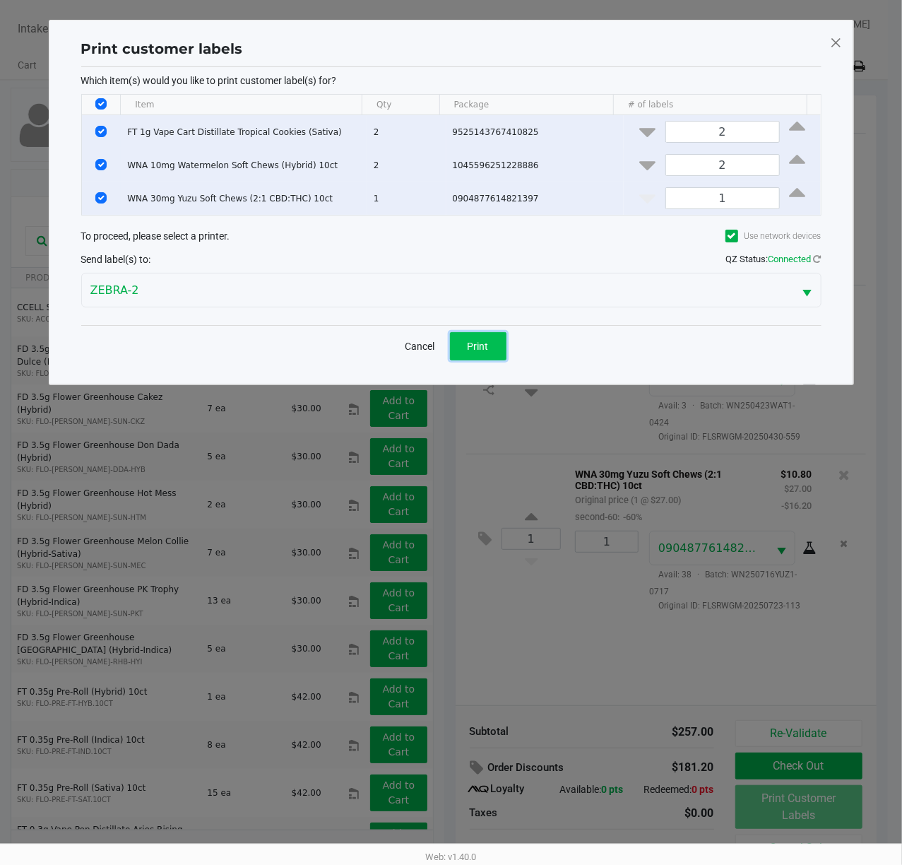
click at [468, 349] on span "Print" at bounding box center [478, 346] width 21 height 11
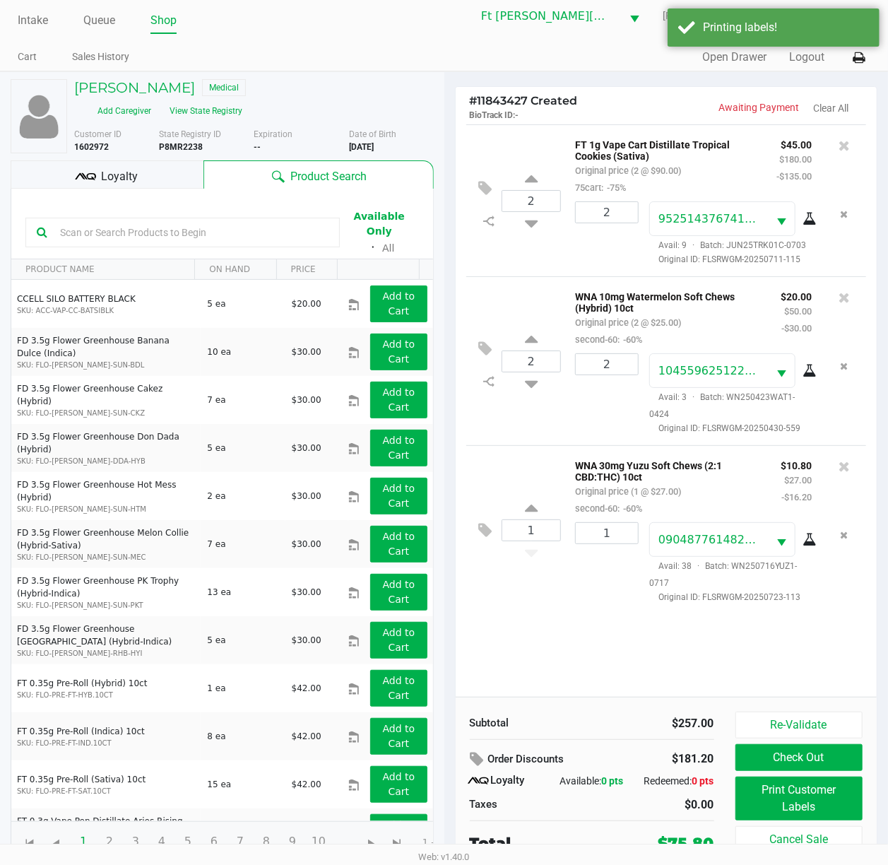
scroll to position [16, 0]
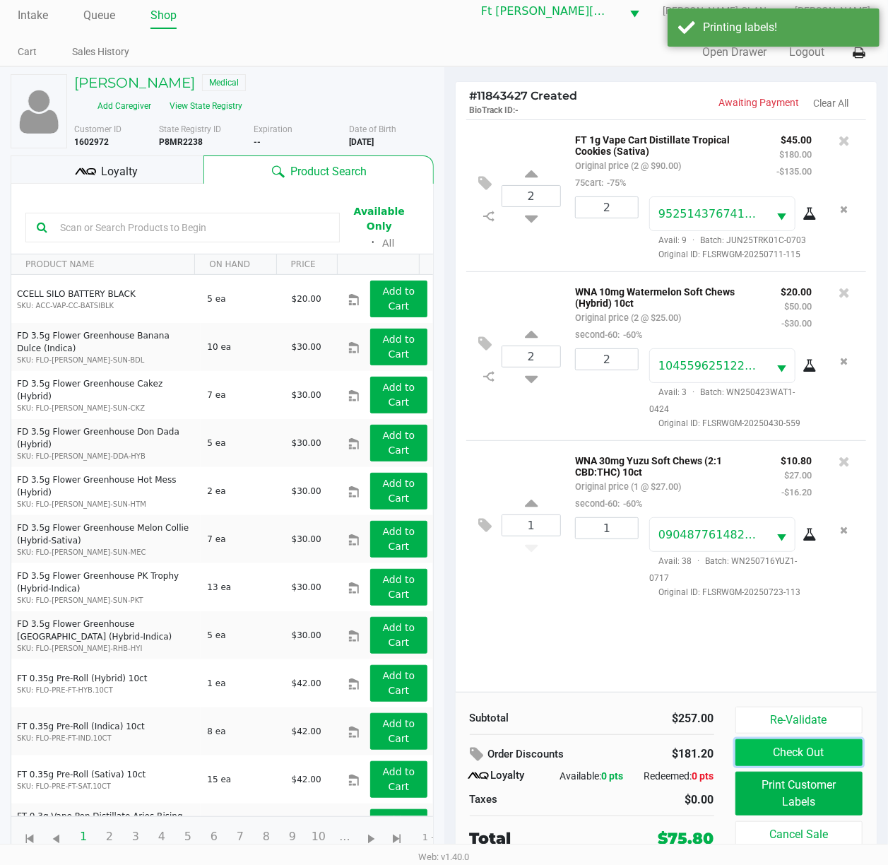
click at [724, 648] on button "Check Out" at bounding box center [800, 752] width 128 height 27
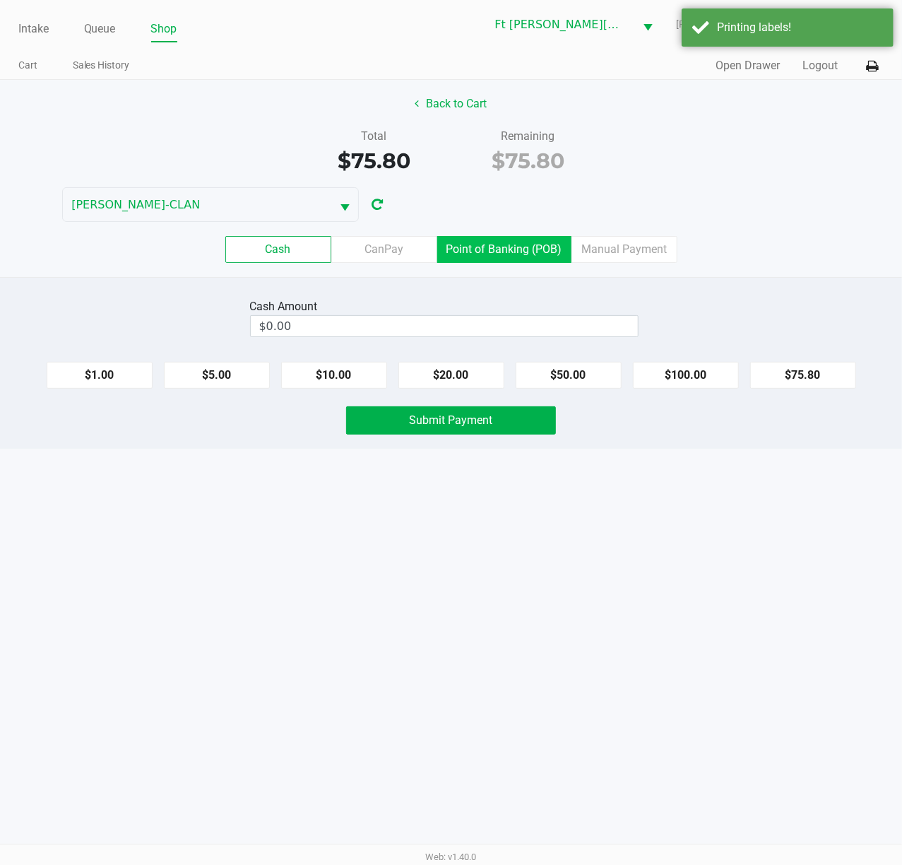
click at [464, 263] on label "Point of Banking (POB)" at bounding box center [504, 249] width 134 height 27
click at [0, 0] on 7 "Point of Banking (POB)" at bounding box center [0, 0] width 0 height 0
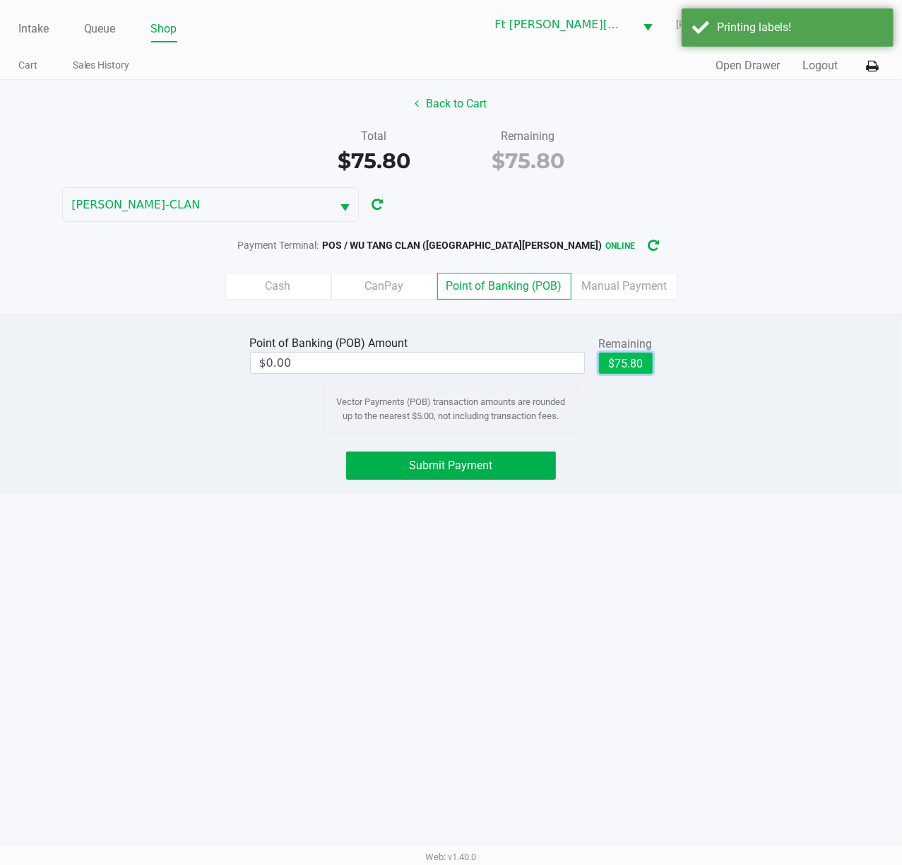
click at [626, 363] on button "$75.80" at bounding box center [626, 363] width 54 height 21
type input "$75.80"
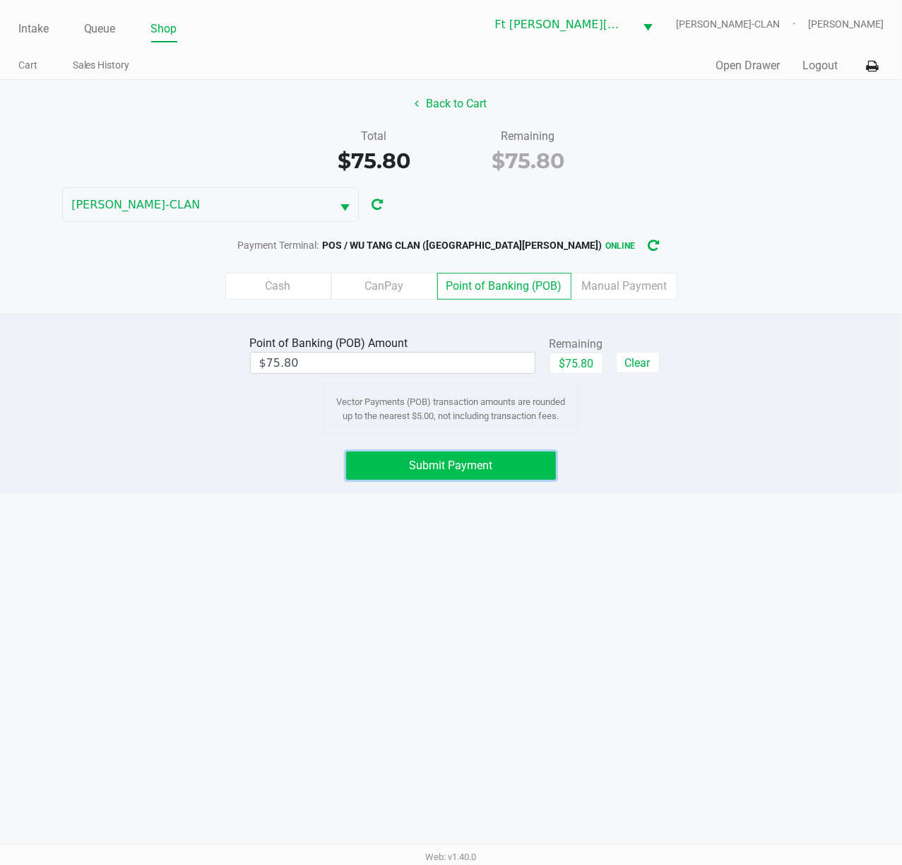
click at [490, 476] on button "Submit Payment" at bounding box center [451, 466] width 210 height 28
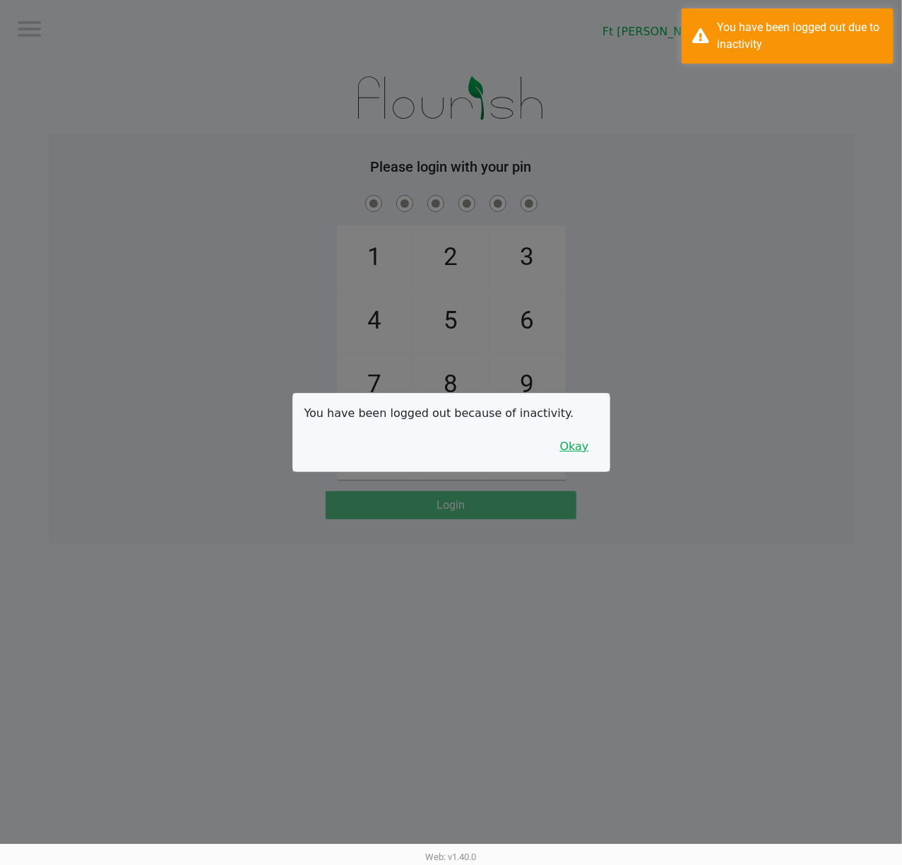
click at [589, 445] on button "Okay" at bounding box center [574, 446] width 47 height 27
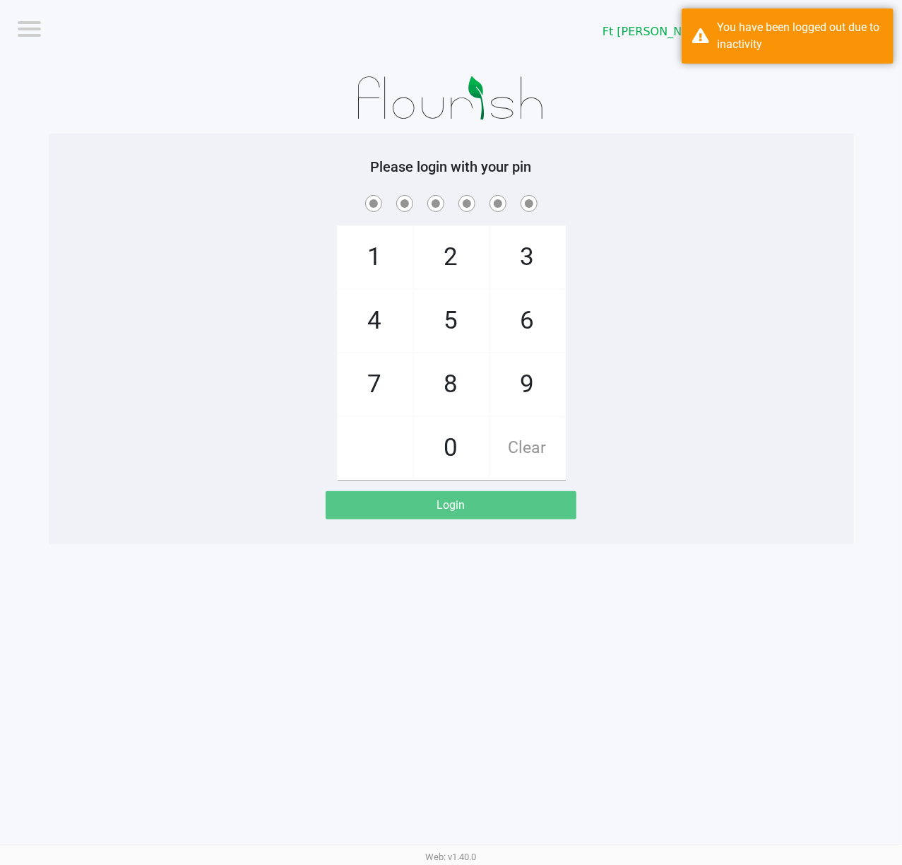
click at [645, 431] on div "1 4 7 2 5 8 0 3 6 9 Clear" at bounding box center [452, 336] width 806 height 288
checkbox input "true"
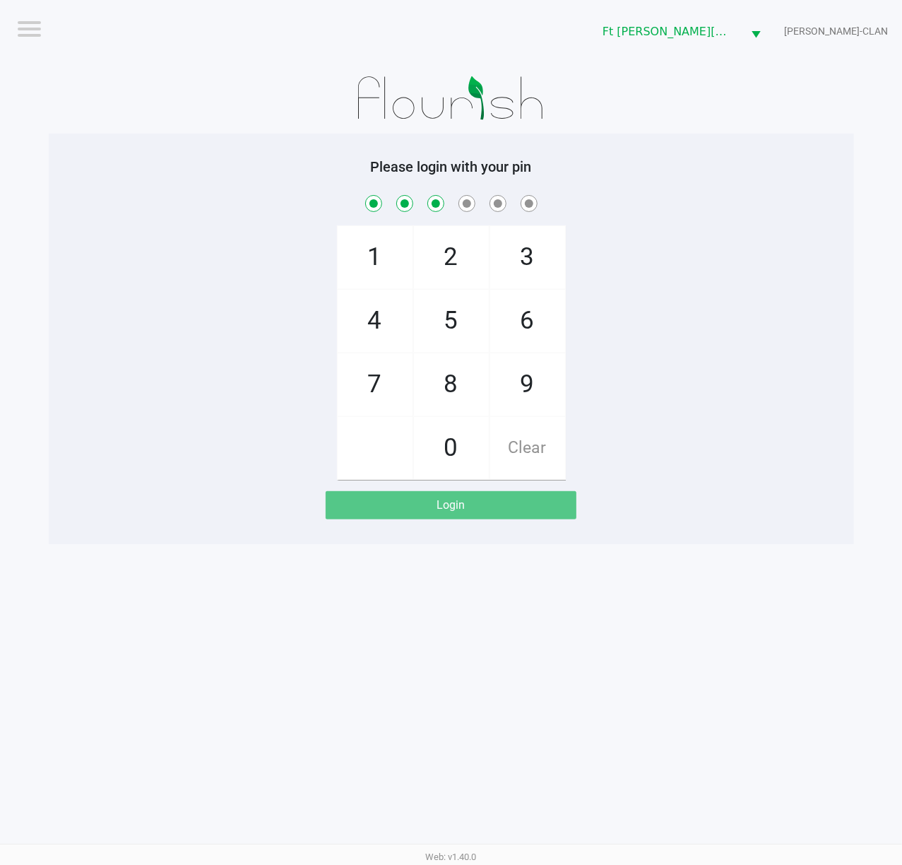
checkbox input "true"
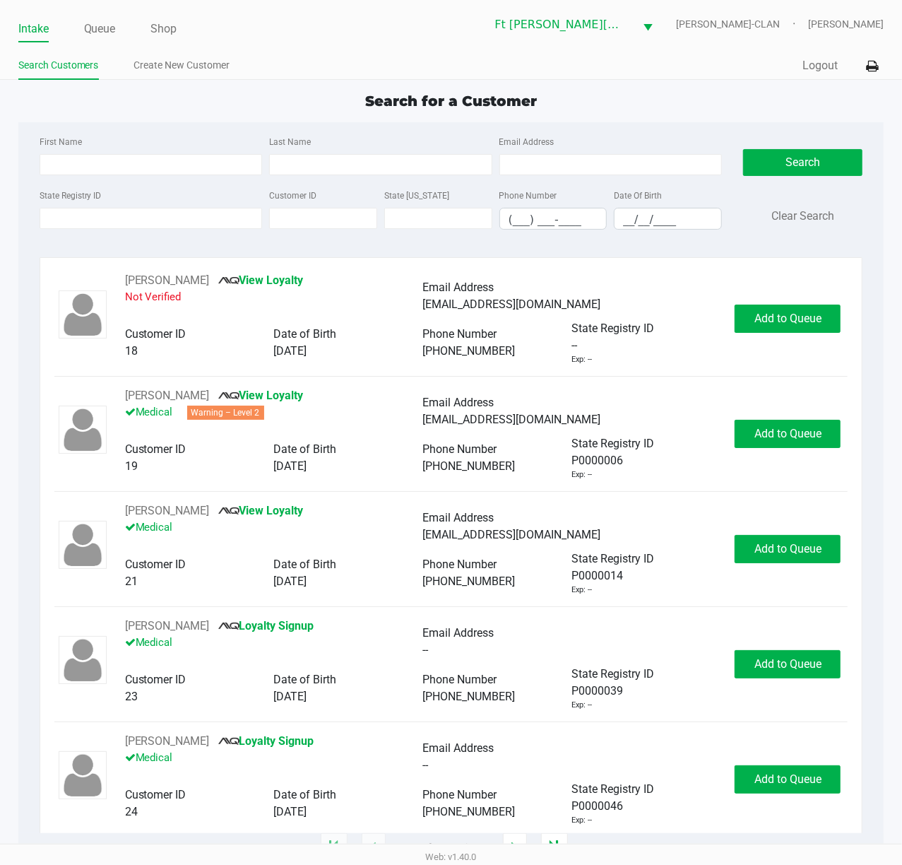
click at [696, 111] on div "Search for a Customer" at bounding box center [452, 100] width 888 height 21
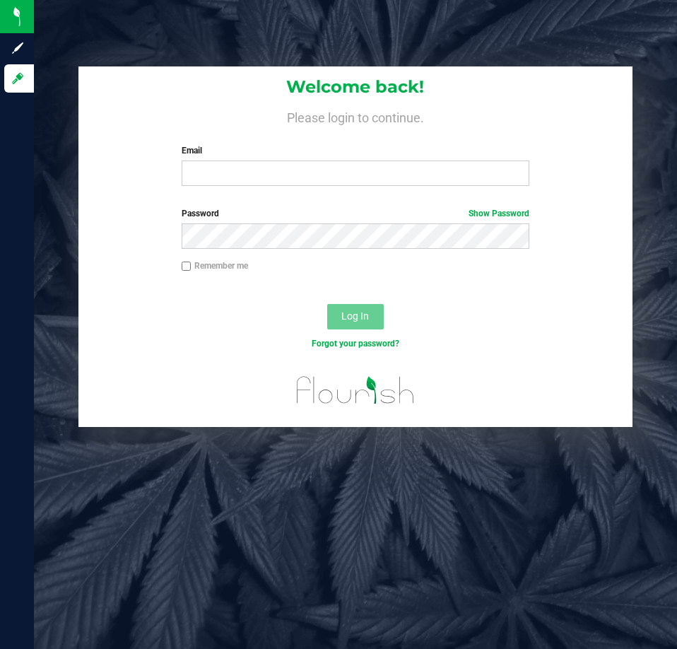
click at [307, 78] on h1 "Welcome back!" at bounding box center [354, 87] width 553 height 18
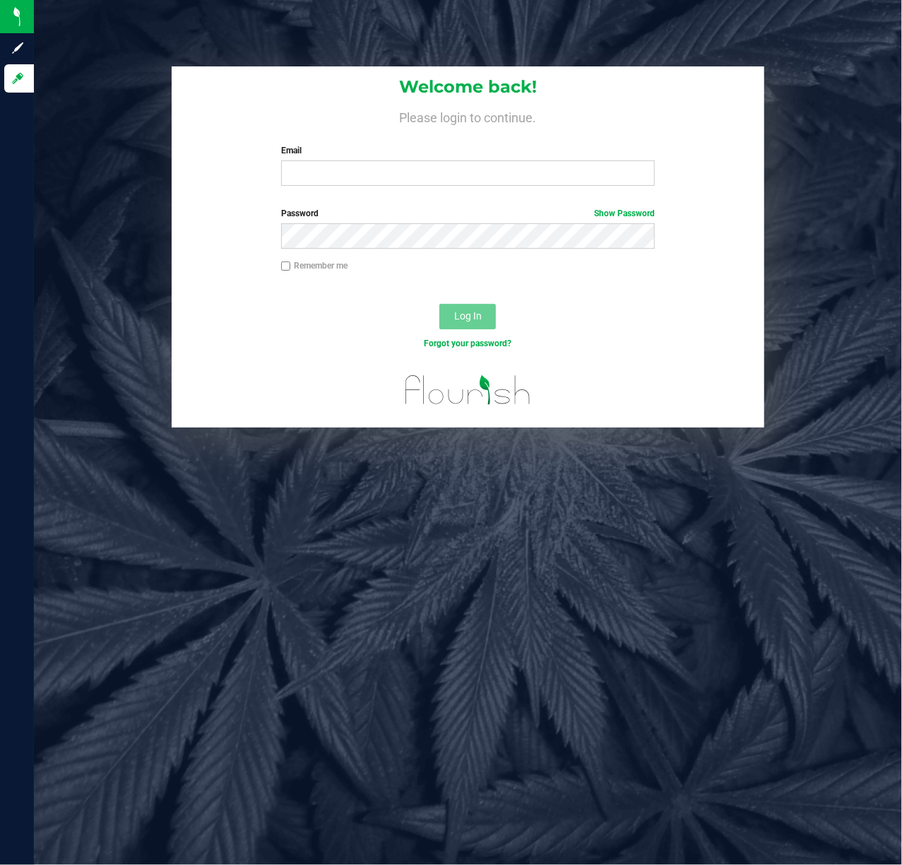
click at [438, 187] on div "Welcome back! Please login to continue. Email Required Please format your email…" at bounding box center [468, 131] width 593 height 131
click at [437, 175] on input "Email" at bounding box center [468, 172] width 375 height 25
type input "[EMAIL_ADDRESS][DOMAIN_NAME]"
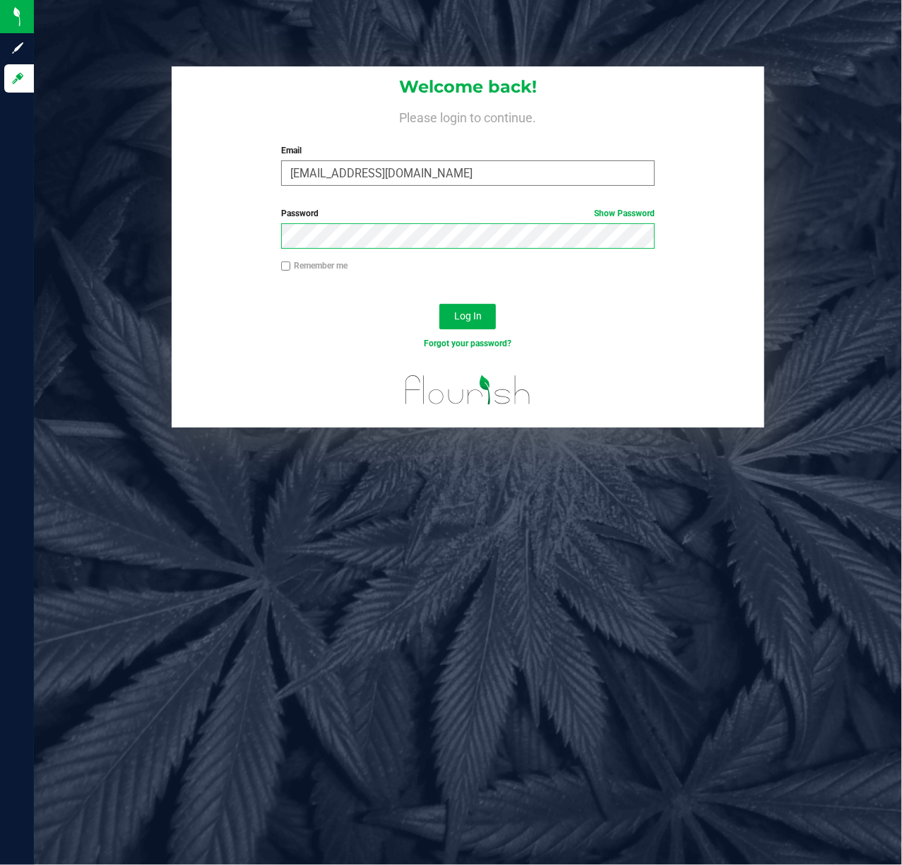
click at [440, 304] on button "Log In" at bounding box center [468, 316] width 57 height 25
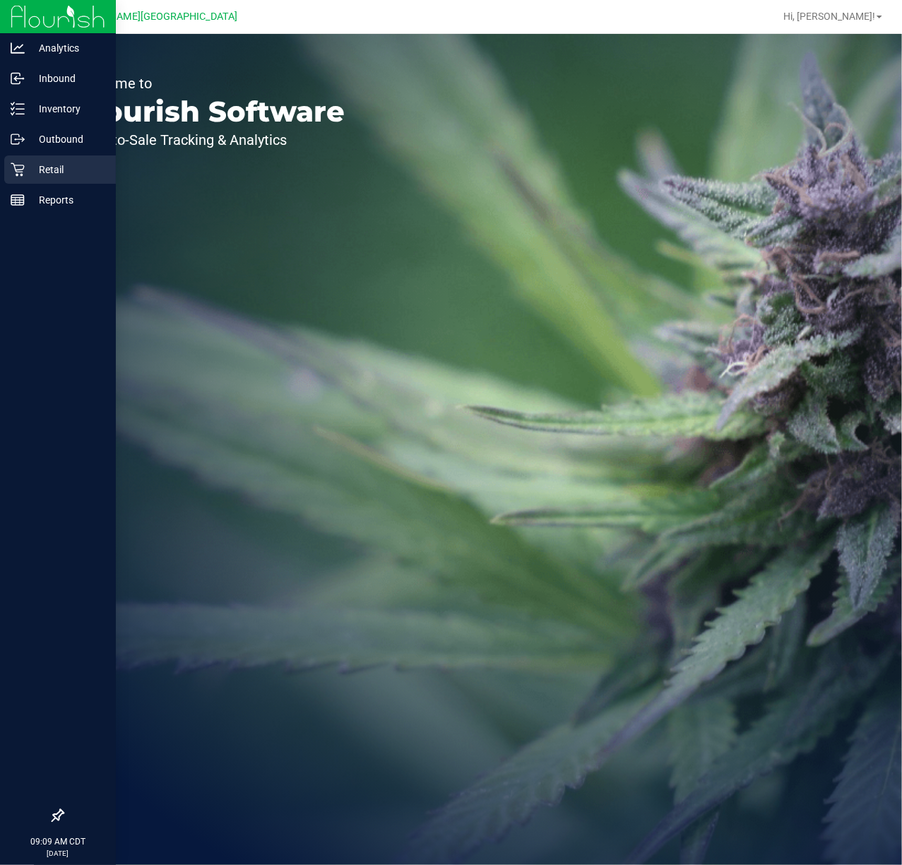
click at [17, 170] on icon at bounding box center [18, 170] width 14 height 14
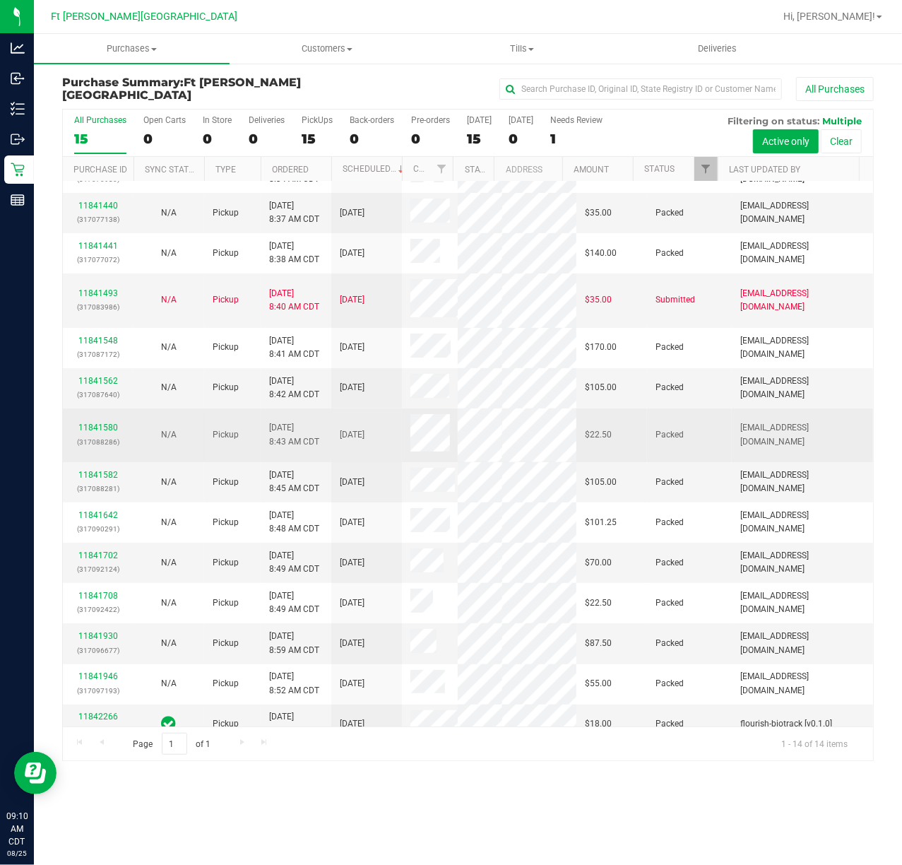
scroll to position [33, 0]
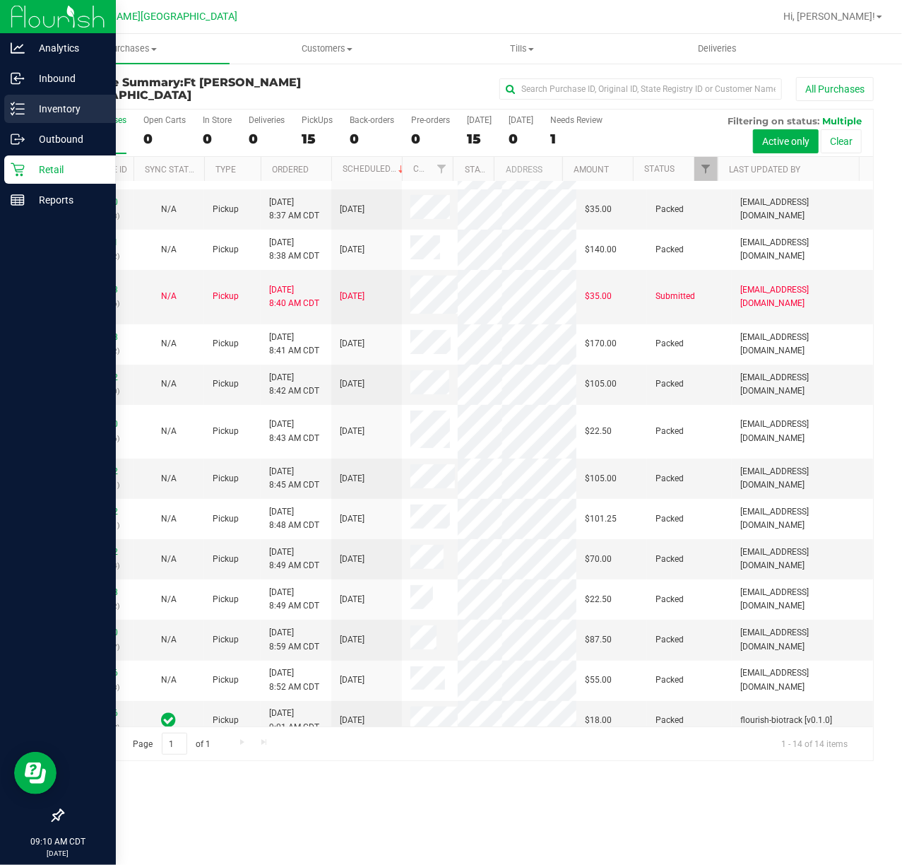
click at [23, 108] on icon at bounding box center [18, 109] width 14 height 14
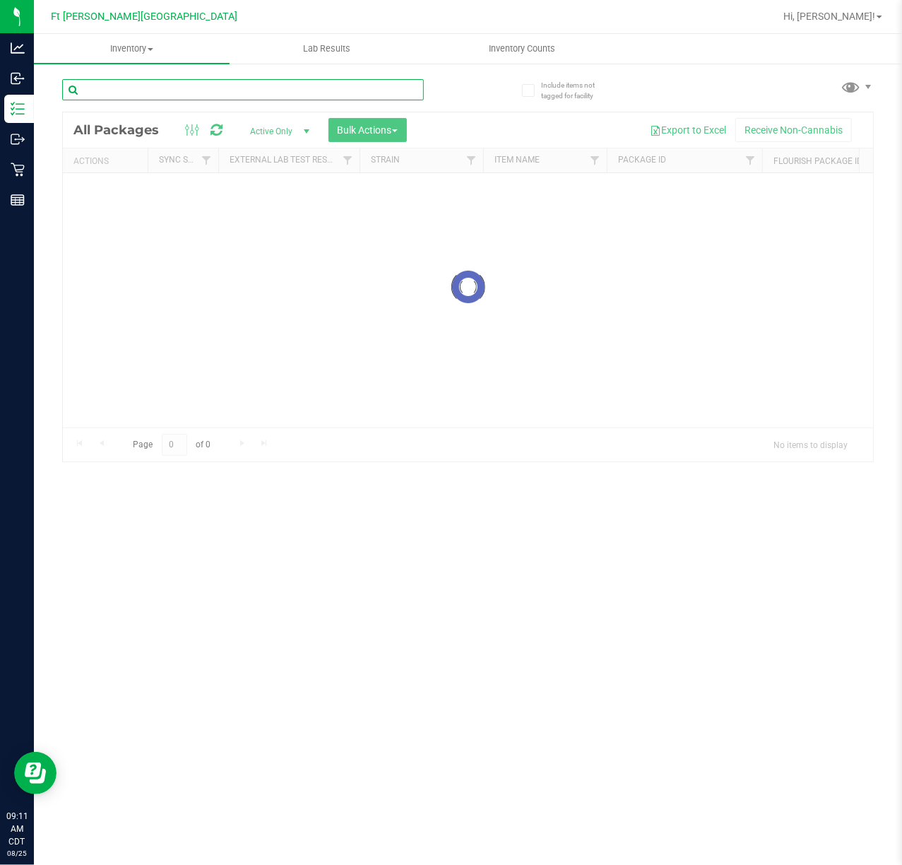
click at [136, 83] on input "text" at bounding box center [243, 89] width 362 height 21
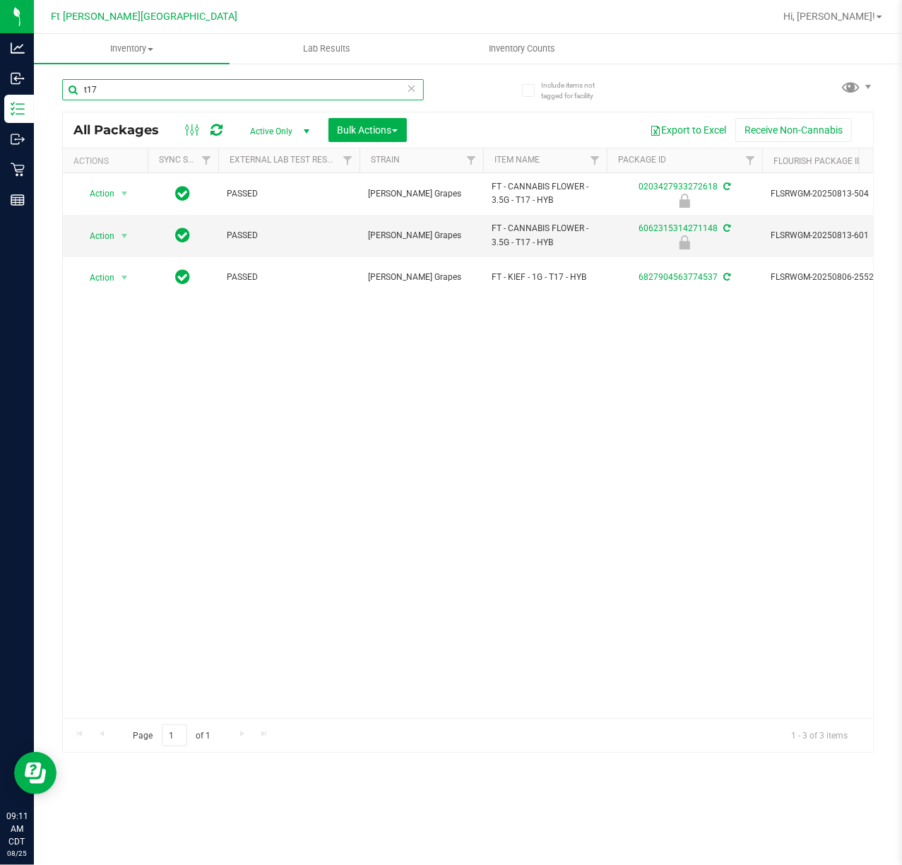
type input "t17"
click at [357, 648] on div "Action Action Edit attributes Global inventory Locate package Package audit log…" at bounding box center [468, 445] width 811 height 545
click at [94, 240] on span "Action" at bounding box center [96, 236] width 38 height 20
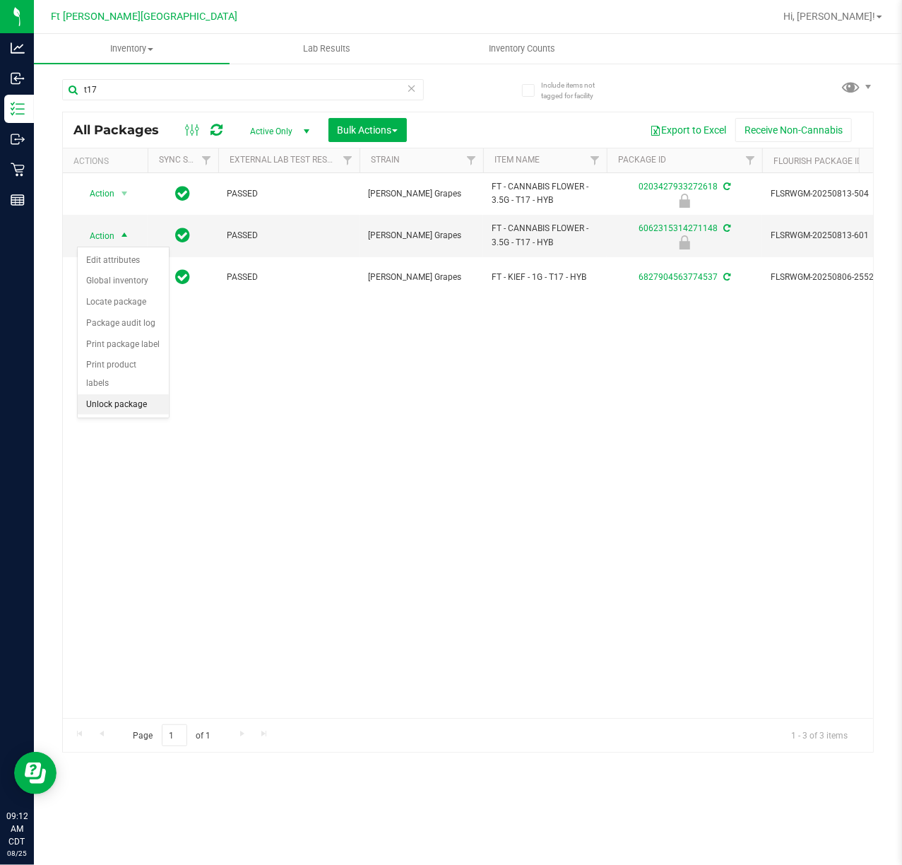
click at [128, 401] on li "Unlock package" at bounding box center [123, 404] width 91 height 21
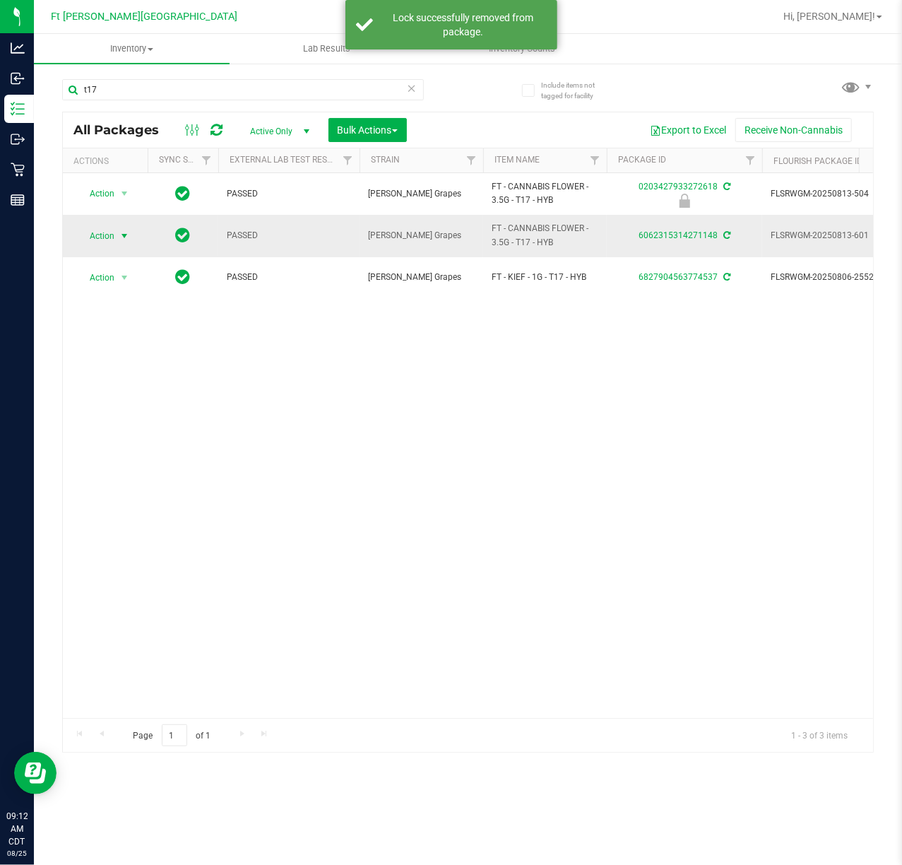
click at [108, 235] on span "Action" at bounding box center [96, 236] width 38 height 20
click at [134, 407] on li "Print package label" at bounding box center [133, 407] width 110 height 21
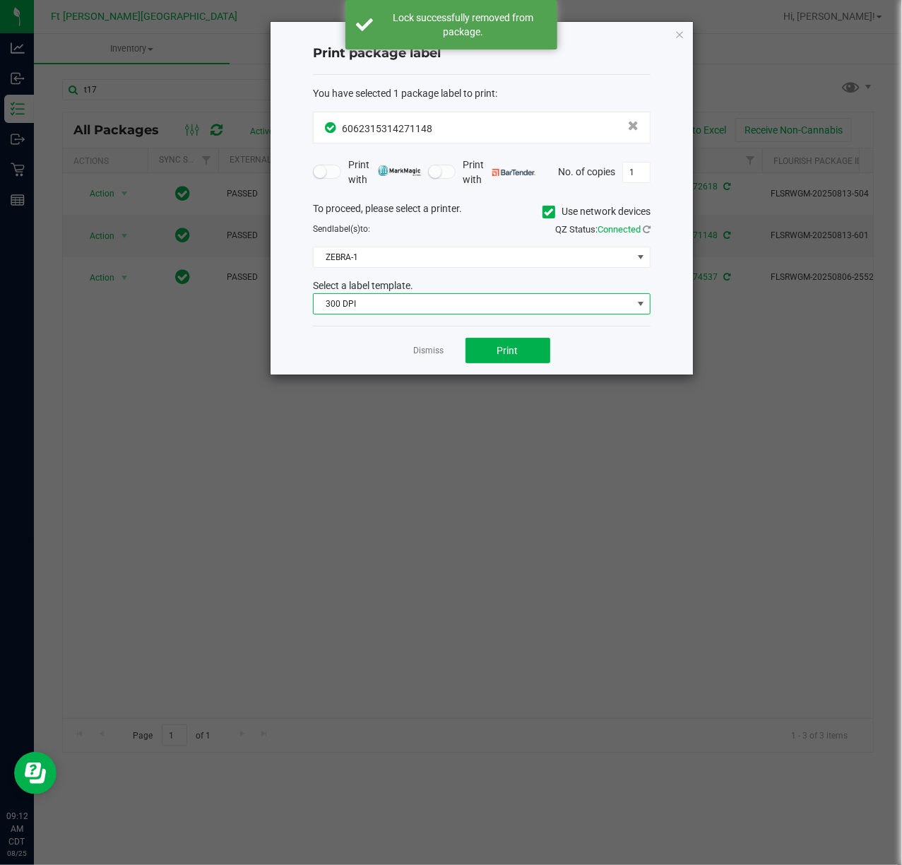
click at [430, 308] on span "300 DPI" at bounding box center [473, 304] width 319 height 20
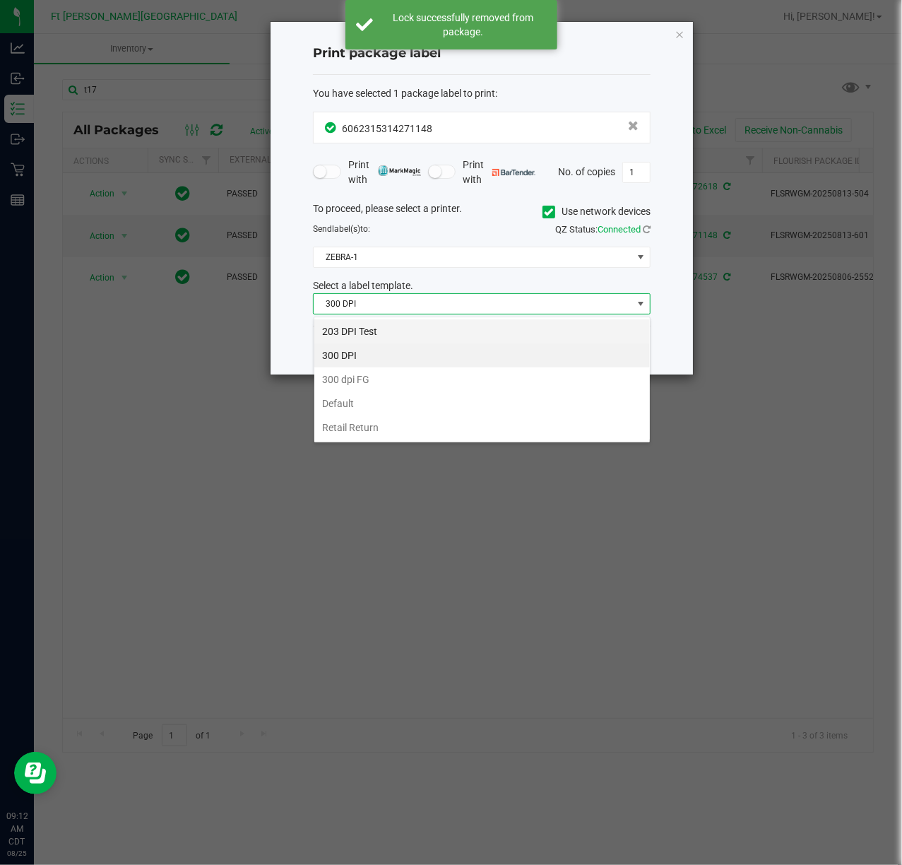
scroll to position [21, 337]
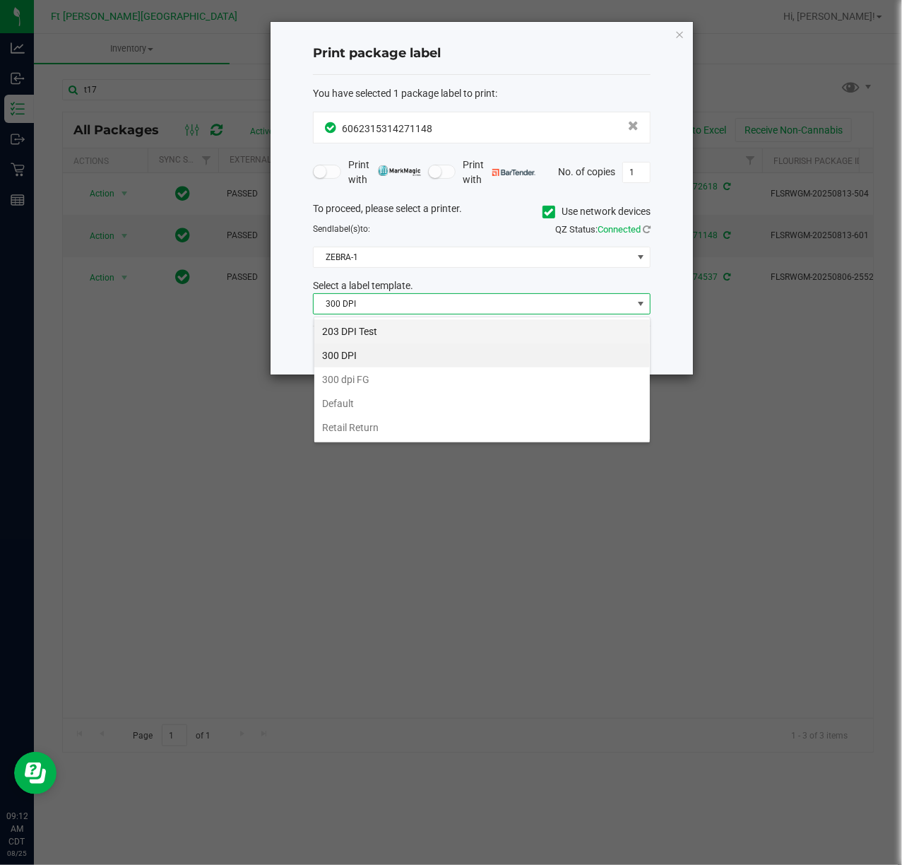
click at [401, 335] on li "203 DPI Test" at bounding box center [482, 331] width 336 height 24
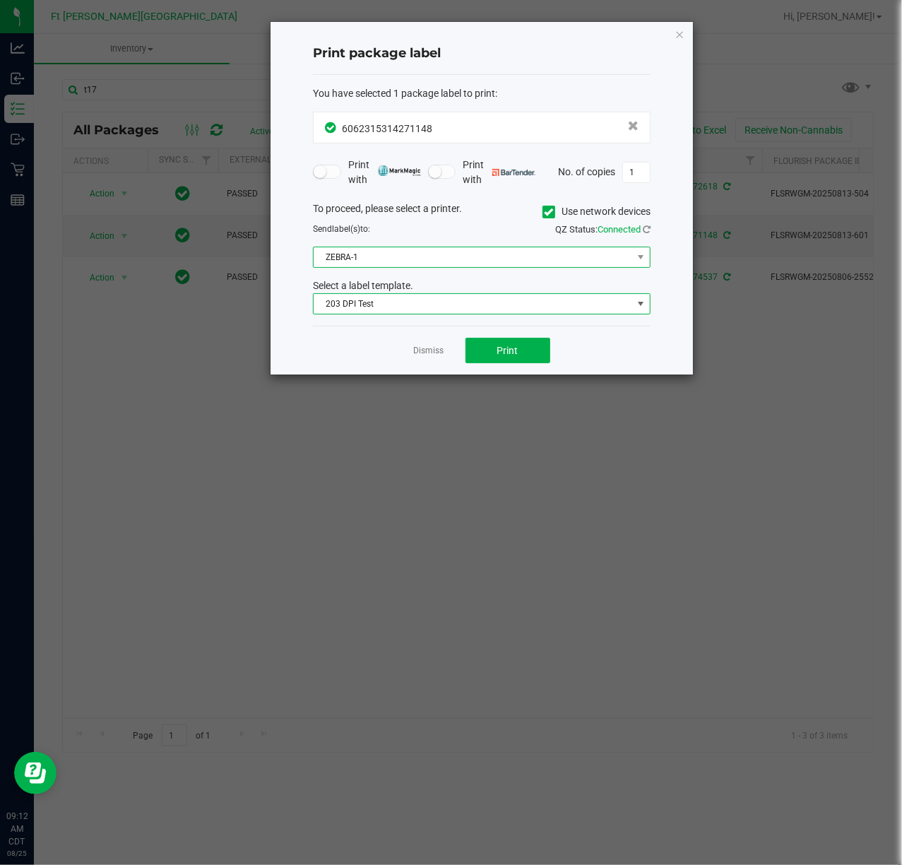
click at [396, 254] on span "ZEBRA-1" at bounding box center [473, 257] width 319 height 20
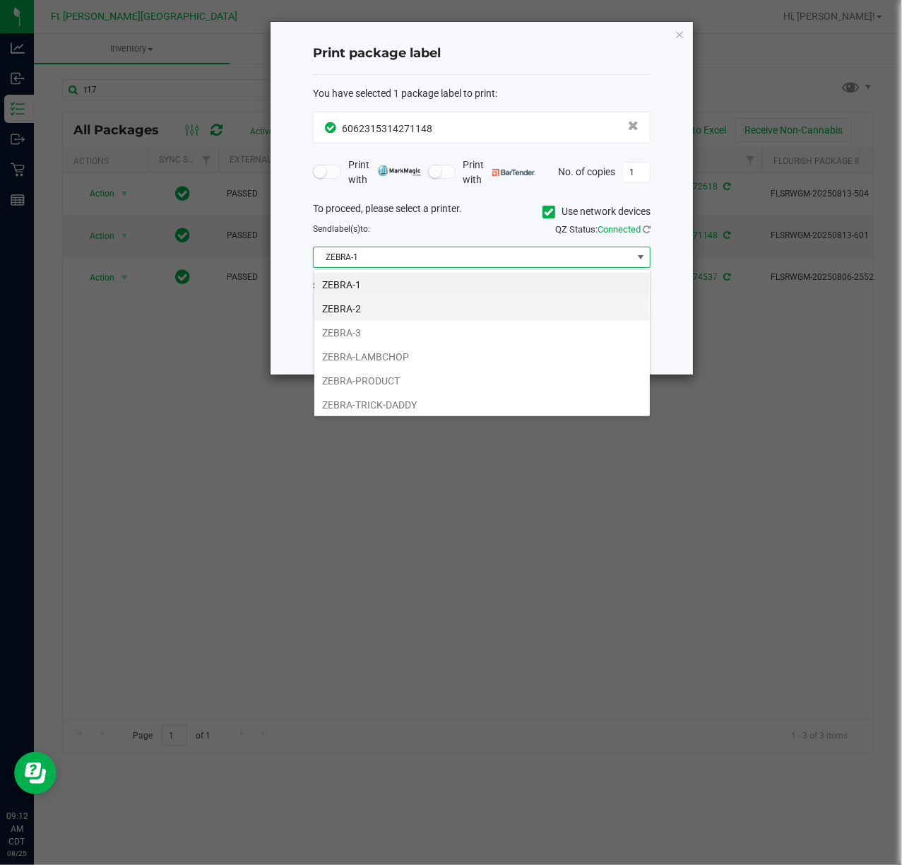
click at [377, 315] on li "ZEBRA-2" at bounding box center [482, 309] width 336 height 24
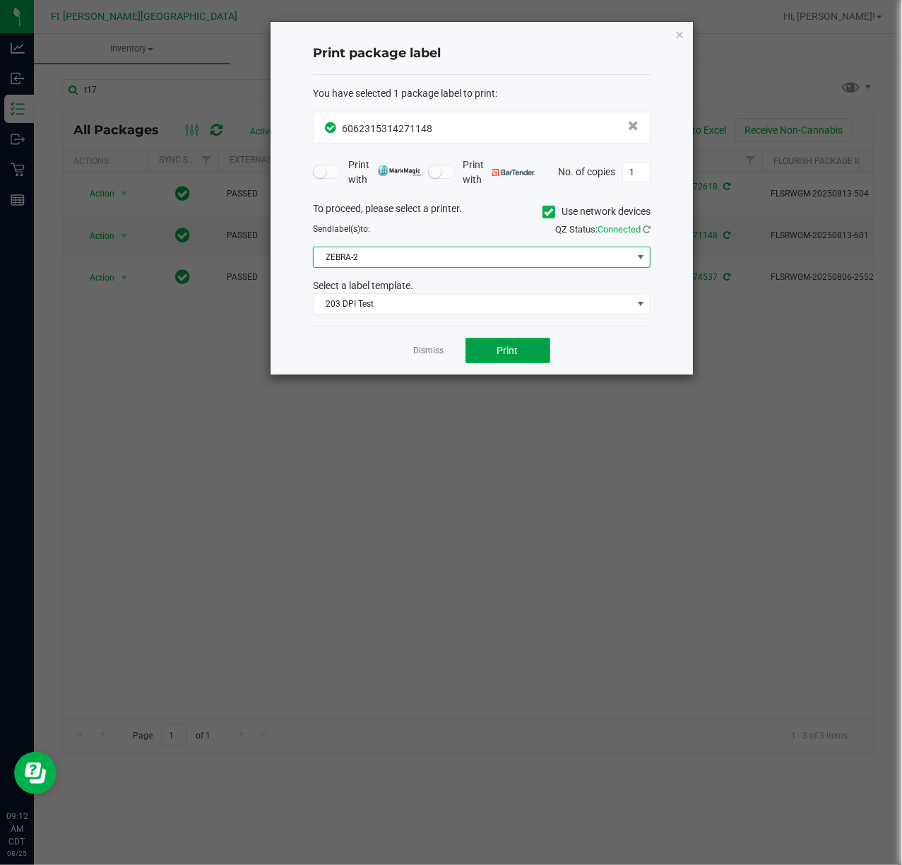
click at [516, 351] on span "Print" at bounding box center [508, 350] width 21 height 11
click at [433, 352] on link "Dismiss" at bounding box center [429, 351] width 30 height 12
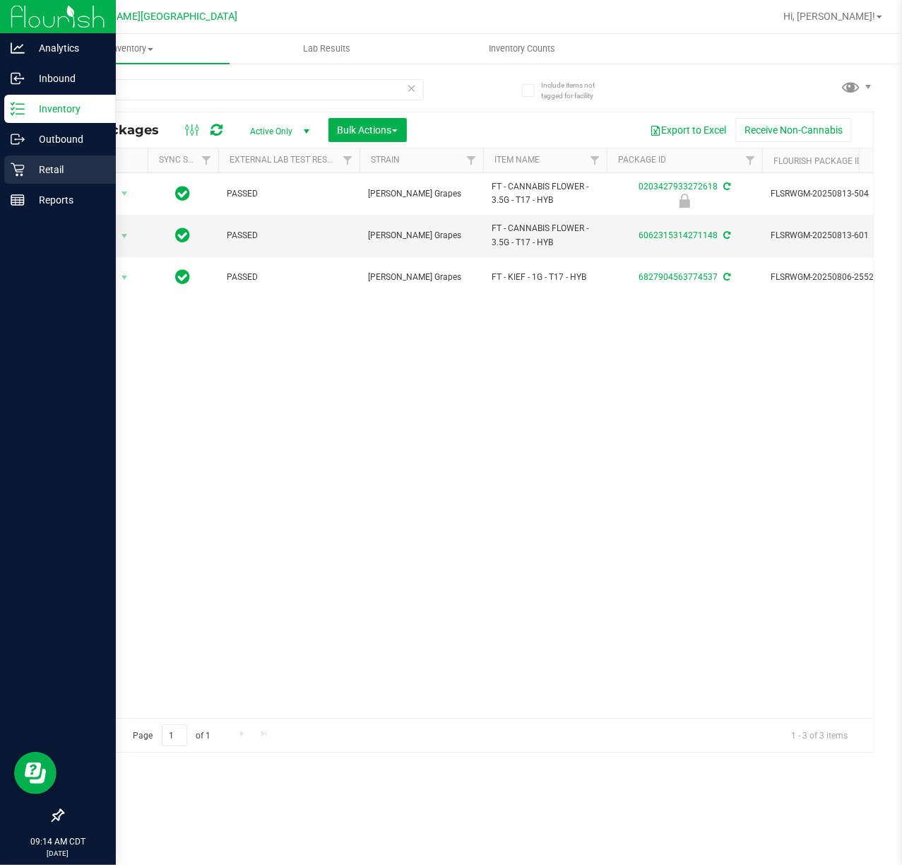
click at [11, 167] on icon at bounding box center [18, 170] width 14 height 14
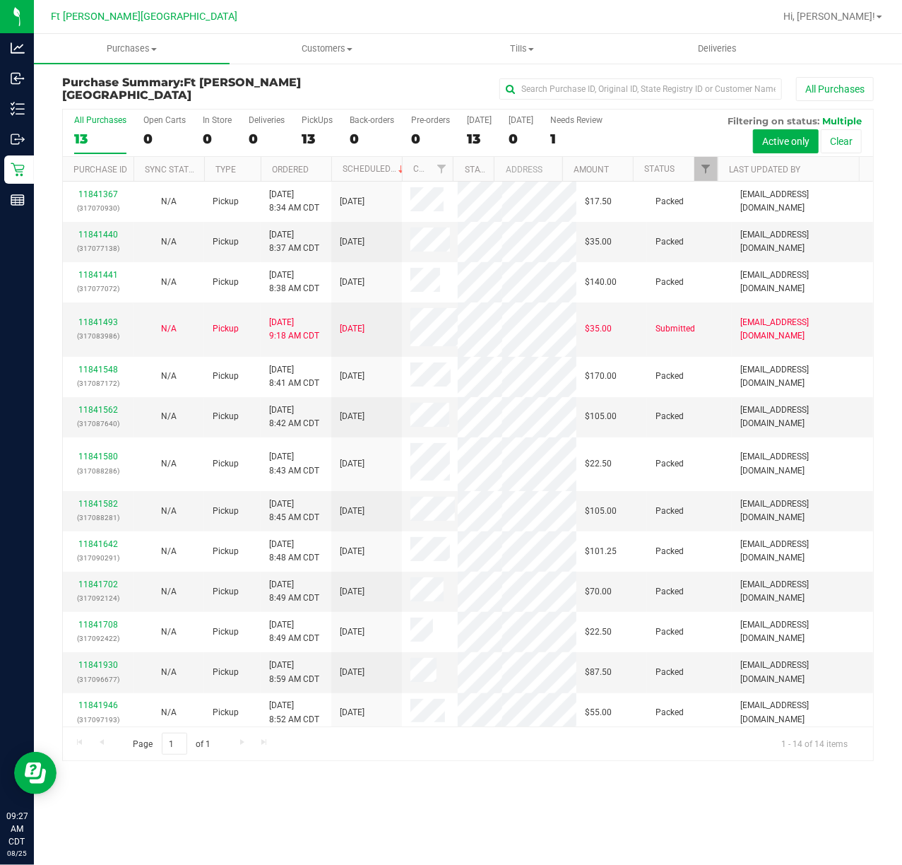
click at [360, 89] on div "All Purchases" at bounding box center [603, 89] width 541 height 24
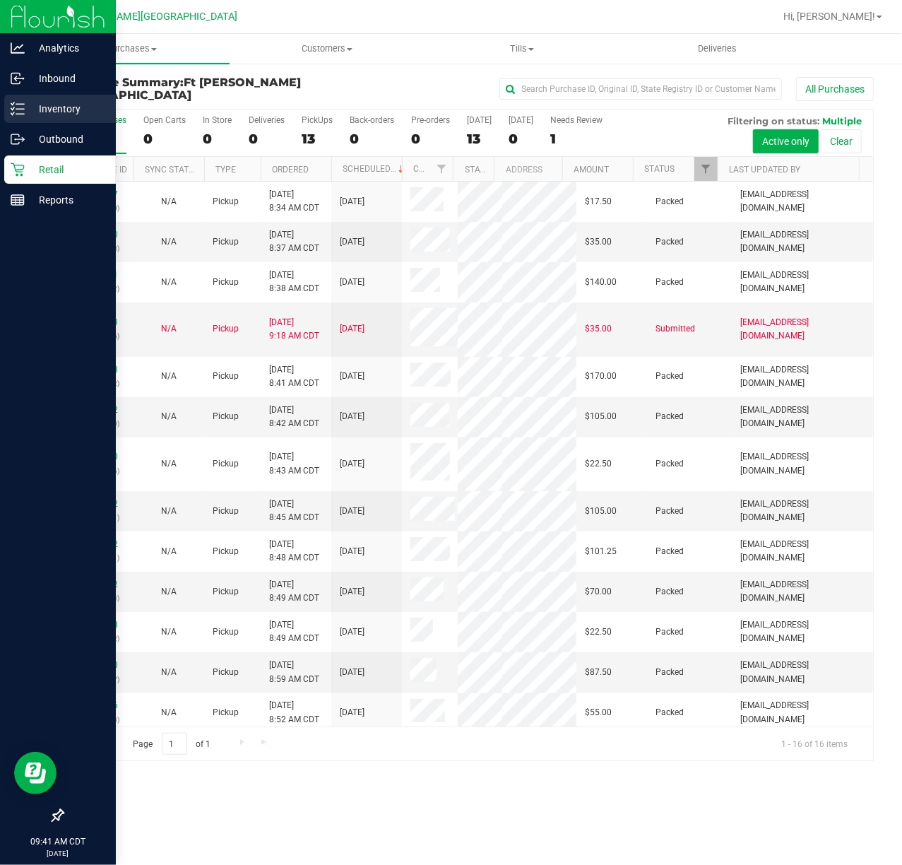
click at [25, 110] on p "Inventory" at bounding box center [67, 108] width 85 height 17
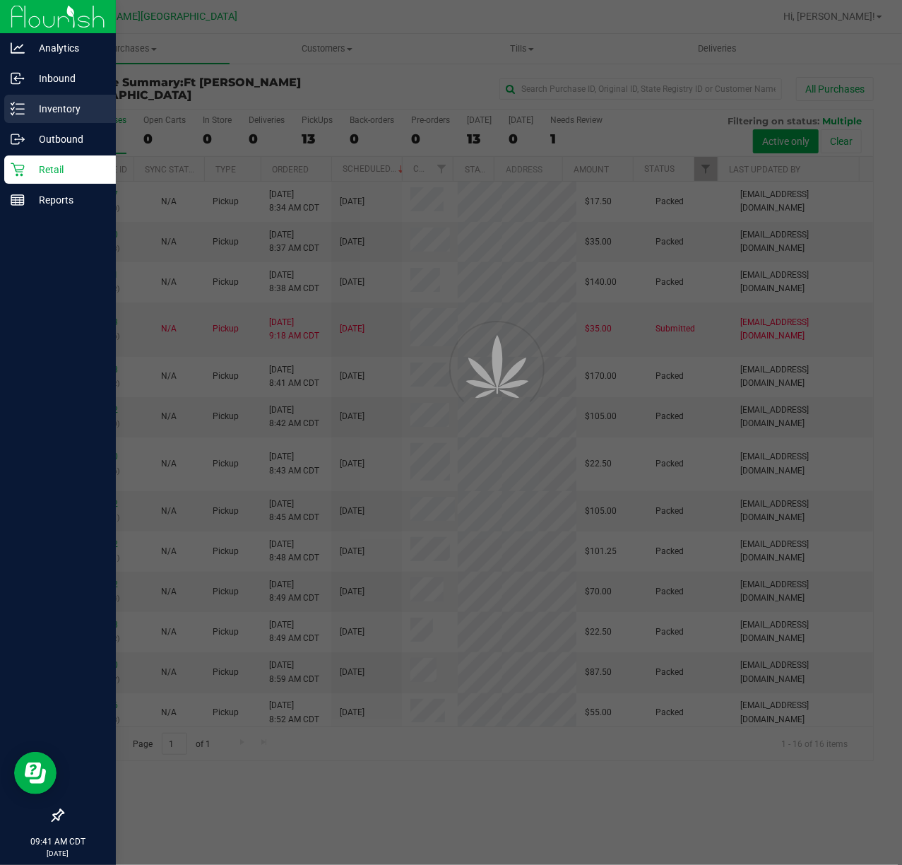
click at [25, 110] on p "Inventory" at bounding box center [67, 108] width 85 height 17
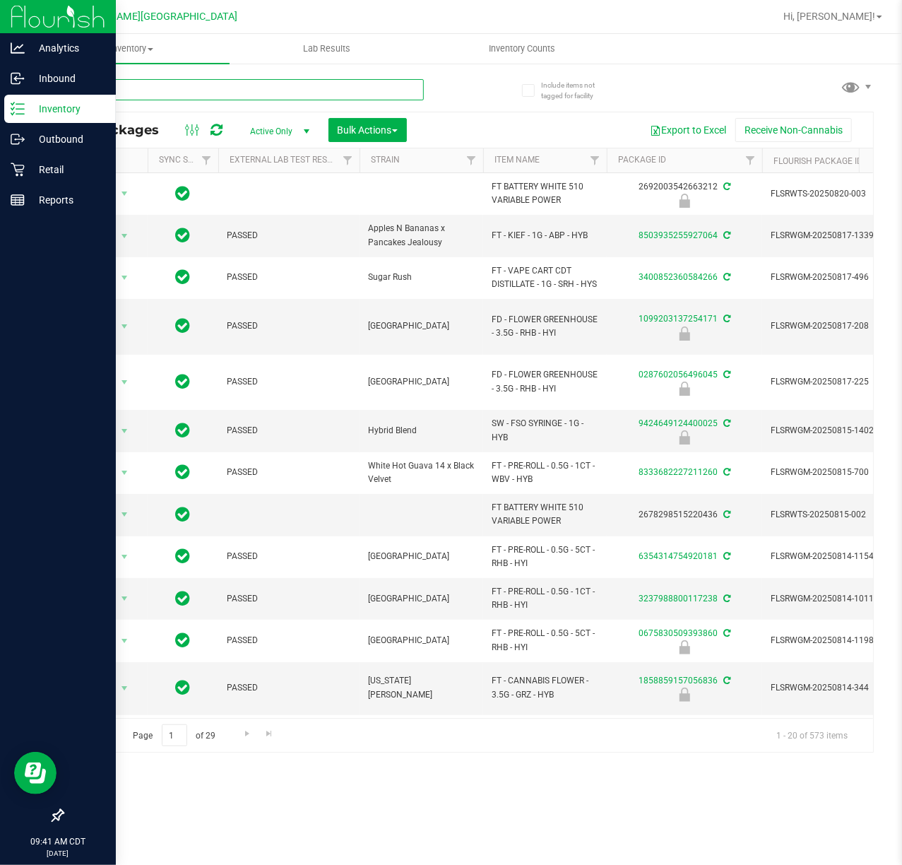
click at [304, 89] on input "text" at bounding box center [243, 89] width 362 height 21
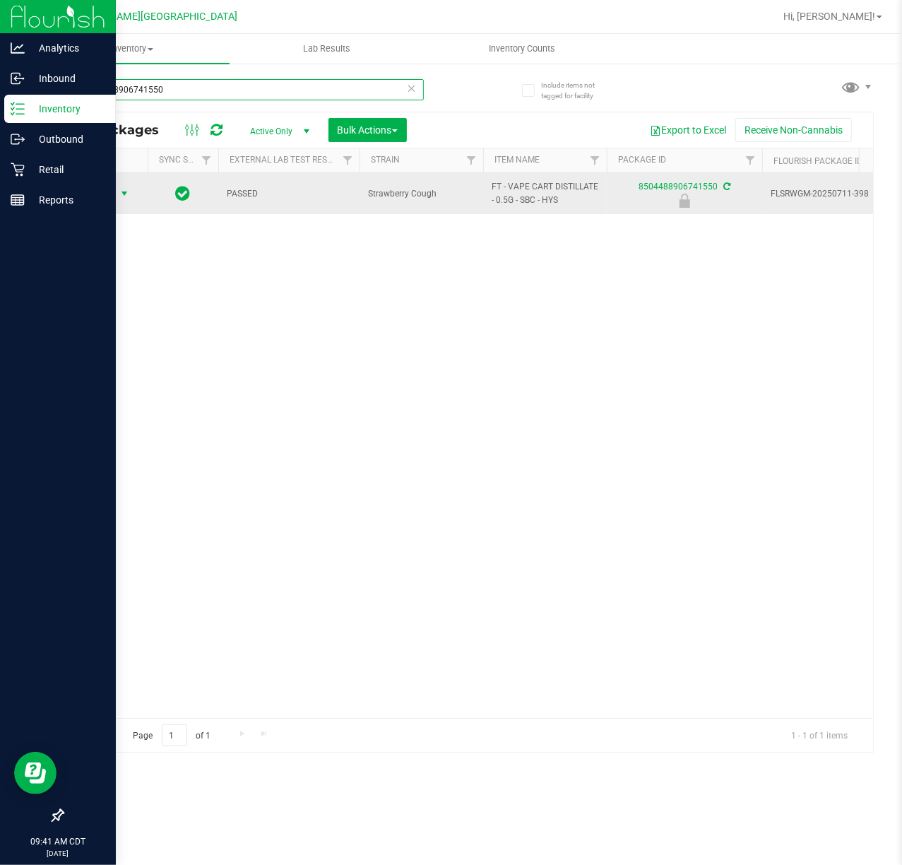
type input "8504488906741550"
click at [108, 193] on span "Action" at bounding box center [96, 194] width 38 height 20
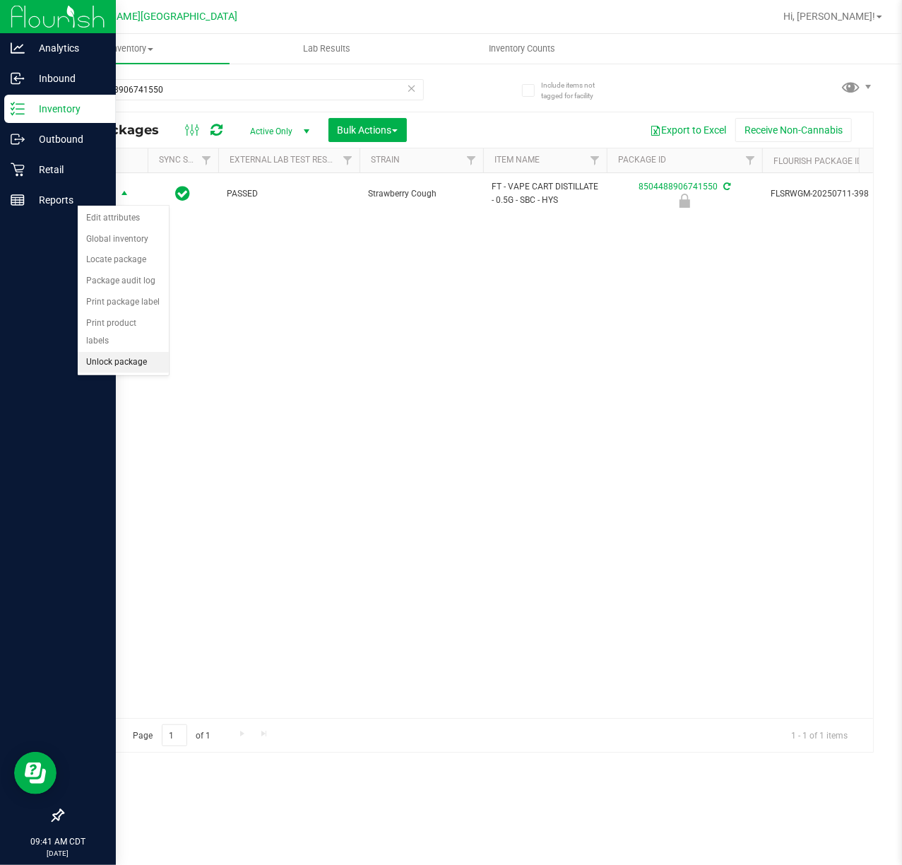
click at [139, 355] on li "Unlock package" at bounding box center [123, 362] width 91 height 21
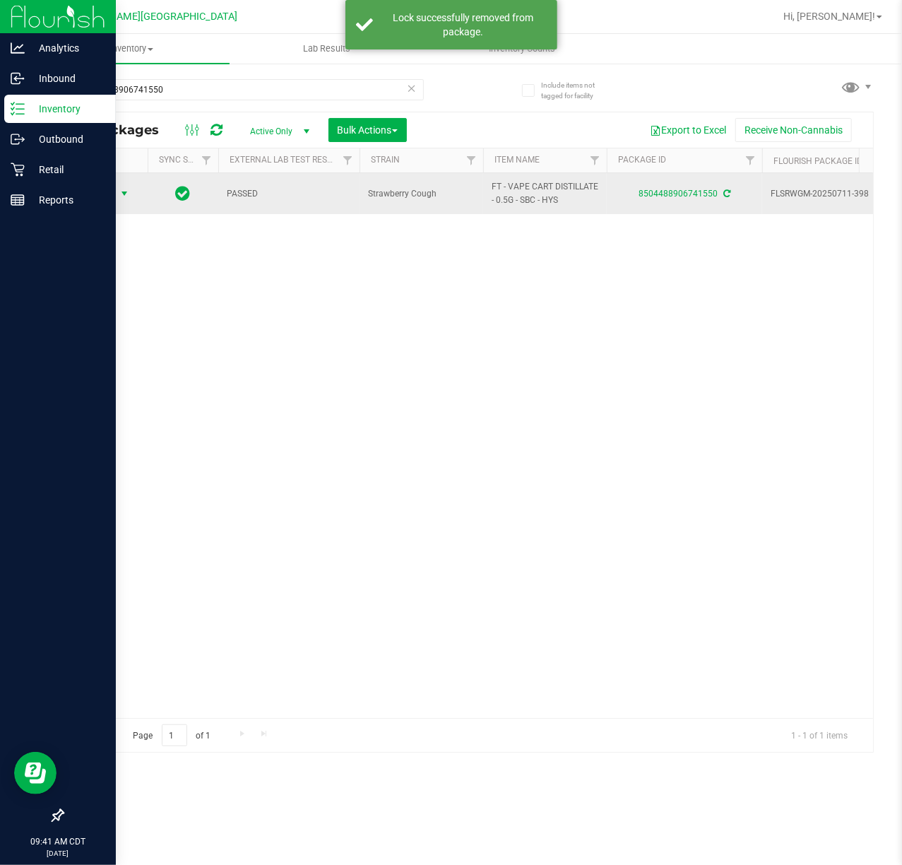
click at [117, 196] on span "select" at bounding box center [125, 194] width 18 height 20
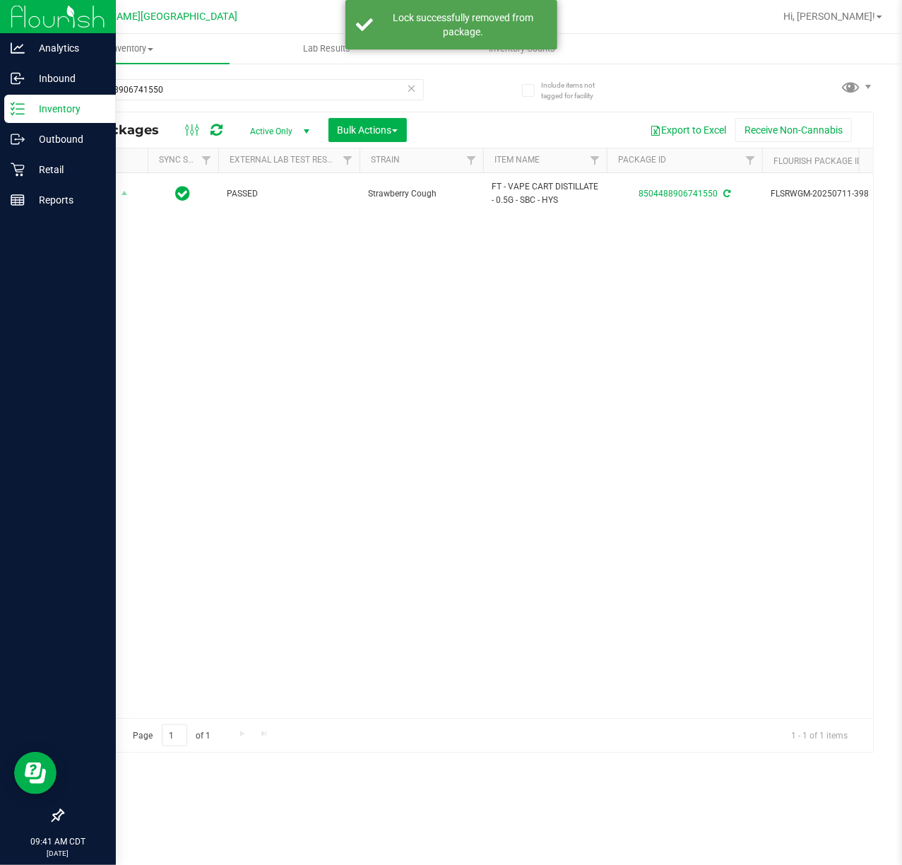
click at [360, 392] on div "Action Action Adjust qty Create package Edit attributes Global inventory Locate…" at bounding box center [468, 445] width 811 height 545
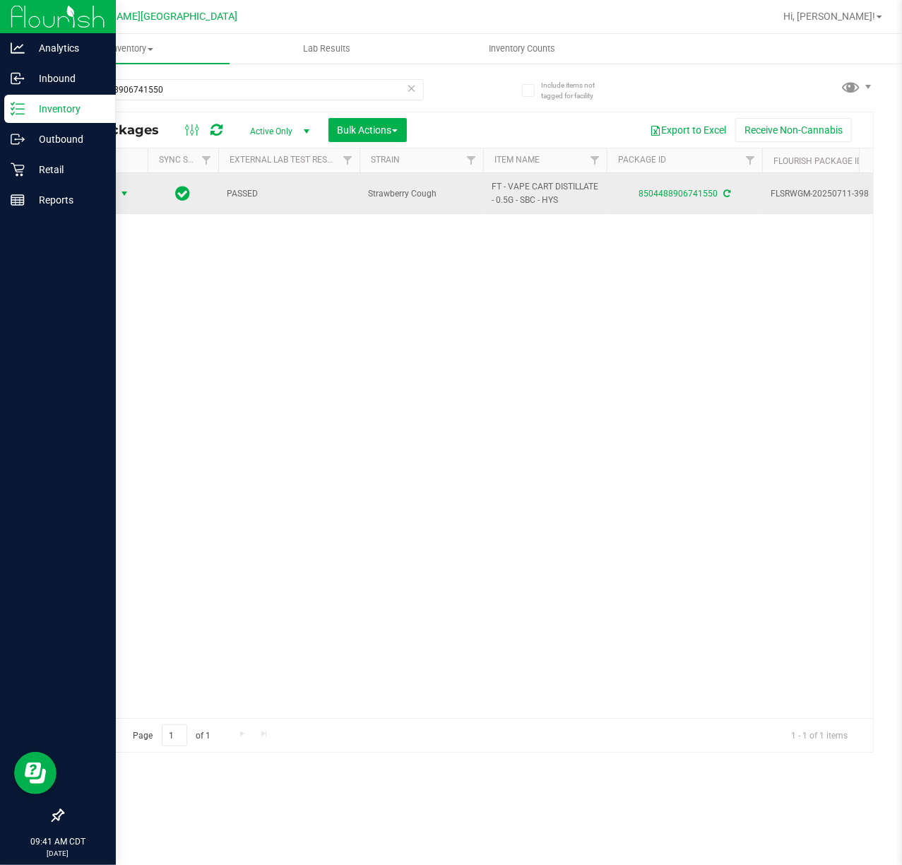
click at [110, 187] on span "Action" at bounding box center [96, 194] width 38 height 20
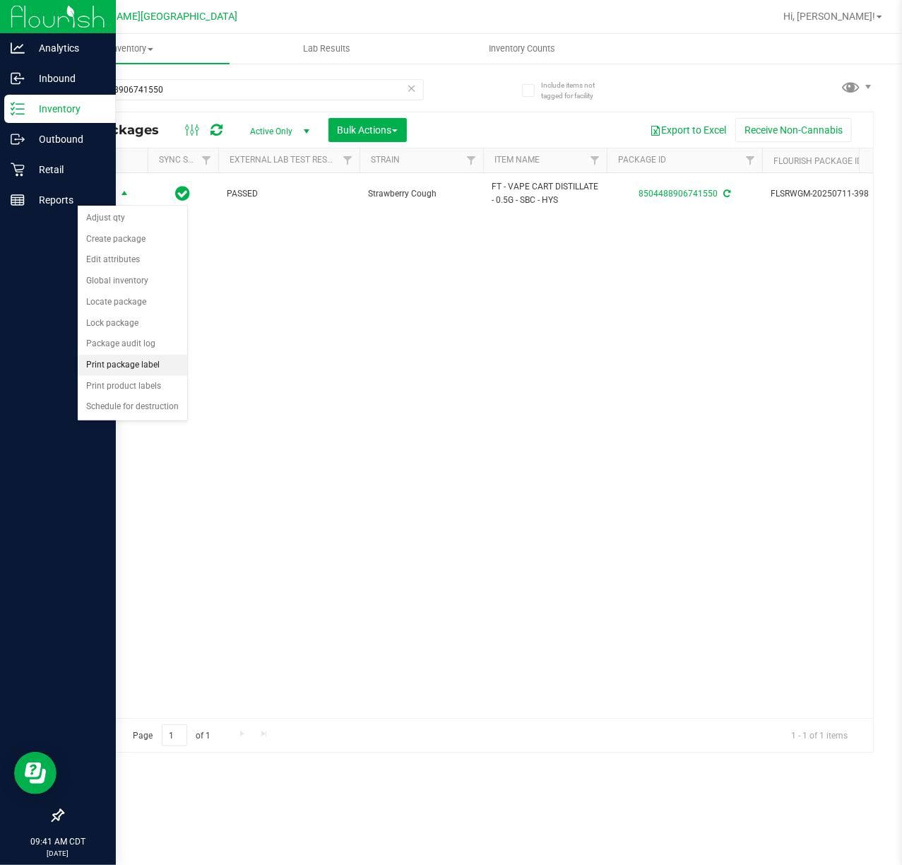
click at [111, 365] on li "Print package label" at bounding box center [133, 365] width 110 height 21
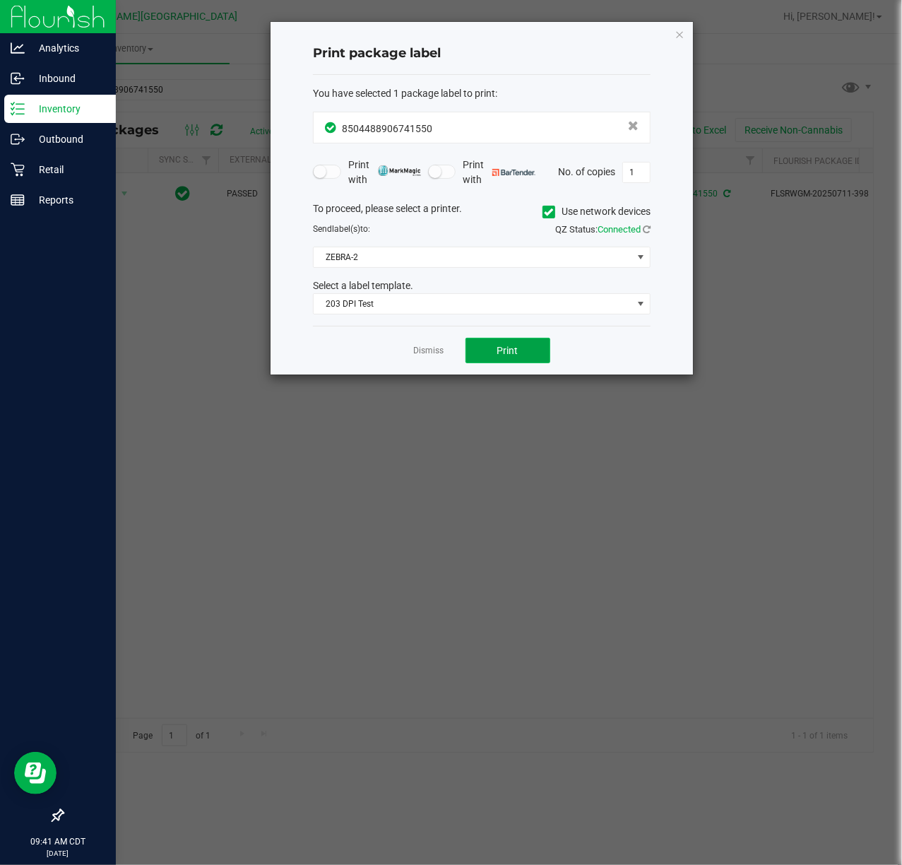
click at [526, 360] on button "Print" at bounding box center [508, 350] width 85 height 25
click at [431, 349] on link "Dismiss" at bounding box center [429, 351] width 30 height 12
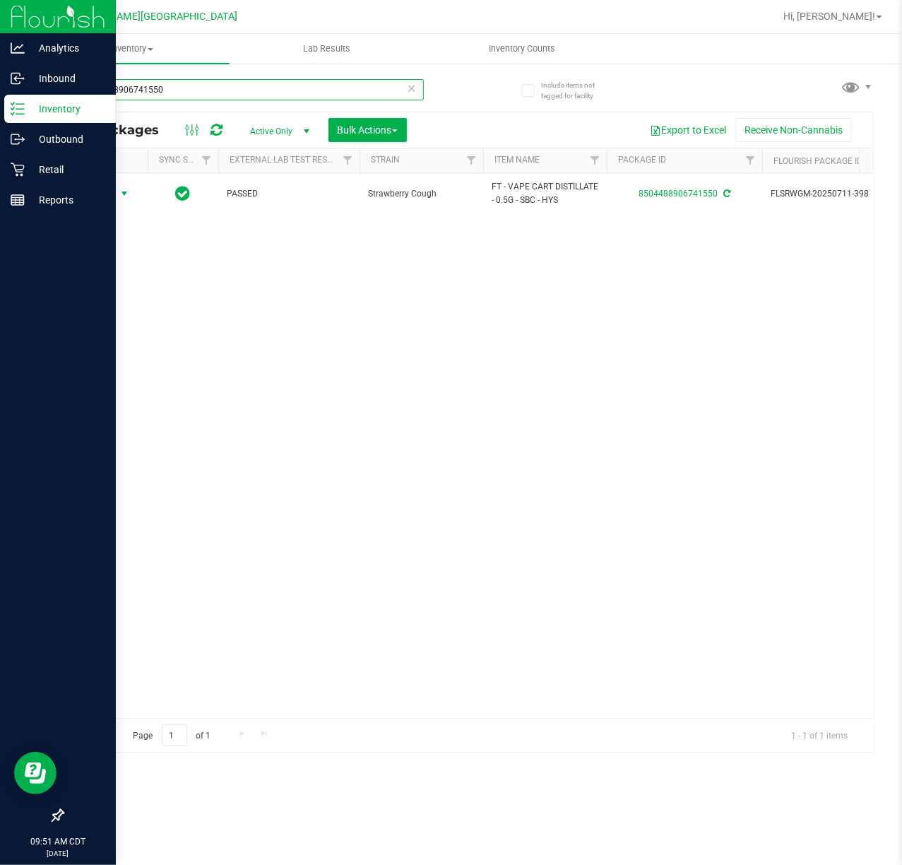
drag, startPoint x: 249, startPoint y: 88, endPoint x: -263, endPoint y: 167, distance: 518.6
click at [0, 167] on html "Analytics Inbound Inventory Outbound Retail Reports 09:51 AM CDT [DATE] 08/25 F…" at bounding box center [451, 432] width 902 height 865
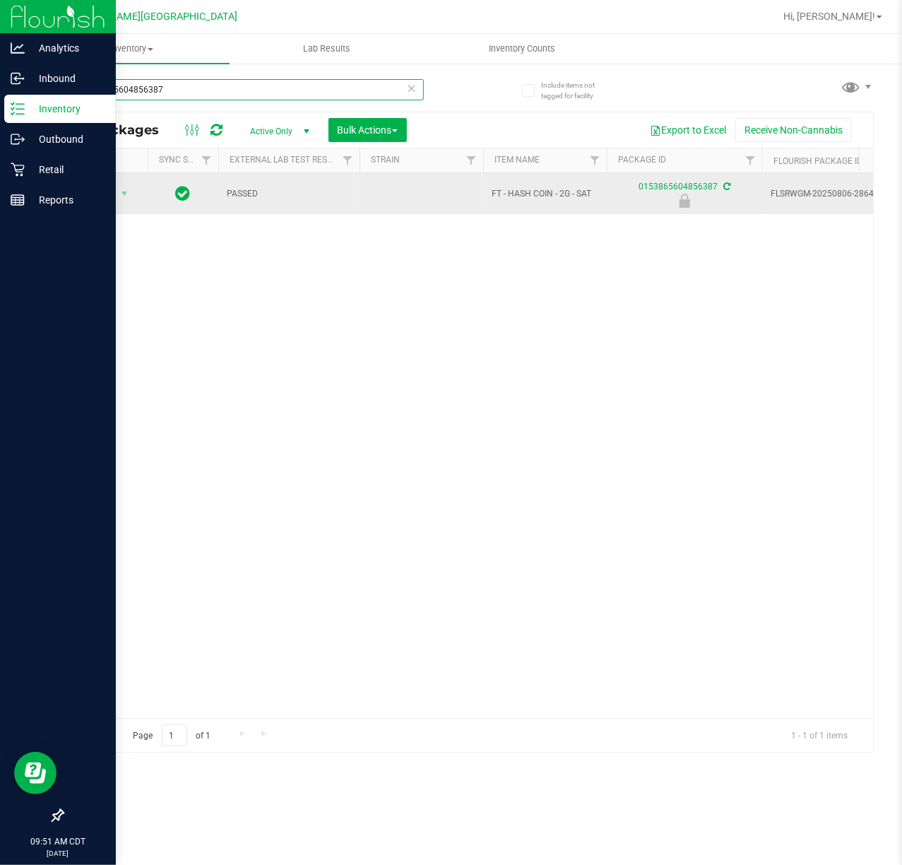
type input "0153865604856387"
click at [117, 193] on span "select" at bounding box center [125, 194] width 18 height 20
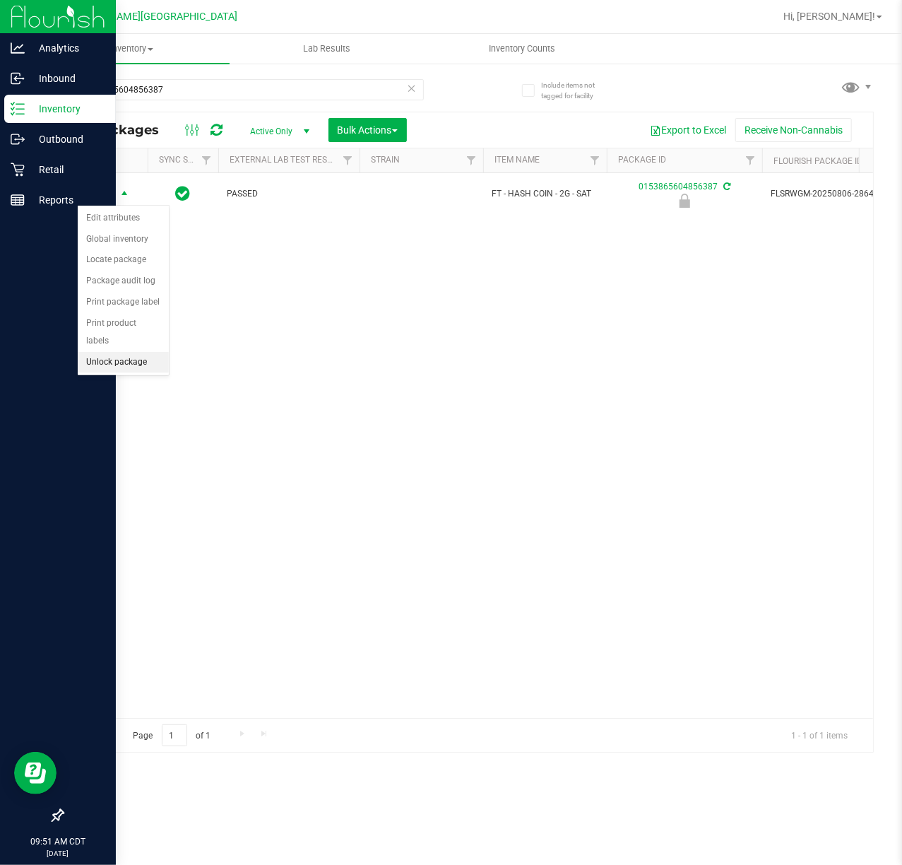
click at [148, 360] on li "Unlock package" at bounding box center [123, 362] width 91 height 21
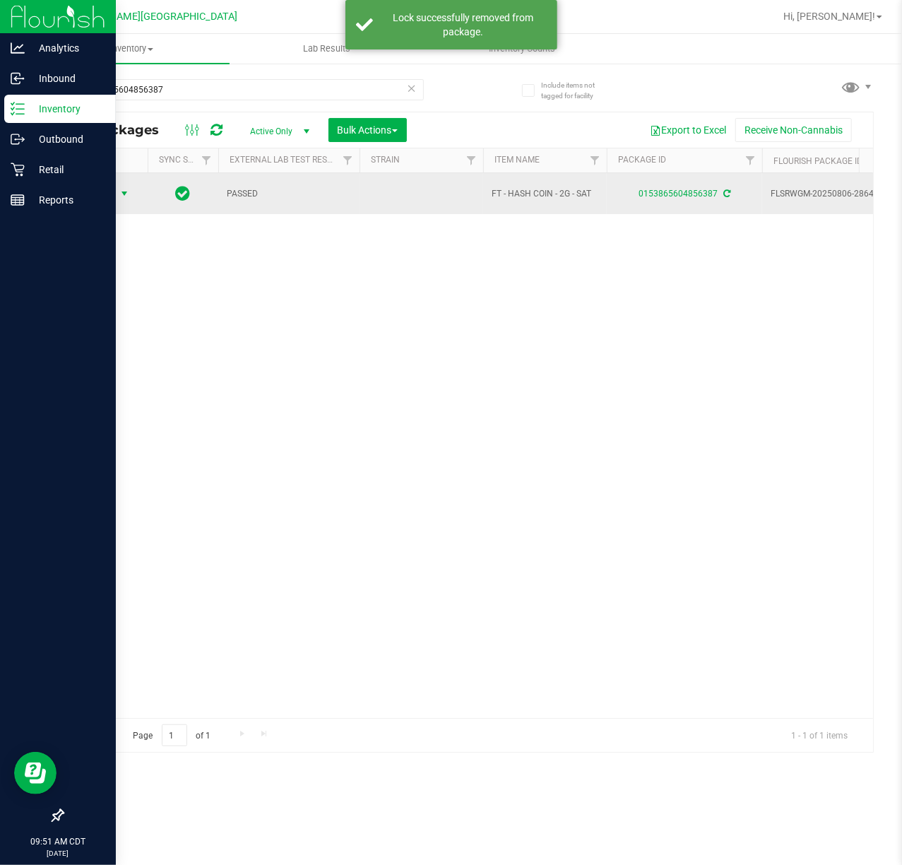
click at [111, 202] on span "Action" at bounding box center [96, 194] width 38 height 20
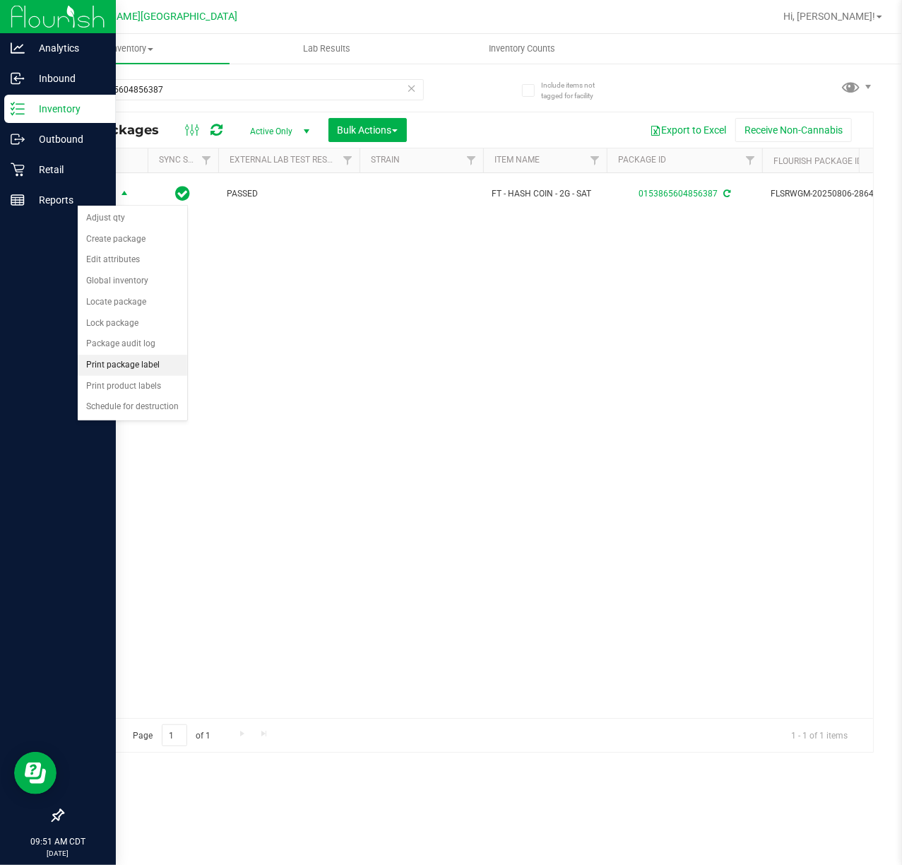
click at [154, 365] on li "Print package label" at bounding box center [133, 365] width 110 height 21
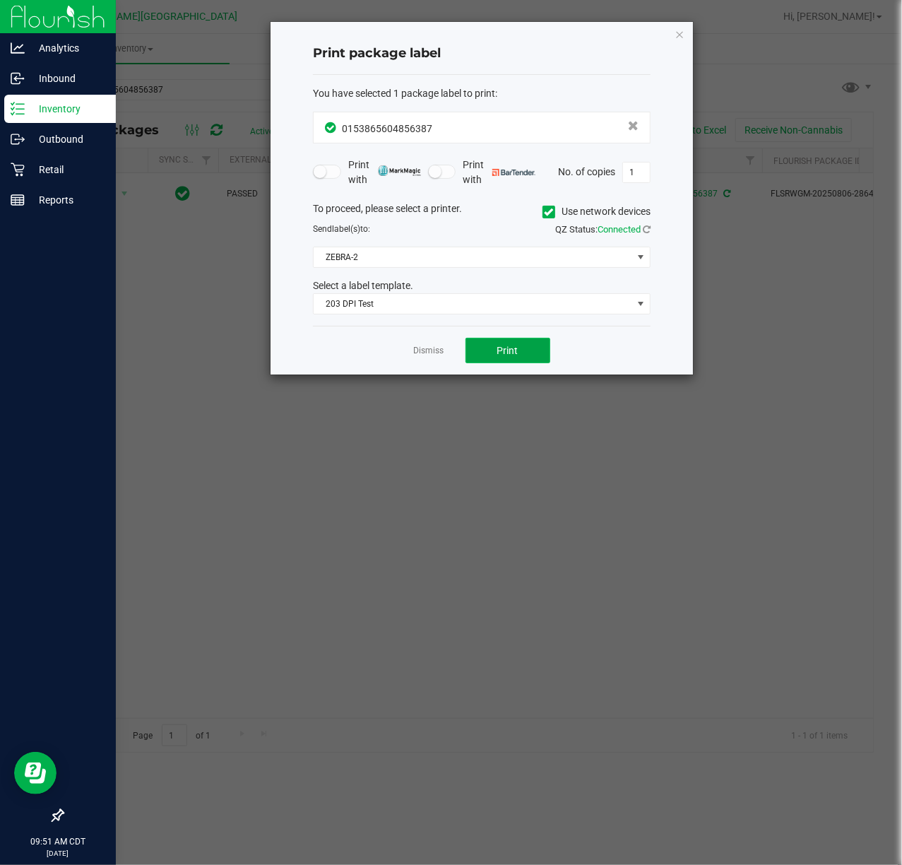
click at [520, 355] on button "Print" at bounding box center [508, 350] width 85 height 25
click at [442, 342] on div "Dismiss Print" at bounding box center [482, 350] width 338 height 49
click at [438, 351] on link "Dismiss" at bounding box center [429, 351] width 30 height 12
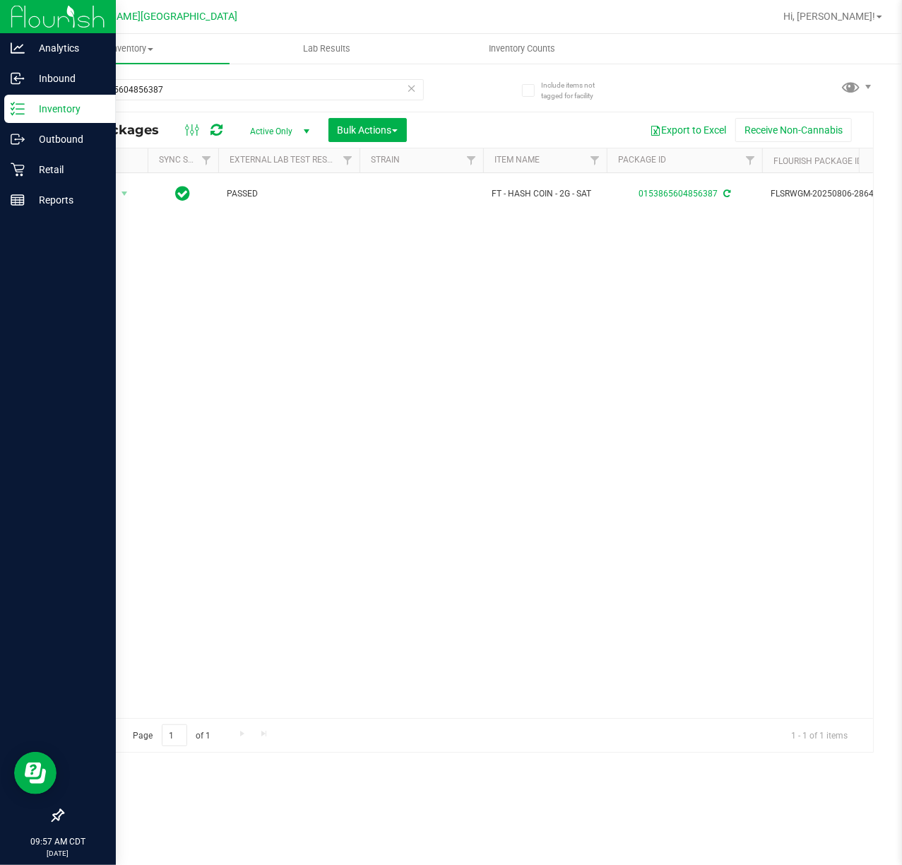
click at [379, 616] on div "Action Action Adjust qty Create package Edit attributes Global inventory Locate…" at bounding box center [468, 445] width 811 height 545
click at [20, 165] on icon at bounding box center [18, 170] width 14 height 14
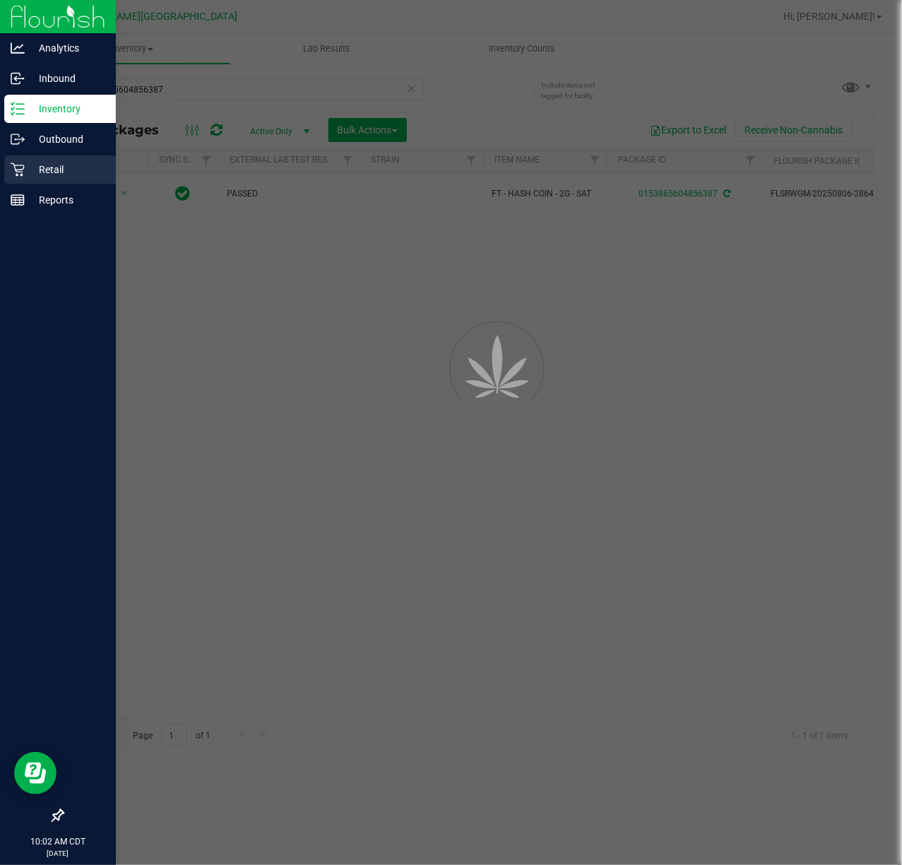
click at [20, 165] on icon at bounding box center [18, 170] width 14 height 14
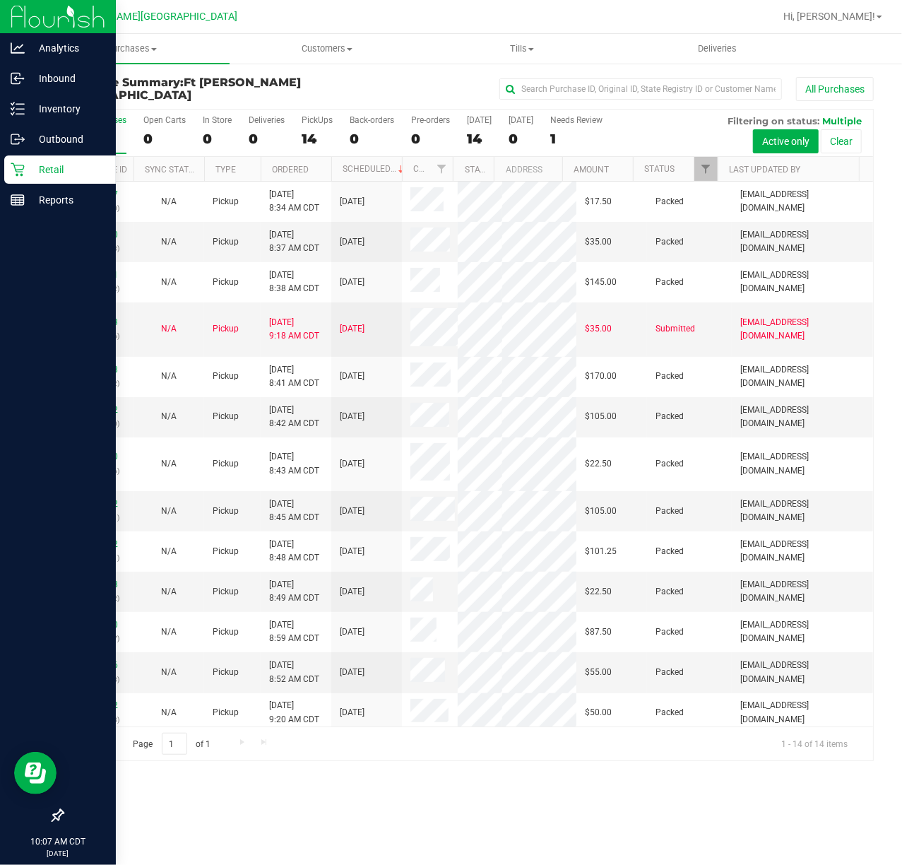
click at [24, 157] on div "Retail" at bounding box center [60, 169] width 112 height 28
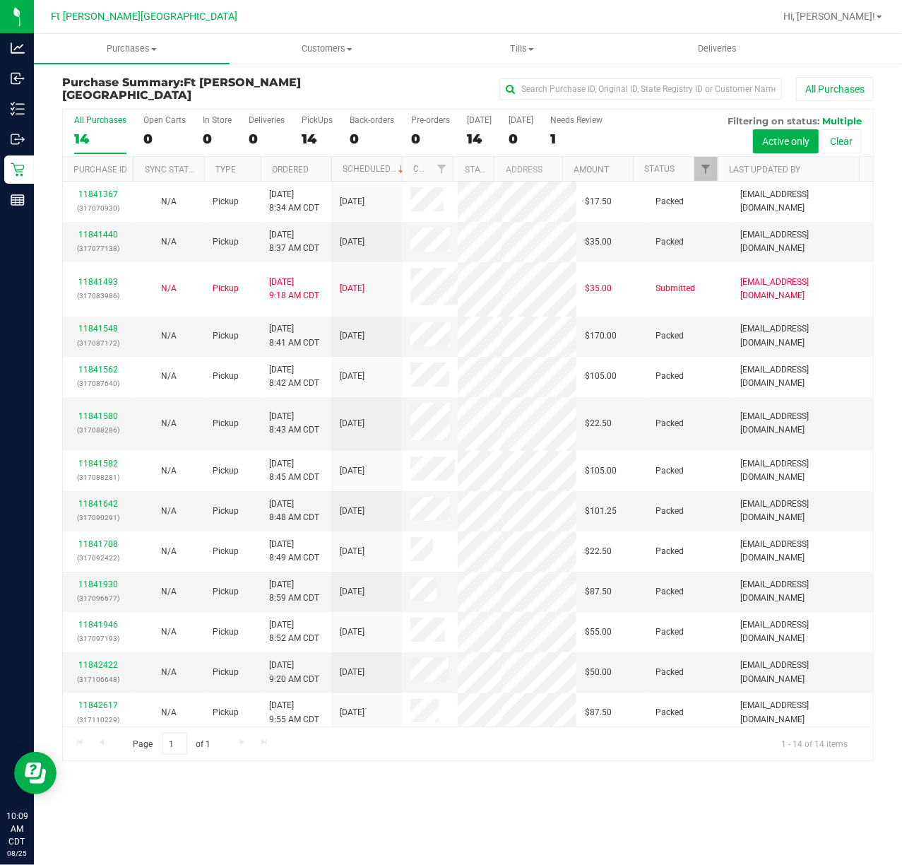
drag, startPoint x: 512, startPoint y: 826, endPoint x: 493, endPoint y: 744, distance: 84.2
click at [510, 648] on div "Purchases Summary of purchases Fulfillment All purchases Customers All customer…" at bounding box center [468, 449] width 869 height 831
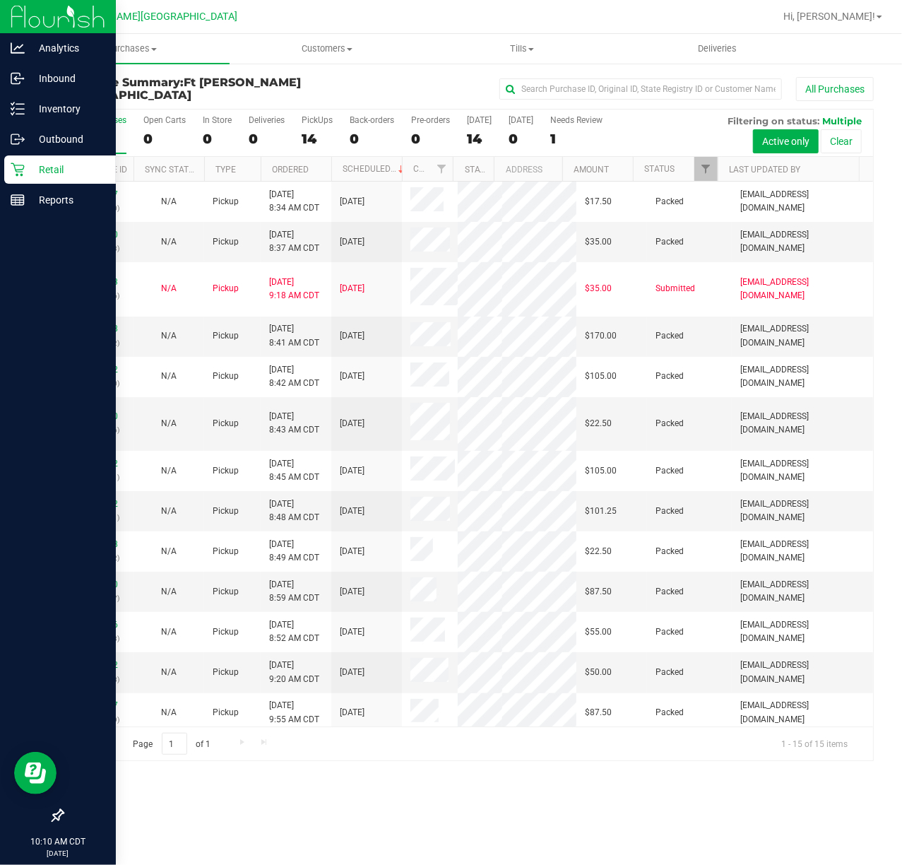
click at [25, 156] on div "Retail" at bounding box center [60, 169] width 112 height 28
click at [60, 163] on p "Retail" at bounding box center [67, 169] width 85 height 17
click at [29, 168] on p "Retail" at bounding box center [67, 169] width 85 height 17
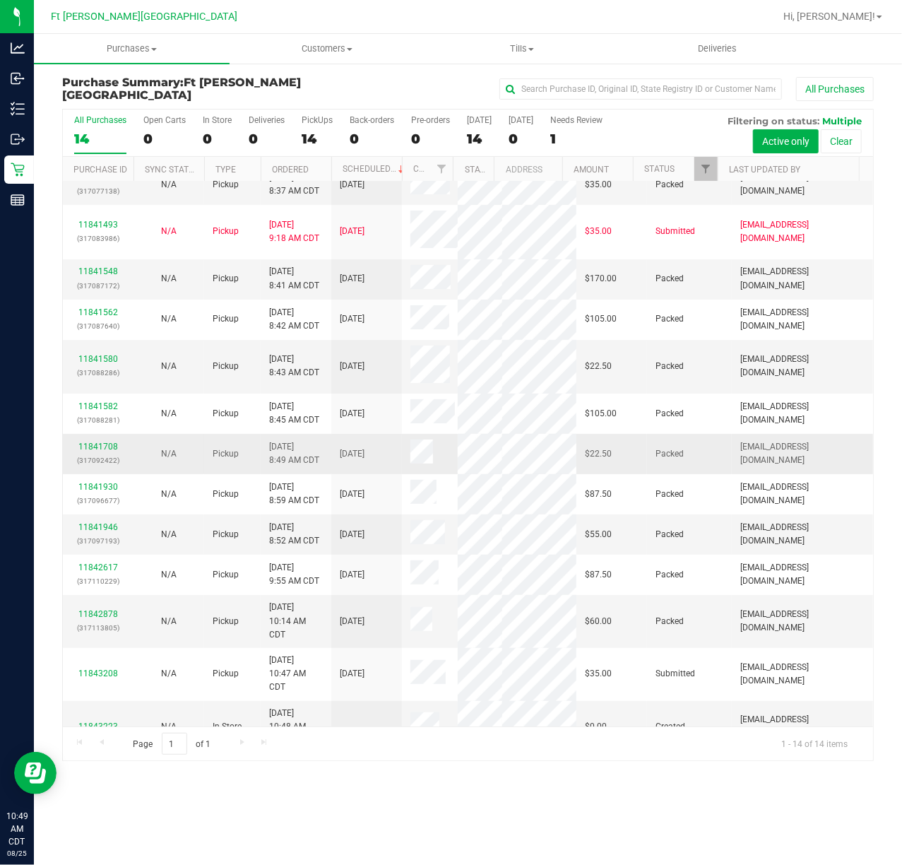
scroll to position [88, 0]
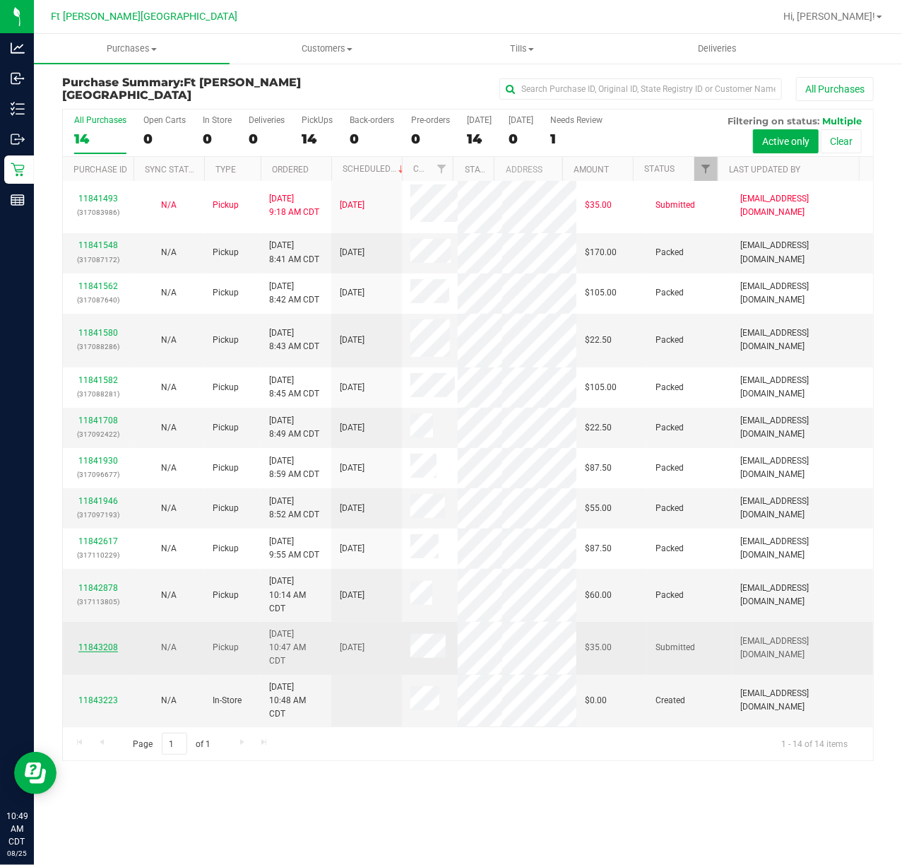
click at [108, 642] on link "11843208" at bounding box center [98, 647] width 40 height 10
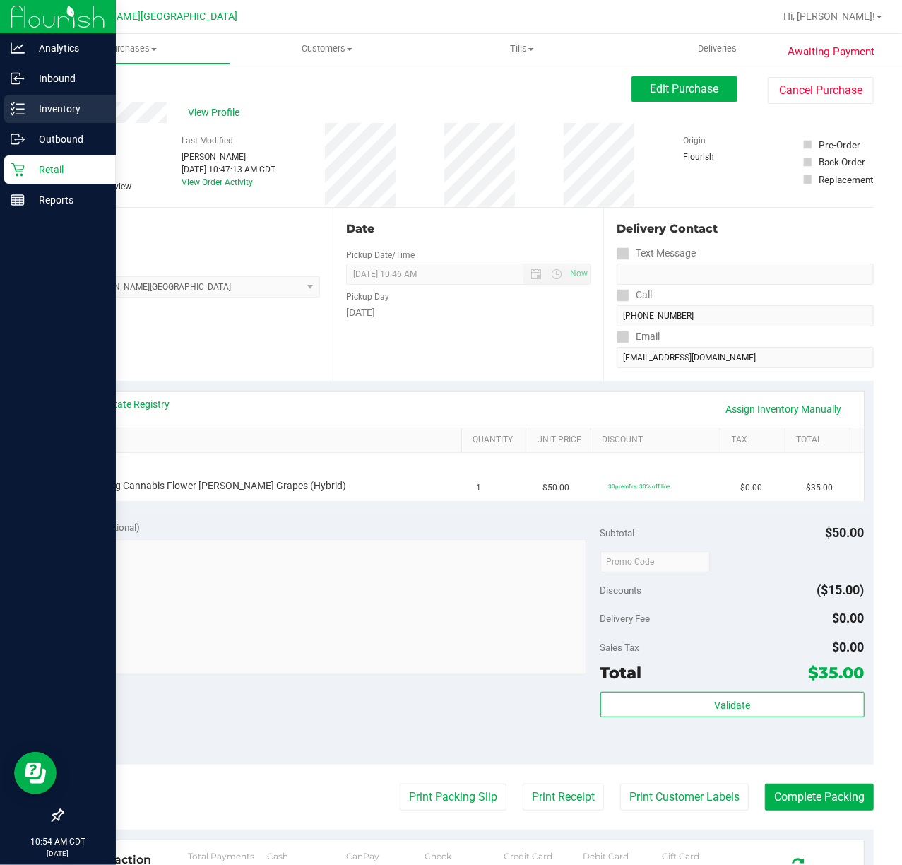
click at [73, 108] on p "Inventory" at bounding box center [67, 108] width 85 height 17
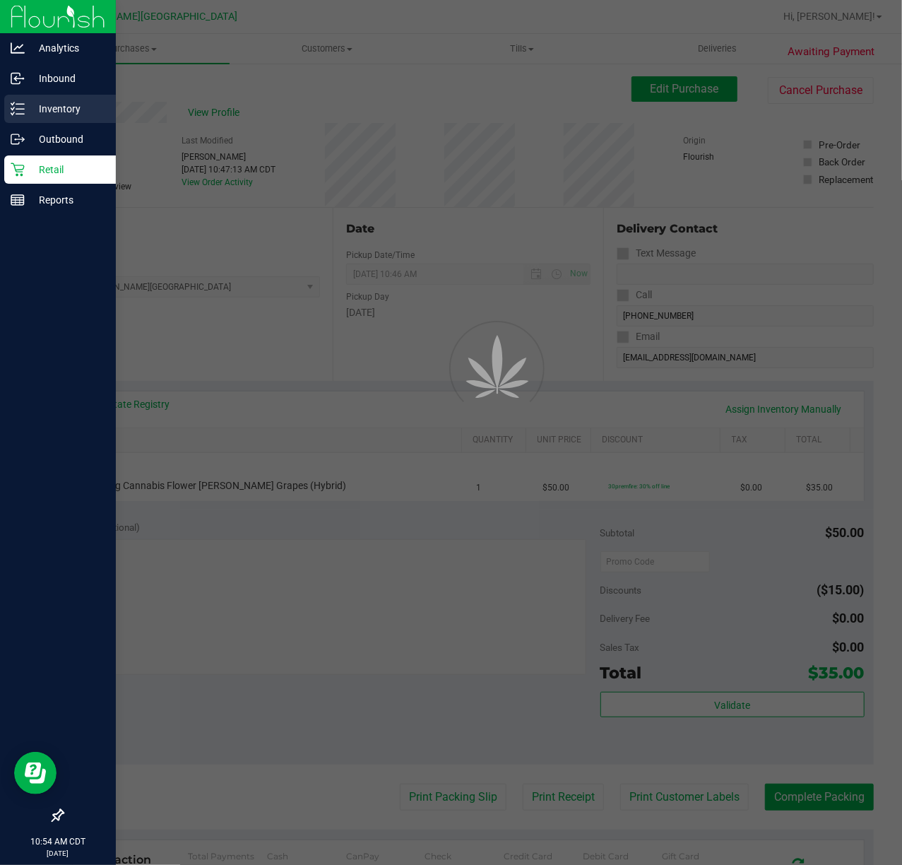
click at [73, 108] on p "Inventory" at bounding box center [67, 108] width 85 height 17
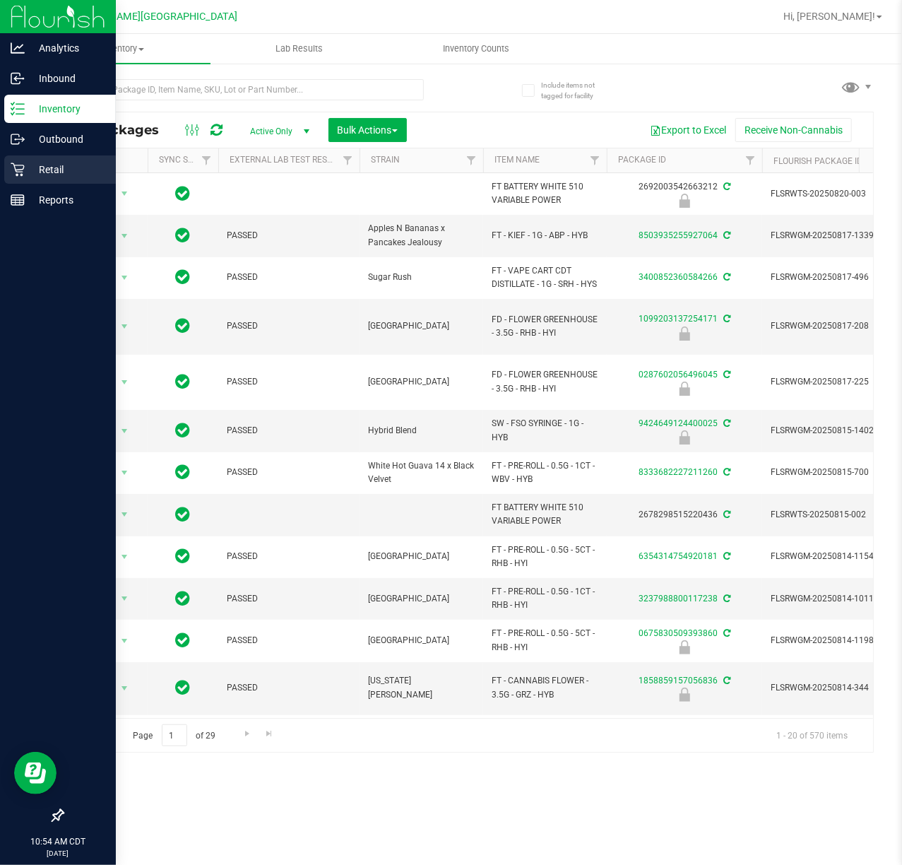
click at [12, 156] on div "Retail" at bounding box center [60, 169] width 112 height 28
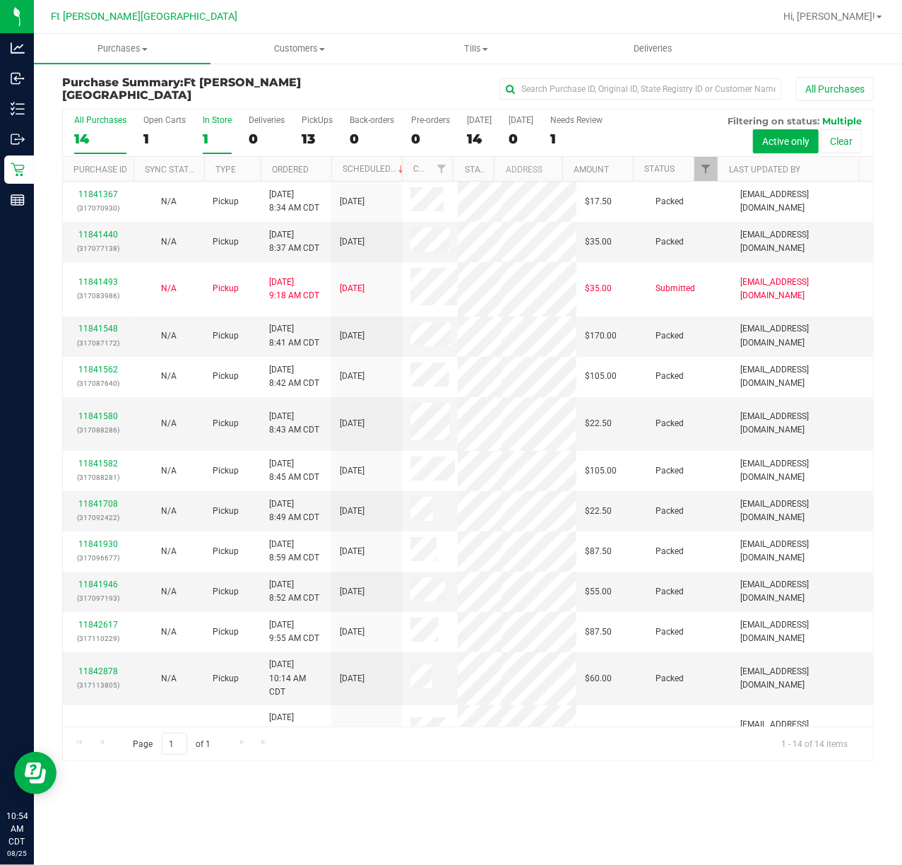
click at [203, 124] on div "In Store" at bounding box center [217, 120] width 29 height 10
click at [0, 0] on input "In Store 1" at bounding box center [0, 0] width 0 height 0
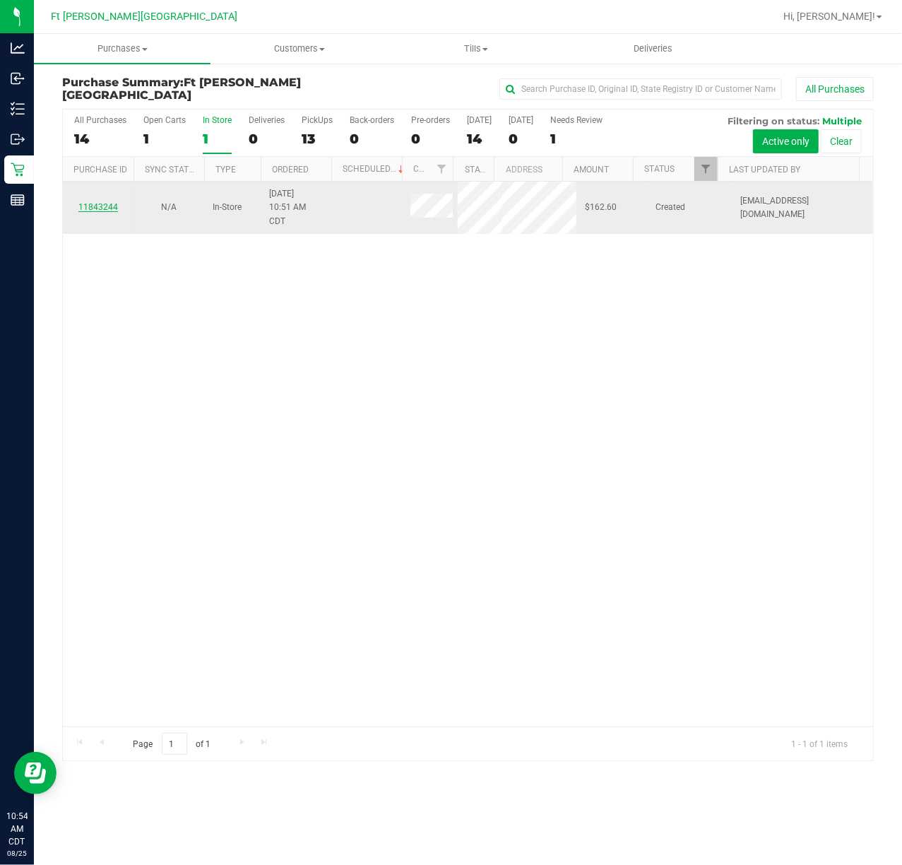
click at [105, 207] on link "11843244" at bounding box center [98, 207] width 40 height 10
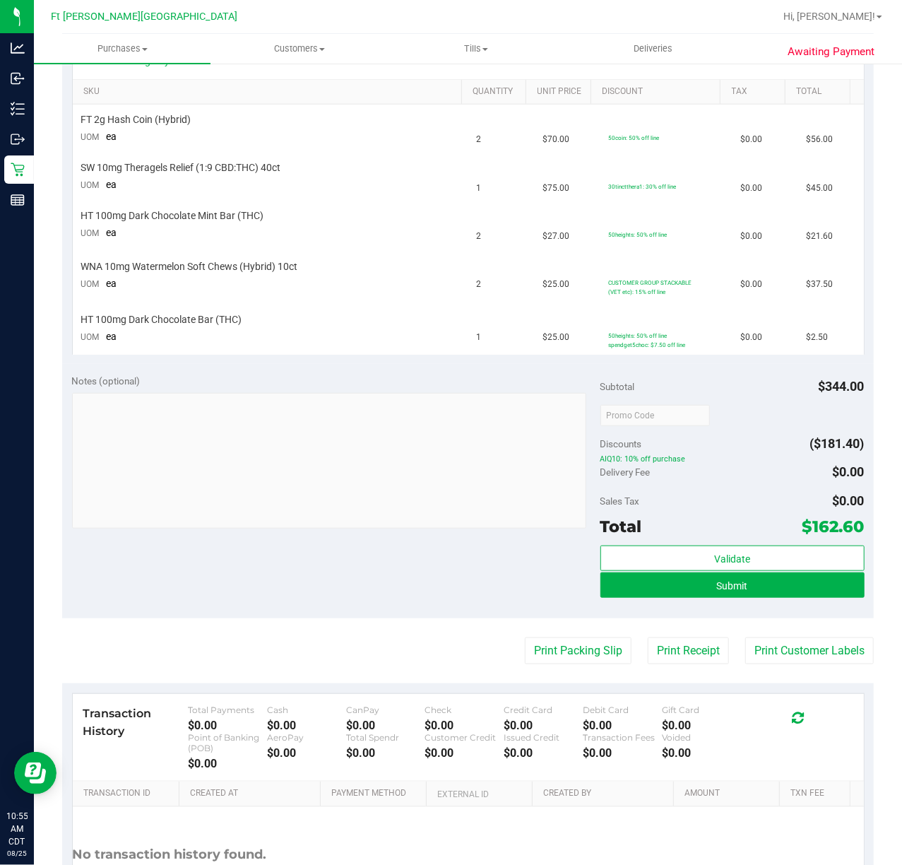
scroll to position [471, 0]
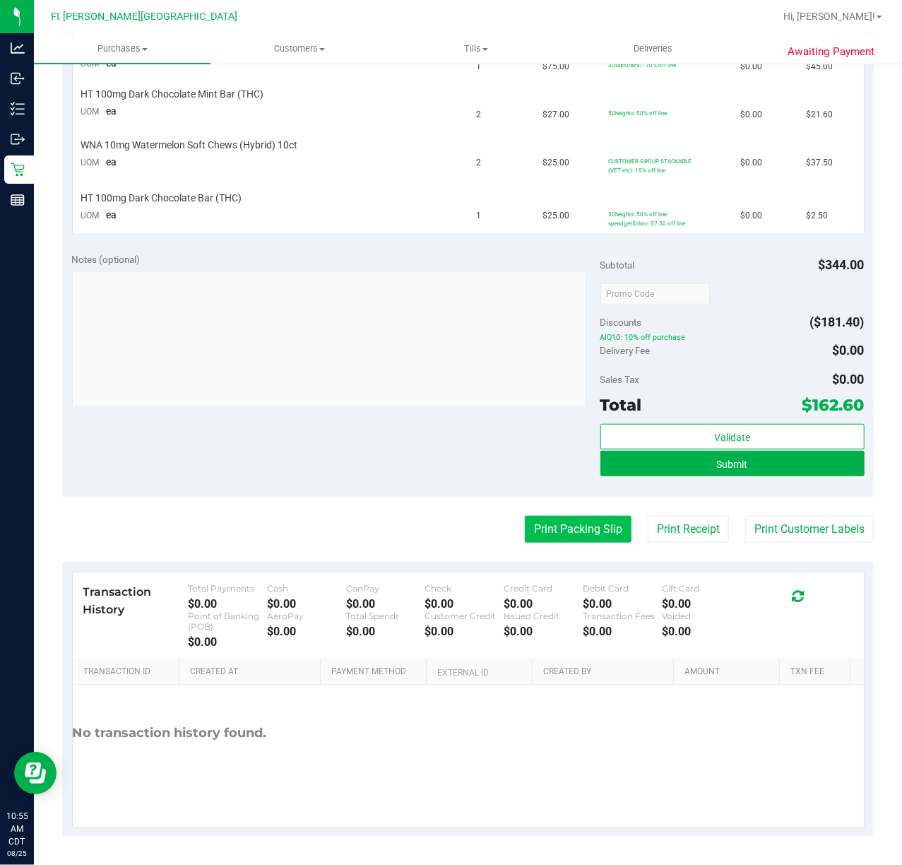
click at [543, 530] on button "Print Packing Slip" at bounding box center [578, 529] width 107 height 27
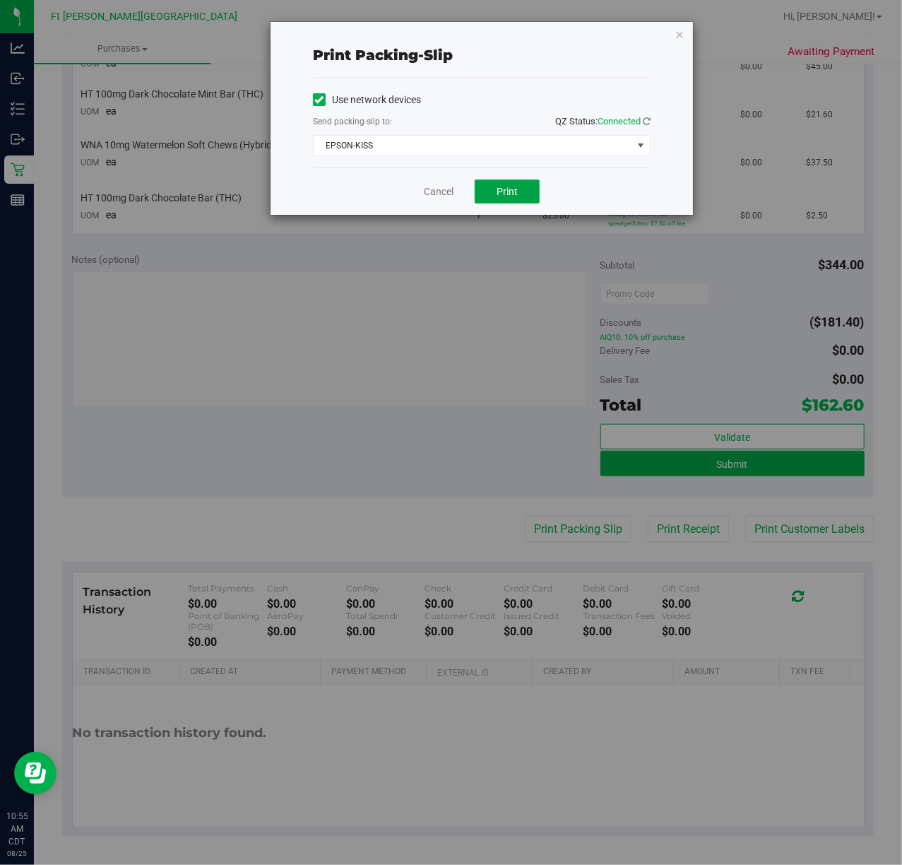
click at [490, 184] on button "Print" at bounding box center [507, 192] width 65 height 24
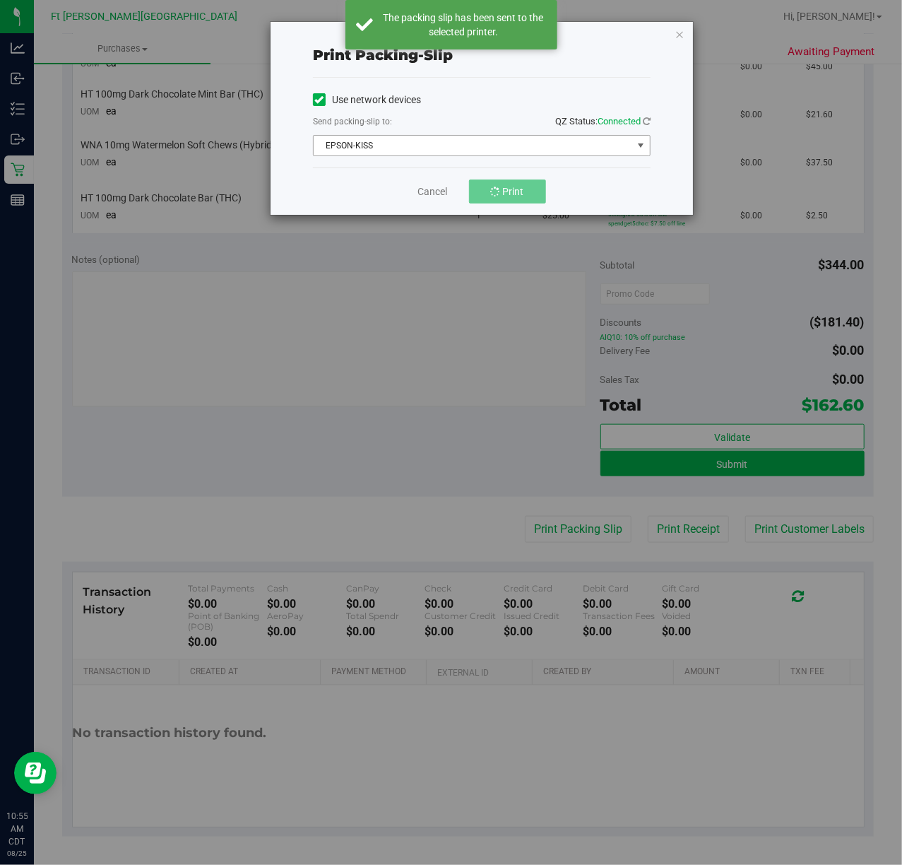
click at [445, 154] on span "EPSON-KISS" at bounding box center [473, 146] width 319 height 20
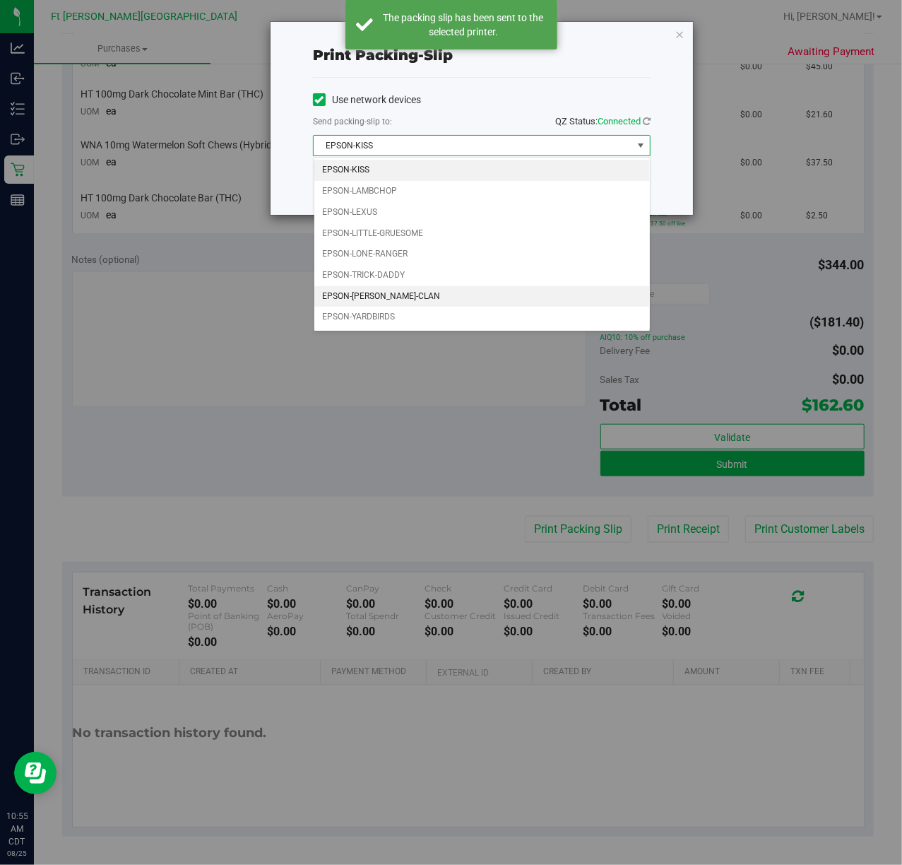
click at [436, 301] on li "EPSON-[PERSON_NAME]-CLAN" at bounding box center [482, 296] width 336 height 21
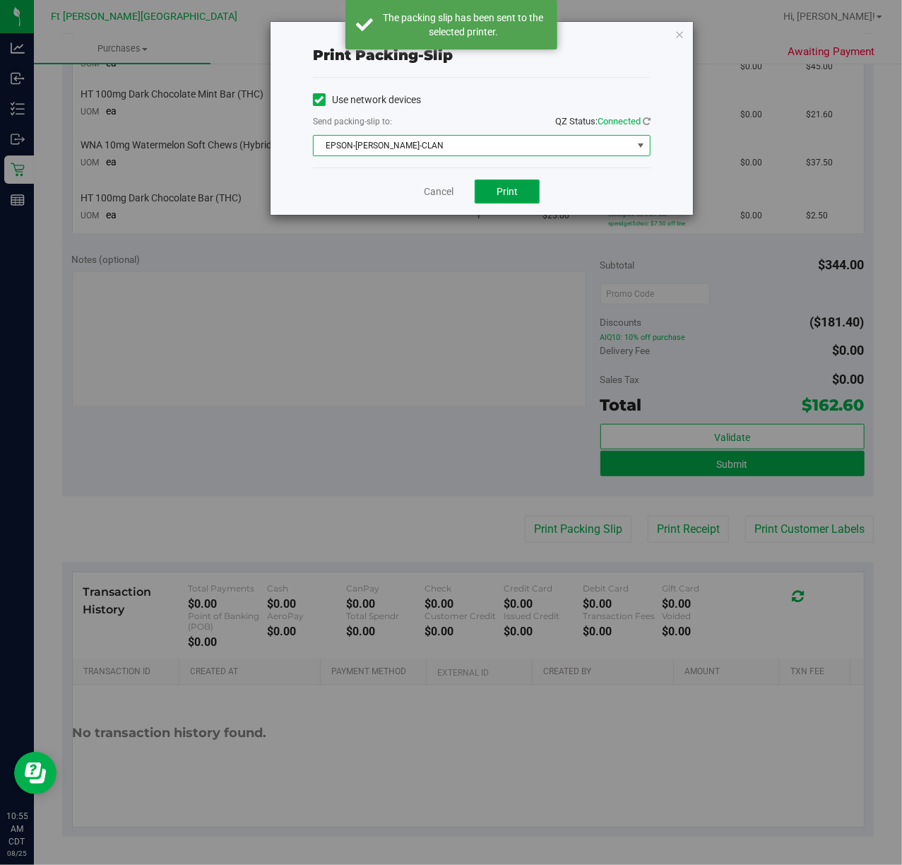
click at [512, 187] on span "Print" at bounding box center [507, 191] width 21 height 11
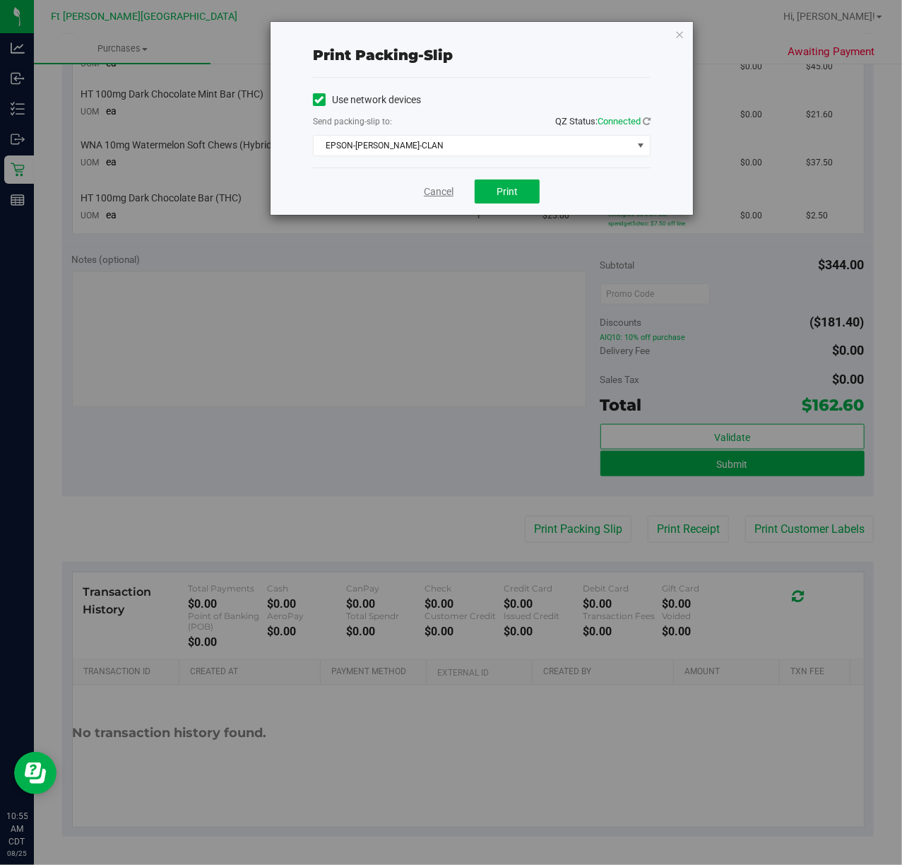
click at [430, 190] on link "Cancel" at bounding box center [439, 191] width 30 height 15
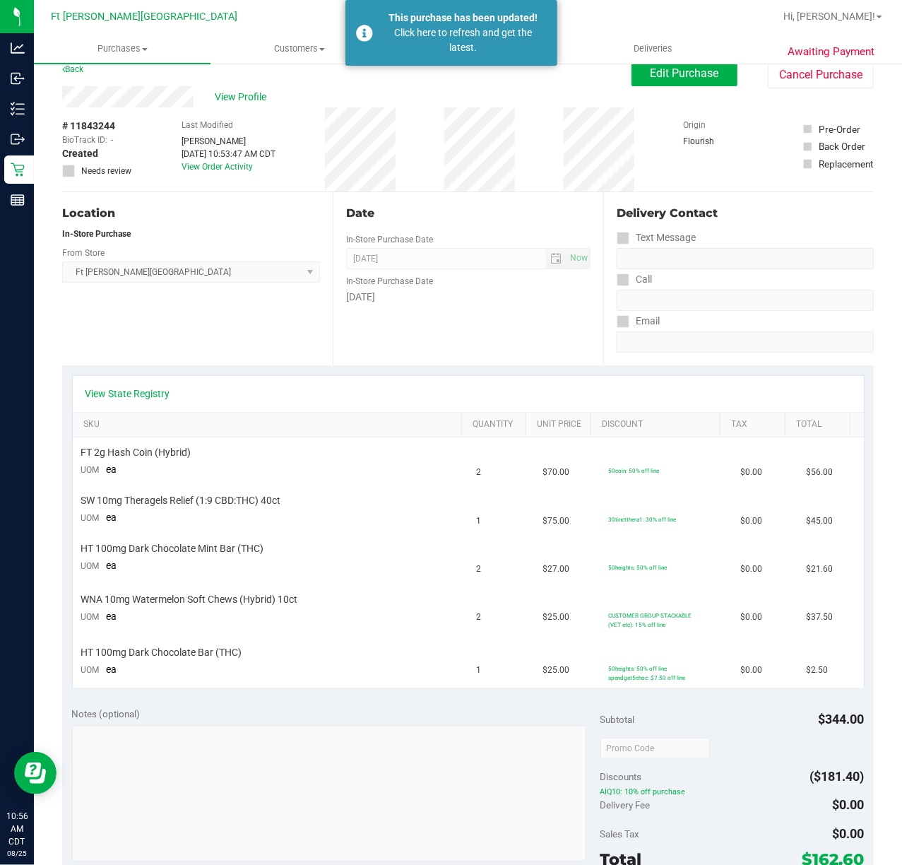
scroll to position [0, 0]
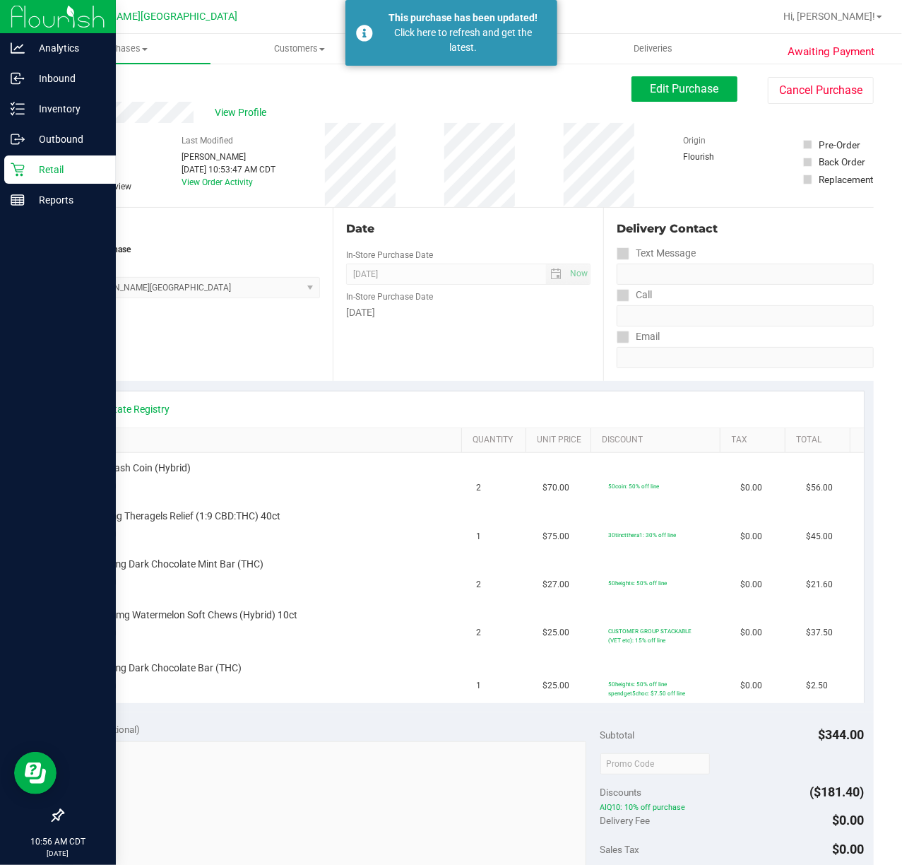
click at [25, 168] on p "Retail" at bounding box center [67, 169] width 85 height 17
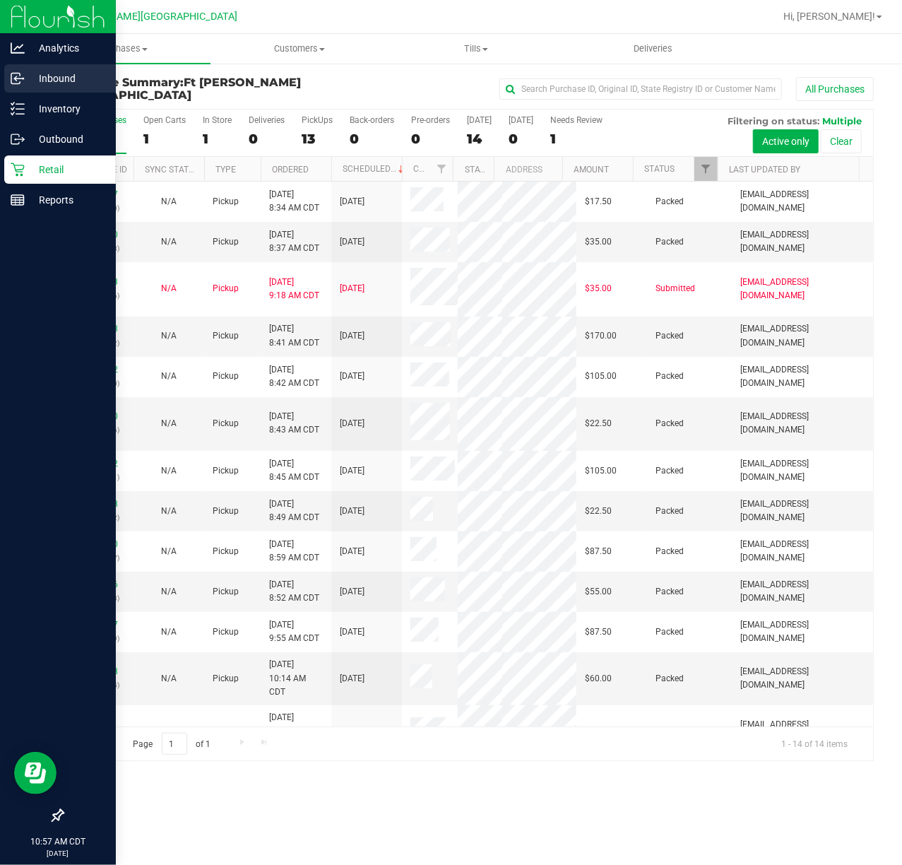
click at [69, 77] on p "Inbound" at bounding box center [67, 78] width 85 height 17
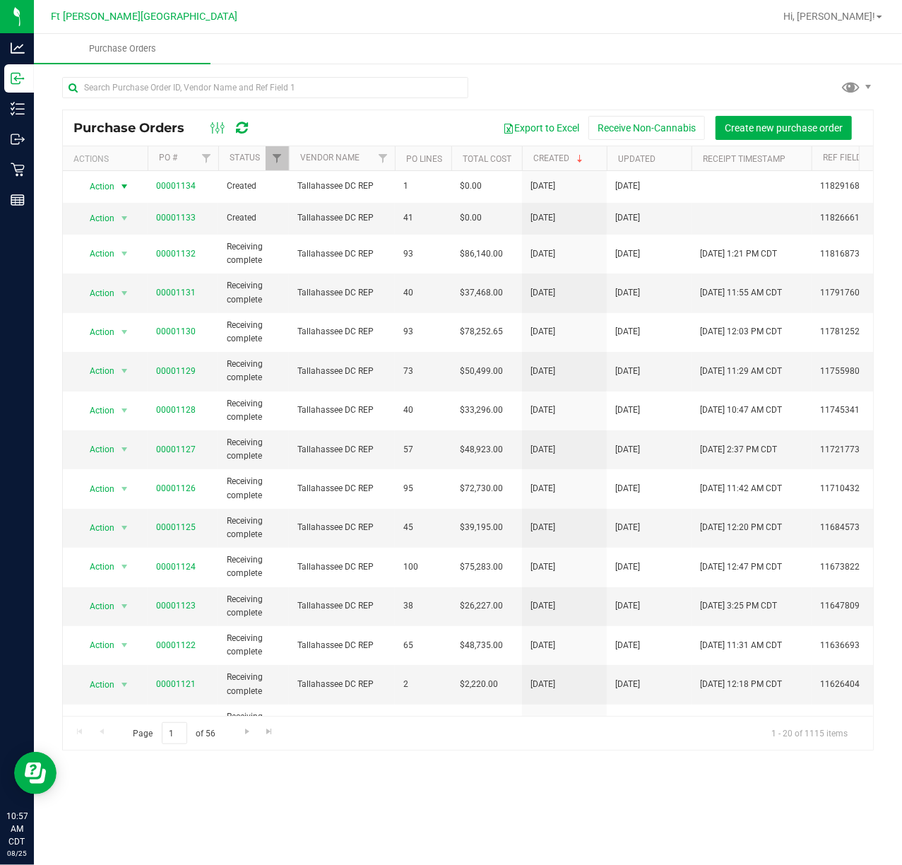
drag, startPoint x: 120, startPoint y: 187, endPoint x: 127, endPoint y: 269, distance: 81.6
click at [120, 188] on span "select" at bounding box center [124, 186] width 11 height 11
click at [120, 327] on li "View purchase order" at bounding box center [129, 315] width 102 height 21
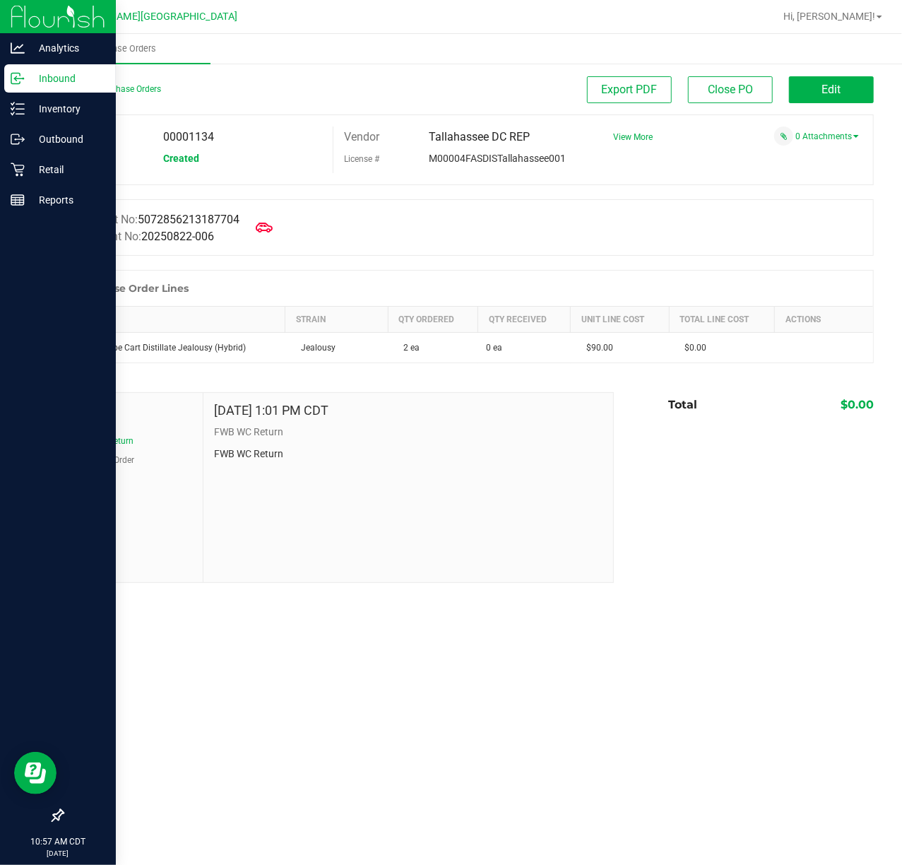
click at [25, 93] on link "Inbound" at bounding box center [58, 79] width 116 height 30
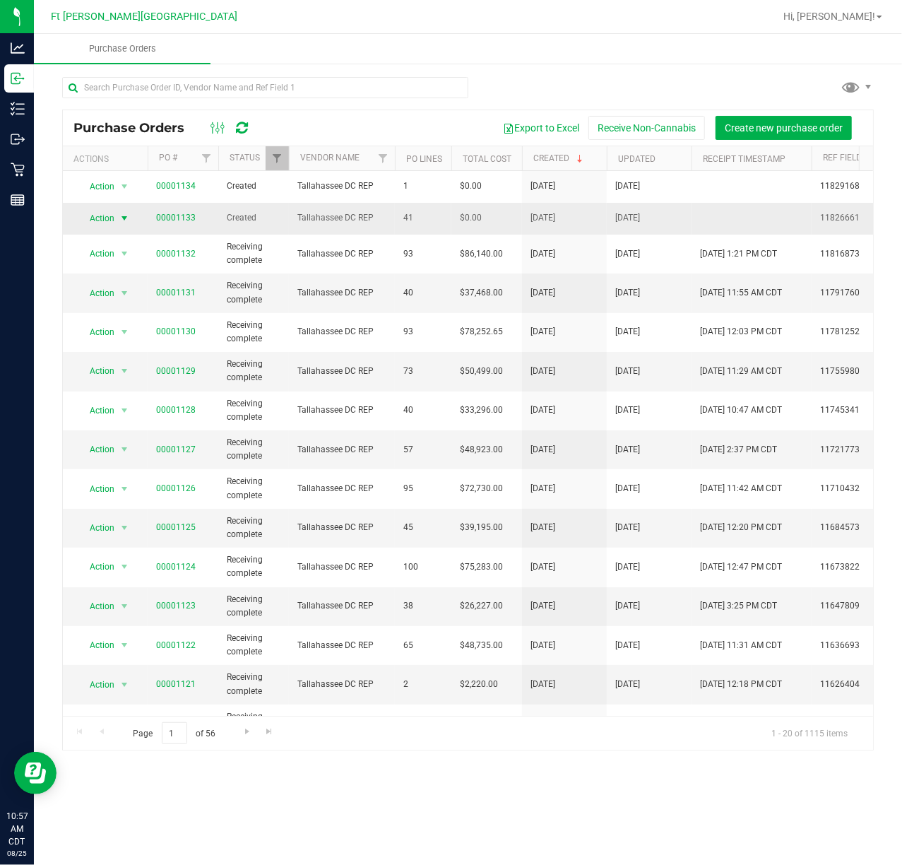
click at [117, 213] on span "select" at bounding box center [125, 218] width 18 height 20
click at [122, 359] on li "View purchase order" at bounding box center [129, 348] width 102 height 21
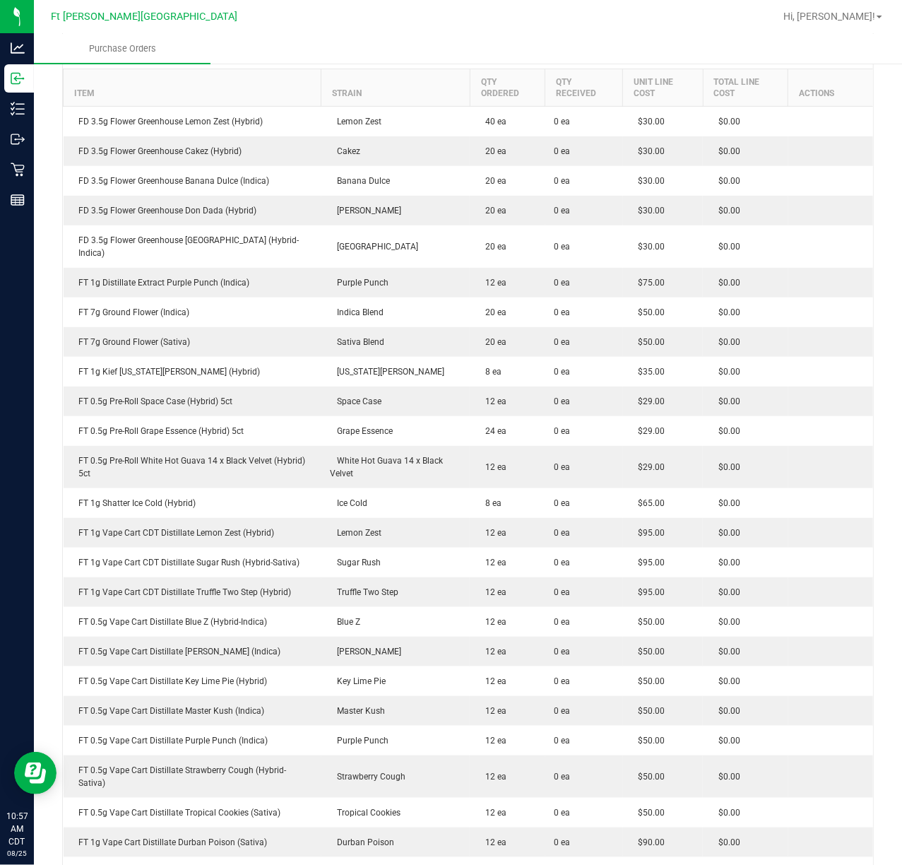
scroll to position [204, 0]
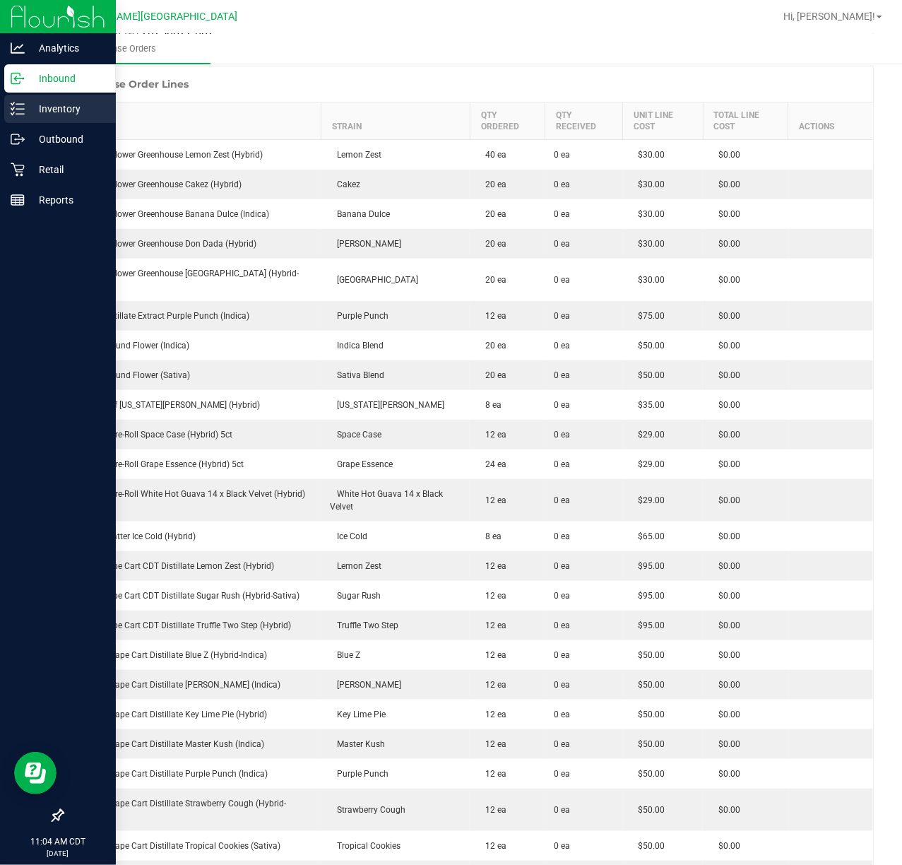
click at [20, 112] on icon at bounding box center [18, 109] width 14 height 14
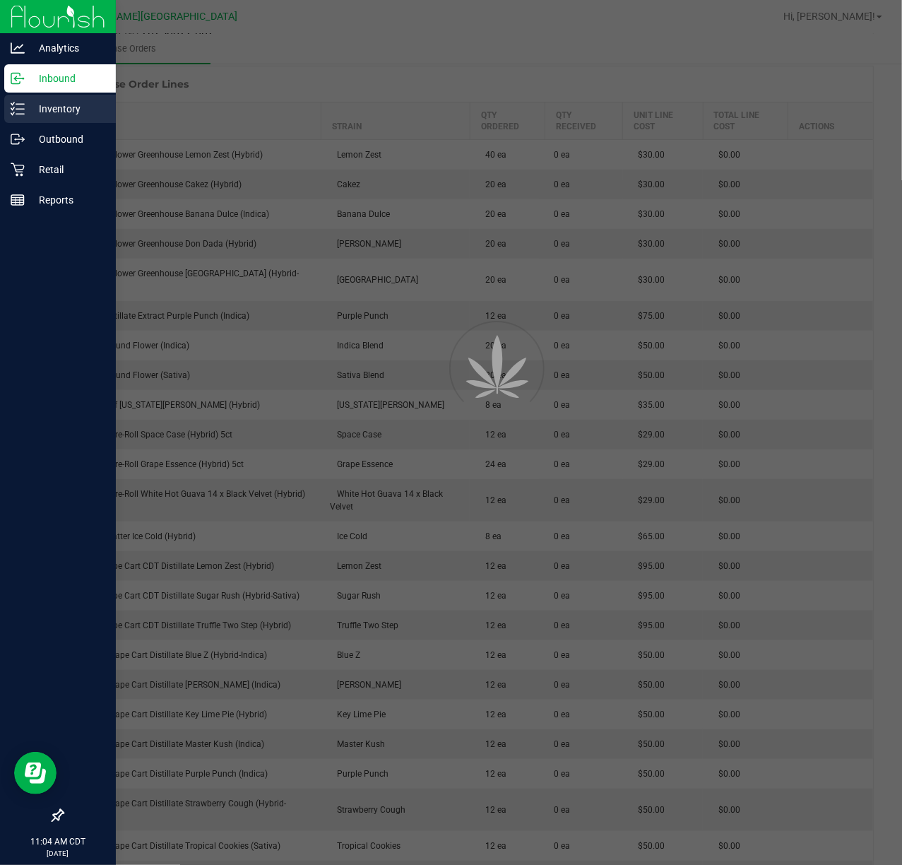
click at [20, 112] on icon at bounding box center [18, 109] width 14 height 14
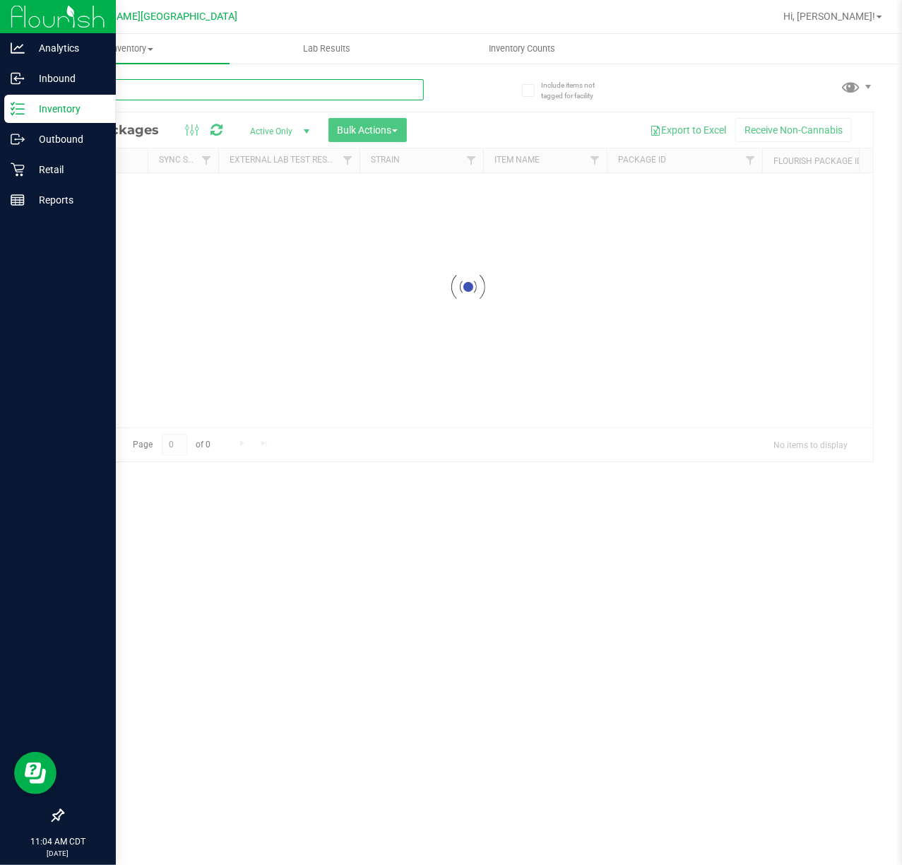
click at [125, 91] on input "text" at bounding box center [243, 89] width 362 height 21
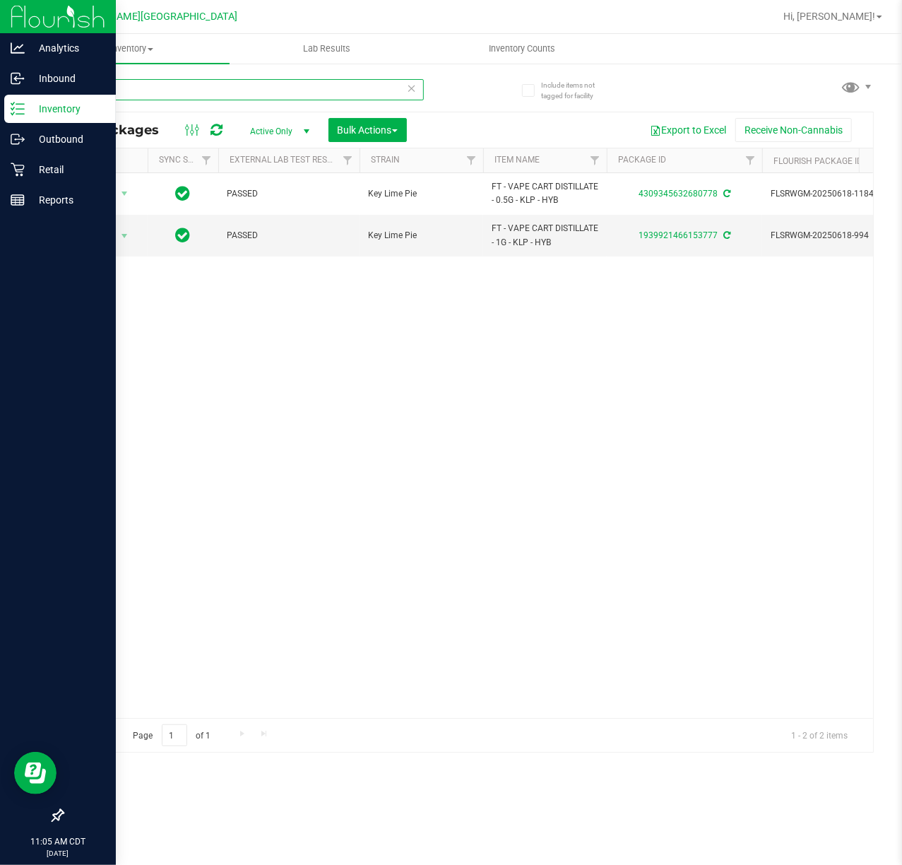
type input "klp"
click at [54, 55] on p "Analytics" at bounding box center [67, 48] width 85 height 17
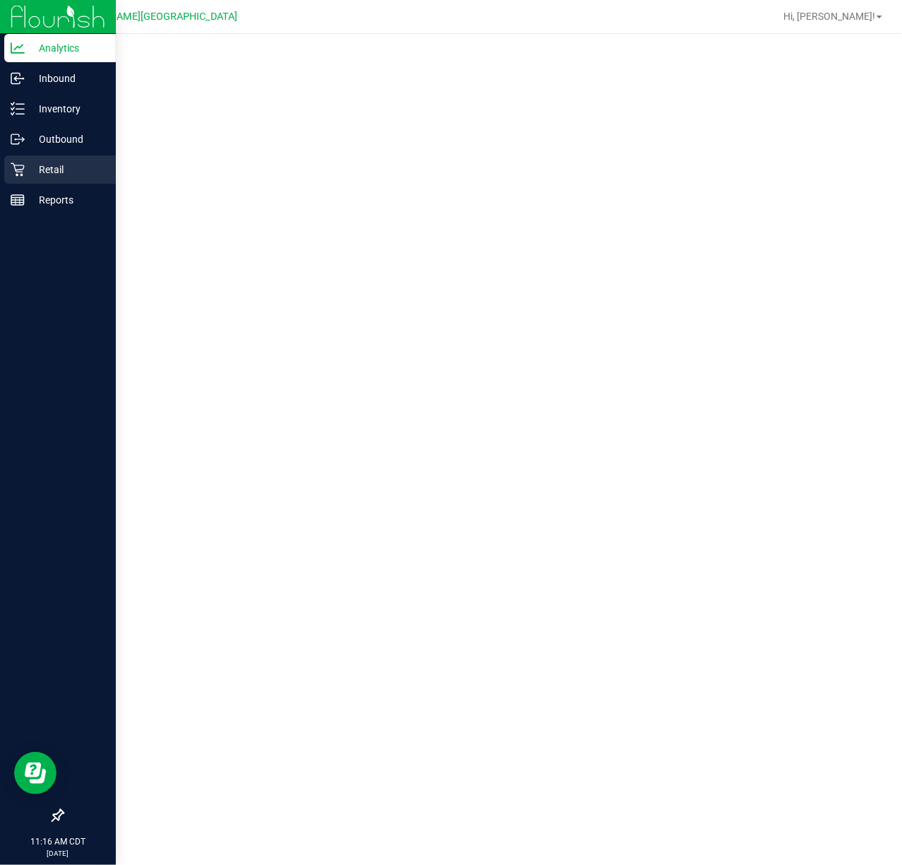
click at [18, 167] on icon at bounding box center [18, 170] width 14 height 14
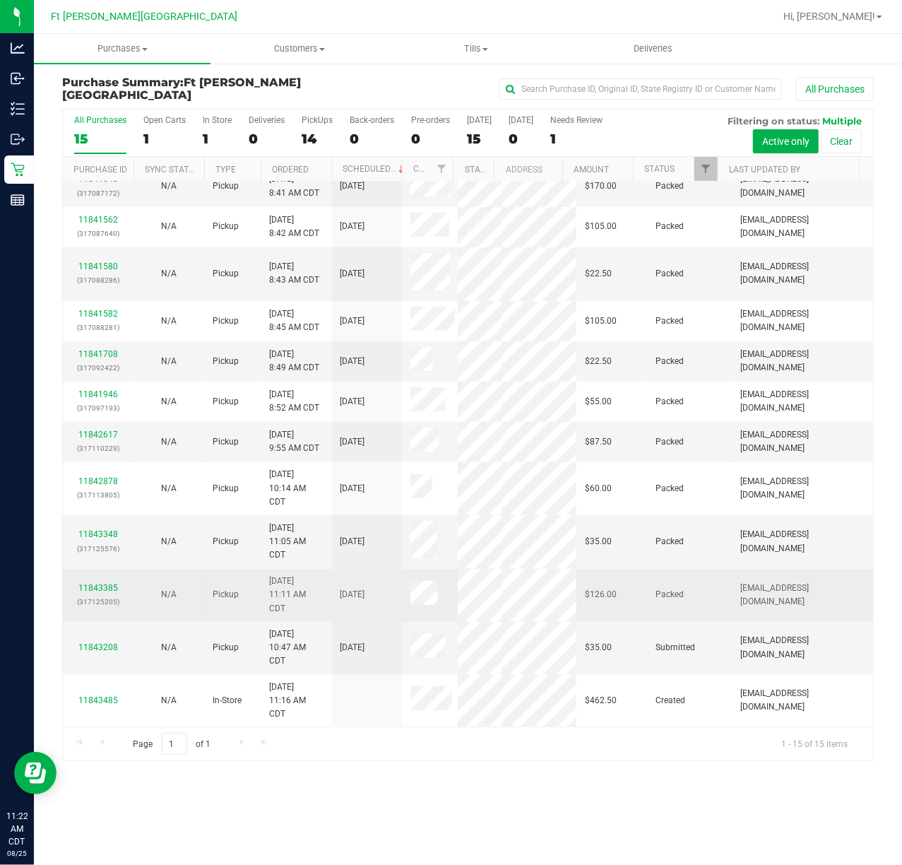
scroll to position [153, 0]
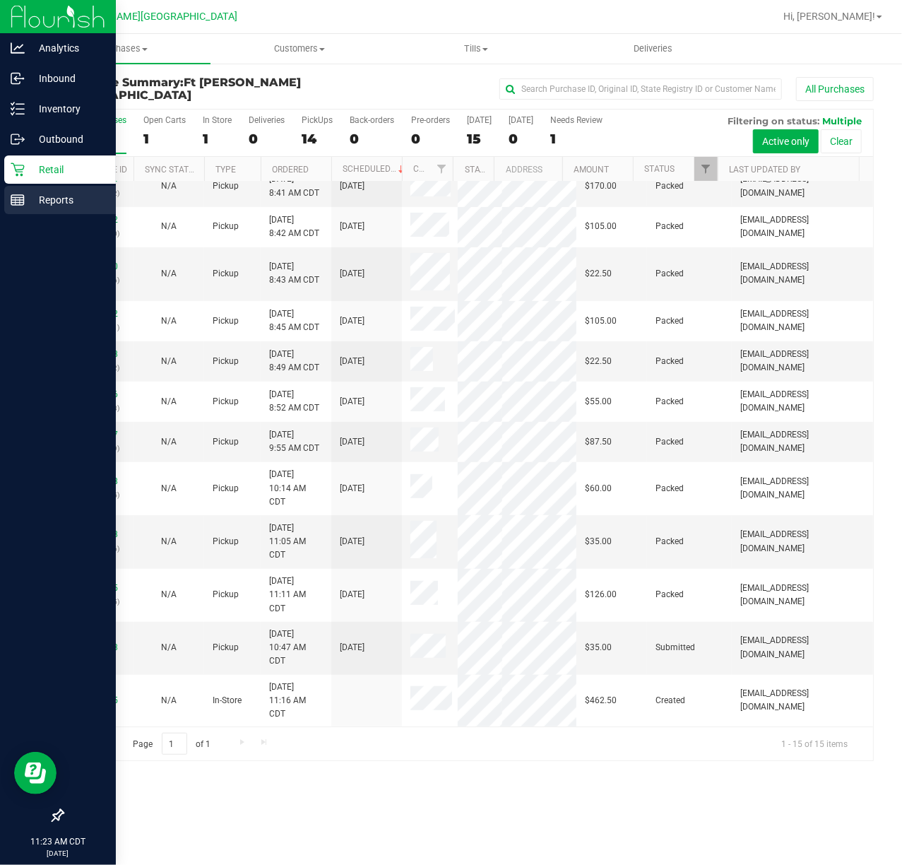
click at [60, 190] on div "Reports" at bounding box center [60, 200] width 112 height 28
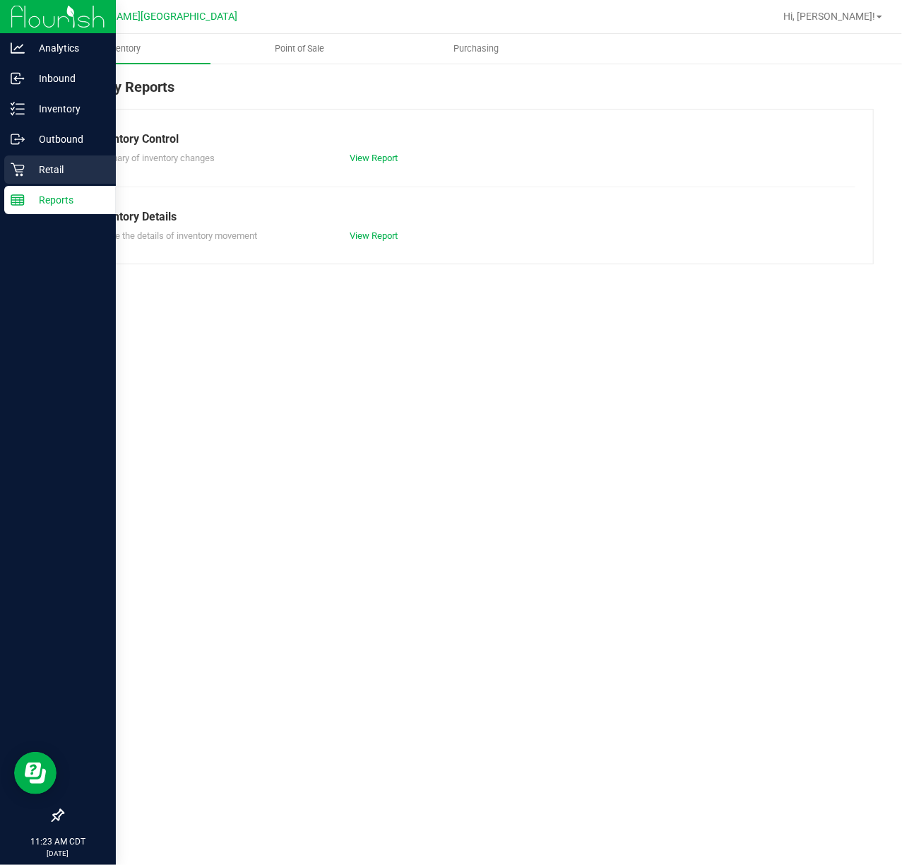
click at [17, 173] on icon at bounding box center [18, 170] width 14 height 14
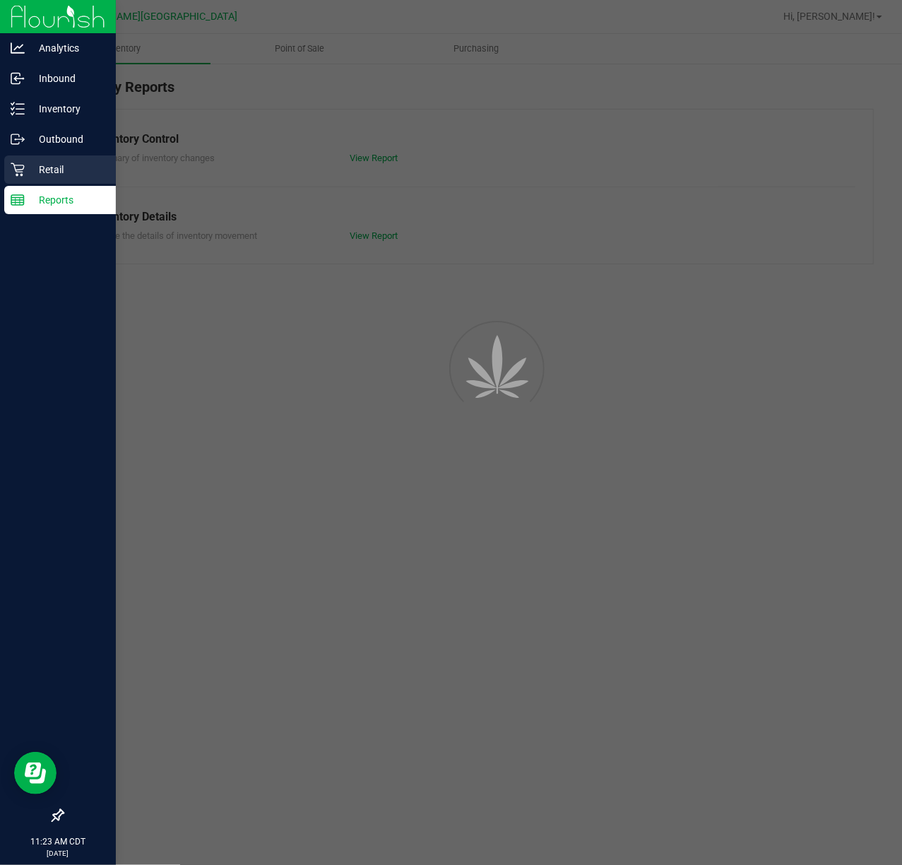
click at [17, 173] on icon at bounding box center [18, 170] width 14 height 14
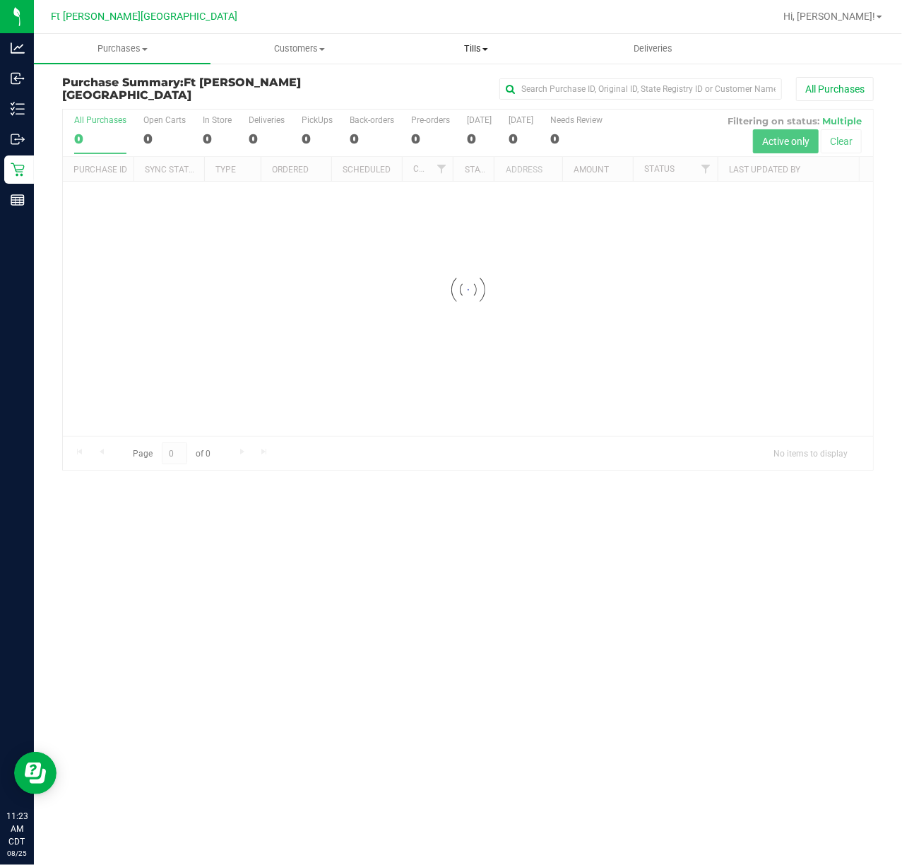
drag, startPoint x: 486, startPoint y: 43, endPoint x: 459, endPoint y: 79, distance: 45.4
click at [484, 43] on span "Tills" at bounding box center [476, 48] width 175 height 13
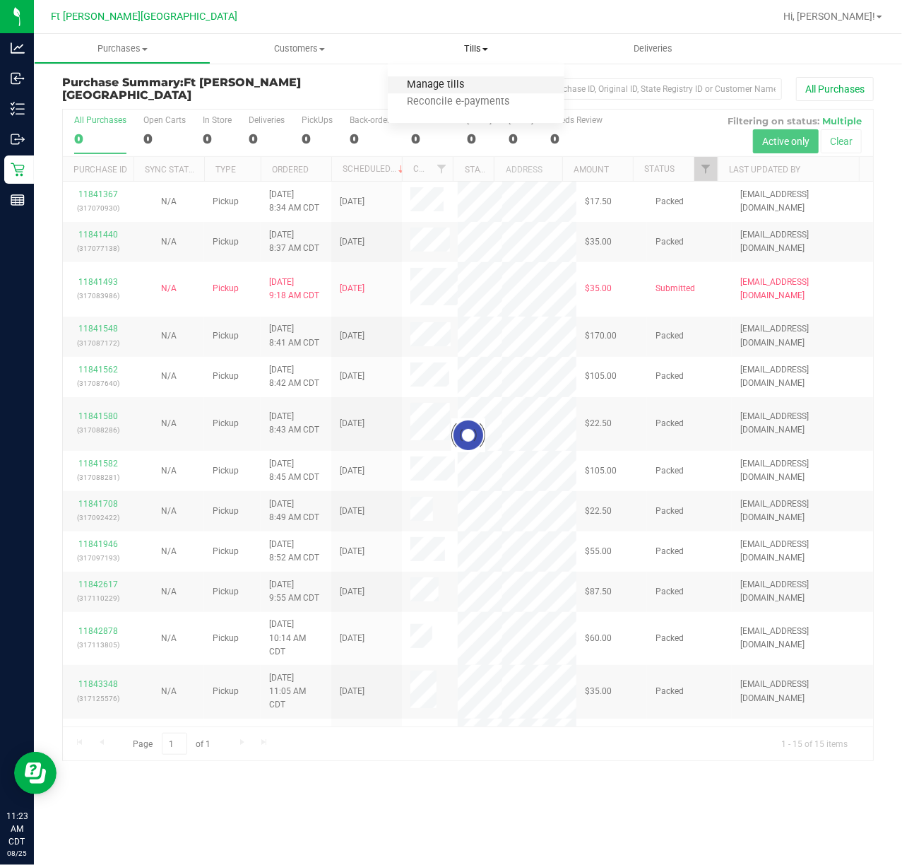
click at [442, 83] on span "Manage tills" at bounding box center [435, 85] width 95 height 12
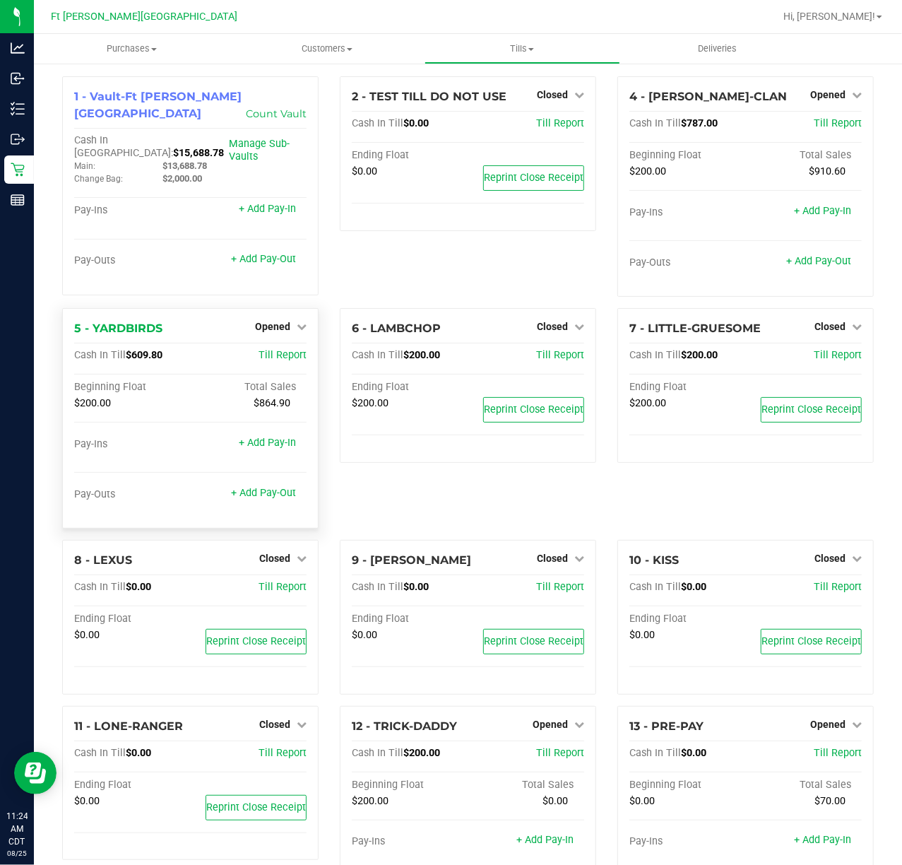
click at [310, 512] on div "5 - YARDBIRDS Opened Close Till Cash In Till $609.80 Till Report Beginning Floa…" at bounding box center [190, 418] width 257 height 220
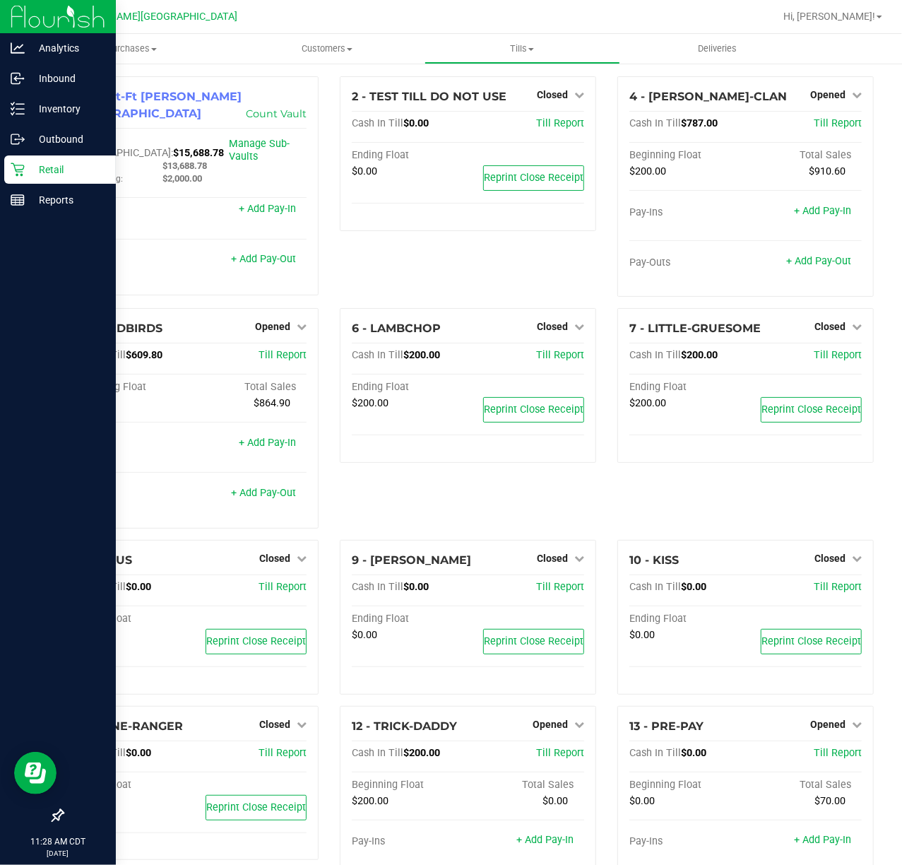
click at [14, 175] on icon at bounding box center [18, 170] width 14 height 14
